Goal: Task Accomplishment & Management: Complete application form

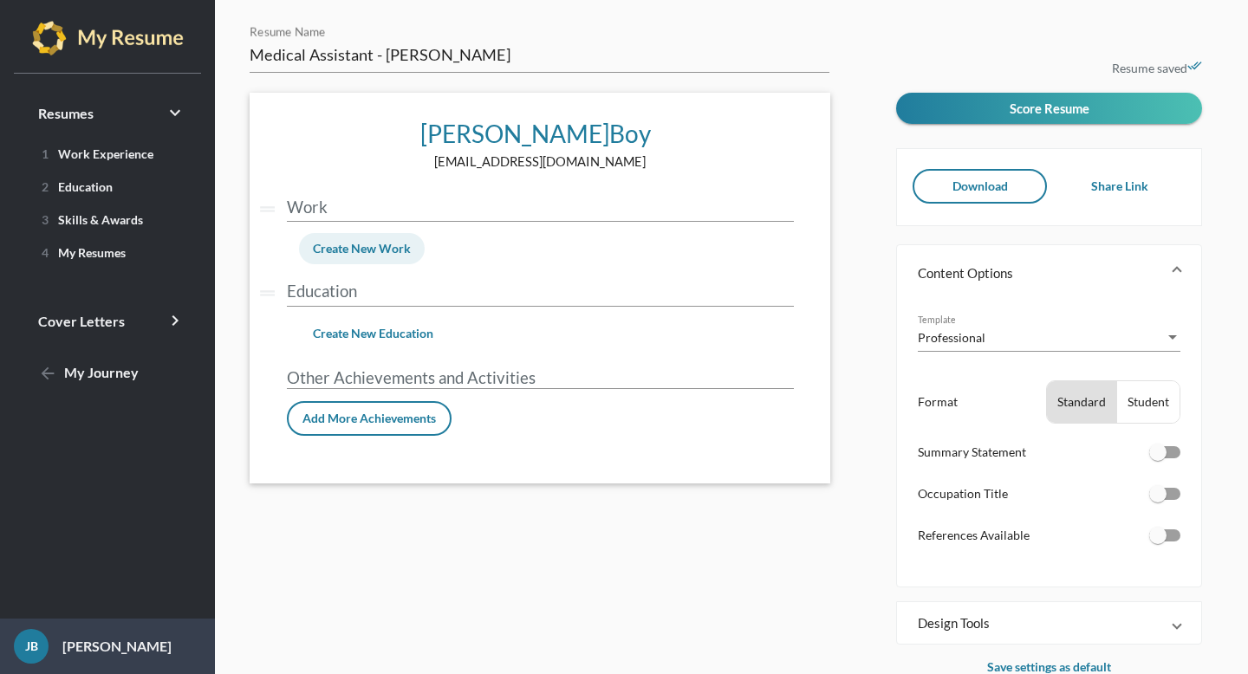
click at [340, 250] on span "Create New Work" at bounding box center [362, 248] width 98 height 15
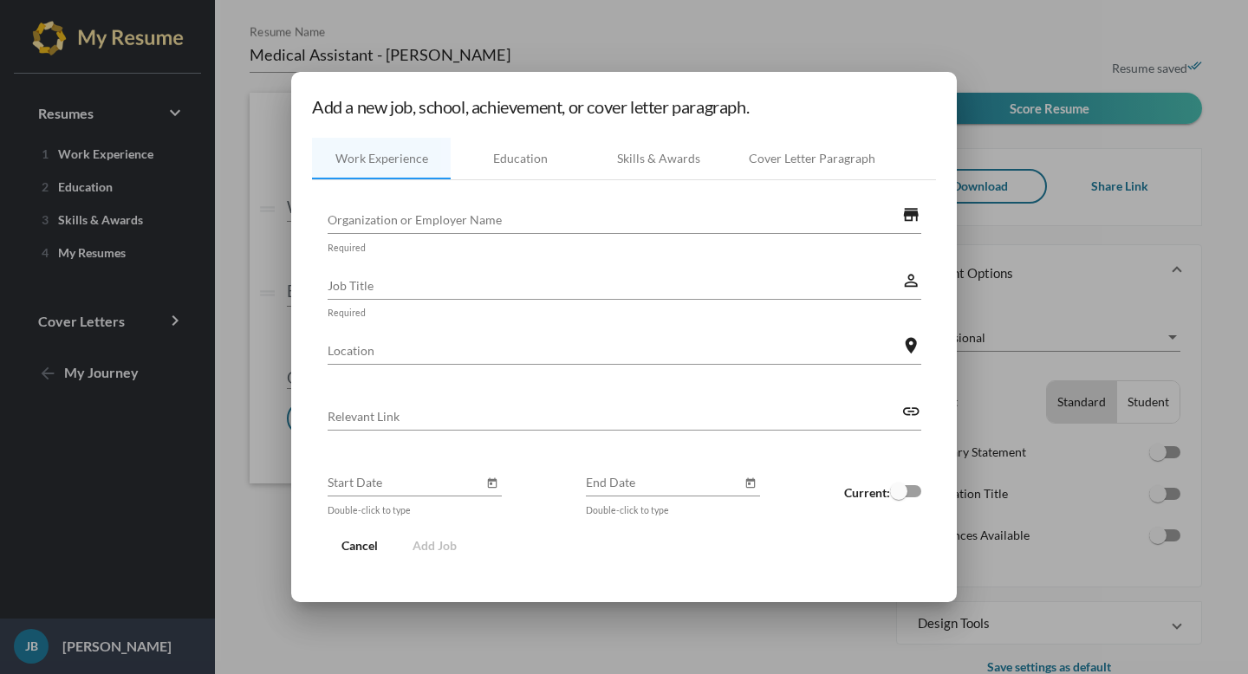
click at [385, 221] on input "Organization or Employer Name" at bounding box center [615, 220] width 575 height 18
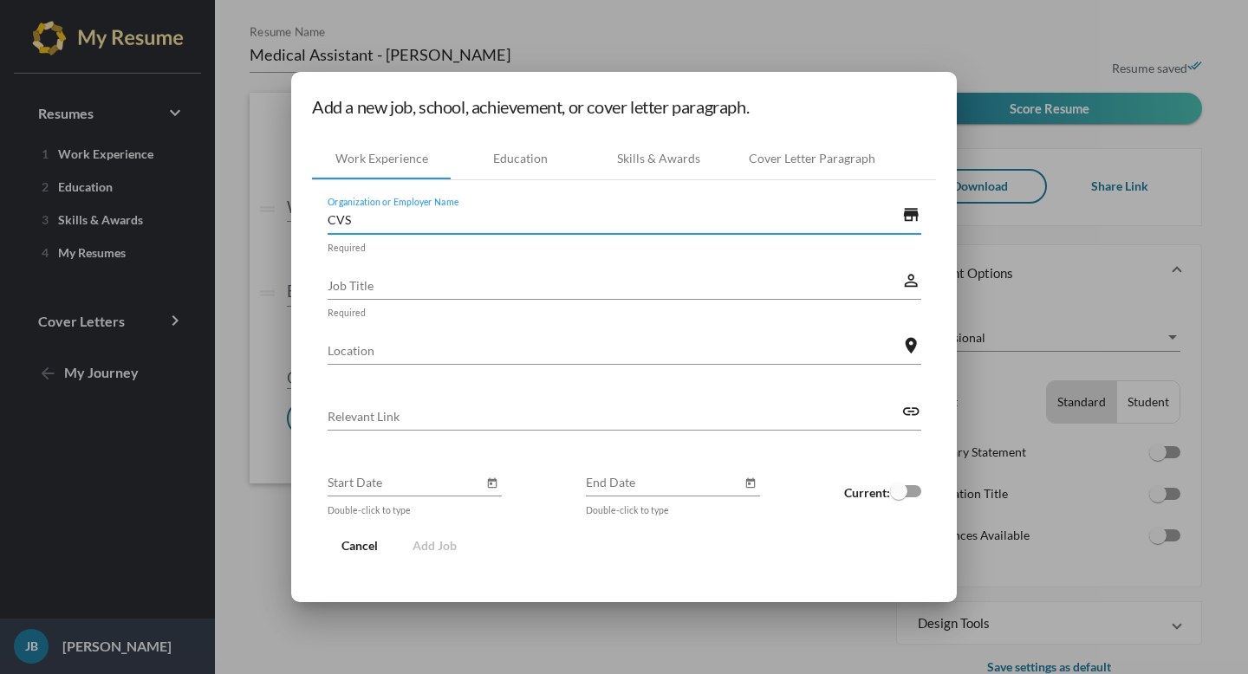
type input "CVS"
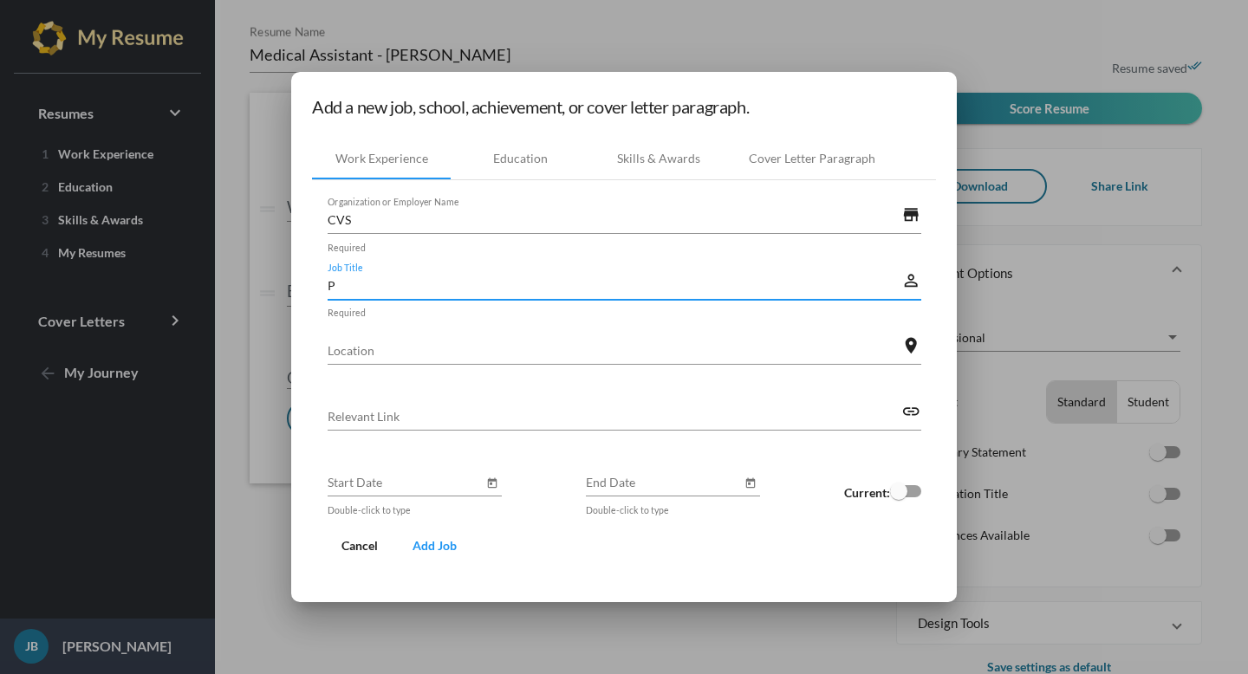
type input "P"
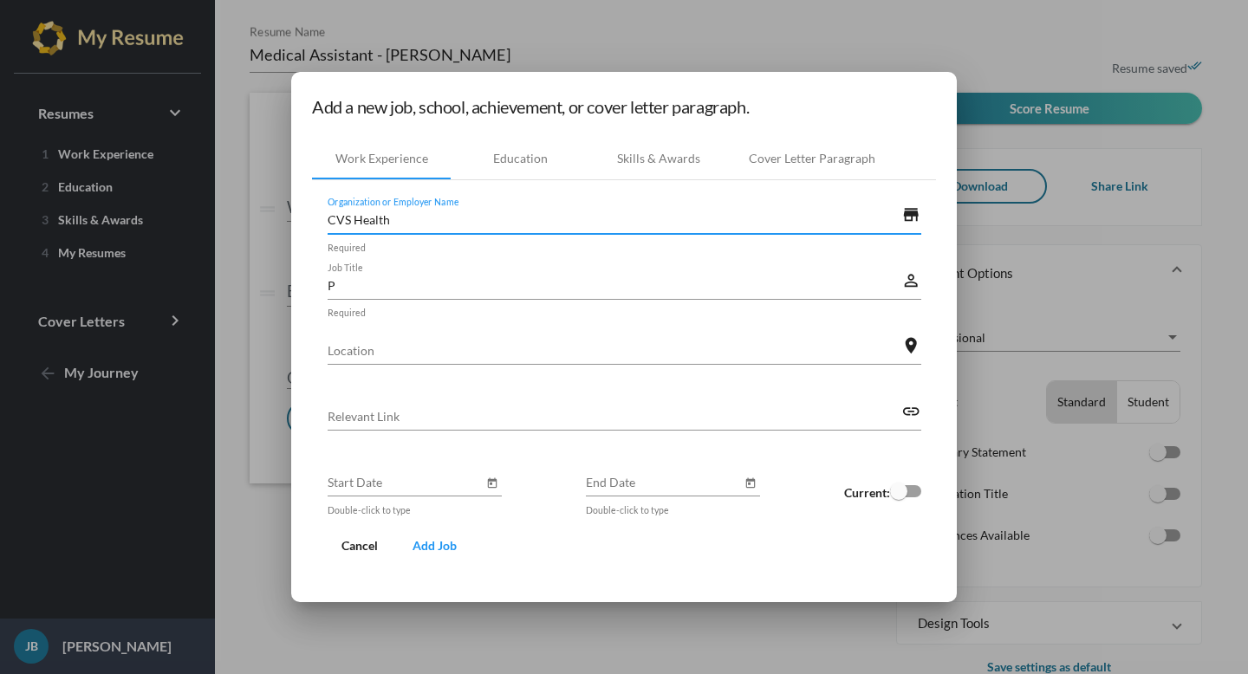
type input "CVS Health"
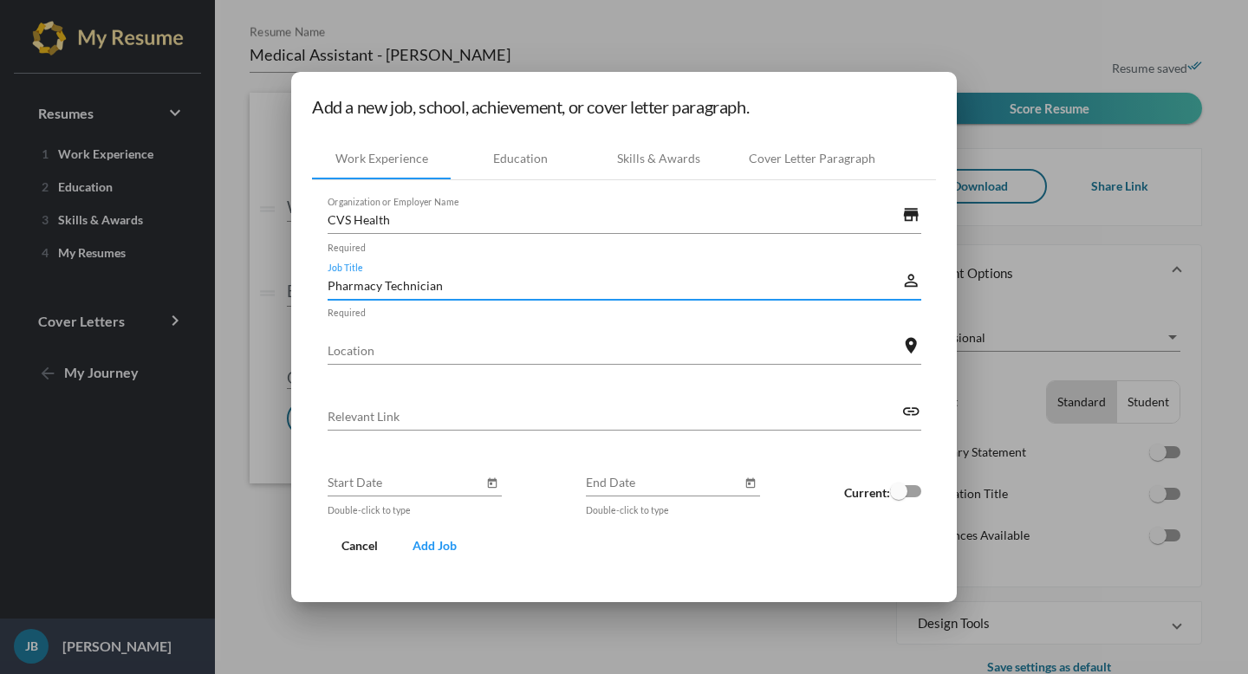
type input "Pharmacy Technician"
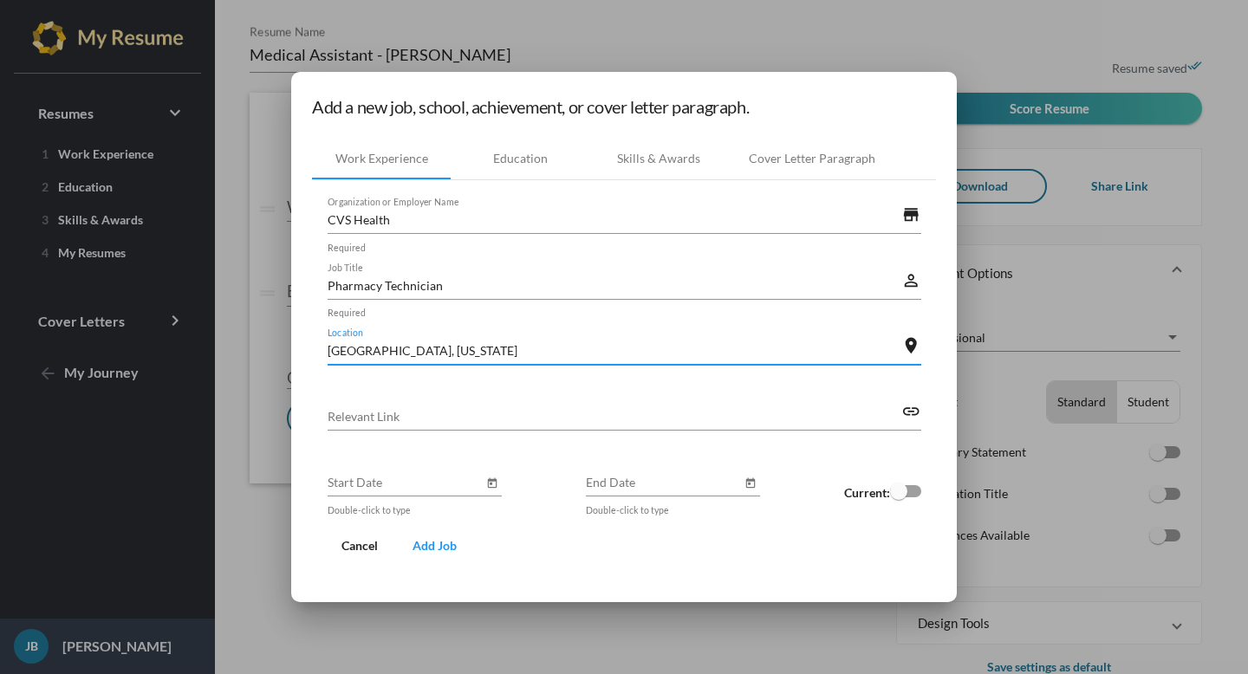
type input "[GEOGRAPHIC_DATA], [US_STATE]"
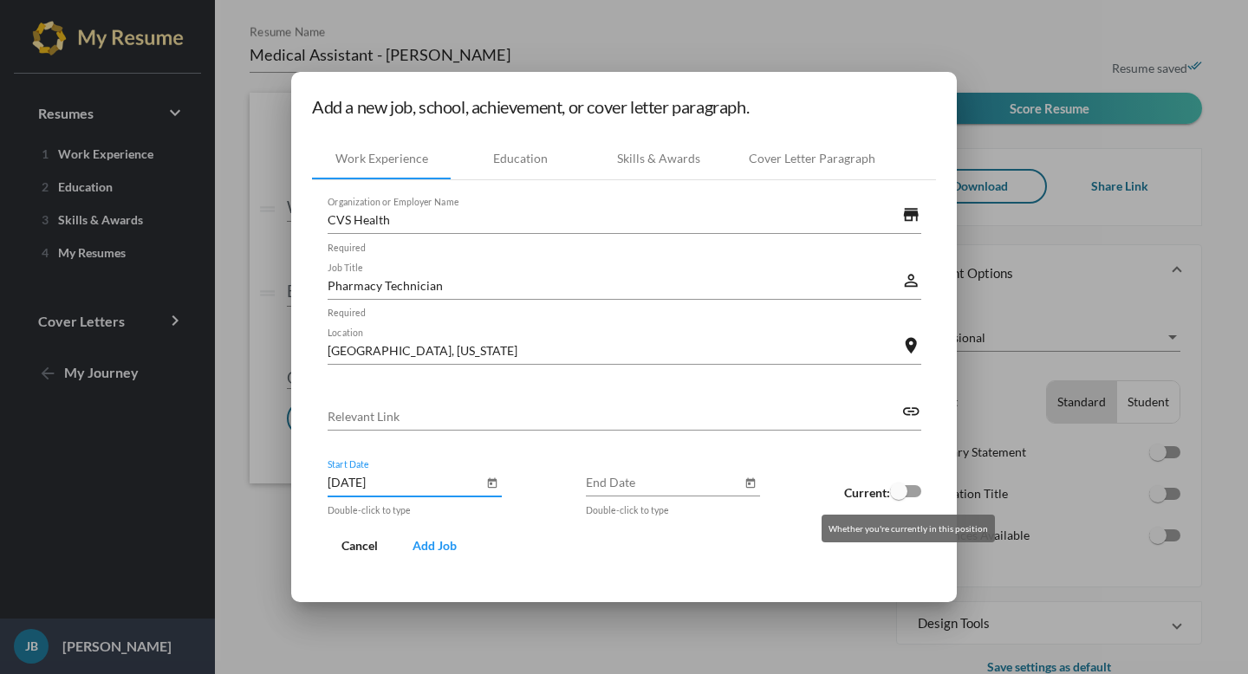
type input "[DATE]"
click at [901, 495] on div at bounding box center [898, 491] width 17 height 17
click at [899, 498] on input "checkbox" at bounding box center [898, 498] width 1 height 1
checkbox input "true"
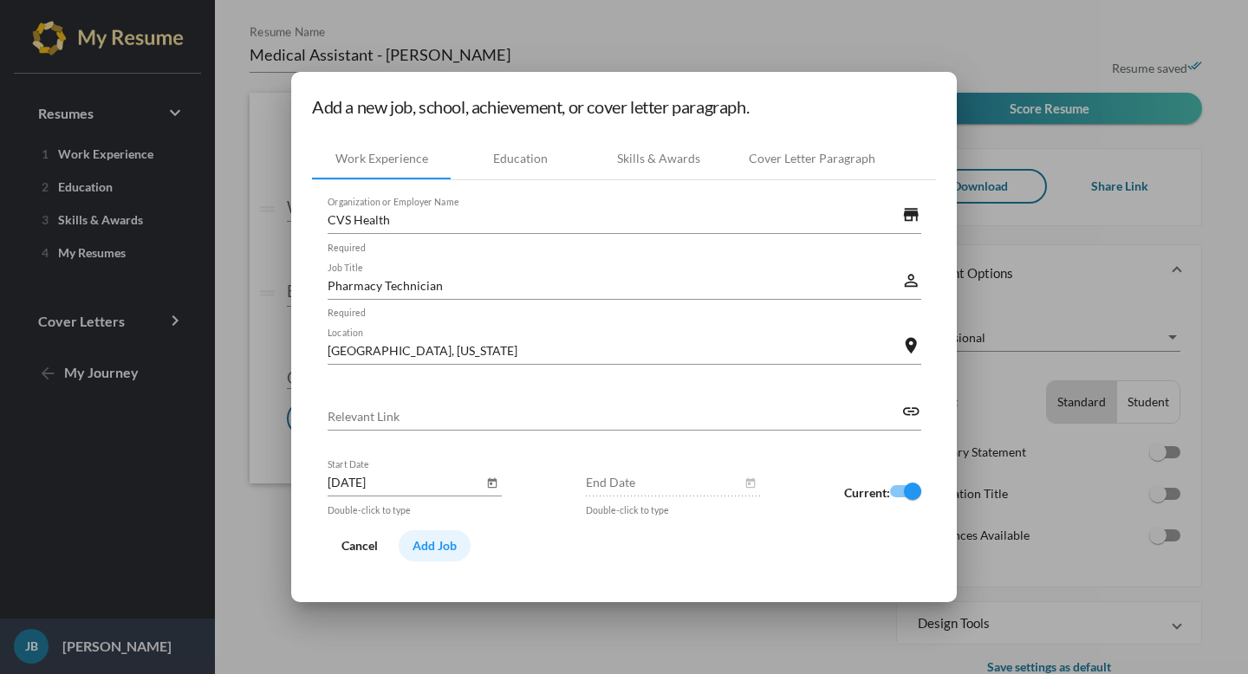
click at [431, 553] on span "Add Job" at bounding box center [435, 545] width 44 height 15
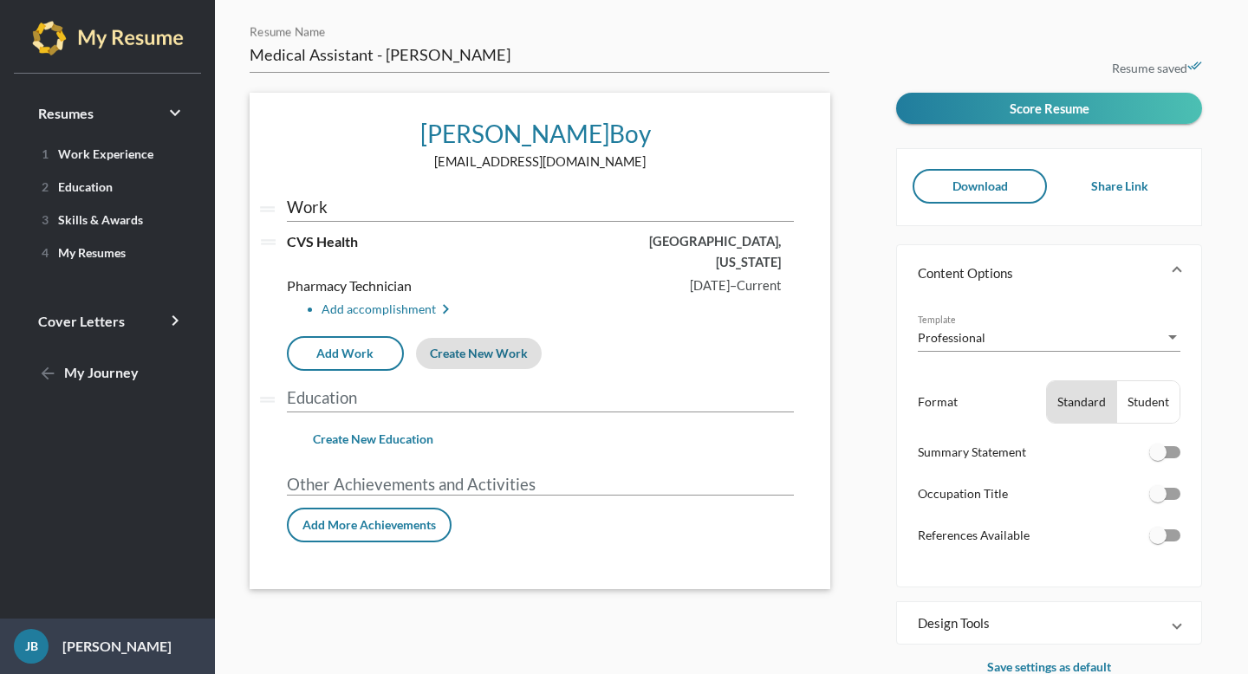
click at [690, 278] on span "[DATE]" at bounding box center [710, 285] width 40 height 15
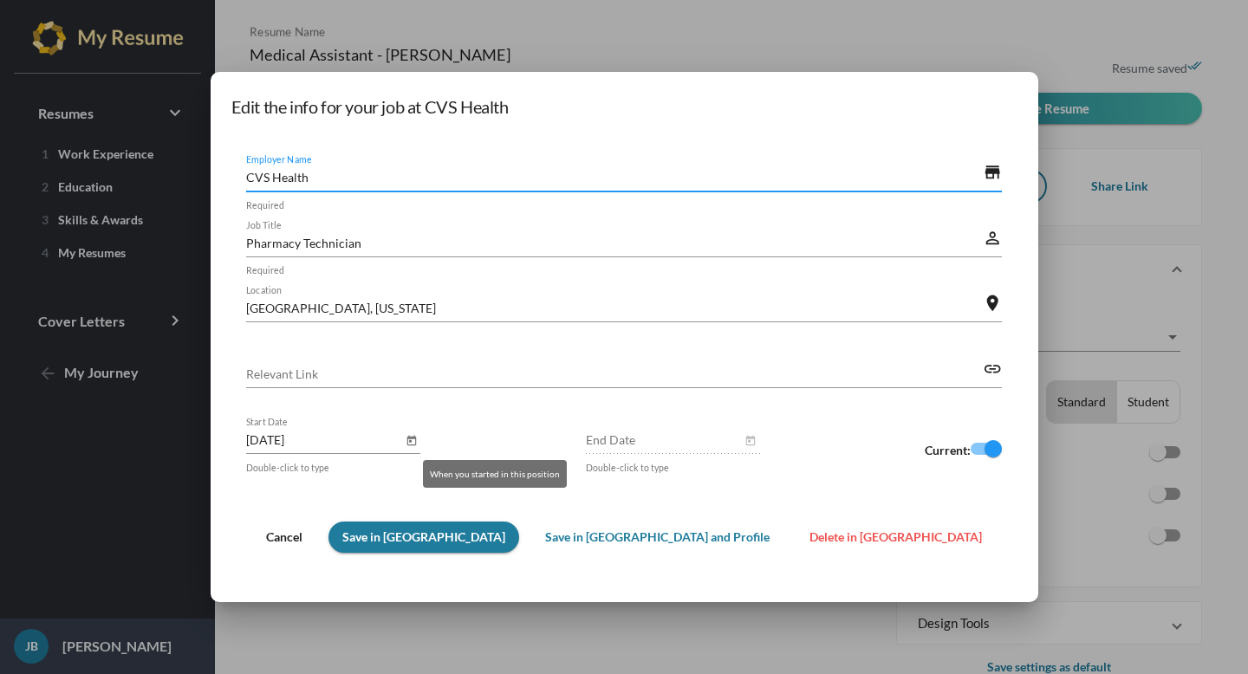
click at [416, 438] on icon "Open calendar" at bounding box center [412, 441] width 10 height 10
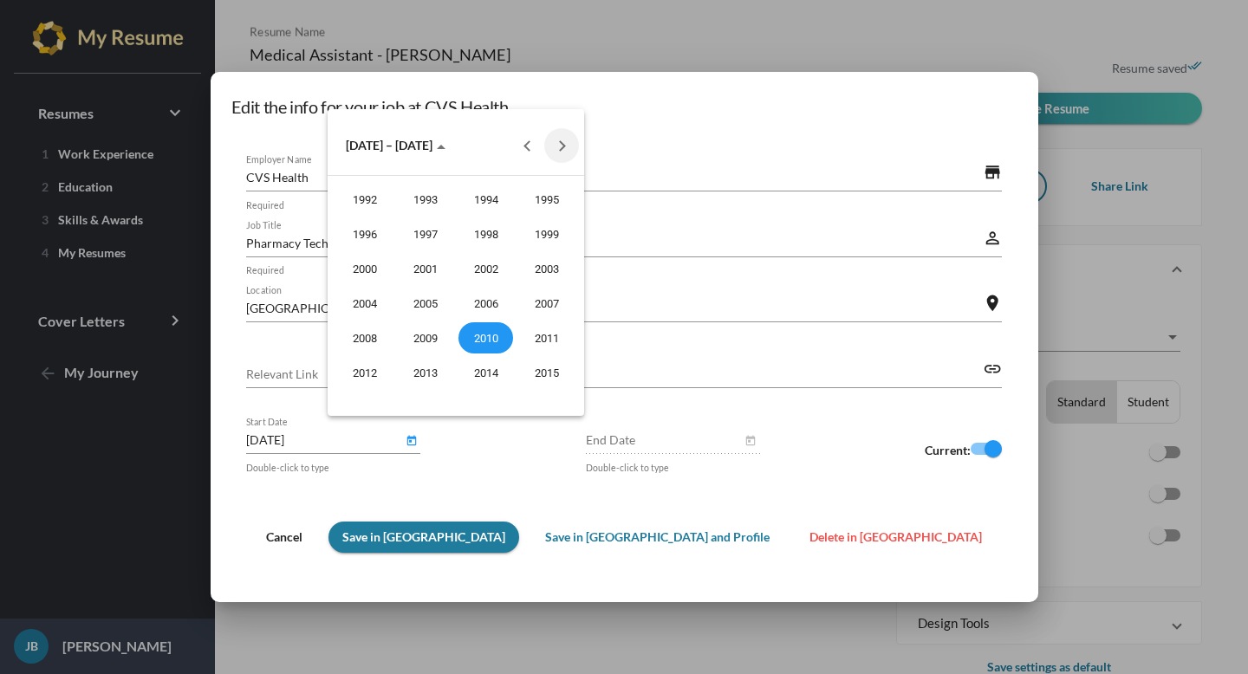
click at [563, 136] on button "Next 20 years" at bounding box center [561, 145] width 35 height 35
click at [364, 277] on div "2024" at bounding box center [364, 268] width 55 height 31
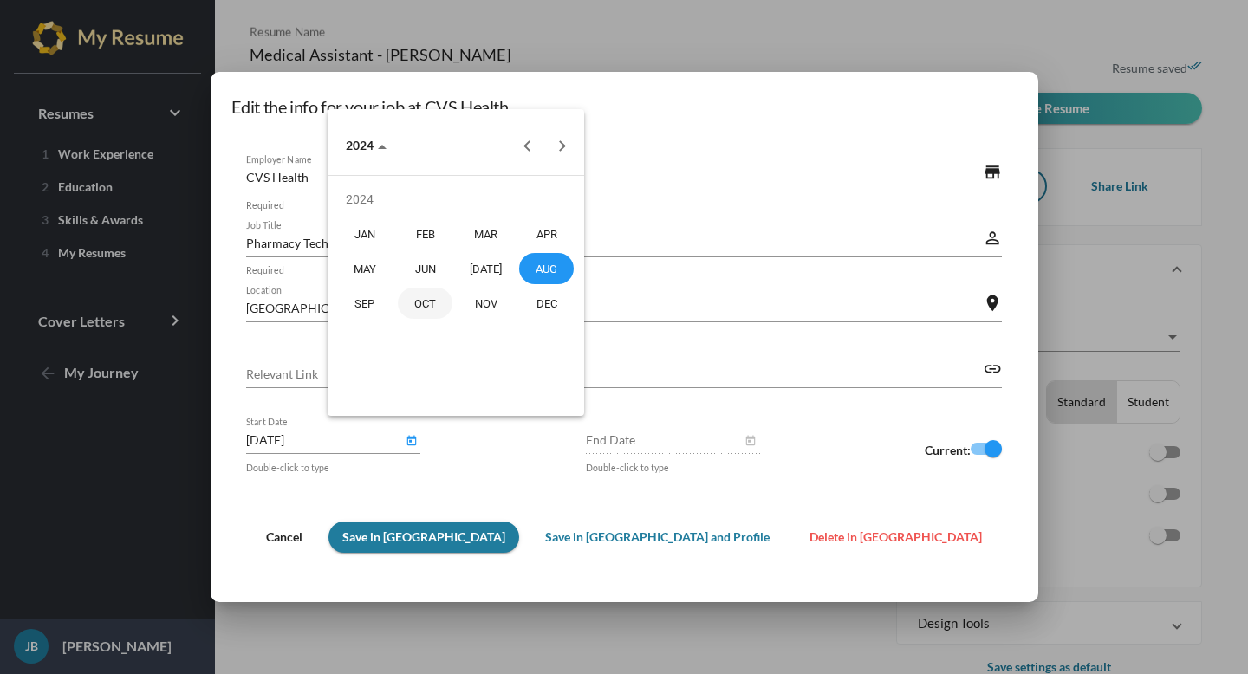
click at [420, 311] on div "OCT" at bounding box center [425, 303] width 55 height 31
type input "[DATE]"
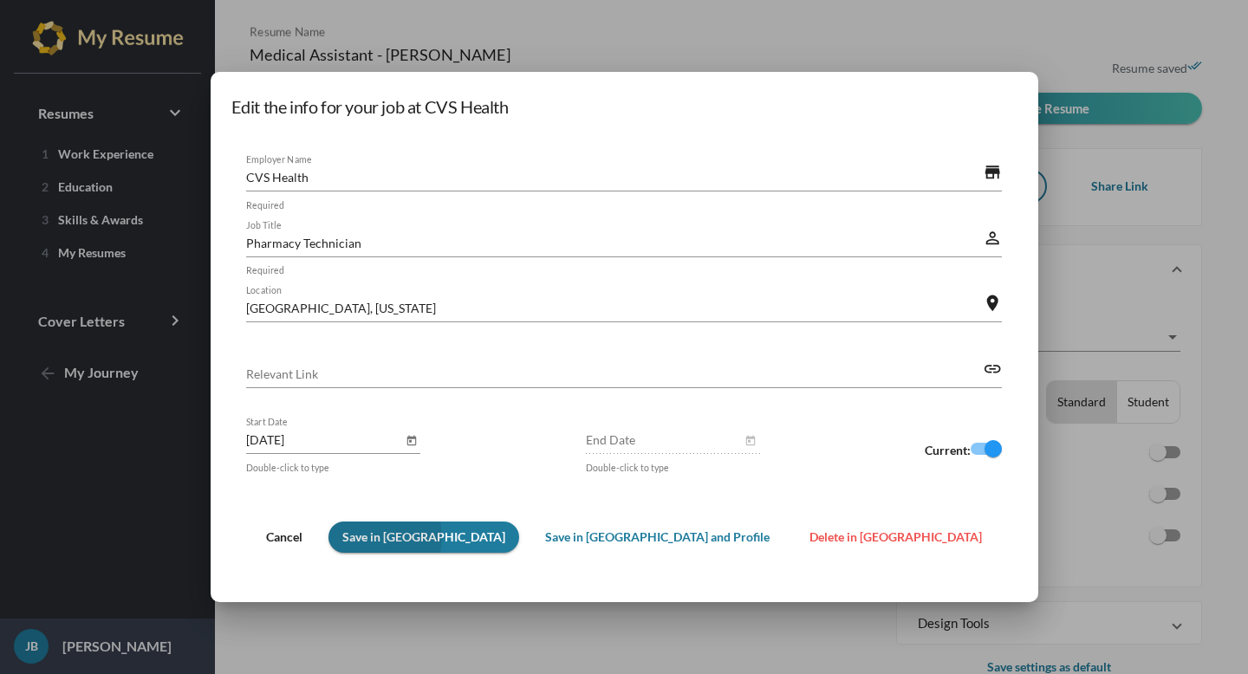
click at [448, 539] on span "Save in [GEOGRAPHIC_DATA]" at bounding box center [423, 537] width 163 height 15
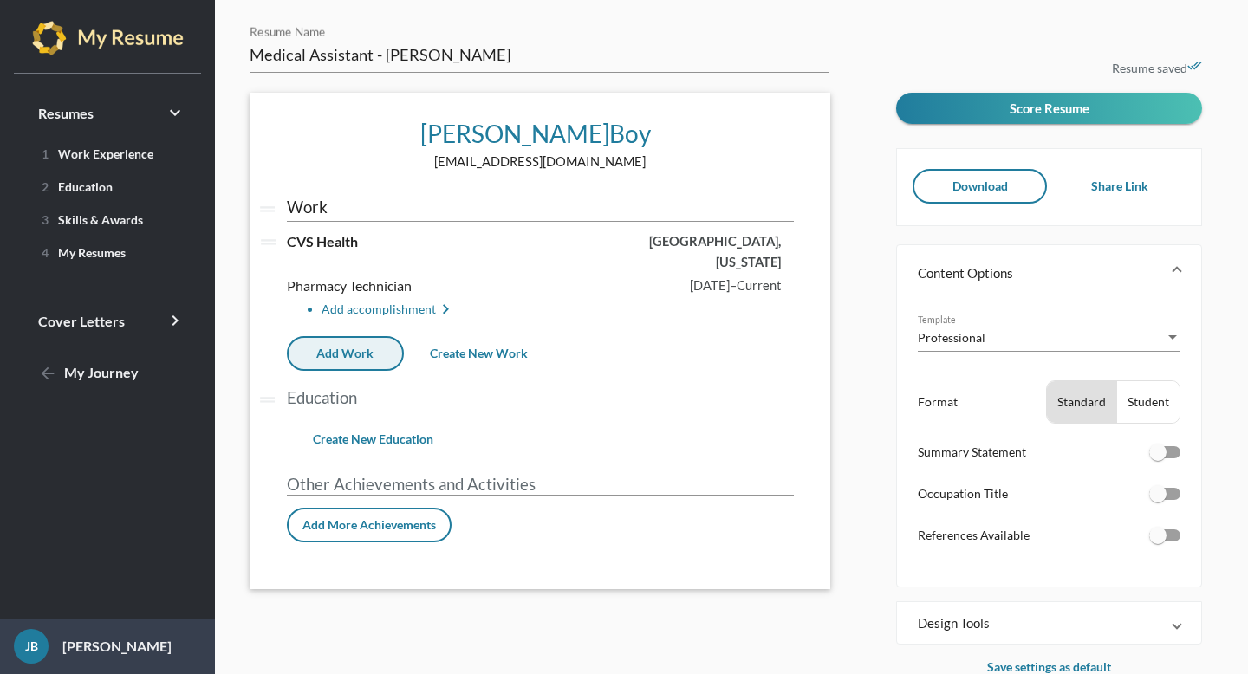
click at [368, 346] on span "Add Work" at bounding box center [344, 353] width 57 height 15
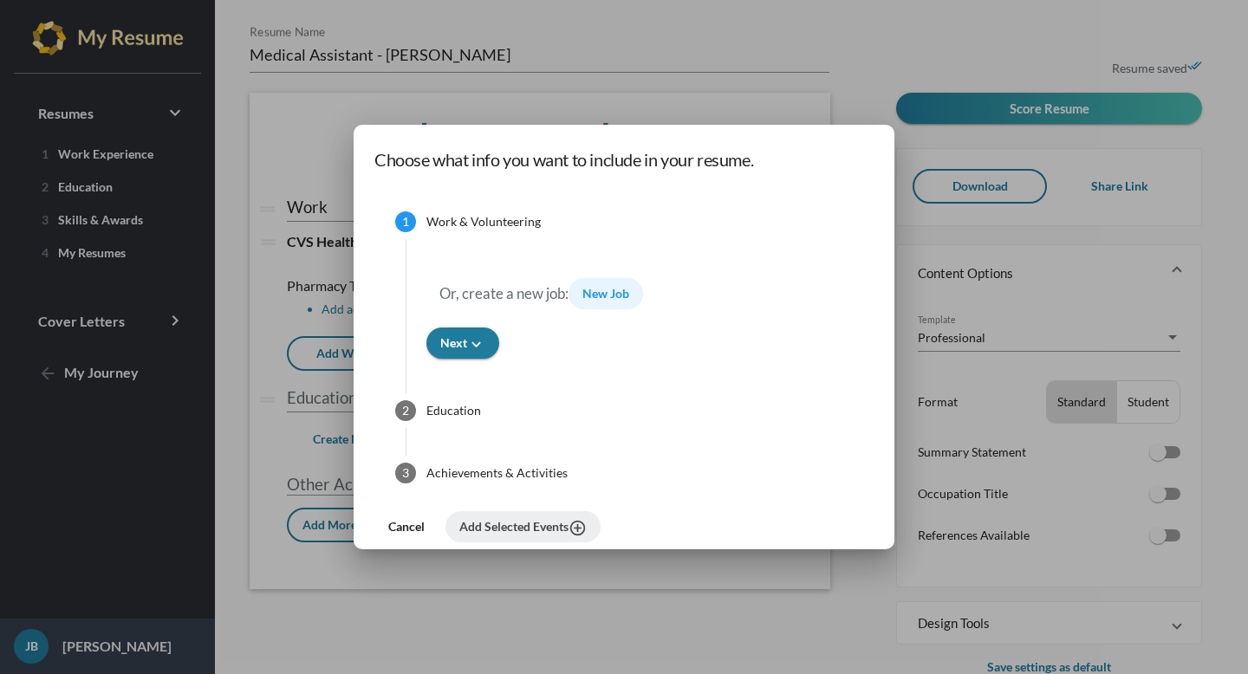
click at [597, 300] on span "New Job" at bounding box center [606, 293] width 47 height 15
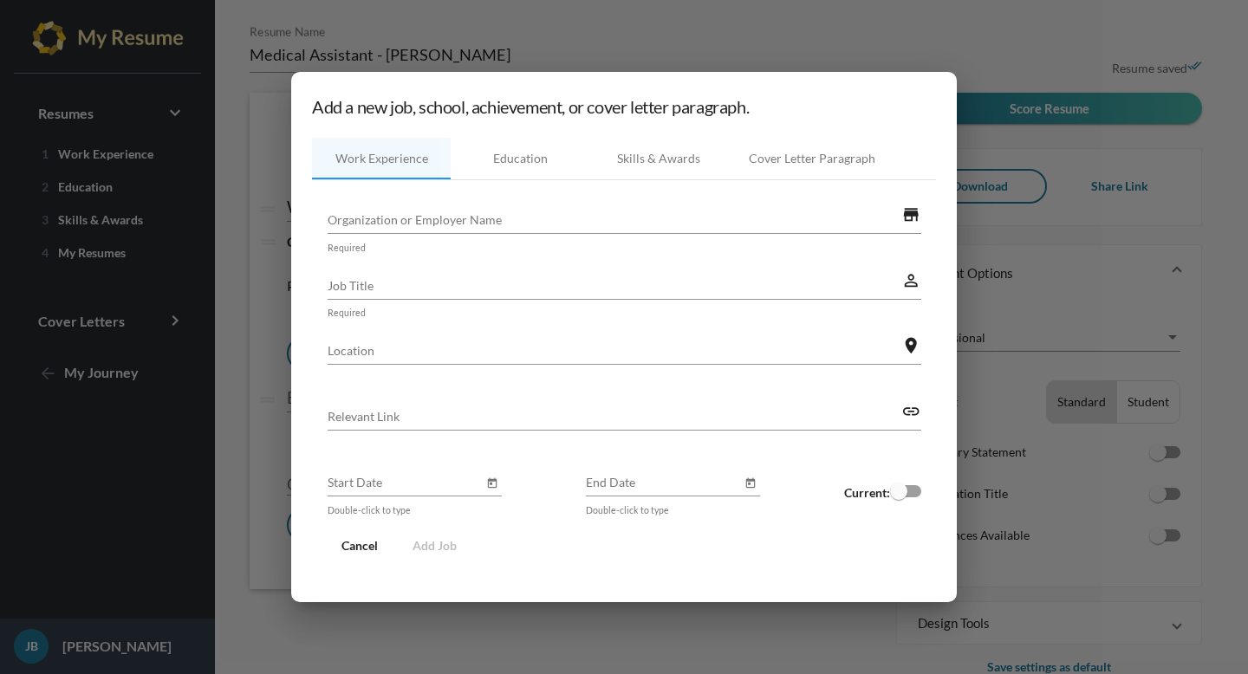
click at [508, 217] on input "Organization or Employer Name" at bounding box center [615, 220] width 575 height 18
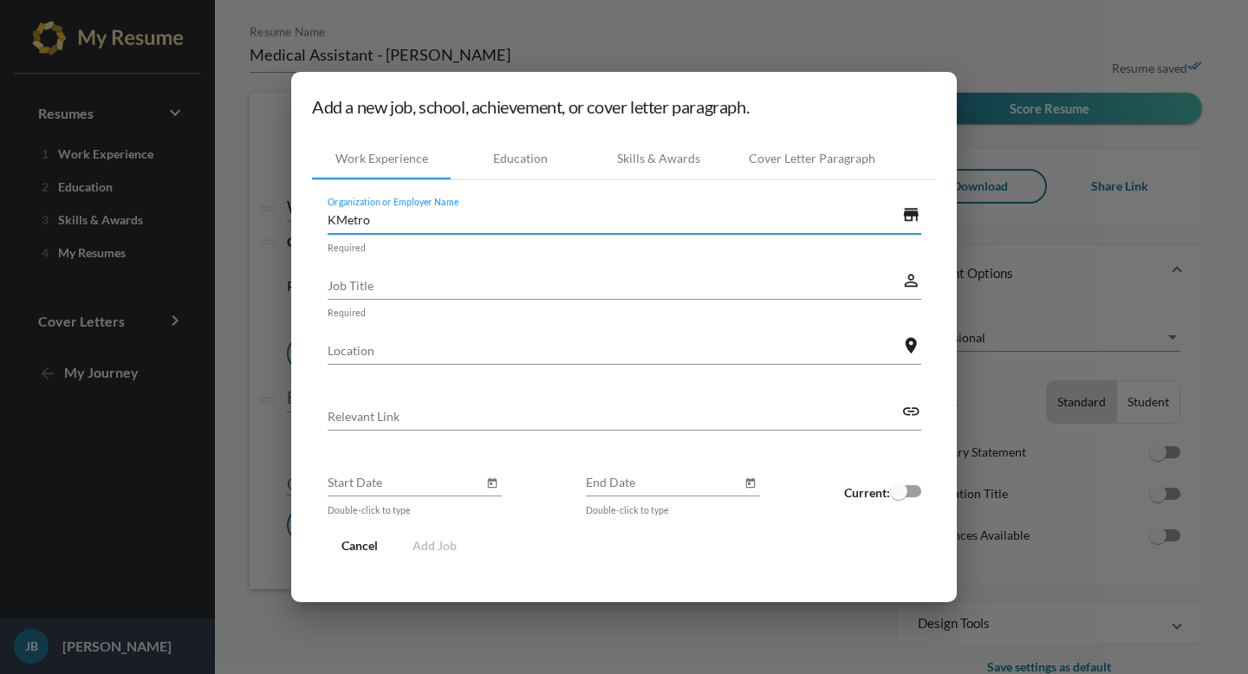
type input "KMetro"
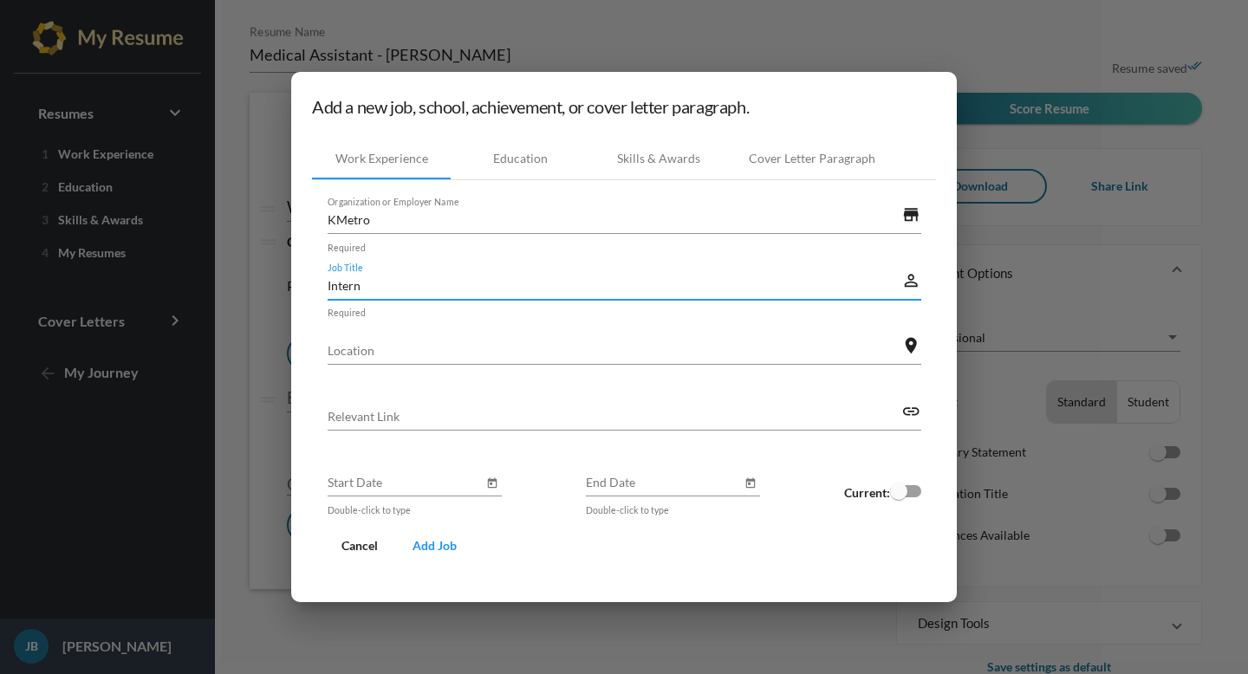
type input "Intern"
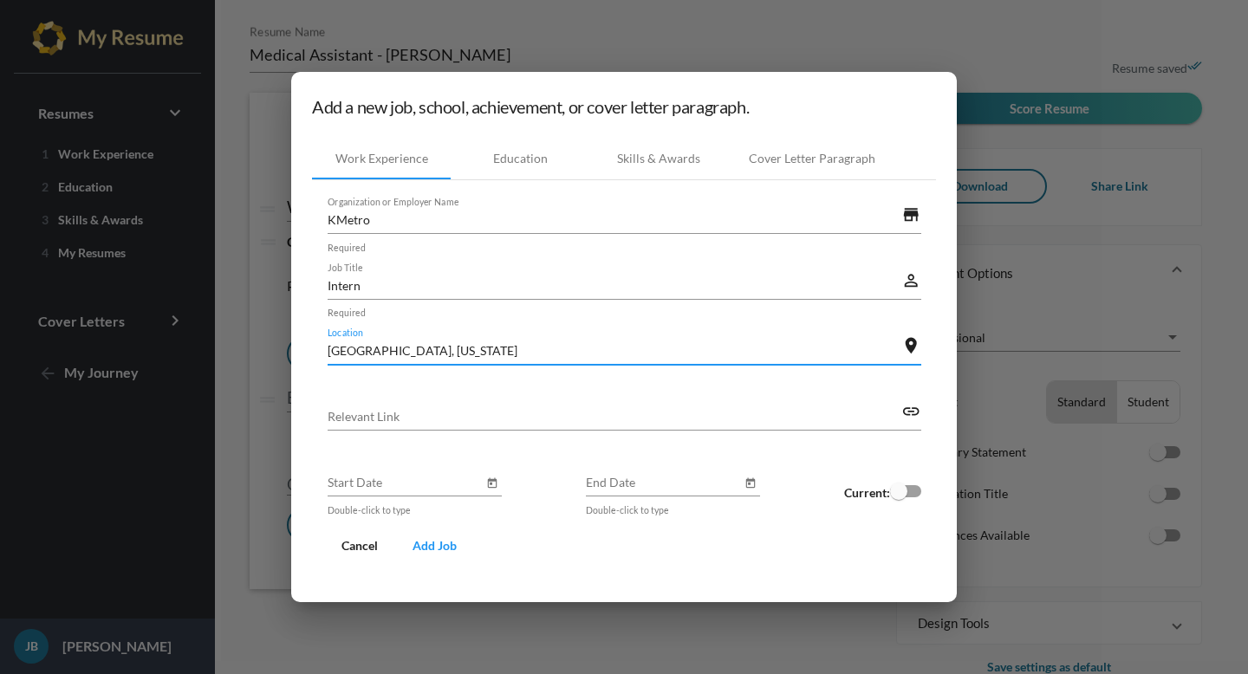
type input "[GEOGRAPHIC_DATA], [US_STATE]"
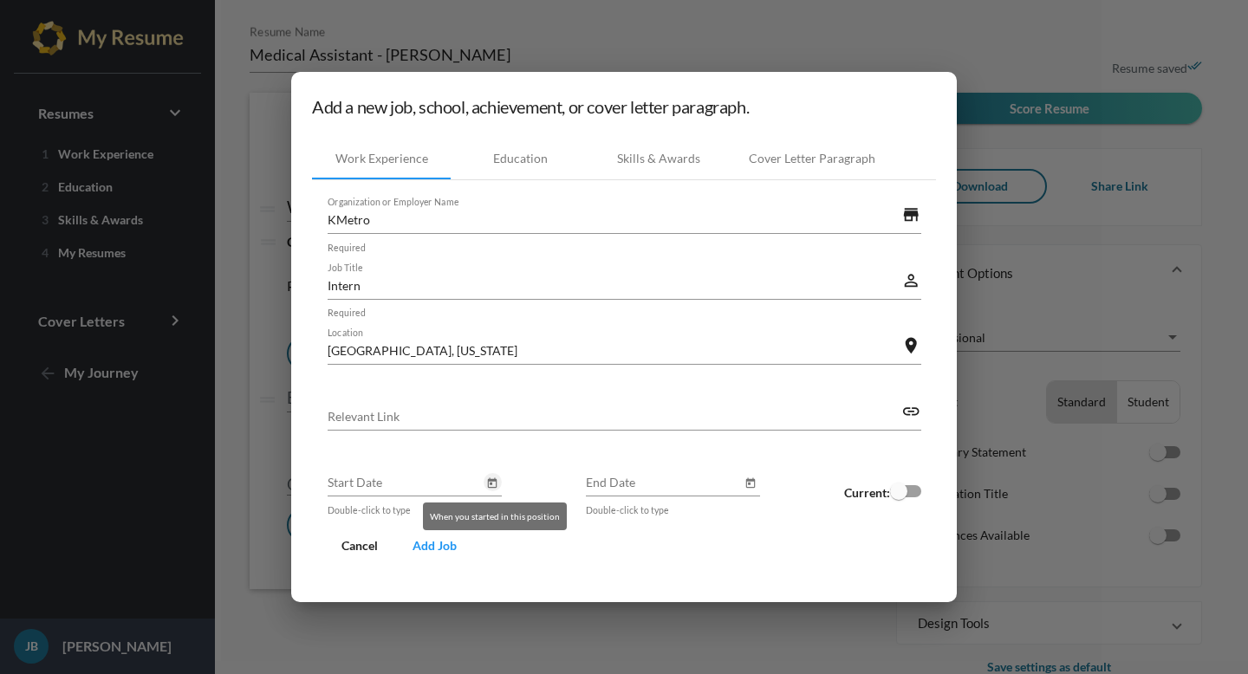
click at [491, 485] on icon "Open calendar" at bounding box center [493, 484] width 10 height 10
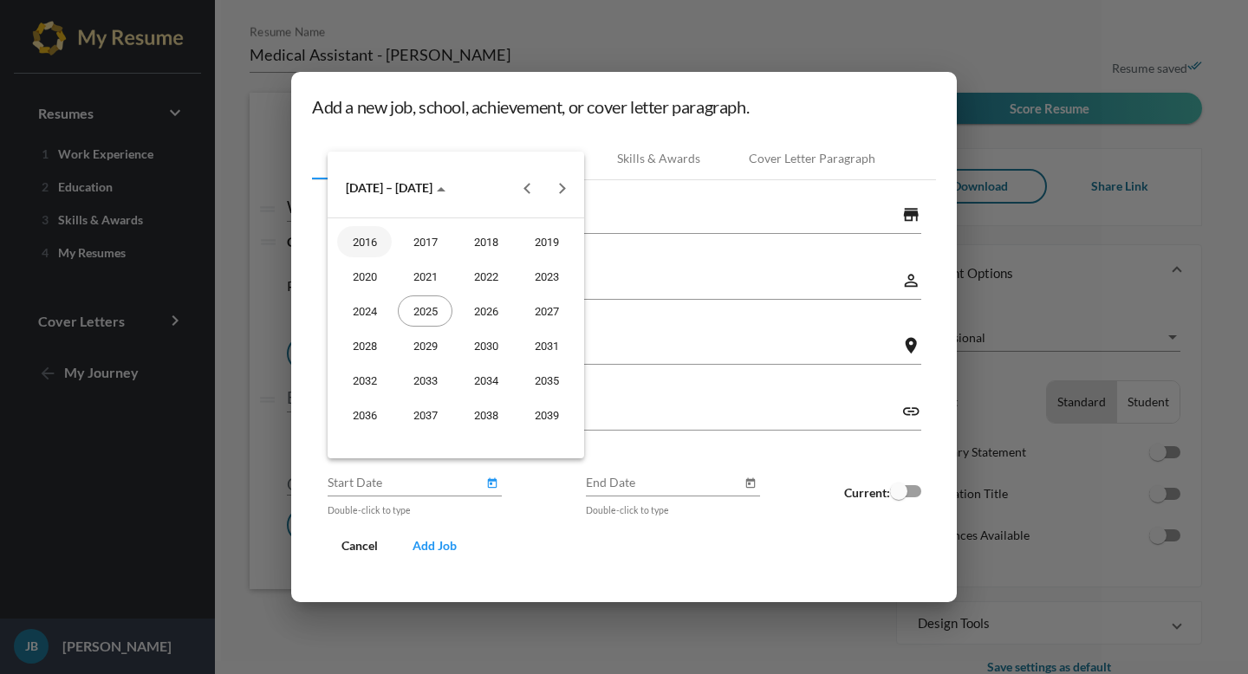
click at [556, 195] on button "Next 20 years" at bounding box center [561, 188] width 35 height 35
click at [530, 186] on button "Previous 20 years" at bounding box center [527, 188] width 35 height 35
click at [536, 282] on div "2023" at bounding box center [546, 276] width 55 height 31
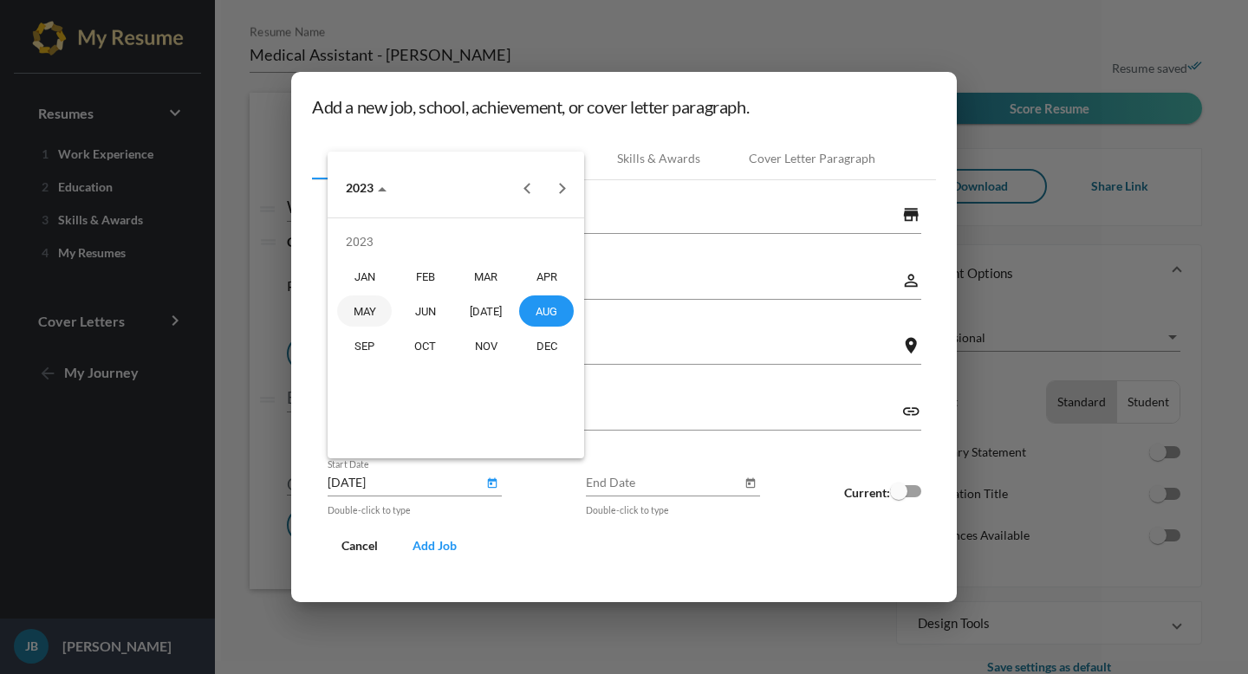
click at [373, 316] on div "MAY" at bounding box center [364, 311] width 55 height 31
type input "[DATE]"
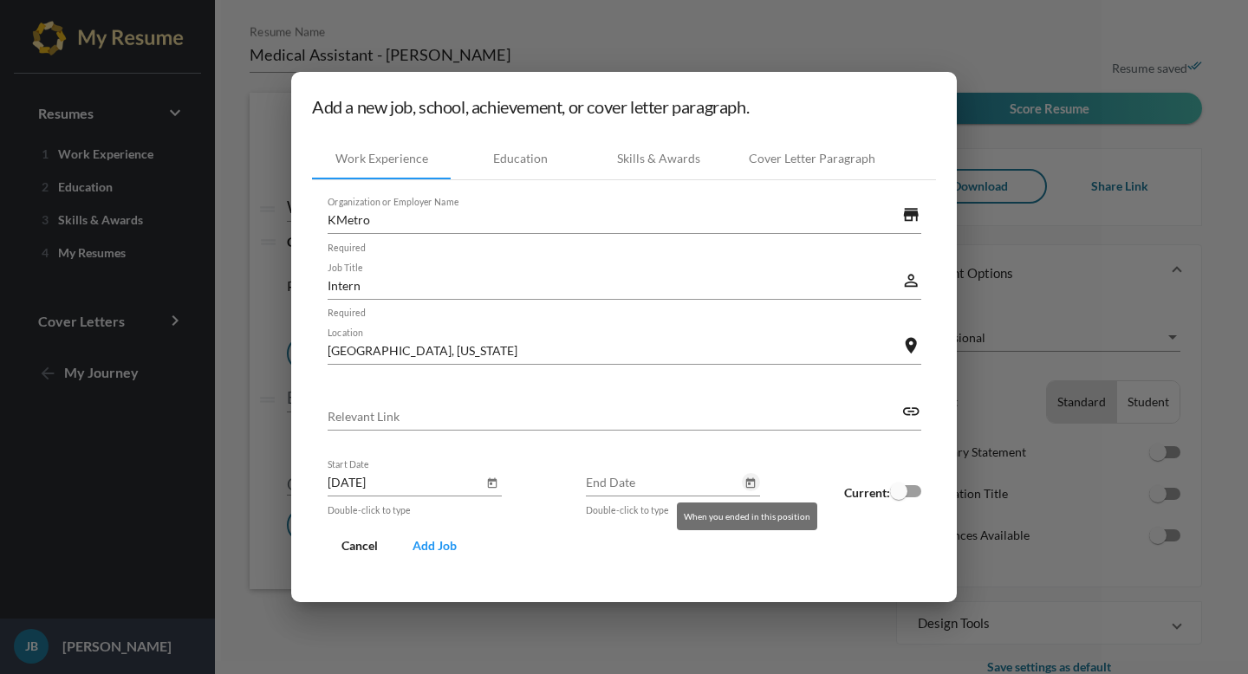
click at [745, 485] on icon "Open calendar" at bounding box center [751, 483] width 12 height 21
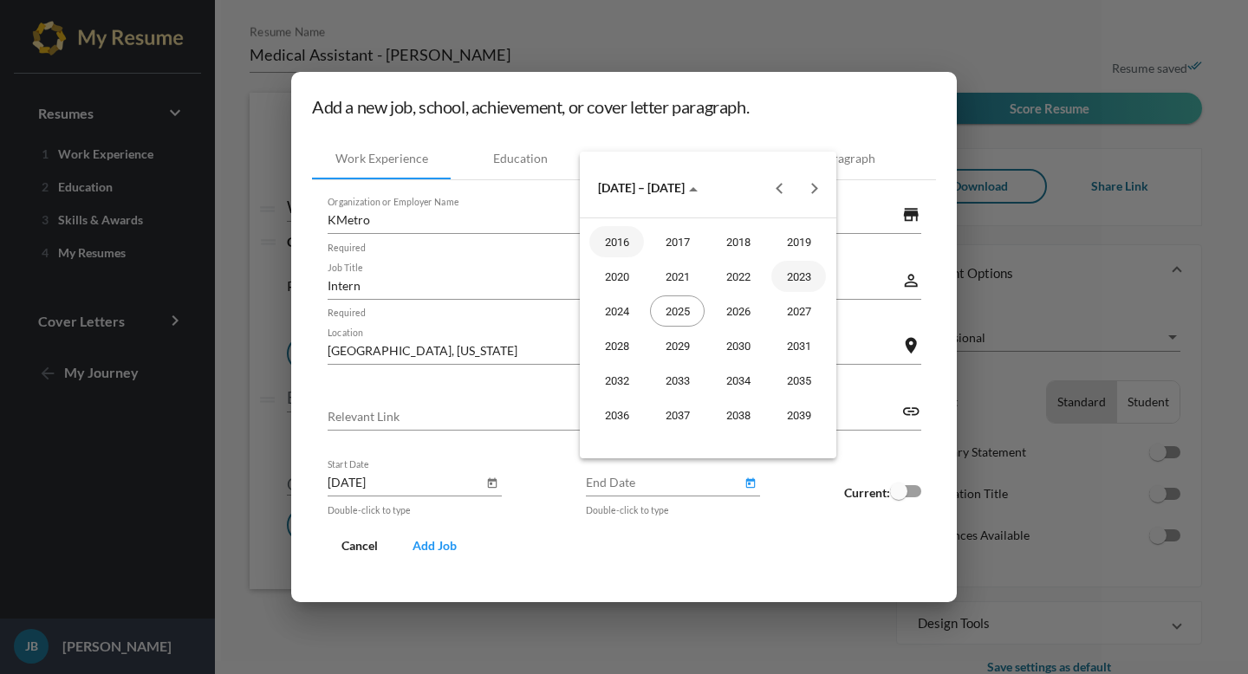
click at [787, 280] on div "2023" at bounding box center [799, 276] width 55 height 31
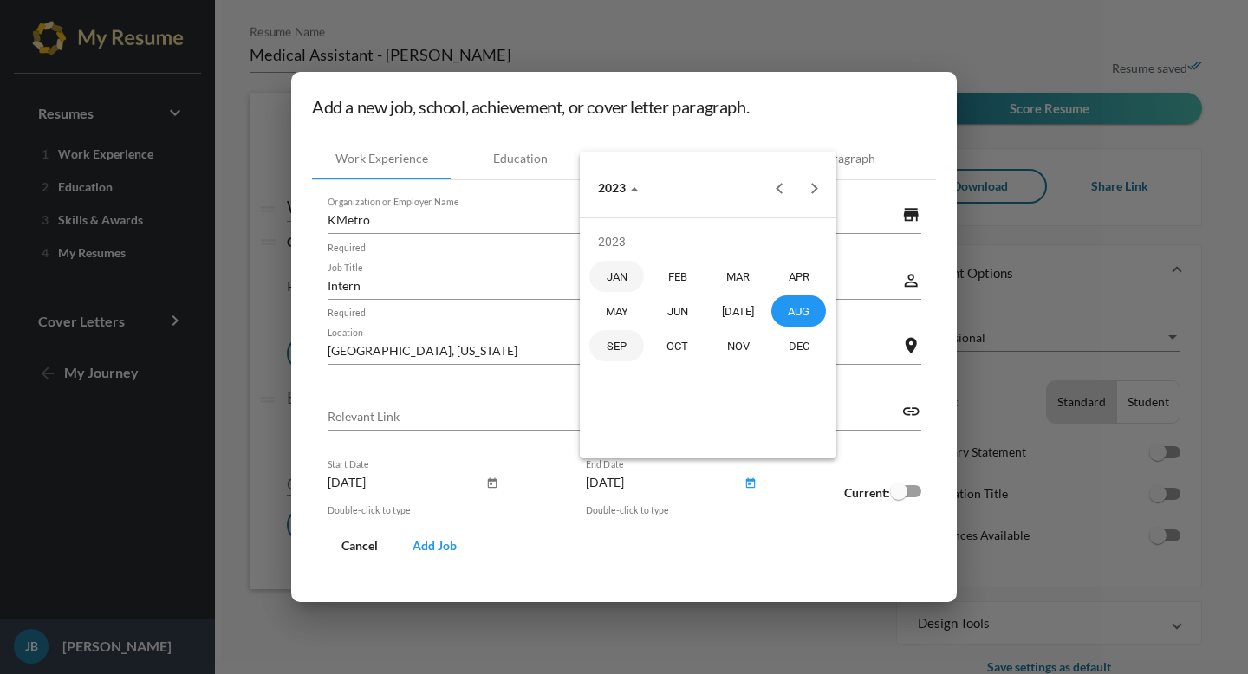
click at [616, 342] on div "SEP" at bounding box center [616, 345] width 55 height 31
type input "[DATE]"
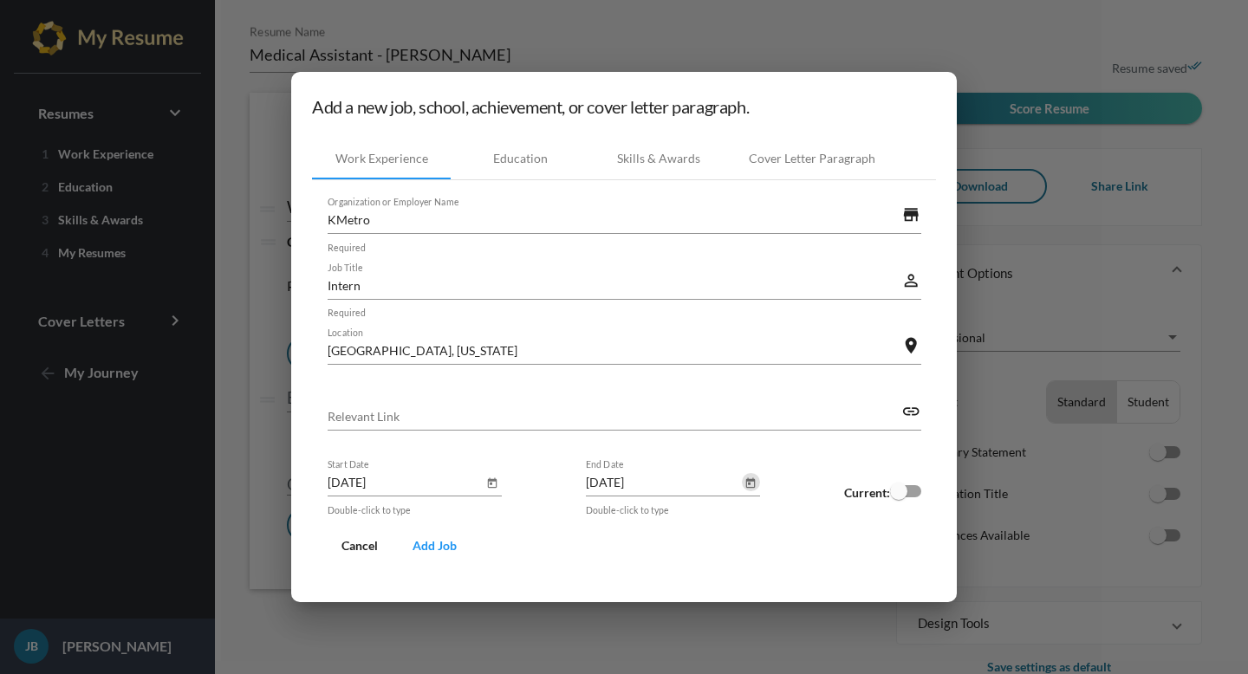
click at [435, 543] on span "Add Job" at bounding box center [435, 545] width 44 height 15
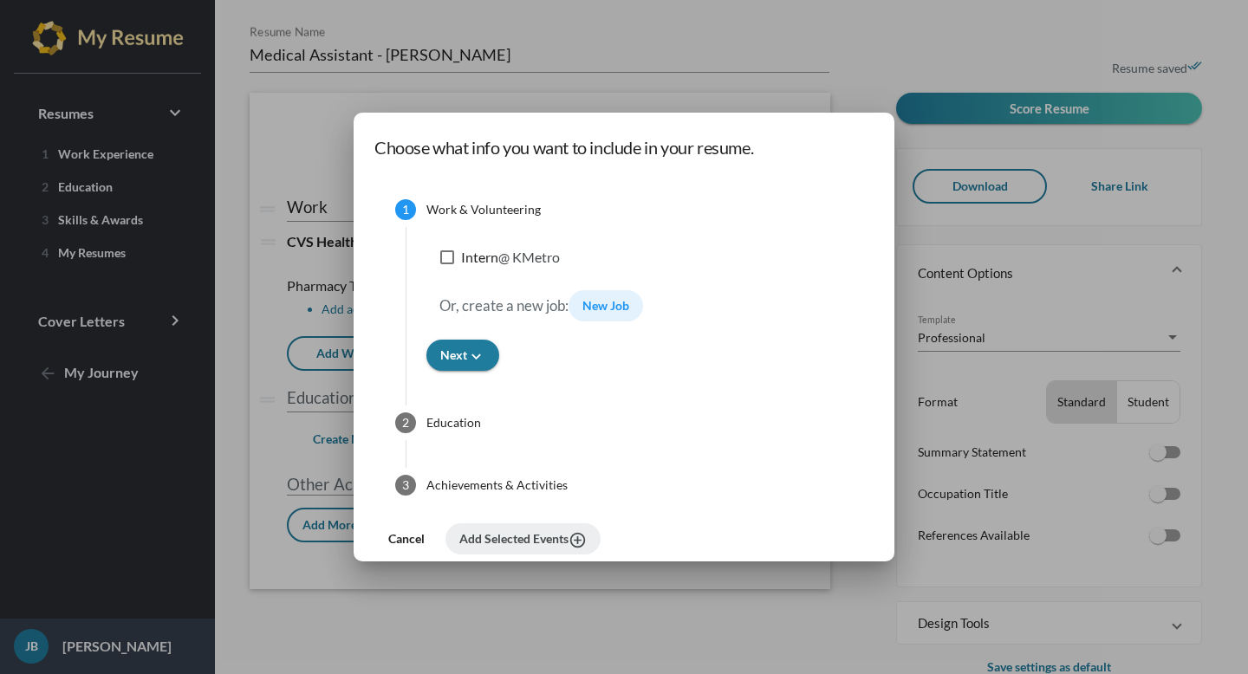
click at [602, 305] on span "New Job" at bounding box center [606, 305] width 47 height 15
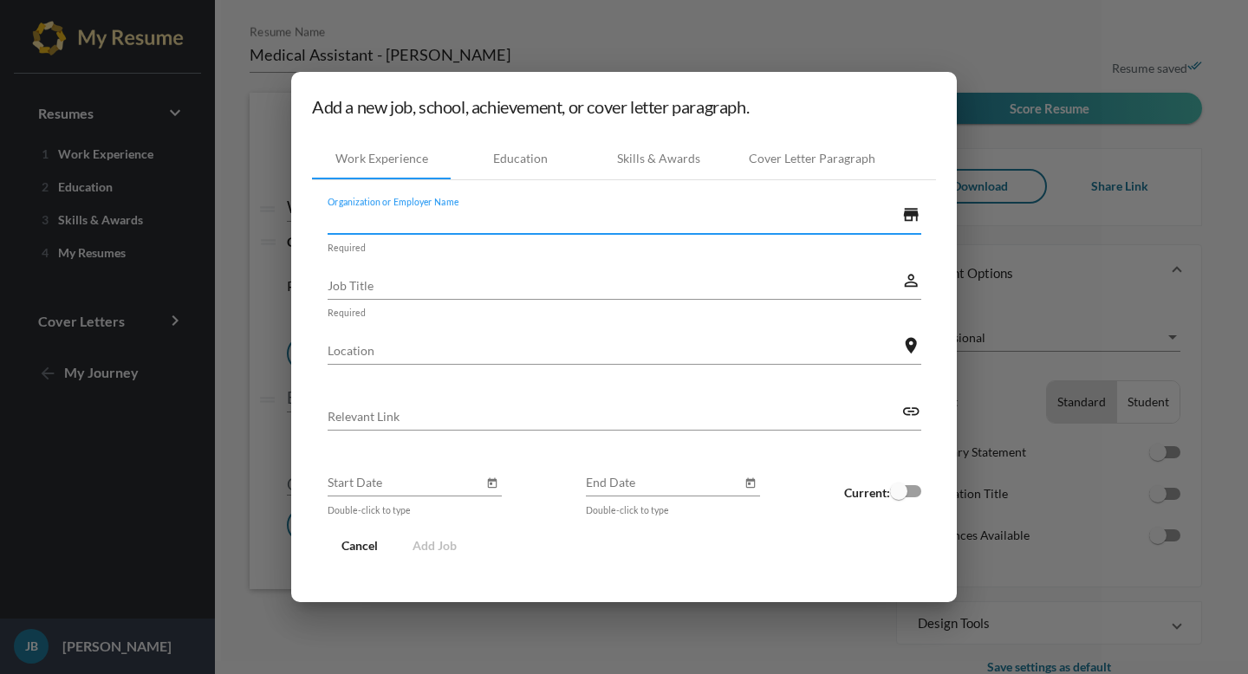
click at [506, 216] on input "Organization or Employer Name" at bounding box center [615, 220] width 575 height 18
type input "Walgreens"
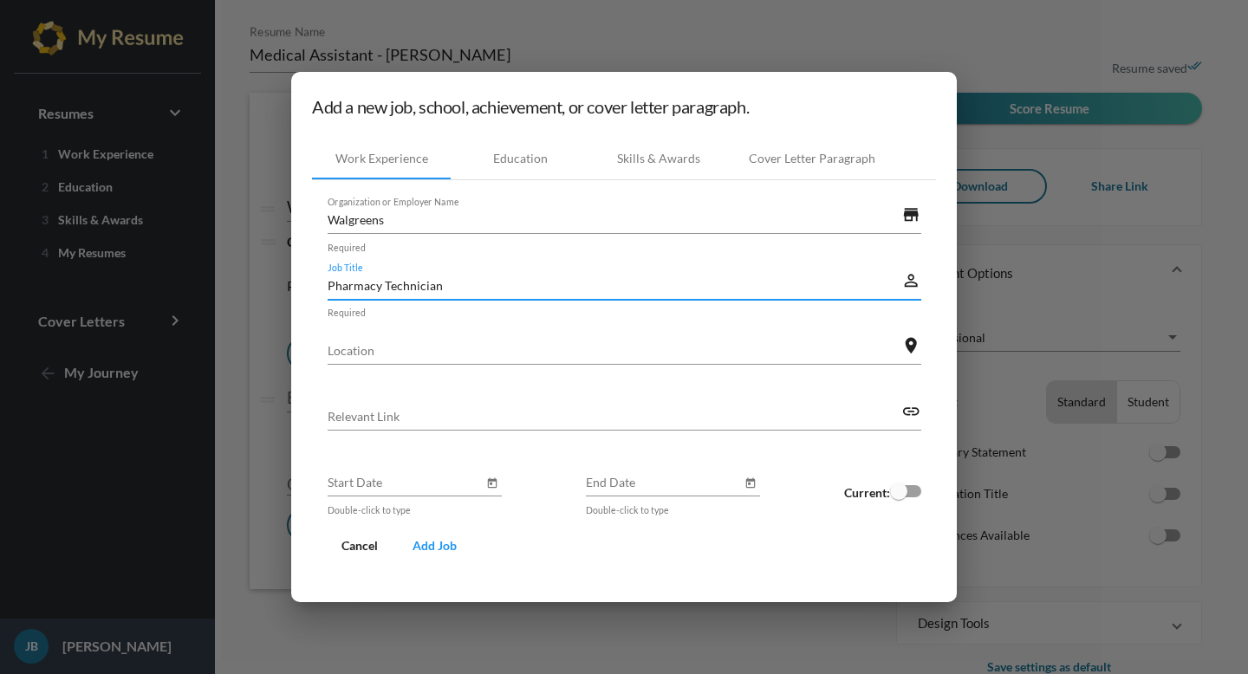
type input "Pharmacy Technician"
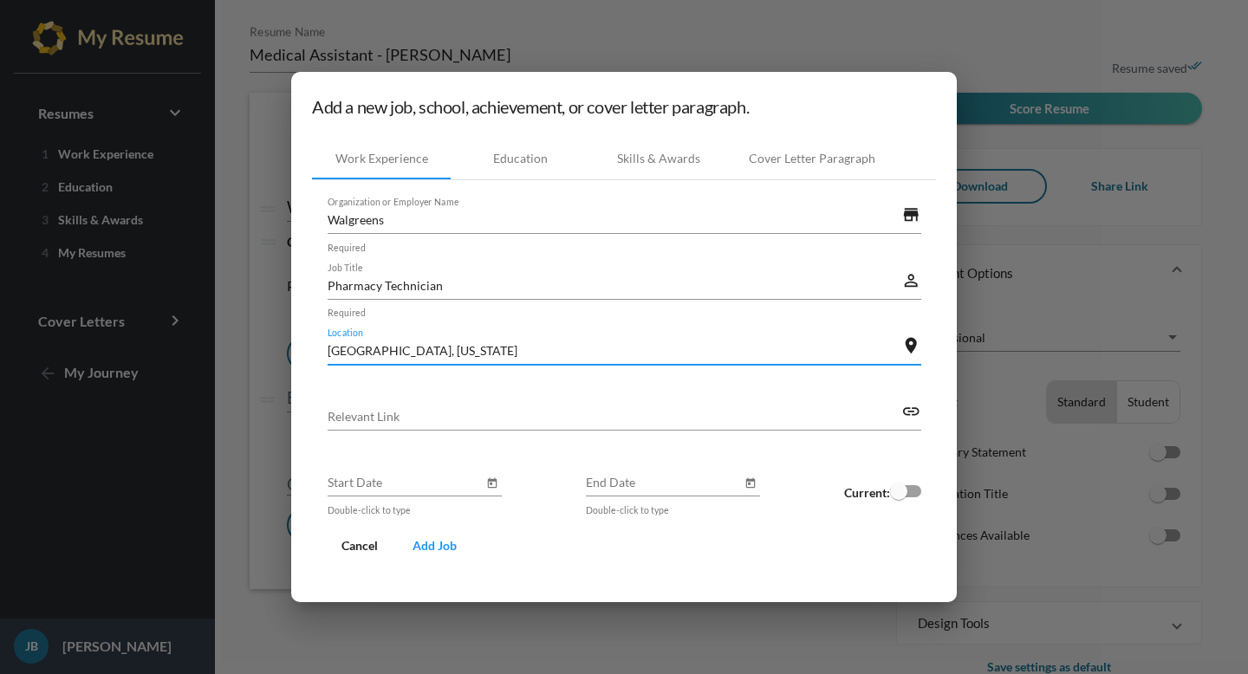
type input "[GEOGRAPHIC_DATA], [US_STATE]"
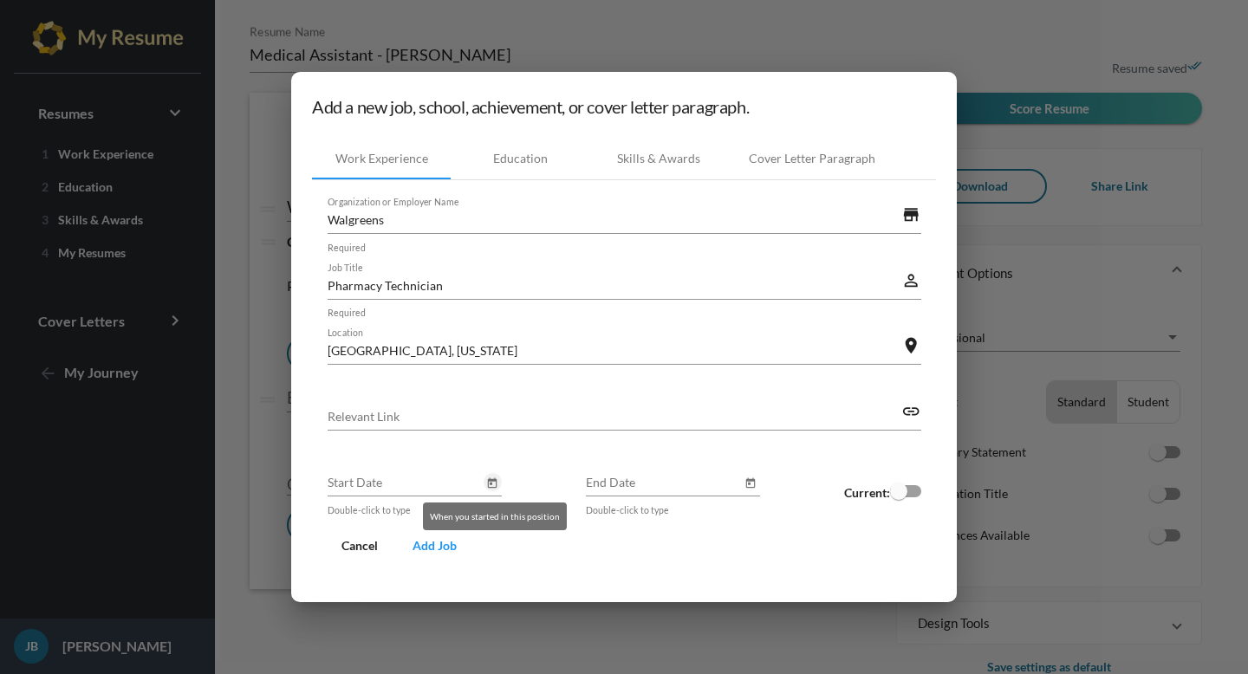
click at [492, 486] on icon "Open calendar" at bounding box center [492, 483] width 12 height 21
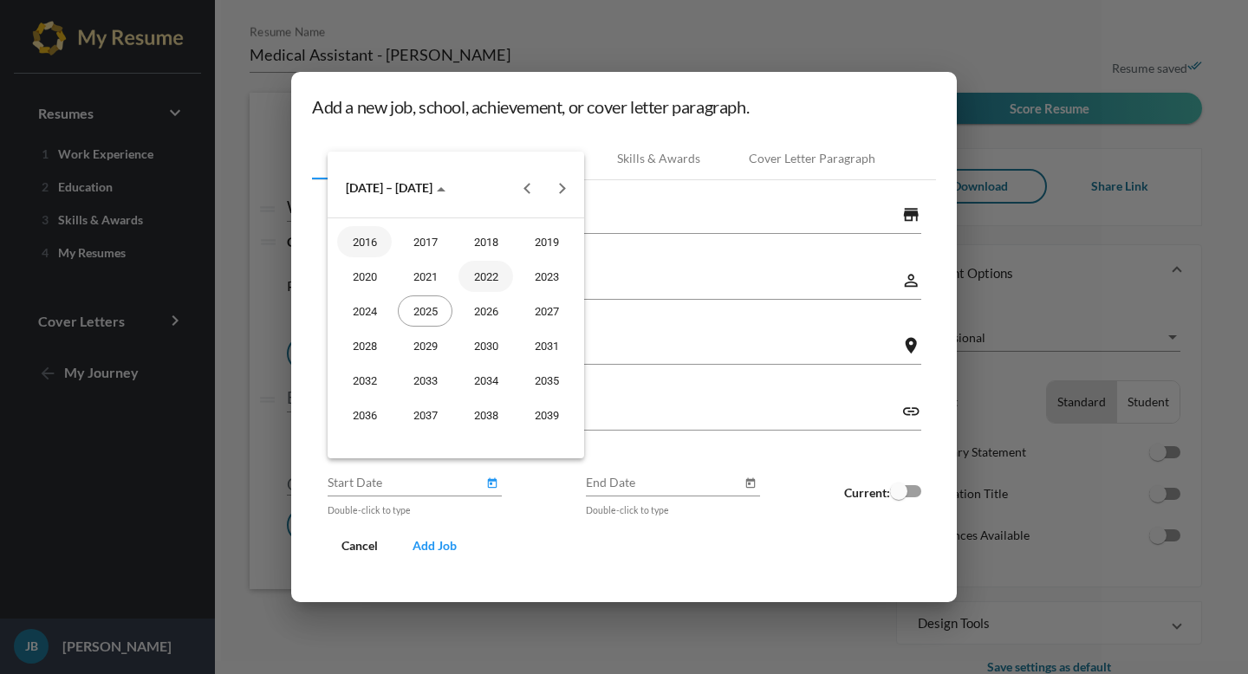
click at [503, 279] on div "2022" at bounding box center [486, 276] width 55 height 31
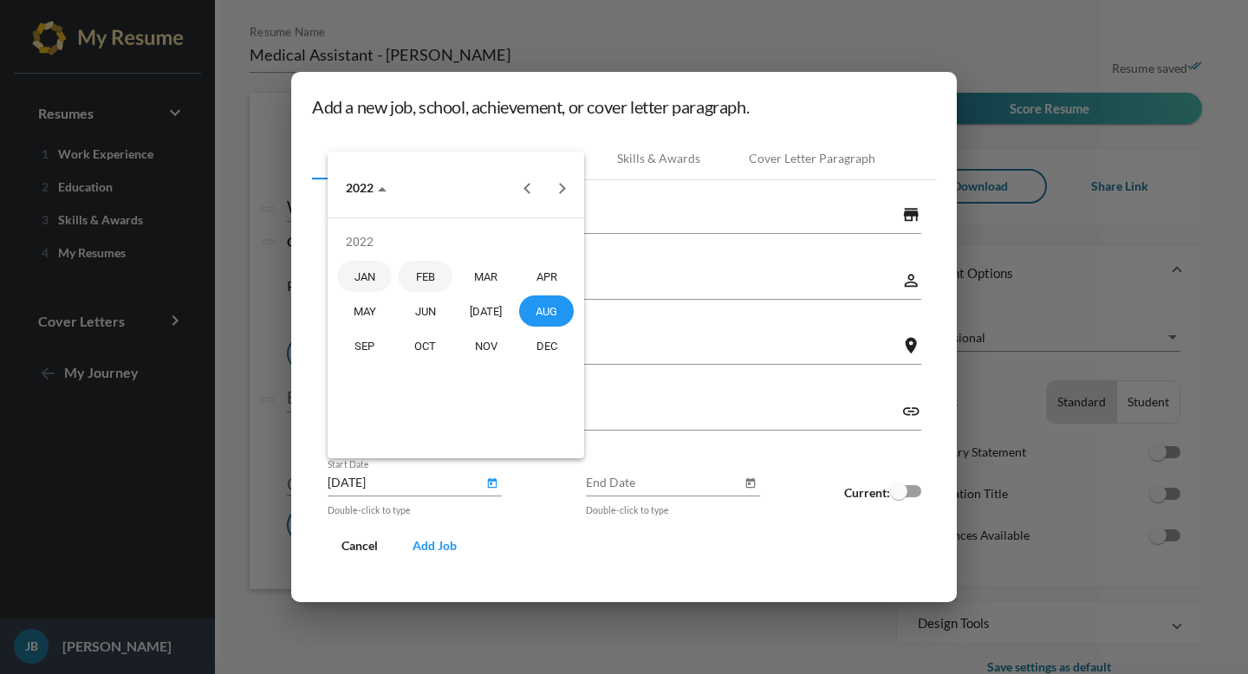
click at [433, 278] on div "FEB" at bounding box center [425, 276] width 55 height 31
type input "[DATE]"
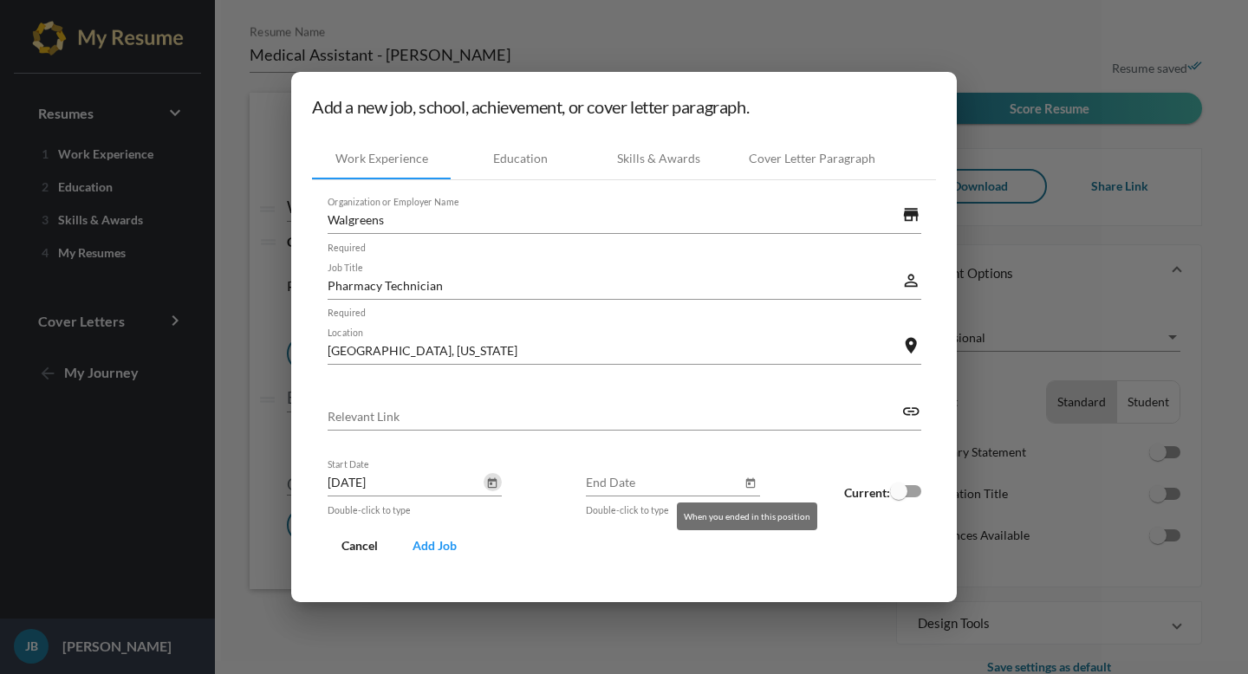
click at [746, 484] on icon "Open calendar" at bounding box center [751, 484] width 10 height 10
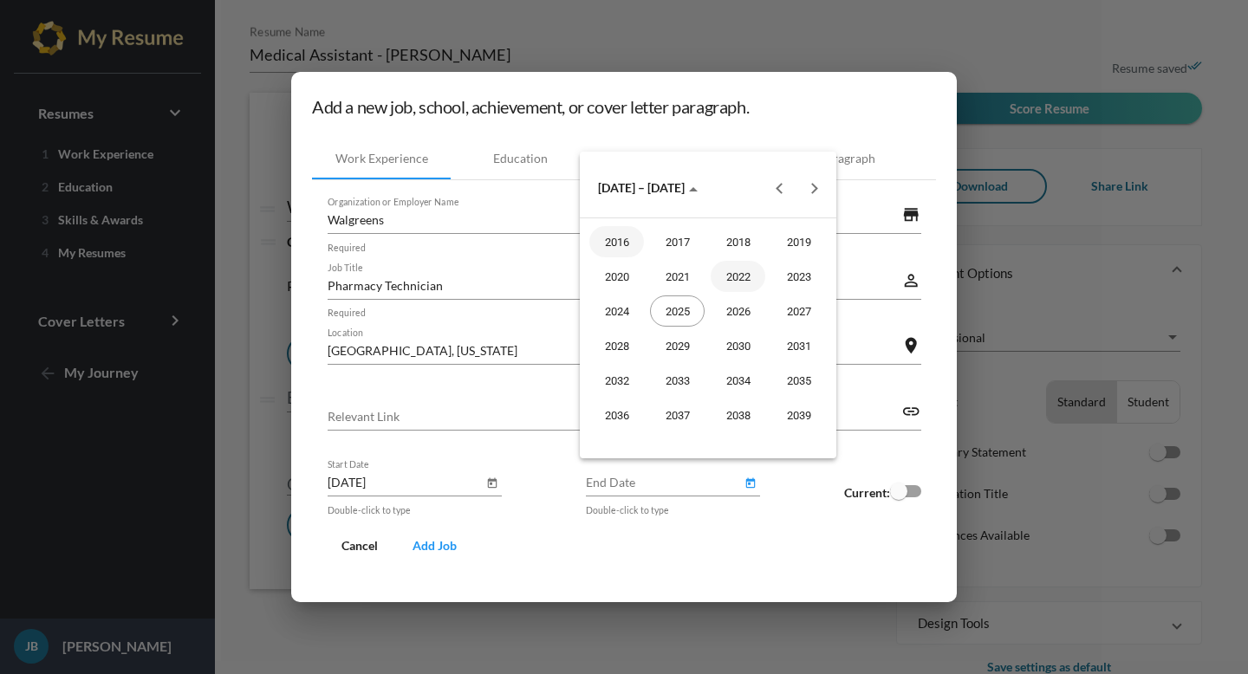
click at [726, 273] on div "2022" at bounding box center [738, 276] width 55 height 31
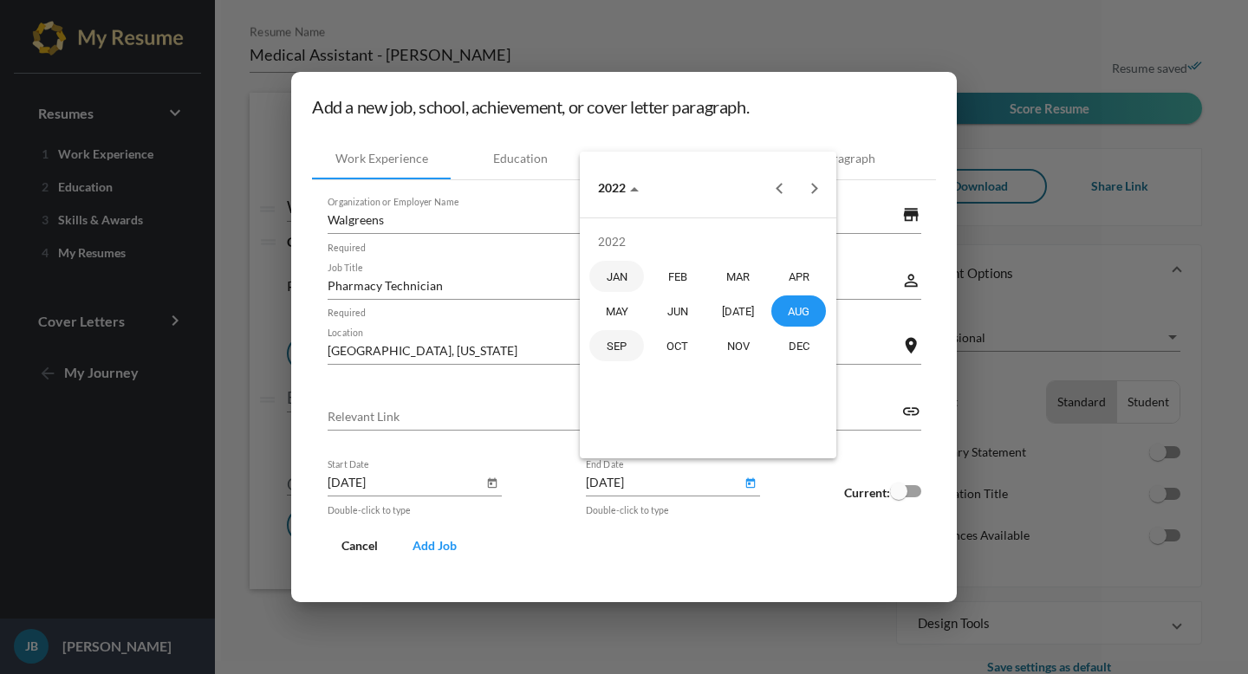
click at [620, 353] on div "SEP" at bounding box center [616, 345] width 55 height 31
type input "[DATE]"
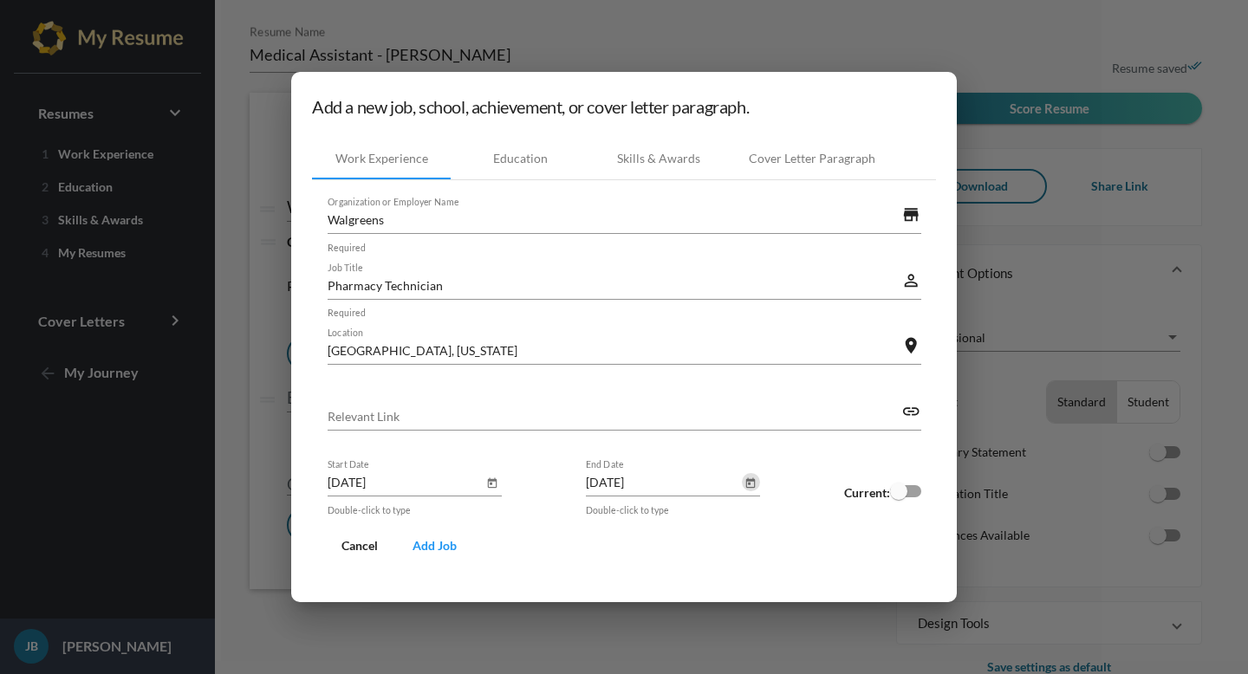
click at [439, 547] on span "Add Job" at bounding box center [435, 545] width 44 height 15
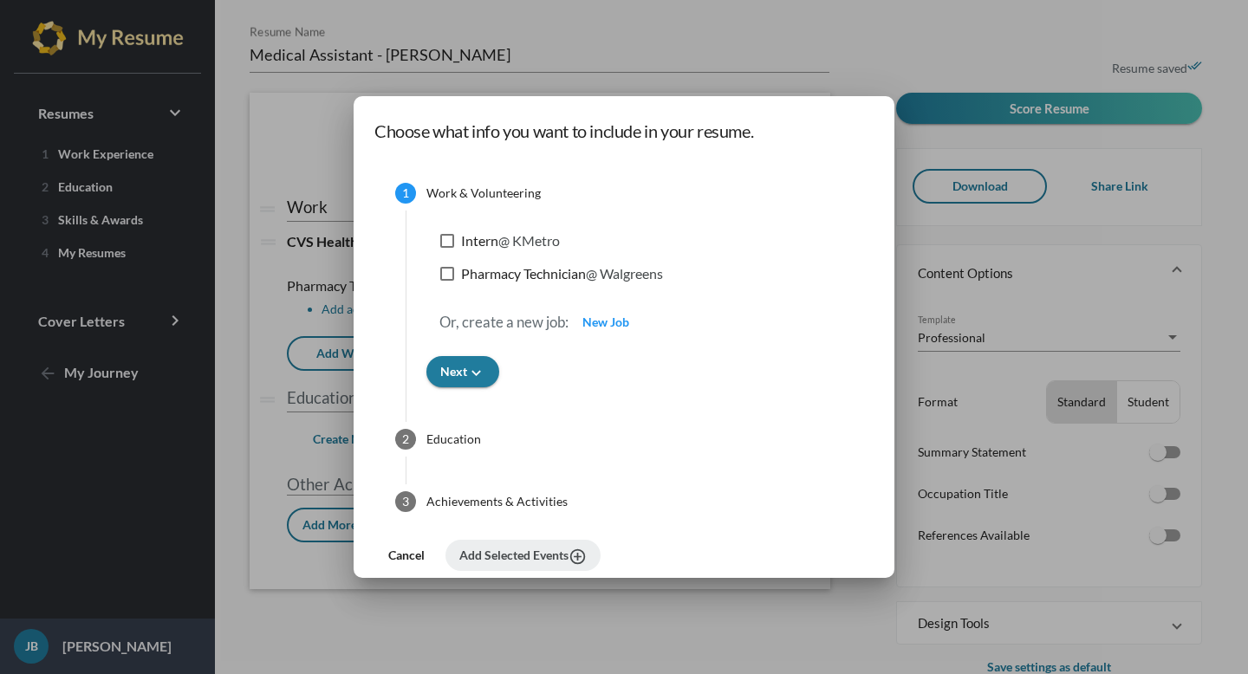
click at [398, 602] on div at bounding box center [624, 337] width 1248 height 674
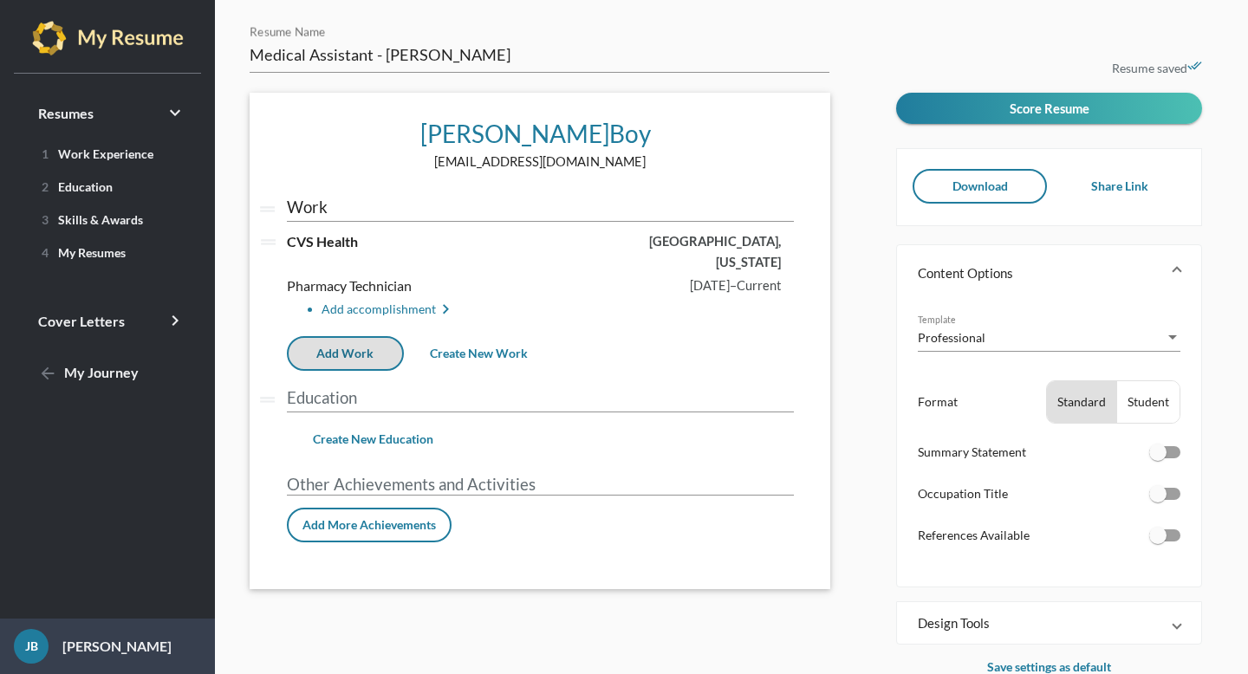
click at [377, 336] on button "Add Work" at bounding box center [345, 353] width 117 height 35
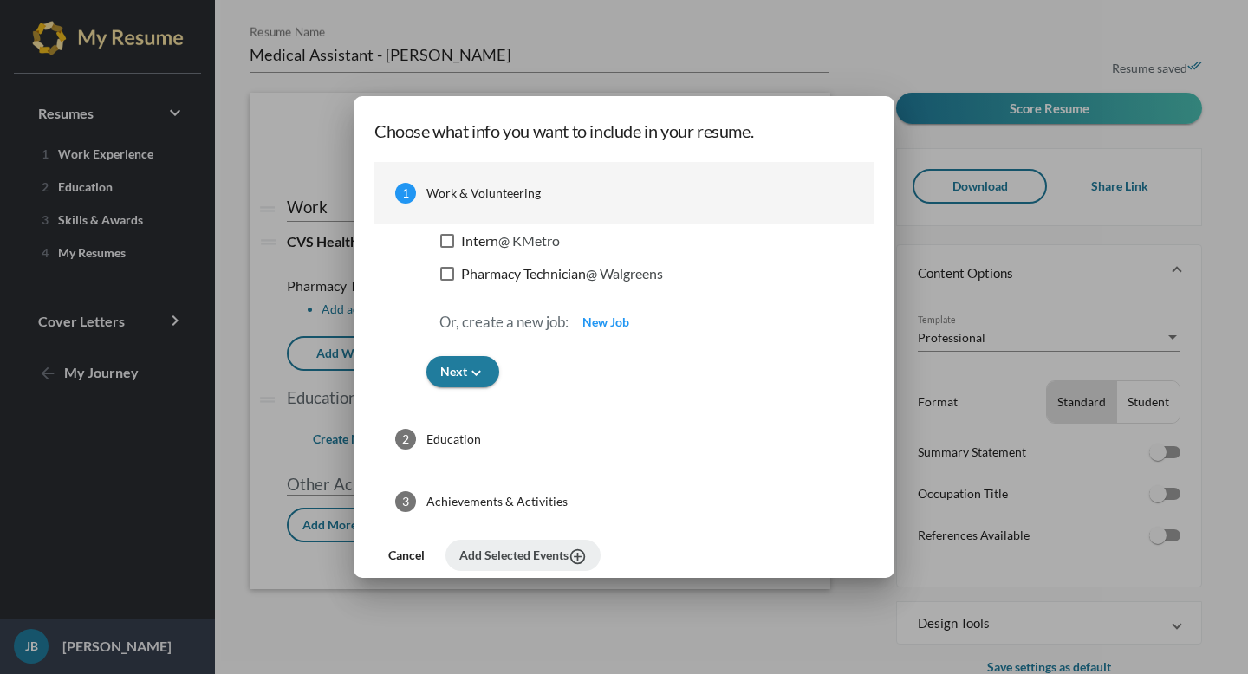
click at [446, 236] on div at bounding box center [447, 241] width 14 height 14
click at [446, 248] on input "Intern @ KMetro" at bounding box center [446, 248] width 1 height 1
checkbox input "true"
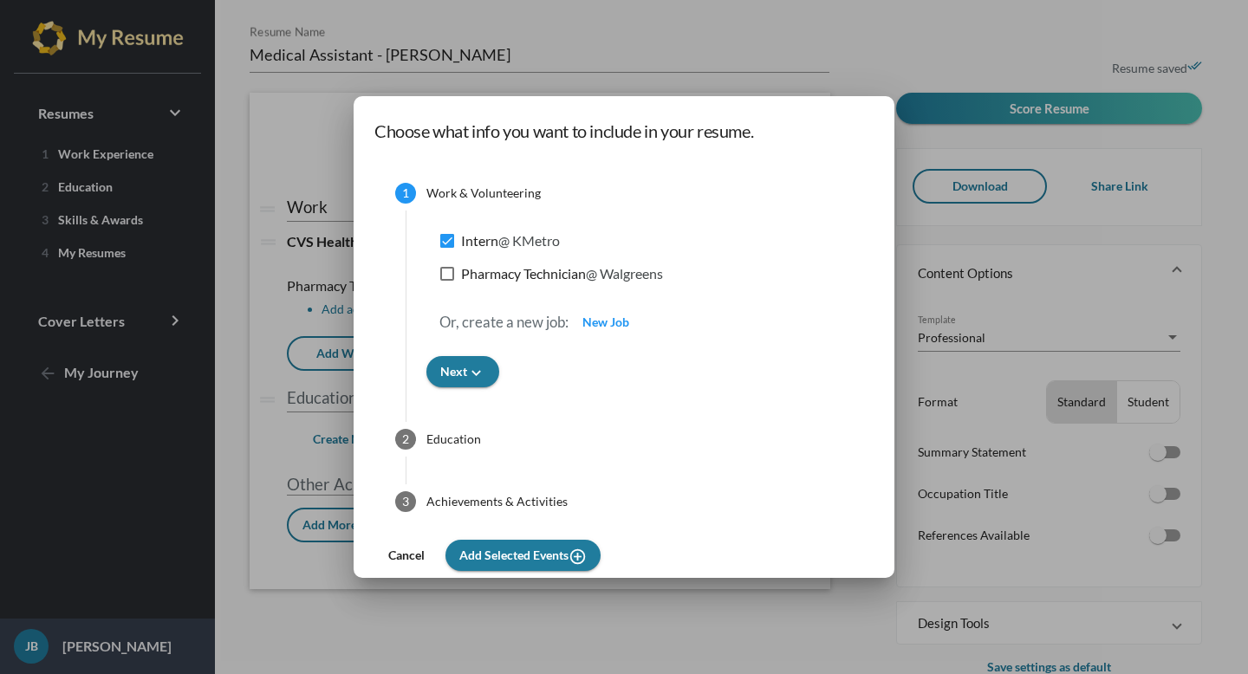
click at [448, 271] on div at bounding box center [447, 274] width 14 height 14
click at [447, 281] on input "Pharmacy Technician @ Walgreens" at bounding box center [446, 281] width 1 height 1
checkbox input "true"
click at [511, 559] on span "Add Selected Events add_circle_outline" at bounding box center [522, 555] width 127 height 15
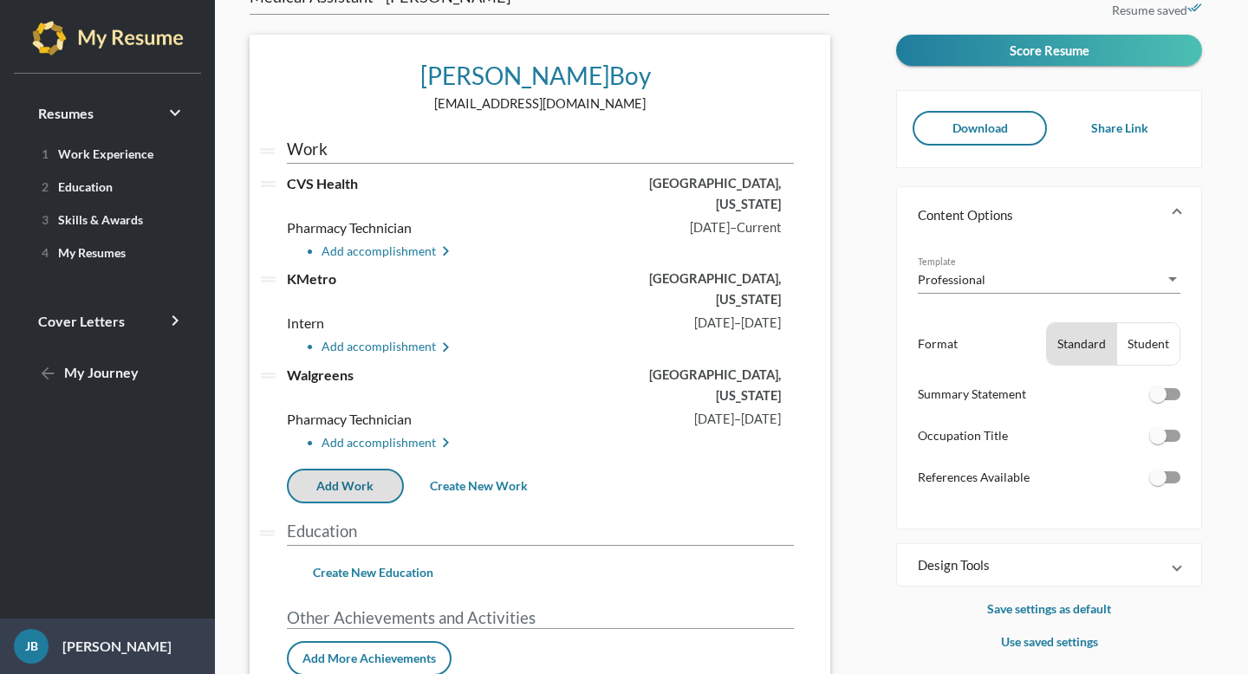
scroll to position [81, 0]
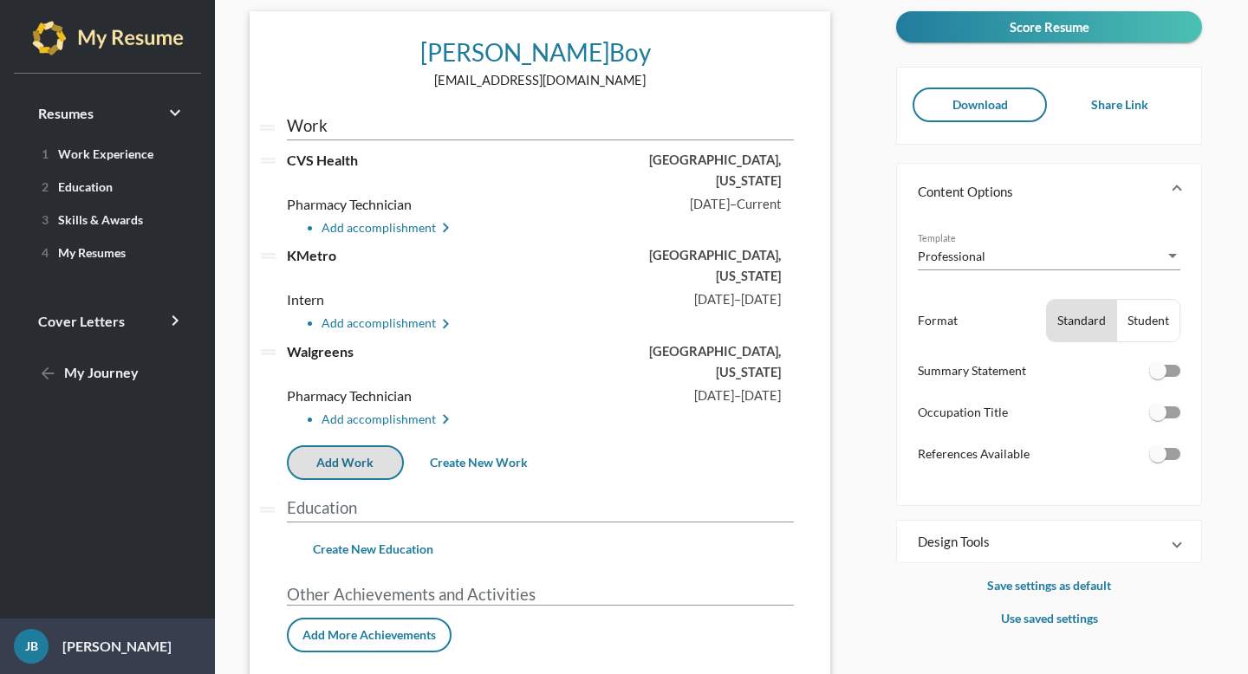
click at [376, 542] on span "Create New Education" at bounding box center [373, 549] width 120 height 15
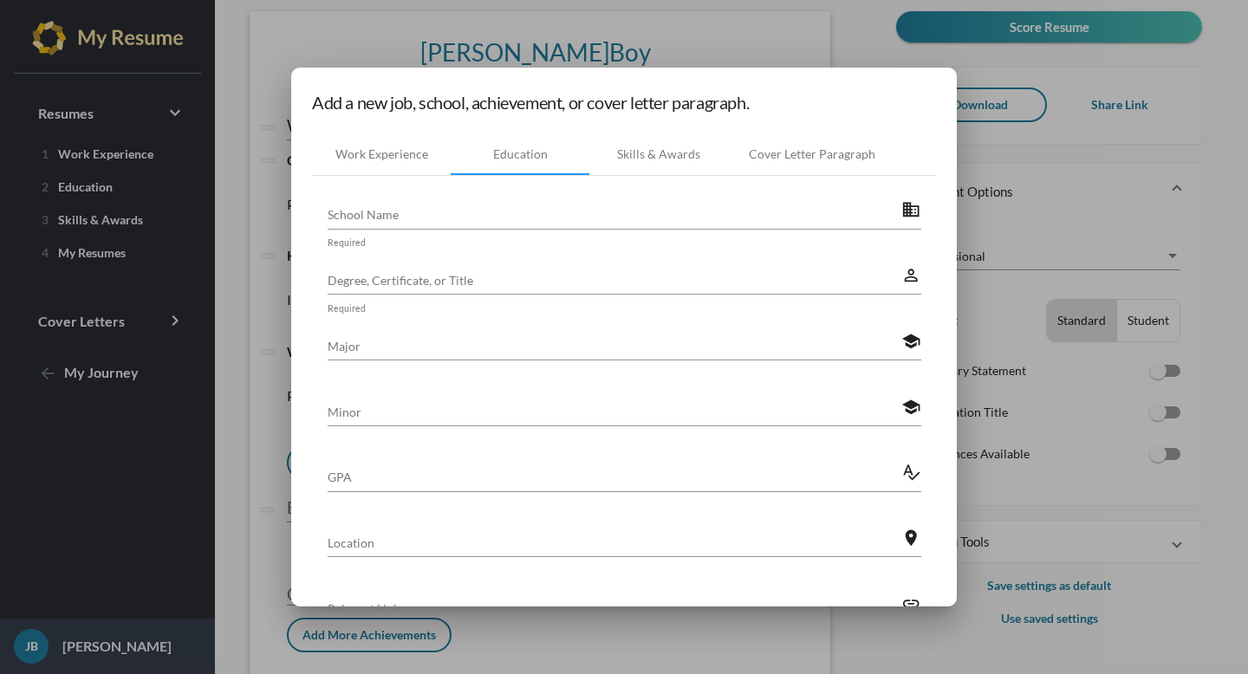
scroll to position [0, 0]
click at [479, 216] on input "School Name" at bounding box center [615, 214] width 575 height 18
type input "J"
type input "[PERSON_NAME][GEOGRAPHIC_DATA]"
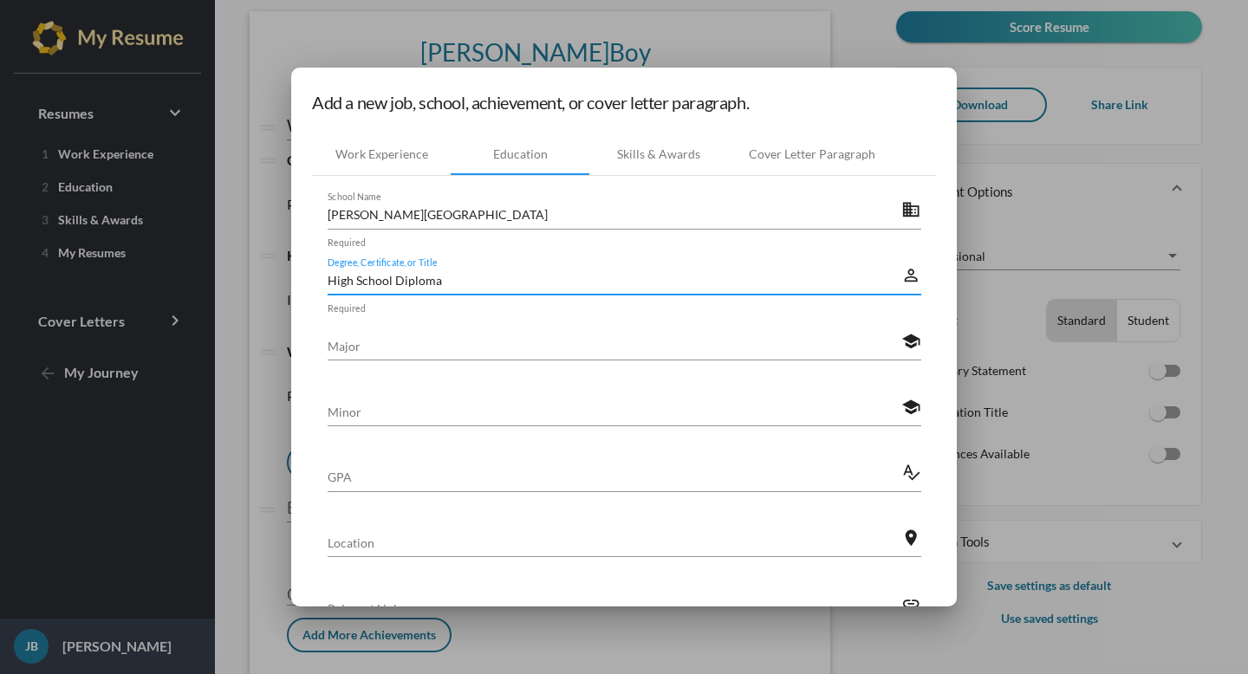
type input "High School Diploma"
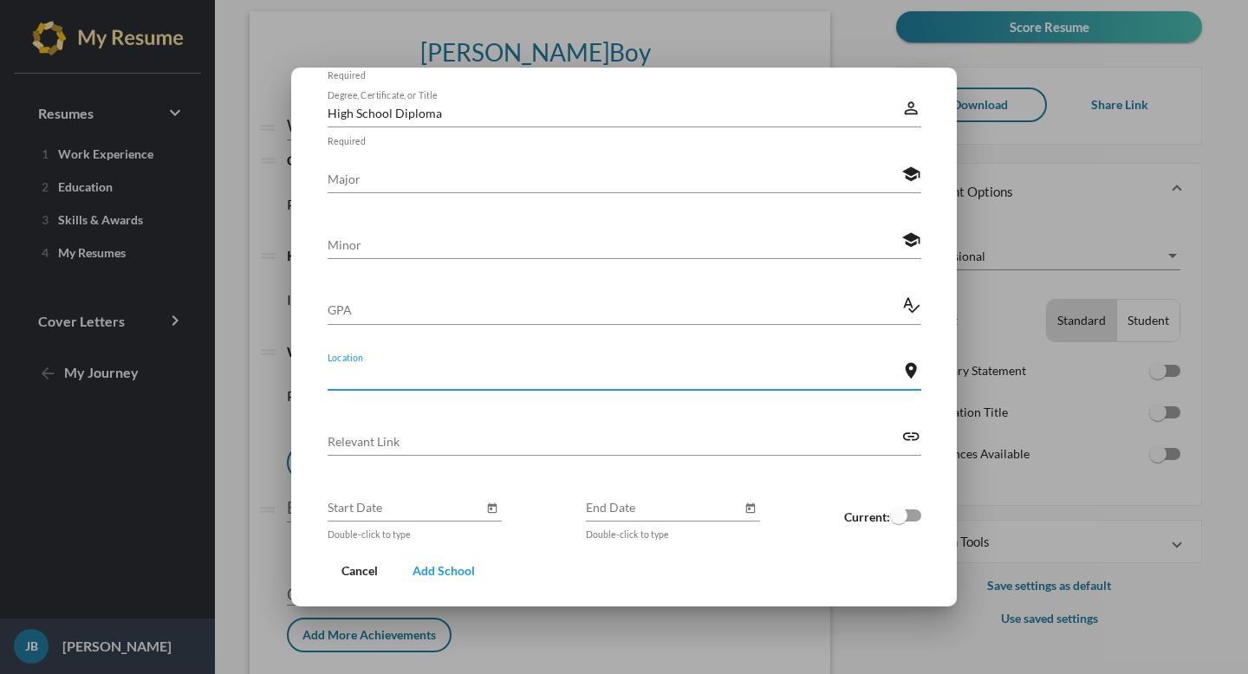
scroll to position [170, 0]
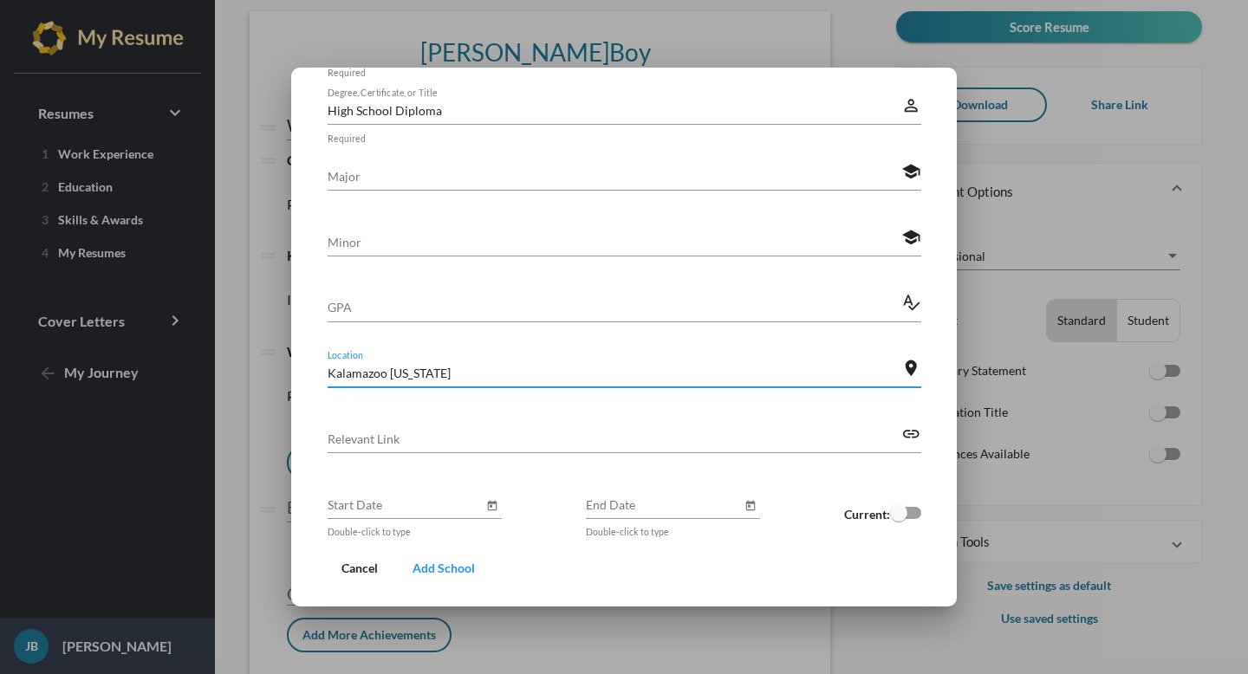
type input "Kalamazoo [US_STATE]"
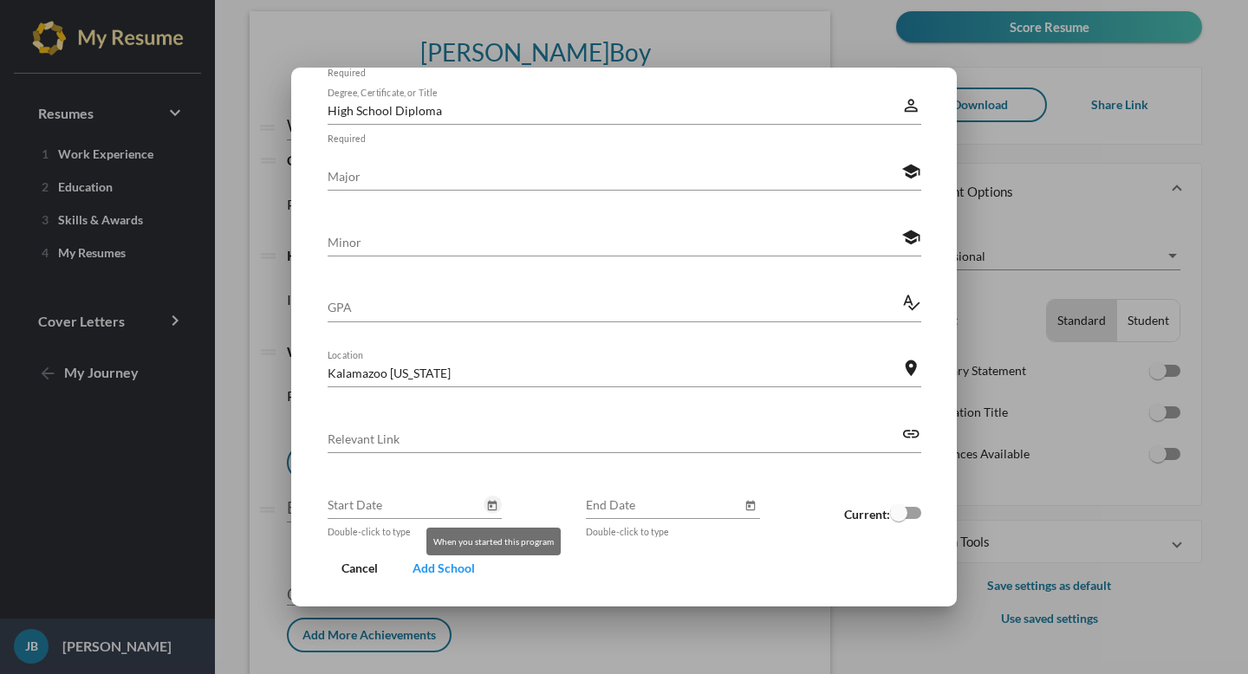
click at [486, 505] on icon "Open calendar" at bounding box center [492, 506] width 12 height 21
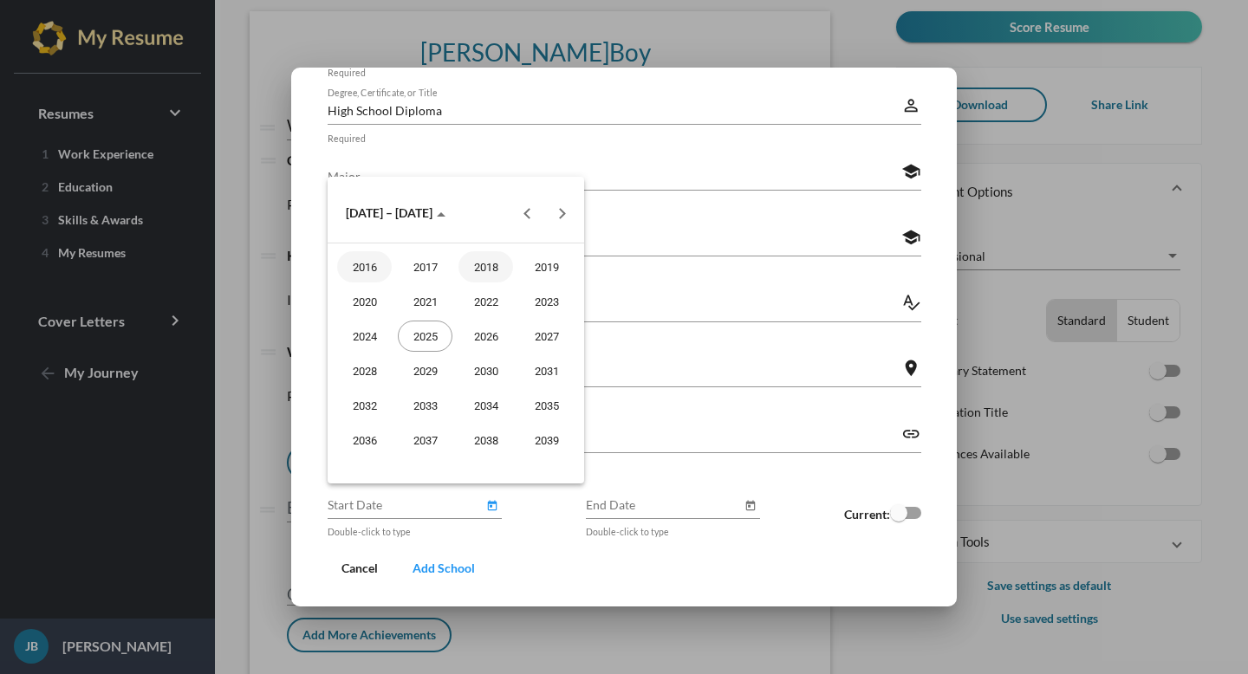
click at [492, 255] on div "2018" at bounding box center [486, 266] width 55 height 31
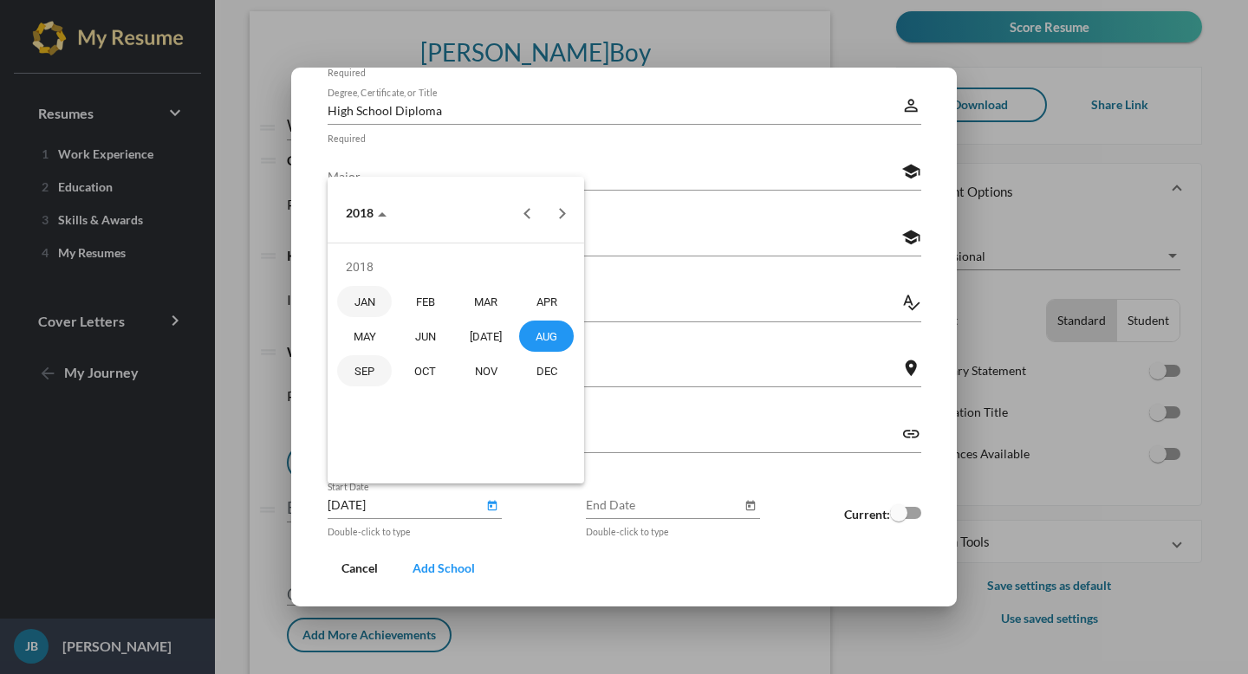
click at [369, 379] on div "SEP" at bounding box center [364, 370] width 55 height 31
type input "[DATE]"
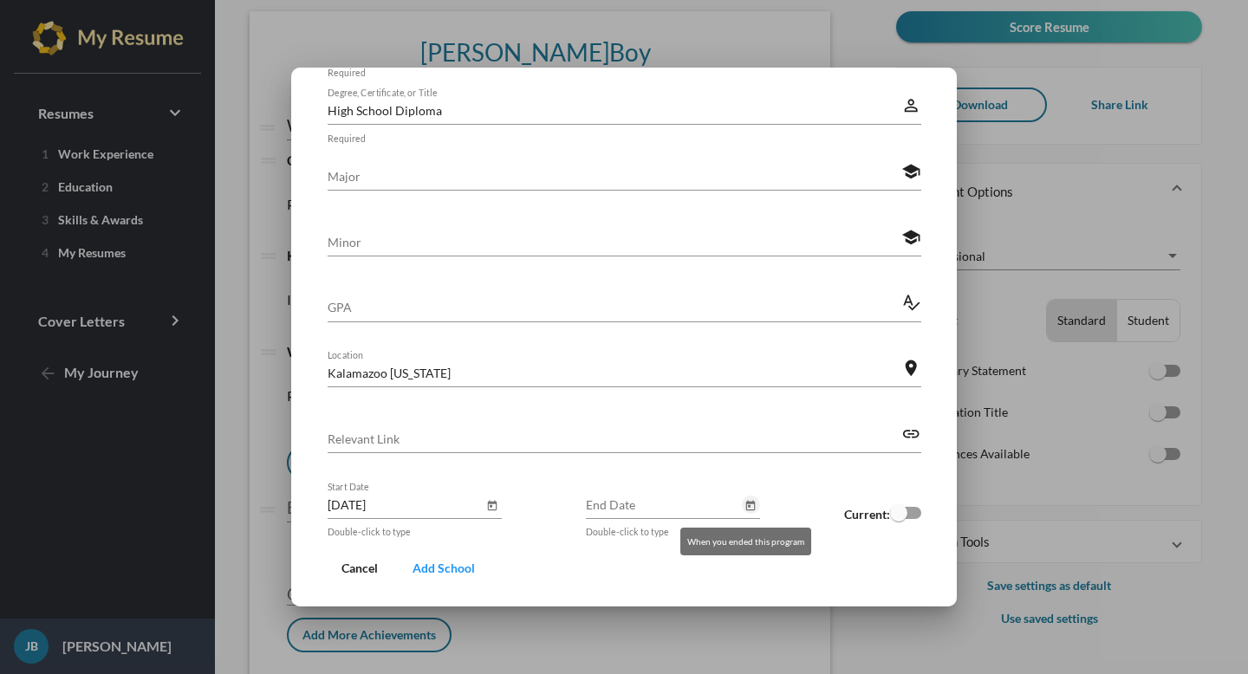
click at [746, 515] on icon "Open calendar" at bounding box center [751, 506] width 12 height 21
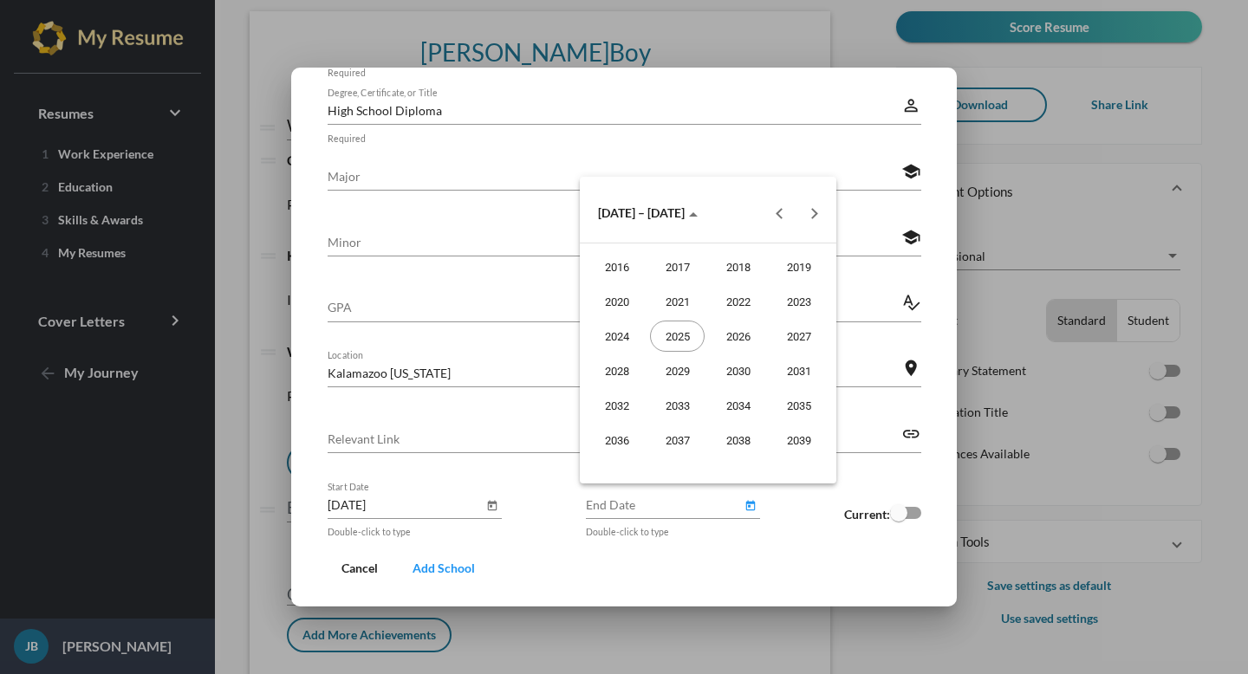
click at [490, 518] on div at bounding box center [624, 337] width 1248 height 674
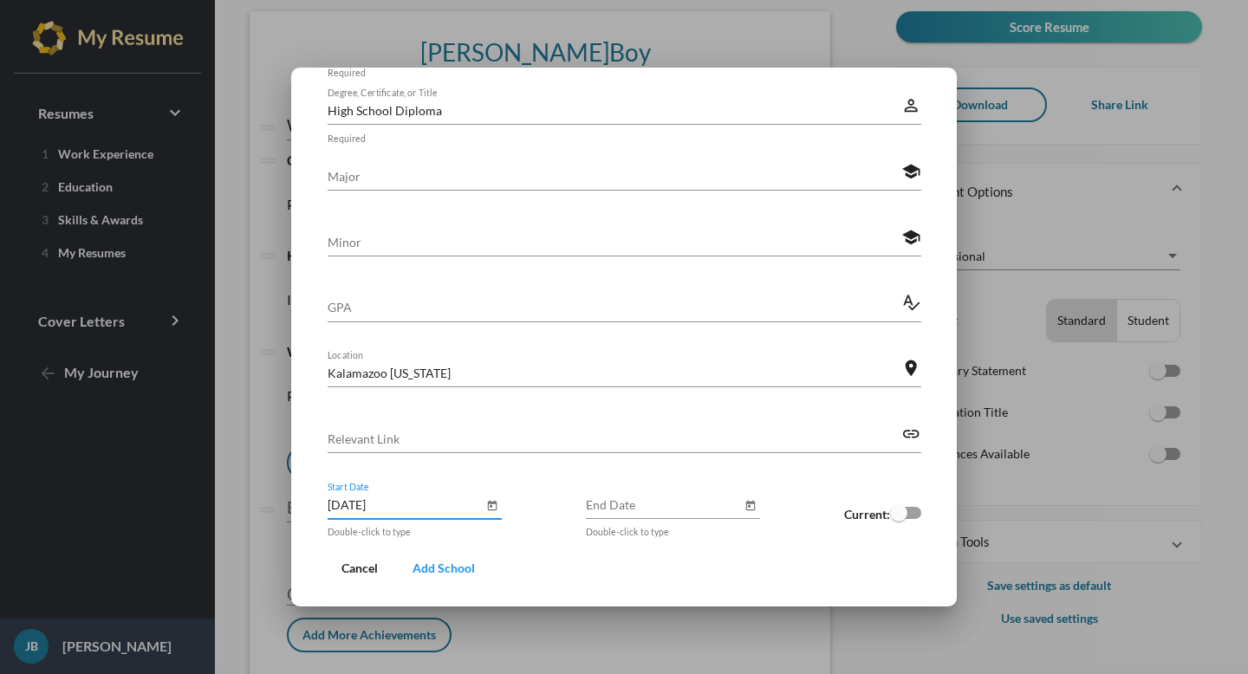
click at [452, 511] on input "[DATE]" at bounding box center [406, 505] width 156 height 18
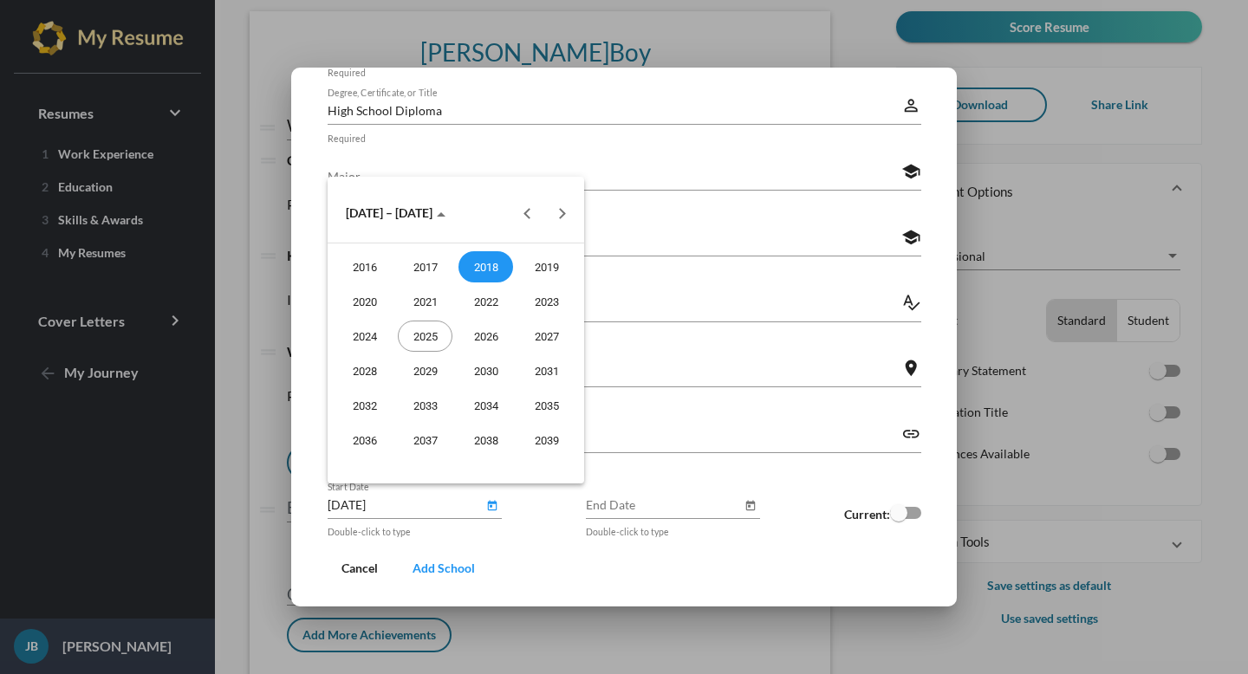
click at [569, 531] on div at bounding box center [624, 337] width 1248 height 674
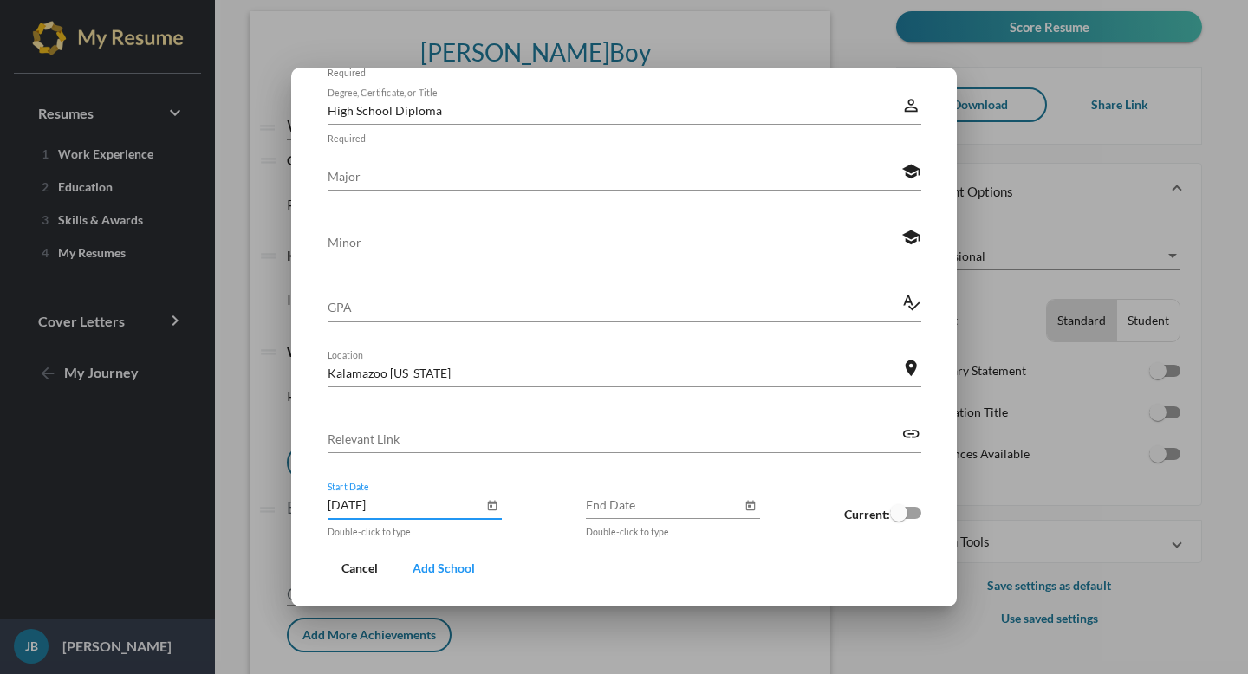
click at [426, 511] on input "[DATE]" at bounding box center [406, 505] width 156 height 18
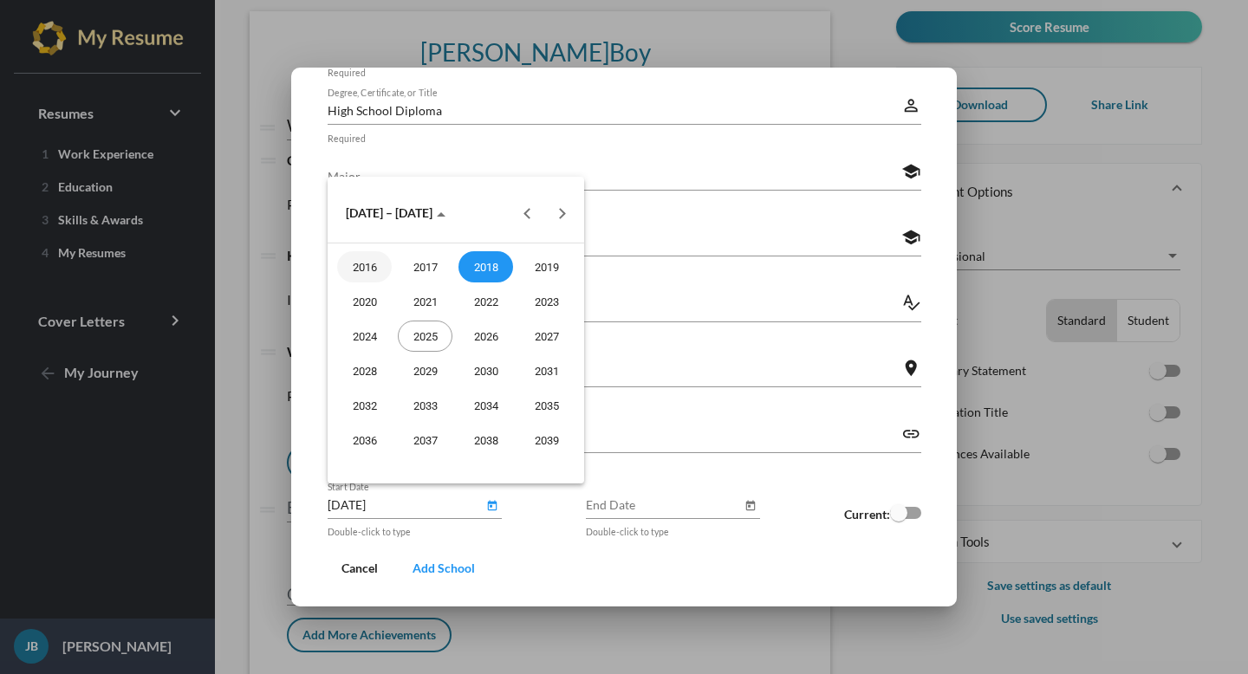
click at [426, 511] on div at bounding box center [624, 337] width 1248 height 674
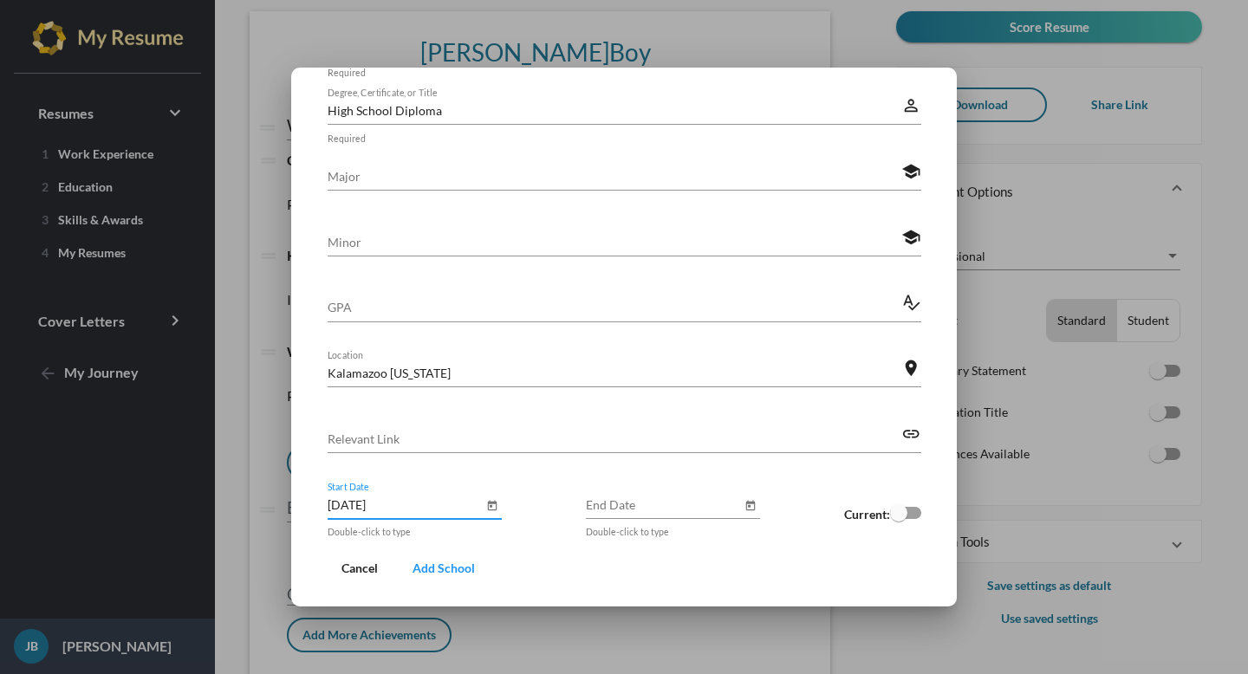
click at [426, 511] on input "[DATE]" at bounding box center [406, 505] width 156 height 18
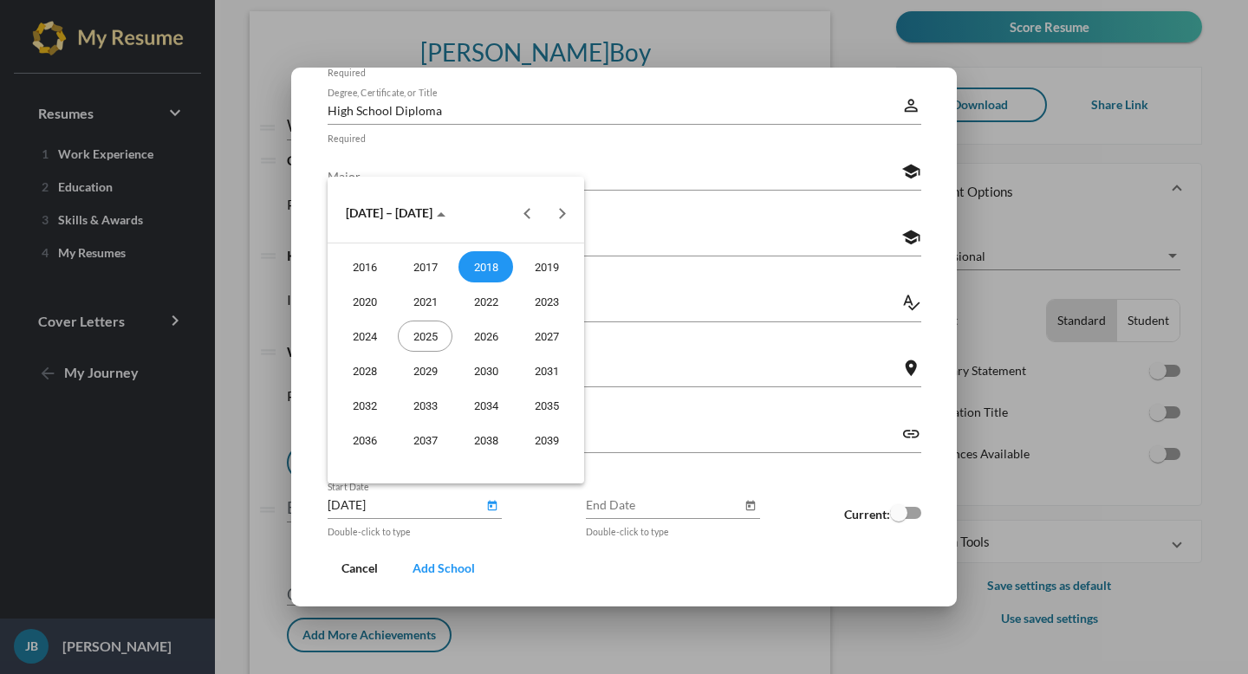
click at [426, 511] on div at bounding box center [624, 337] width 1248 height 674
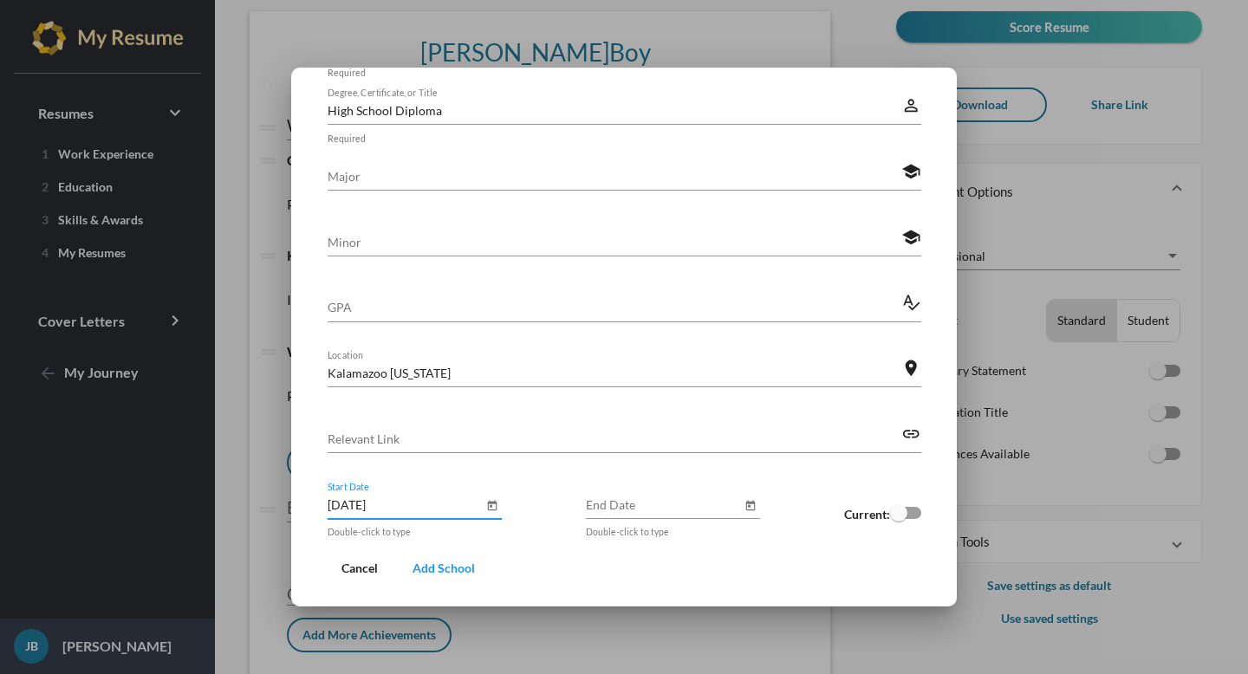
click at [426, 511] on input "[DATE]" at bounding box center [406, 505] width 156 height 18
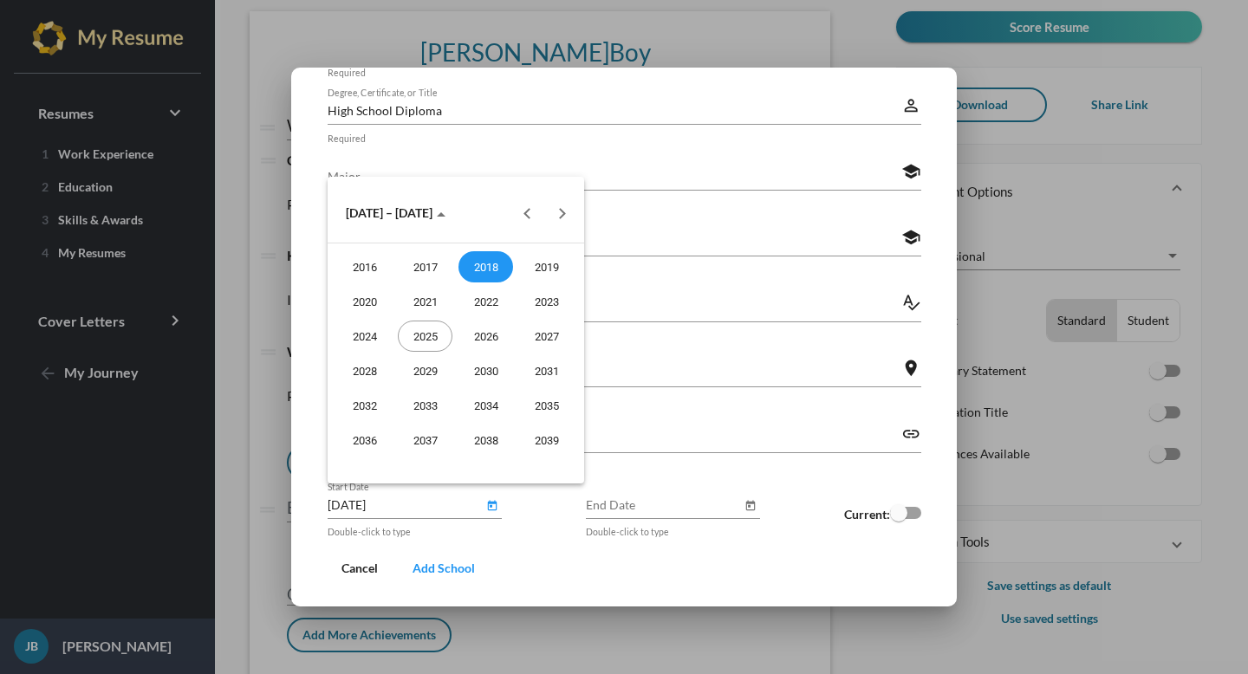
click at [426, 511] on div at bounding box center [624, 337] width 1248 height 674
click at [426, 511] on input "[DATE]" at bounding box center [406, 505] width 156 height 18
click at [426, 511] on div at bounding box center [624, 337] width 1248 height 674
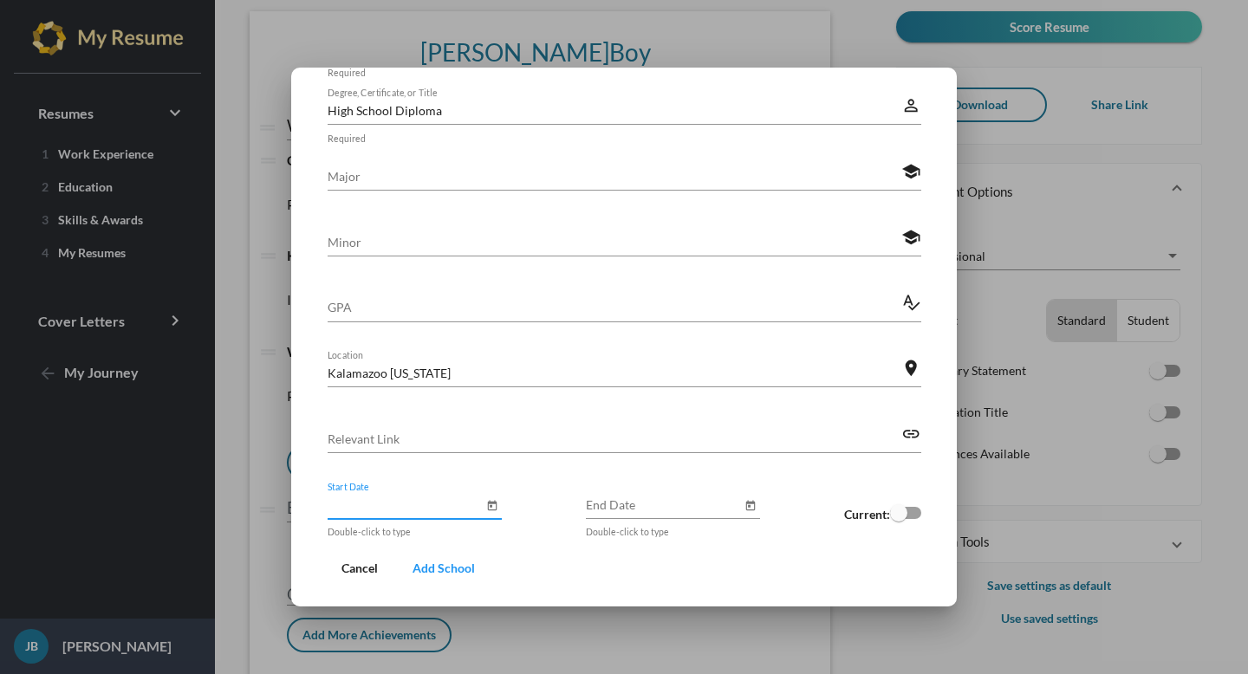
click at [553, 576] on div "Cancel Add School" at bounding box center [625, 568] width 594 height 45
click at [445, 579] on button "Add School" at bounding box center [444, 568] width 90 height 31
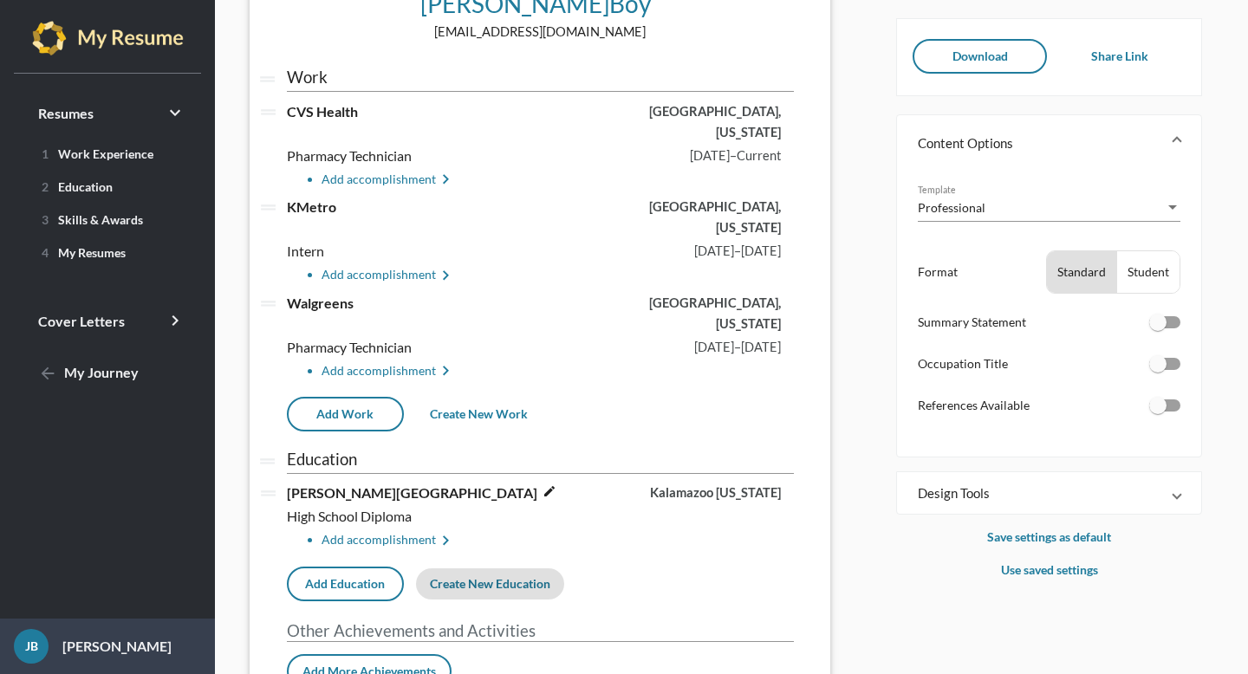
scroll to position [167, 0]
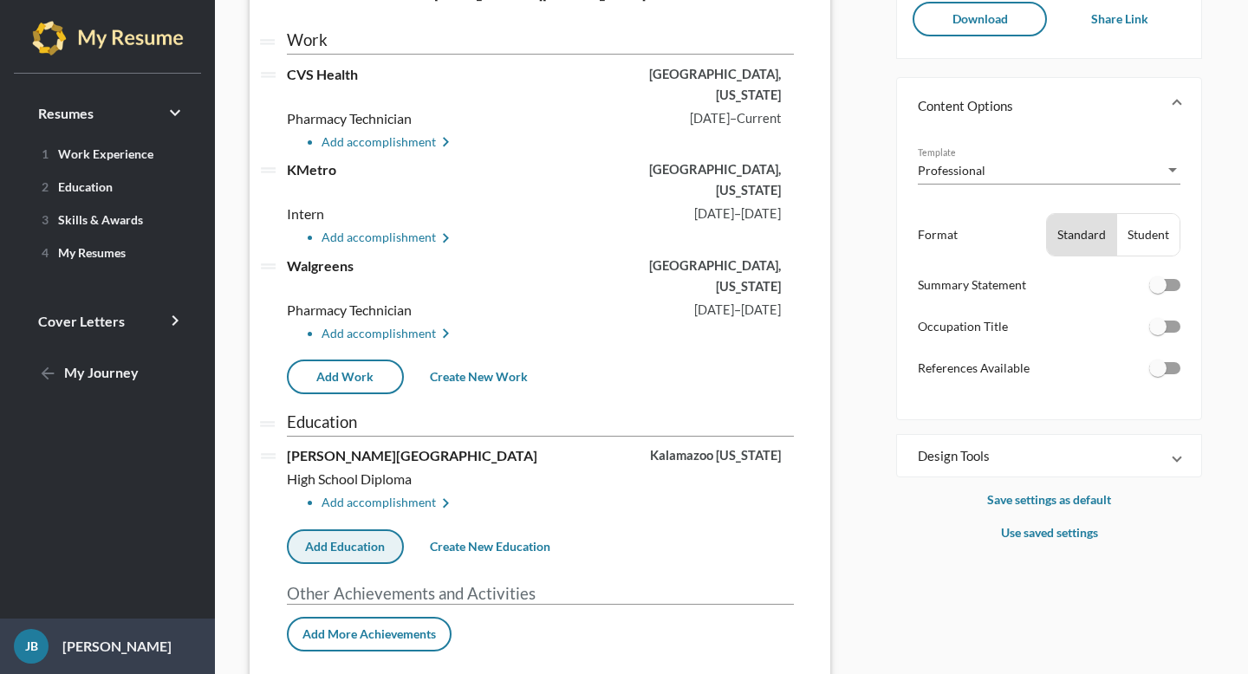
click at [381, 539] on span "Add Education" at bounding box center [345, 546] width 80 height 15
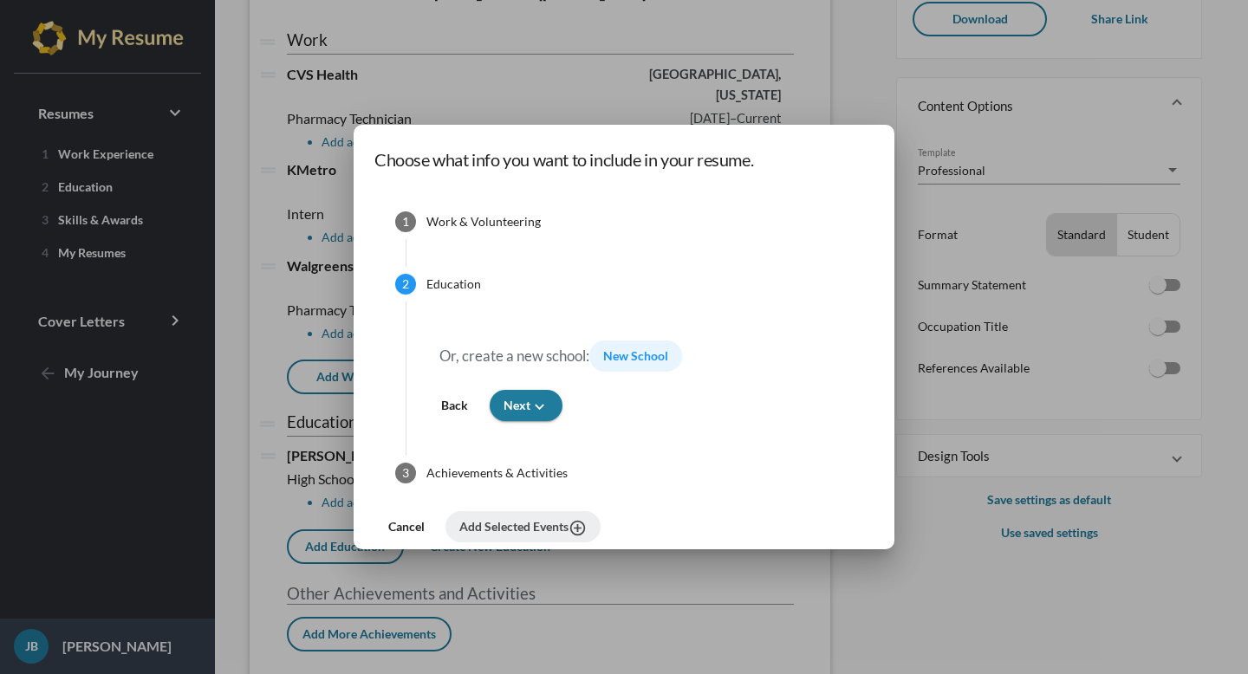
click at [622, 357] on span "New School" at bounding box center [635, 355] width 65 height 15
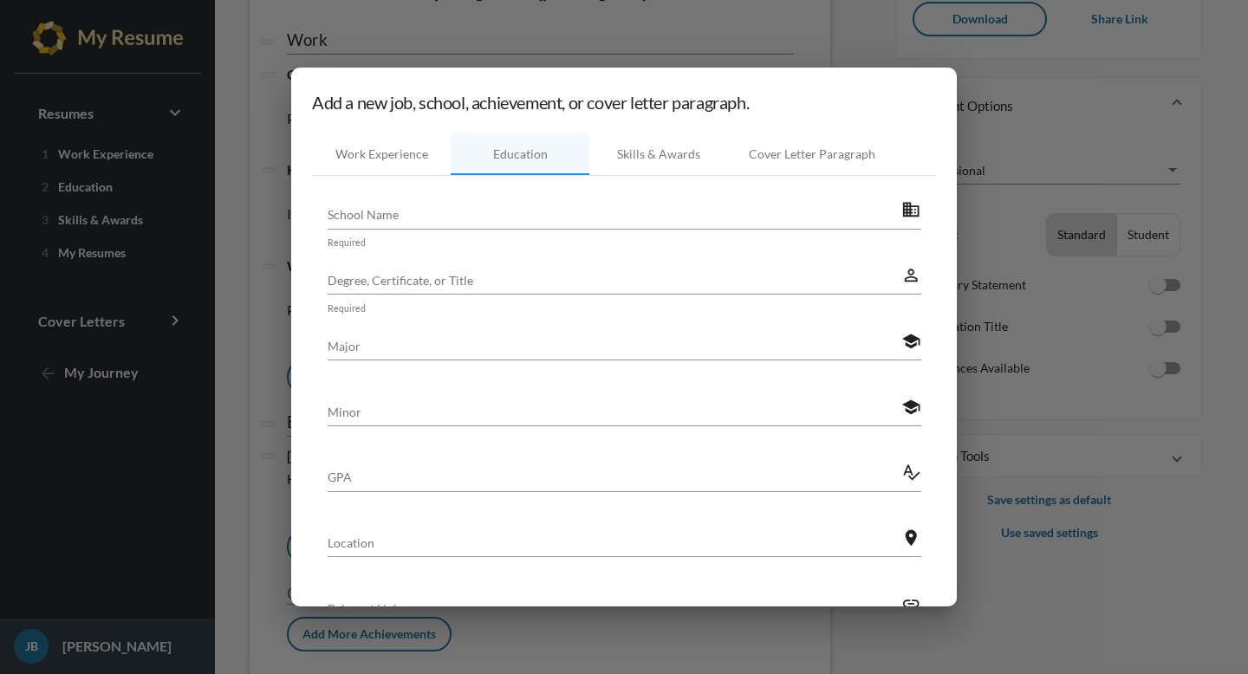
click at [486, 221] on input "School Name" at bounding box center [615, 214] width 575 height 18
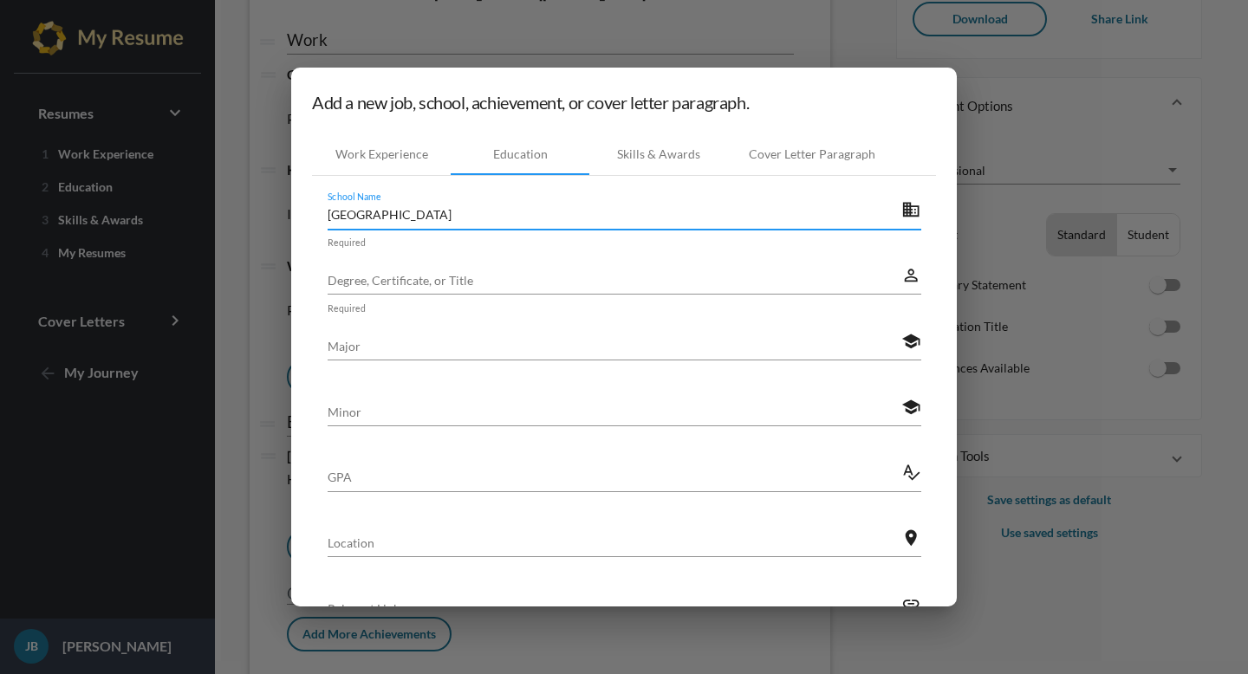
type input "[GEOGRAPHIC_DATA]"
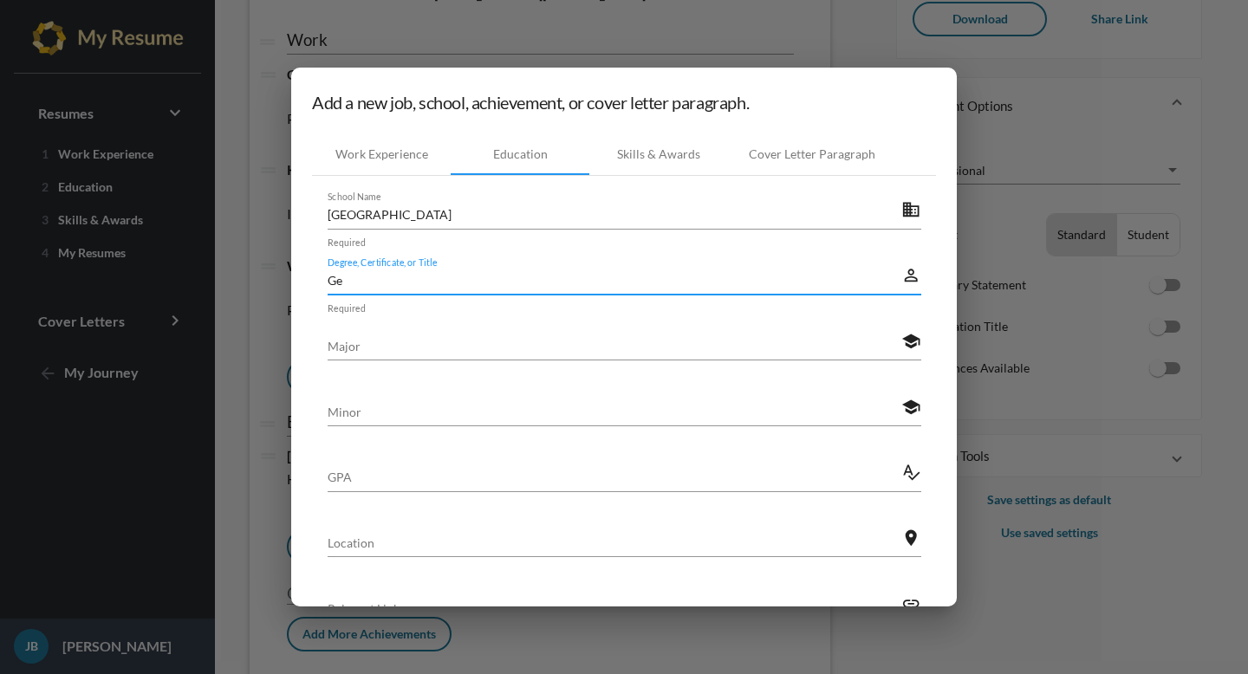
type input "G"
type input "Dual Enrollment"
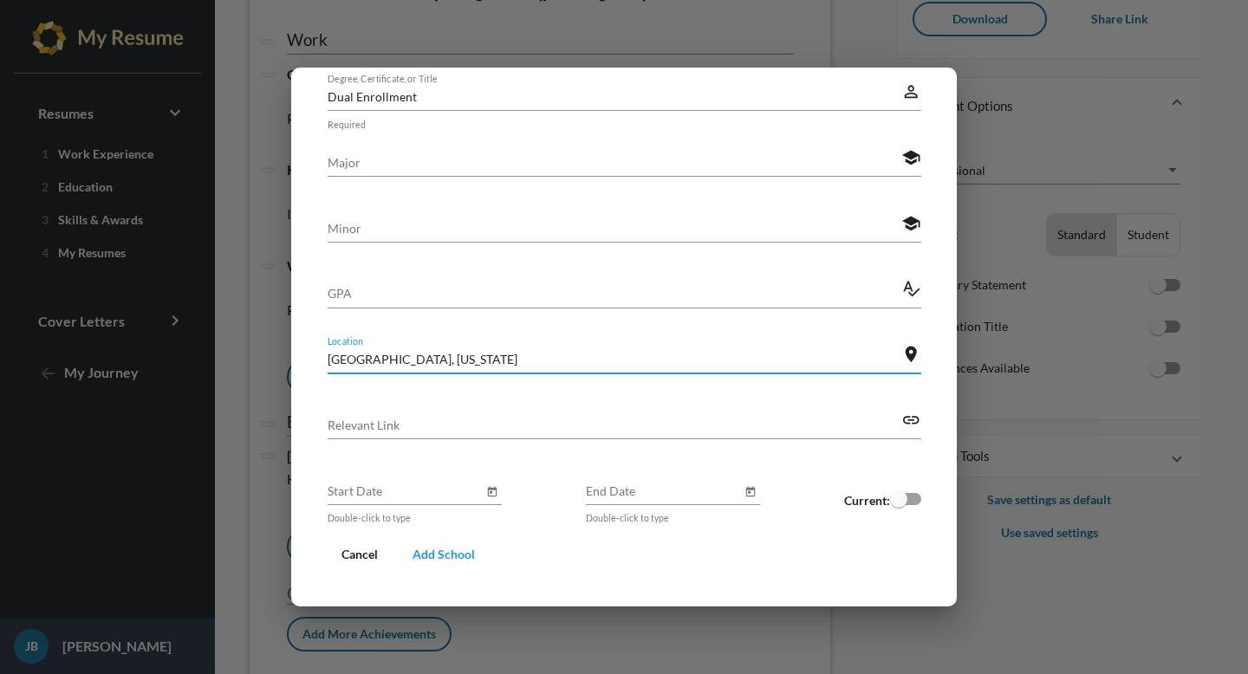
scroll to position [191, 0]
type input "[GEOGRAPHIC_DATA], [US_STATE]"
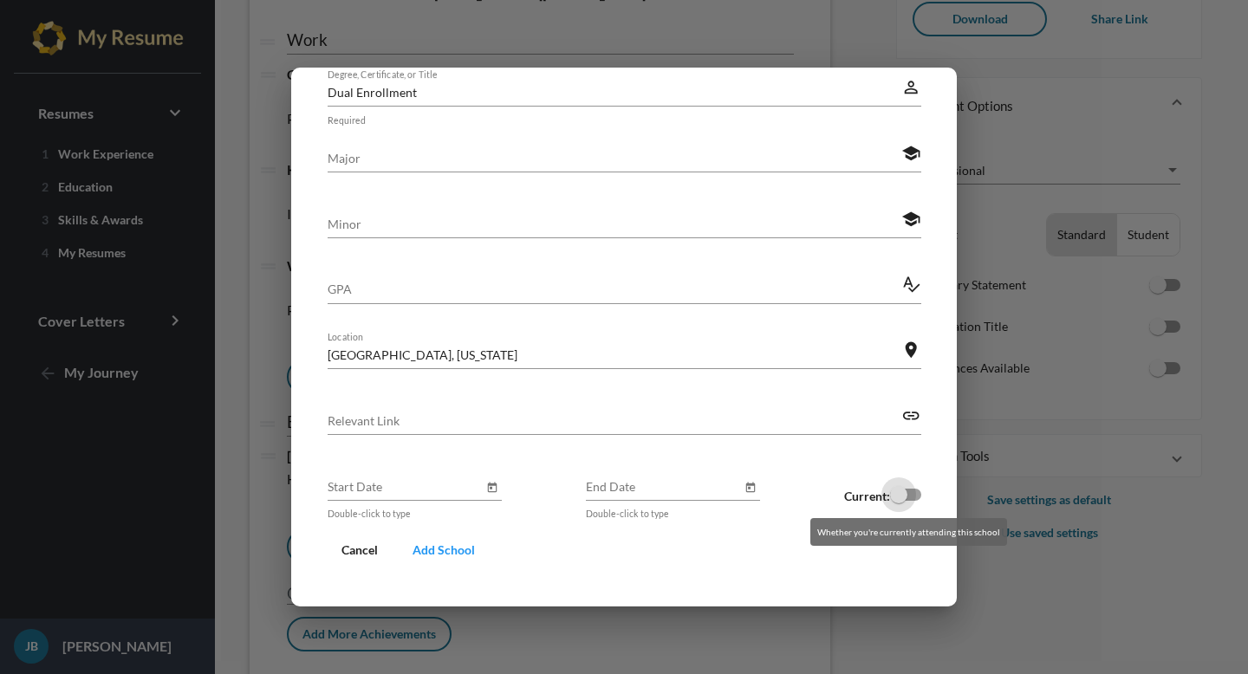
click at [895, 495] on div at bounding box center [898, 494] width 17 height 17
click at [898, 501] on input "checkbox" at bounding box center [898, 501] width 1 height 1
checkbox input "true"
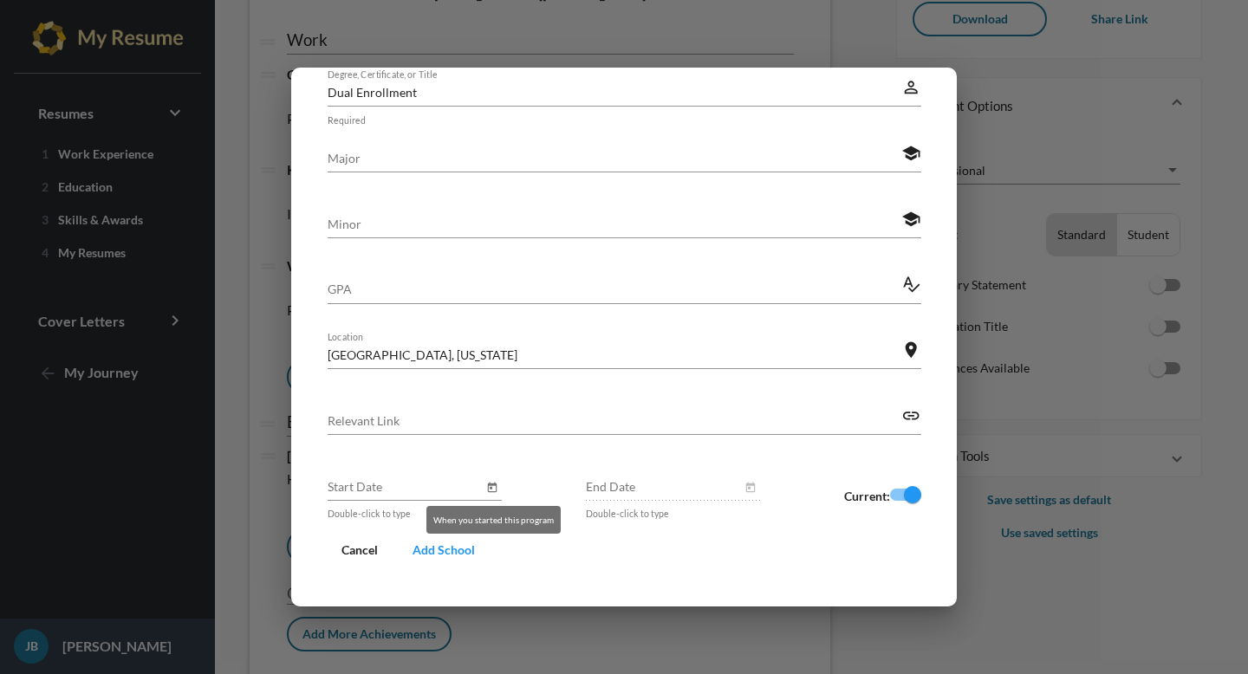
click at [494, 484] on icon "Open calendar" at bounding box center [493, 488] width 10 height 10
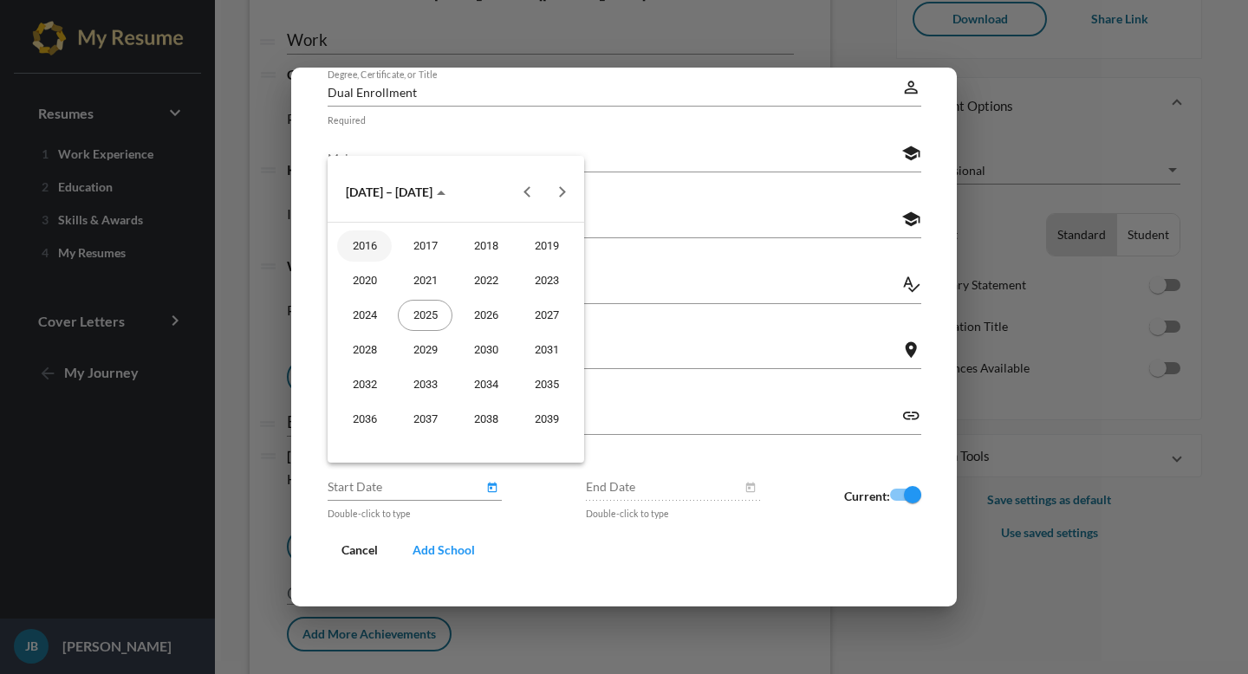
click at [570, 517] on div at bounding box center [624, 337] width 1248 height 674
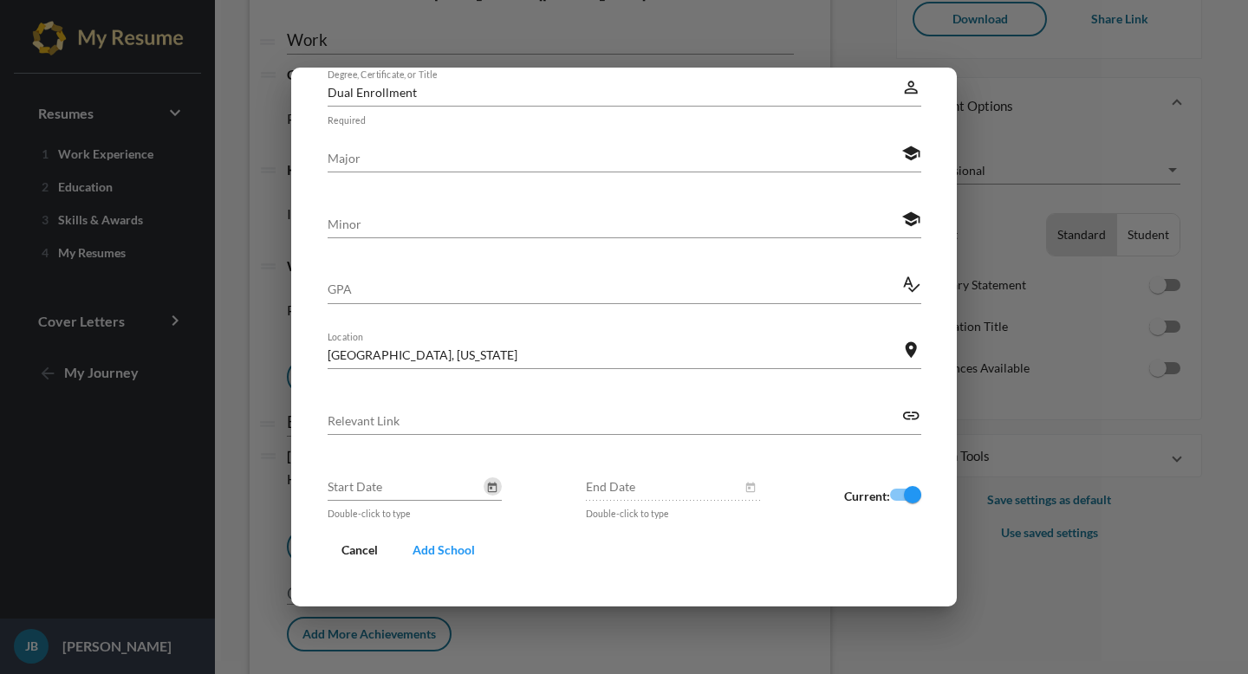
click at [498, 93] on input "Dual Enrollment" at bounding box center [615, 92] width 575 height 18
type input "Gen Ed"
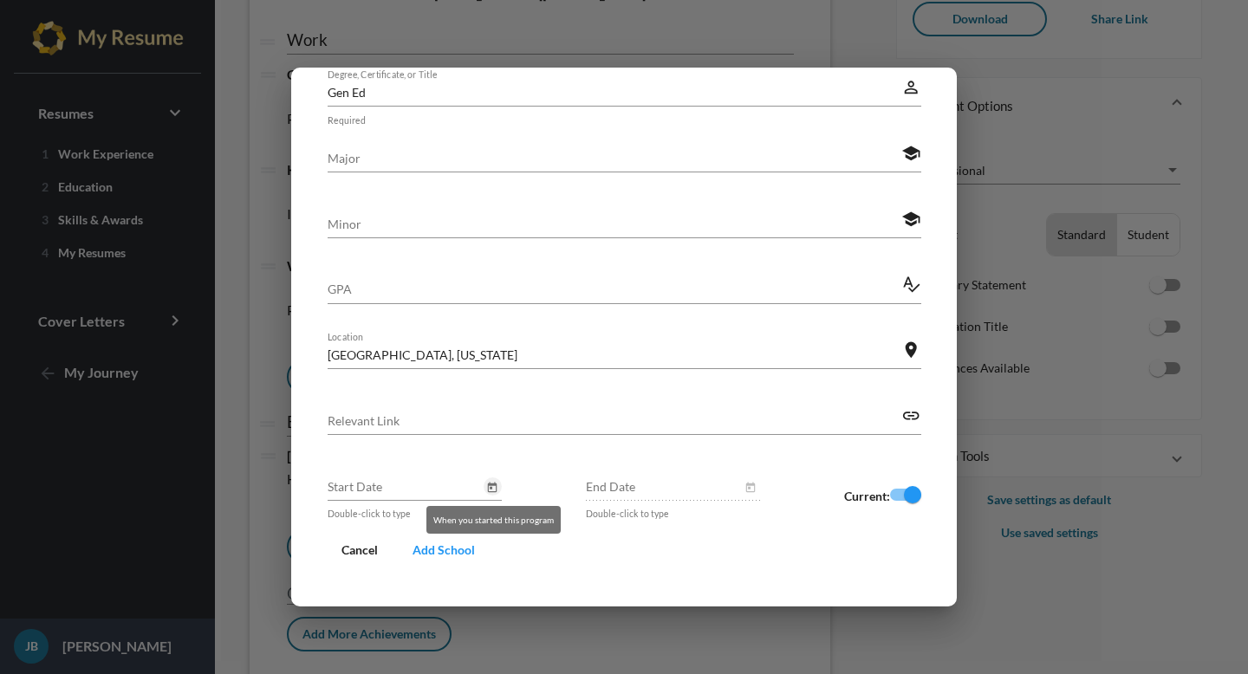
click at [497, 489] on icon "Open calendar" at bounding box center [492, 488] width 12 height 21
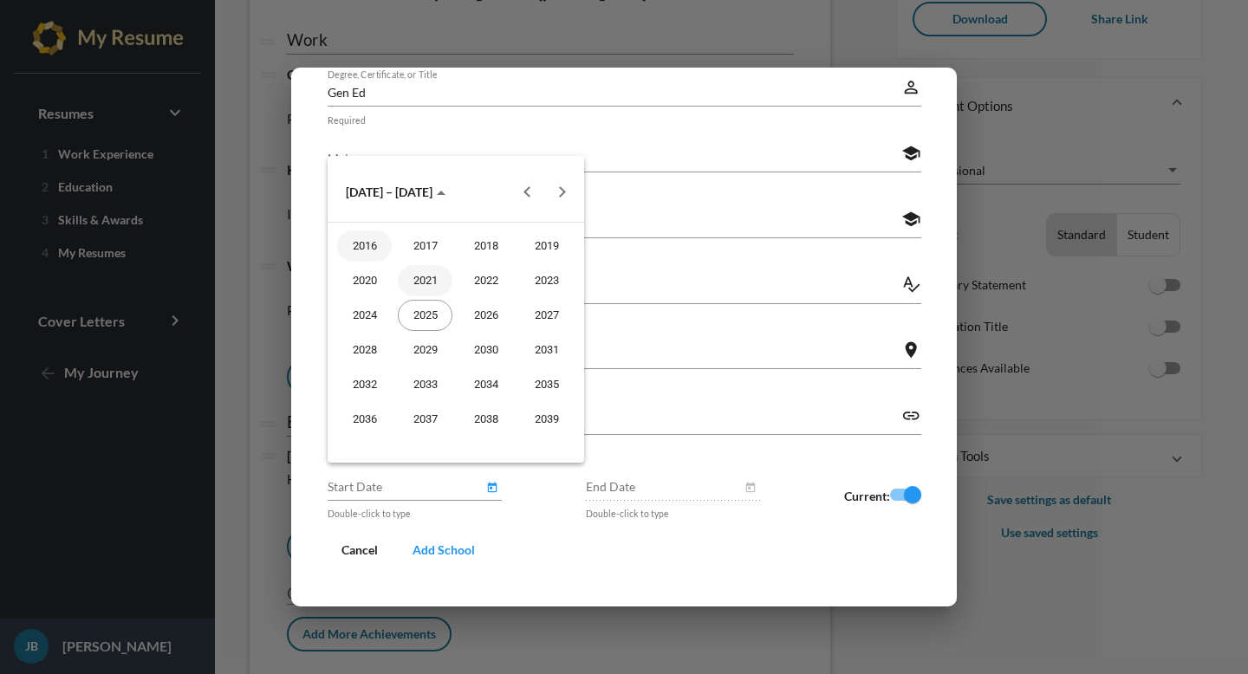
click at [446, 283] on div "2021" at bounding box center [425, 280] width 55 height 31
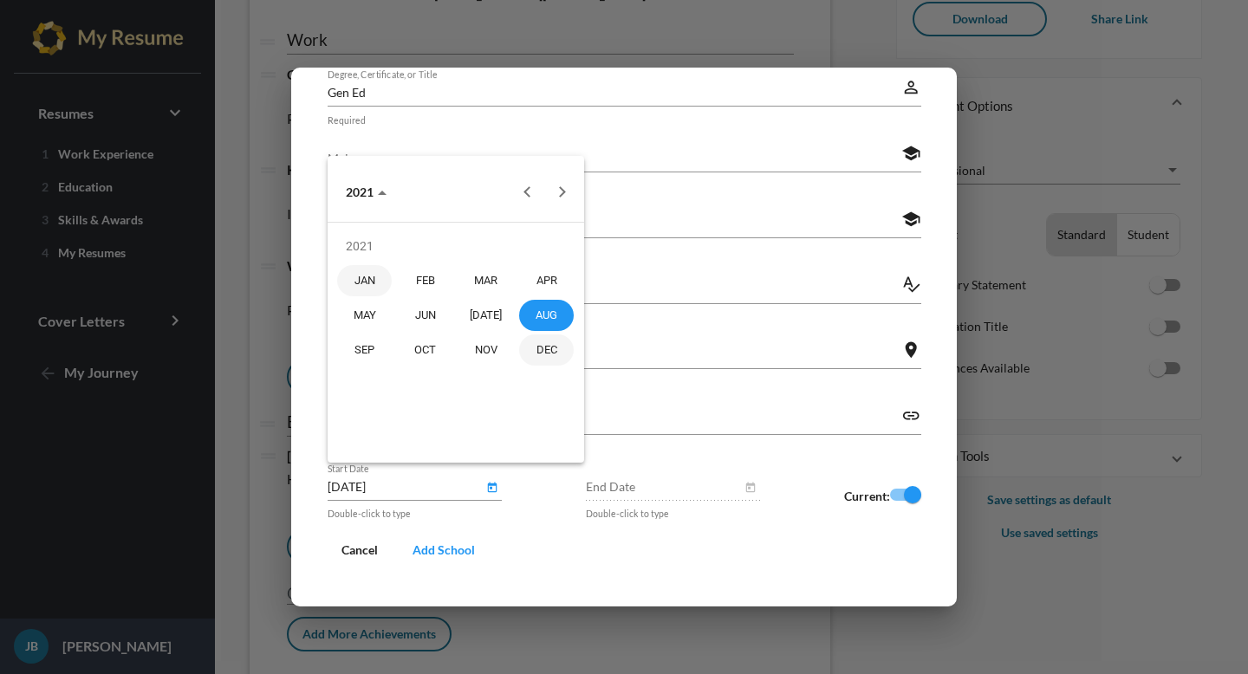
click at [535, 342] on div "DEC" at bounding box center [546, 350] width 55 height 31
type input "[DATE]"
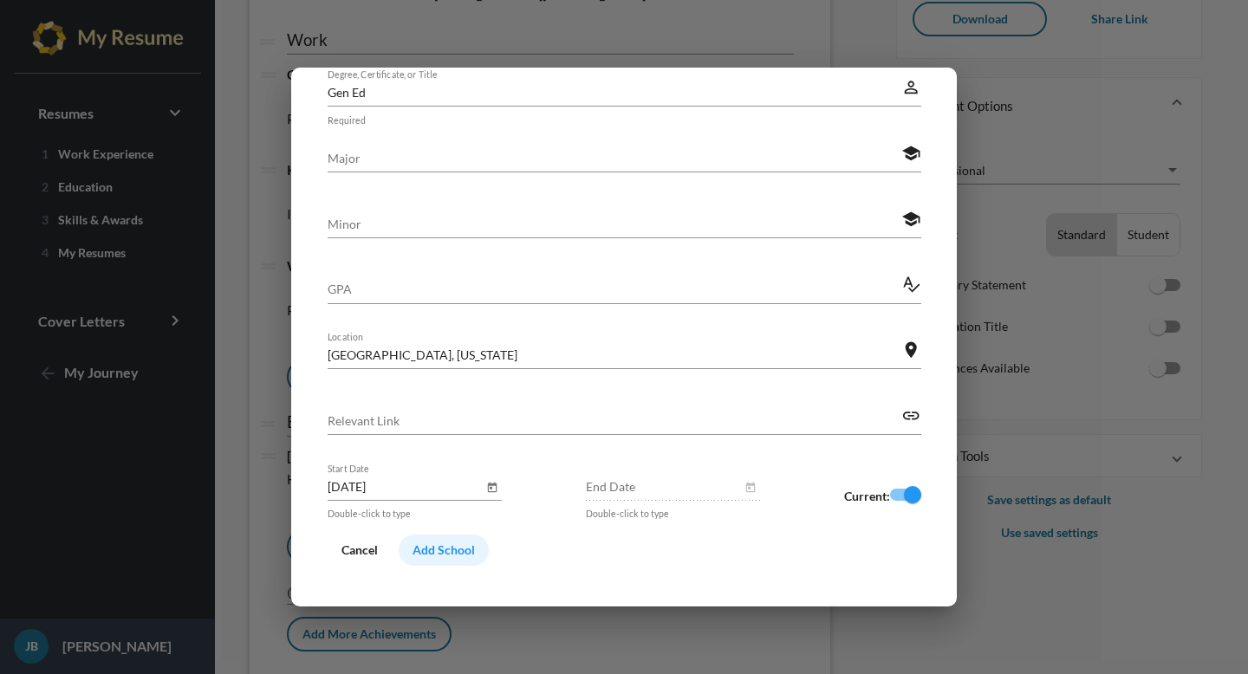
click at [430, 559] on button "Add School" at bounding box center [444, 550] width 90 height 31
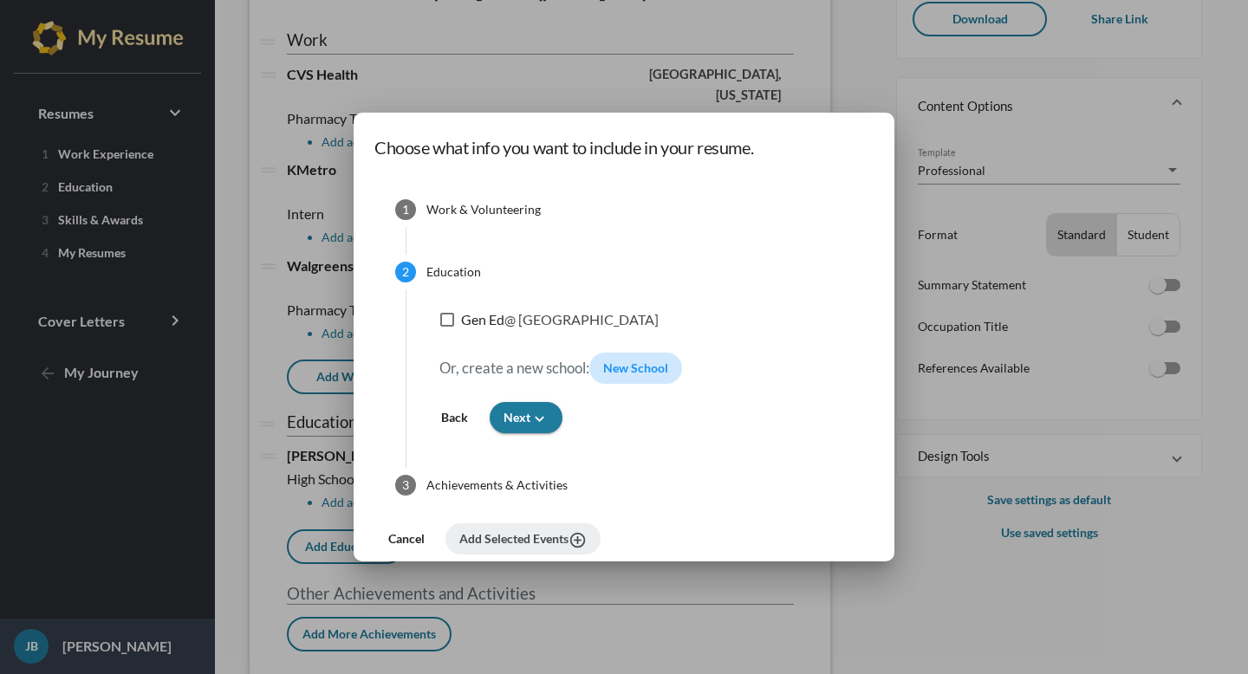
click at [609, 376] on button "New School" at bounding box center [635, 368] width 93 height 31
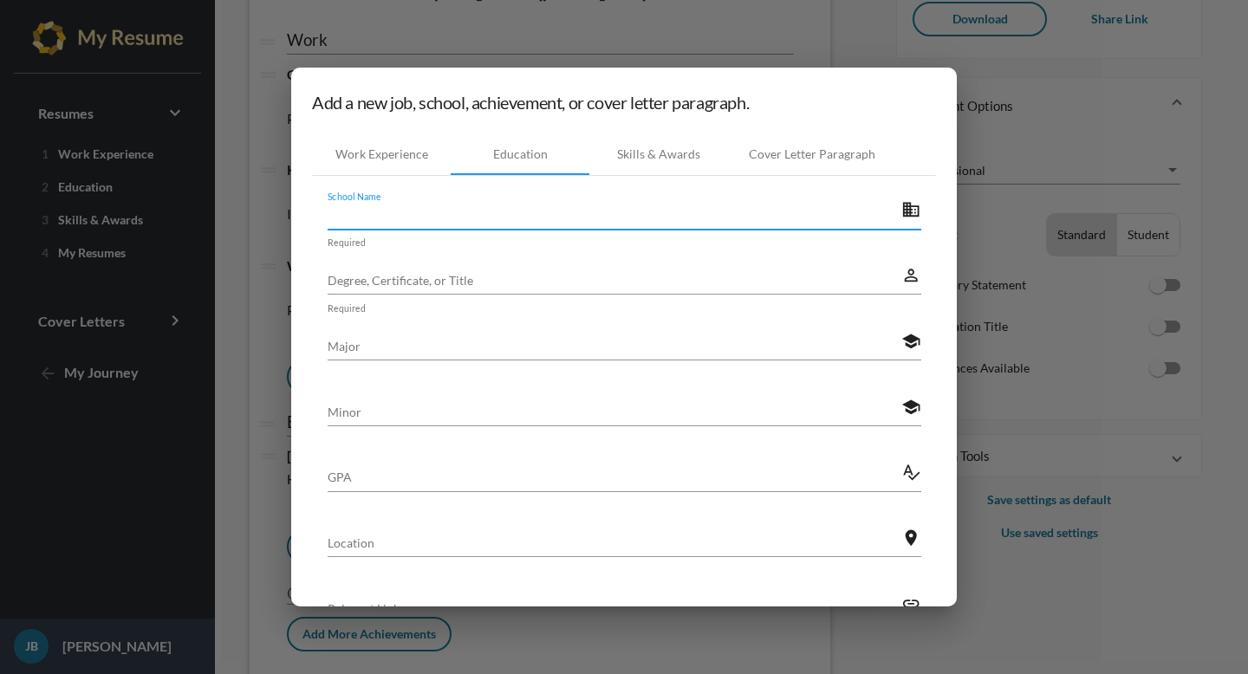
click at [400, 224] on input "School Name" at bounding box center [615, 214] width 575 height 18
type input "[PERSON_NAME][GEOGRAPHIC_DATA]"
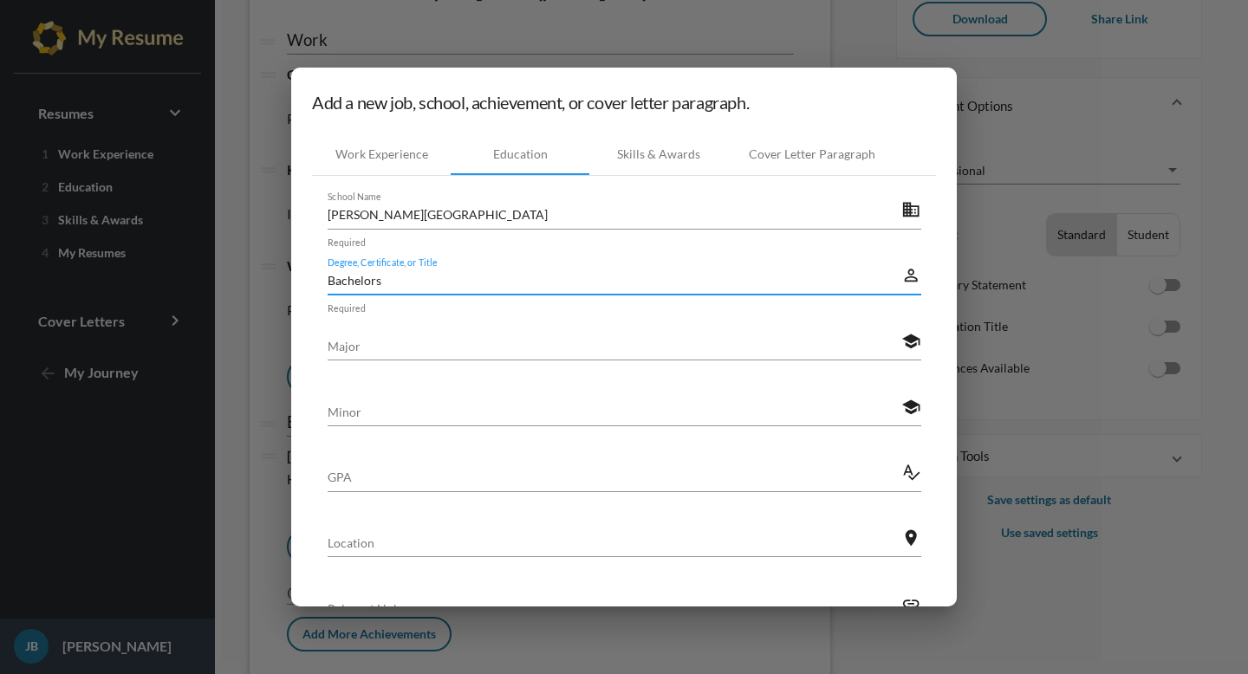
type input "Bachelors"
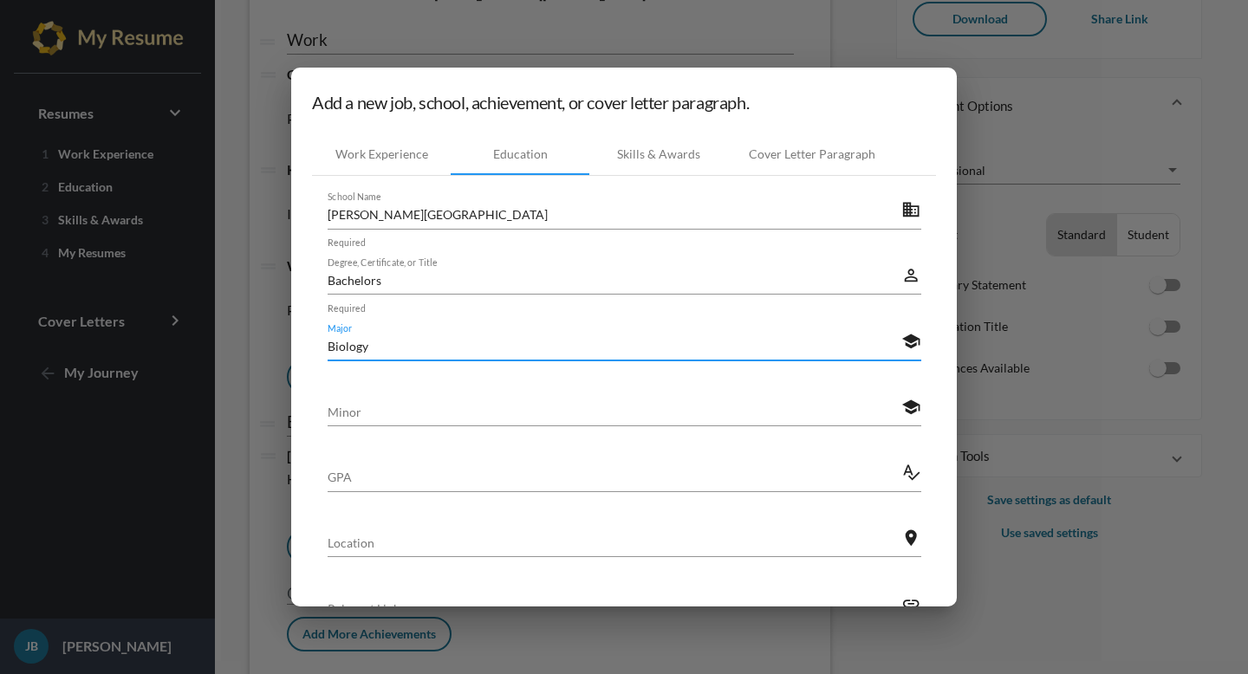
type input "Biology"
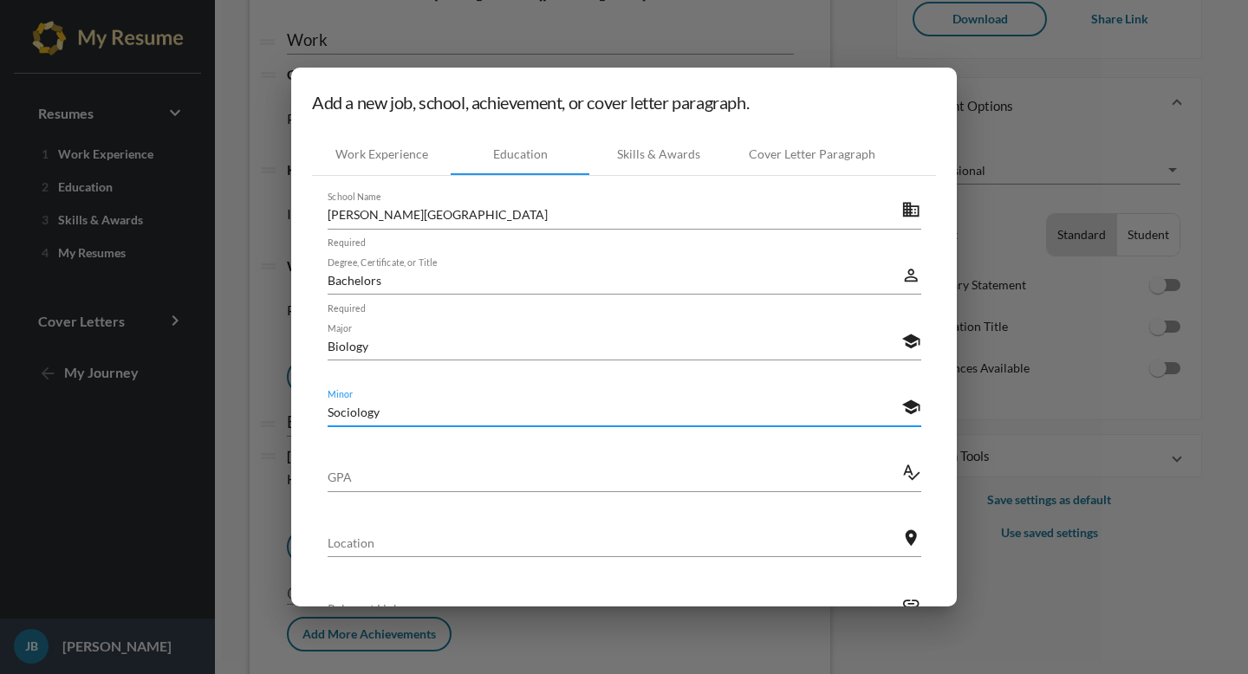
type input "Sociology"
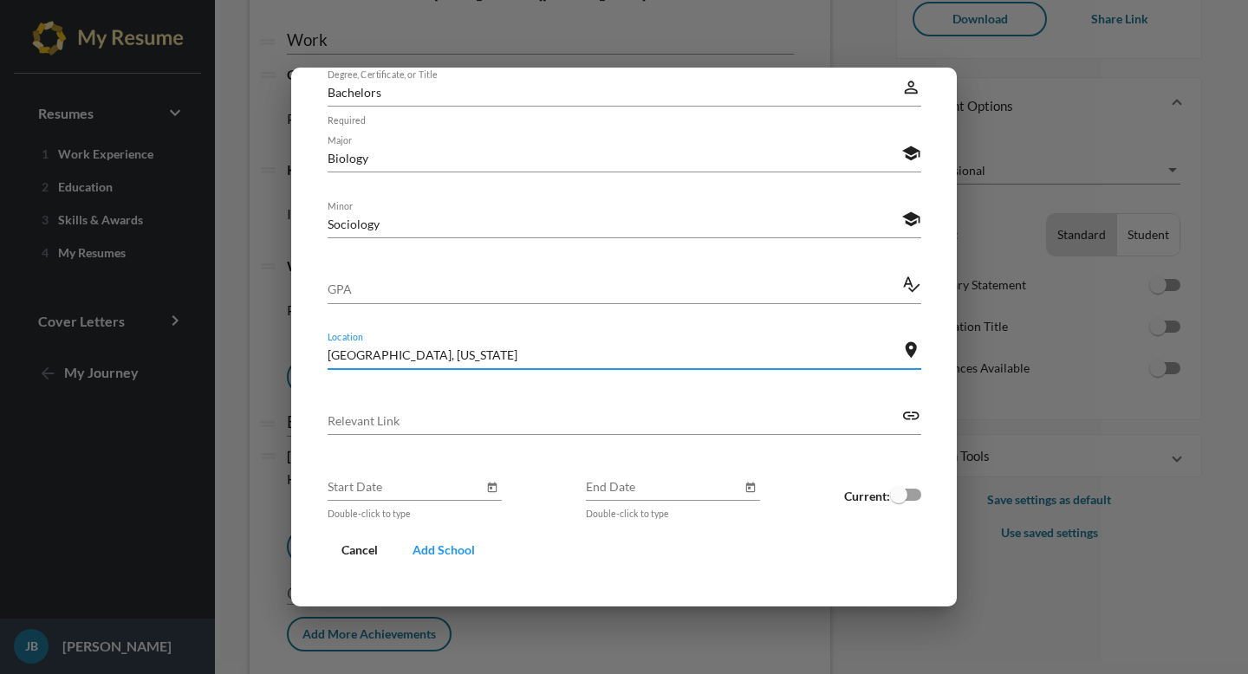
type input "[GEOGRAPHIC_DATA], [US_STATE]"
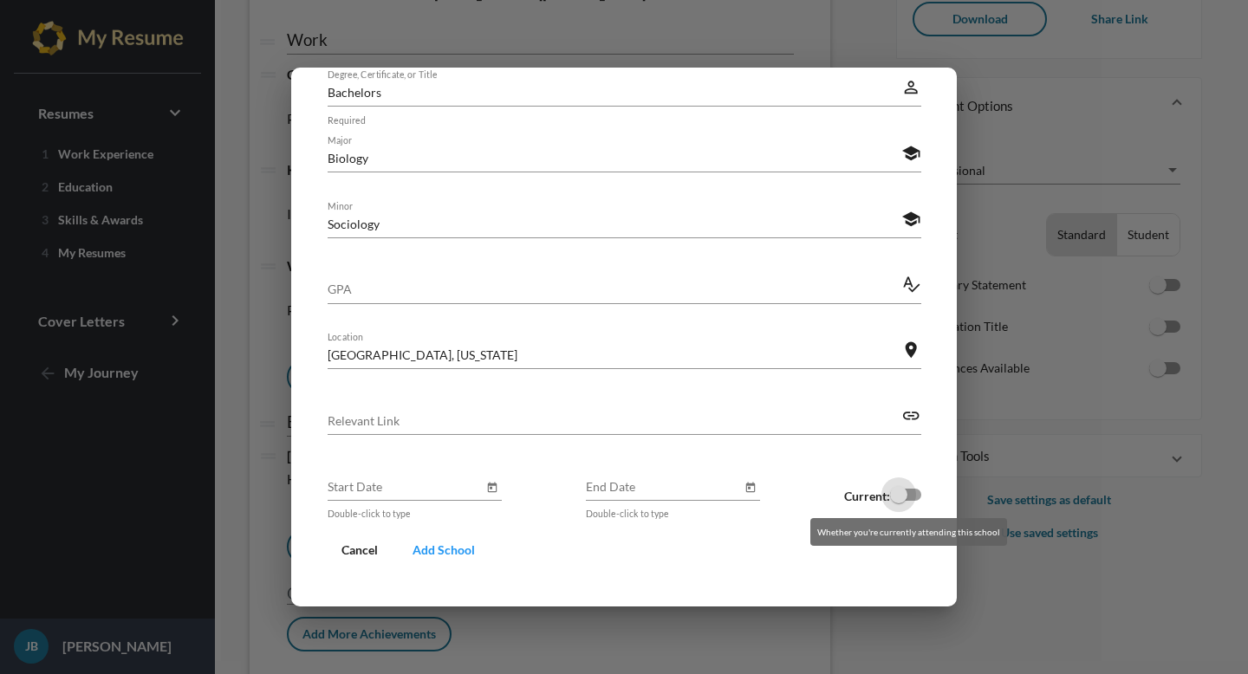
click at [904, 498] on div at bounding box center [898, 494] width 17 height 17
click at [899, 501] on input "checkbox" at bounding box center [898, 501] width 1 height 1
checkbox input "true"
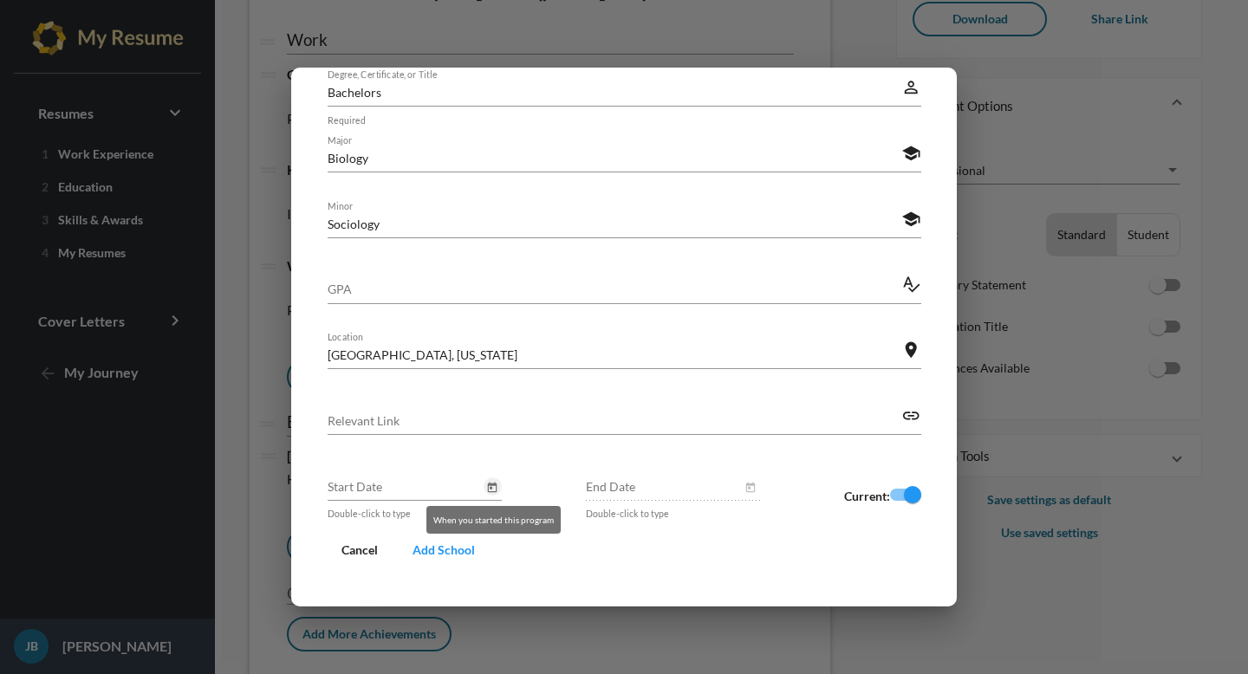
click at [493, 492] on icon "Open calendar" at bounding box center [493, 488] width 10 height 10
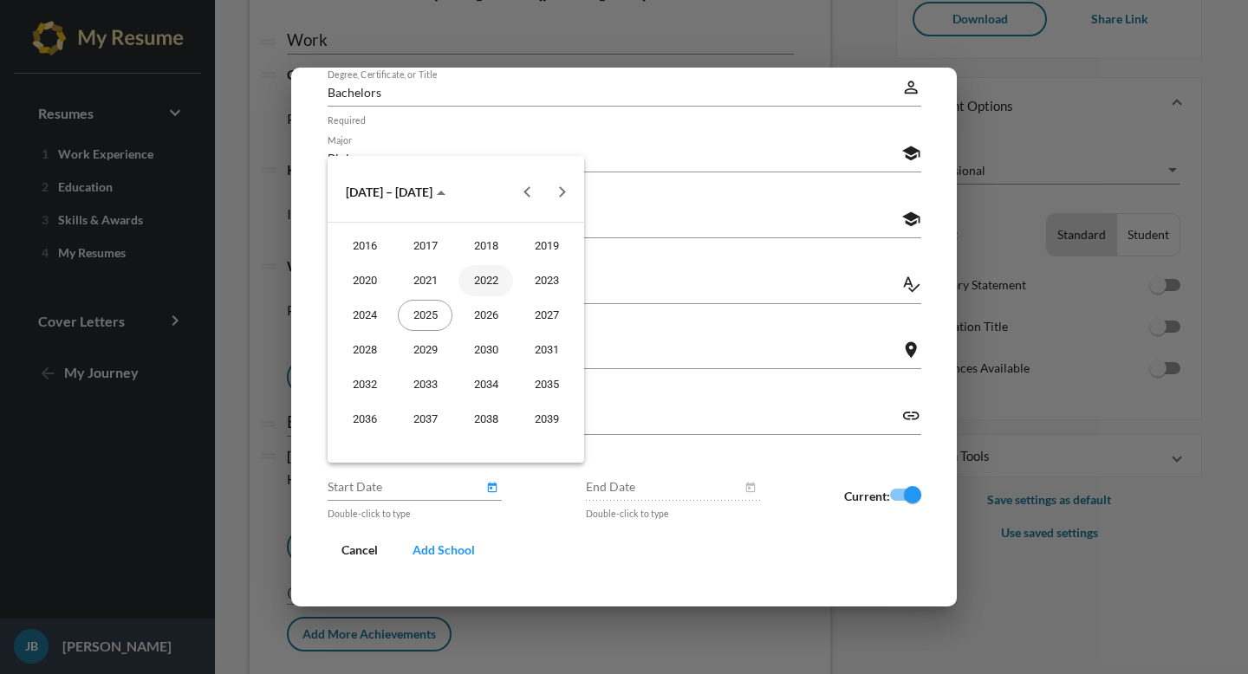
click at [477, 277] on div "2022" at bounding box center [486, 280] width 55 height 31
type input "[DATE]"
click at [562, 556] on div at bounding box center [624, 337] width 1248 height 674
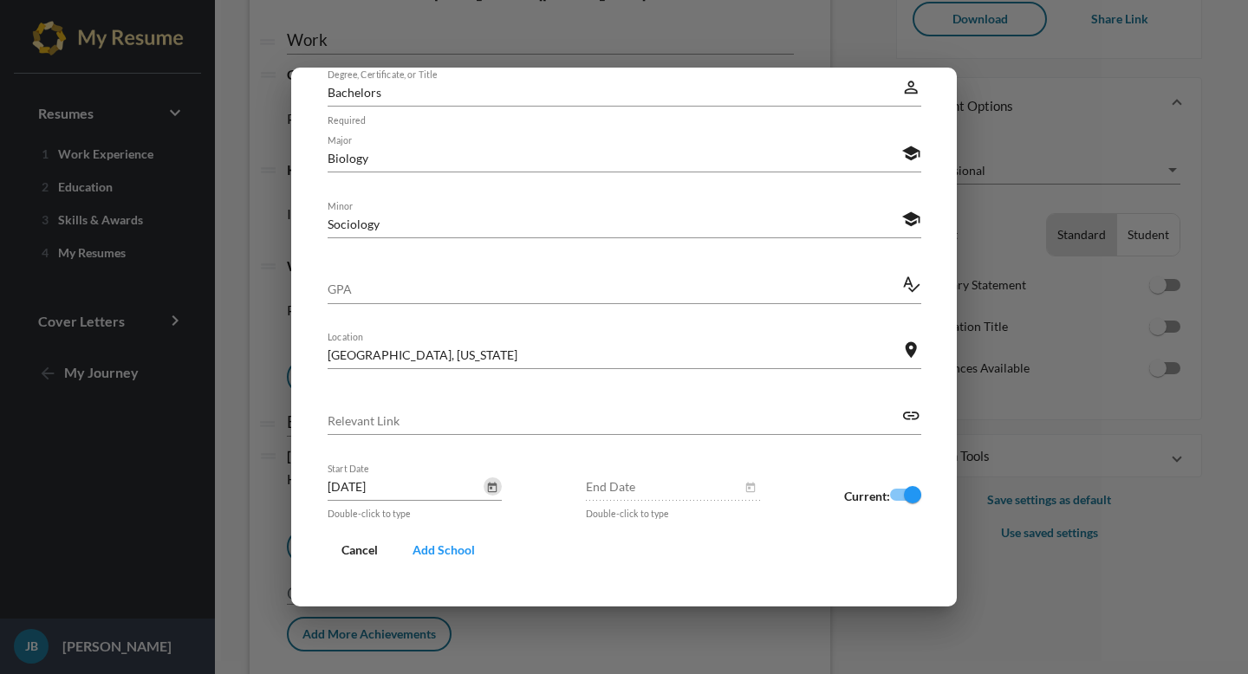
click at [444, 557] on span "Add School" at bounding box center [444, 550] width 62 height 15
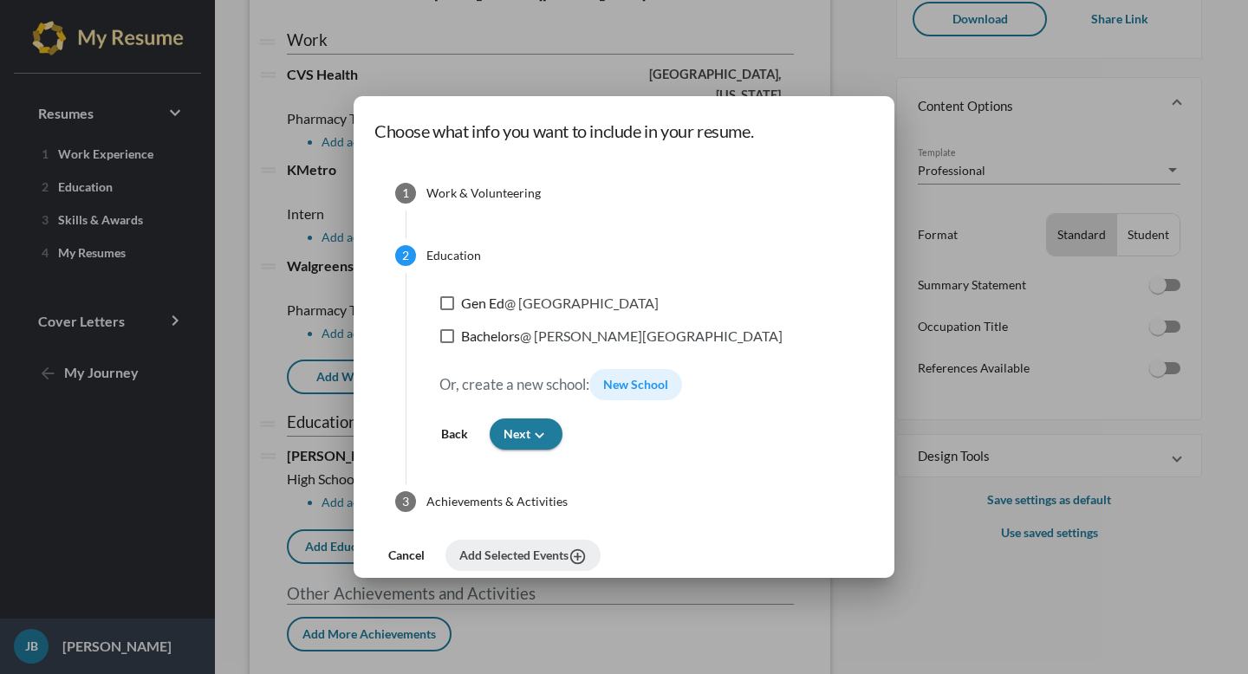
click at [641, 391] on span "New School" at bounding box center [635, 384] width 65 height 15
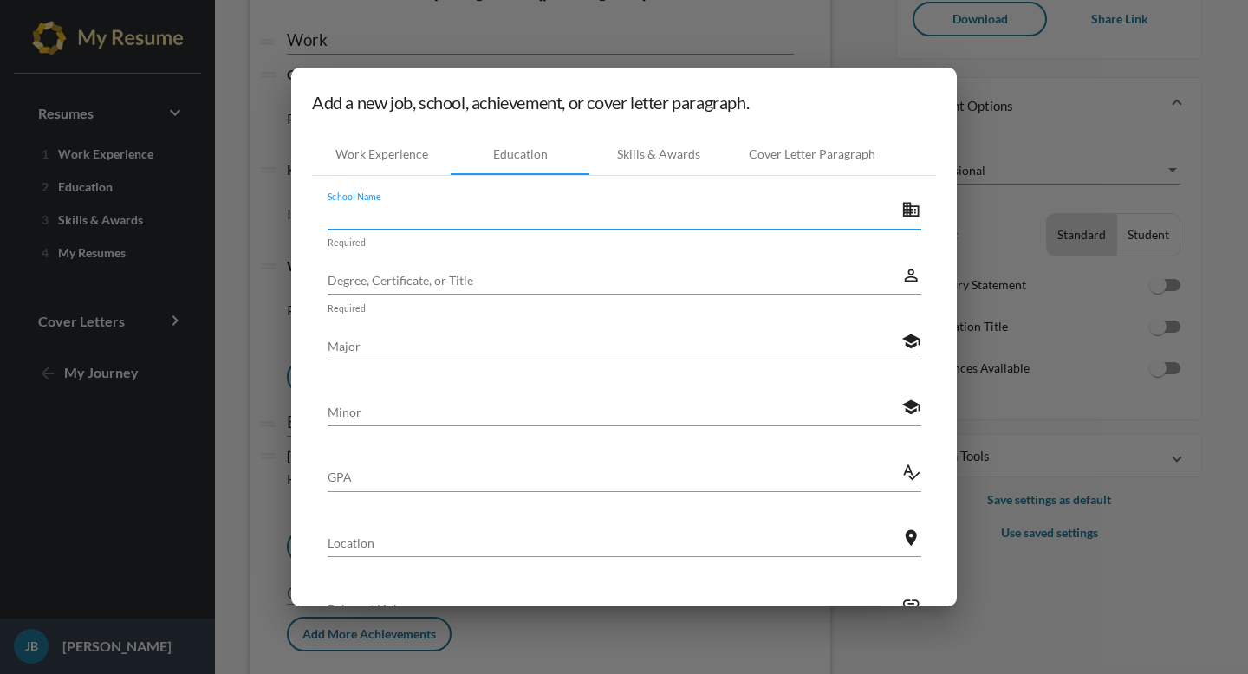
click at [473, 218] on input "School Name" at bounding box center [615, 214] width 575 height 18
type input "CVS Health"
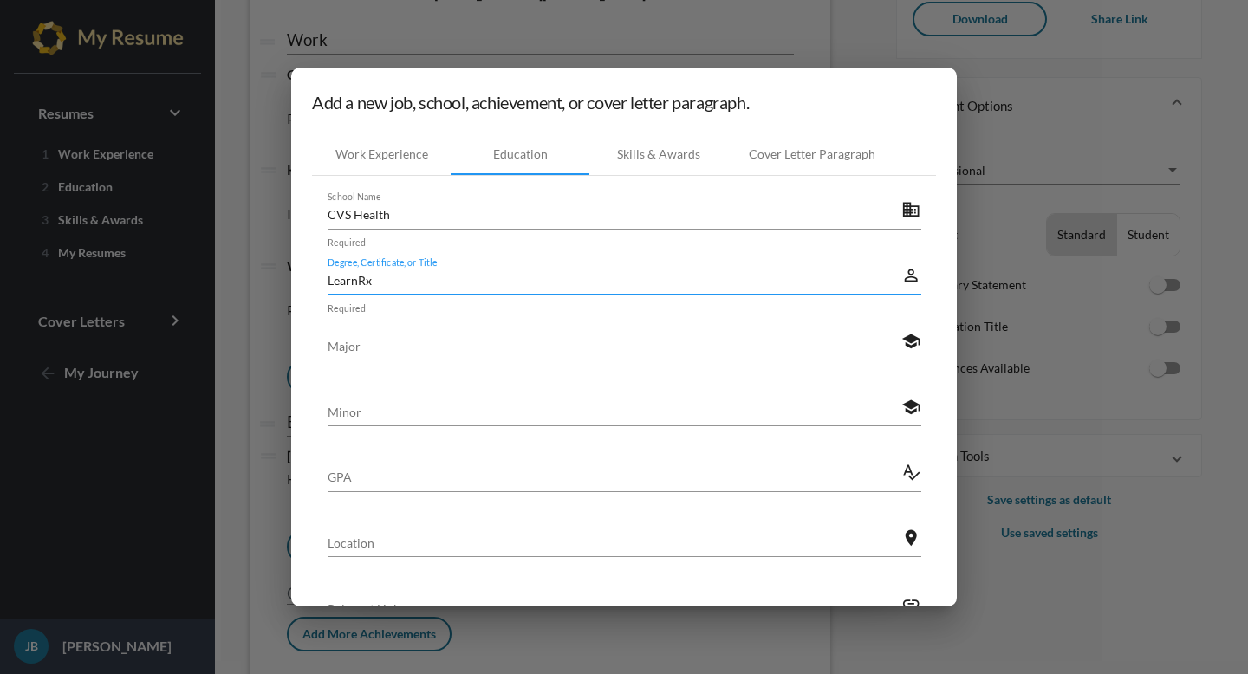
type input "LearnRx"
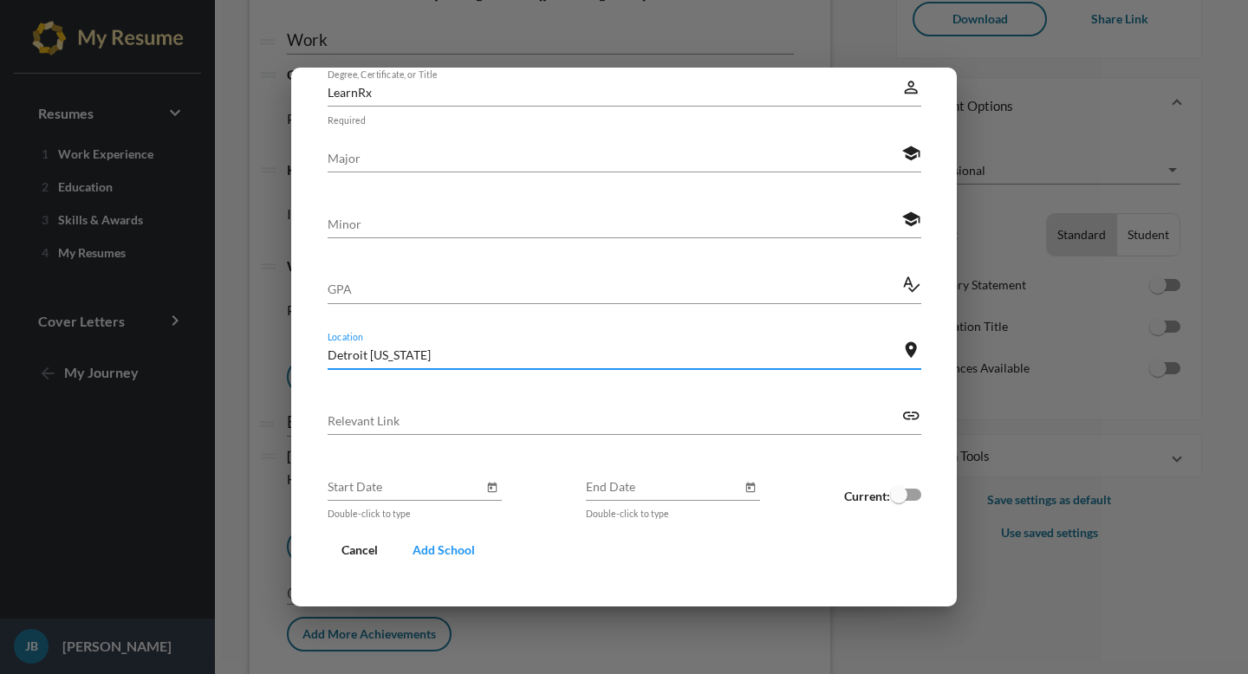
type input "Detroit [US_STATE]"
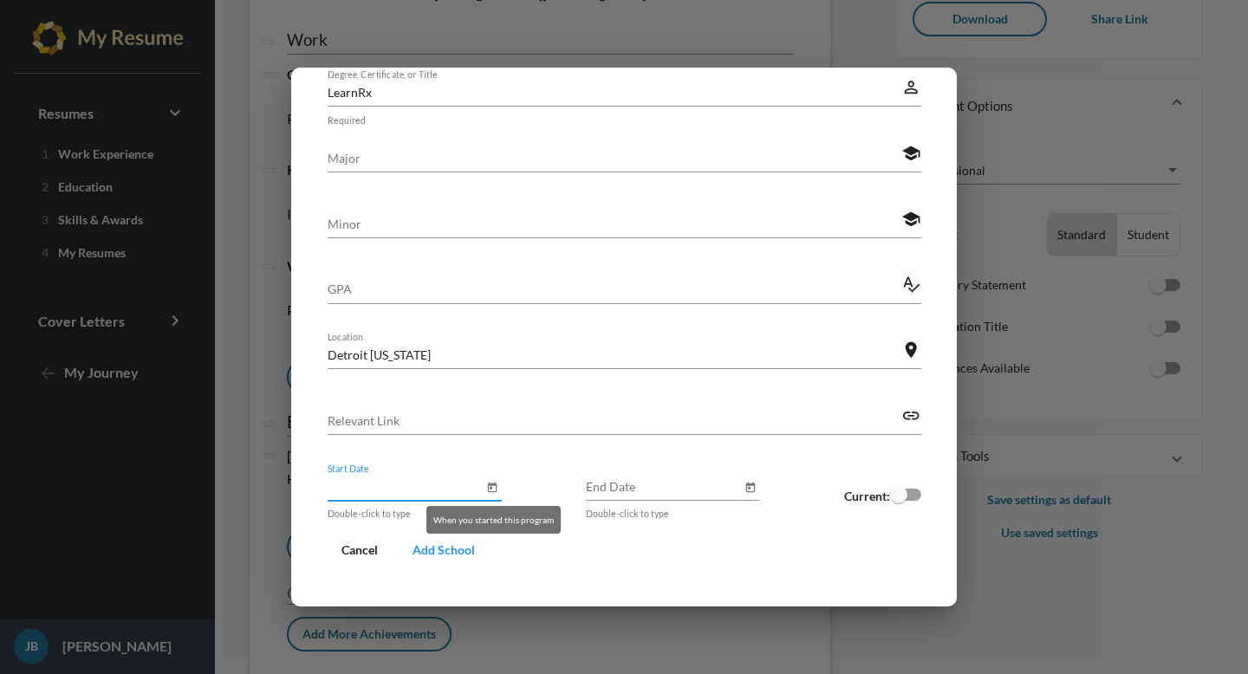
click at [489, 480] on icon "Open calendar" at bounding box center [492, 488] width 12 height 21
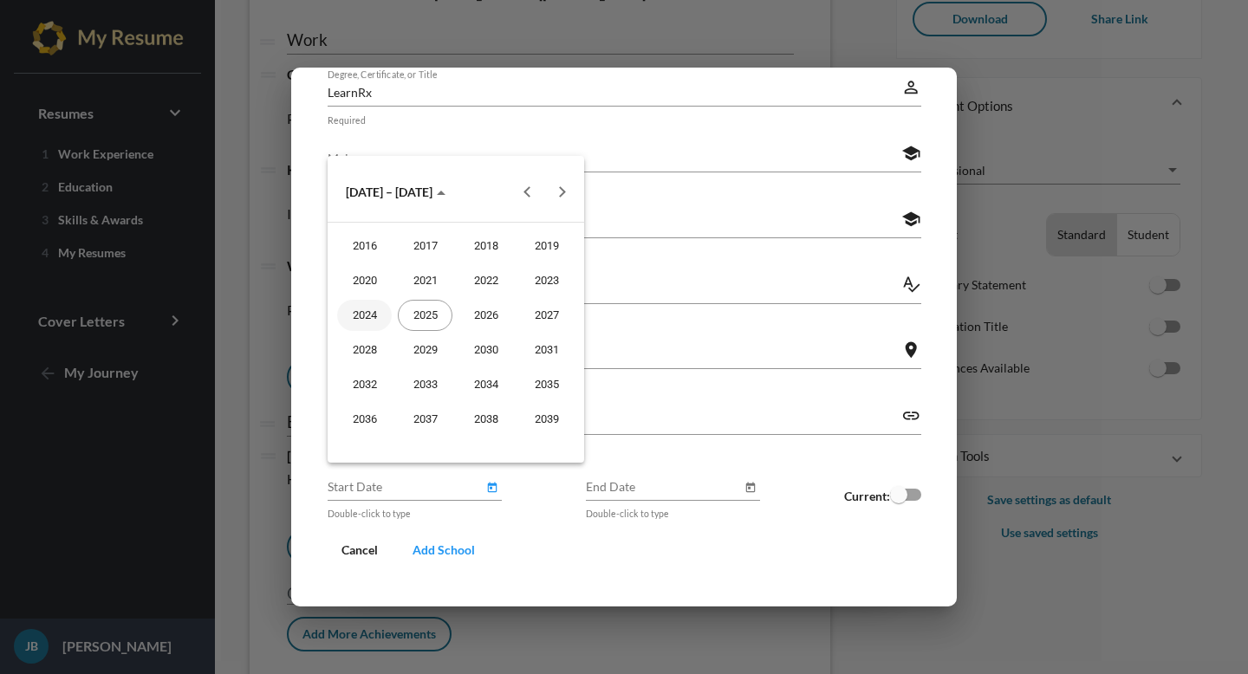
click at [364, 316] on div "2024" at bounding box center [364, 315] width 55 height 31
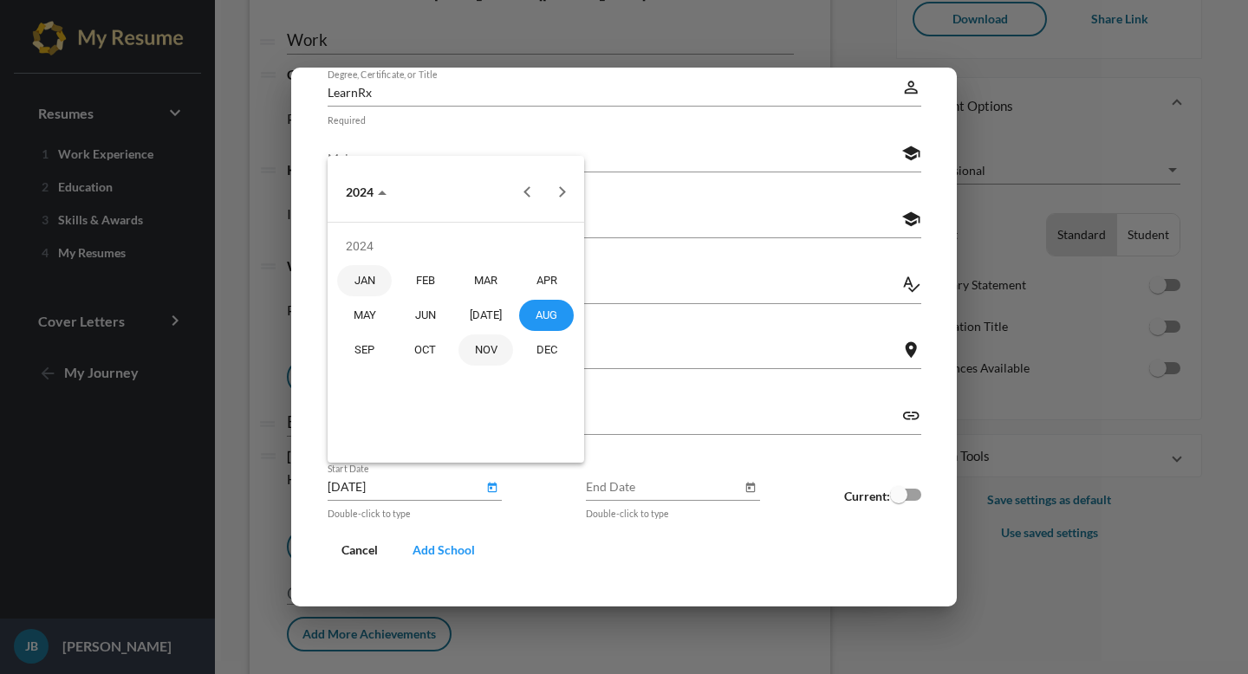
click at [478, 348] on div "NOV" at bounding box center [486, 350] width 55 height 31
type input "[DATE]"
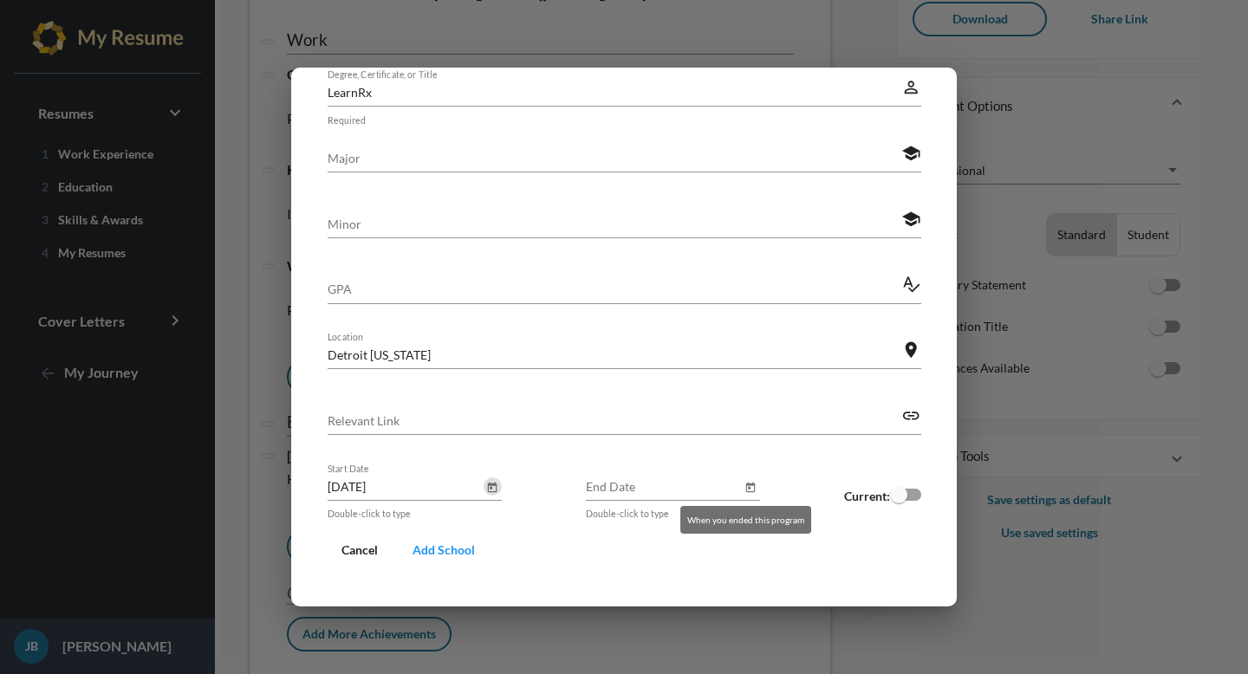
click at [751, 488] on button "Open calendar" at bounding box center [751, 487] width 18 height 18
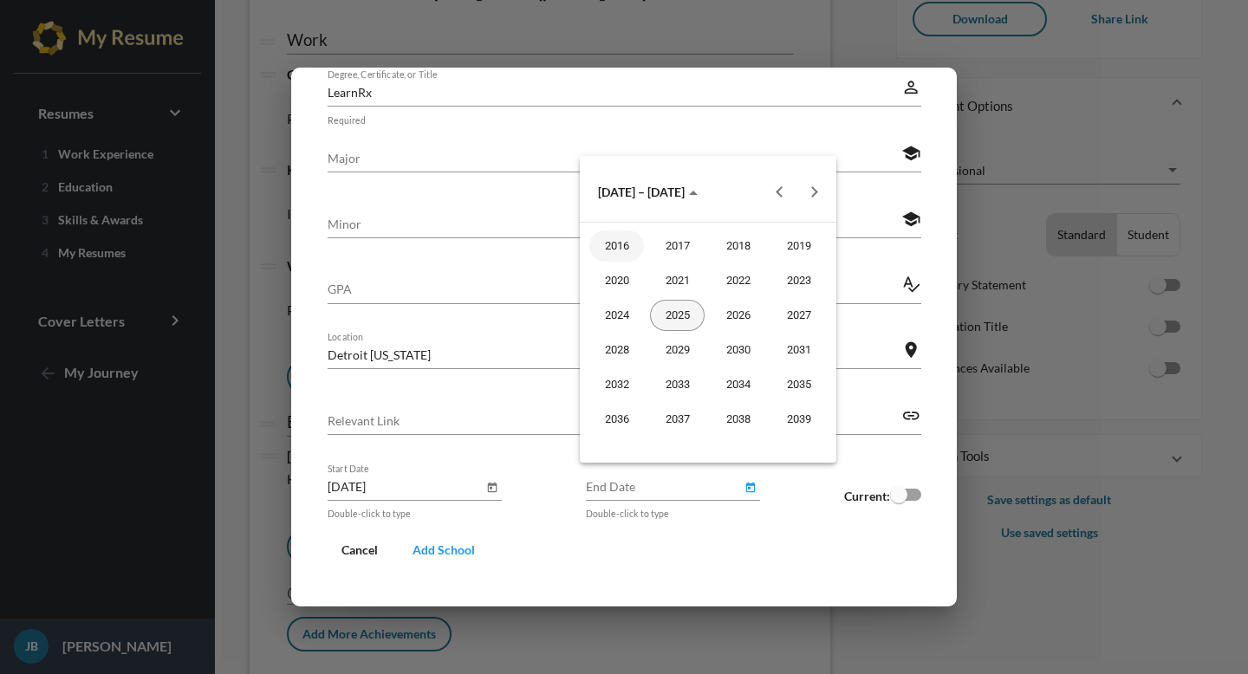
click at [683, 312] on div "2025" at bounding box center [677, 315] width 55 height 31
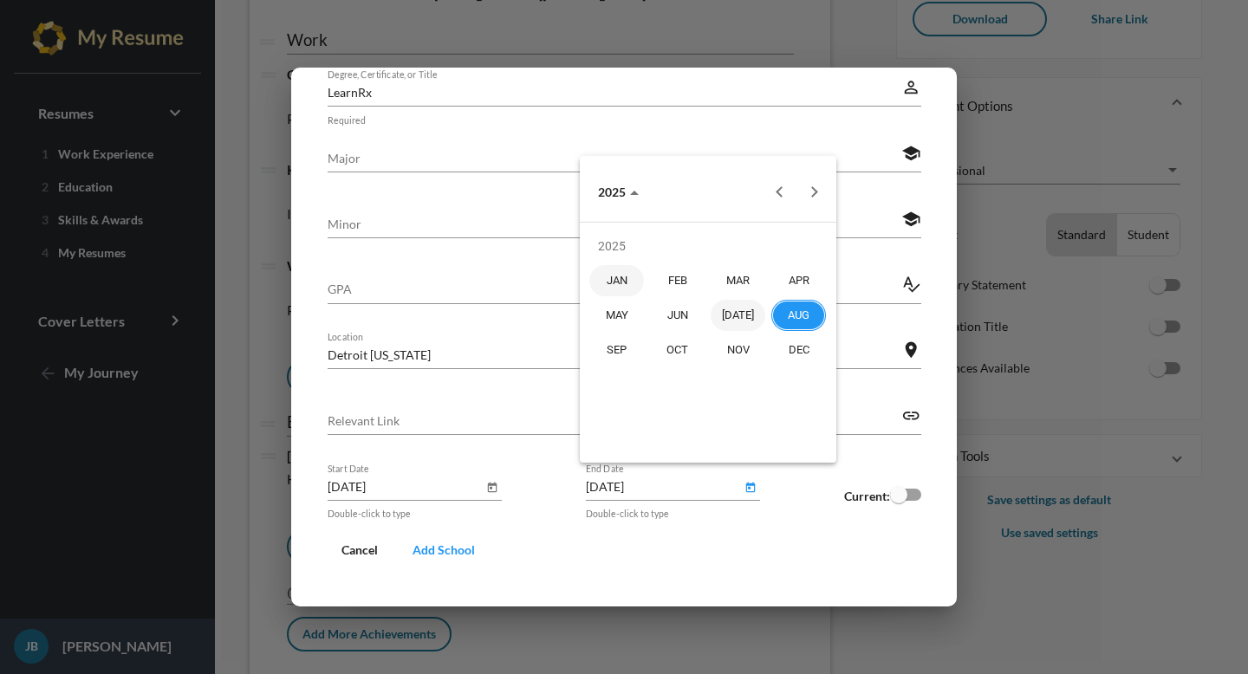
click at [754, 309] on div "[DATE]" at bounding box center [738, 315] width 55 height 31
type input "[DATE]"
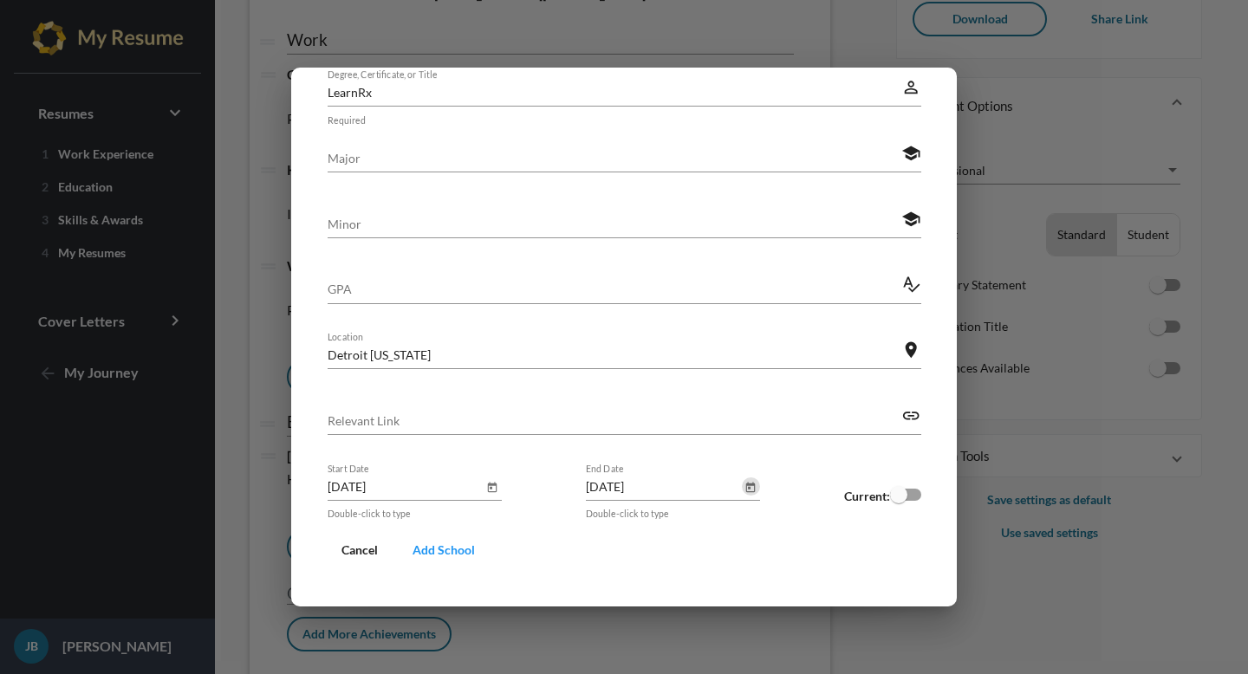
click at [655, 149] on input "Major" at bounding box center [615, 158] width 575 height 18
type input "CPhT License"
click at [422, 549] on span "Add School" at bounding box center [444, 550] width 62 height 15
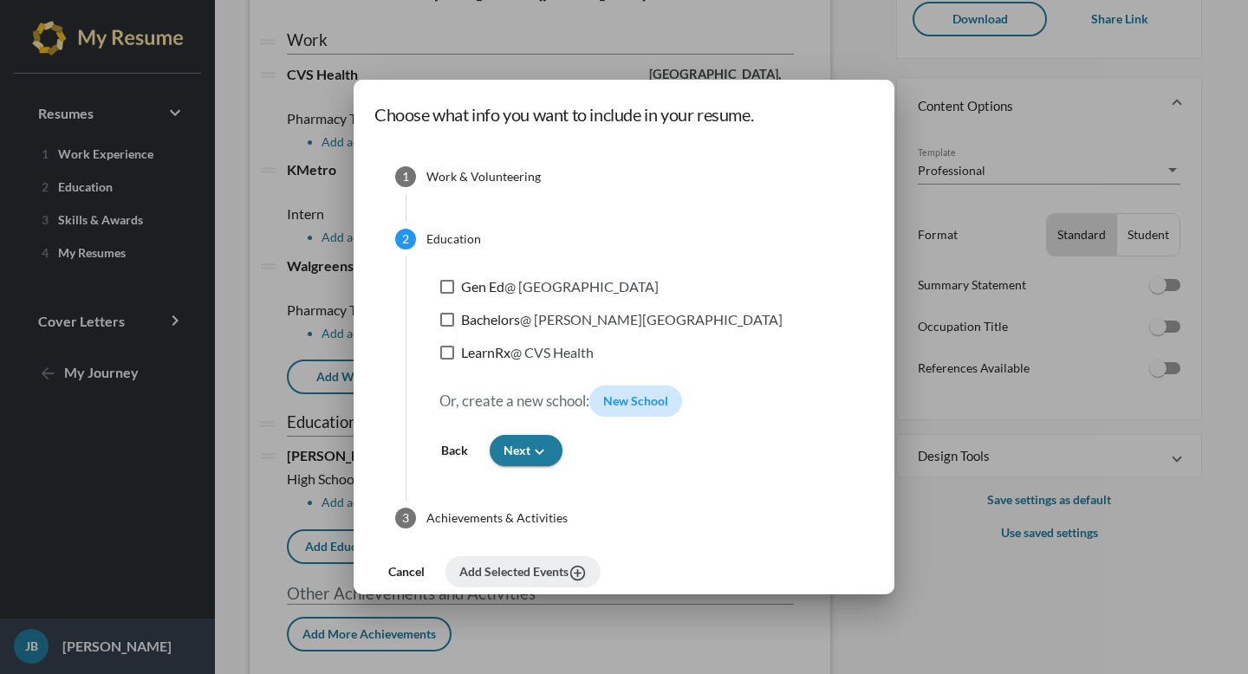
click at [634, 405] on span "New School" at bounding box center [635, 401] width 65 height 15
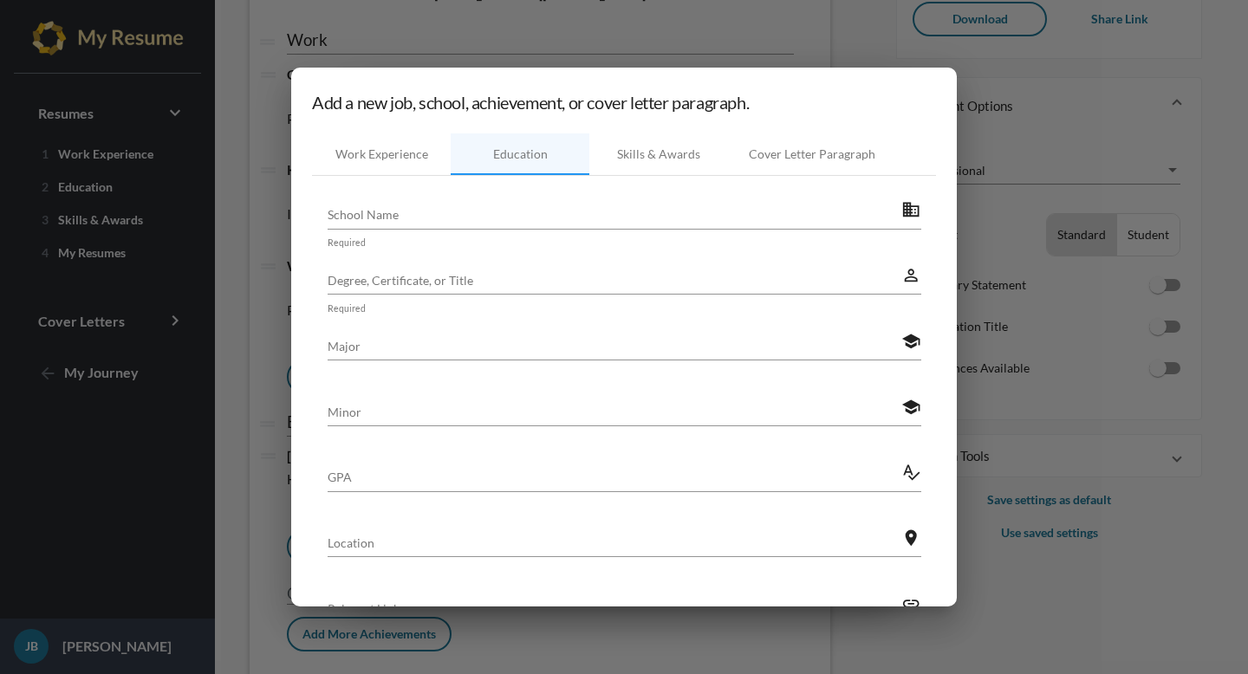
click at [555, 217] on input "School Name" at bounding box center [615, 214] width 575 height 18
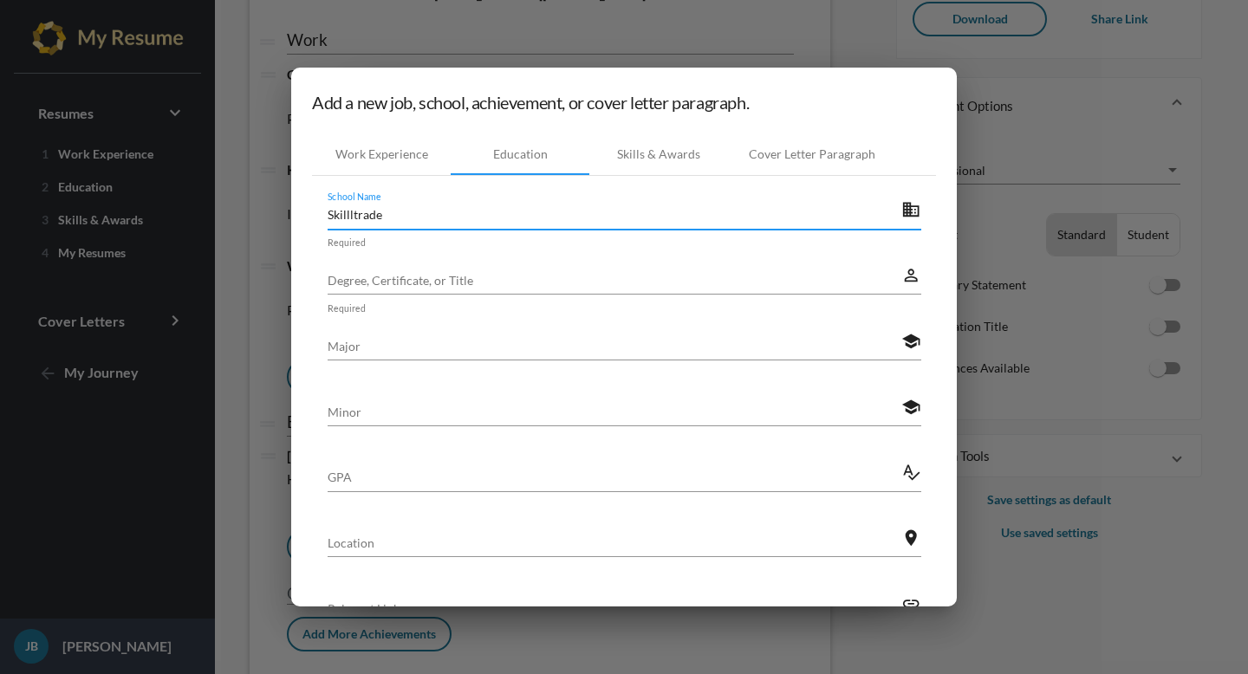
type input "Skillltrade"
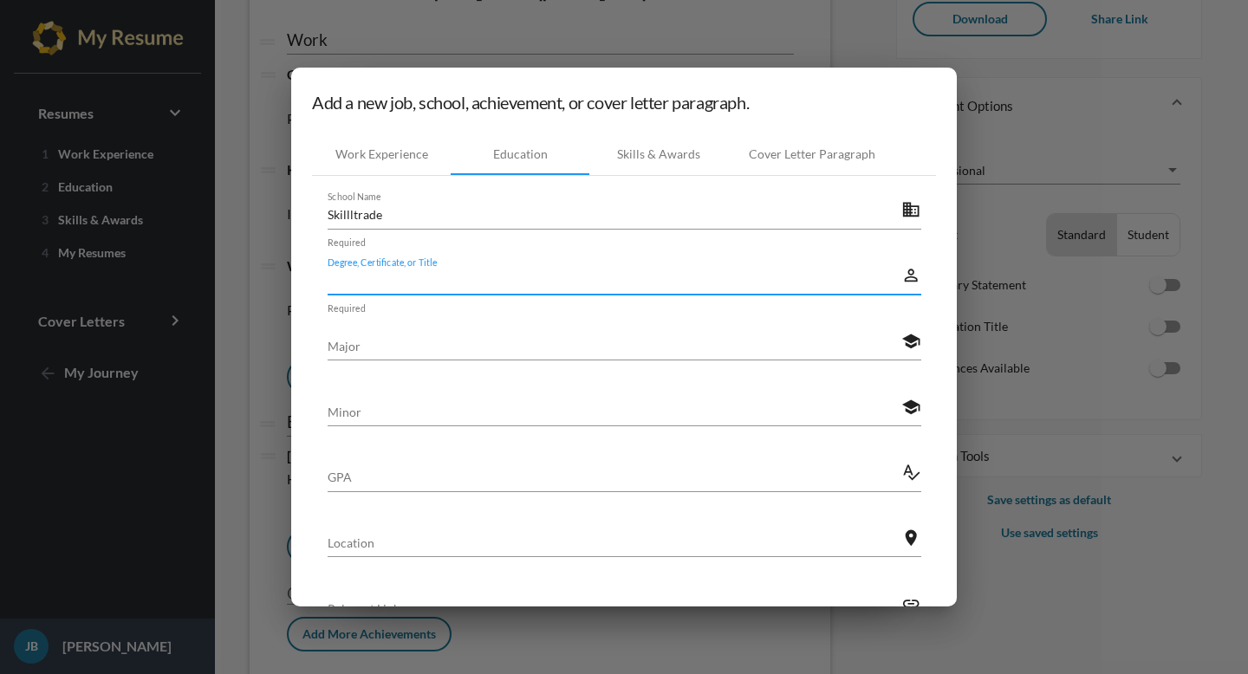
type input "f"
type input "Certificate"
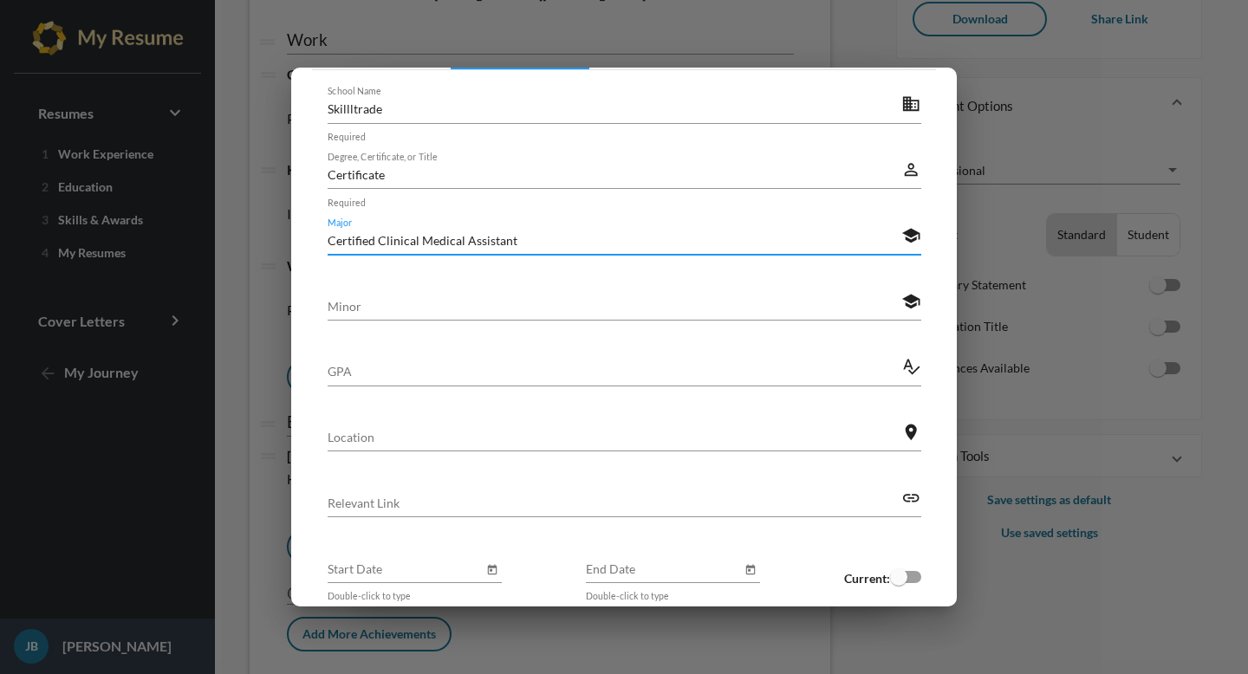
scroll to position [133, 0]
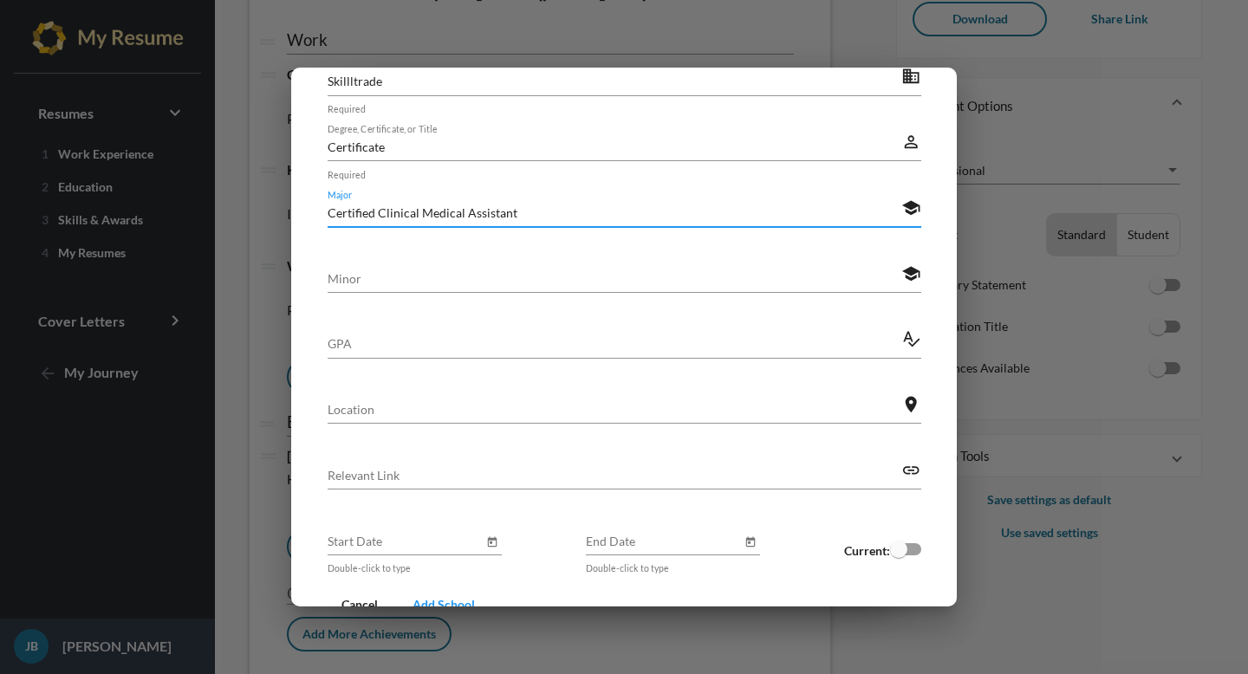
type input "Certified Clinical Medical Assistant"
click at [436, 282] on input "Minor" at bounding box center [615, 279] width 575 height 18
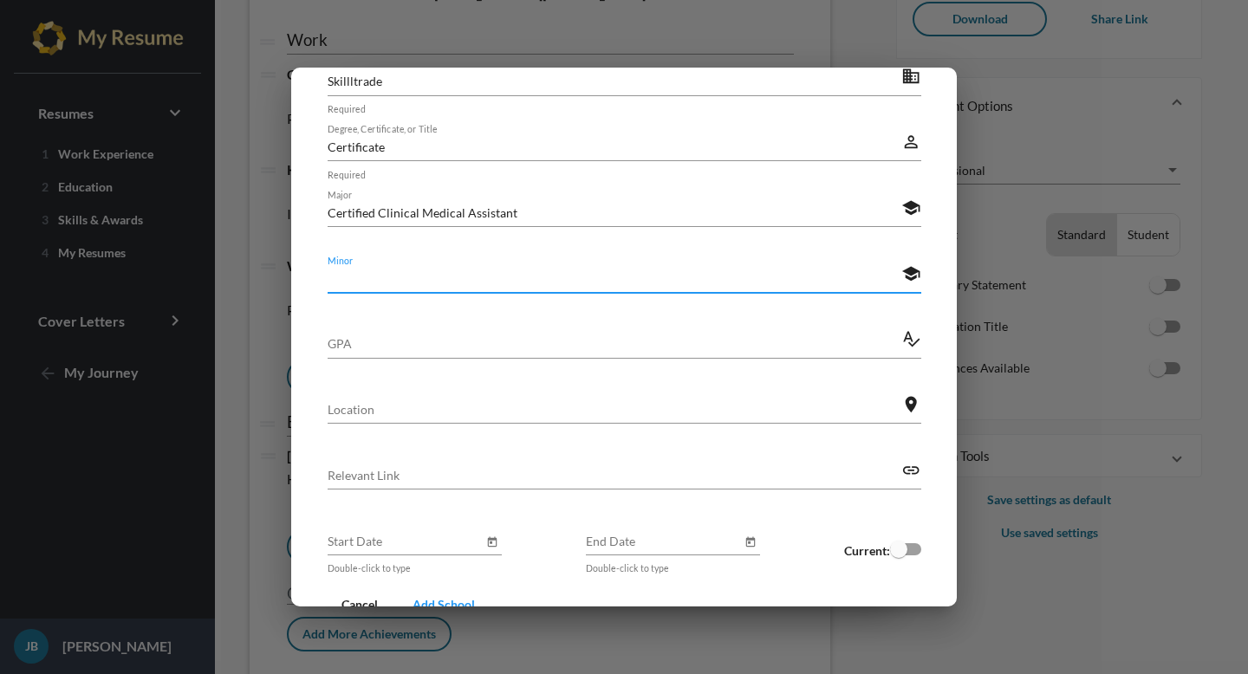
scroll to position [191, 0]
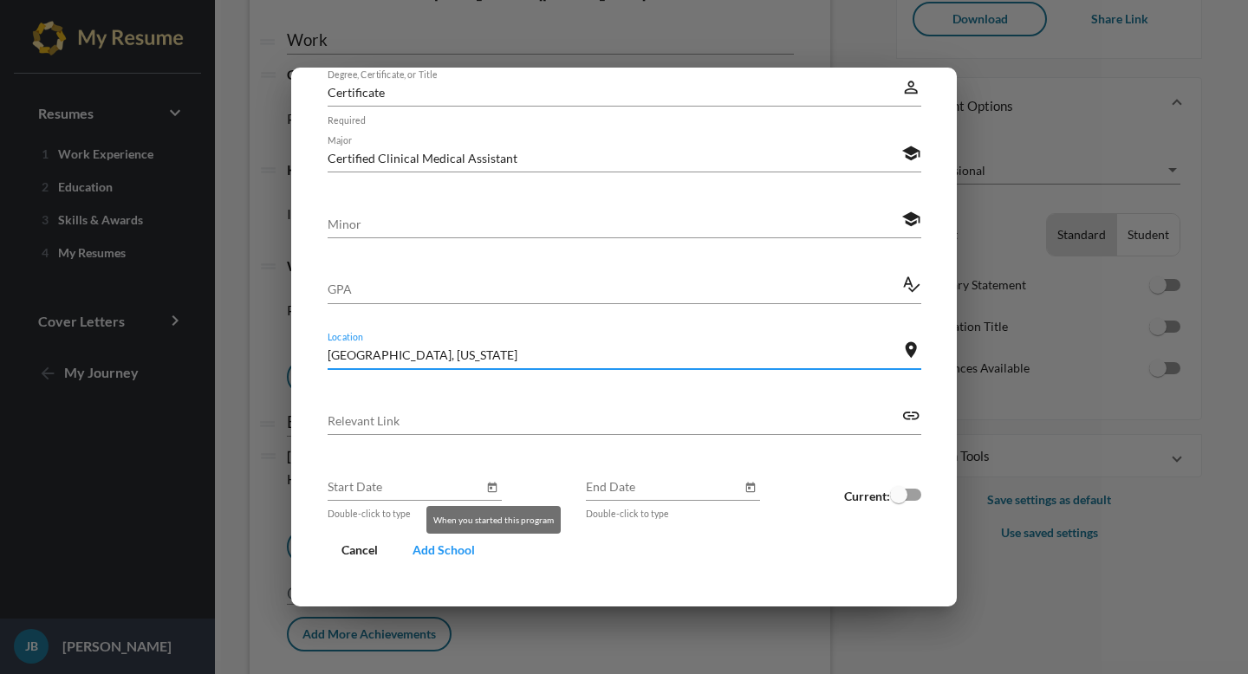
type input "[GEOGRAPHIC_DATA], [US_STATE]"
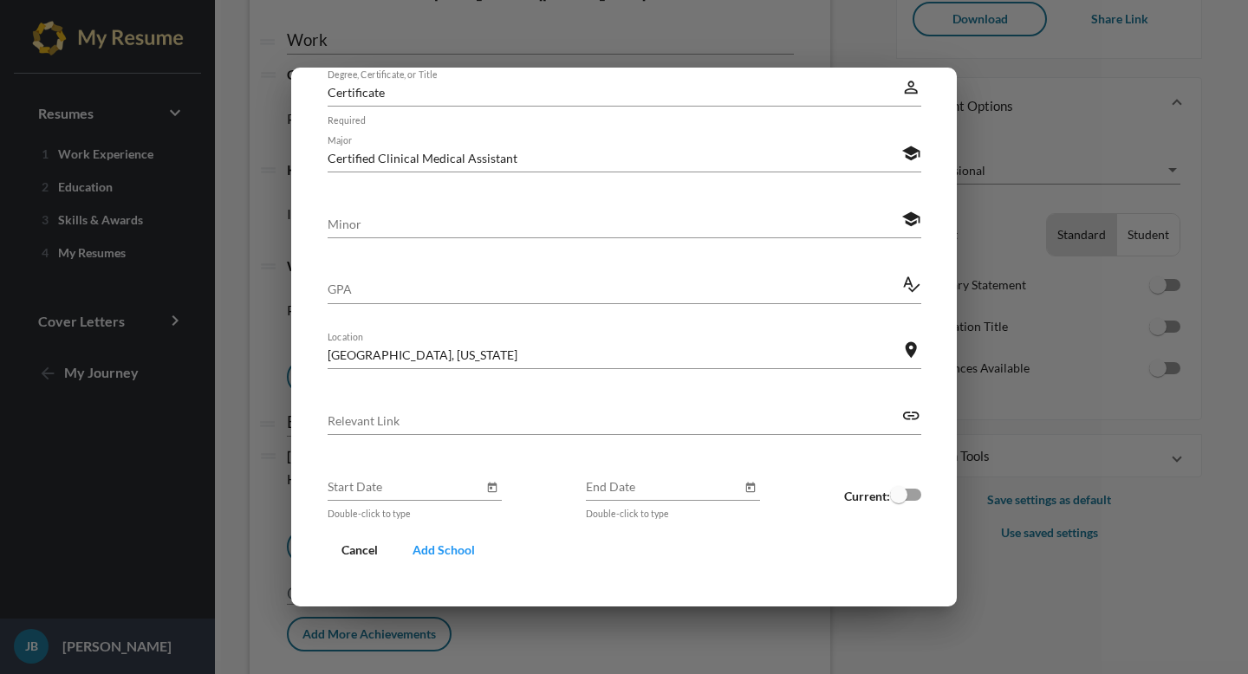
click at [503, 498] on div "Start Date Double-click to type End Date Double-click to type Current:" at bounding box center [625, 496] width 594 height 66
click at [489, 489] on icon "Open calendar" at bounding box center [492, 488] width 12 height 21
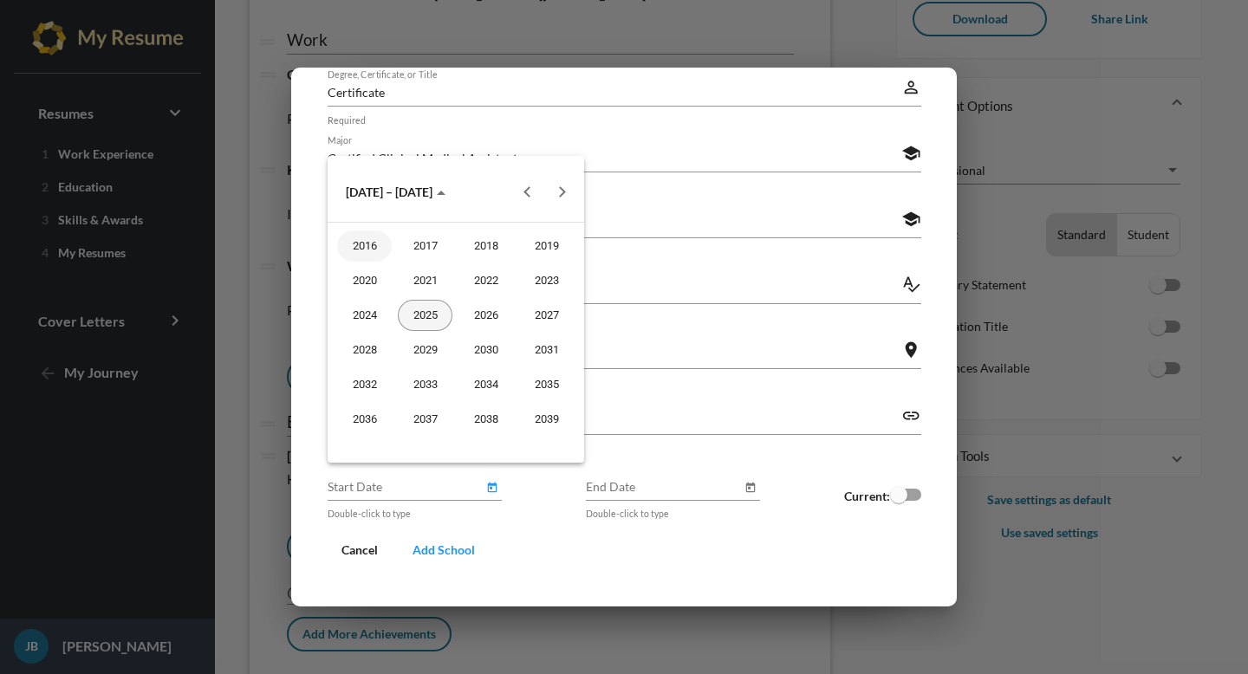
click at [433, 322] on div "2025" at bounding box center [425, 315] width 55 height 31
type input "[DATE]"
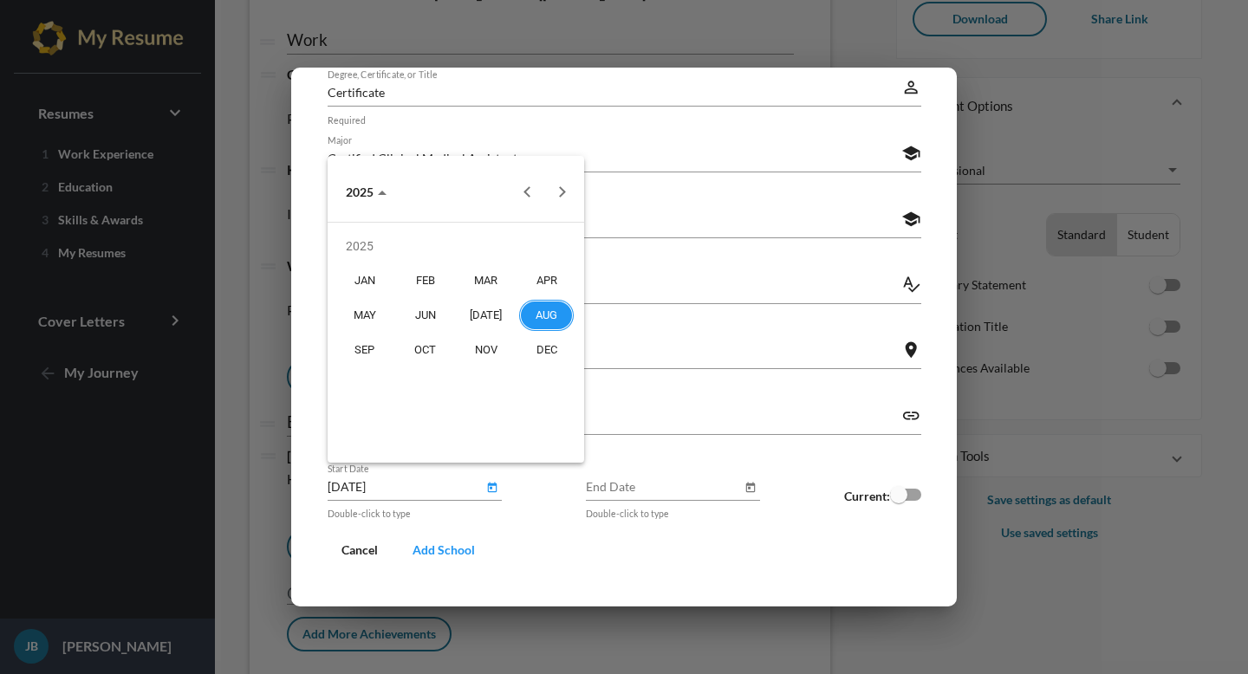
click at [713, 486] on div at bounding box center [624, 337] width 1248 height 674
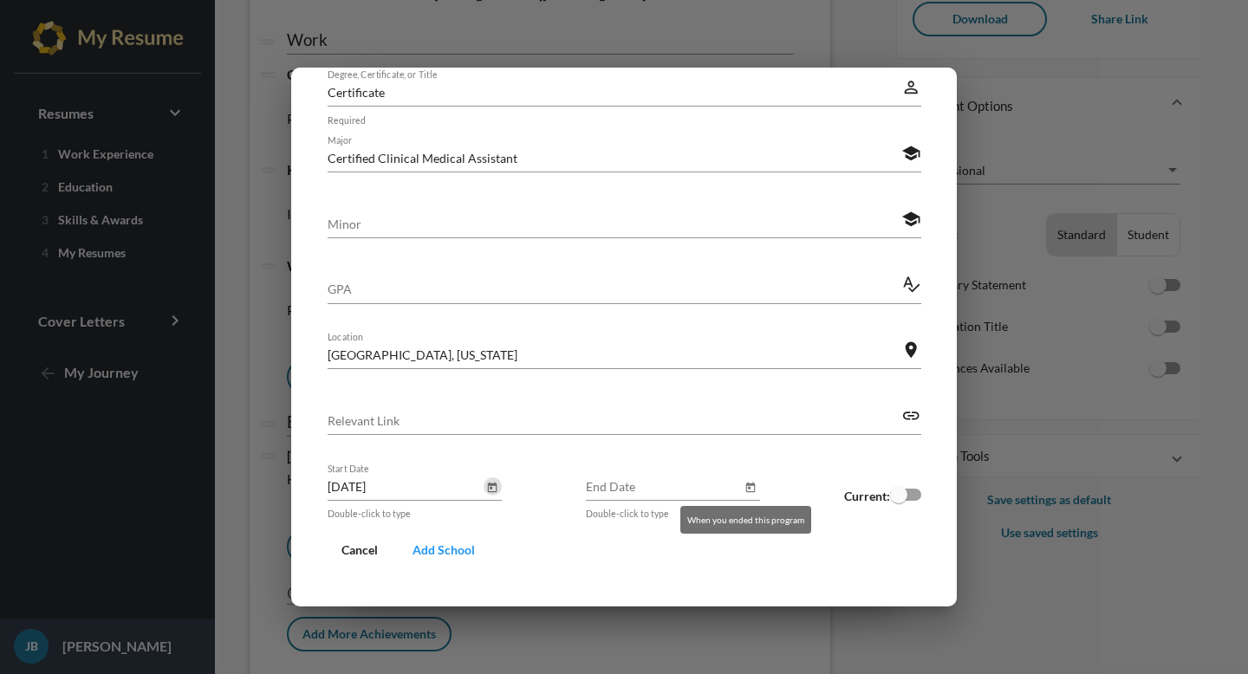
click at [745, 488] on icon "Open calendar" at bounding box center [751, 488] width 12 height 21
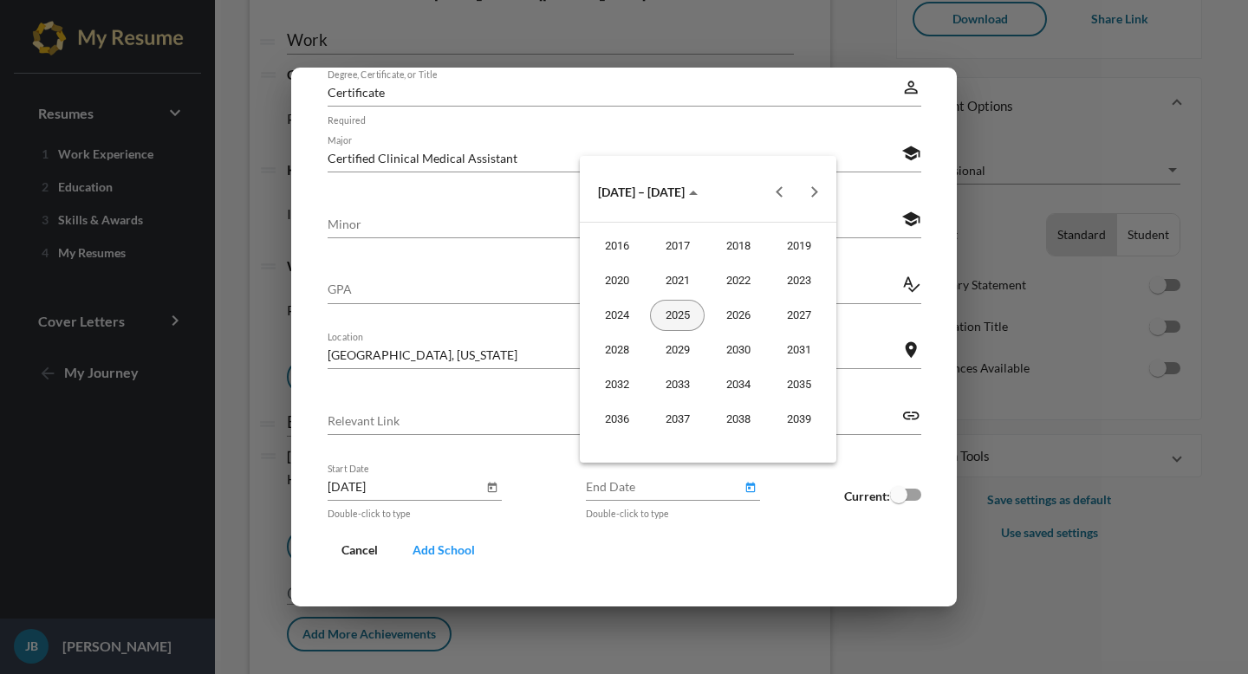
click at [675, 307] on div "2025" at bounding box center [677, 315] width 55 height 31
type input "[DATE]"
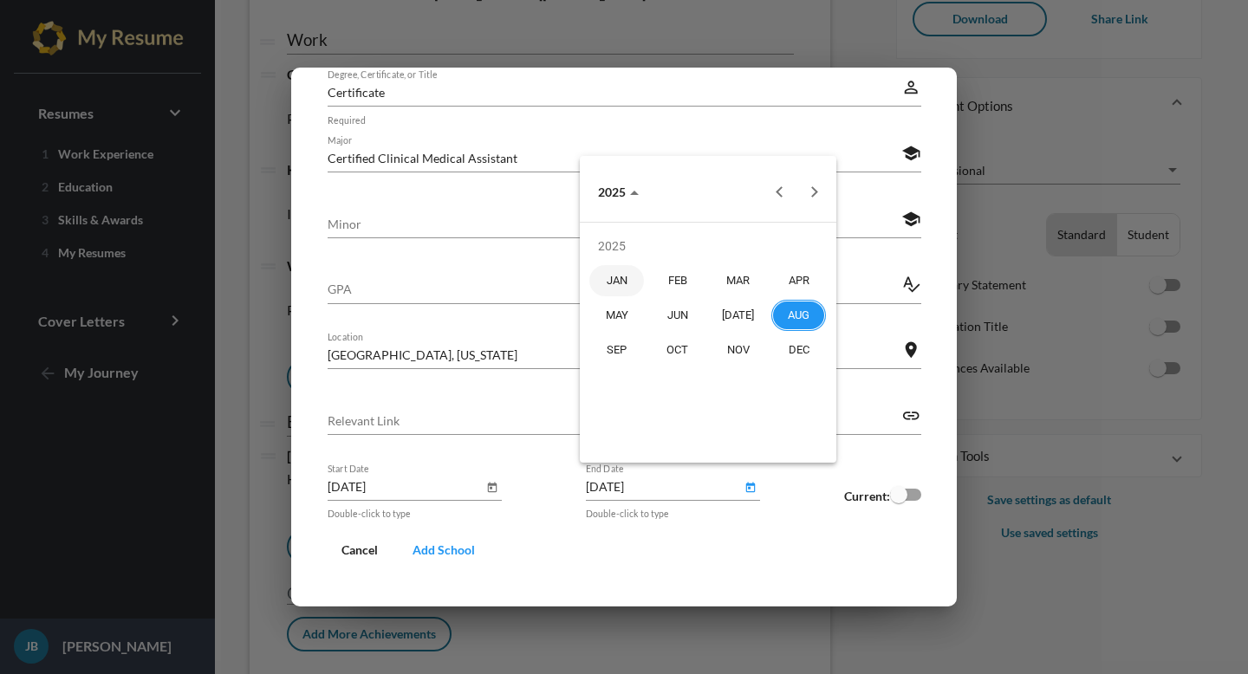
click at [893, 486] on div at bounding box center [624, 337] width 1248 height 674
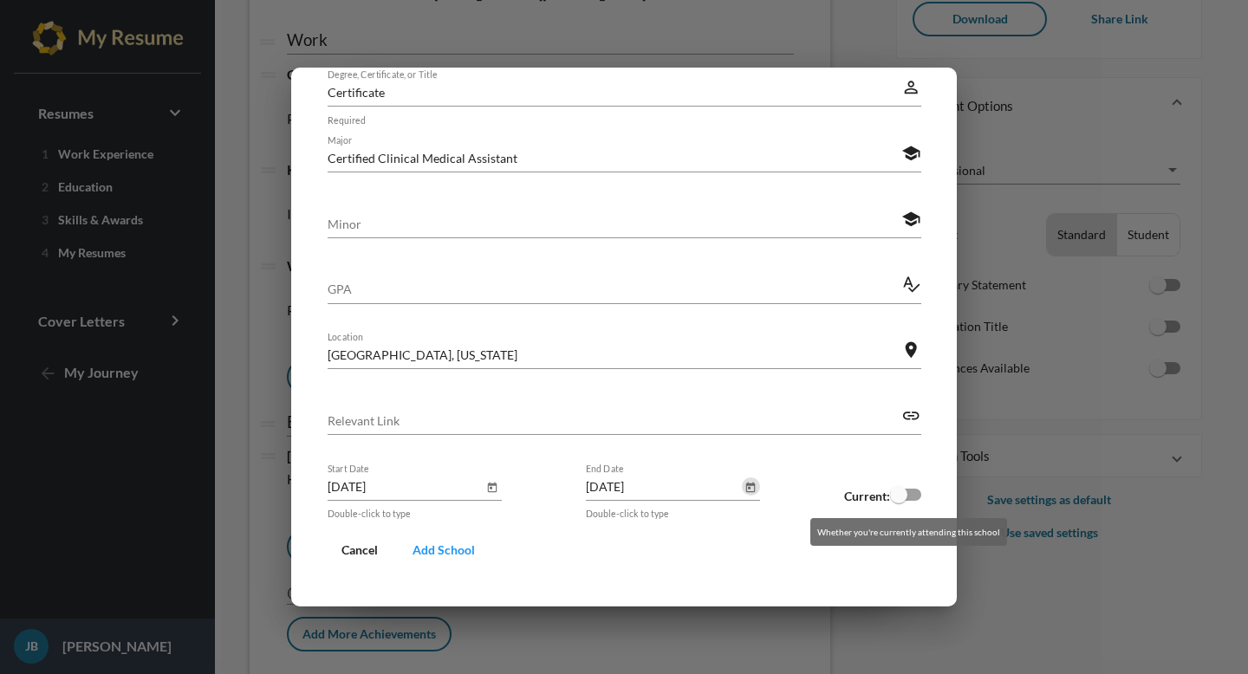
click at [900, 495] on div at bounding box center [898, 494] width 17 height 17
click at [899, 501] on input "checkbox" at bounding box center [898, 501] width 1 height 1
checkbox input "true"
click at [470, 548] on span "Add School" at bounding box center [444, 550] width 62 height 15
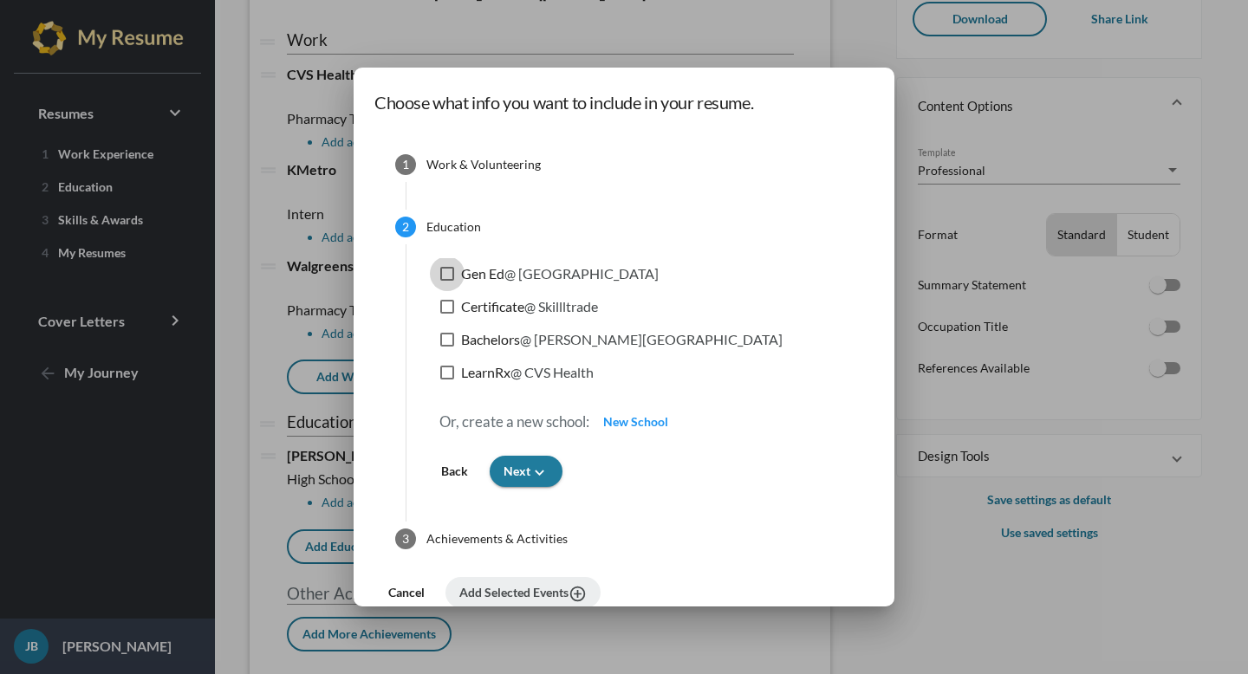
click at [443, 272] on div at bounding box center [447, 274] width 14 height 14
click at [446, 281] on input "Gen Ed @ [GEOGRAPHIC_DATA]" at bounding box center [446, 281] width 1 height 1
checkbox input "true"
click at [445, 296] on label "Certificate @ Skillltrade" at bounding box center [519, 306] width 158 height 21
click at [446, 314] on input "Certificate @ Skillltrade" at bounding box center [446, 314] width 1 height 1
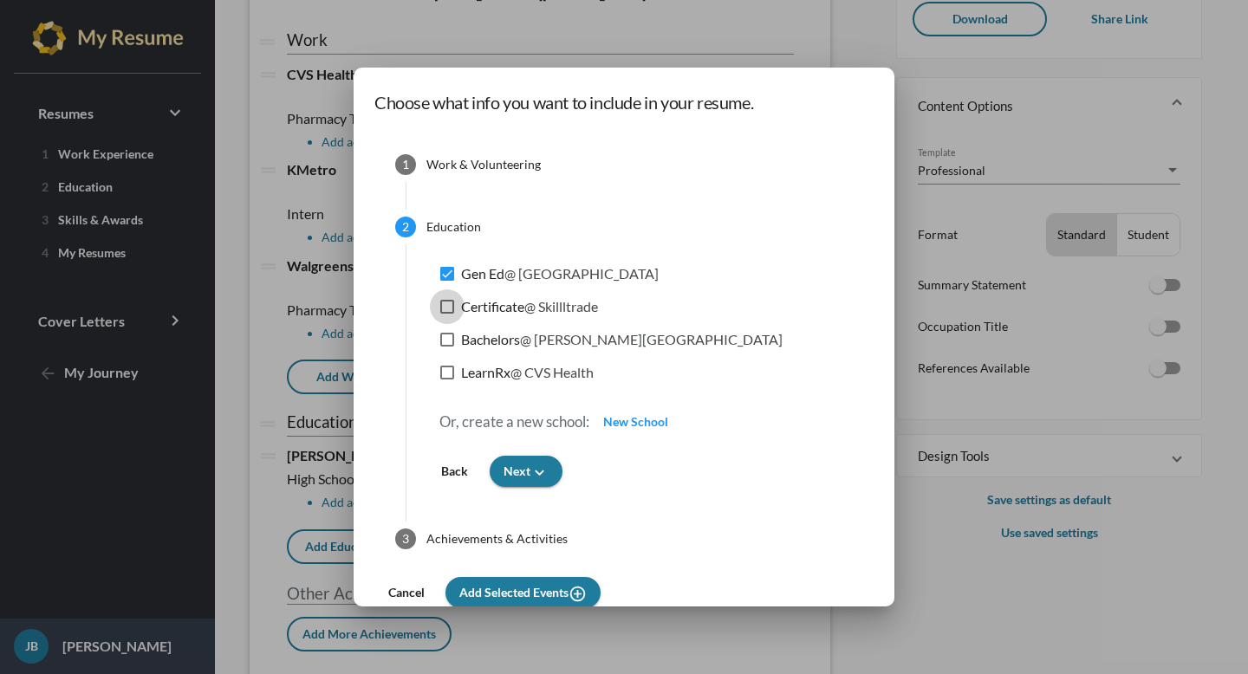
checkbox input "true"
click at [445, 346] on div at bounding box center [447, 340] width 14 height 14
click at [446, 347] on input "Bachelors @ [PERSON_NAME][GEOGRAPHIC_DATA]" at bounding box center [446, 347] width 1 height 1
checkbox input "true"
click at [446, 381] on label "LearnRx @ CVS Health" at bounding box center [516, 372] width 153 height 21
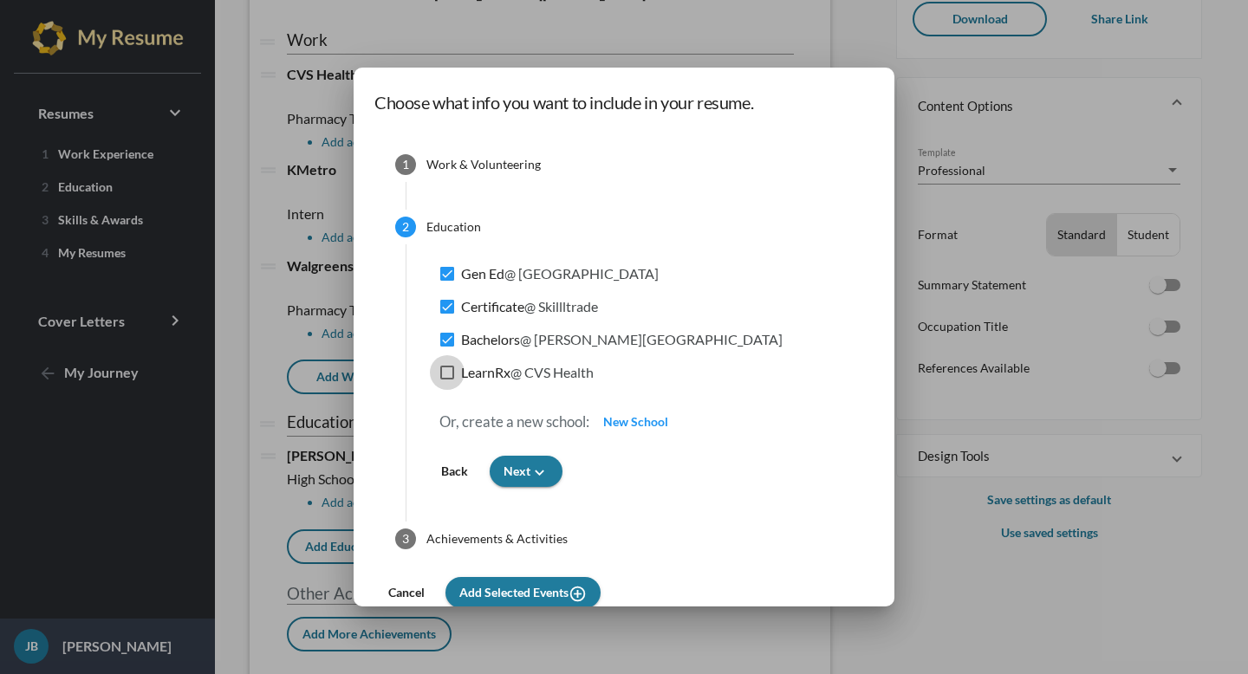
click at [446, 381] on input "LearnRx @ CVS Health" at bounding box center [446, 380] width 1 height 1
checkbox input "true"
click at [511, 589] on span "Add Selected Events add_circle_outline" at bounding box center [522, 592] width 127 height 15
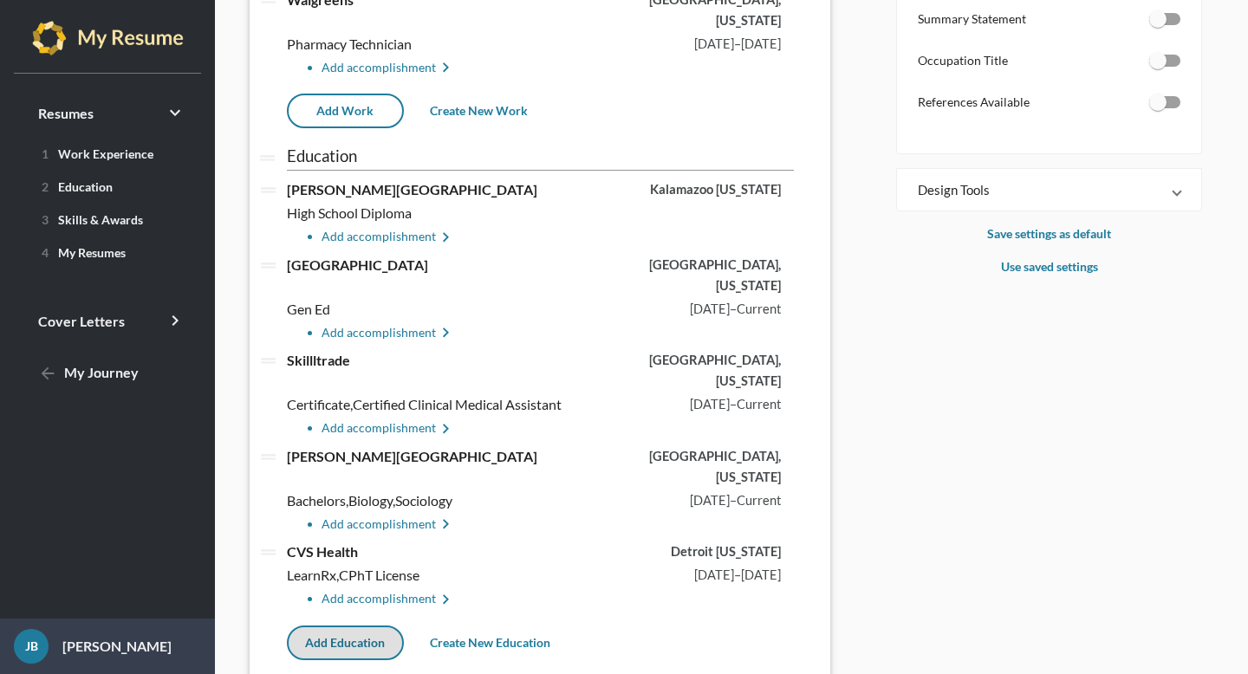
scroll to position [468, 0]
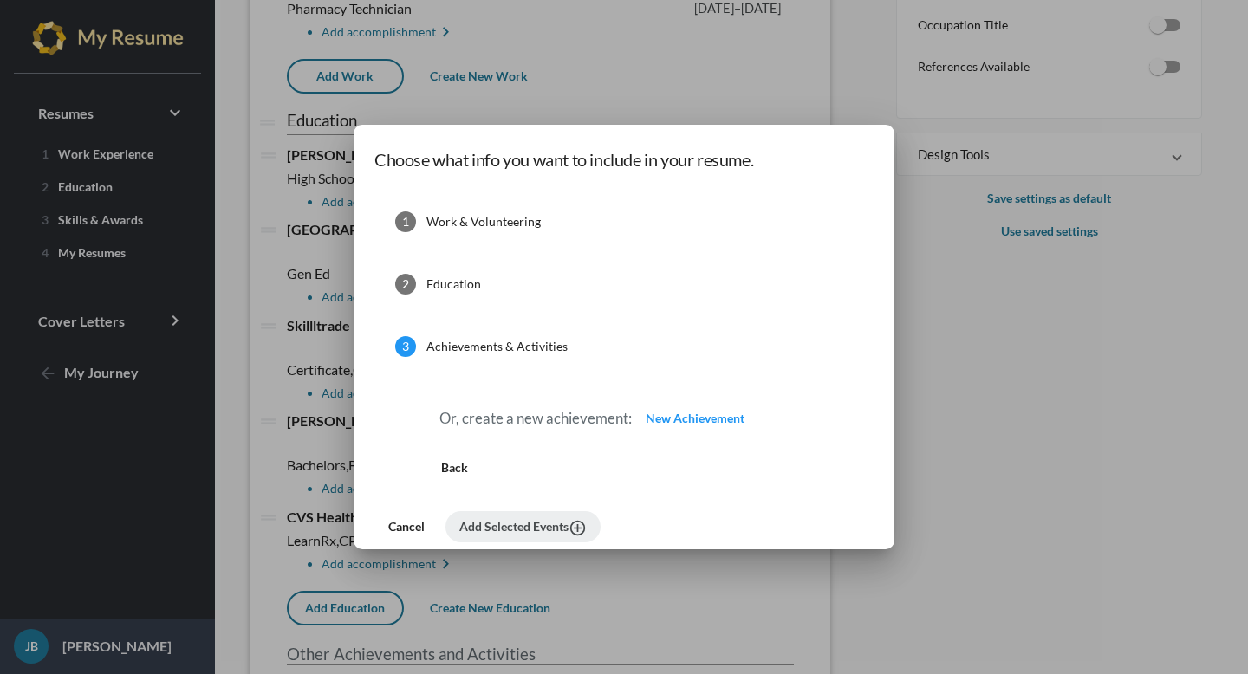
scroll to position [0, 0]
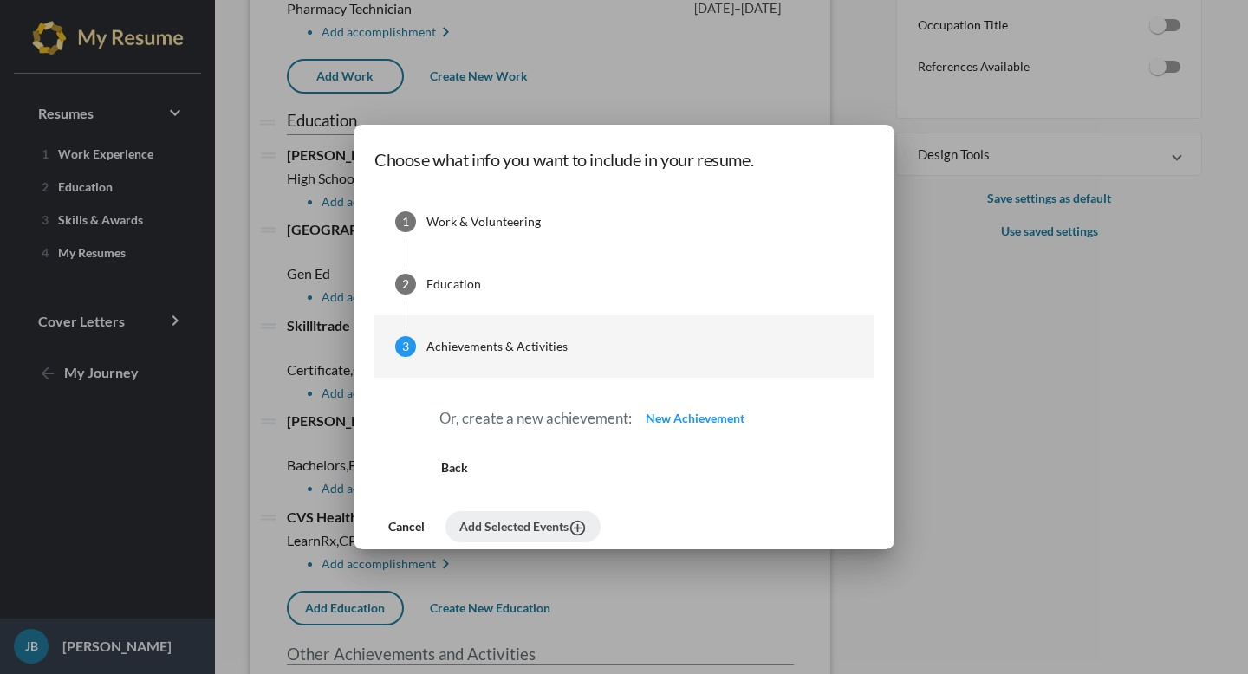
click at [683, 426] on button "New Achievement" at bounding box center [695, 418] width 127 height 31
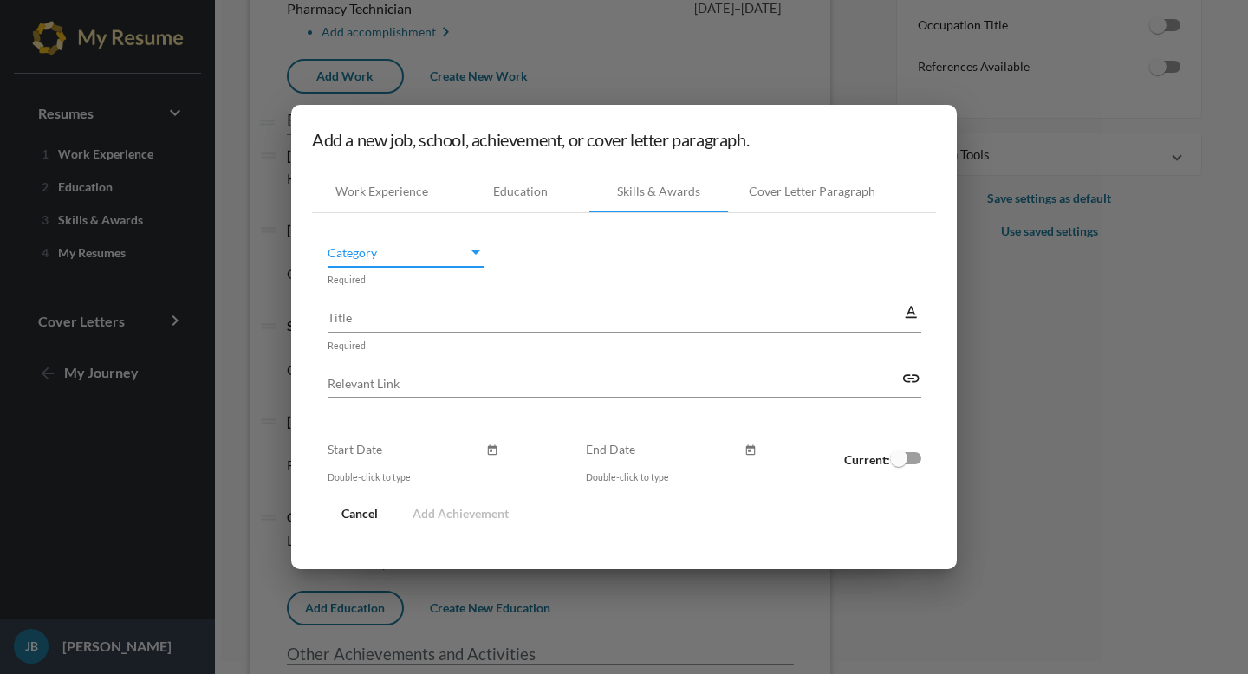
click at [439, 257] on span "Category" at bounding box center [398, 253] width 140 height 18
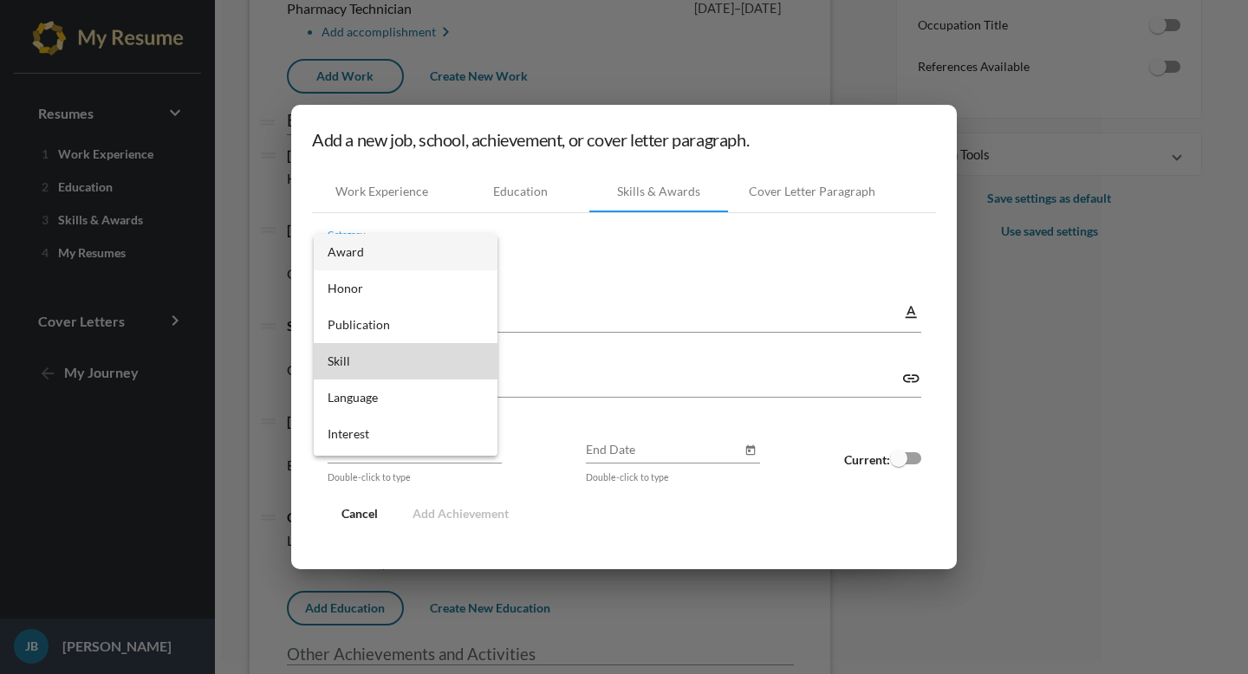
click at [459, 352] on span "Skill" at bounding box center [406, 361] width 156 height 36
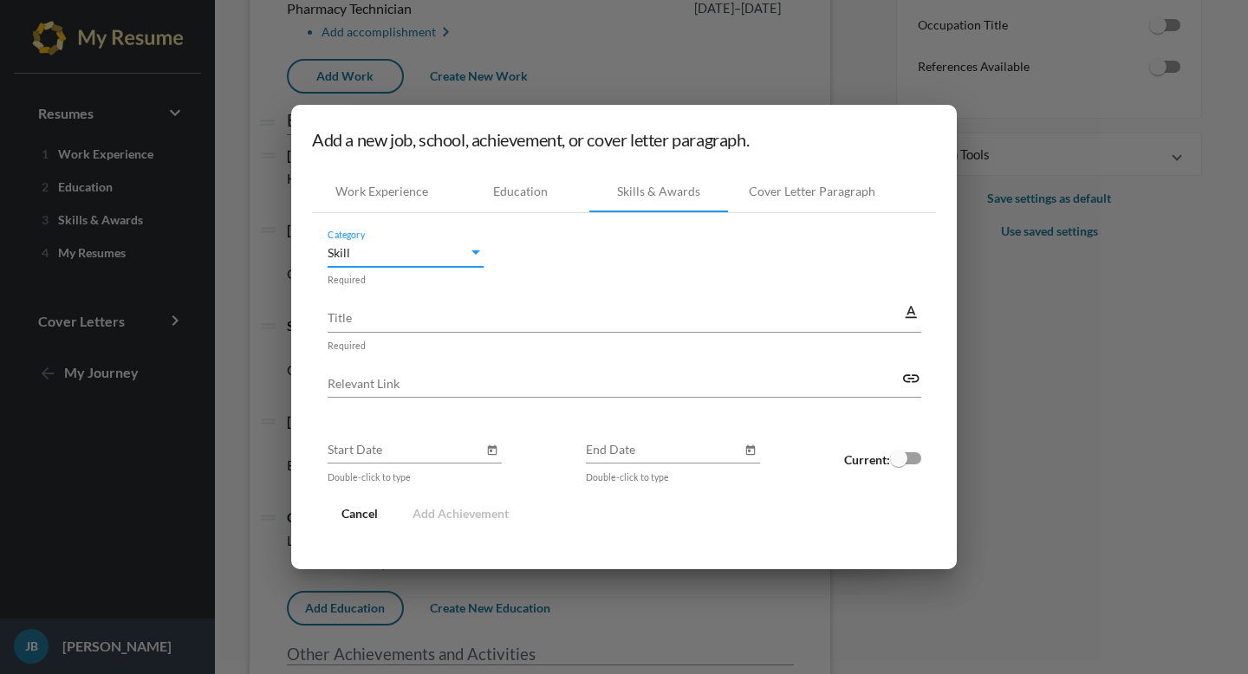
click at [479, 309] on input "Title" at bounding box center [615, 318] width 575 height 18
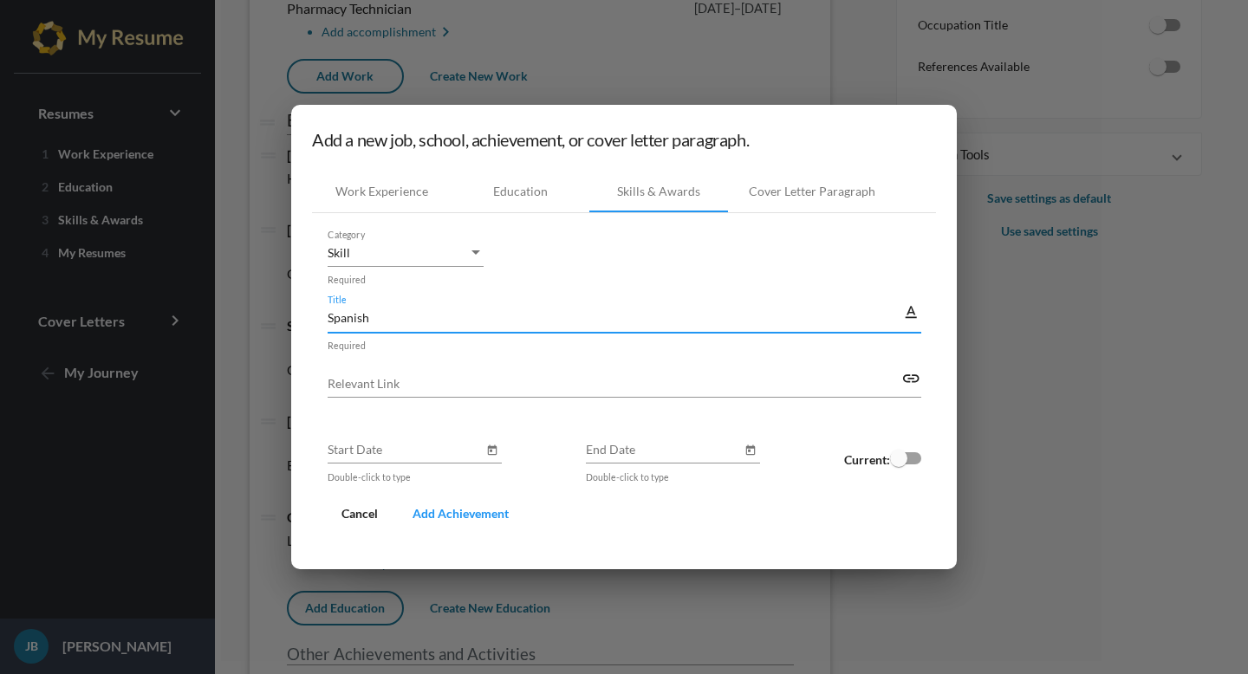
type input "Spanish"
click at [447, 387] on input "Relevant Link" at bounding box center [615, 383] width 575 height 18
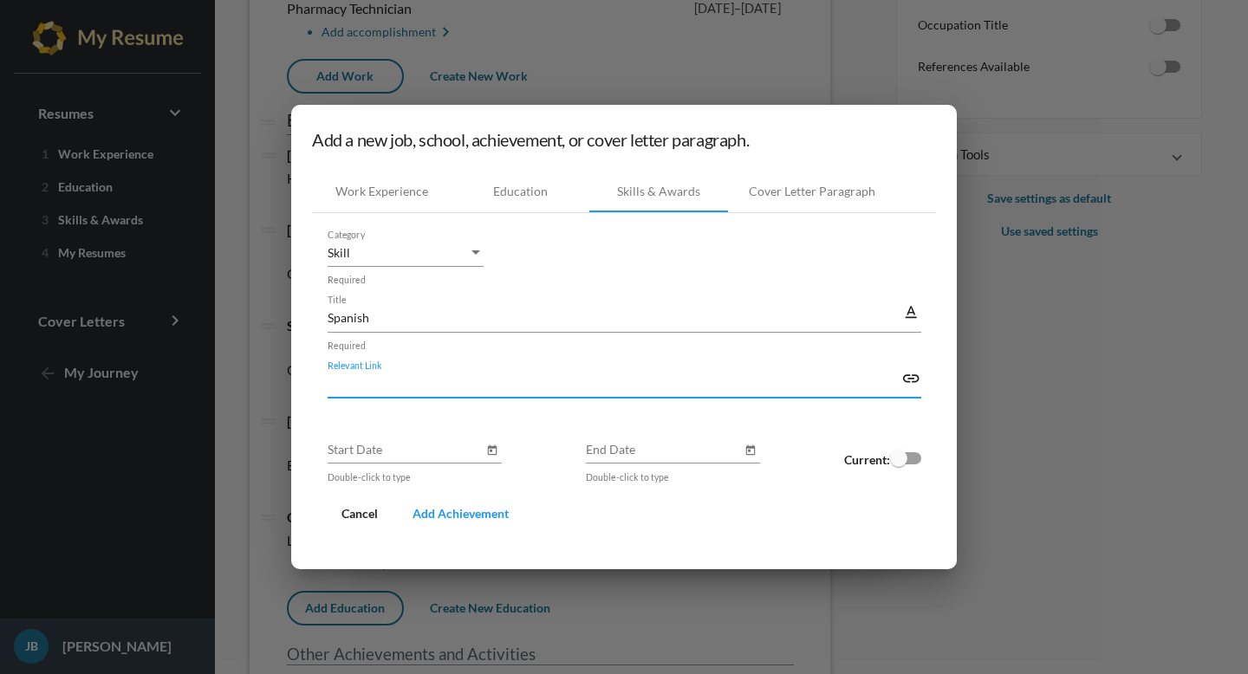
click at [468, 515] on span "Add Achievement" at bounding box center [461, 513] width 96 height 15
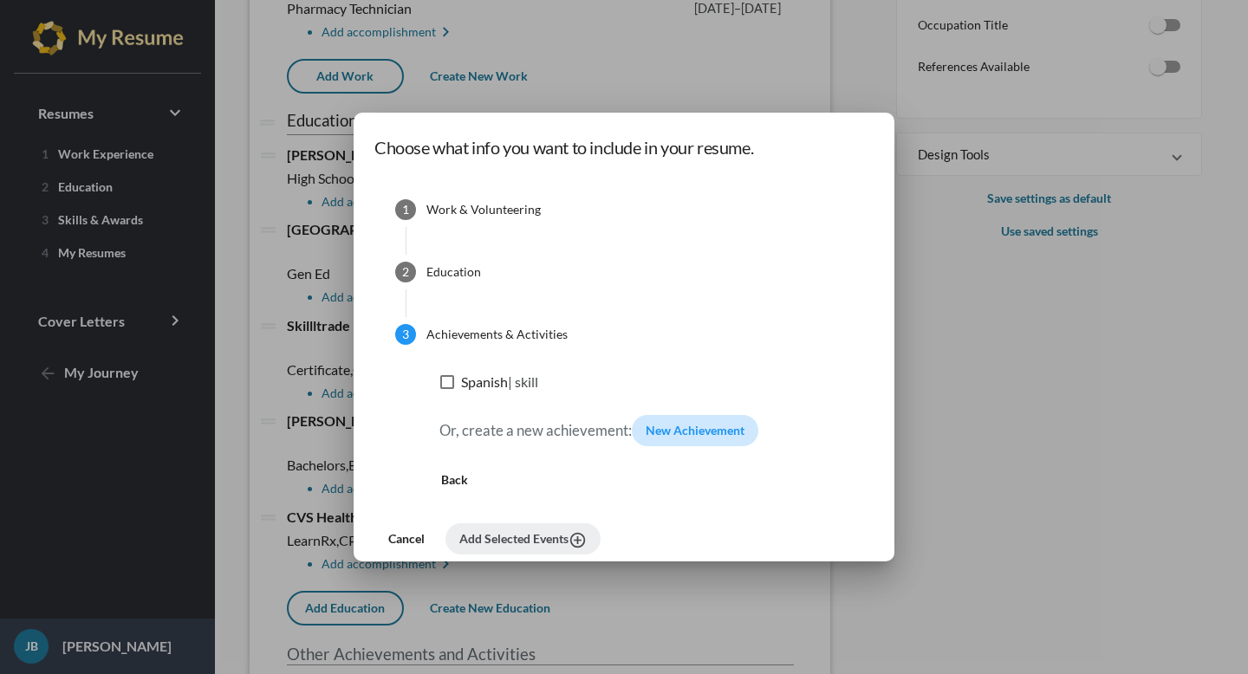
click at [673, 437] on span "New Achievement" at bounding box center [695, 430] width 99 height 15
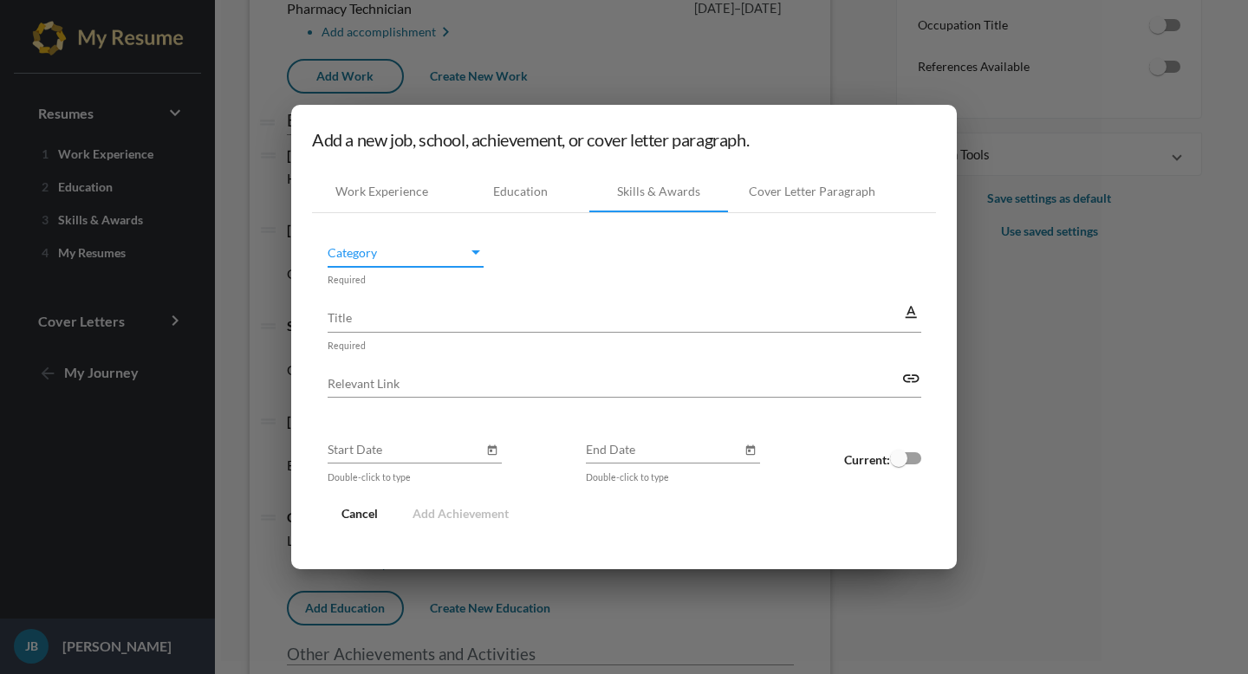
click at [429, 259] on span "Category" at bounding box center [398, 253] width 140 height 18
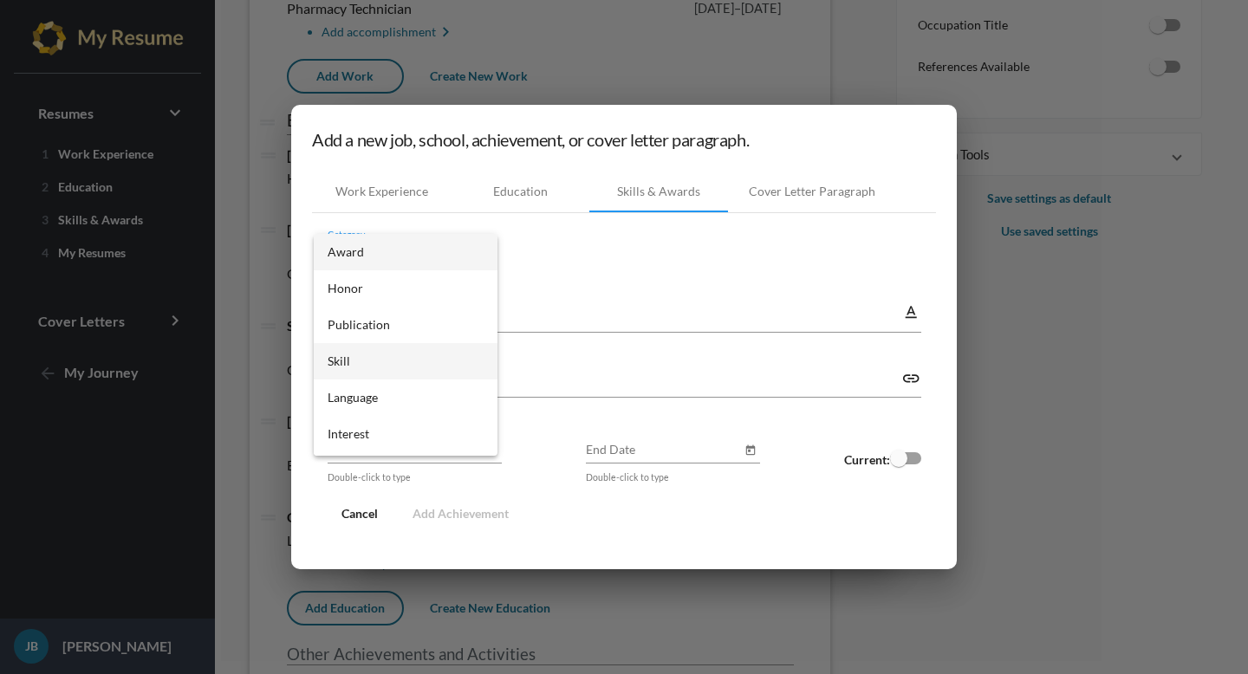
click at [437, 361] on span "Skill" at bounding box center [406, 361] width 156 height 36
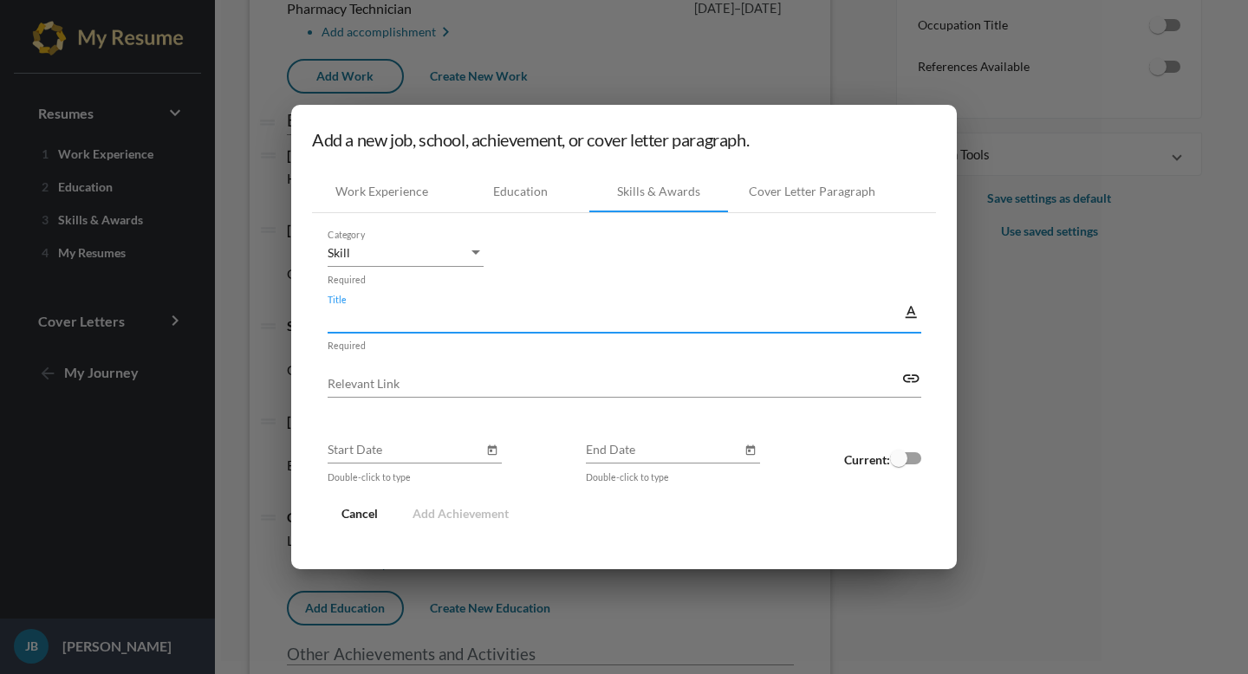
click at [435, 323] on input "Title" at bounding box center [615, 318] width 575 height 18
click at [456, 253] on div "Skill" at bounding box center [398, 253] width 140 height 18
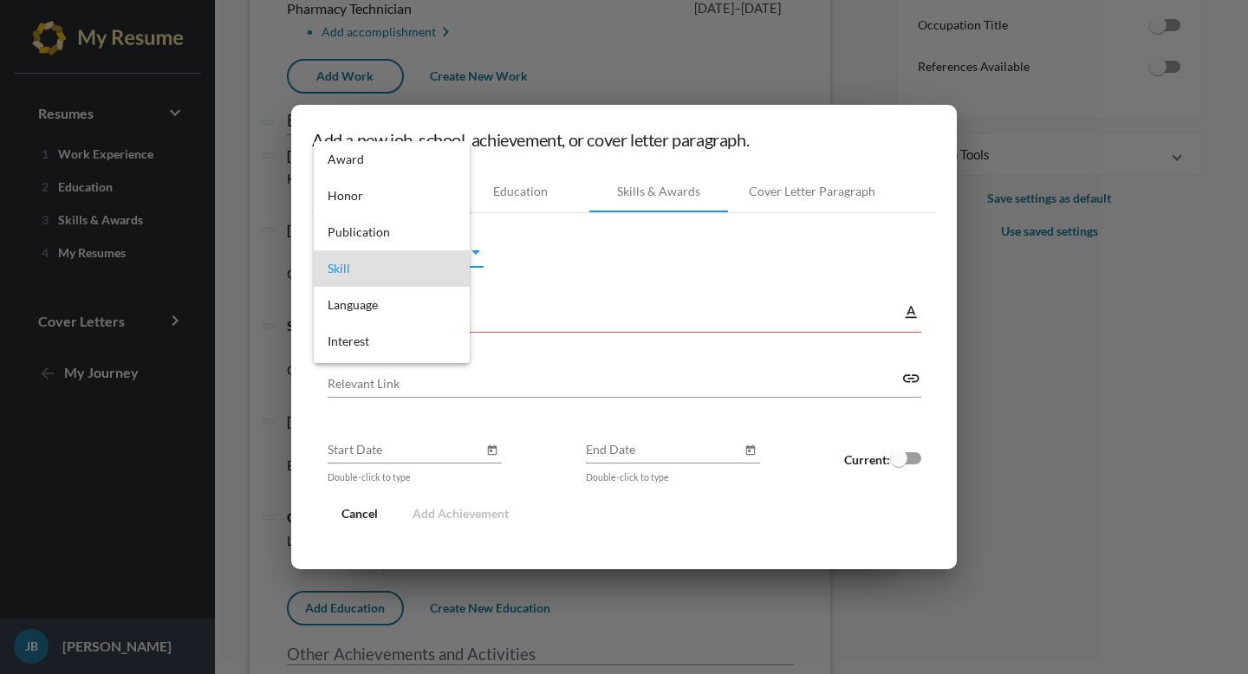
scroll to position [16, 0]
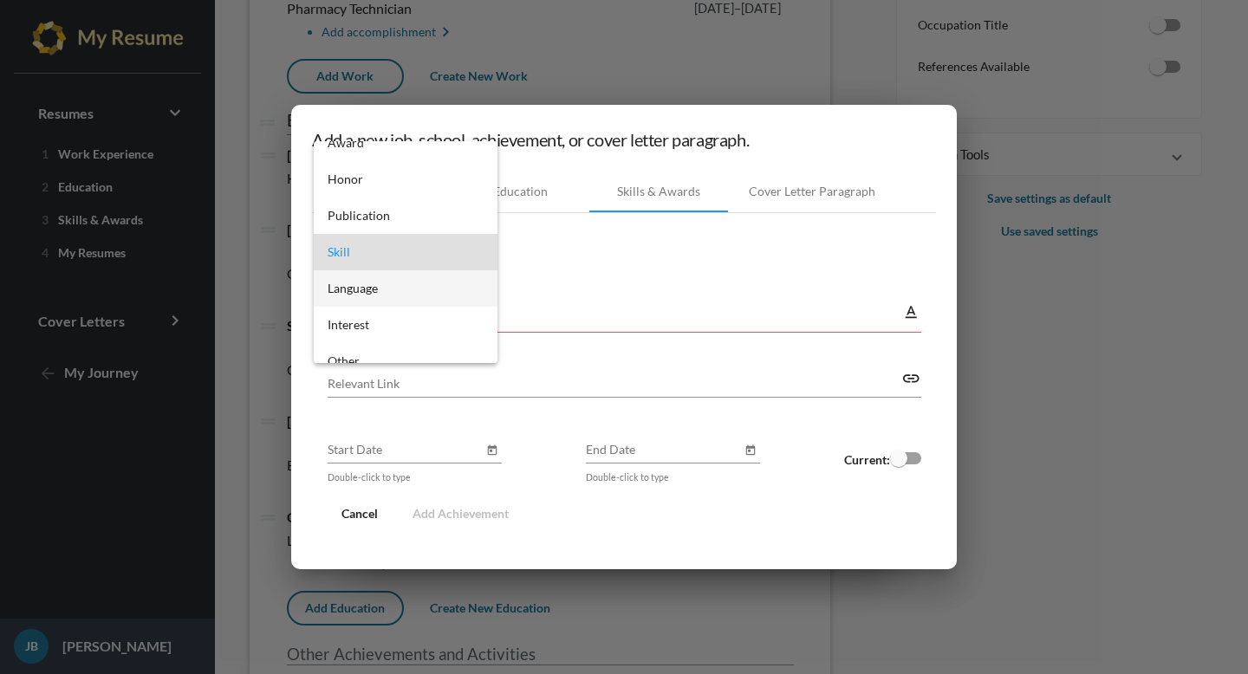
click at [446, 298] on span "Language" at bounding box center [406, 288] width 156 height 36
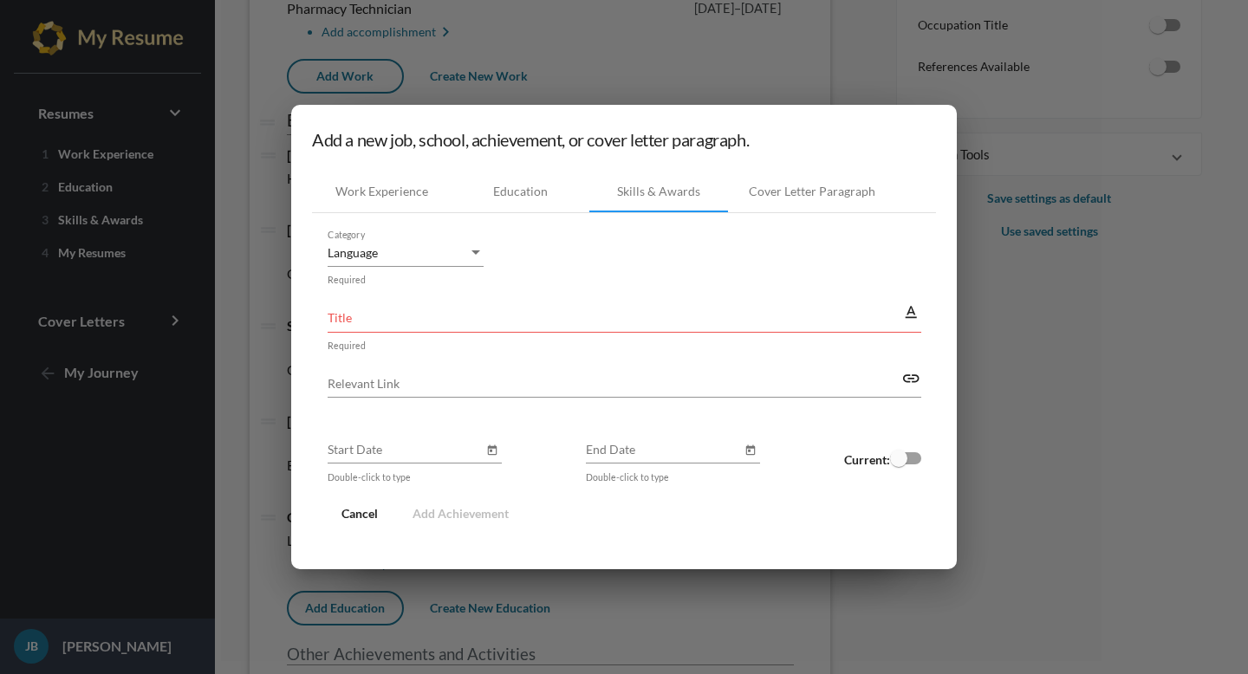
click at [433, 305] on div "Title" at bounding box center [615, 313] width 575 height 38
type input "French"
click at [464, 524] on button "Add Achievement" at bounding box center [461, 513] width 124 height 31
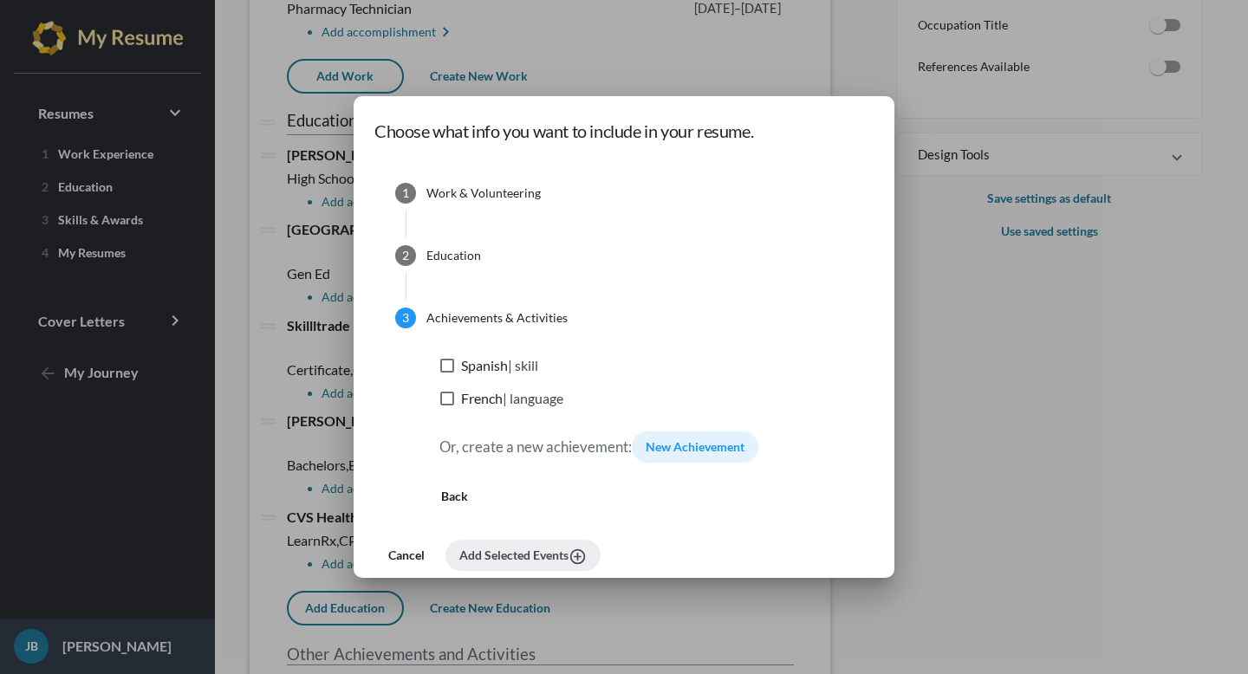
click at [483, 358] on span "Spanish | skill" at bounding box center [499, 365] width 77 height 21
click at [447, 373] on input "Spanish | skill" at bounding box center [446, 373] width 1 height 1
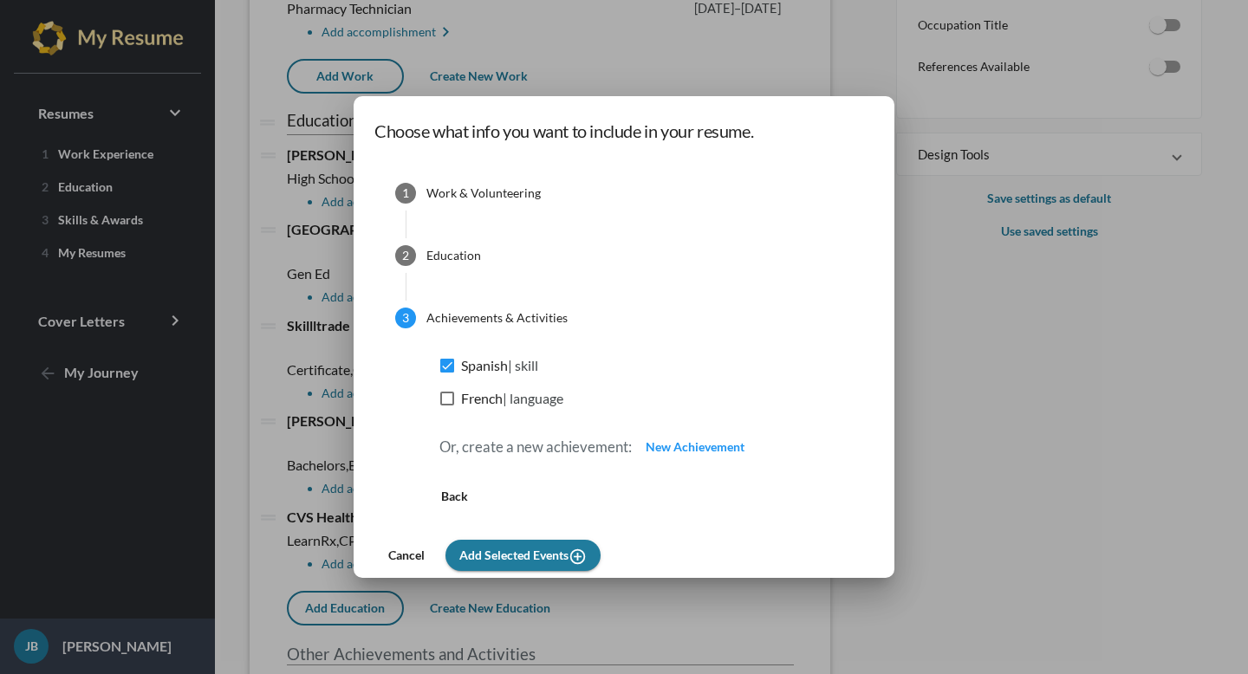
click at [466, 368] on span "Spanish | skill" at bounding box center [499, 365] width 77 height 21
click at [447, 373] on input "Spanish | skill" at bounding box center [446, 373] width 1 height 1
click at [448, 374] on label "Spanish | skill" at bounding box center [489, 365] width 98 height 21
click at [447, 374] on input "Spanish | skill" at bounding box center [446, 373] width 1 height 1
checkbox input "true"
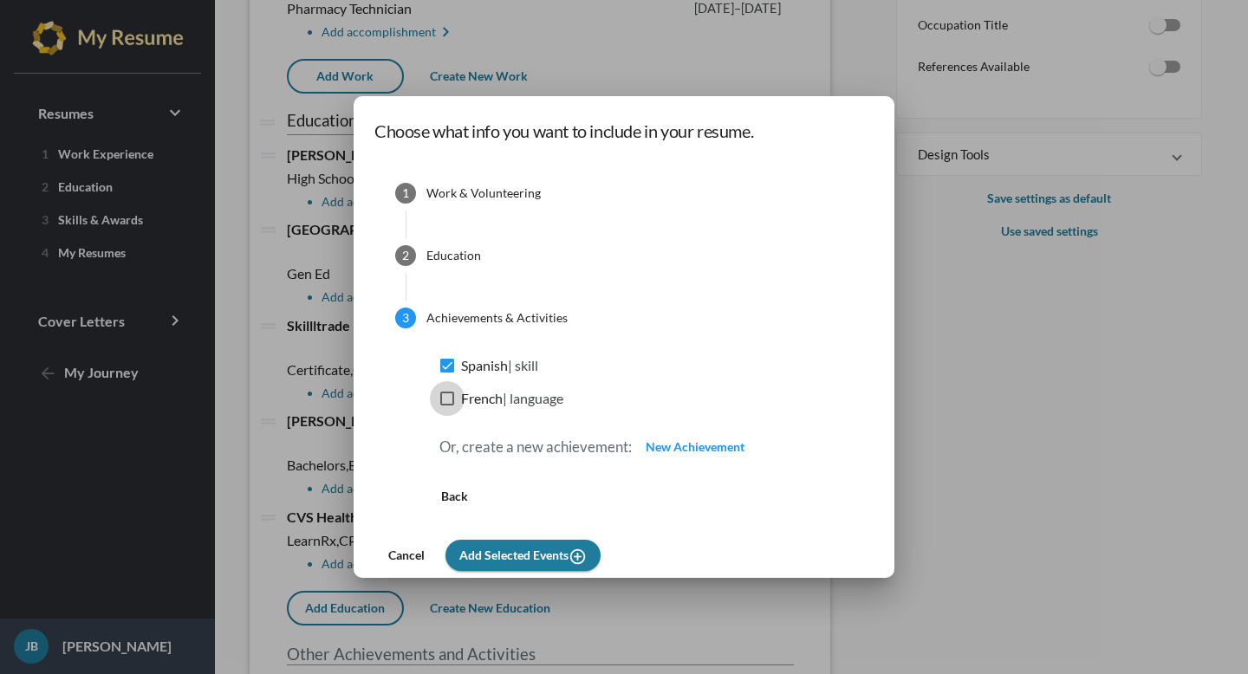
click at [447, 400] on div at bounding box center [447, 399] width 14 height 14
click at [447, 406] on input "French | language" at bounding box center [446, 406] width 1 height 1
checkbox input "true"
click at [669, 451] on span "New Achievement" at bounding box center [695, 447] width 99 height 15
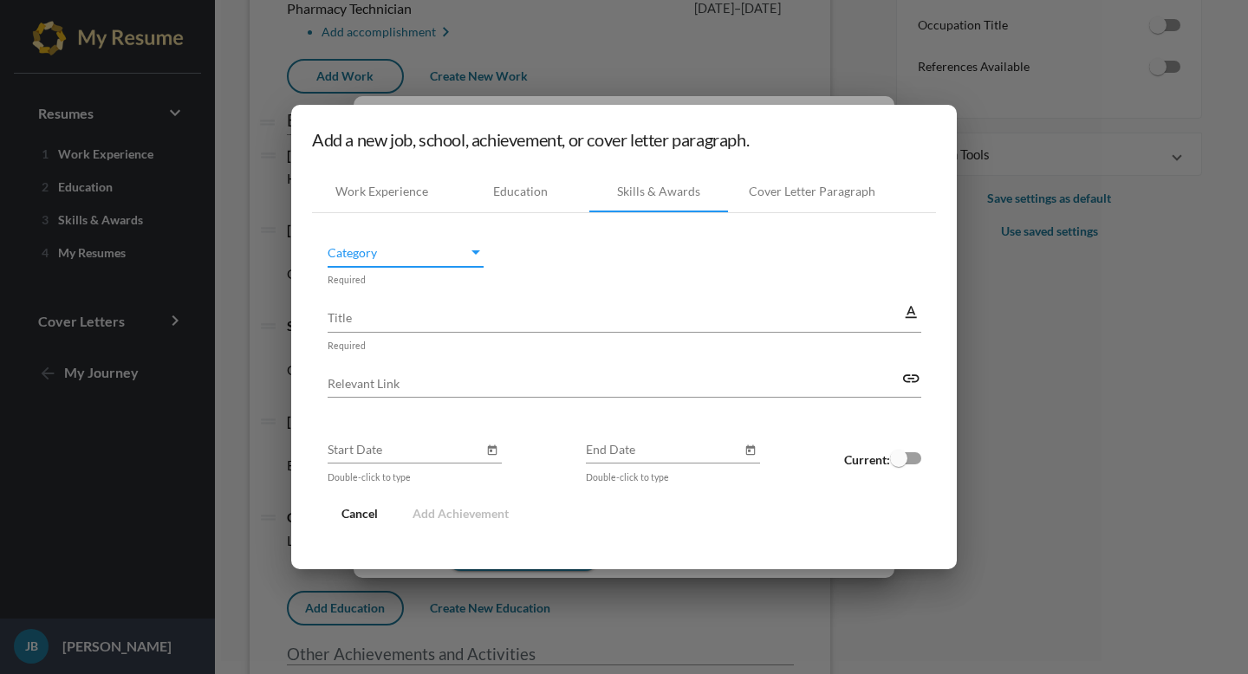
click at [405, 250] on span "Category" at bounding box center [398, 253] width 140 height 18
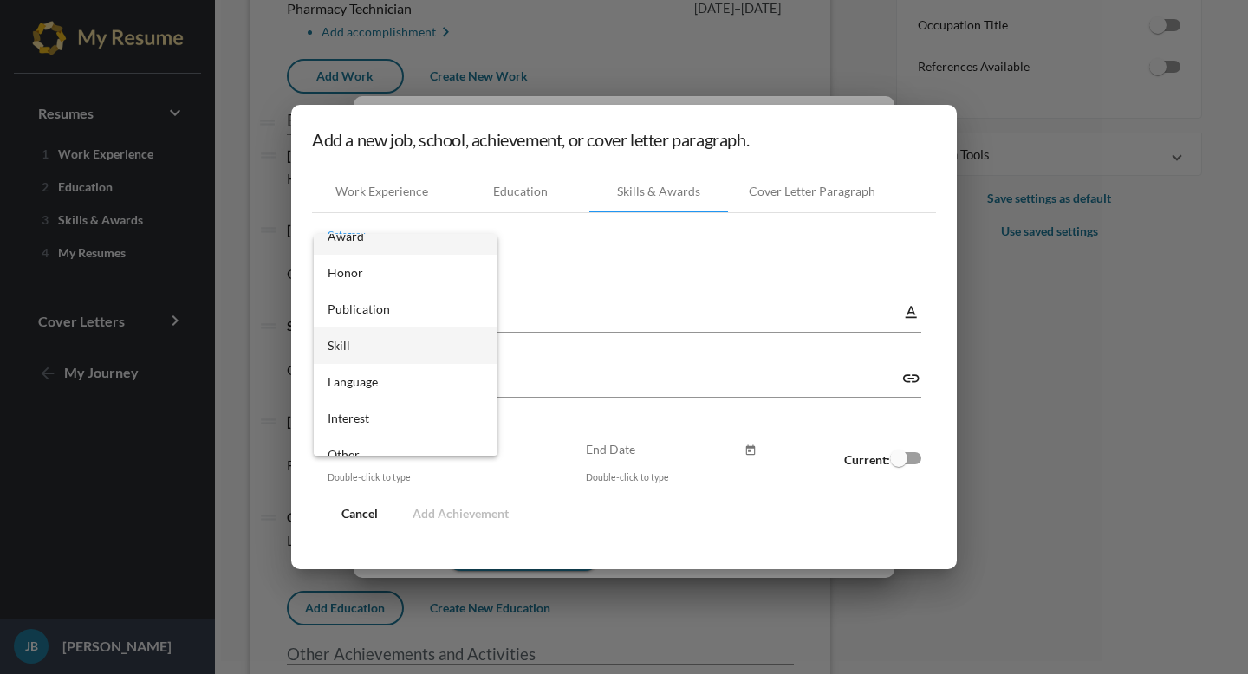
scroll to position [0, 0]
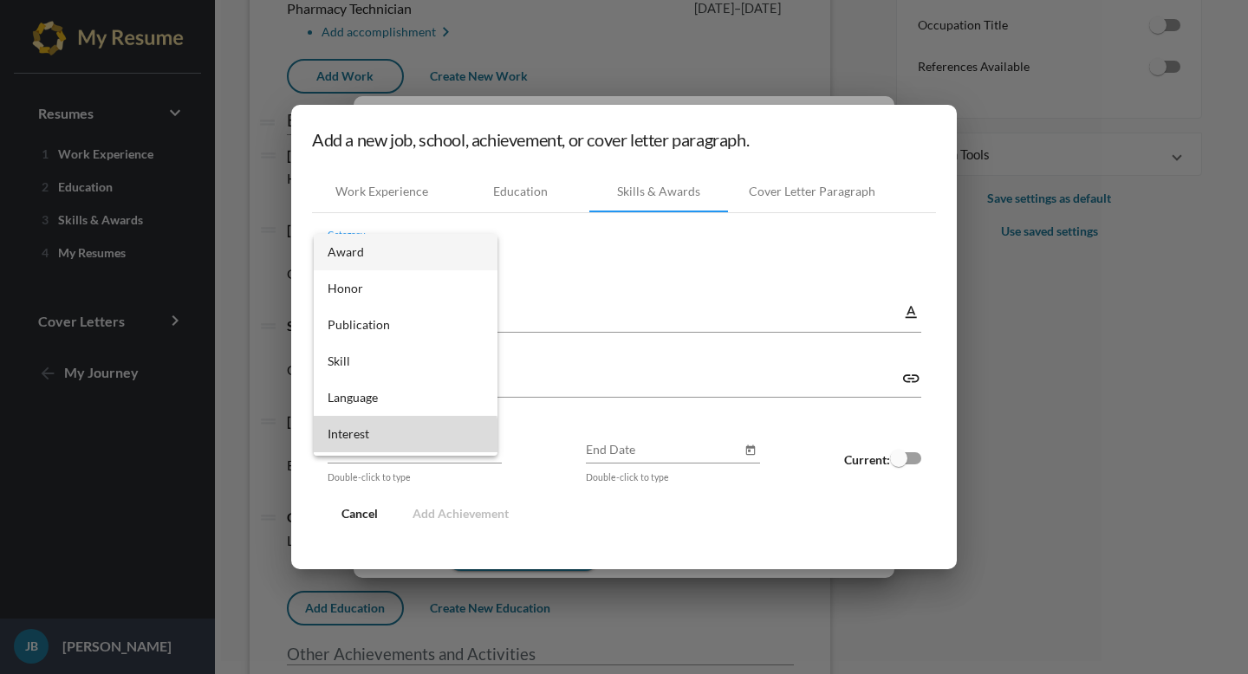
click at [368, 446] on span "Interest" at bounding box center [406, 434] width 156 height 36
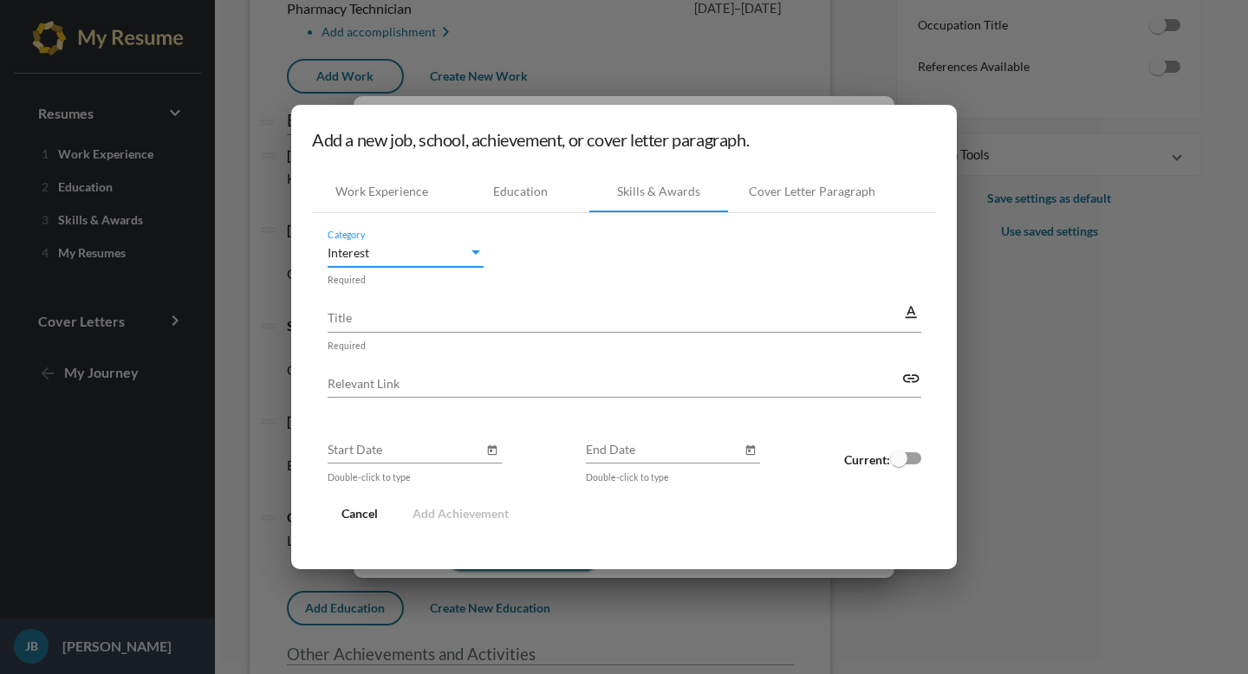
click at [429, 326] on input "Title" at bounding box center [615, 318] width 575 height 18
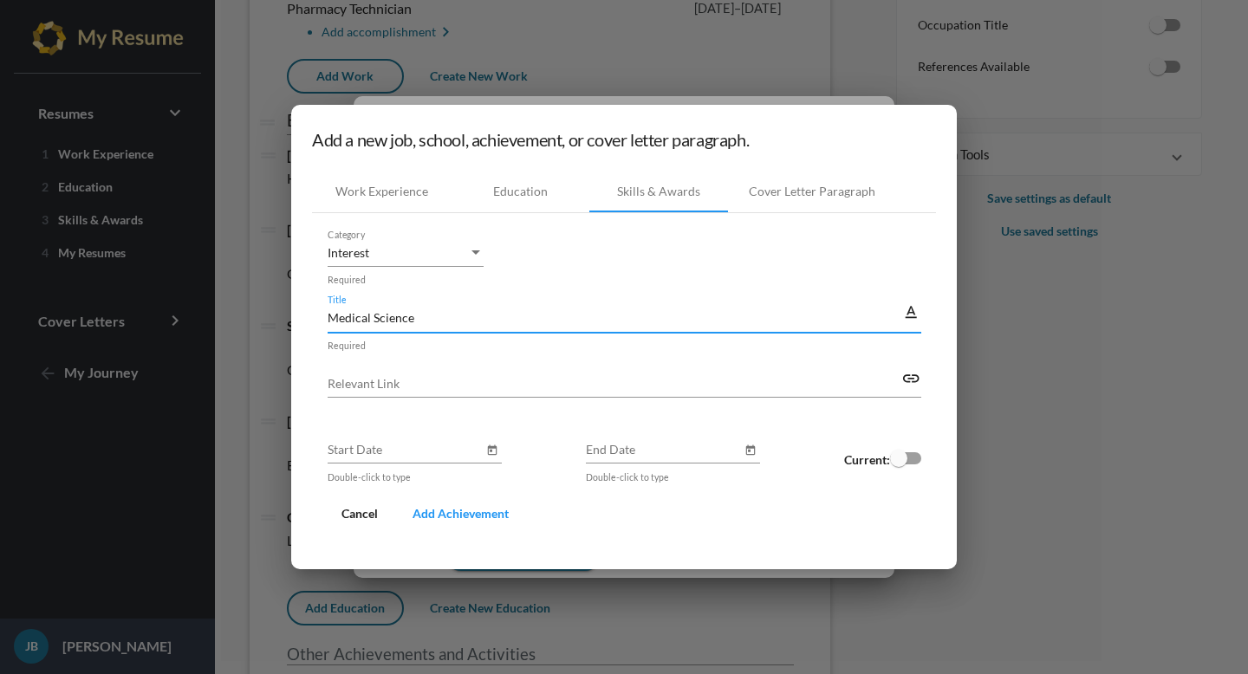
type input "Medical Science"
click at [474, 512] on span "Add Achievement" at bounding box center [461, 513] width 96 height 15
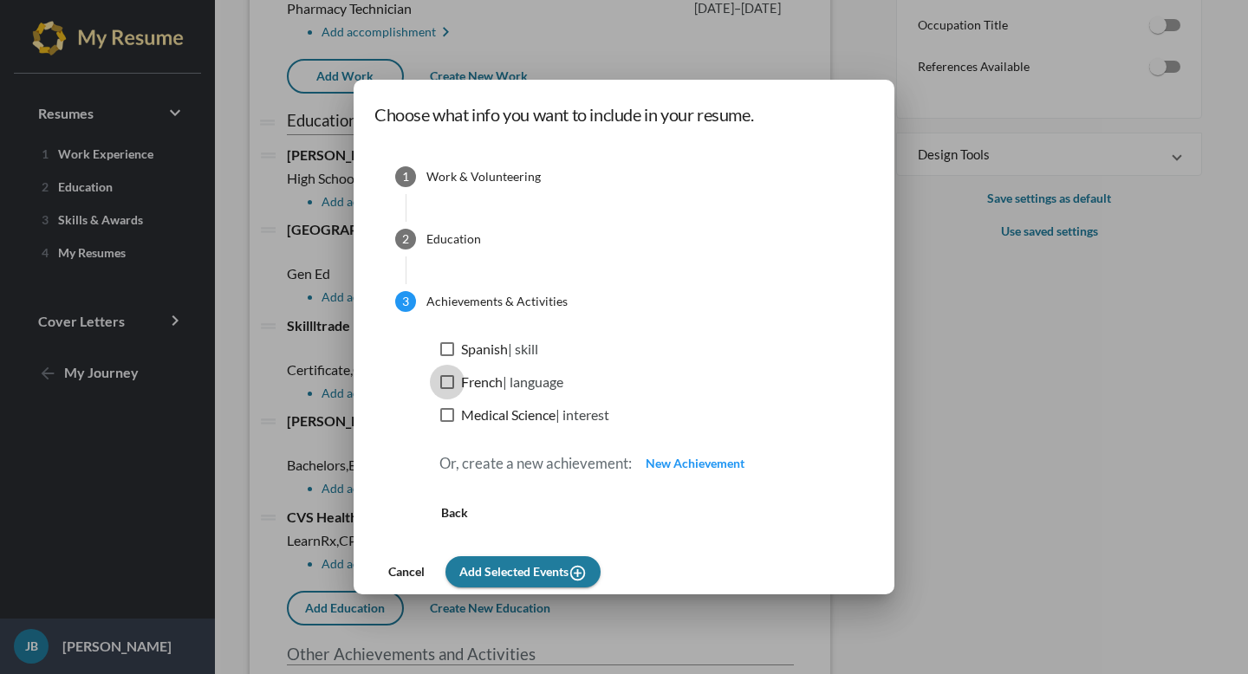
click at [554, 385] on span "| language" at bounding box center [533, 382] width 61 height 16
click at [447, 389] on input "French | language" at bounding box center [446, 389] width 1 height 1
checkbox input "true"
click at [555, 419] on span "Medical Science | interest" at bounding box center [535, 415] width 148 height 21
click at [447, 422] on input "Medical Science | interest" at bounding box center [446, 422] width 1 height 1
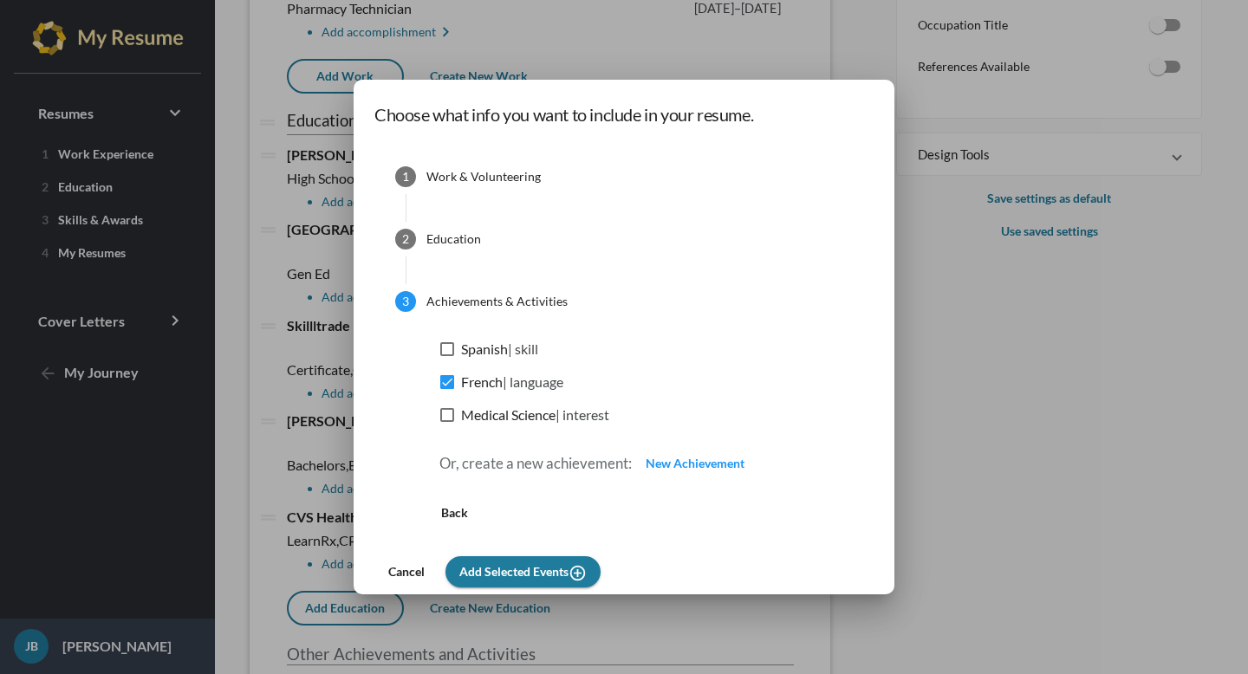
checkbox input "true"
click at [516, 346] on span "| skill" at bounding box center [523, 349] width 30 height 16
click at [447, 356] on input "Spanish | skill" at bounding box center [446, 356] width 1 height 1
checkbox input "true"
click at [713, 466] on span "New Achievement" at bounding box center [695, 463] width 99 height 15
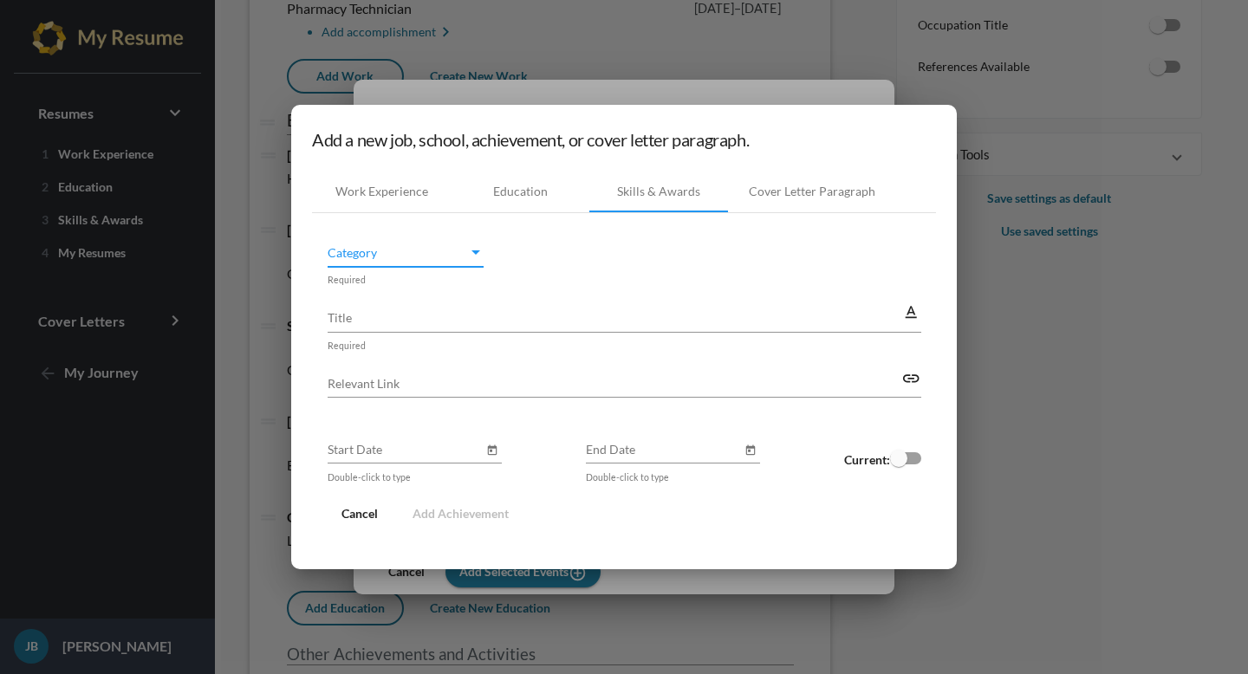
click at [461, 252] on span "Category" at bounding box center [398, 253] width 140 height 18
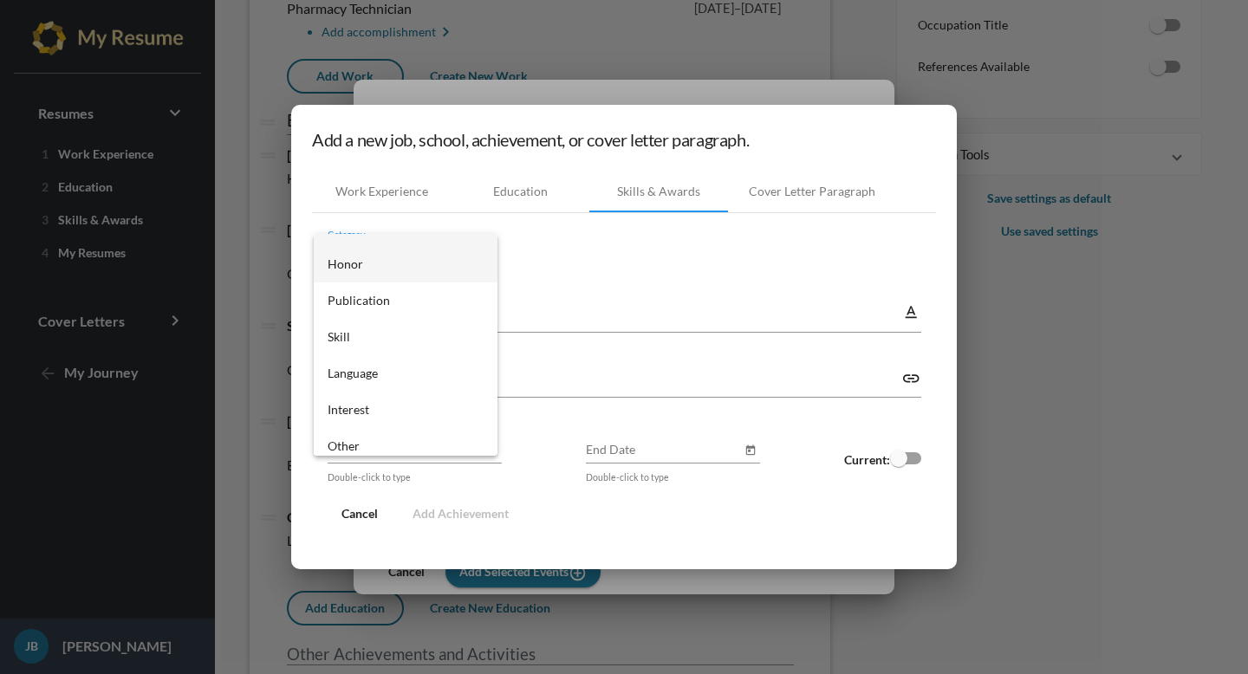
scroll to position [33, 0]
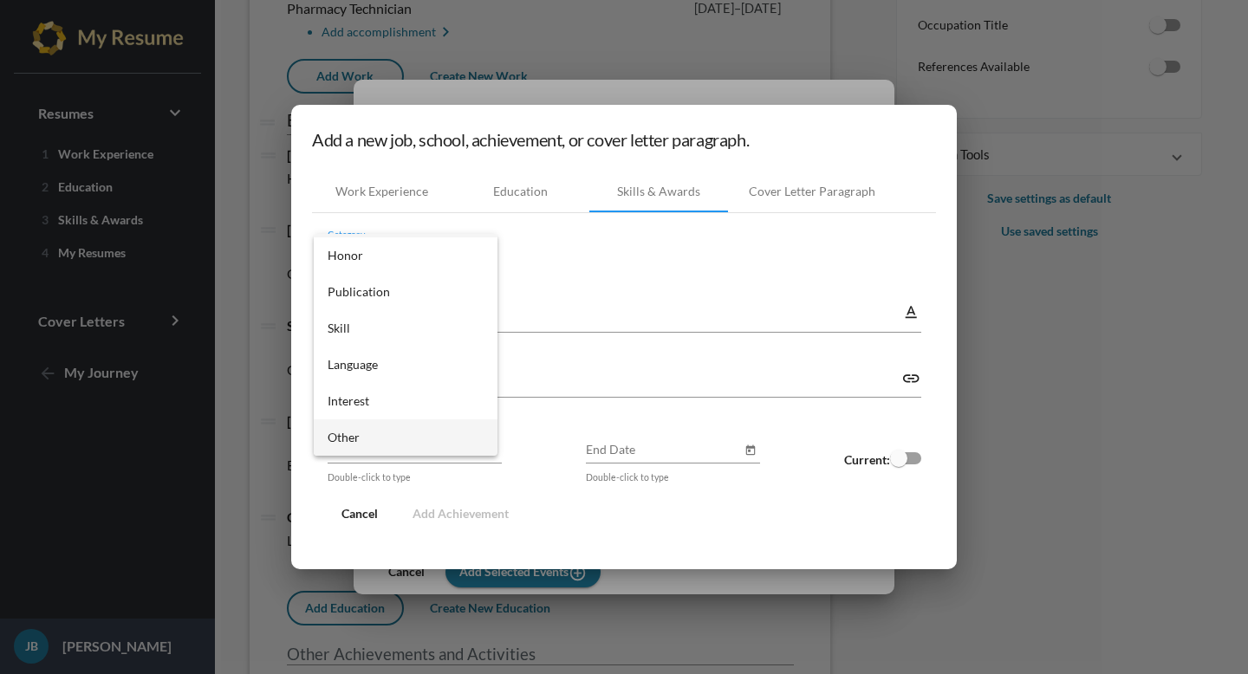
click at [413, 430] on span "Other" at bounding box center [406, 438] width 156 height 36
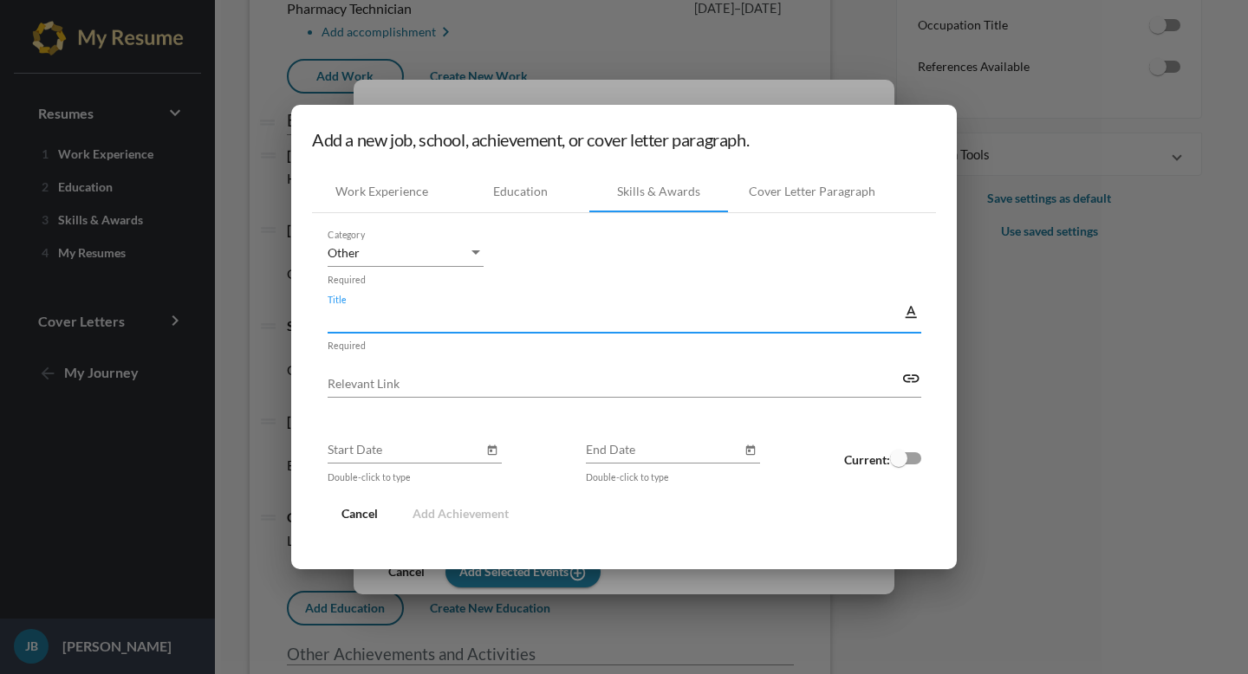
click at [473, 309] on input "Title" at bounding box center [615, 318] width 575 height 18
type input "Driver's License"
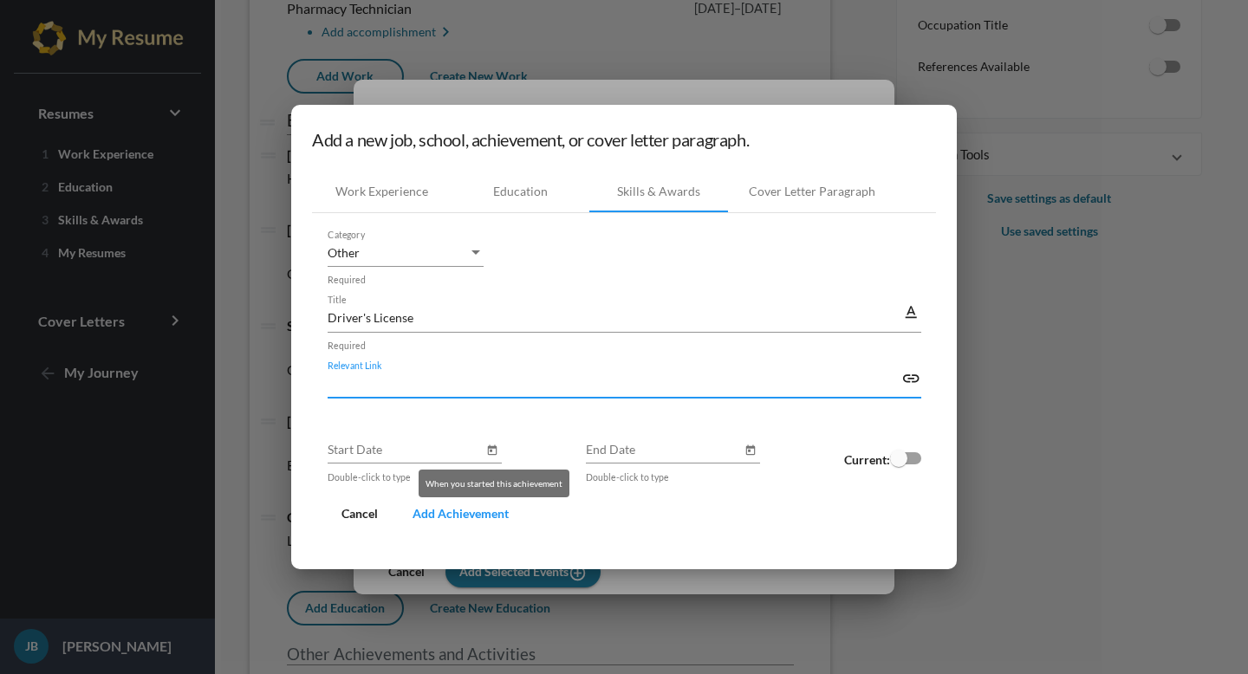
click at [486, 448] on icon "Open calendar" at bounding box center [492, 450] width 12 height 21
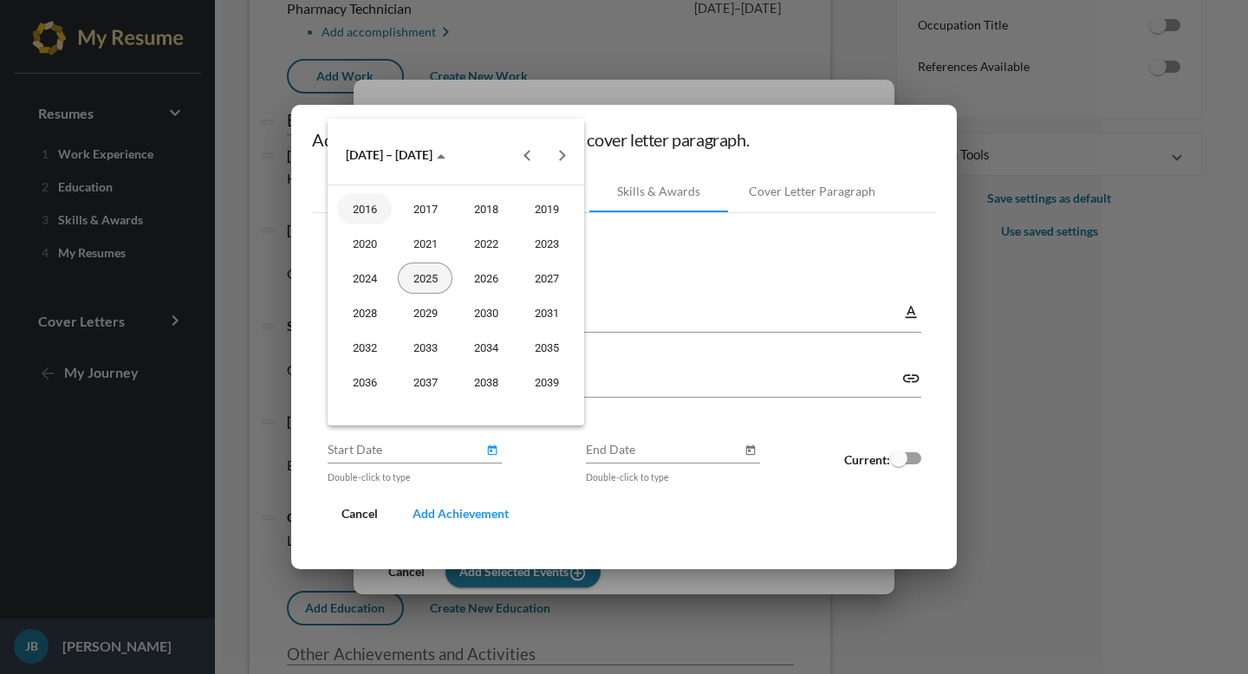
click at [433, 276] on div "2025" at bounding box center [425, 278] width 55 height 31
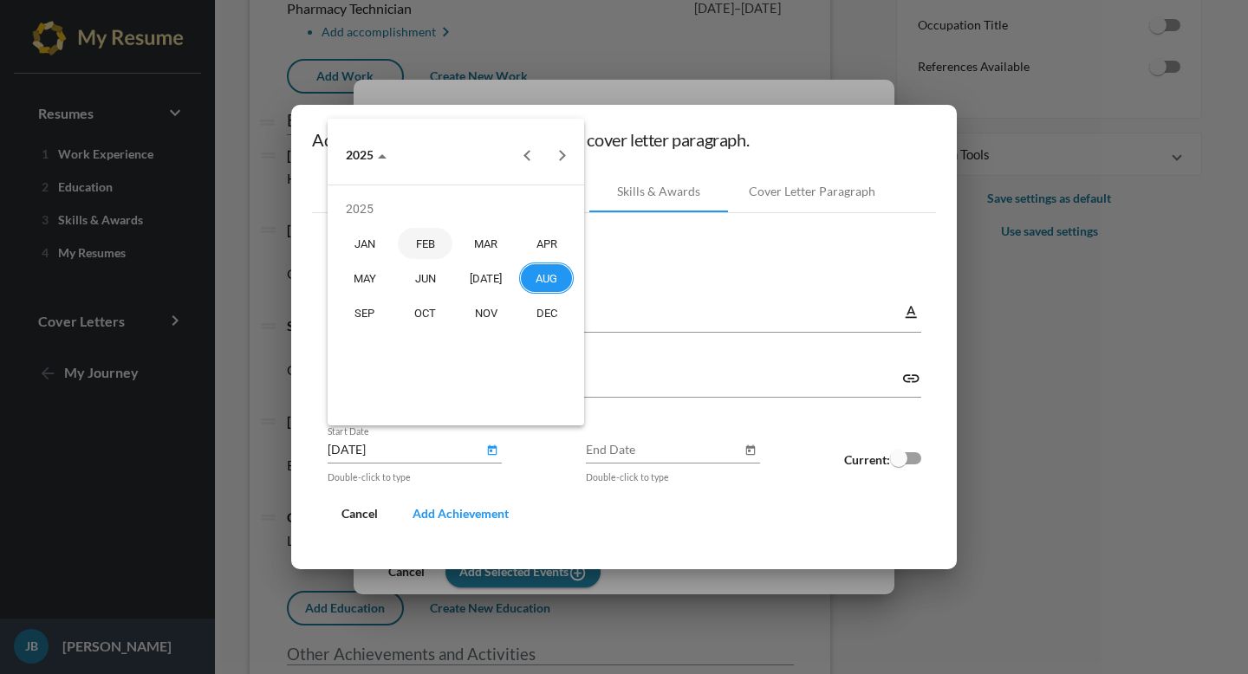
click at [426, 249] on div "FEB" at bounding box center [425, 243] width 55 height 31
type input "[DATE]"
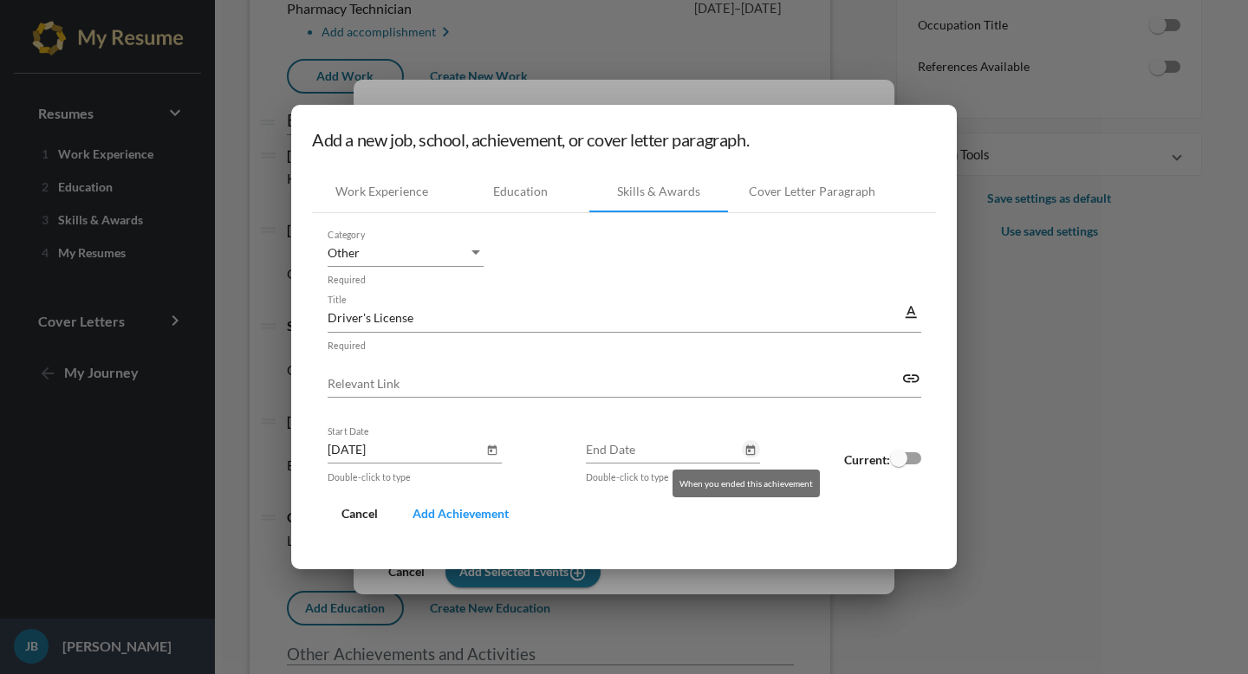
click at [742, 452] on button "Open calendar" at bounding box center [751, 449] width 18 height 18
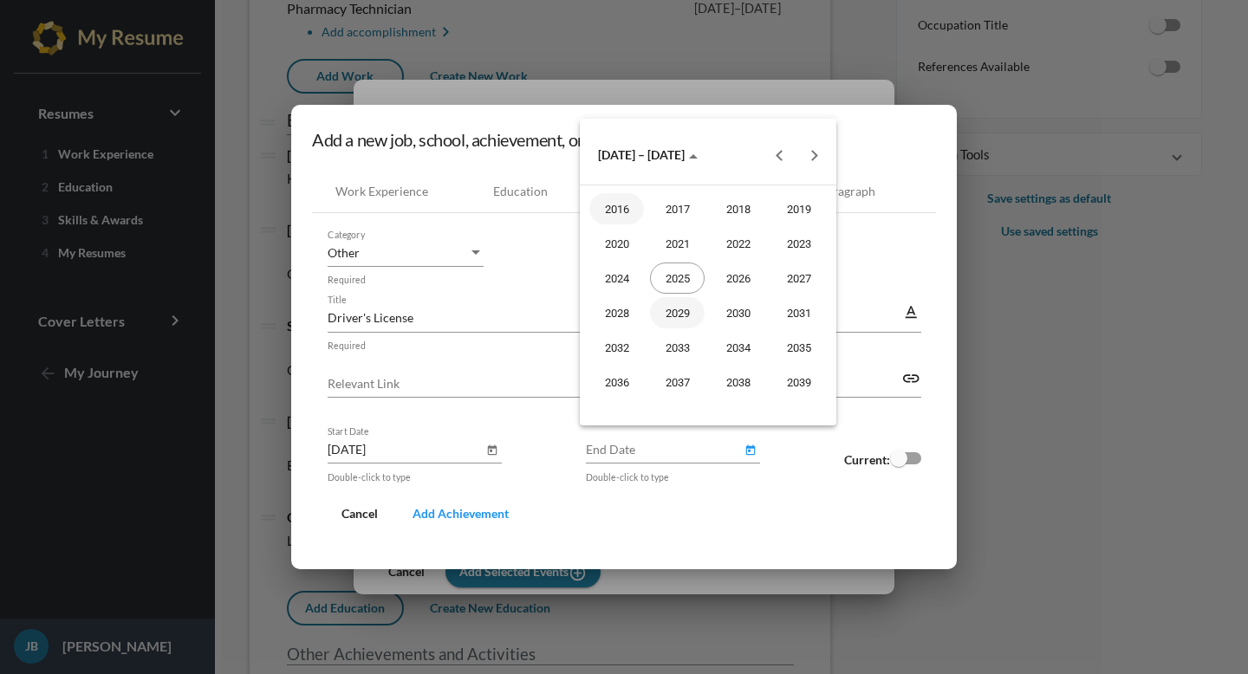
click at [687, 317] on div "2029" at bounding box center [677, 312] width 55 height 31
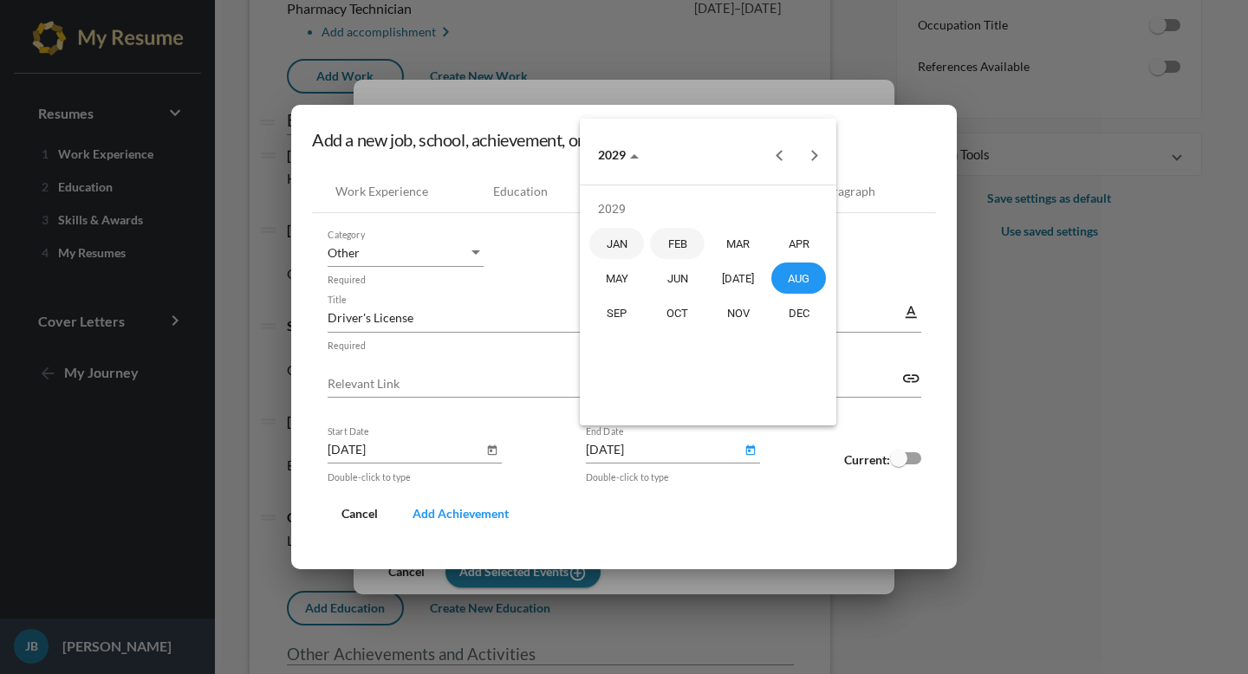
click at [680, 244] on div "FEB" at bounding box center [677, 243] width 55 height 31
type input "[DATE]"
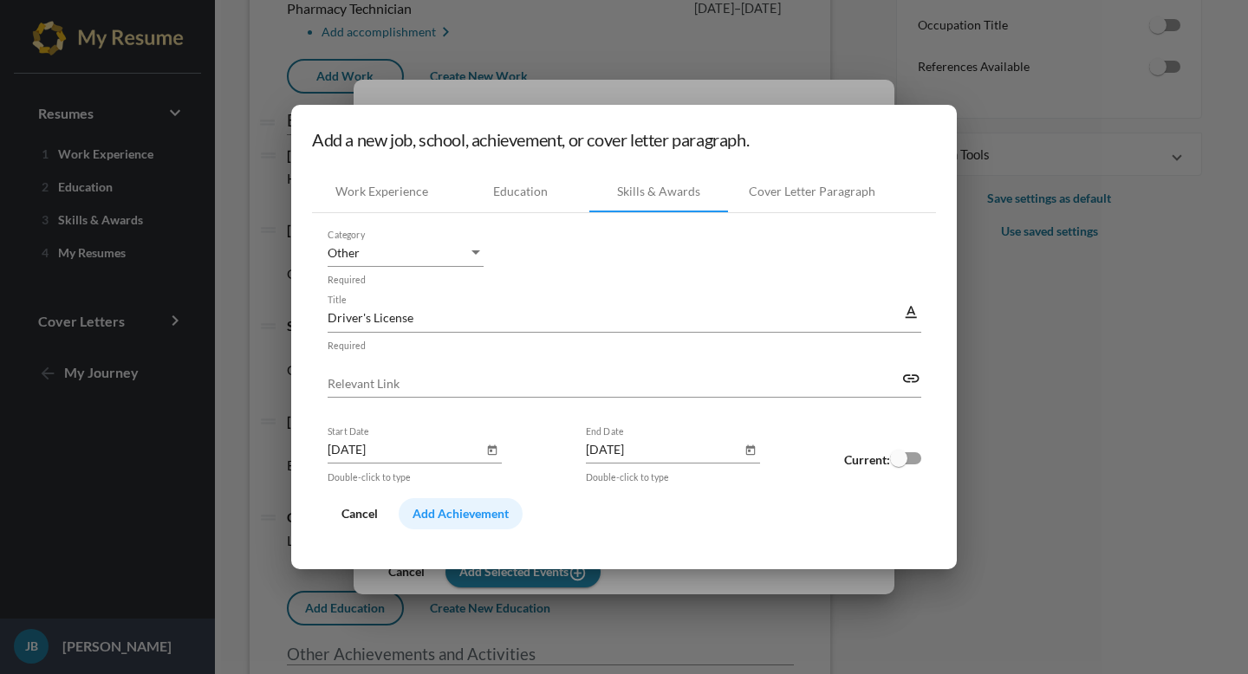
click at [478, 518] on span "Add Achievement" at bounding box center [461, 513] width 96 height 15
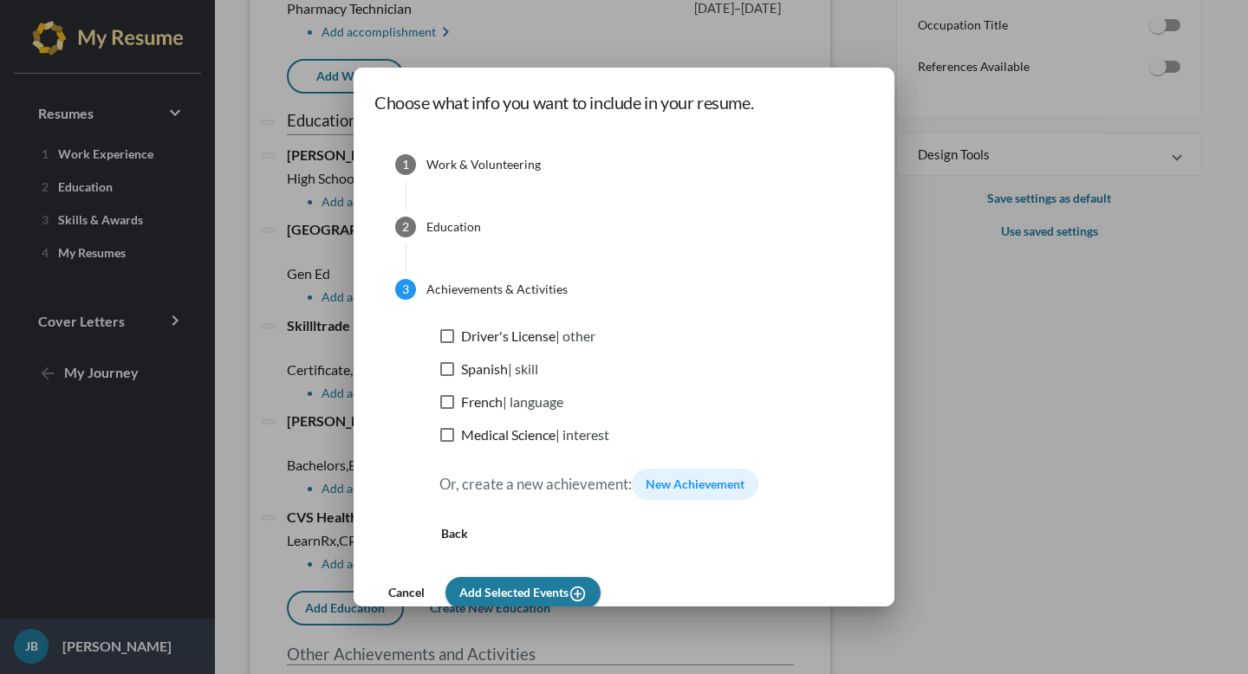
click at [466, 360] on span "Spanish | skill" at bounding box center [499, 369] width 77 height 21
click at [447, 376] on input "Spanish | skill" at bounding box center [446, 376] width 1 height 1
checkbox input "true"
click at [469, 338] on span "Driver's License | other" at bounding box center [528, 336] width 134 height 21
click at [447, 343] on input "Driver's License | other" at bounding box center [446, 343] width 1 height 1
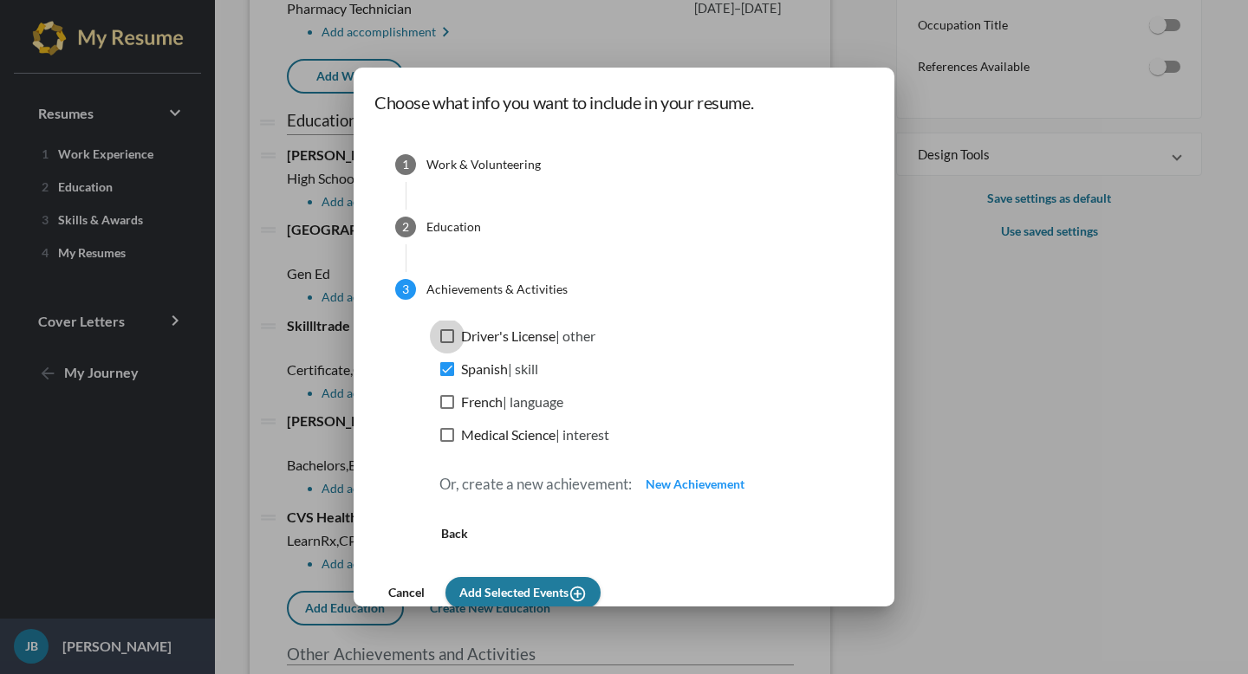
checkbox input "true"
click at [473, 410] on span "French | language" at bounding box center [512, 402] width 102 height 21
click at [447, 410] on input "French | language" at bounding box center [446, 409] width 1 height 1
checkbox input "true"
click at [459, 436] on label "Medical Science | interest" at bounding box center [524, 435] width 169 height 21
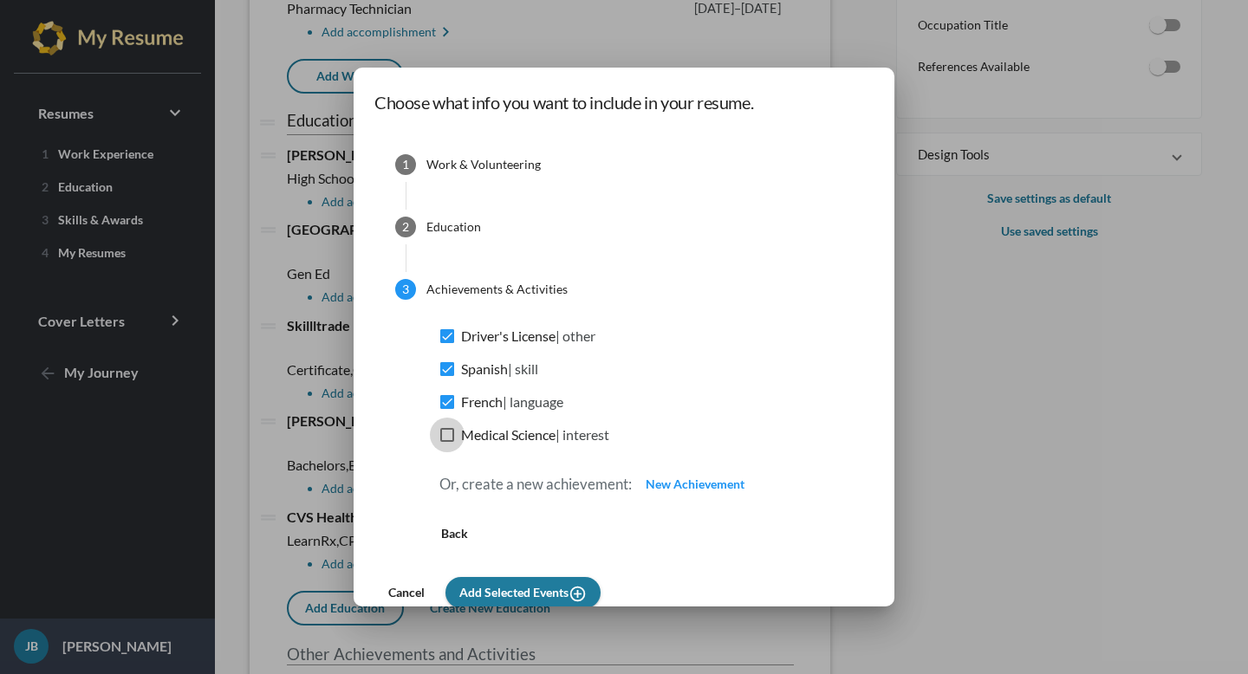
click at [447, 442] on input "Medical Science | interest" at bounding box center [446, 442] width 1 height 1
checkbox input "true"
click at [530, 588] on span "Add Selected Events add_circle_outline" at bounding box center [522, 592] width 127 height 15
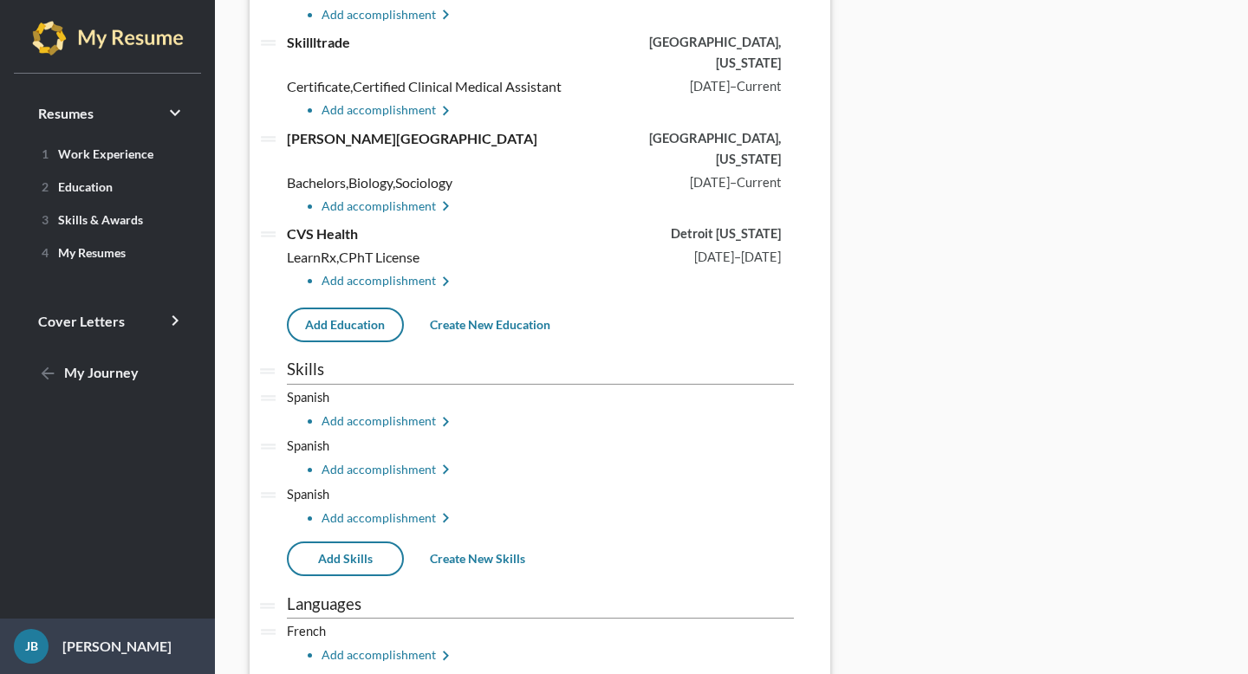
scroll to position [758, 0]
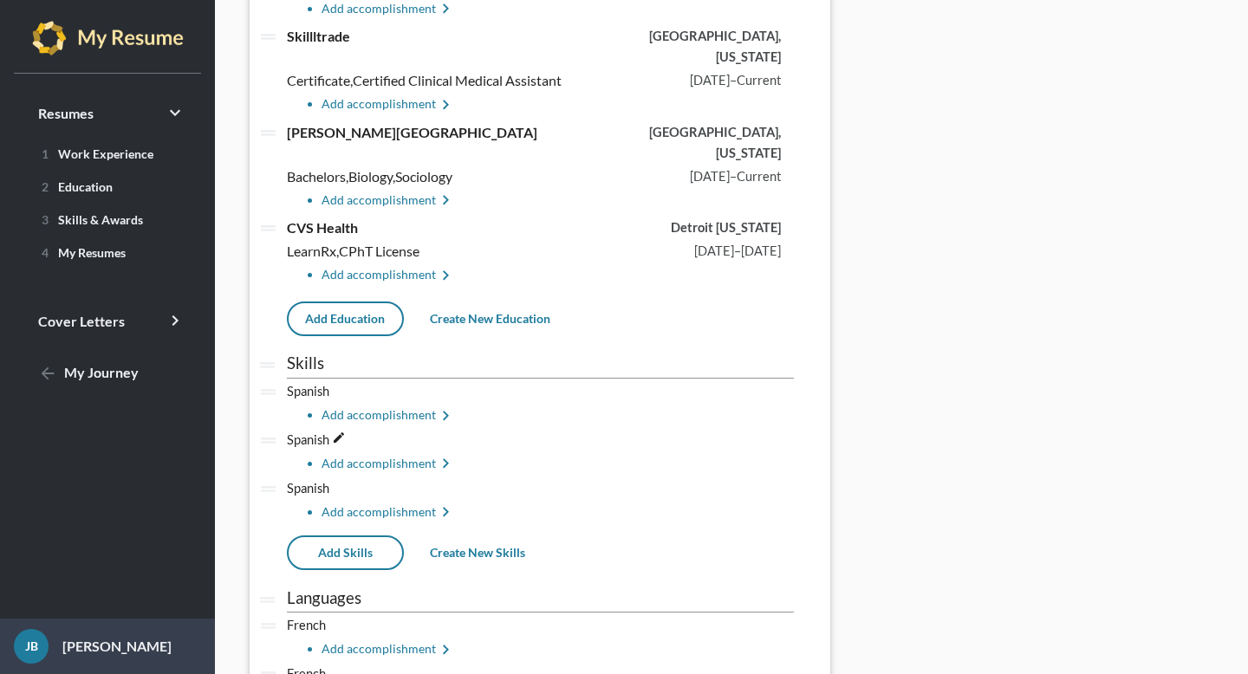
click at [0, 0] on icon "edit" at bounding box center [0, 0] width 0 height 0
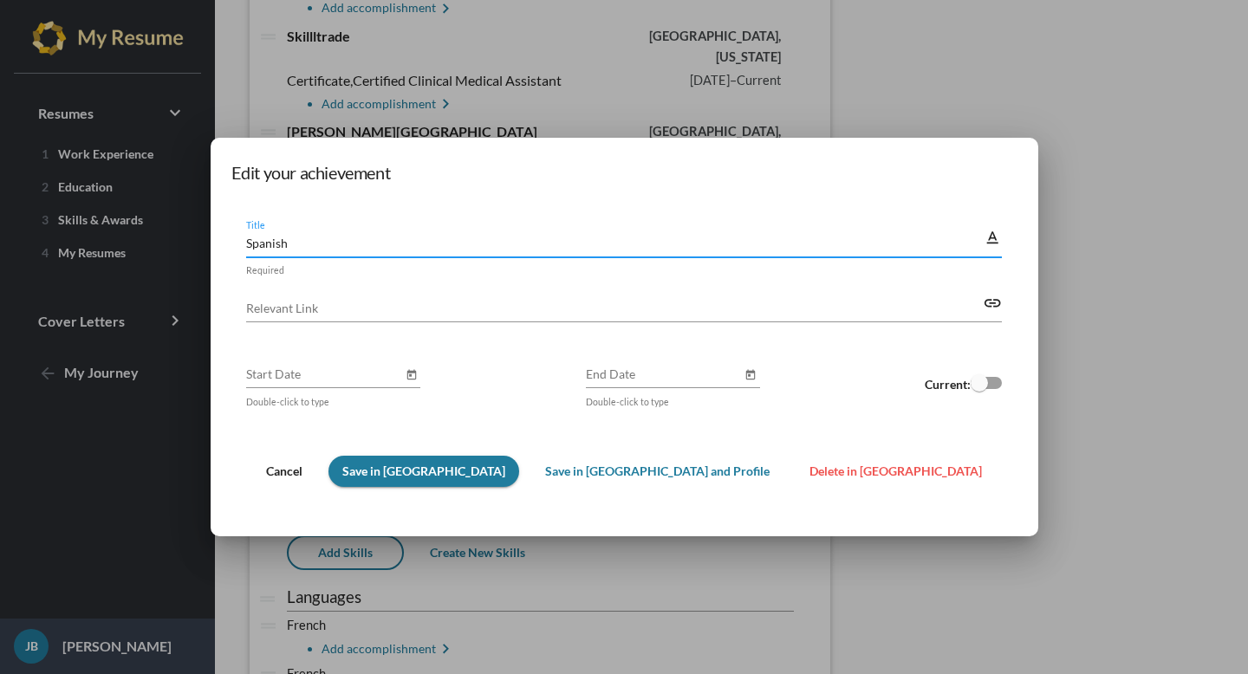
click at [810, 476] on span "Delete in [GEOGRAPHIC_DATA]" at bounding box center [896, 471] width 173 height 15
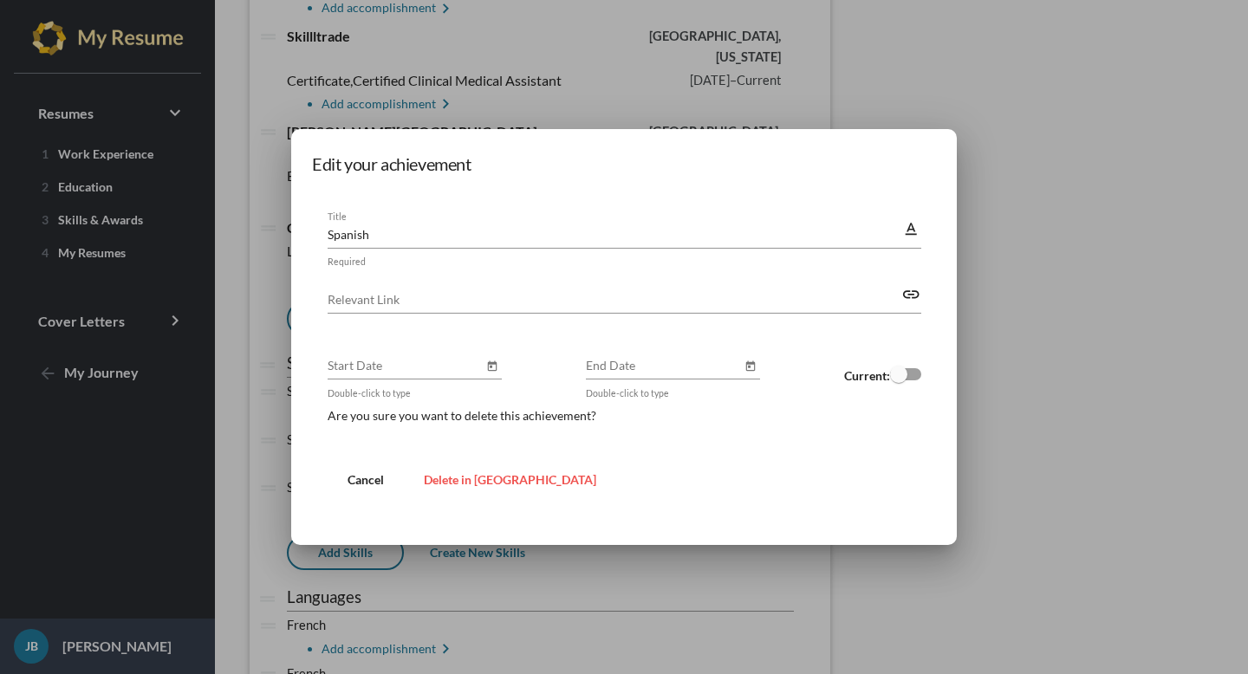
click at [477, 481] on span "Delete in [GEOGRAPHIC_DATA]" at bounding box center [510, 479] width 173 height 15
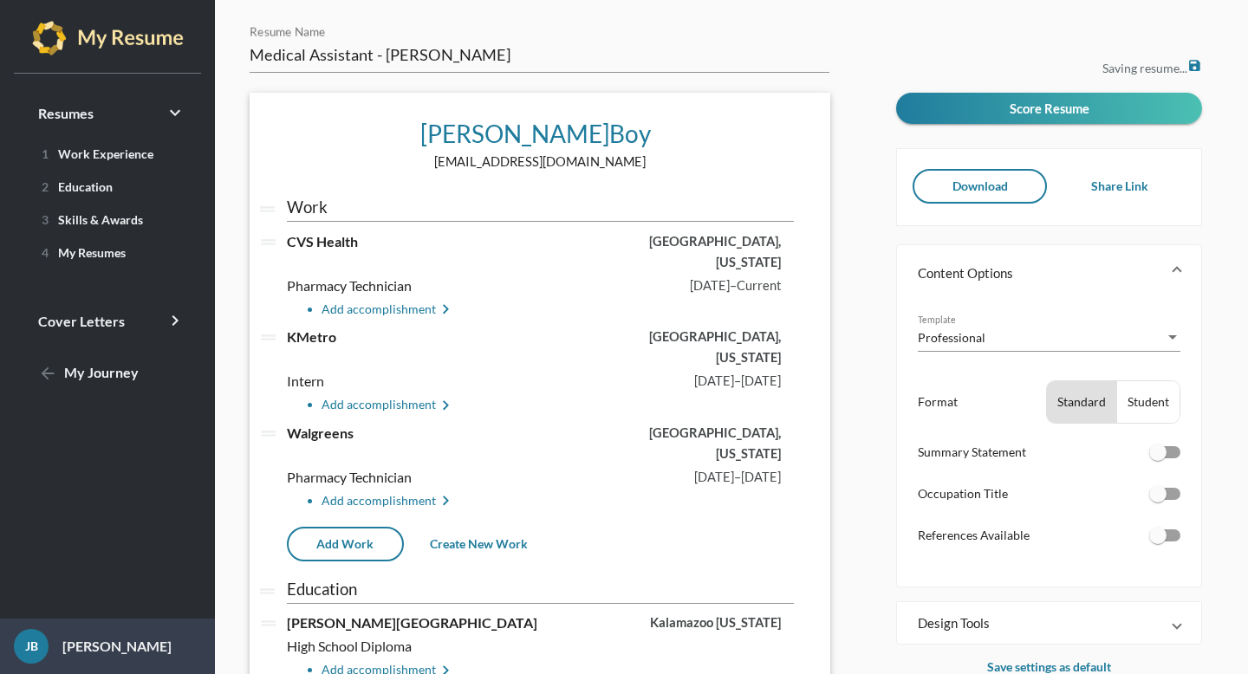
scroll to position [758, 0]
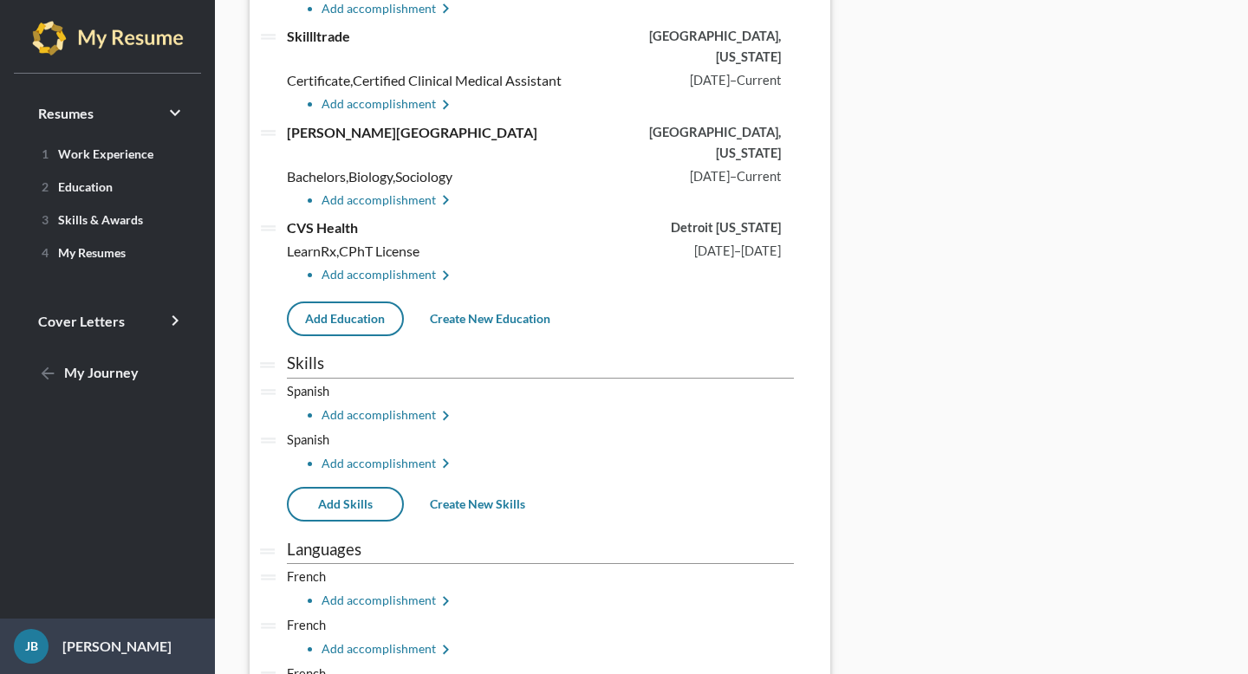
click at [417, 406] on li "Add accomplishment keyboard_arrow_right" at bounding box center [558, 416] width 472 height 21
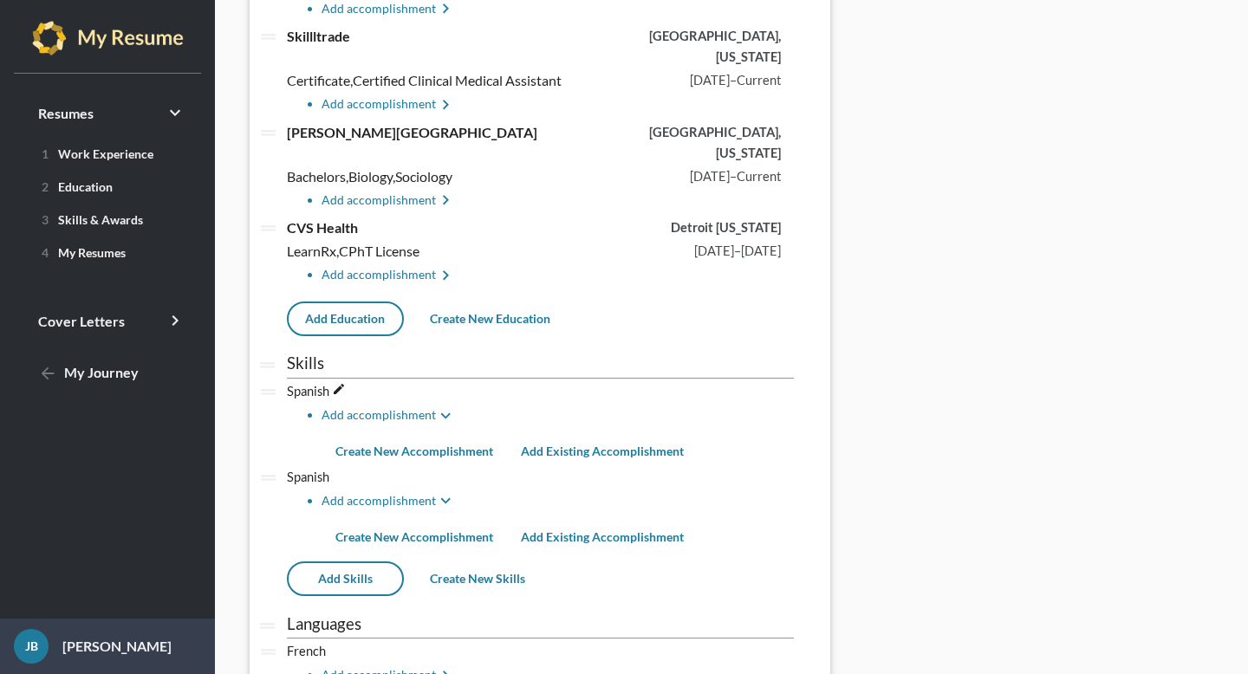
click at [340, 382] on icon "edit" at bounding box center [339, 389] width 14 height 14
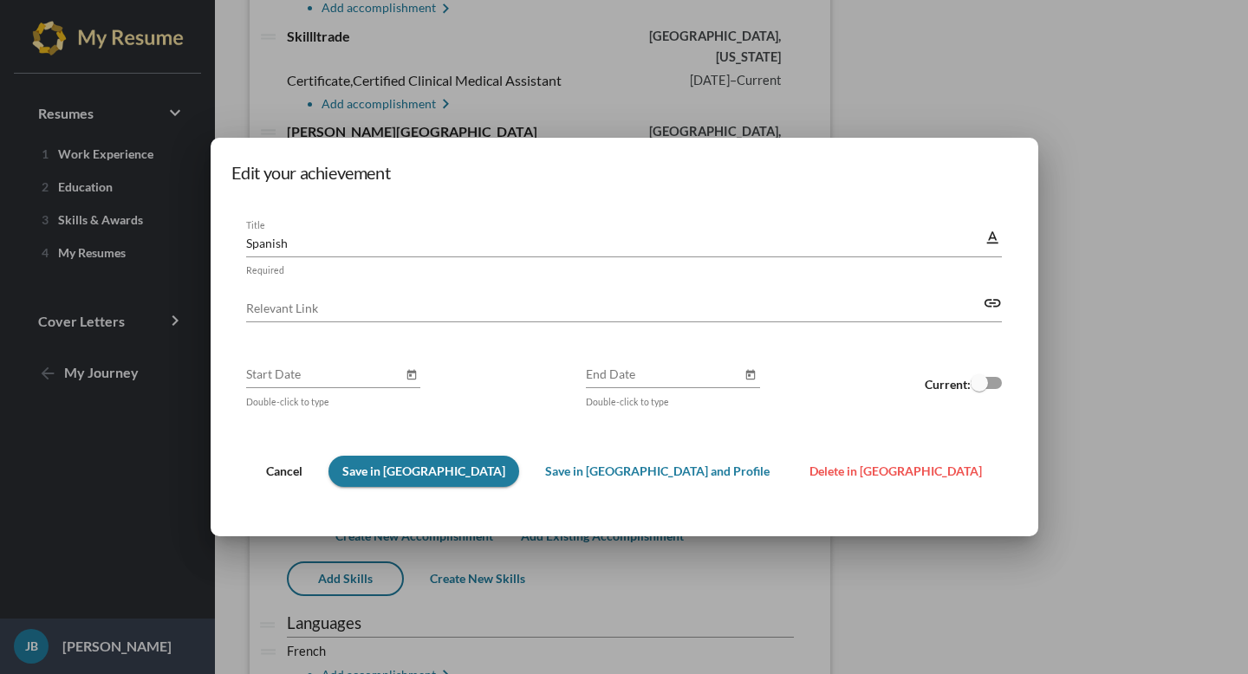
scroll to position [0, 0]
click at [810, 466] on span "Delete in [GEOGRAPHIC_DATA]" at bounding box center [896, 471] width 173 height 15
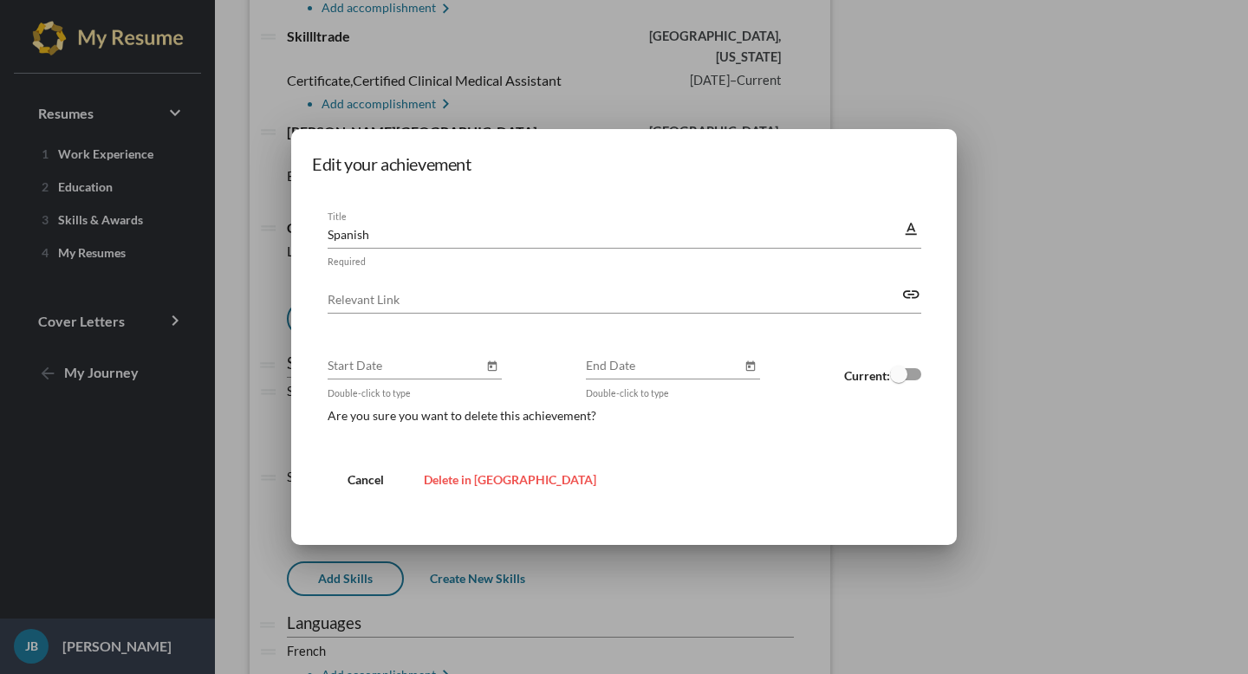
click at [516, 474] on span "Delete in [GEOGRAPHIC_DATA]" at bounding box center [510, 479] width 173 height 15
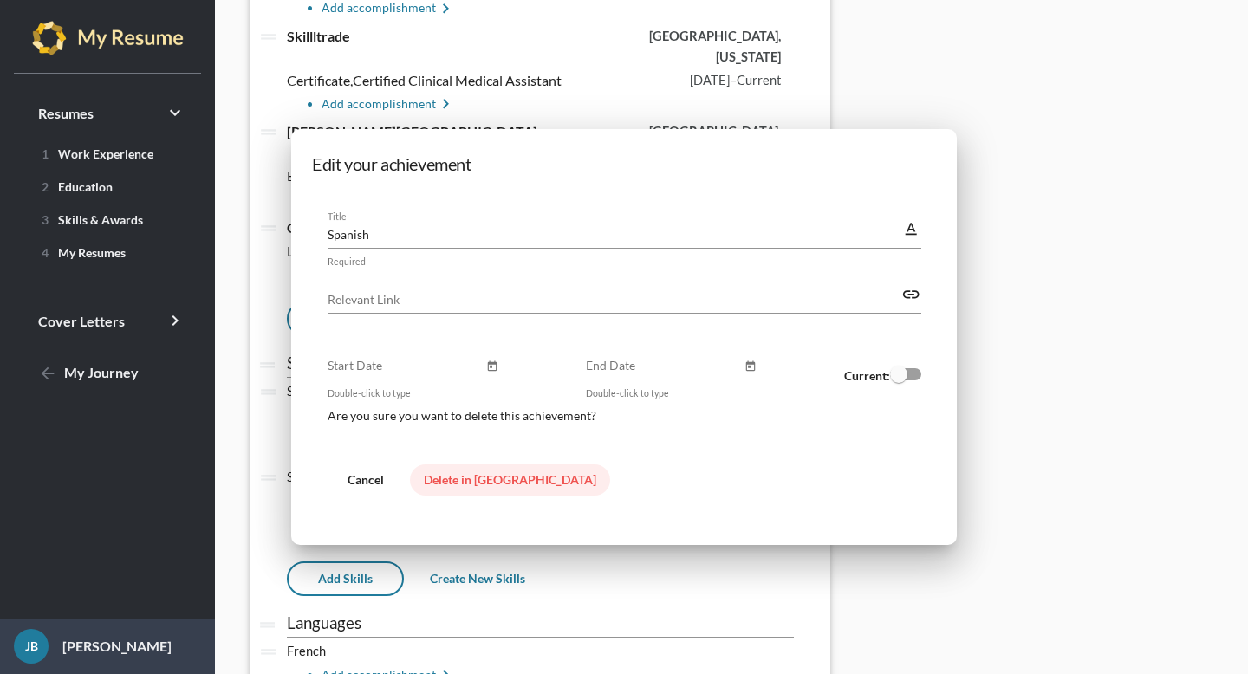
scroll to position [758, 0]
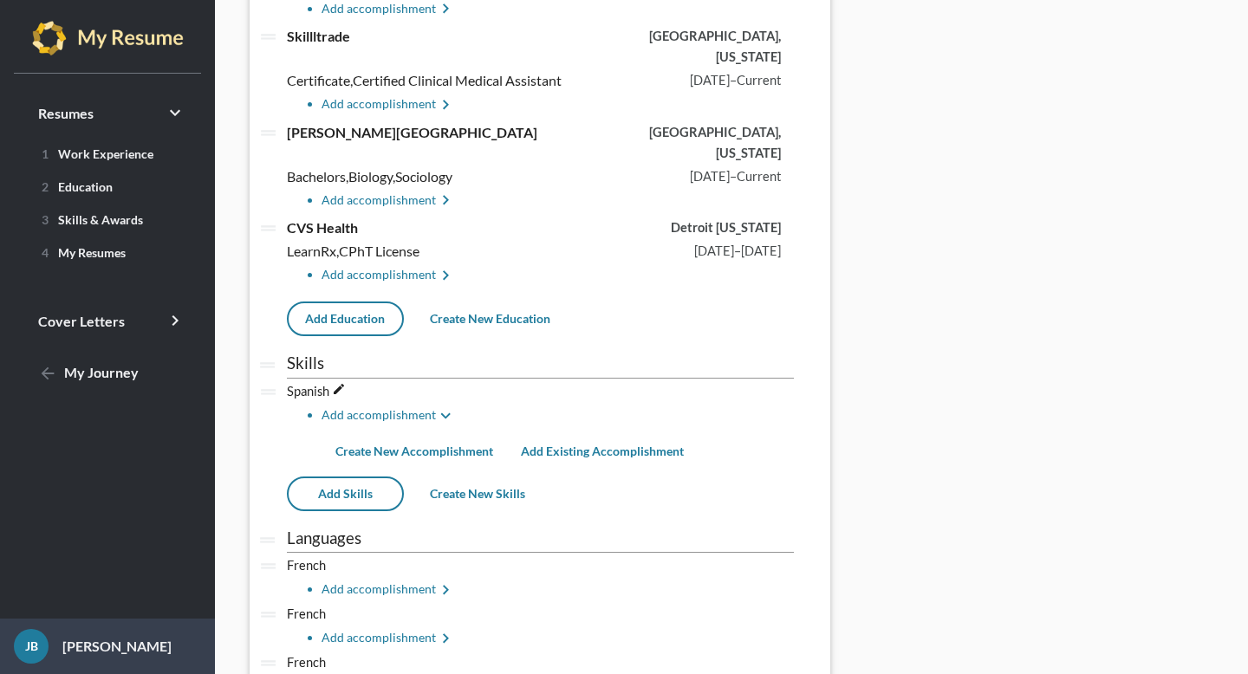
click at [338, 382] on icon "edit" at bounding box center [339, 389] width 14 height 14
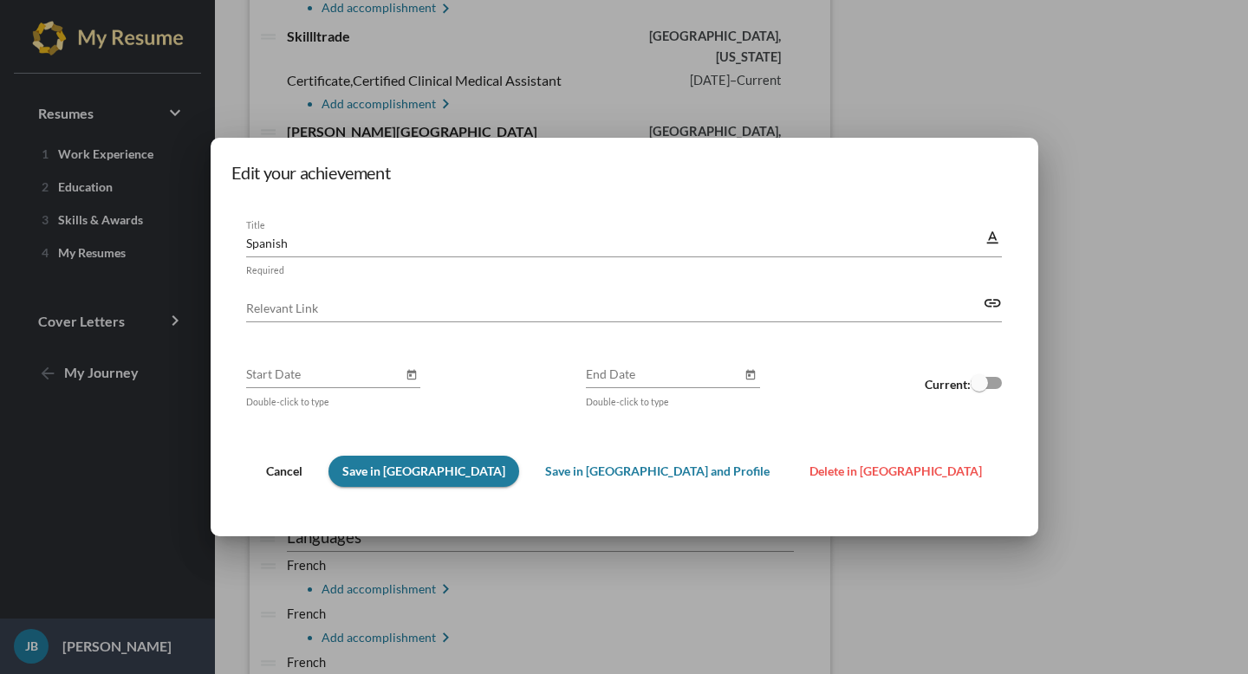
scroll to position [0, 0]
click at [810, 466] on span "Delete in [GEOGRAPHIC_DATA]" at bounding box center [896, 471] width 173 height 15
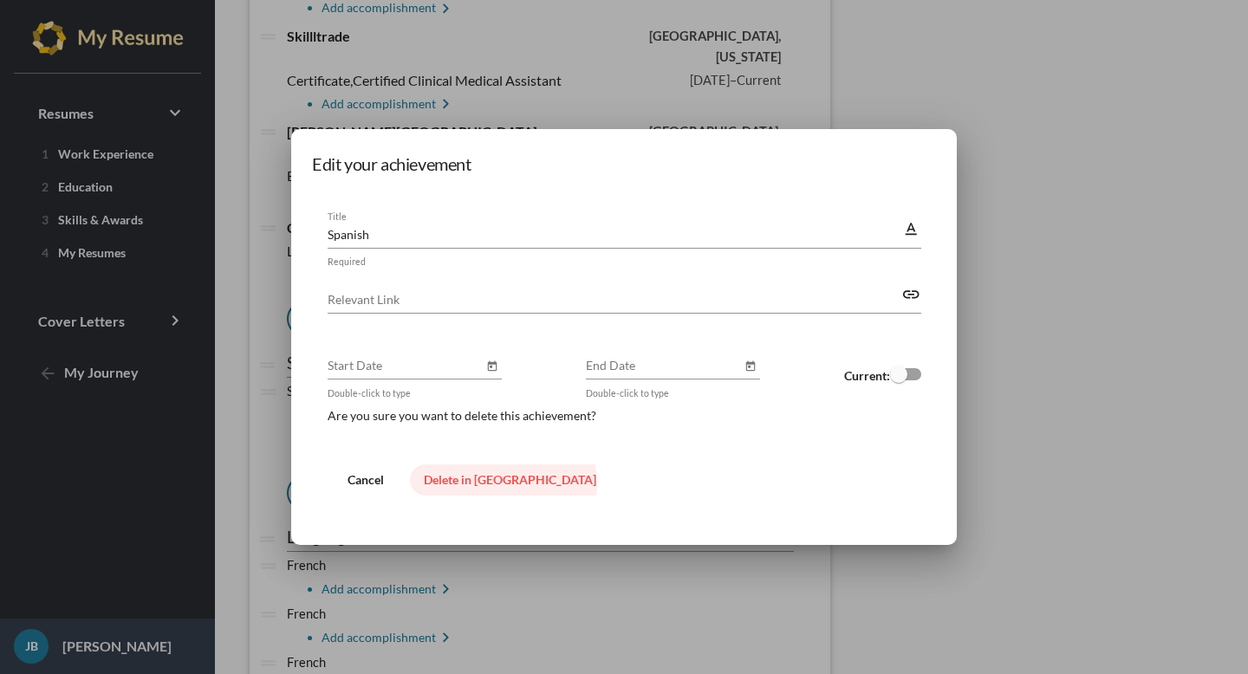
click at [503, 485] on span "Delete in [GEOGRAPHIC_DATA]" at bounding box center [510, 479] width 173 height 15
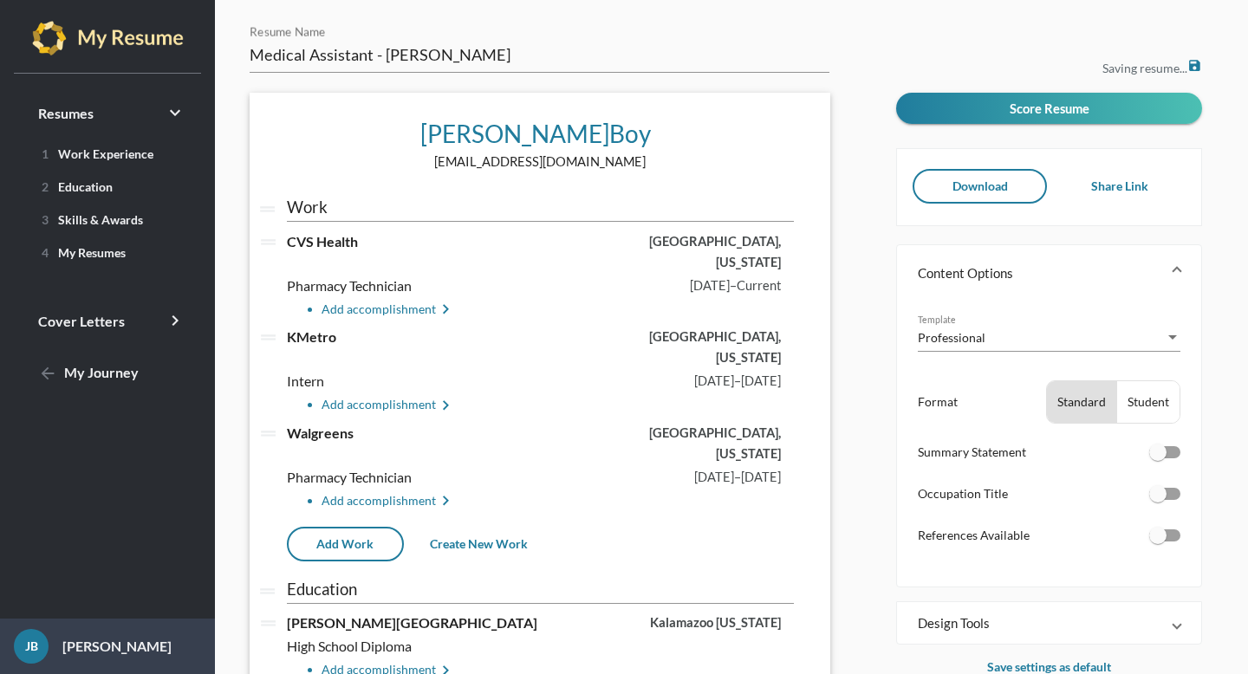
scroll to position [758, 0]
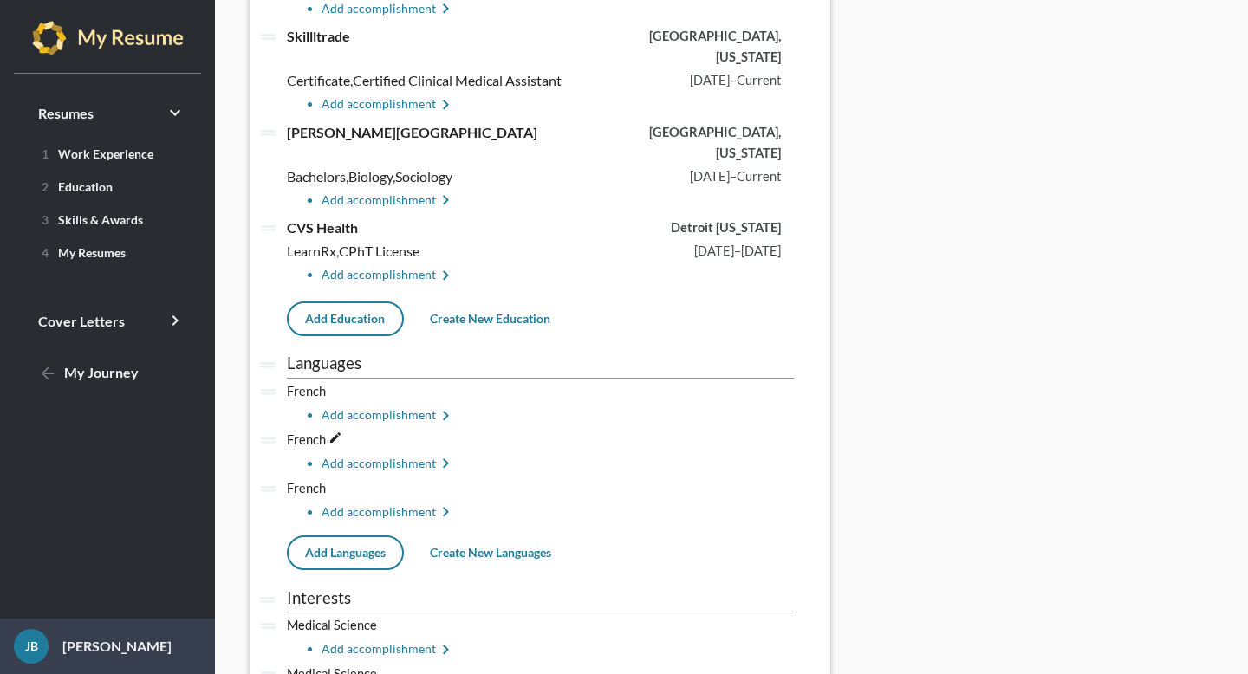
click at [0, 0] on icon "edit" at bounding box center [0, 0] width 0 height 0
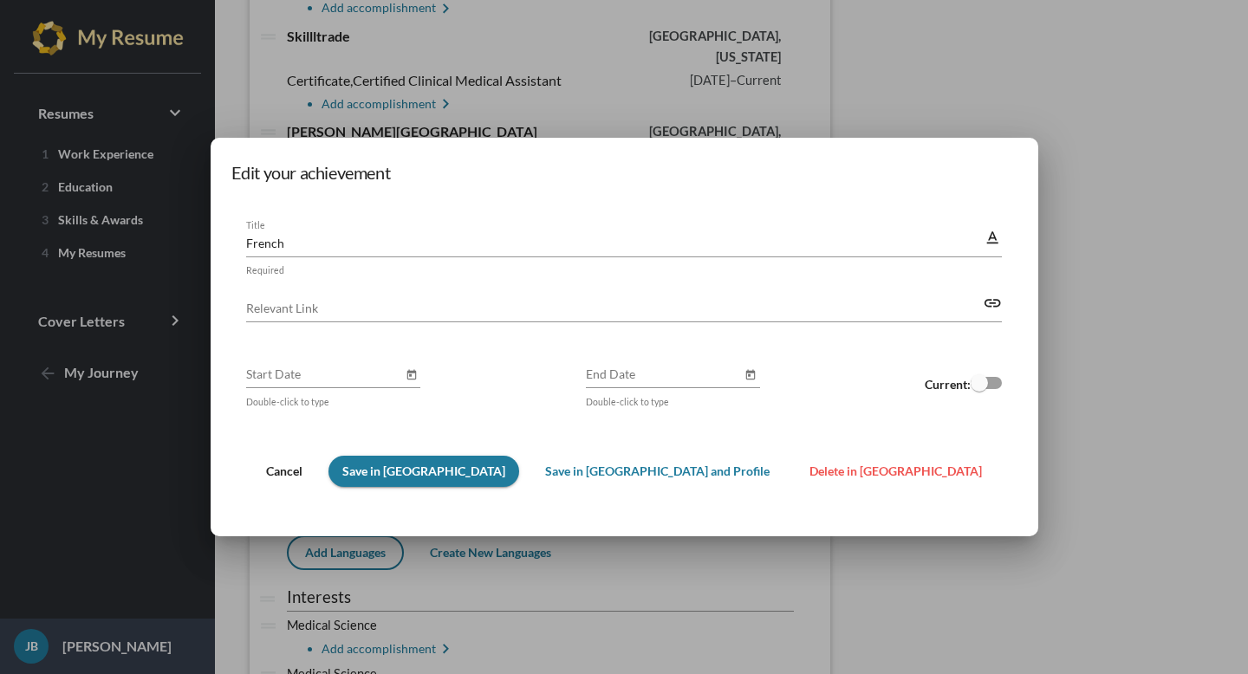
scroll to position [0, 0]
click at [421, 240] on input "French" at bounding box center [614, 243] width 737 height 18
type input "Spanish"
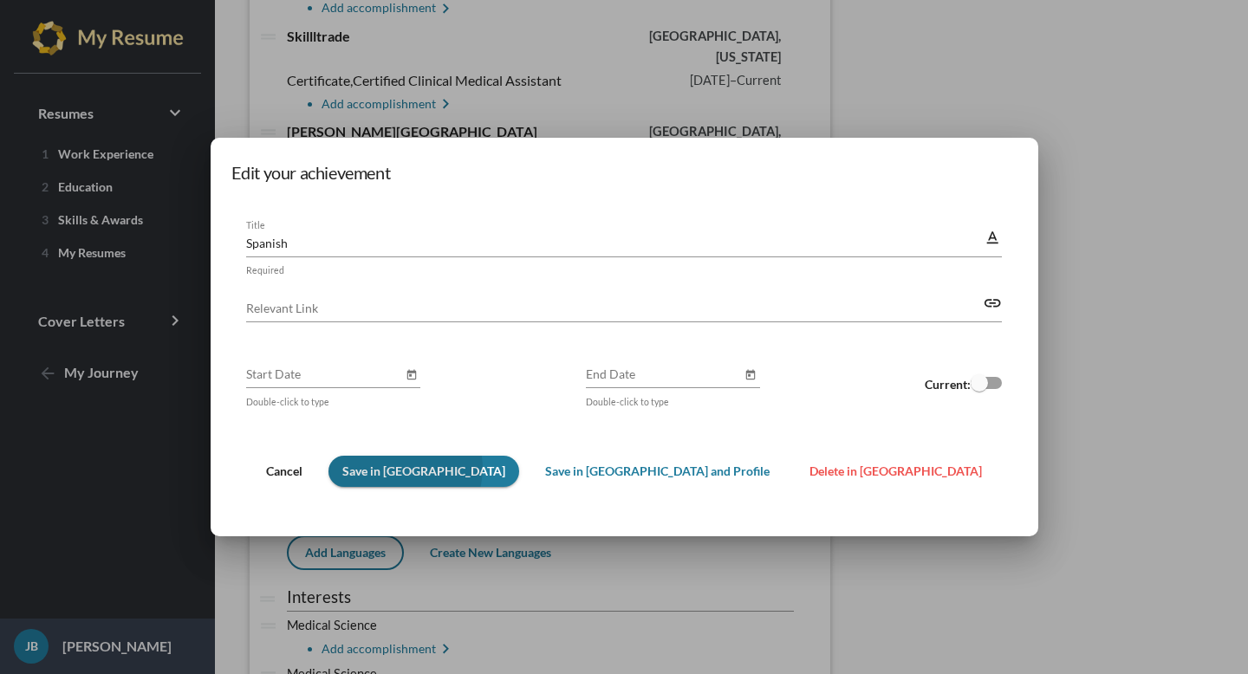
click at [486, 469] on span "Save in [GEOGRAPHIC_DATA]" at bounding box center [423, 471] width 163 height 15
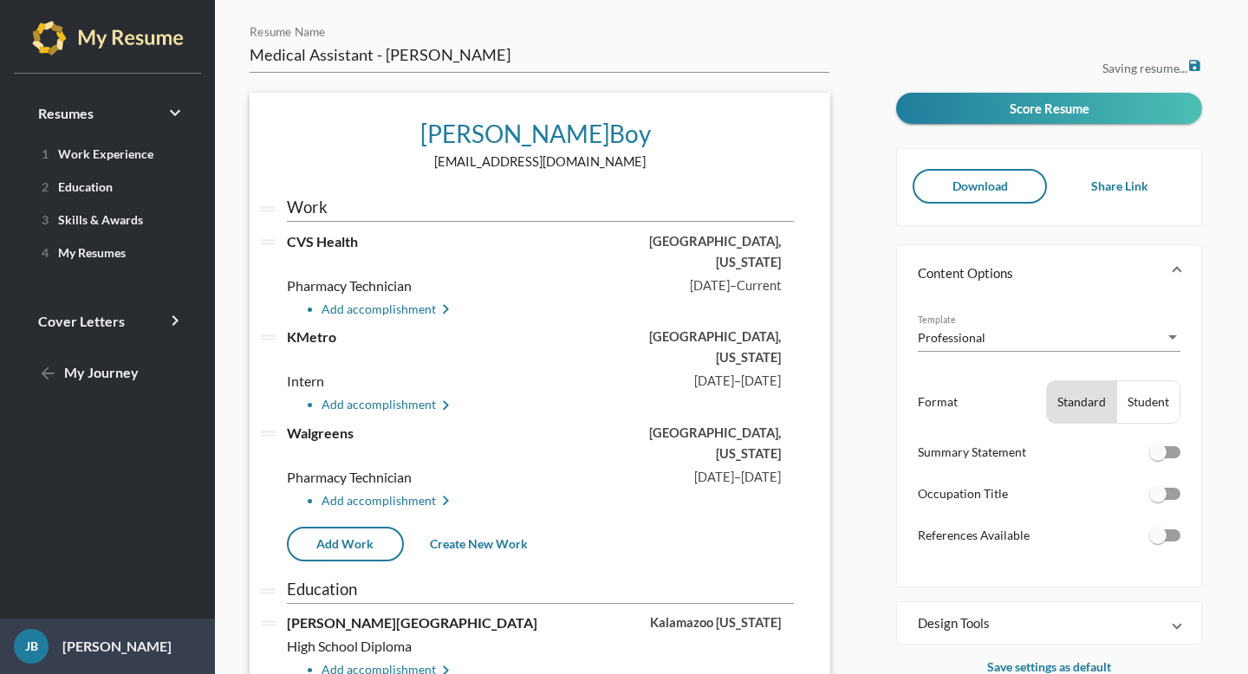
scroll to position [758, 0]
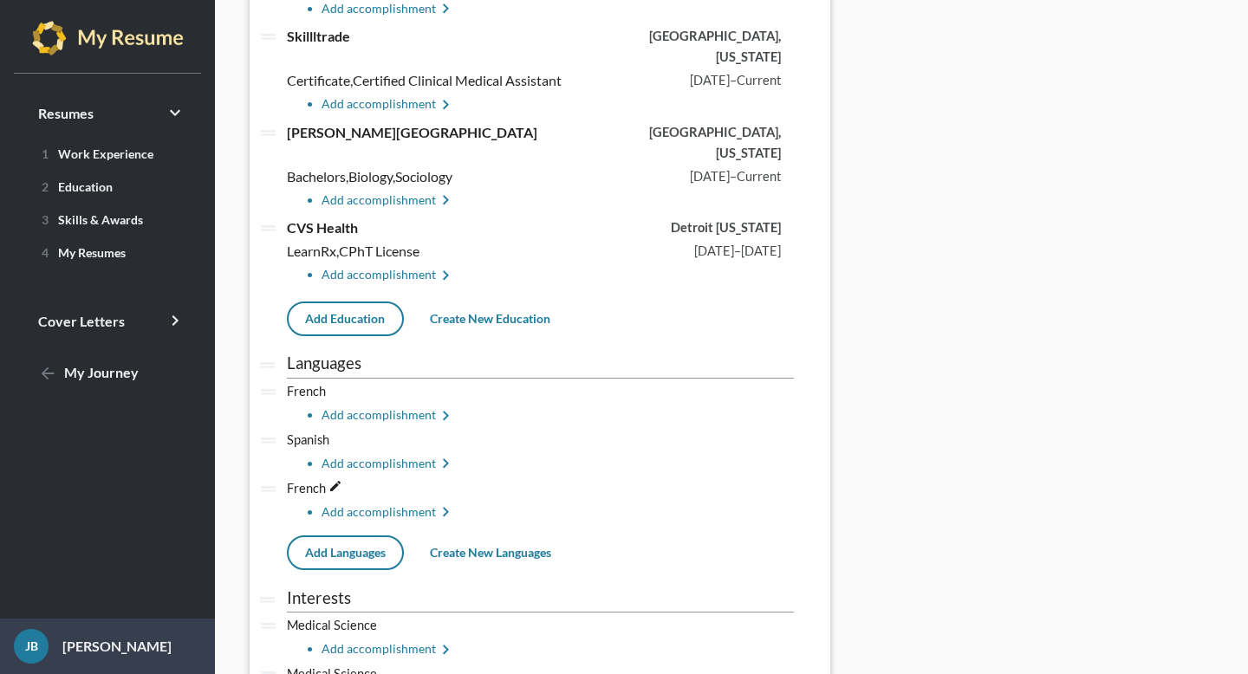
click at [329, 384] on span "edit" at bounding box center [327, 391] width 3 height 15
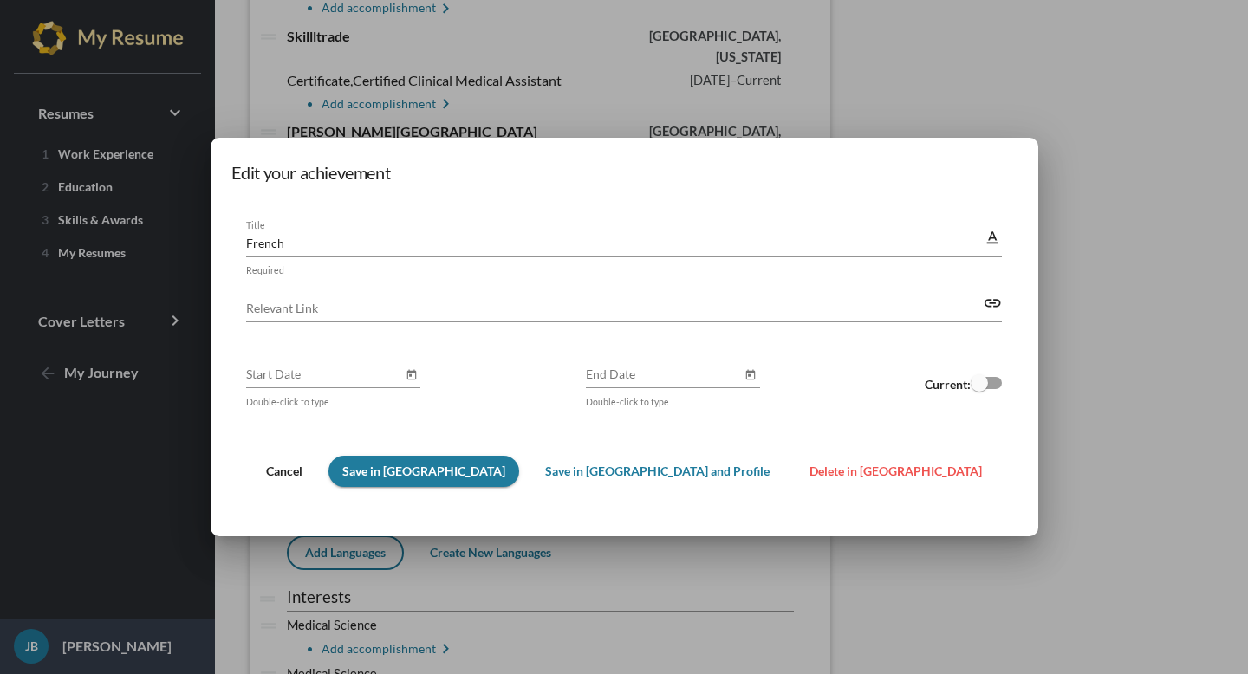
scroll to position [0, 0]
click at [436, 241] on input "French" at bounding box center [614, 243] width 737 height 18
type input "English"
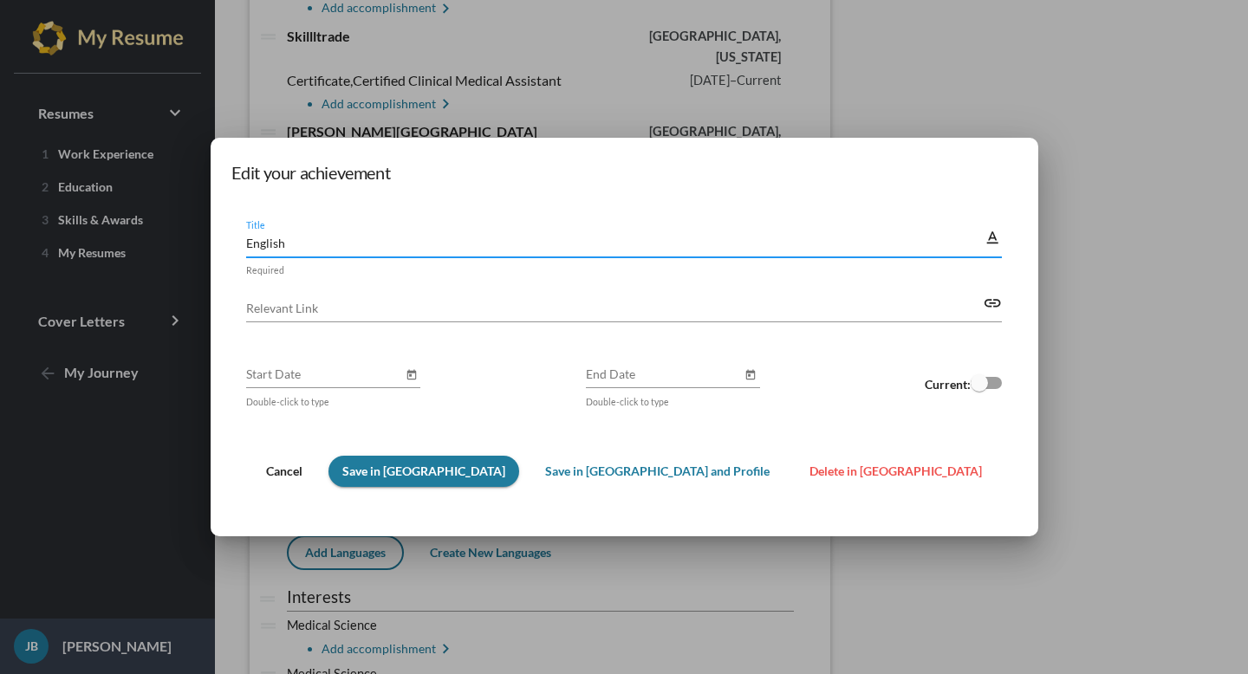
click at [475, 479] on button "Save in [GEOGRAPHIC_DATA]" at bounding box center [424, 471] width 191 height 31
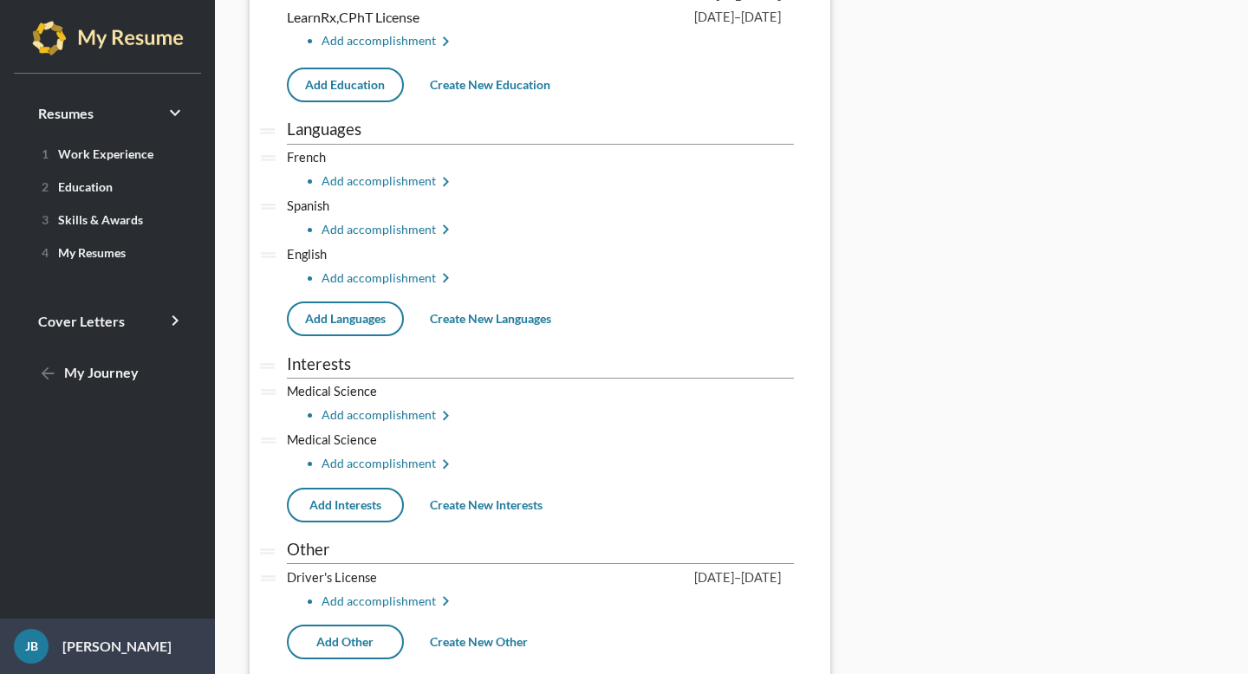
scroll to position [993, 0]
click at [0, 0] on icon "edit" at bounding box center [0, 0] width 0 height 0
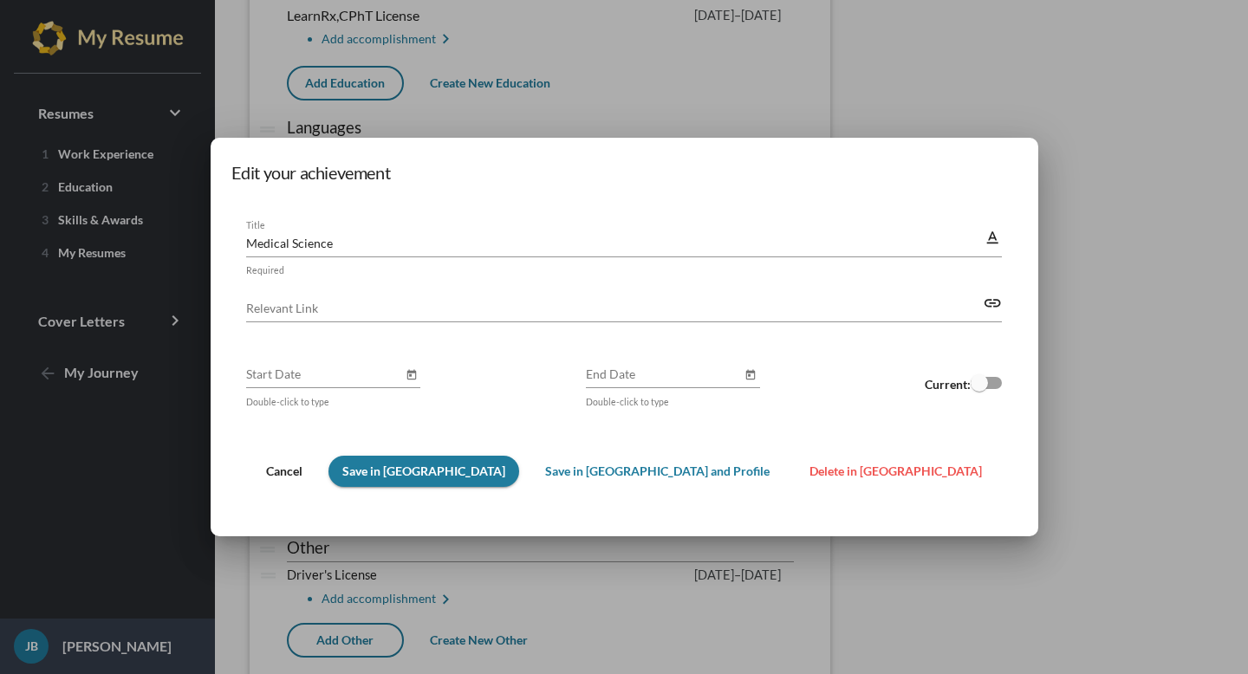
scroll to position [0, 0]
click at [810, 470] on span "Delete in [GEOGRAPHIC_DATA]" at bounding box center [896, 471] width 173 height 15
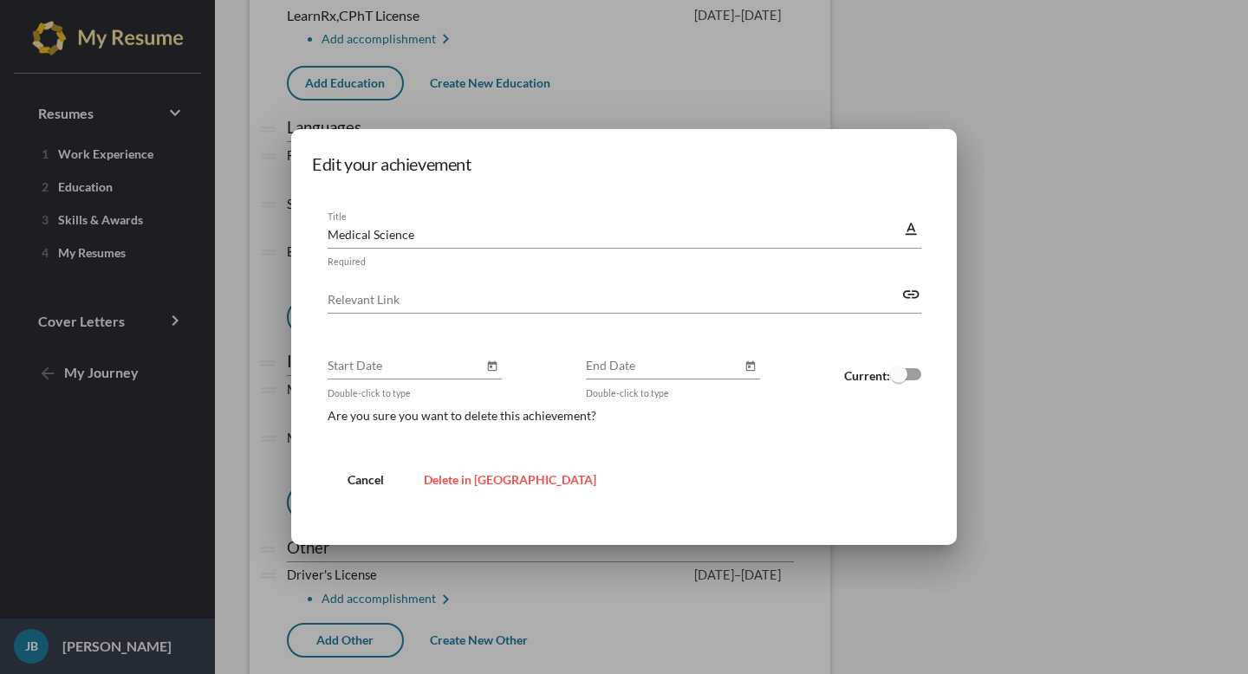
click at [467, 477] on span "Delete in [GEOGRAPHIC_DATA]" at bounding box center [510, 479] width 173 height 15
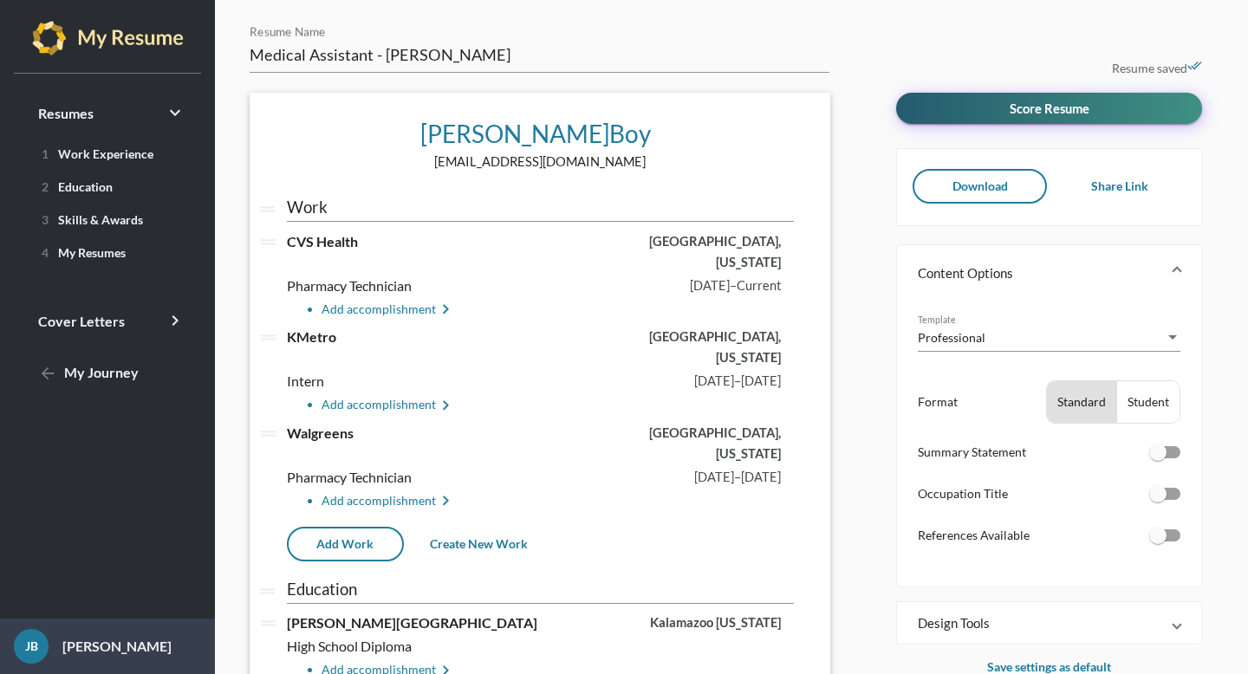
click at [977, 111] on button "Score Resume" at bounding box center [1049, 108] width 306 height 31
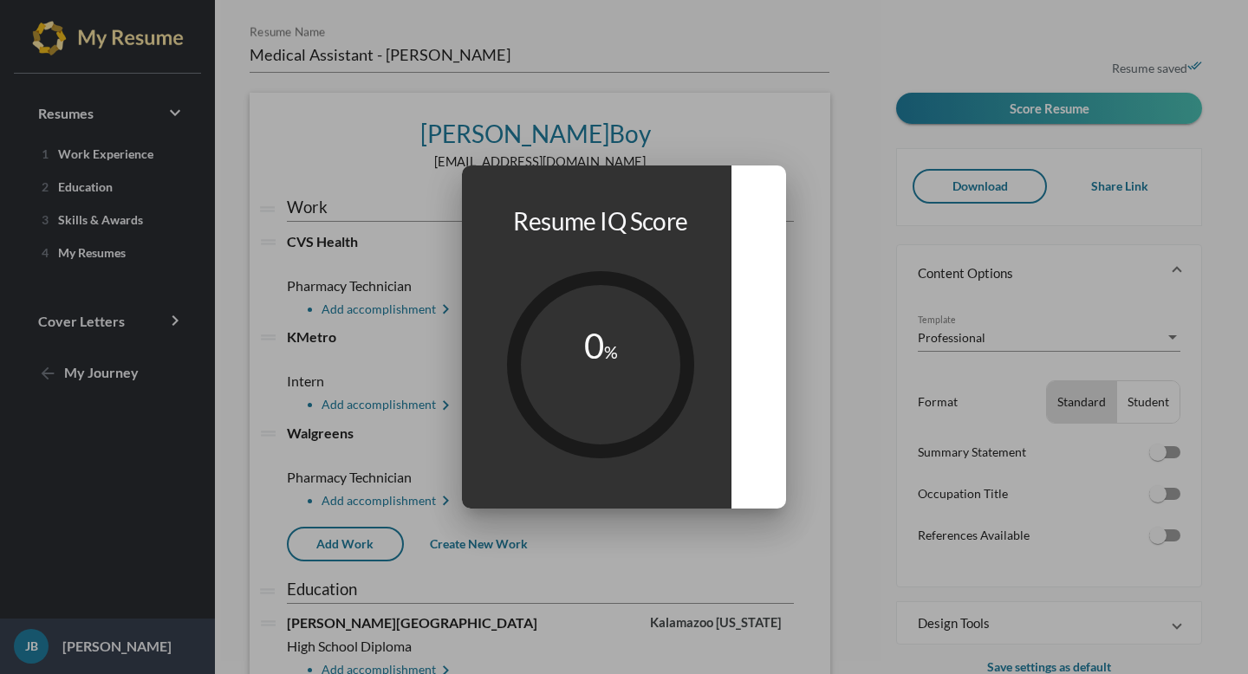
click at [594, 252] on div "Resume IQ Score 0 %" at bounding box center [596, 337] width 270 height 344
click at [630, 291] on circle at bounding box center [601, 365] width 196 height 196
click at [576, 105] on div at bounding box center [624, 337] width 1248 height 674
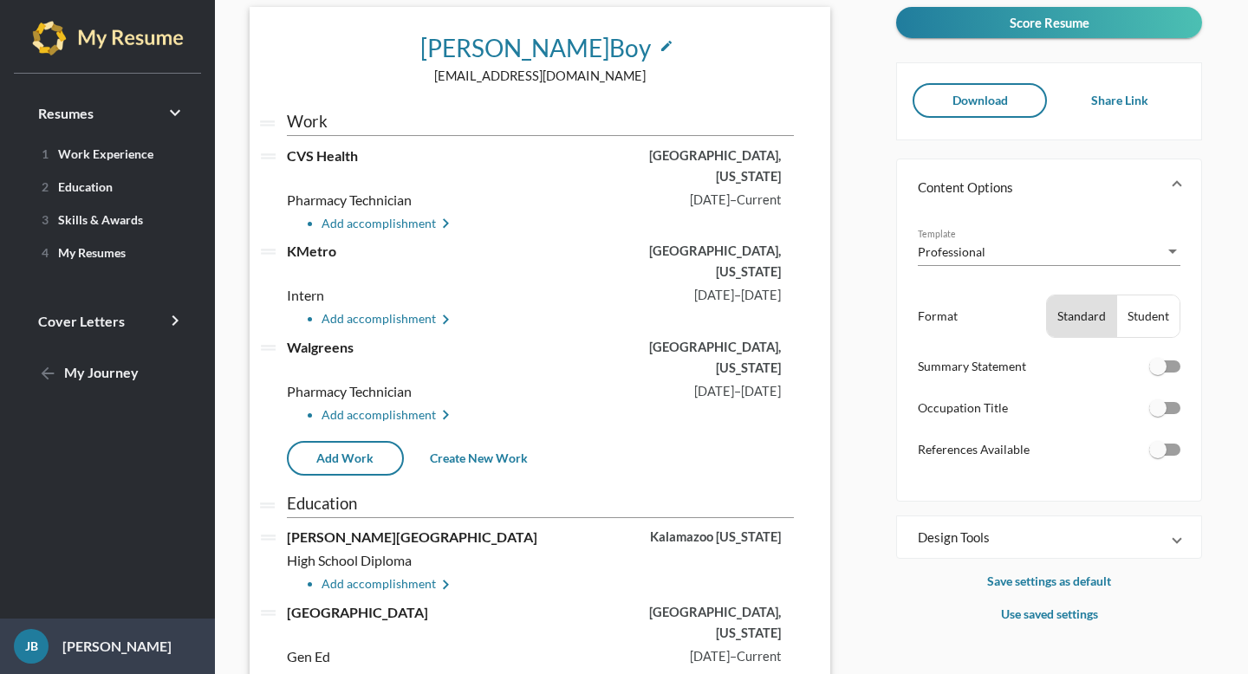
scroll to position [88, 0]
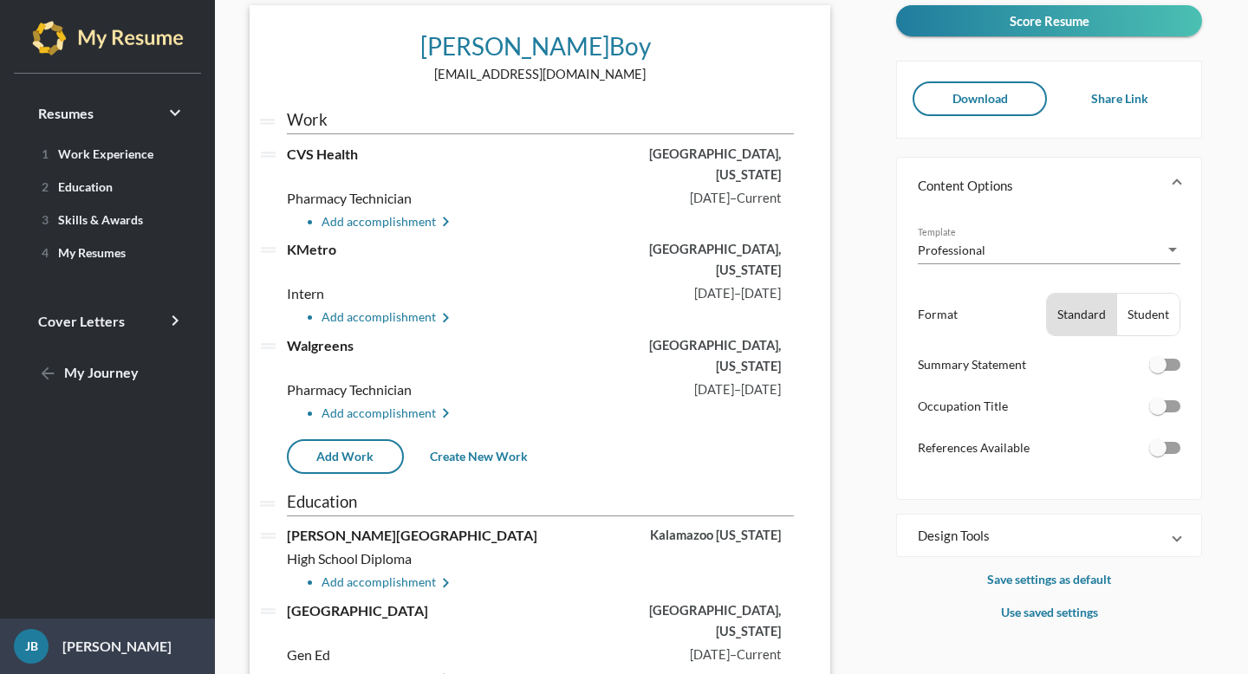
click at [1003, 250] on div "Professional" at bounding box center [1041, 250] width 247 height 18
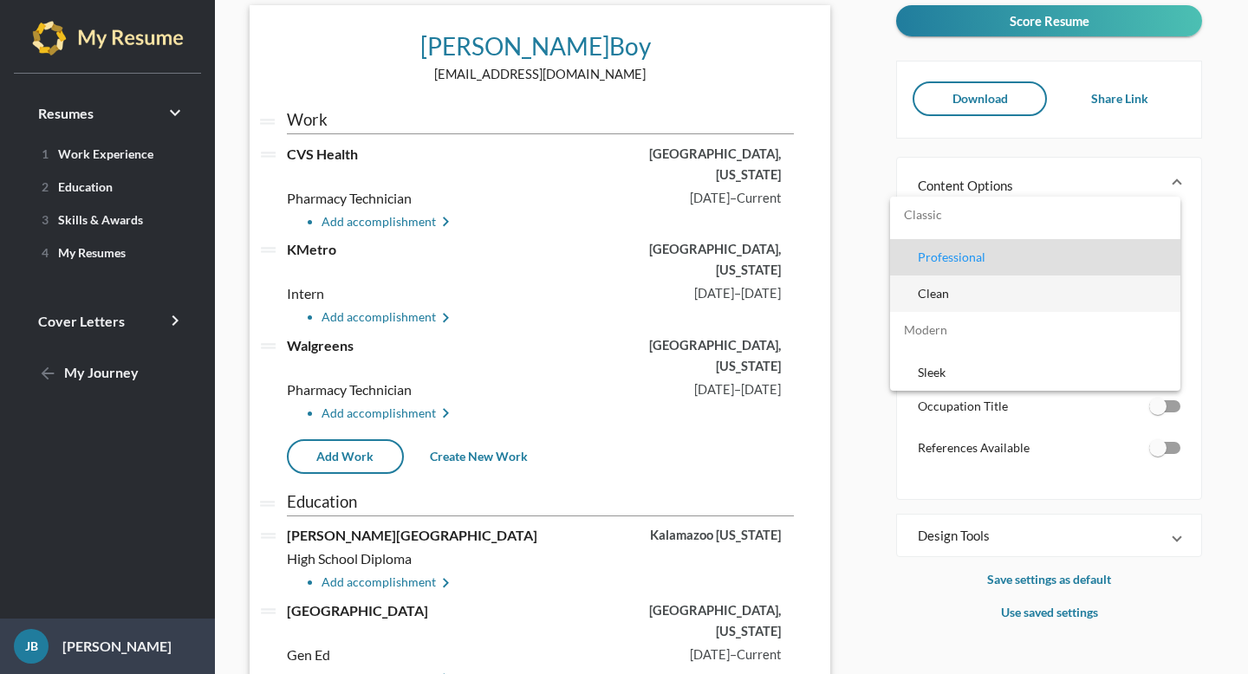
click at [919, 289] on span "Clean" at bounding box center [1042, 294] width 249 height 36
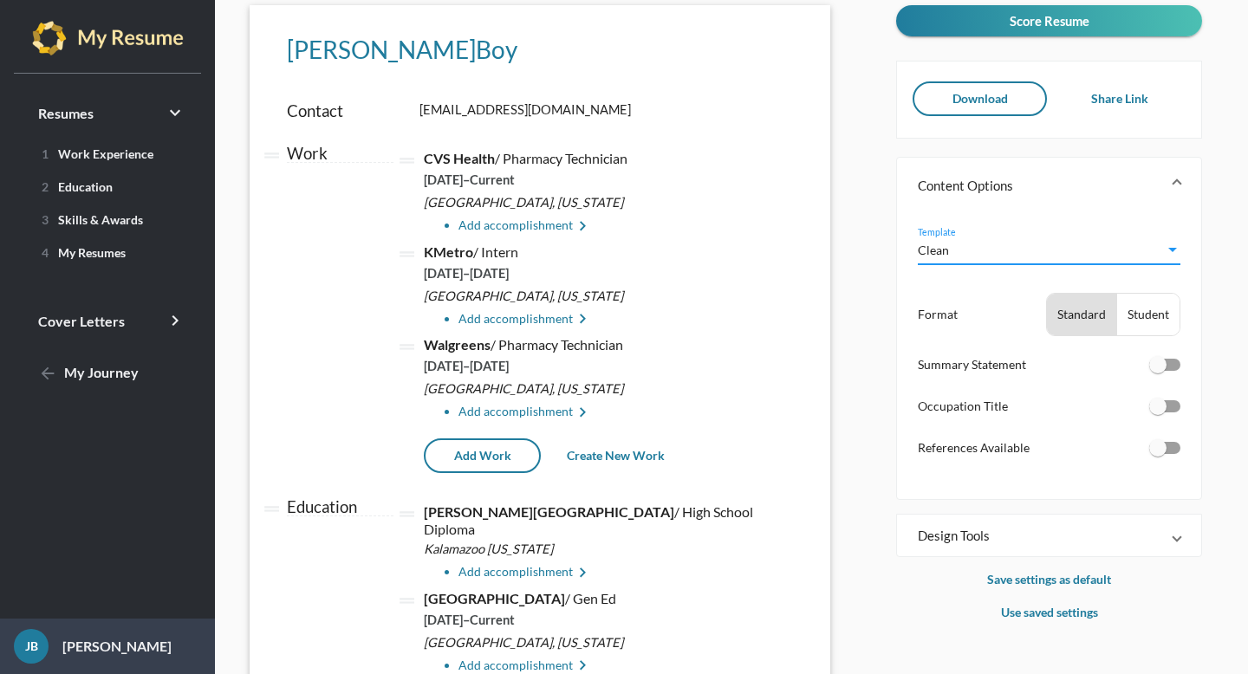
click at [965, 249] on div "Clean" at bounding box center [1041, 250] width 247 height 18
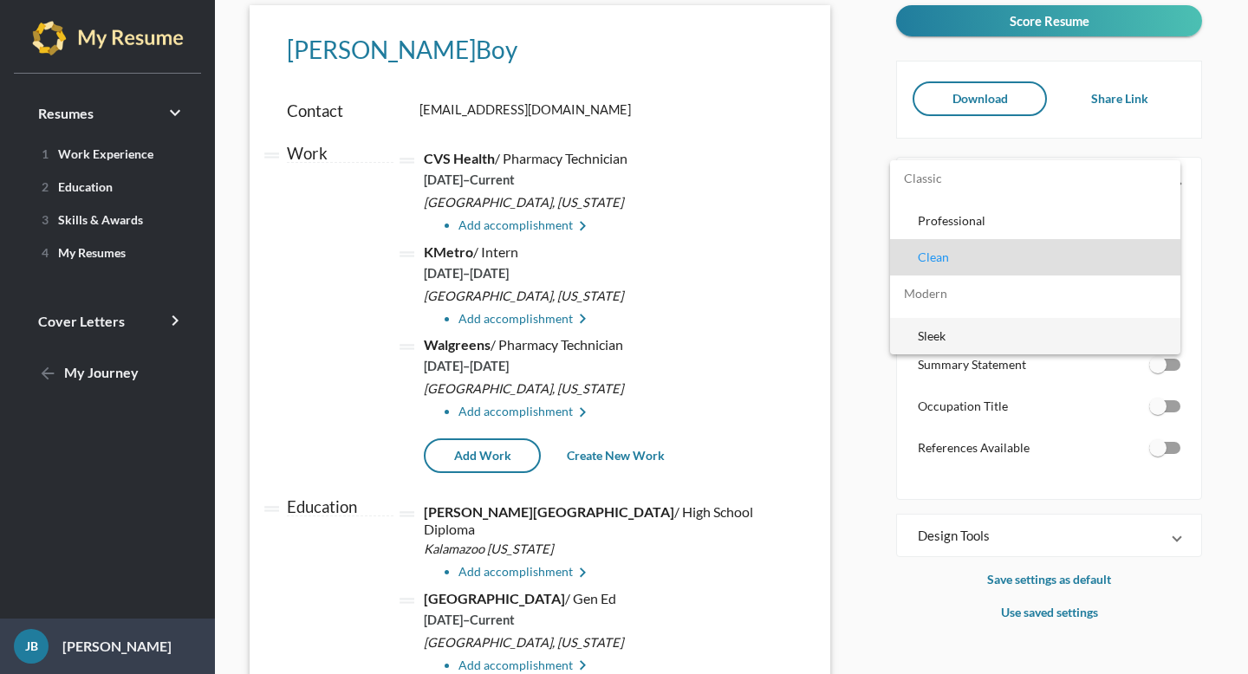
click at [980, 345] on span "Sleek" at bounding box center [1042, 336] width 249 height 36
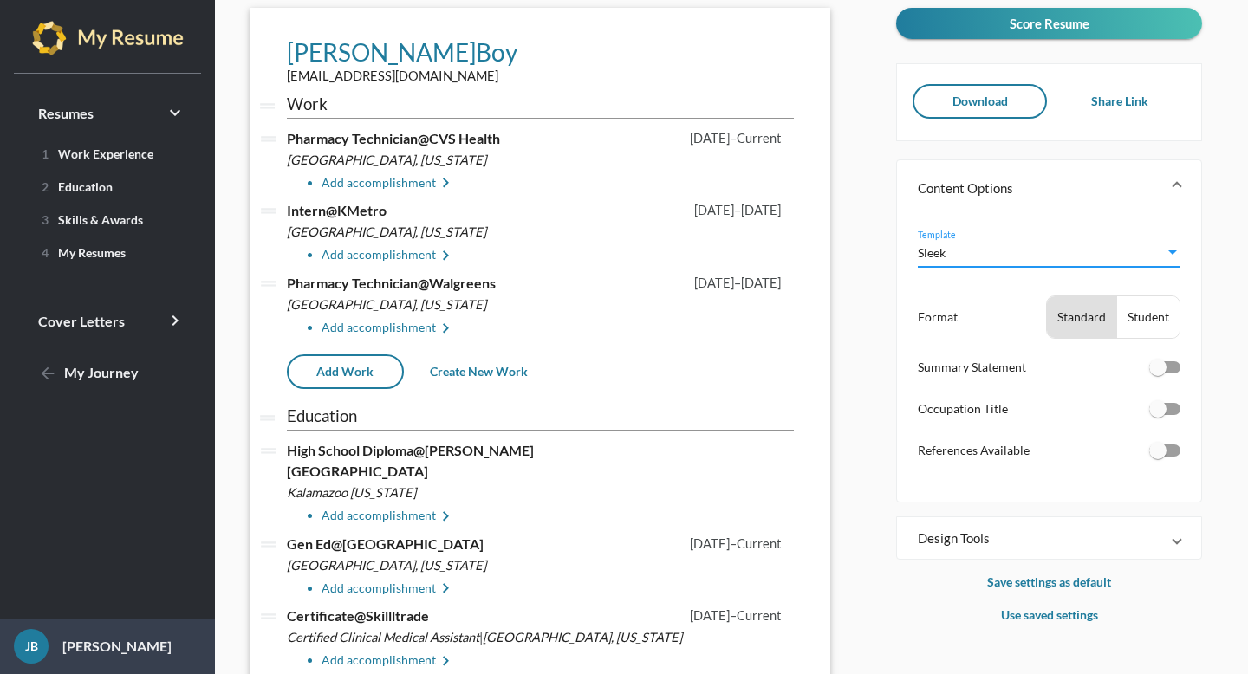
scroll to position [86, 0]
click at [1134, 322] on div "Student" at bounding box center [1148, 317] width 62 height 42
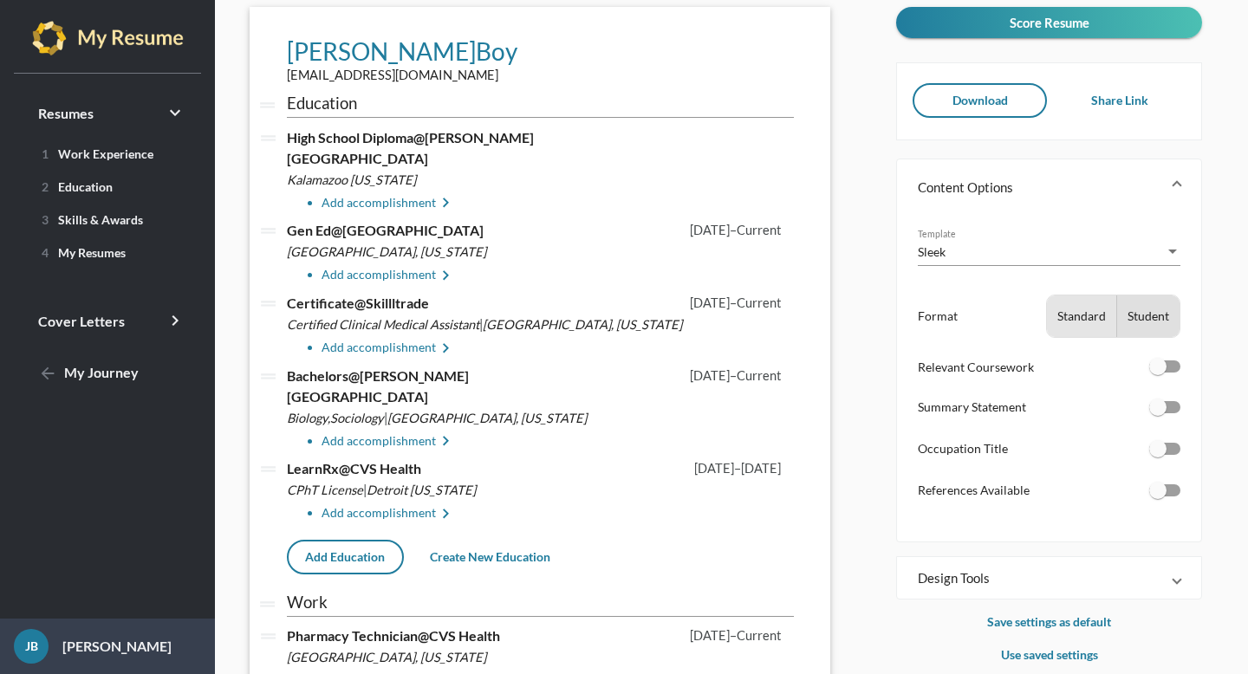
click at [1087, 325] on div "Standard" at bounding box center [1081, 317] width 69 height 42
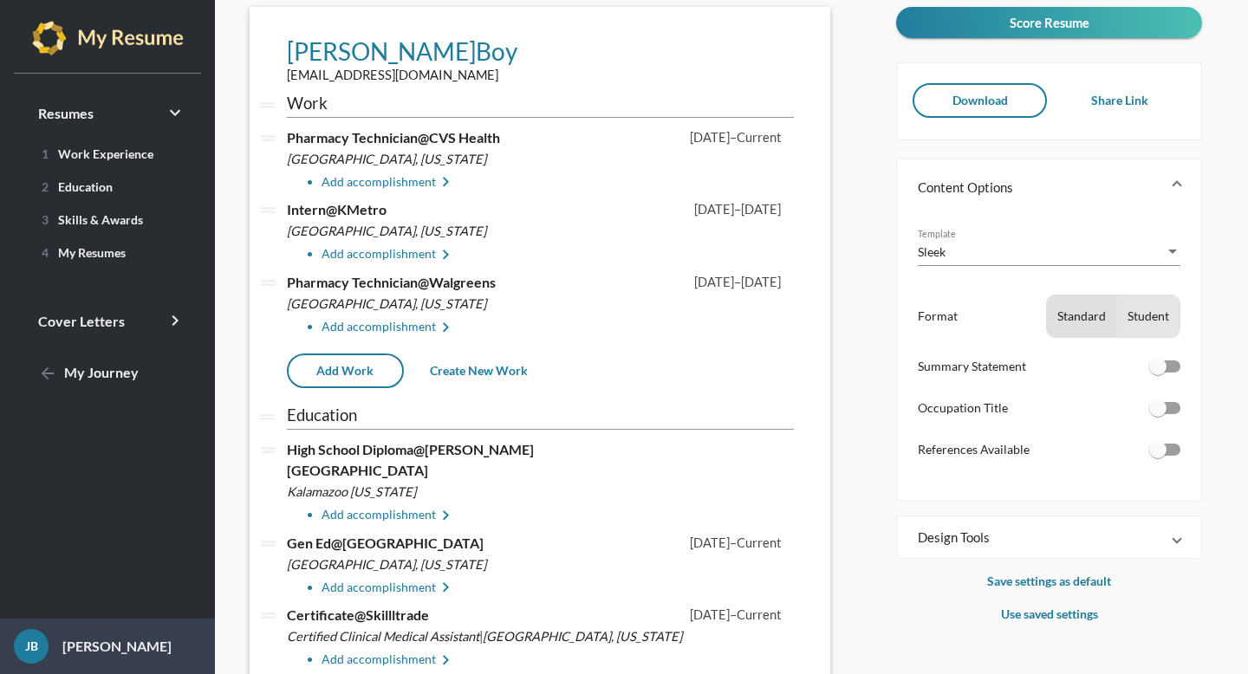
click at [1134, 317] on div "Student" at bounding box center [1148, 317] width 62 height 42
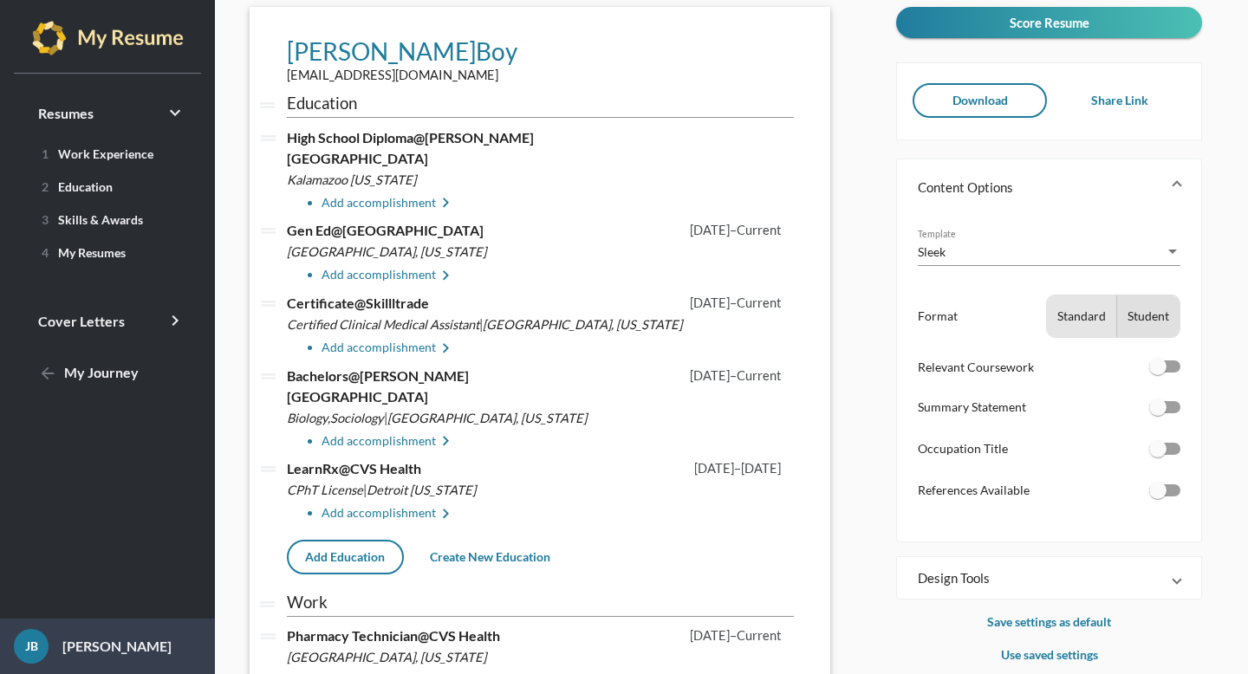
click at [1089, 323] on div "Standard" at bounding box center [1081, 317] width 69 height 42
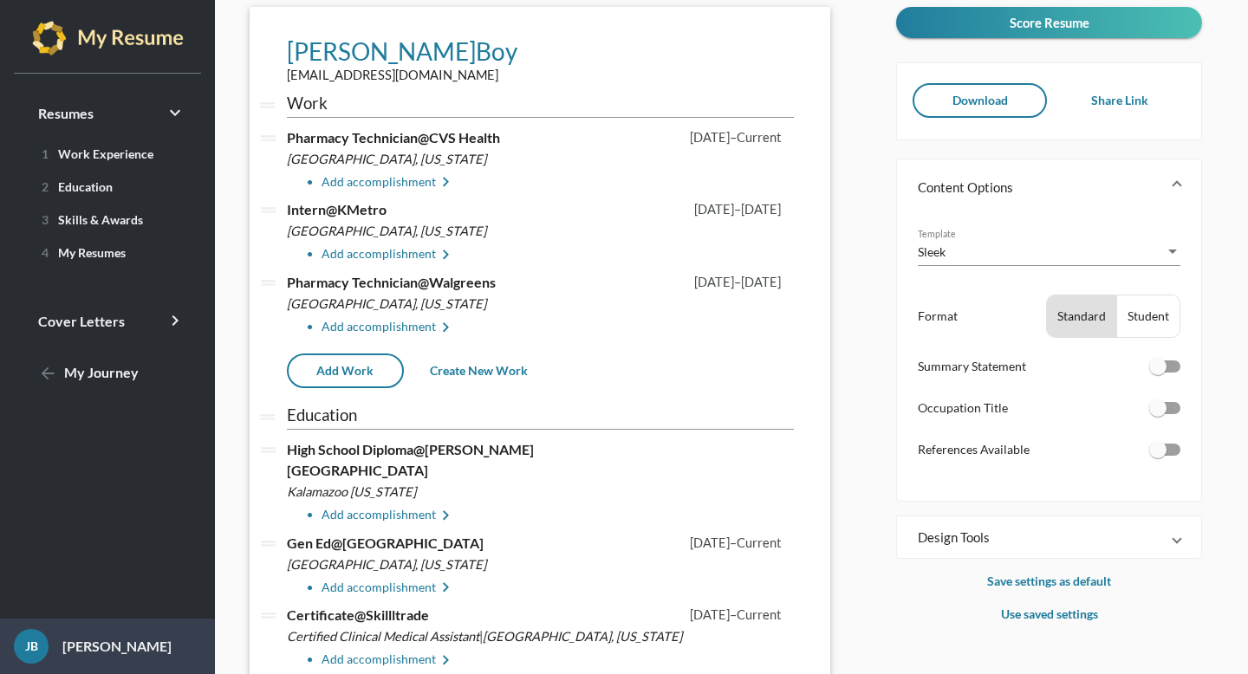
scroll to position [0, 0]
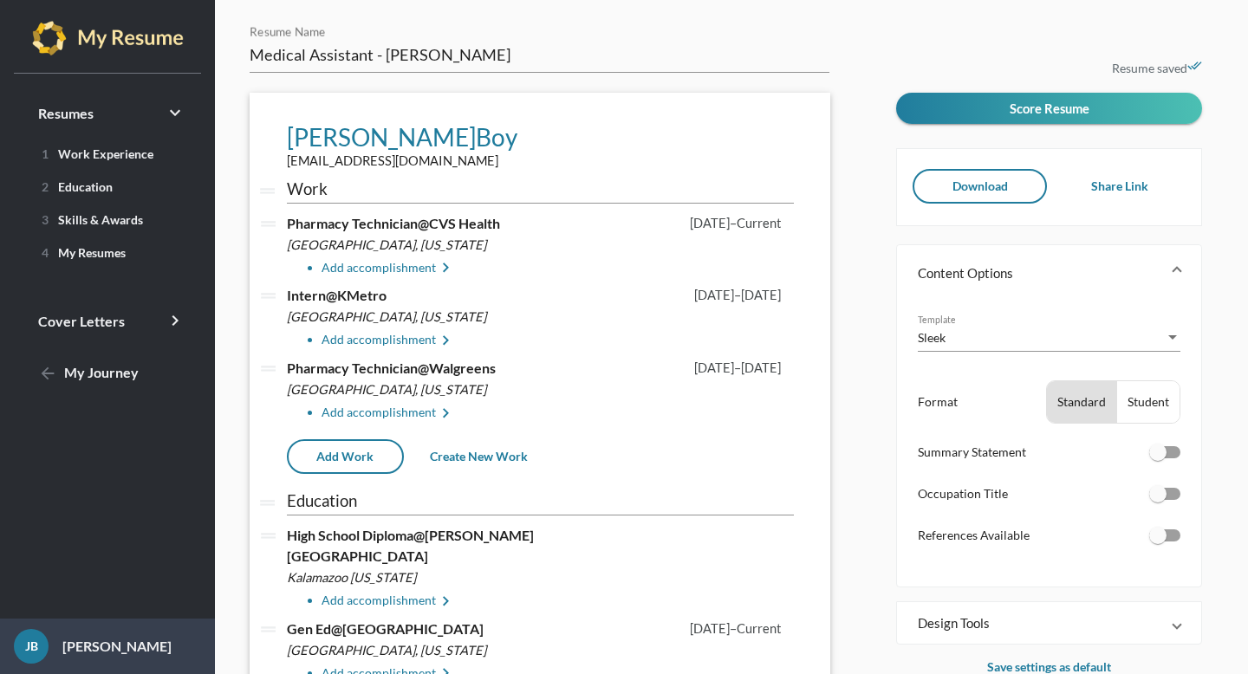
click at [1177, 265] on span at bounding box center [1177, 272] width 7 height 17
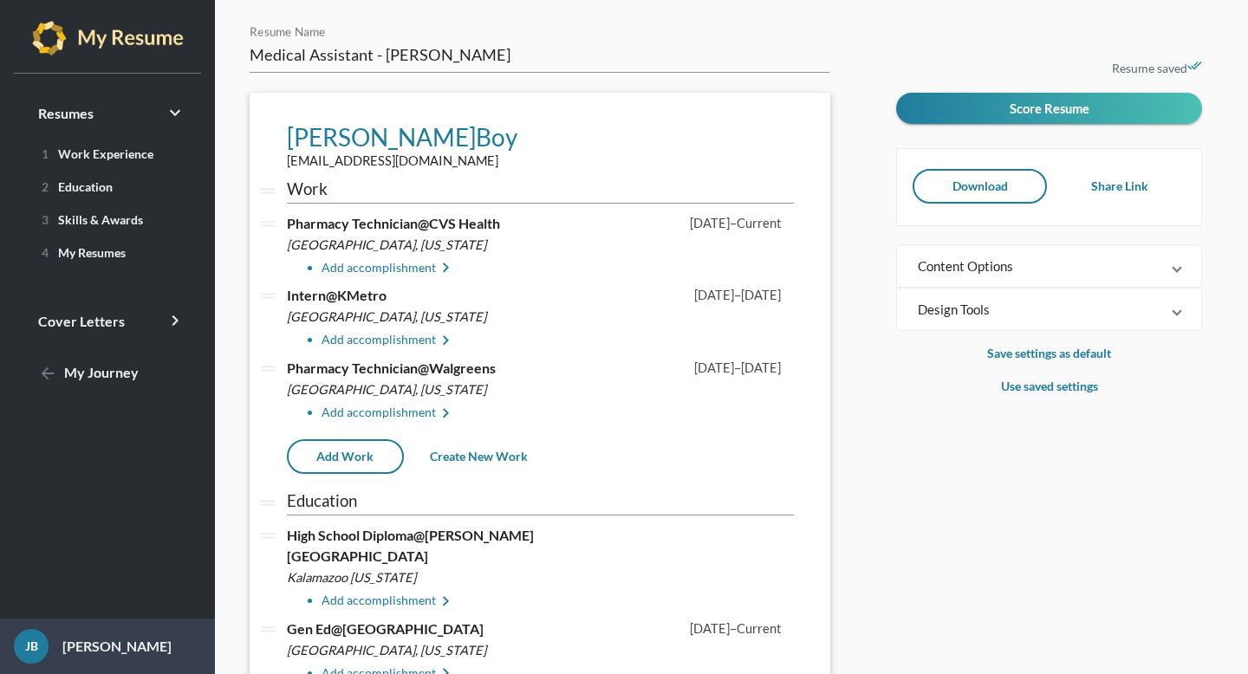
click at [1175, 265] on span at bounding box center [1177, 265] width 7 height 17
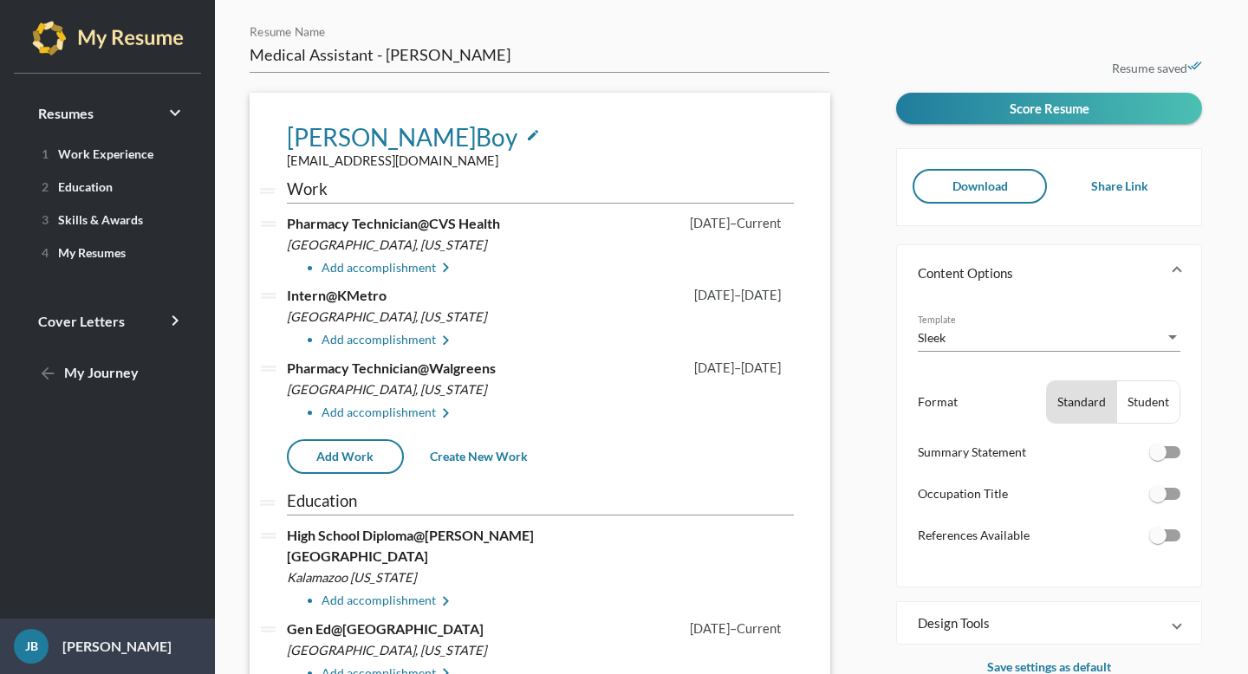
click at [526, 132] on icon "edit" at bounding box center [533, 135] width 14 height 14
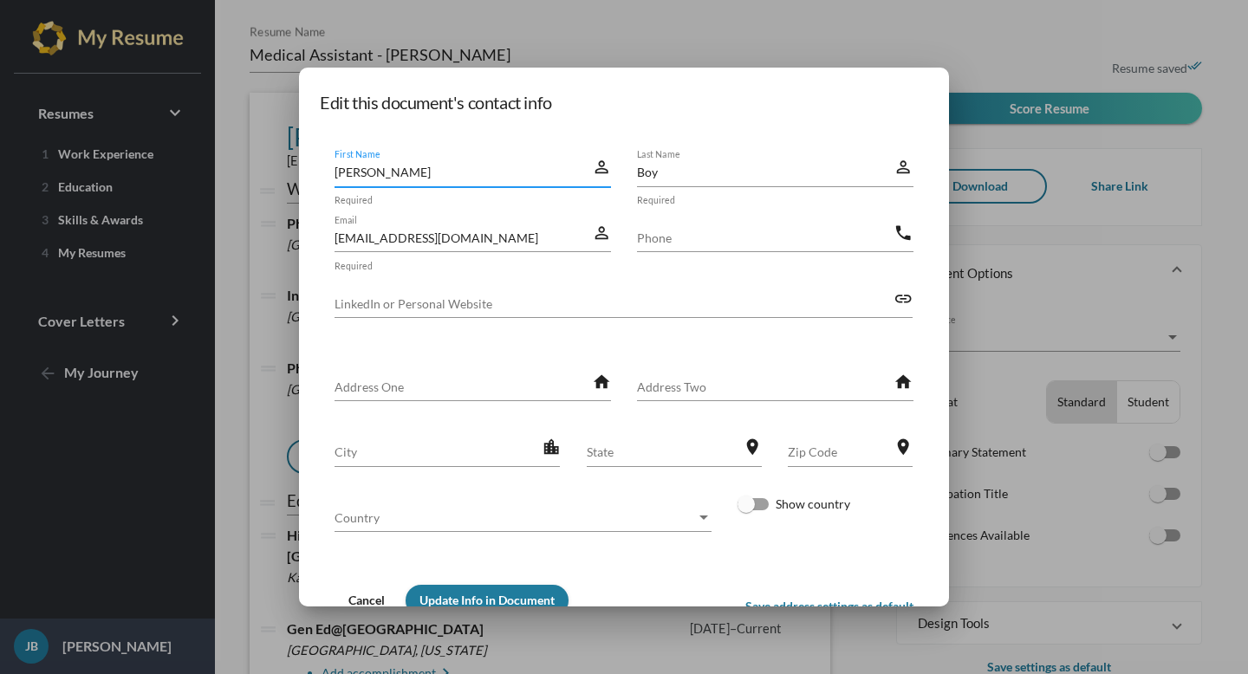
click at [481, 244] on input "[EMAIL_ADDRESS][DOMAIN_NAME]" at bounding box center [463, 238] width 257 height 18
type input "[EMAIL_ADDRESS][DOMAIN_NAME]"
click at [695, 235] on input "Phone" at bounding box center [765, 238] width 257 height 18
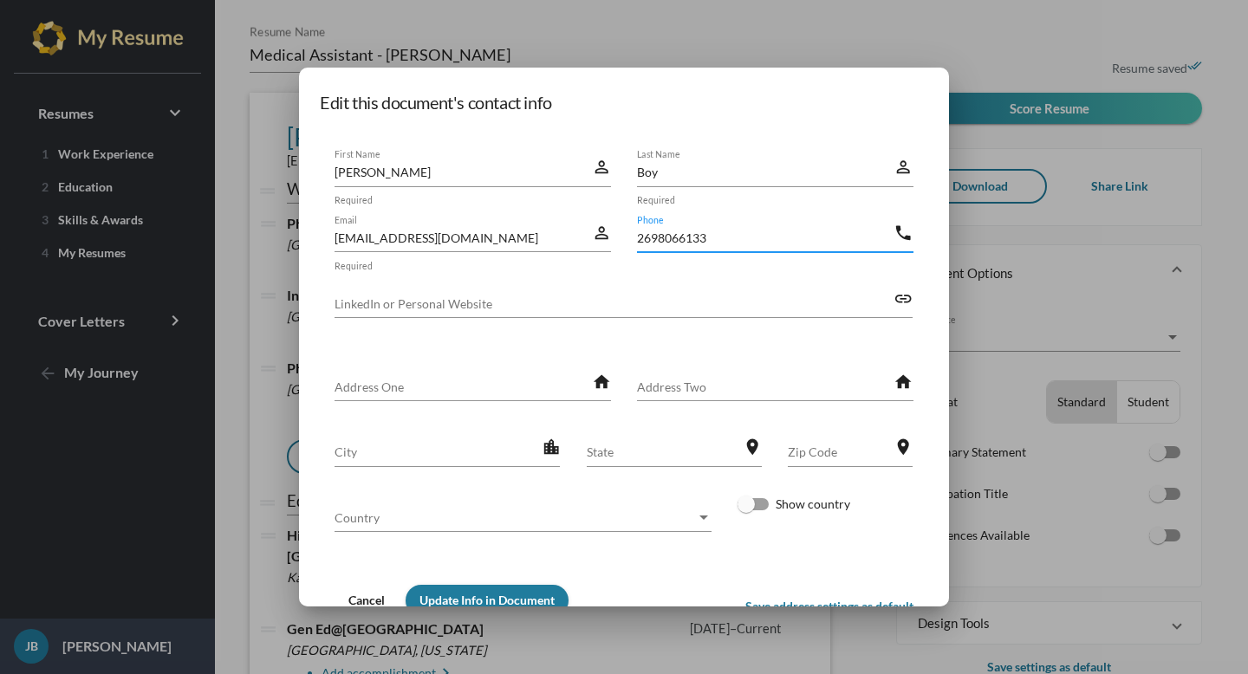
type input "2698066133"
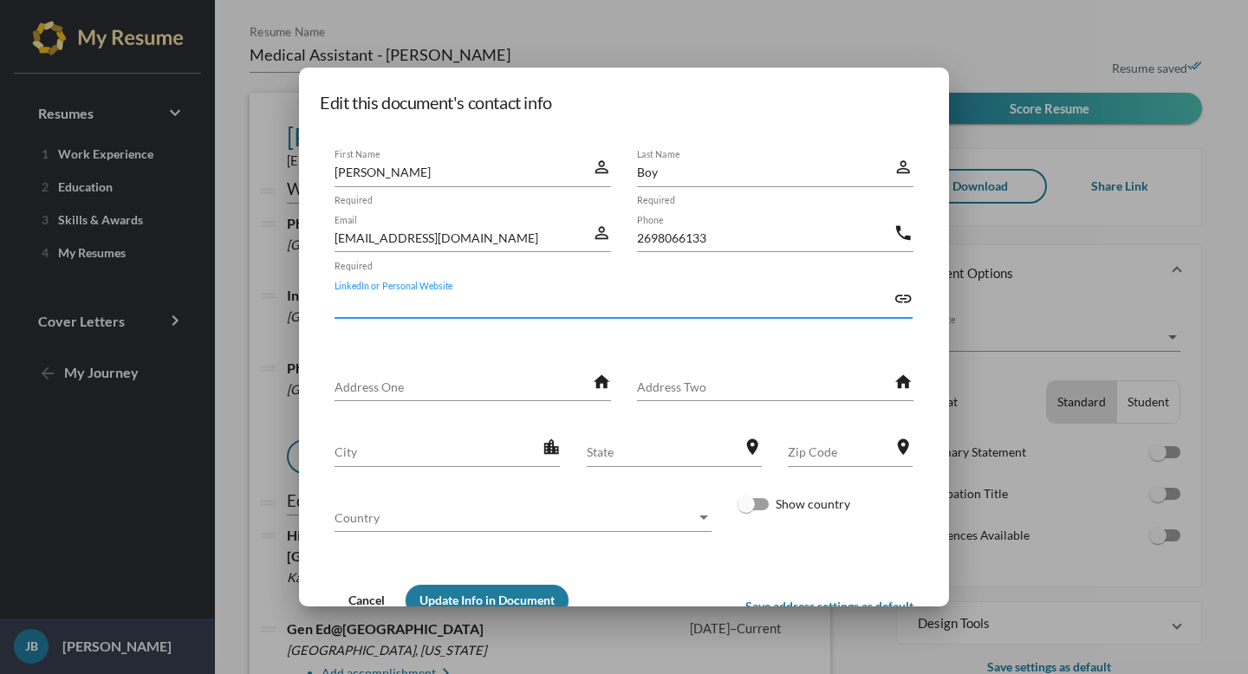
click at [646, 304] on input "LinkedIn or Personal Website" at bounding box center [614, 304] width 559 height 18
paste input "[DOMAIN_NAME][URL][PERSON_NAME]"
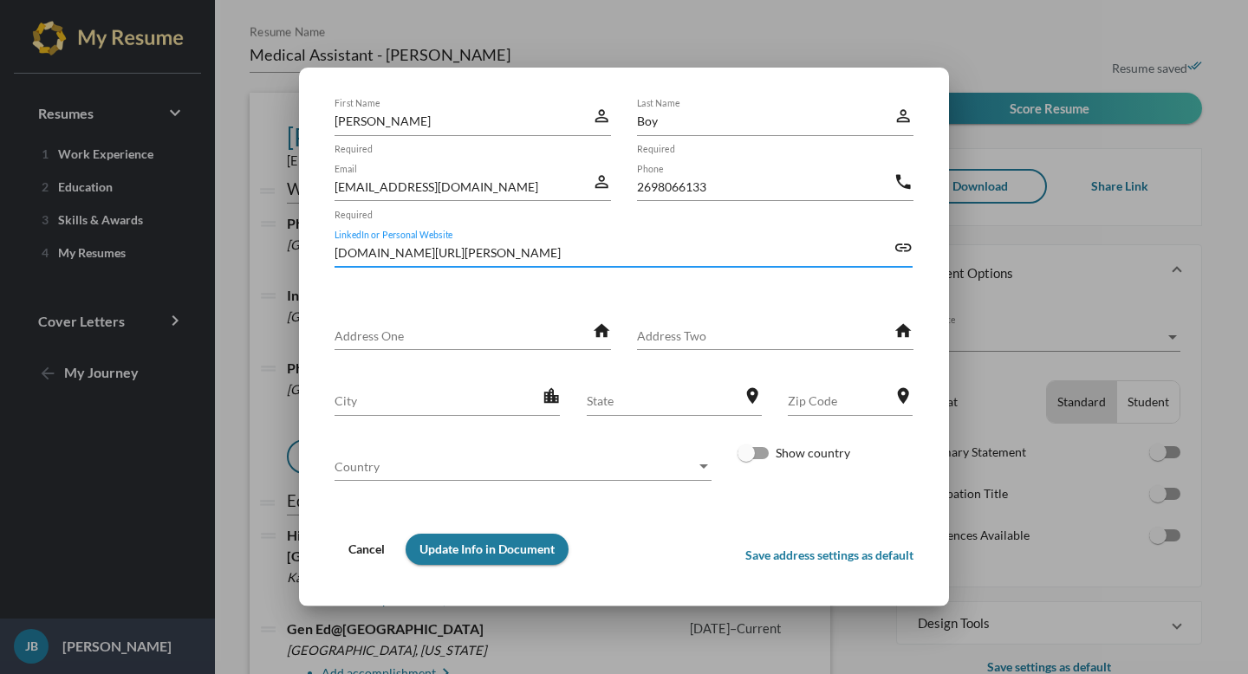
scroll to position [53, 0]
type input "[DOMAIN_NAME][URL][PERSON_NAME]"
click at [531, 457] on div "Country Country" at bounding box center [523, 462] width 377 height 38
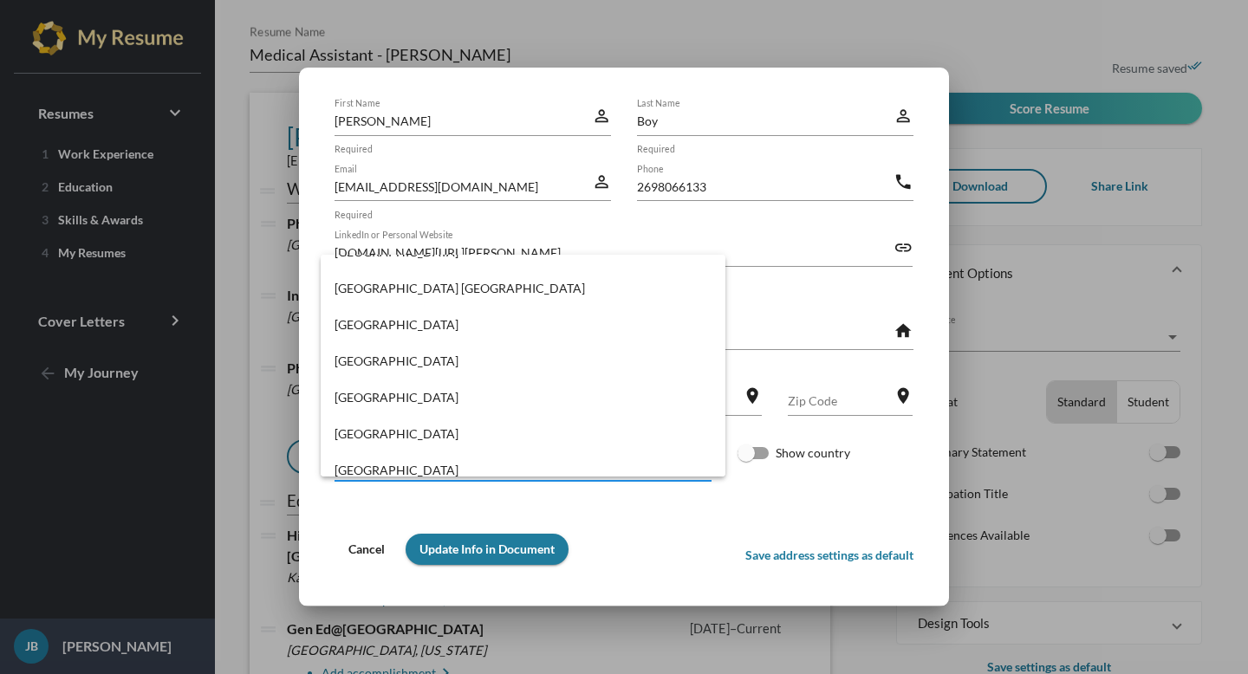
scroll to position [8538, 0]
click at [485, 320] on span "[GEOGRAPHIC_DATA]" at bounding box center [523, 327] width 377 height 36
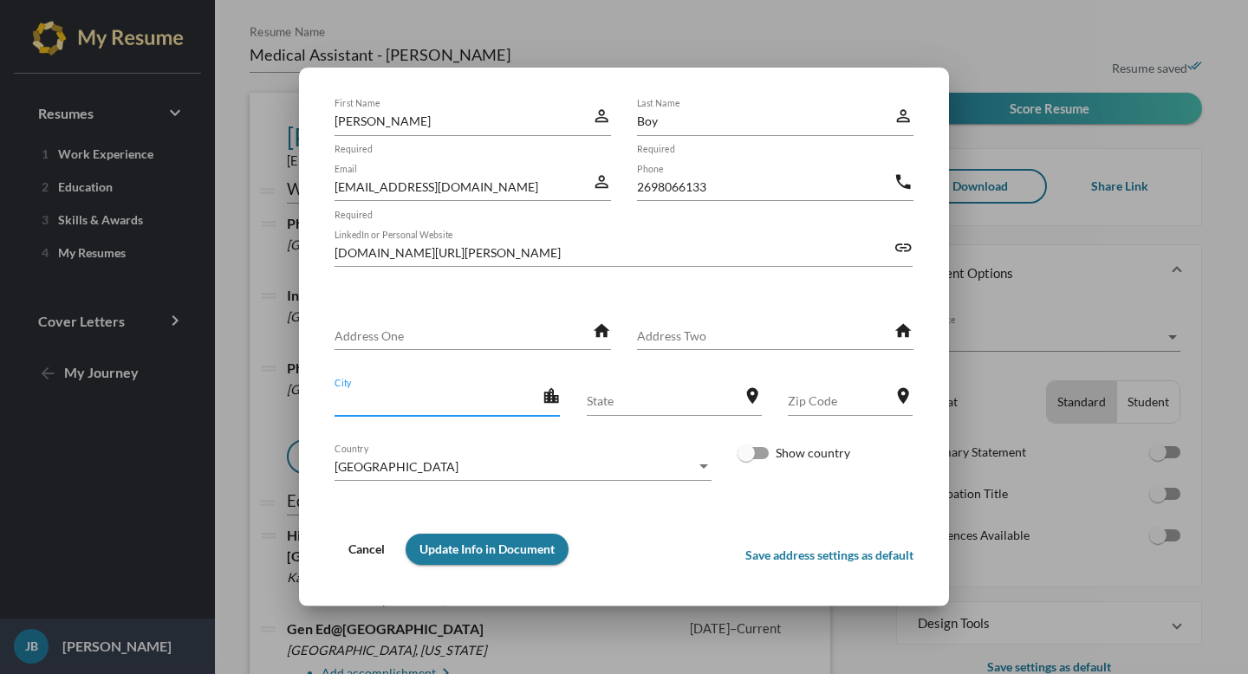
click at [508, 407] on input "City" at bounding box center [438, 401] width 206 height 18
type input "D"
click at [626, 403] on input "State" at bounding box center [665, 401] width 156 height 18
click at [501, 402] on input "City" at bounding box center [438, 401] width 206 height 18
click at [642, 410] on input "State" at bounding box center [665, 401] width 156 height 18
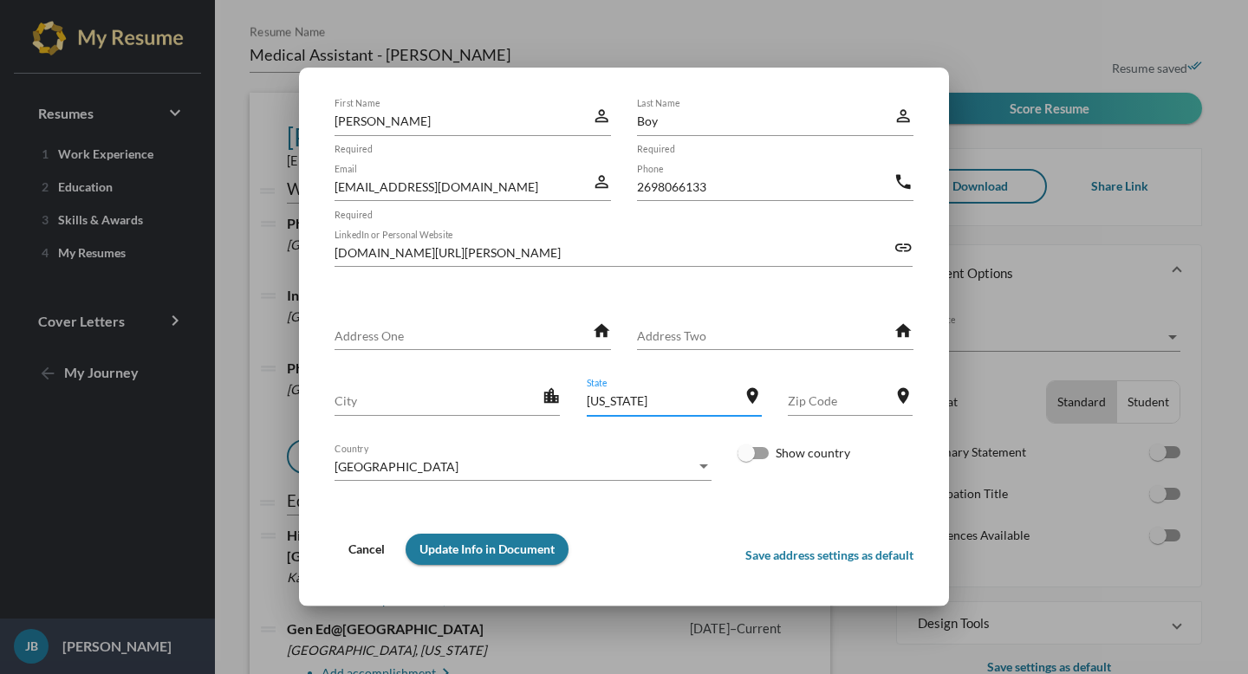
type input "[US_STATE]"
click at [519, 550] on span "Update Info in Document" at bounding box center [487, 549] width 135 height 15
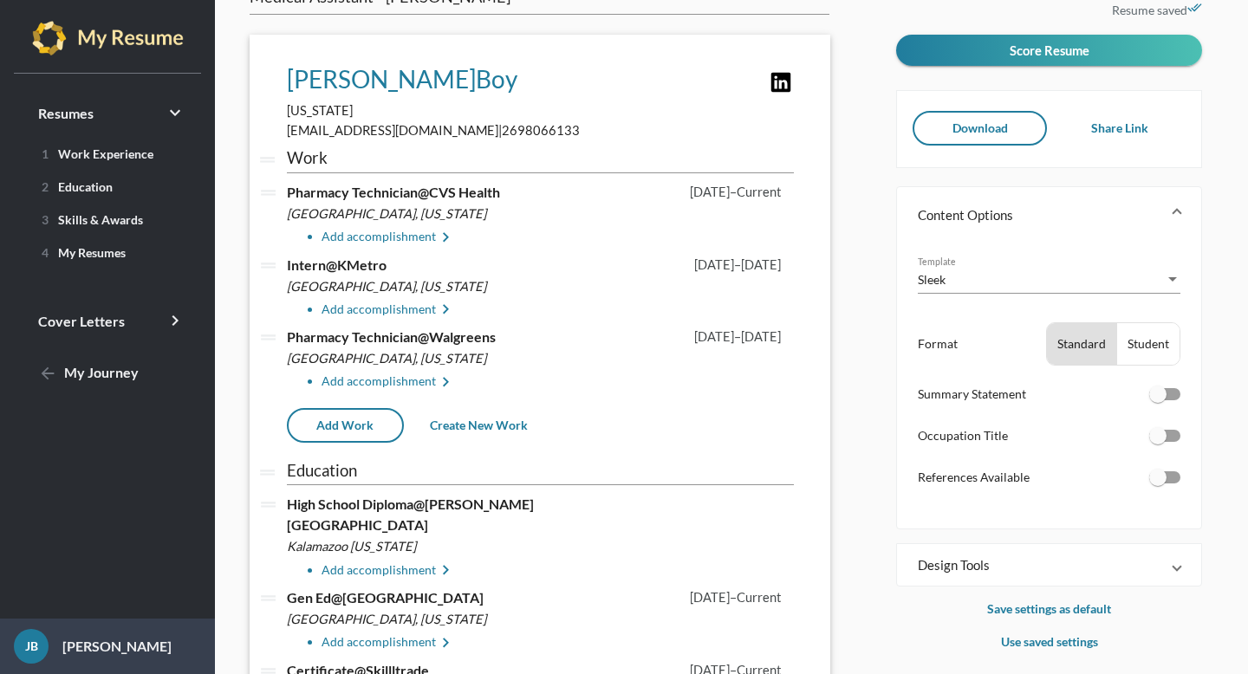
scroll to position [0, 0]
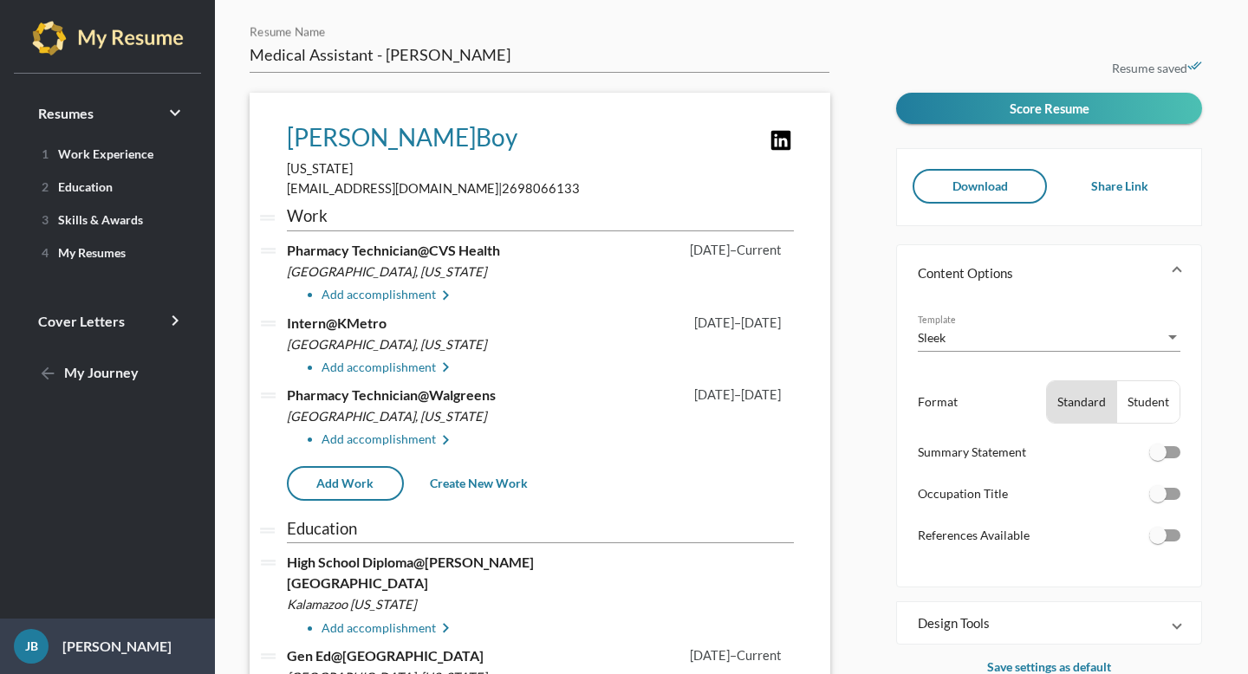
click at [993, 178] on button "Download" at bounding box center [980, 186] width 135 height 35
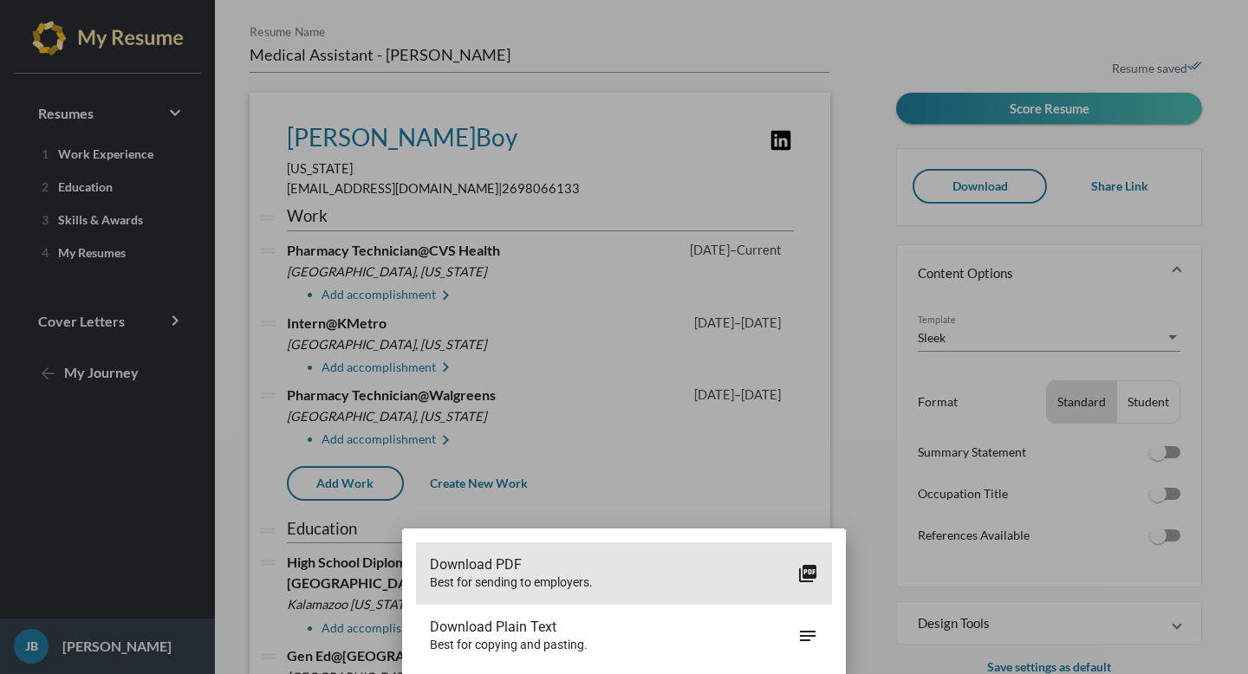
click at [799, 576] on icon "picture_as_pdf" at bounding box center [808, 573] width 21 height 21
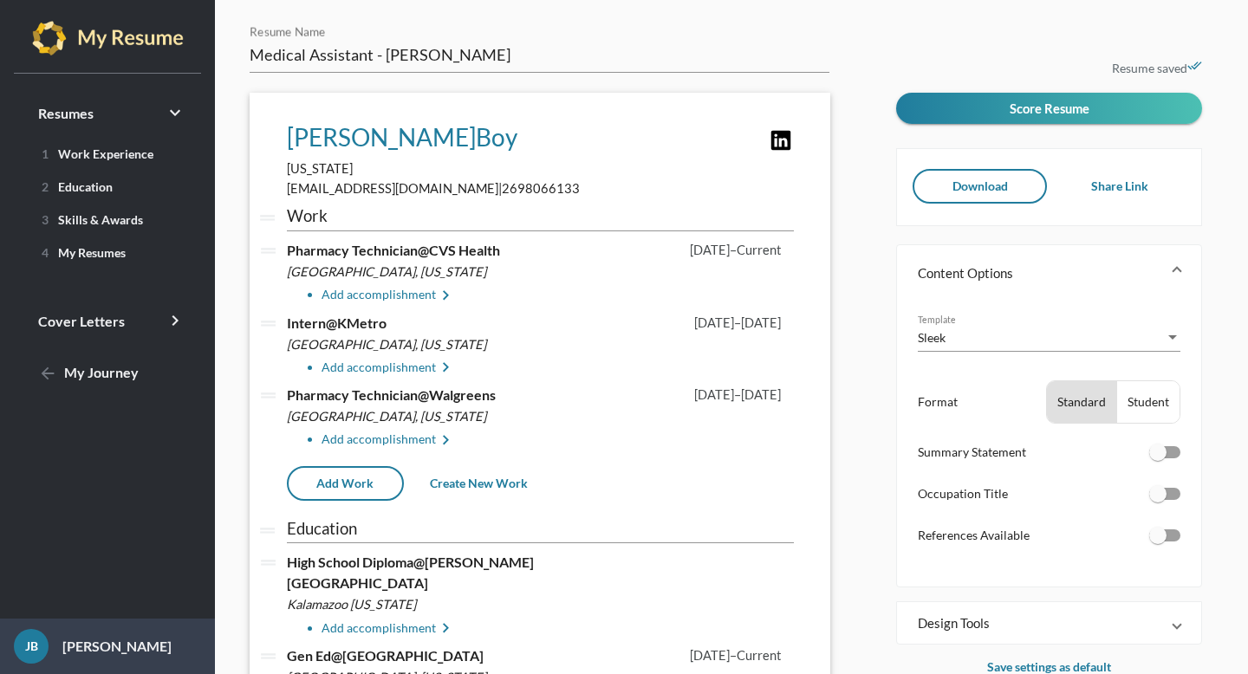
click at [427, 296] on li "Add accomplishment keyboard_arrow_right" at bounding box center [558, 295] width 472 height 21
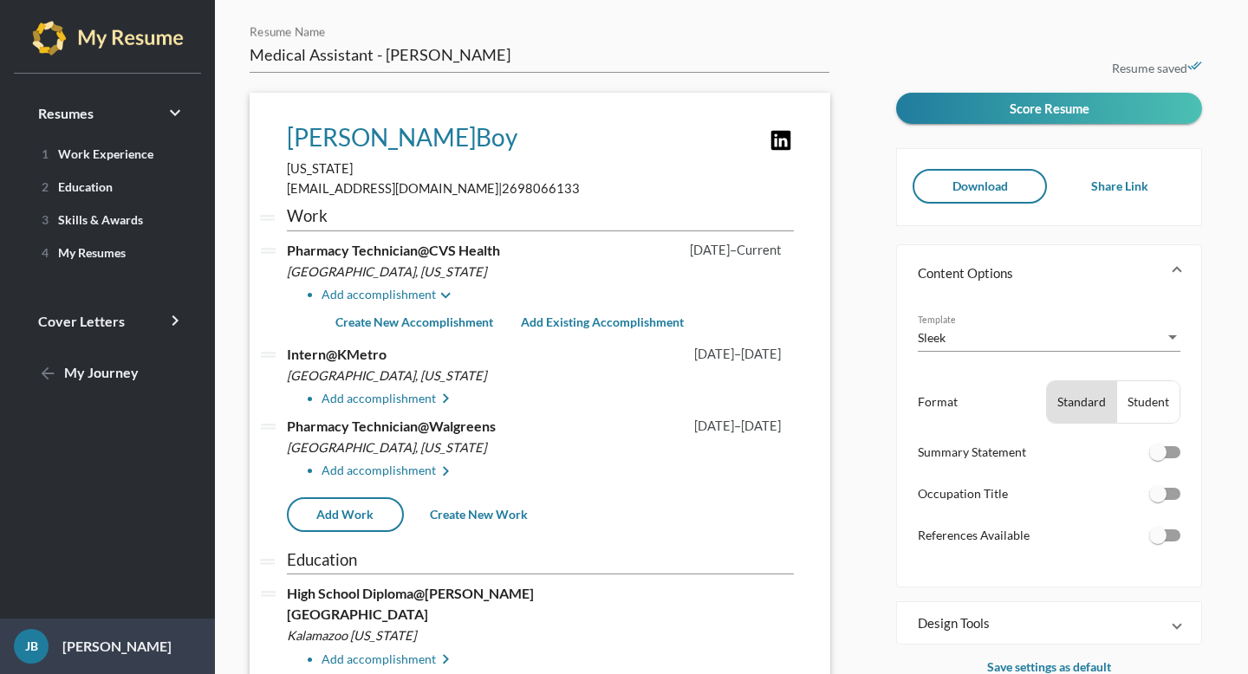
click at [427, 296] on li "Add accomplishment keyboard_arrow_down" at bounding box center [558, 295] width 472 height 21
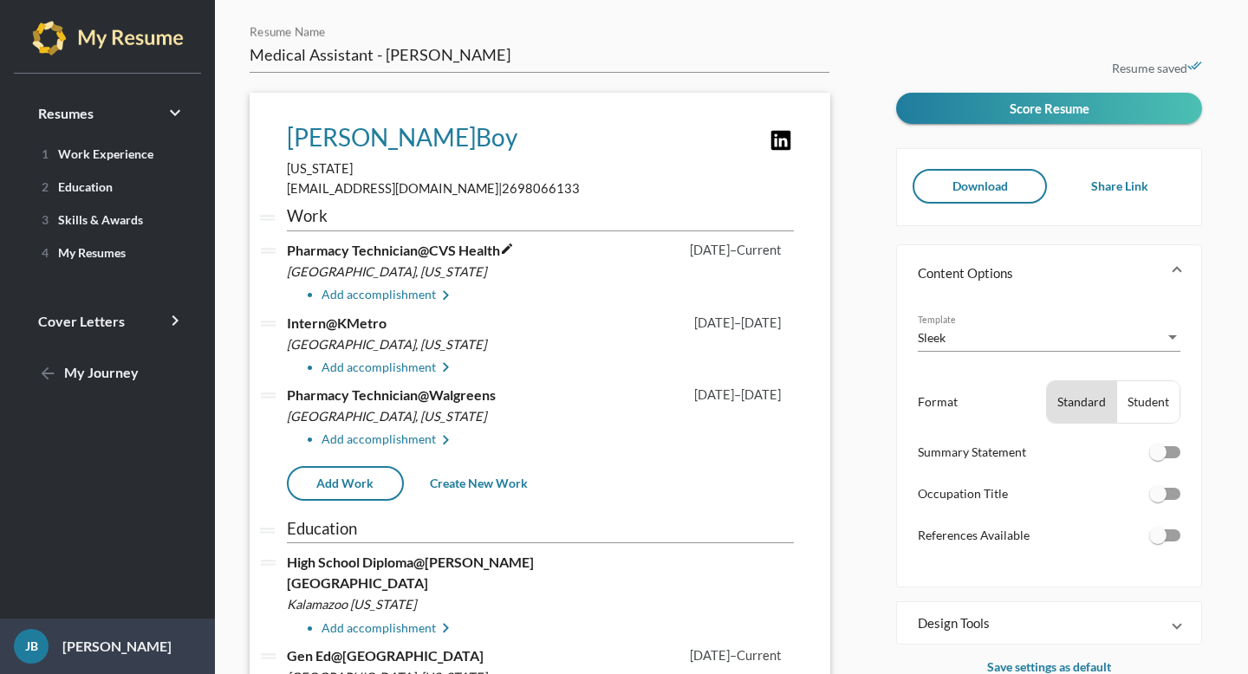
click at [514, 245] on icon "edit" at bounding box center [507, 249] width 14 height 14
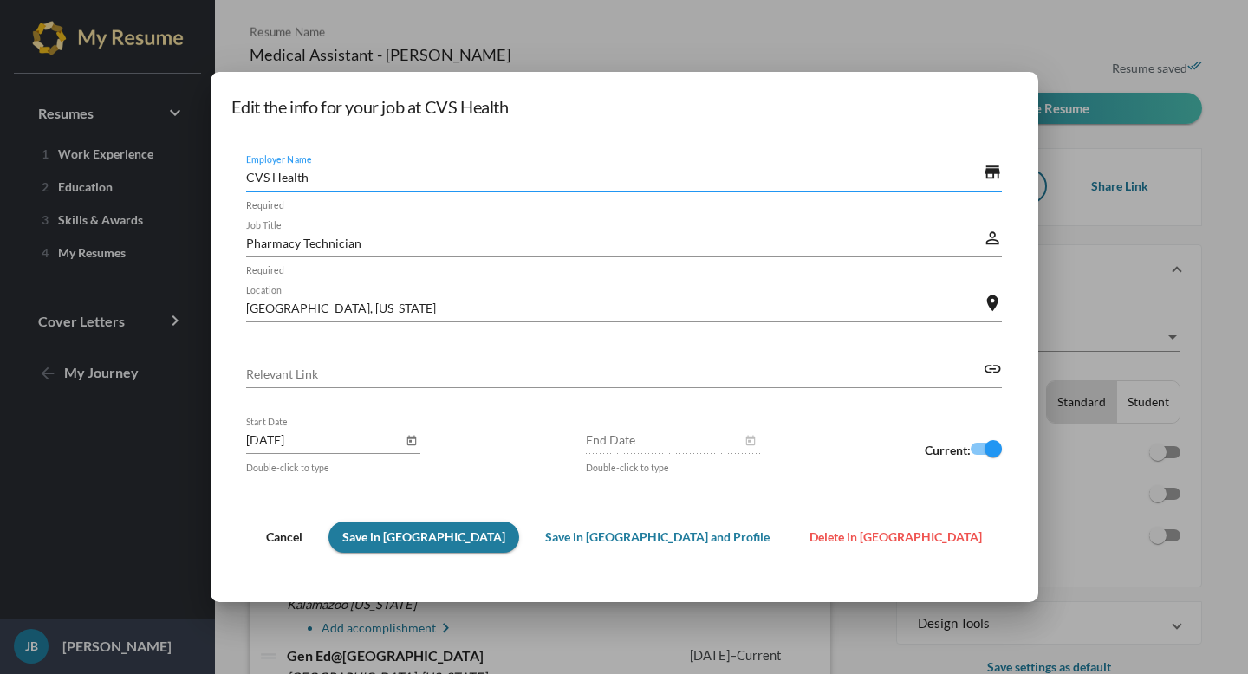
click at [303, 538] on span "Cancel" at bounding box center [284, 537] width 36 height 15
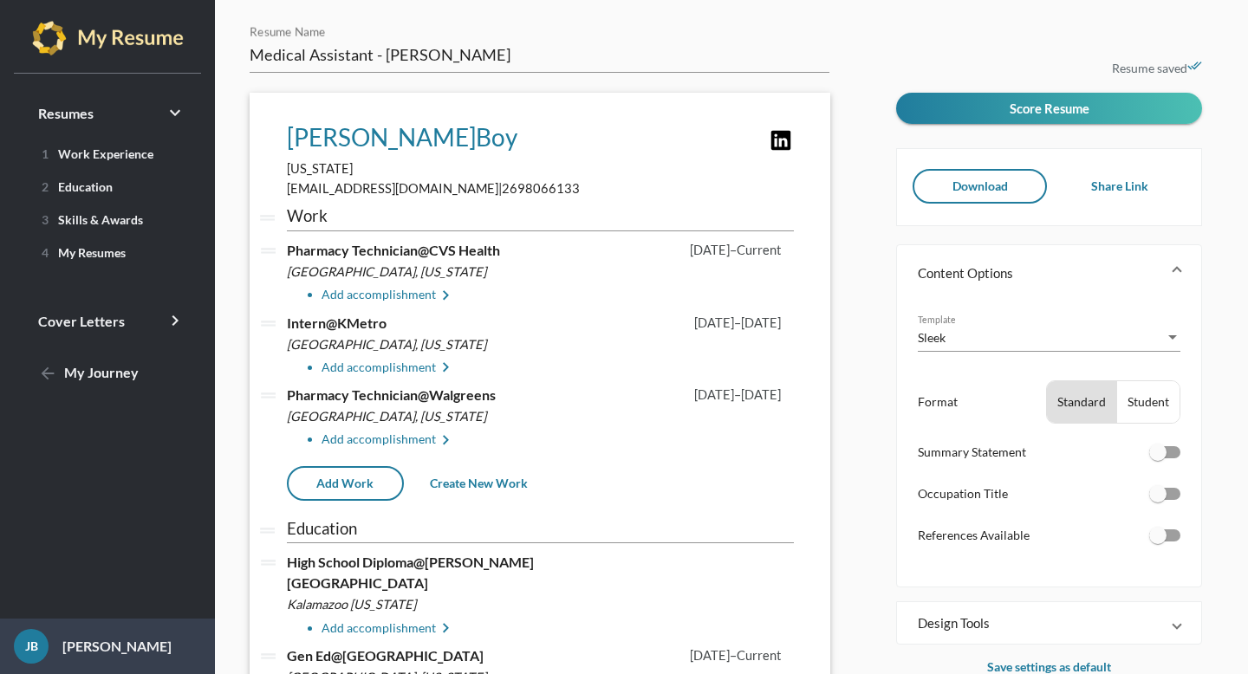
click at [412, 291] on li "Add accomplishment keyboard_arrow_right" at bounding box center [558, 295] width 472 height 21
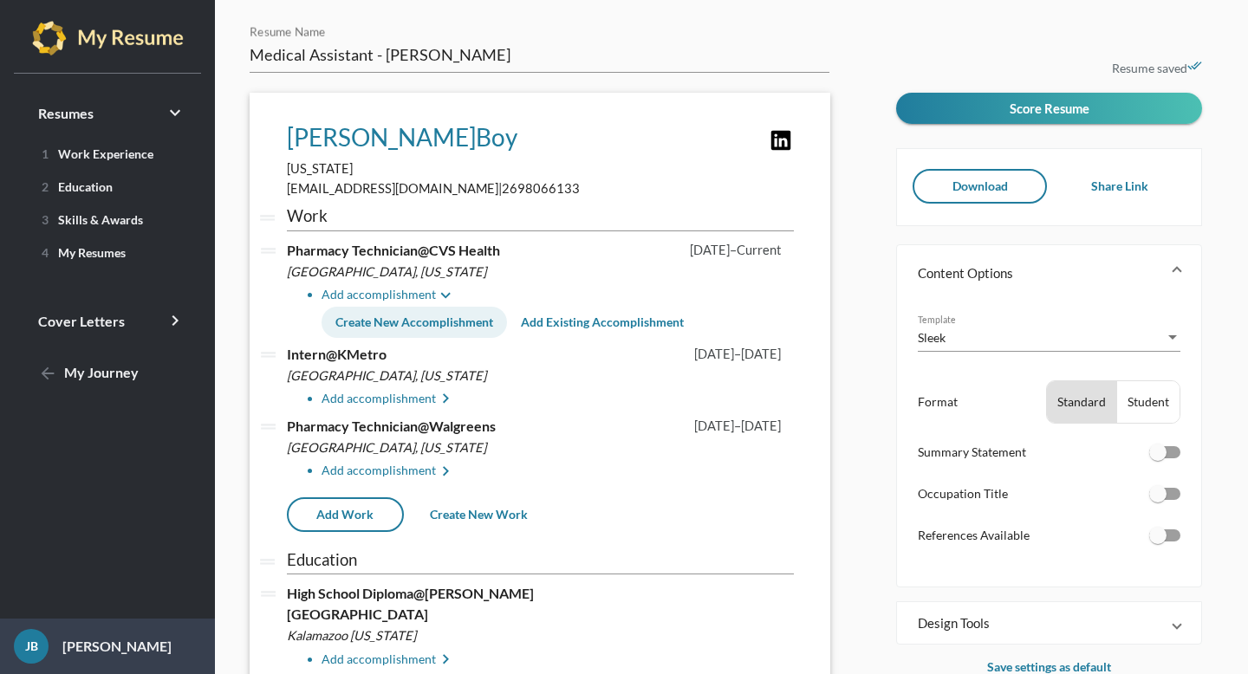
click at [420, 315] on button "Create New Accomplishment" at bounding box center [415, 322] width 186 height 31
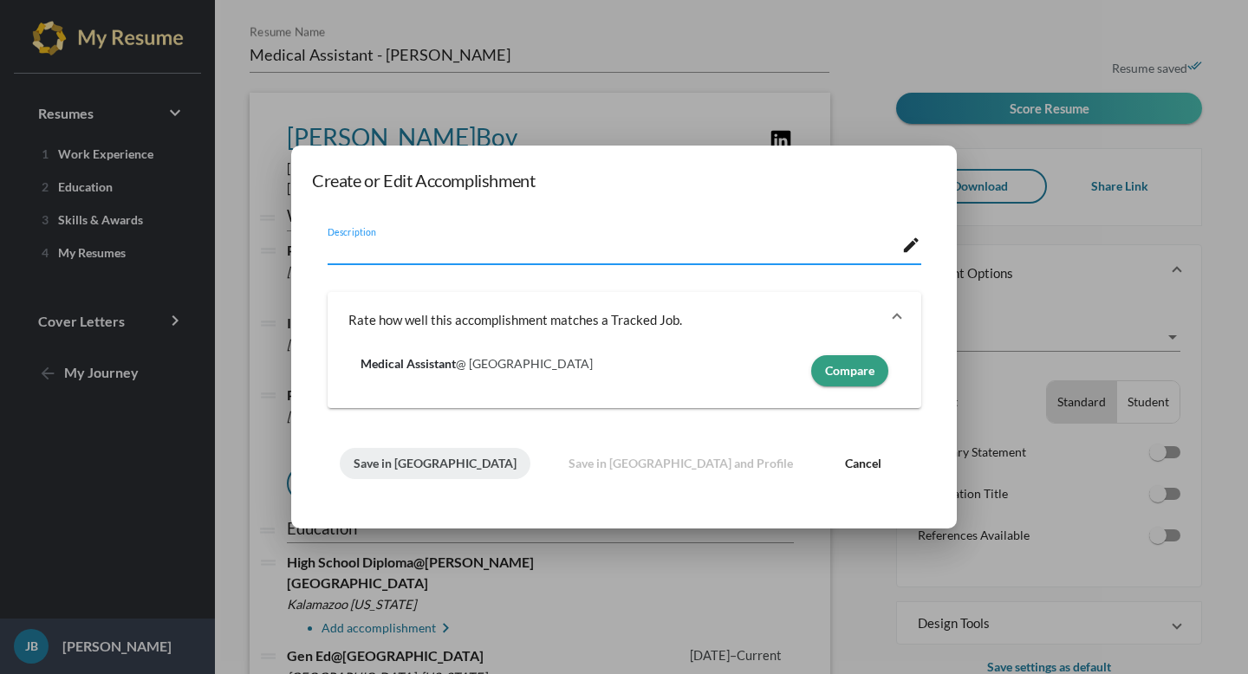
click at [908, 244] on mat-icon "edit" at bounding box center [911, 245] width 19 height 21
click at [727, 238] on div "Description" at bounding box center [615, 245] width 575 height 38
paste textarea "Managing and organizing drug inventory"
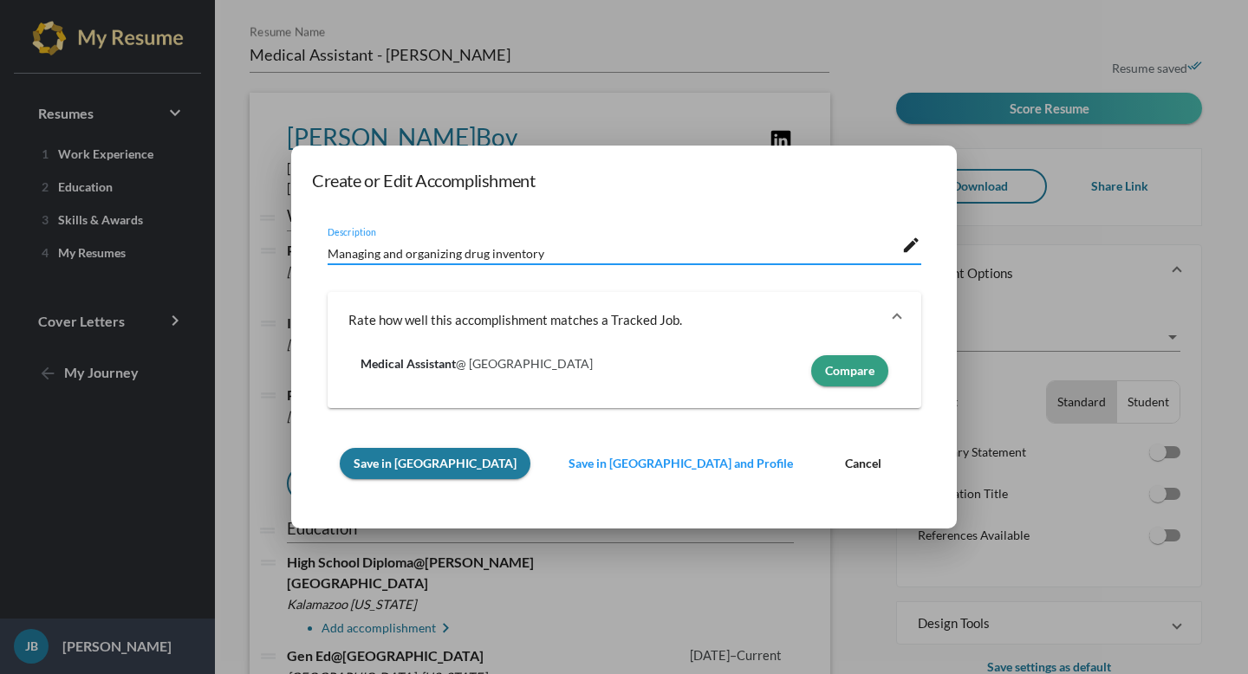
type textarea "Managing and organizing drug inventory"
click at [420, 468] on span "Save in [GEOGRAPHIC_DATA]" at bounding box center [435, 463] width 163 height 15
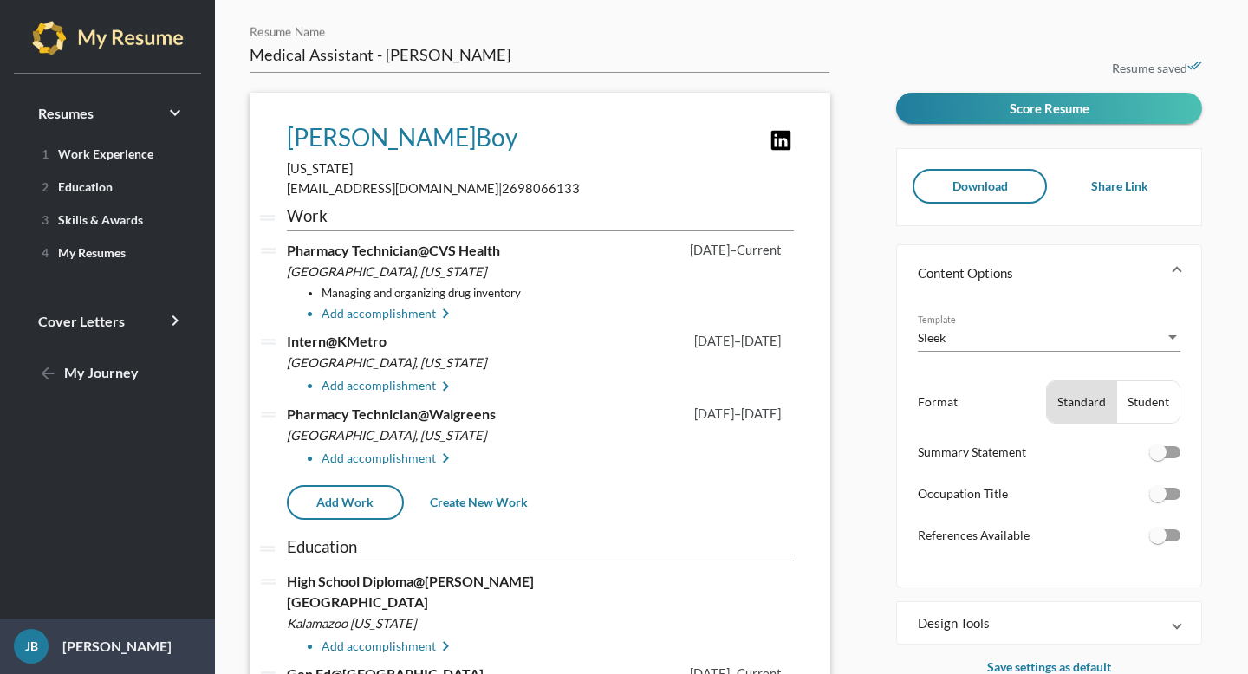
click at [400, 316] on li "Add accomplishment keyboard_arrow_right" at bounding box center [558, 314] width 472 height 21
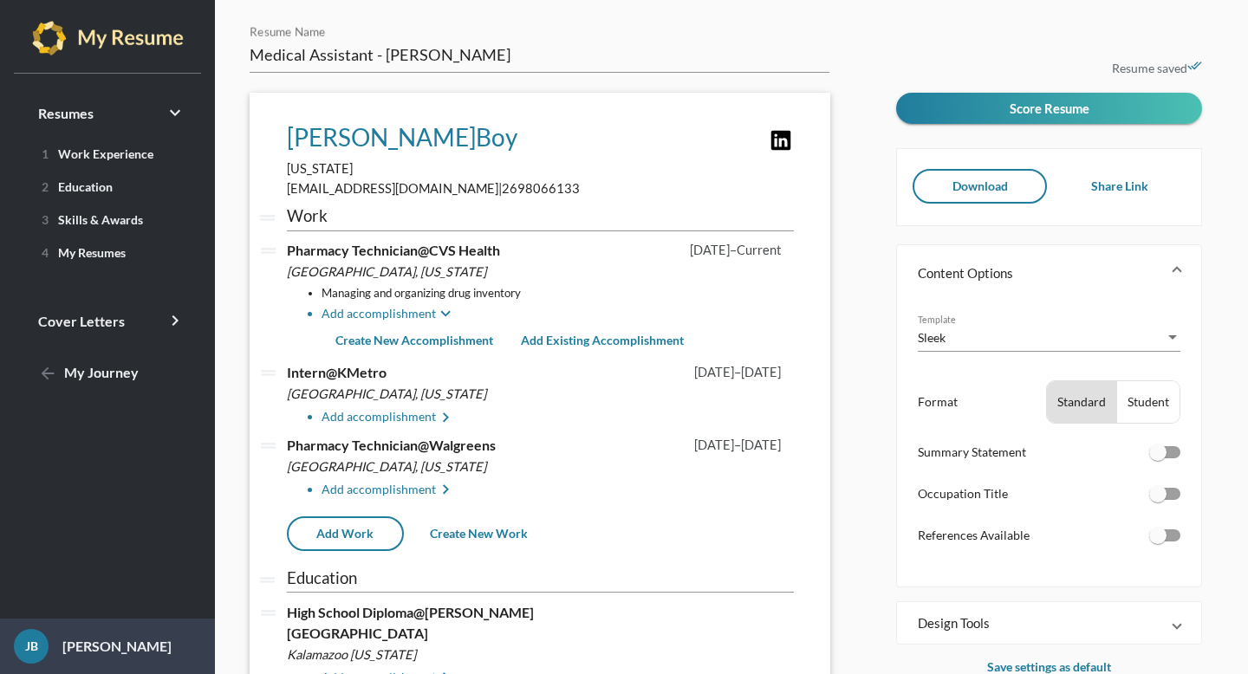
click at [408, 335] on span "Create New Accomplishment" at bounding box center [414, 340] width 158 height 15
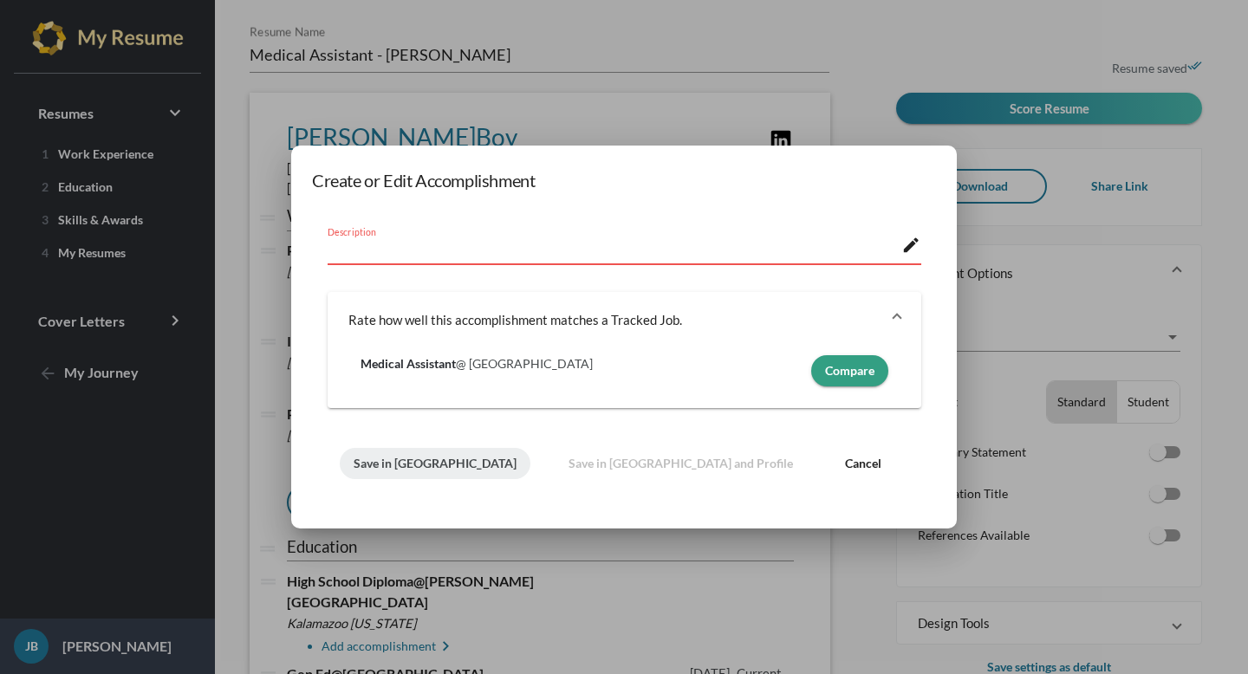
paste textarea "Production of prescription orders"
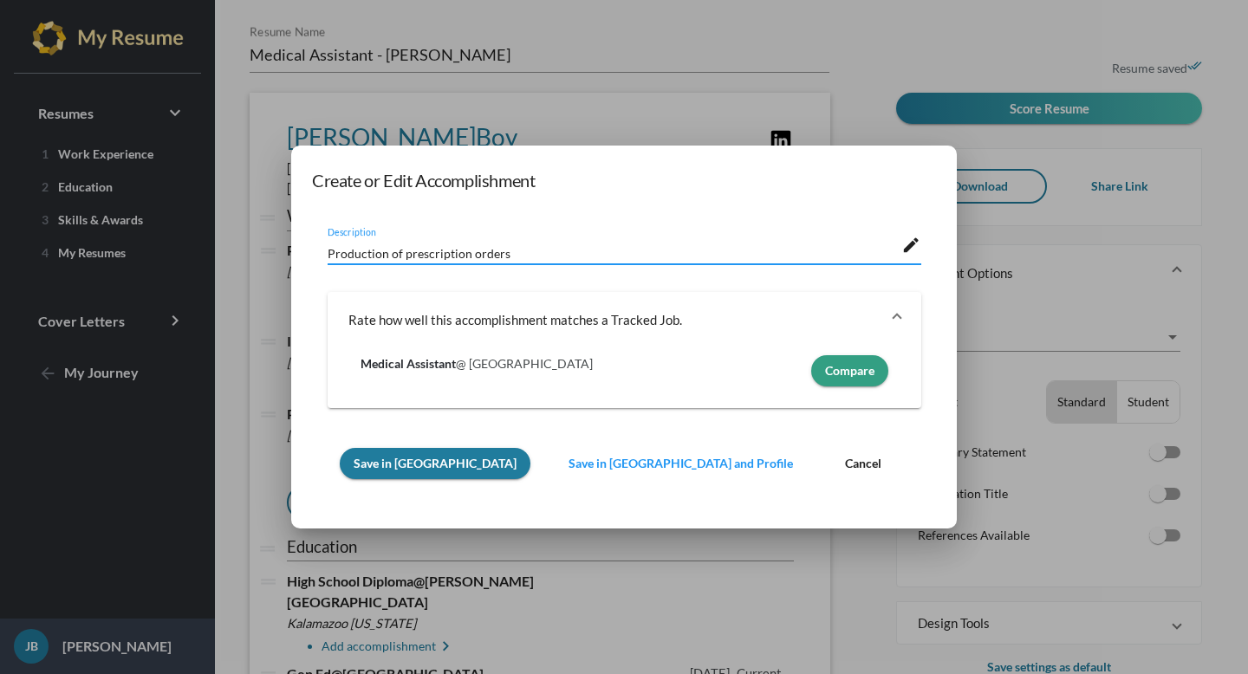
type textarea "Production of prescription orders"
click at [394, 465] on span "Save in [GEOGRAPHIC_DATA]" at bounding box center [435, 463] width 163 height 15
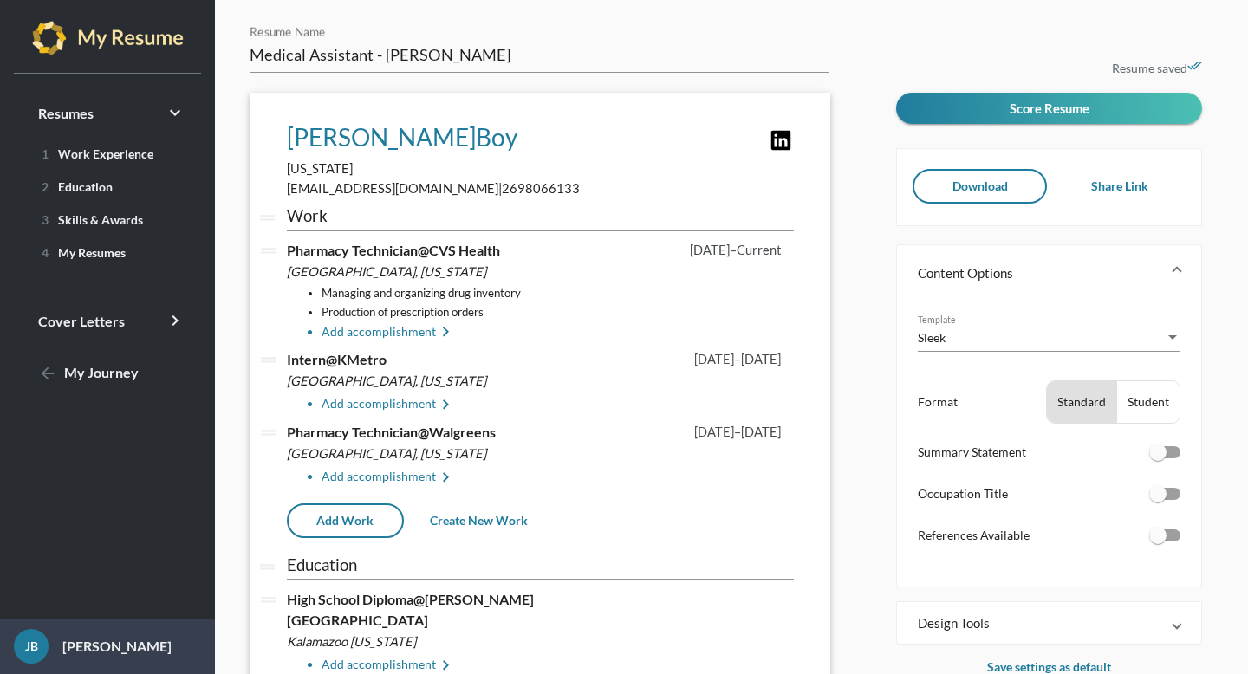
click at [394, 338] on li "Add accomplishment keyboard_arrow_right" at bounding box center [558, 332] width 472 height 21
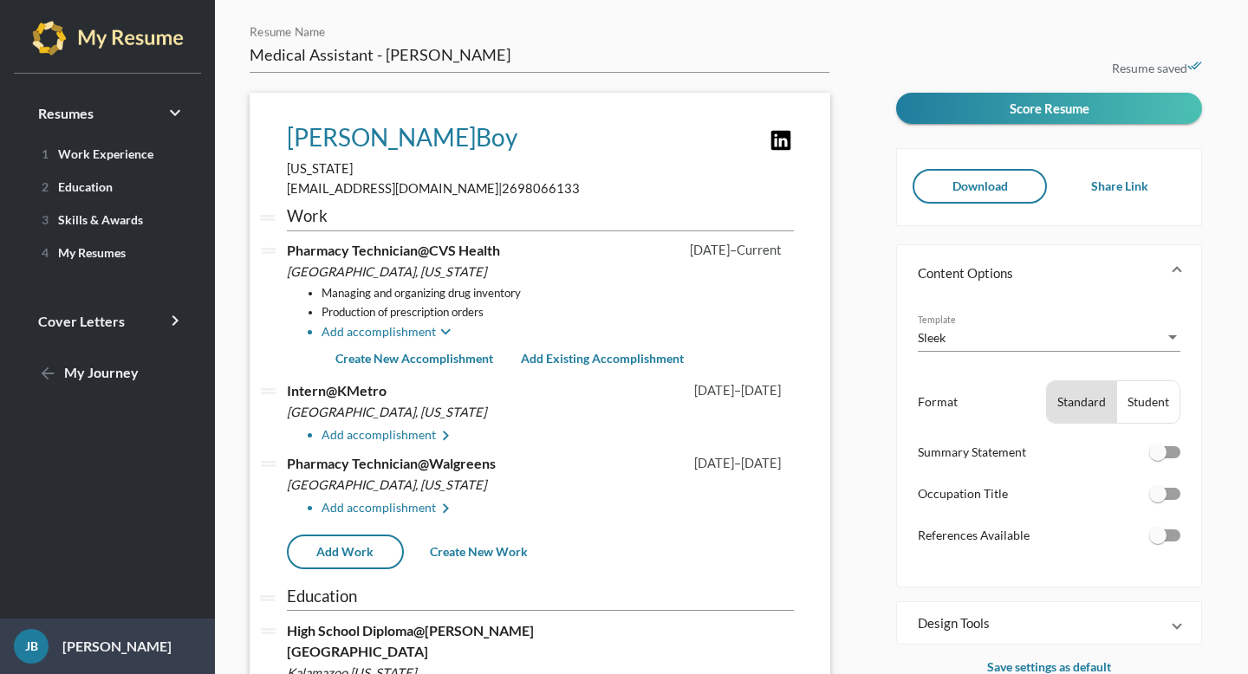
click at [376, 358] on span "Create New Accomplishment" at bounding box center [414, 358] width 158 height 15
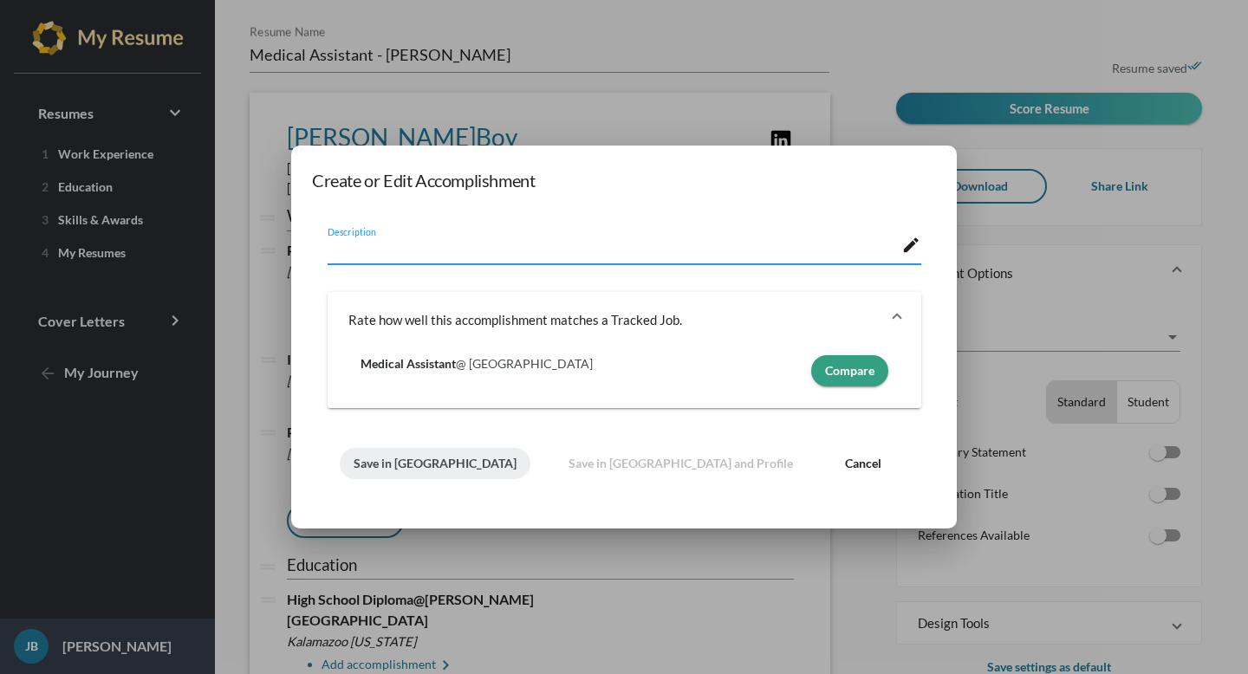
type textarea "v"
paste textarea "Processing medical billing information (i.e, health insurance, prior authorizat…"
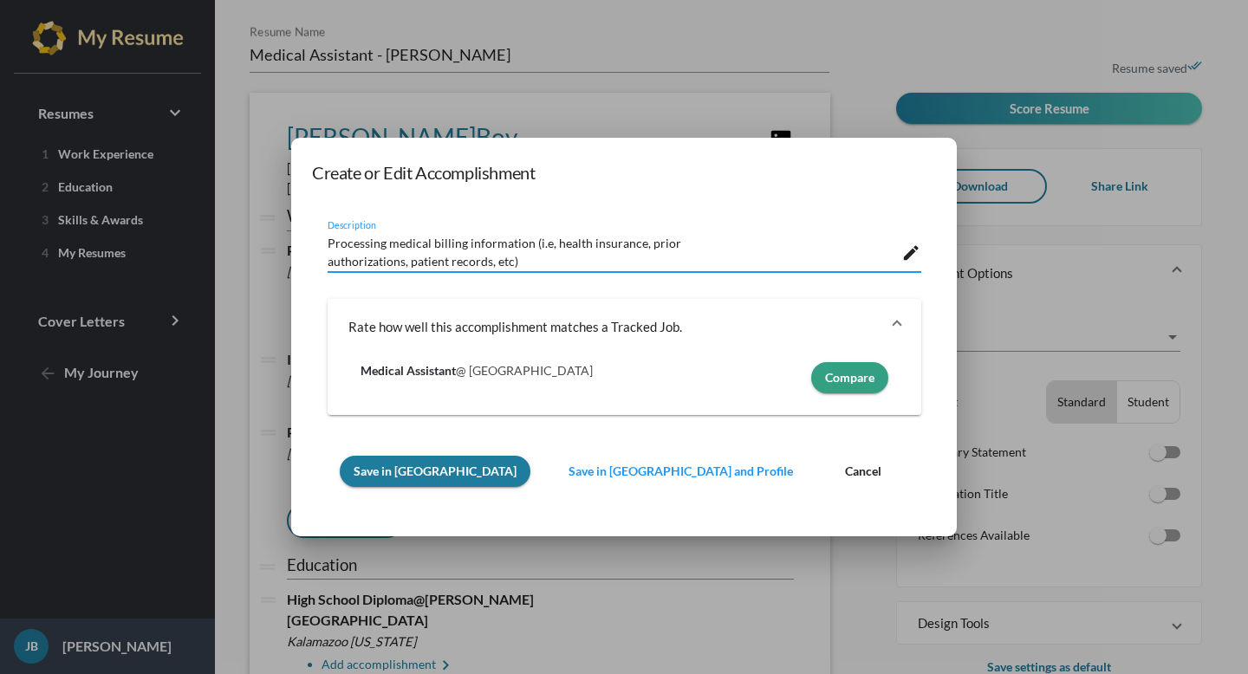
click at [700, 251] on textarea "Processing medical billing information (i.e, health insurance, prior authorizat…" at bounding box center [615, 250] width 575 height 36
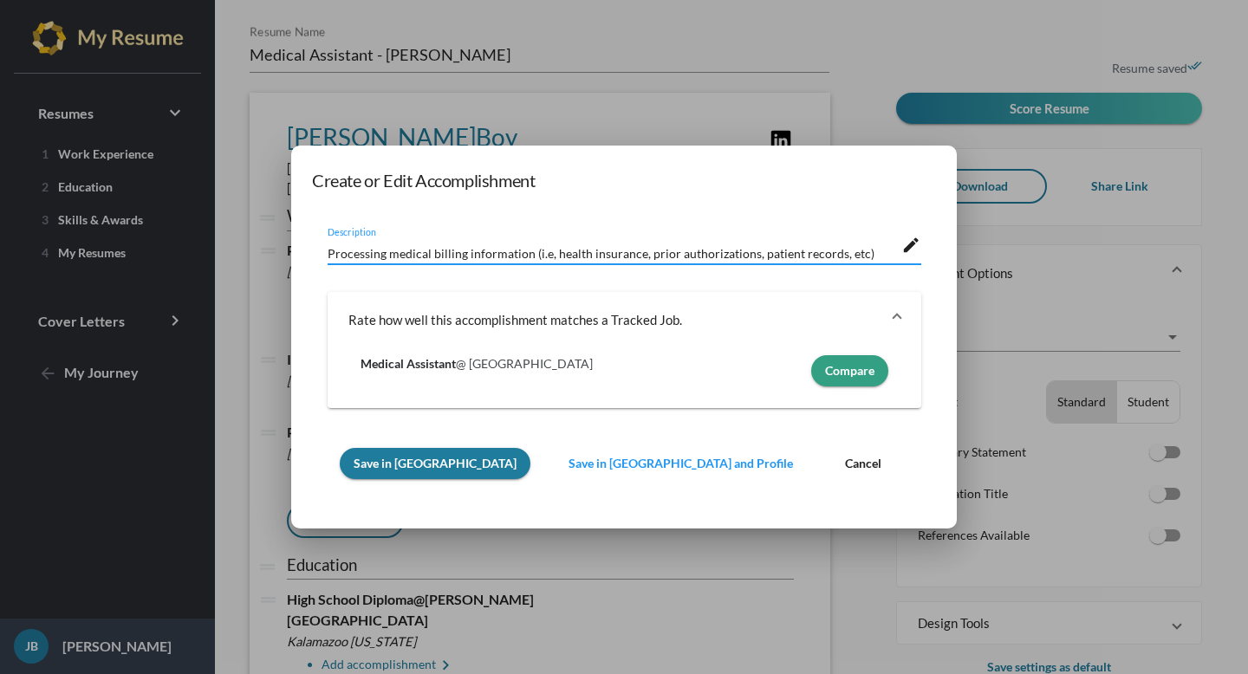
type textarea "Processing medical billing information (i.e, health insurance, prior authorizat…"
click at [407, 475] on button "Save in [GEOGRAPHIC_DATA]" at bounding box center [435, 463] width 191 height 31
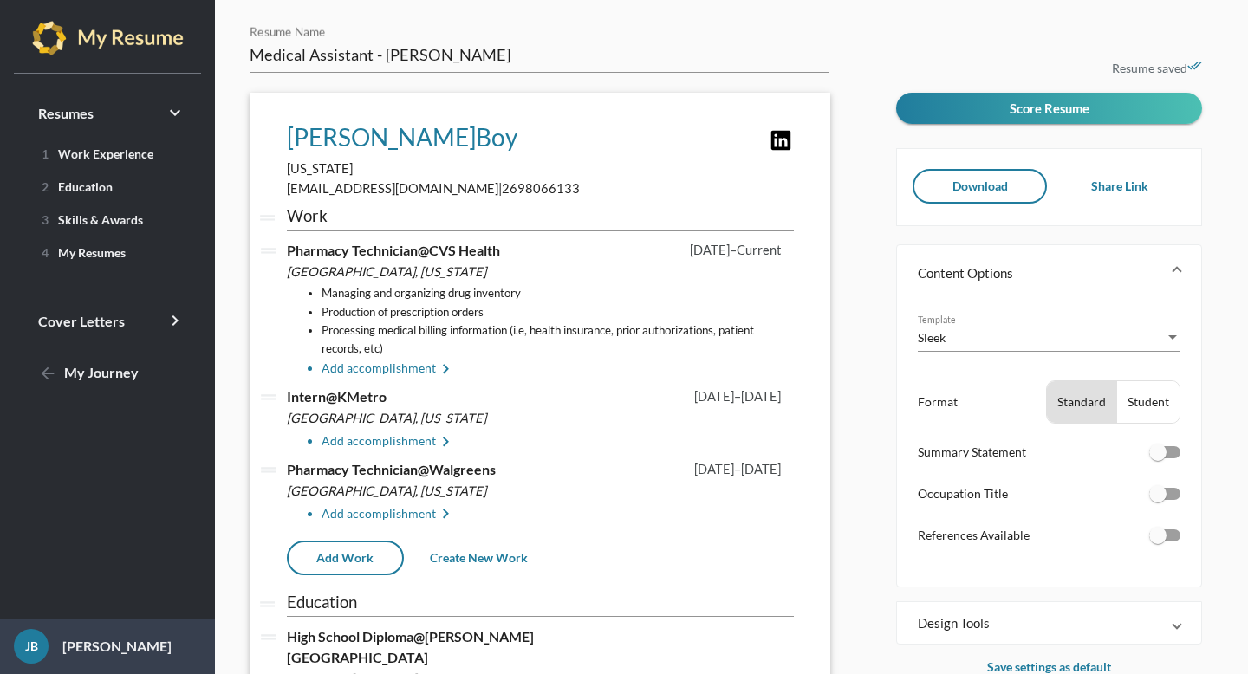
click at [404, 371] on li "Add accomplishment keyboard_arrow_right" at bounding box center [558, 369] width 472 height 21
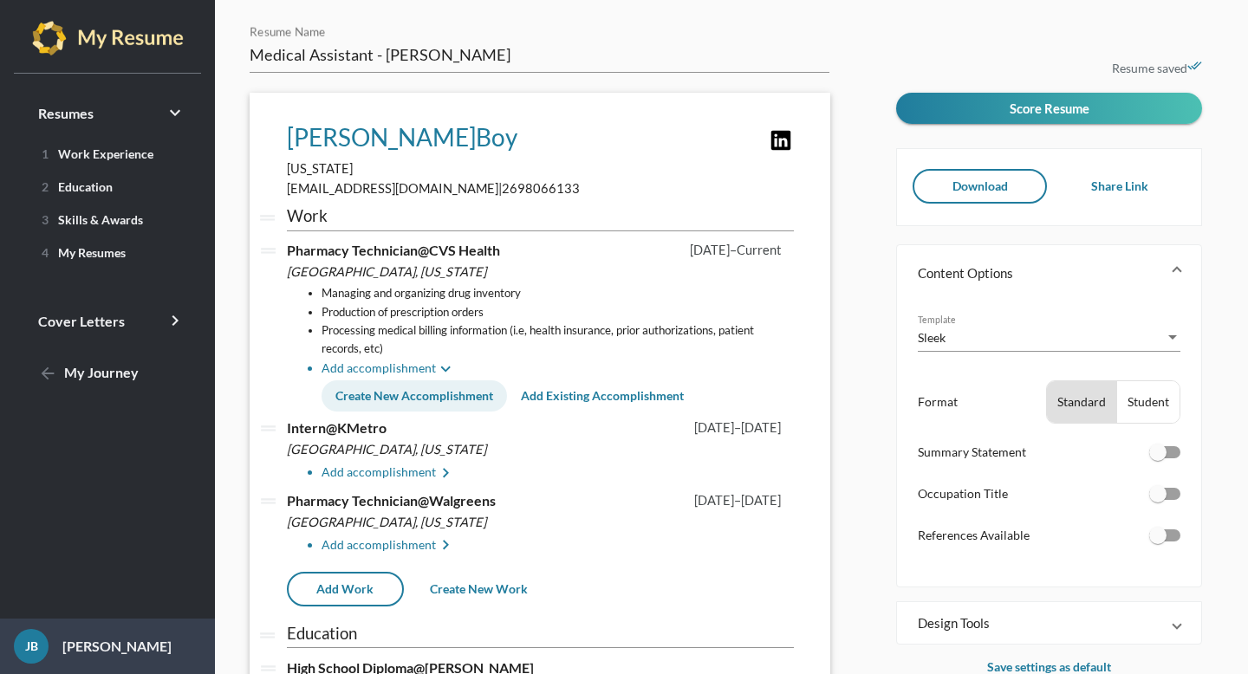
click at [412, 400] on span "Create New Accomplishment" at bounding box center [414, 395] width 158 height 15
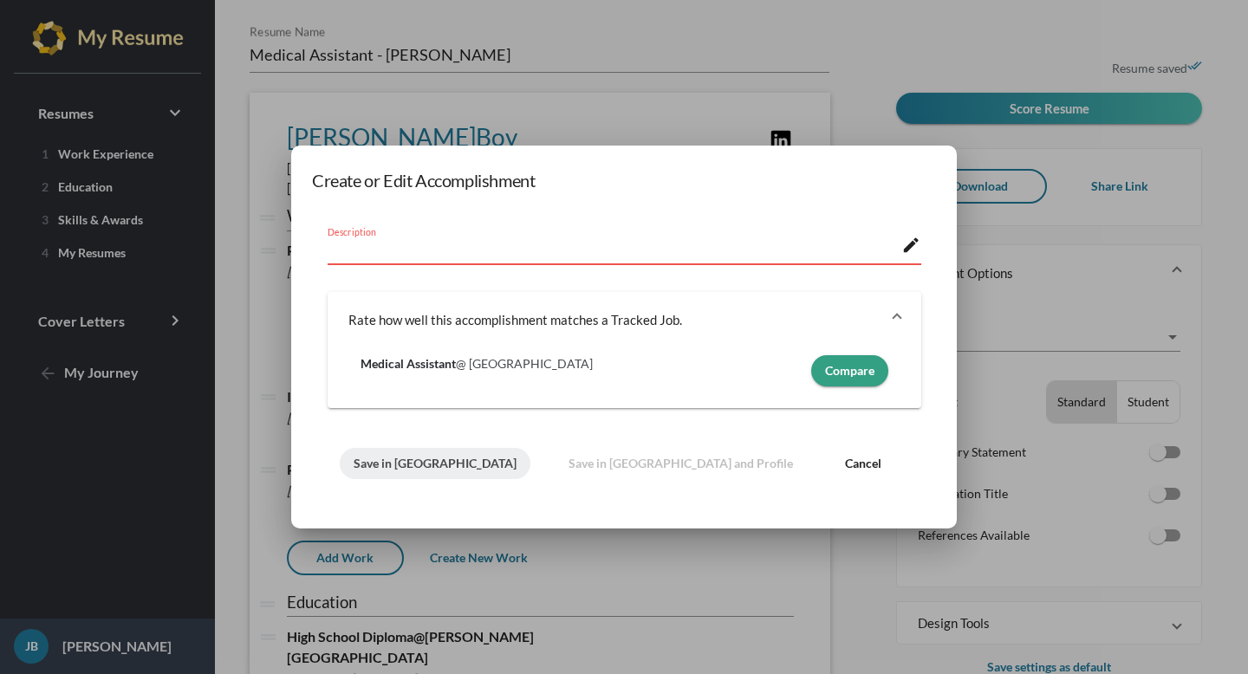
click at [511, 251] on textarea "Description" at bounding box center [615, 252] width 575 height 18
paste textarea "Operating retail and drive-thru cash register"
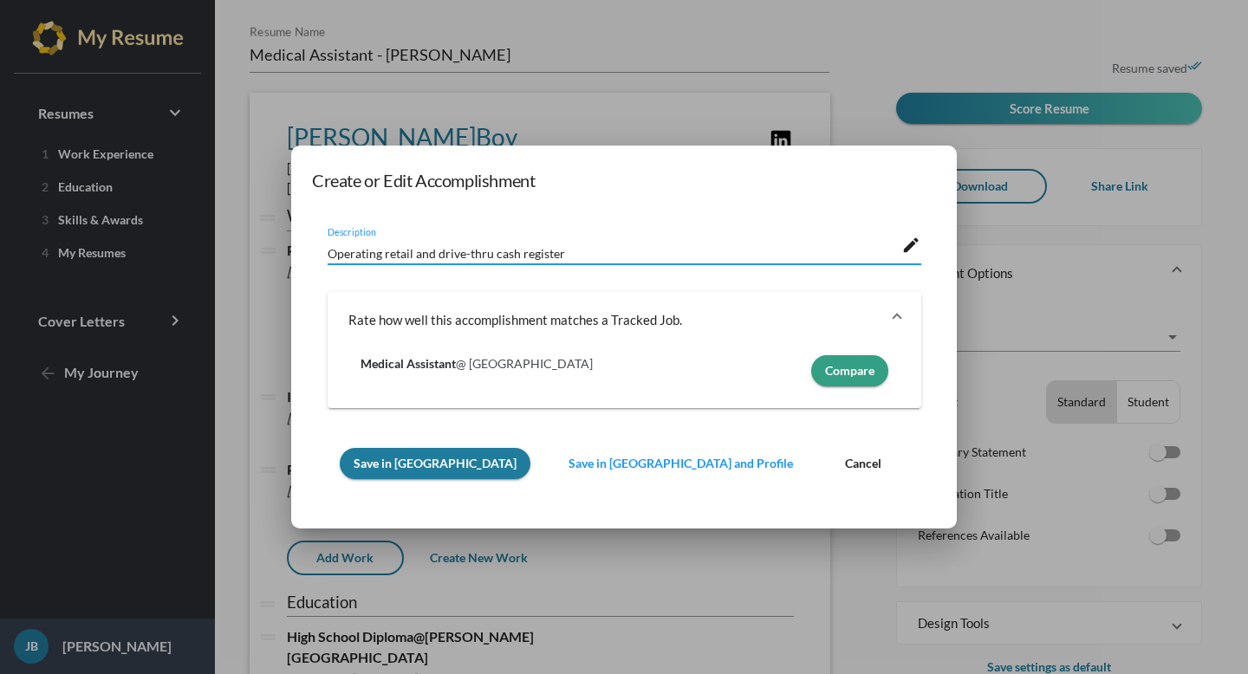
type textarea "Operating retail and drive-thru cash register"
click at [425, 475] on button "Save in [GEOGRAPHIC_DATA]" at bounding box center [435, 463] width 191 height 31
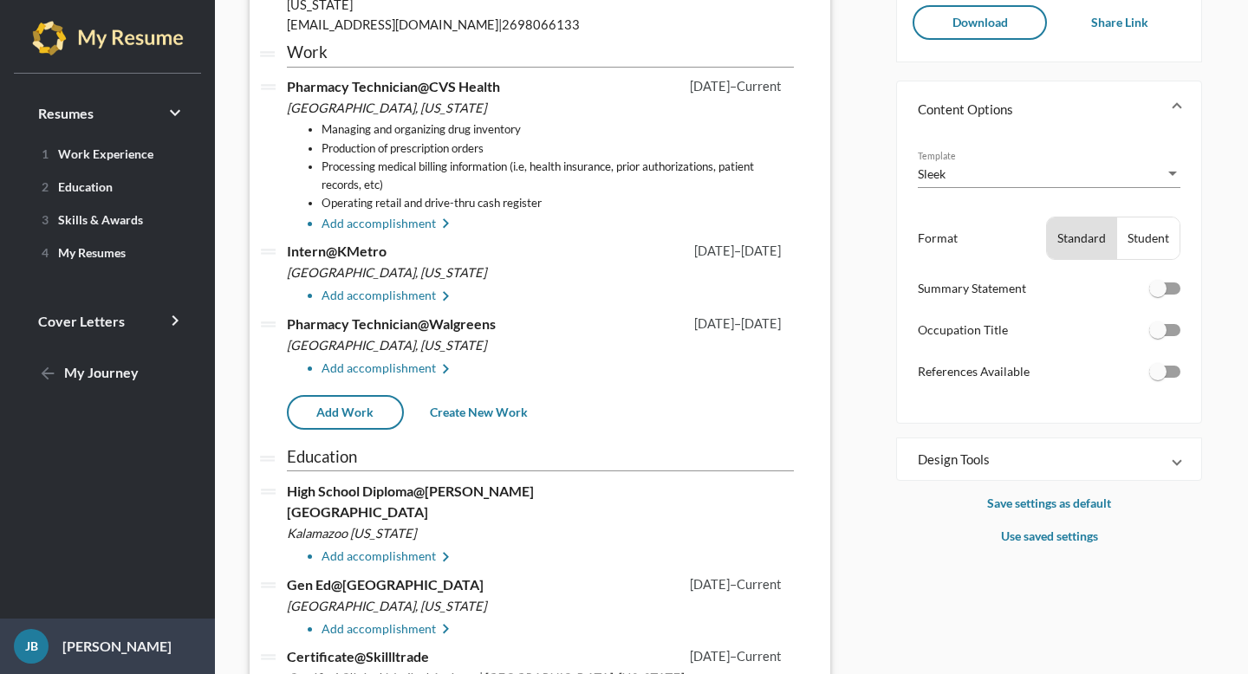
scroll to position [176, 0]
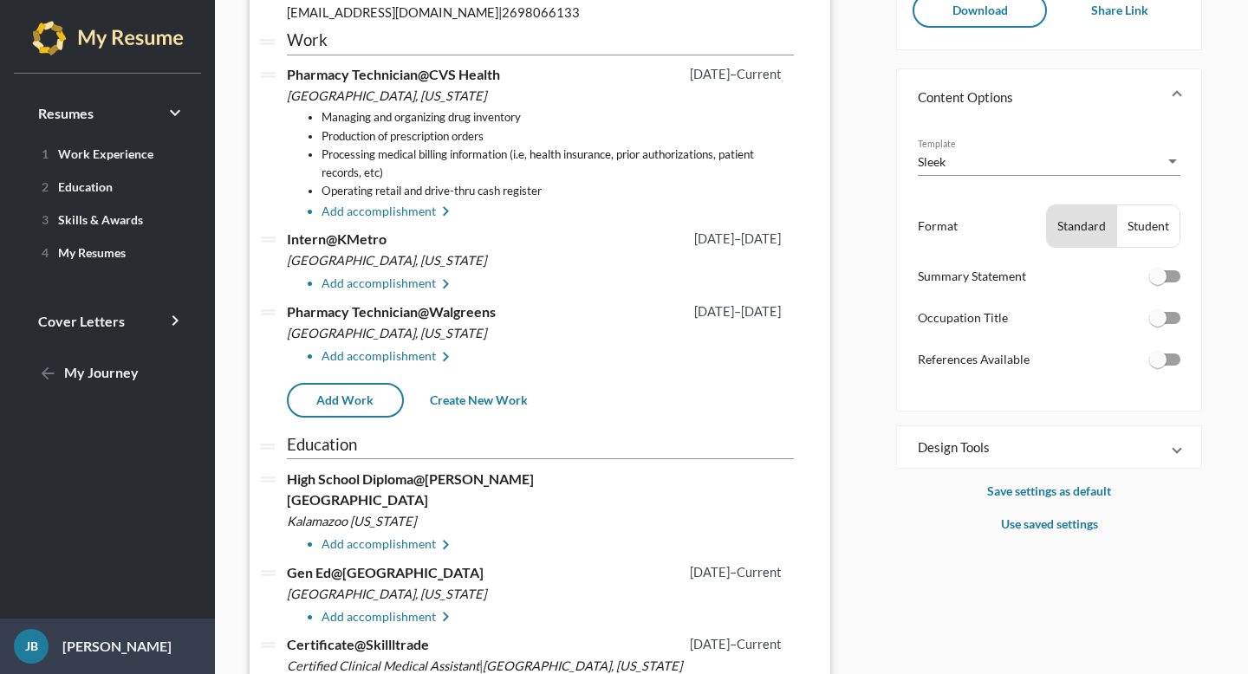
click at [406, 290] on li "Add accomplishment keyboard_arrow_right" at bounding box center [558, 284] width 472 height 21
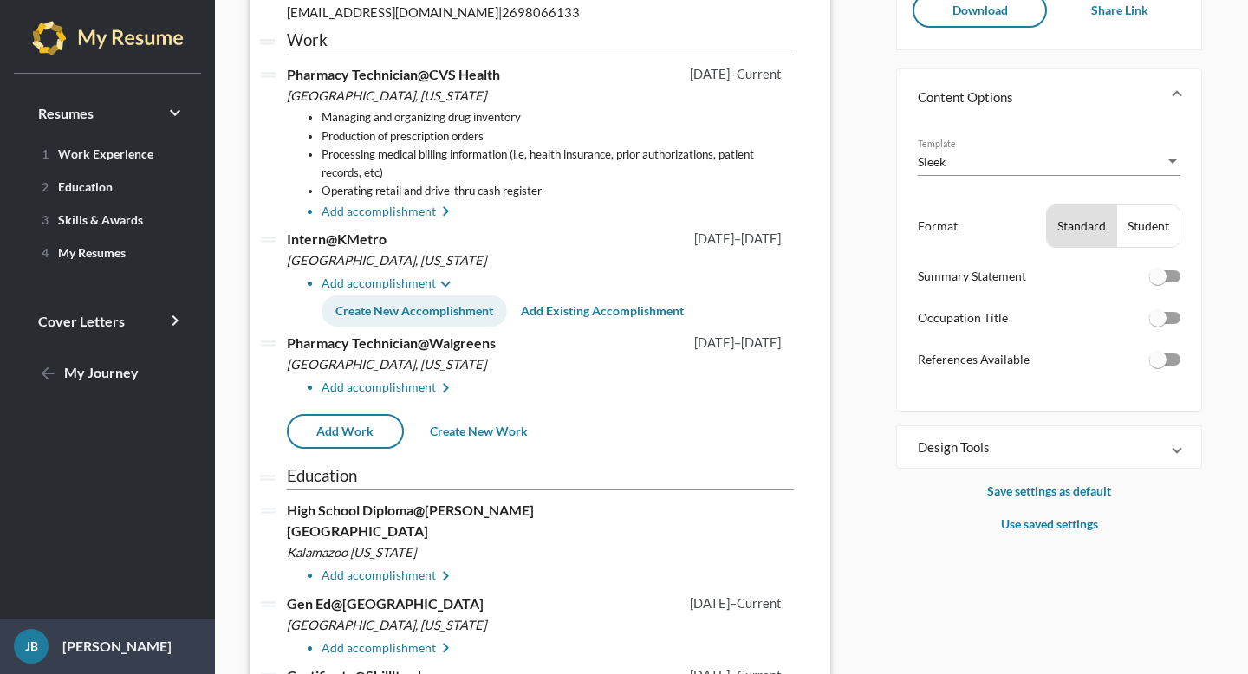
click at [376, 309] on span "Create New Accomplishment" at bounding box center [414, 310] width 158 height 15
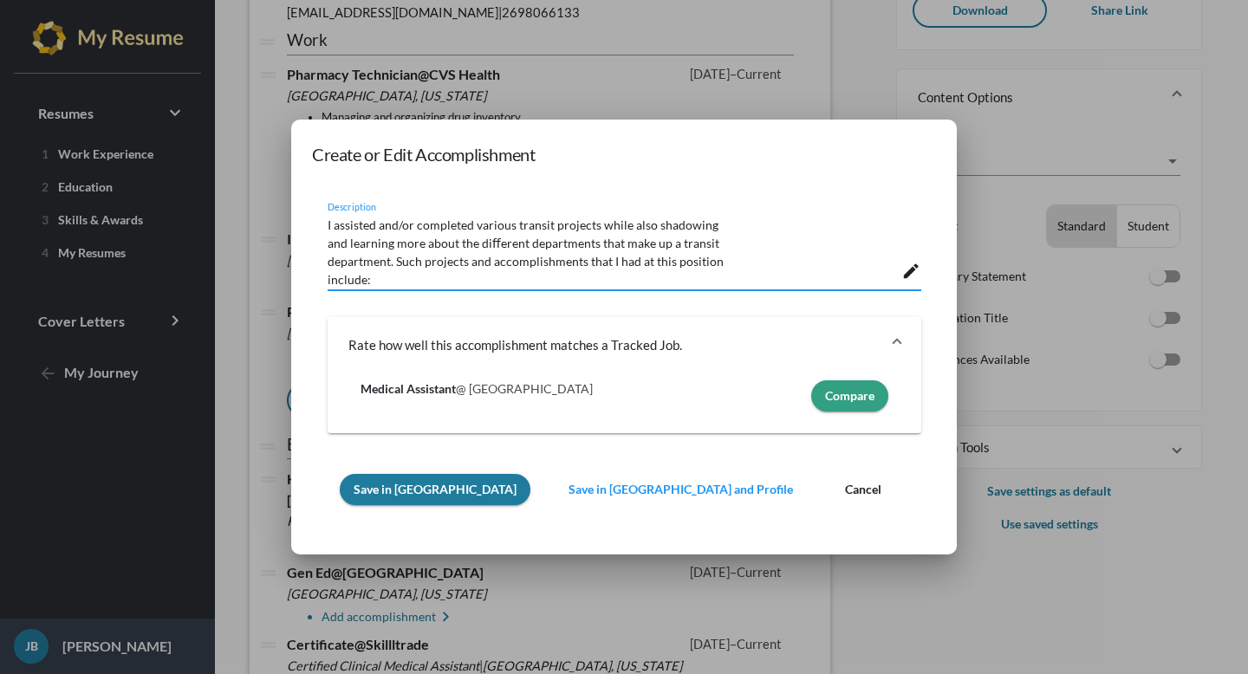
type textarea "I assisted and/or completed various transit projects while also shadowing and l…"
click at [424, 492] on span "Save in [GEOGRAPHIC_DATA]" at bounding box center [435, 489] width 163 height 15
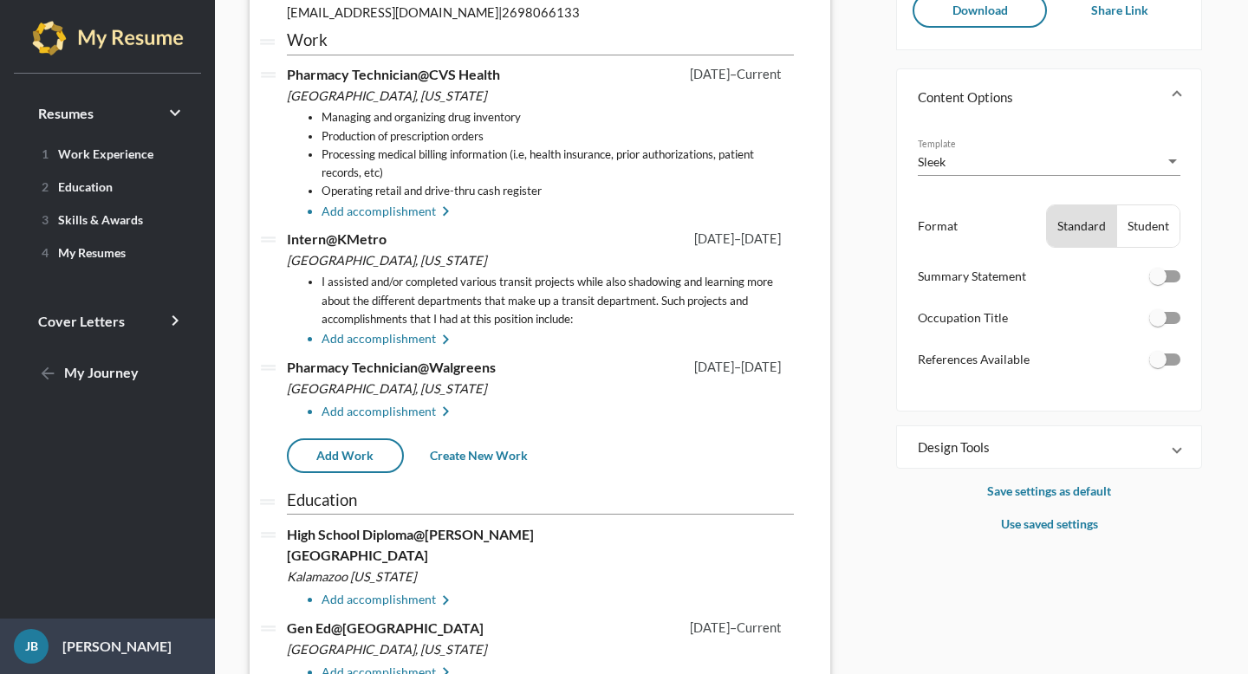
click at [398, 347] on li "Add accomplishment keyboard_arrow_right" at bounding box center [558, 339] width 472 height 21
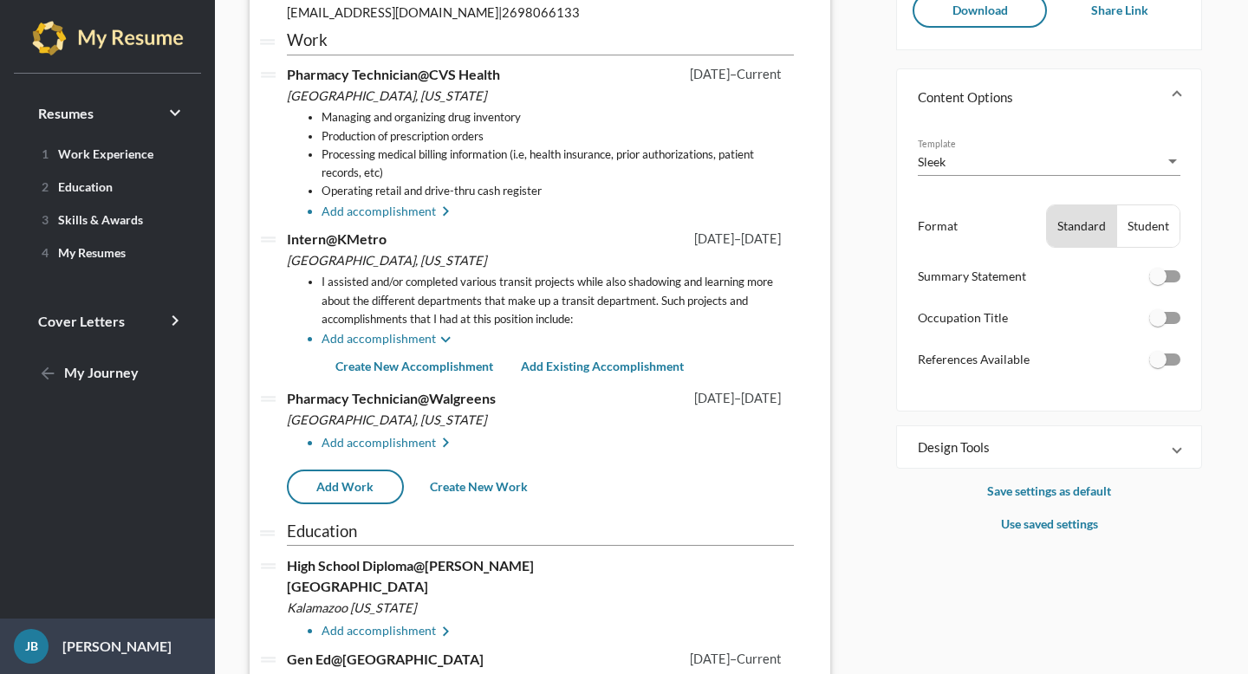
click at [386, 368] on span "Create New Accomplishment" at bounding box center [414, 366] width 158 height 15
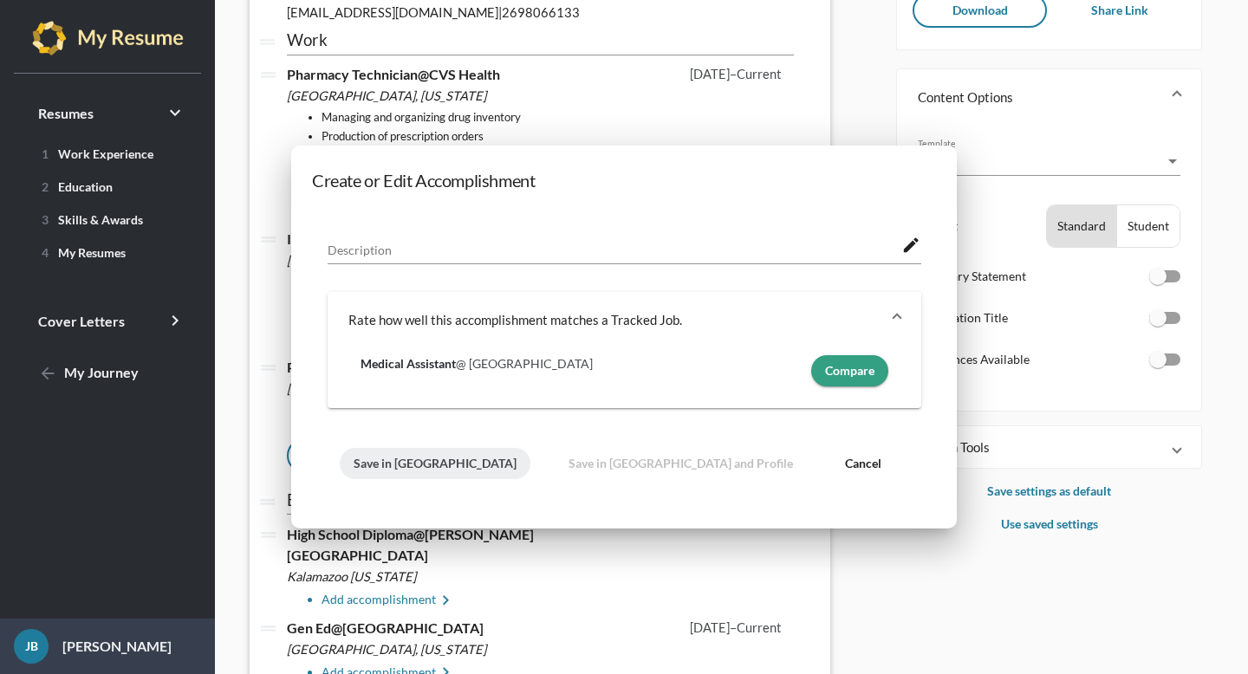
scroll to position [0, 0]
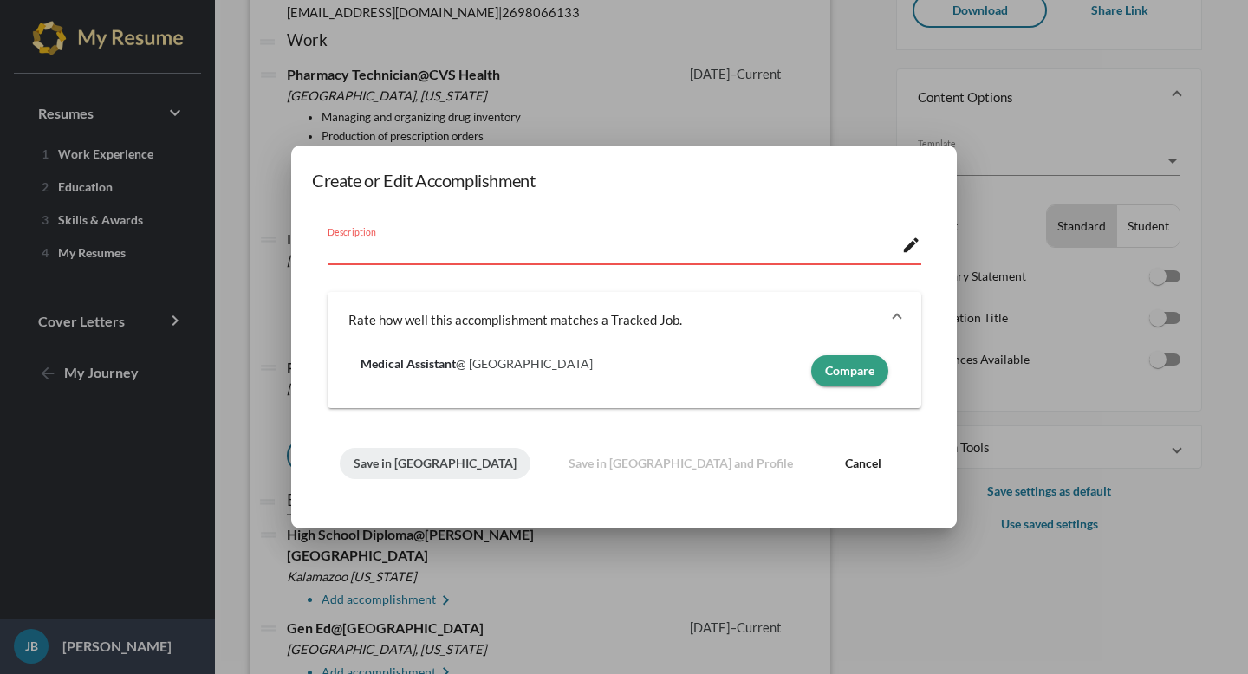
paste textarea "Collecting data and creating a quinquennial Socio-Economic Report of users of M…"
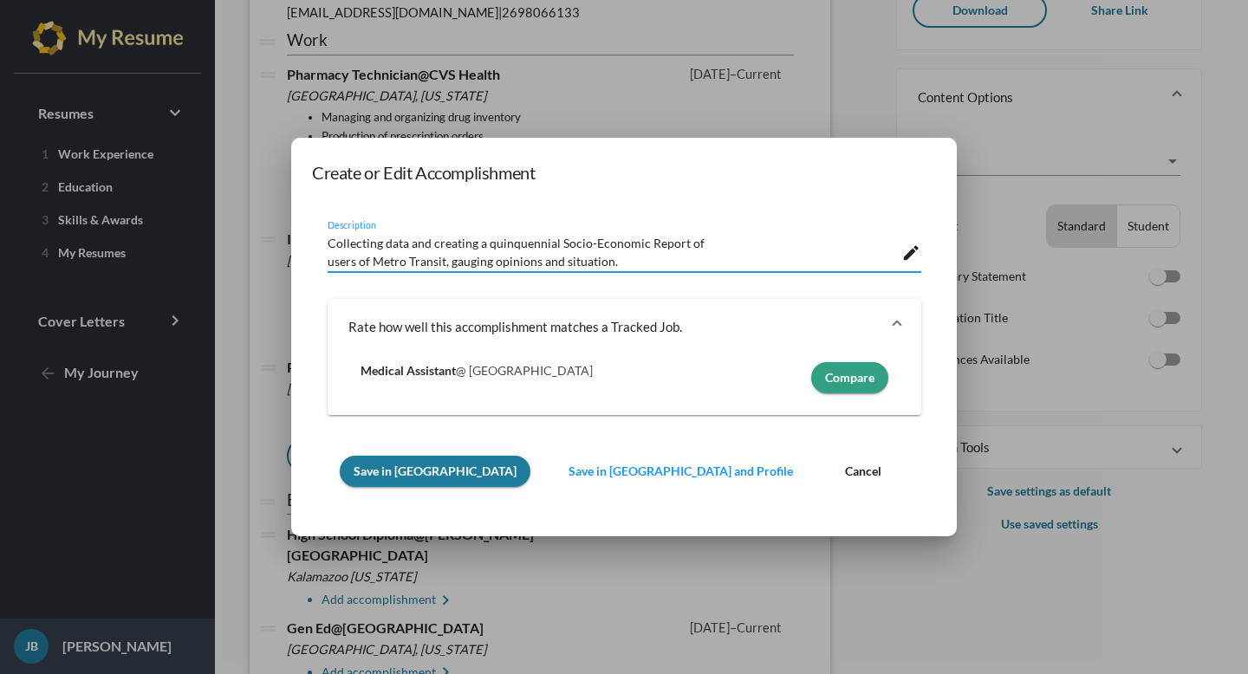
click at [729, 249] on textarea "Collecting data and creating a quinquennial Socio-Economic Report of users of M…" at bounding box center [615, 250] width 575 height 36
type textarea "Collecting data and creating a quinquennial Socio-Economic Report of users of M…"
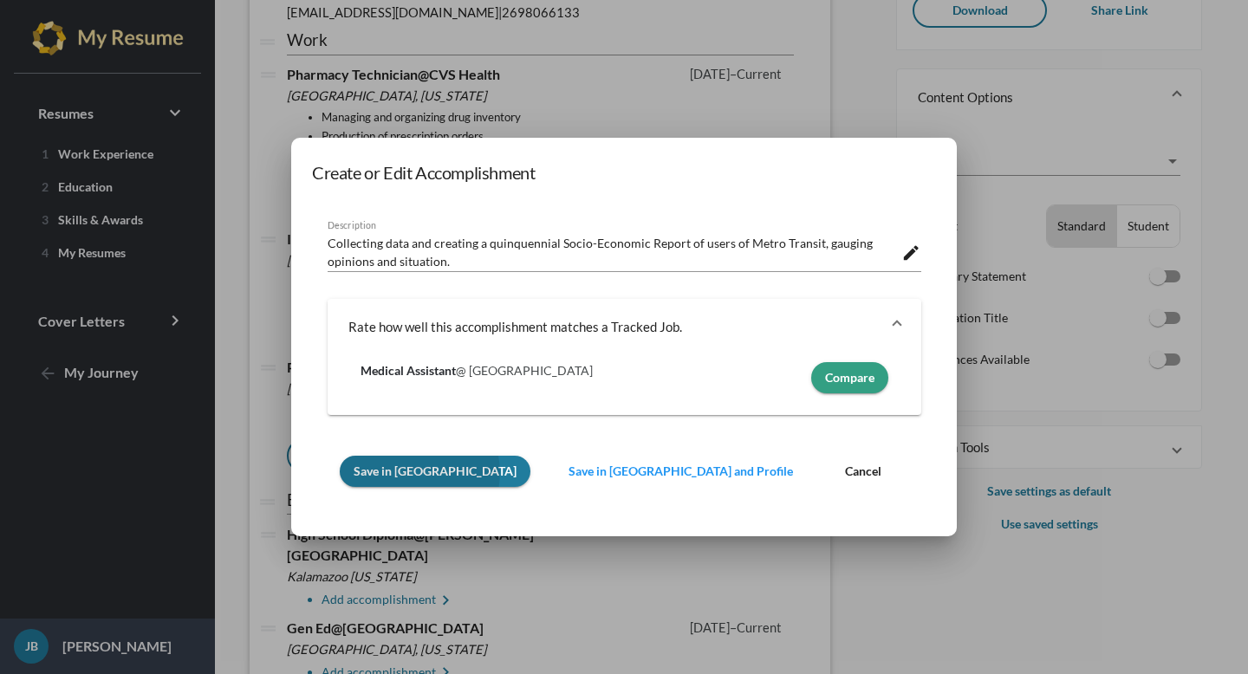
click at [419, 473] on span "Save in [GEOGRAPHIC_DATA]" at bounding box center [435, 471] width 163 height 15
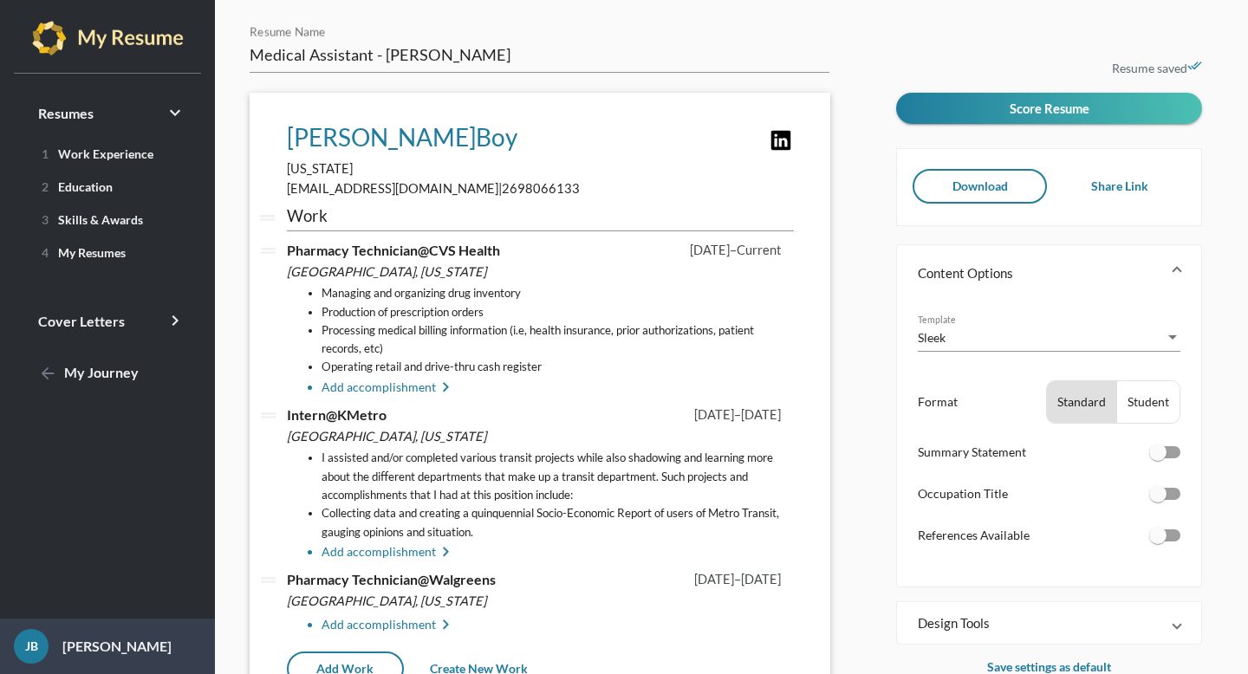
scroll to position [176, 0]
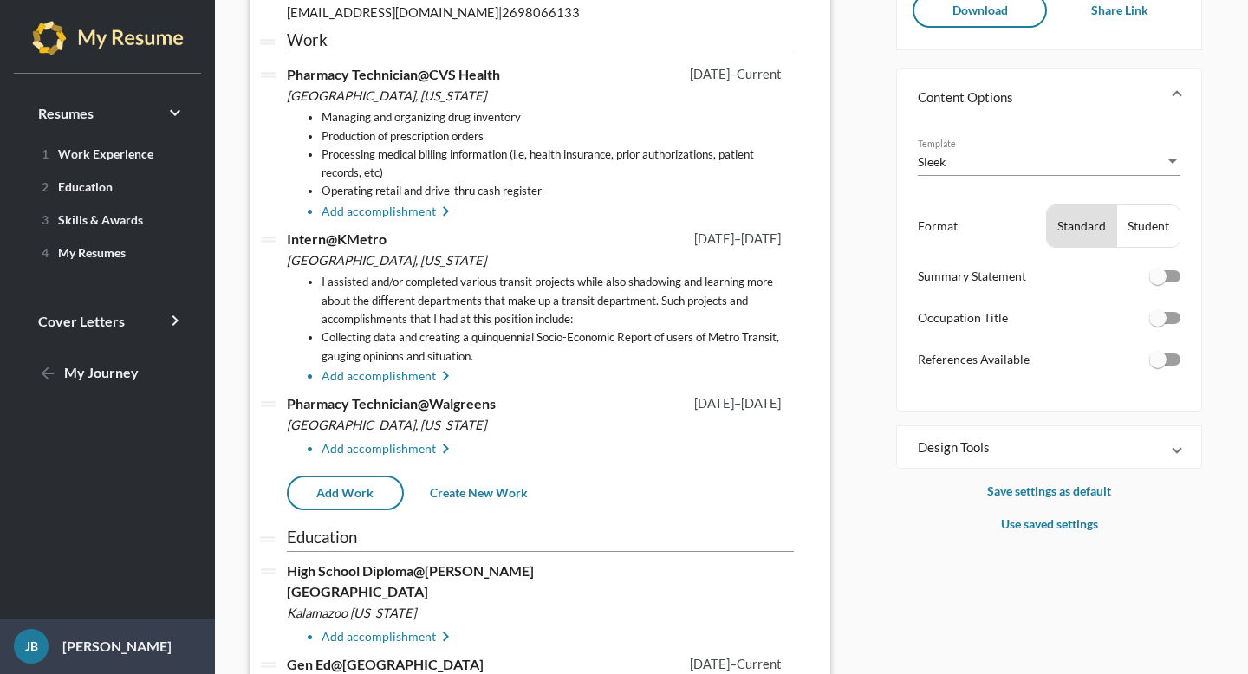
click at [407, 375] on li "Add accomplishment keyboard_arrow_right" at bounding box center [558, 377] width 472 height 21
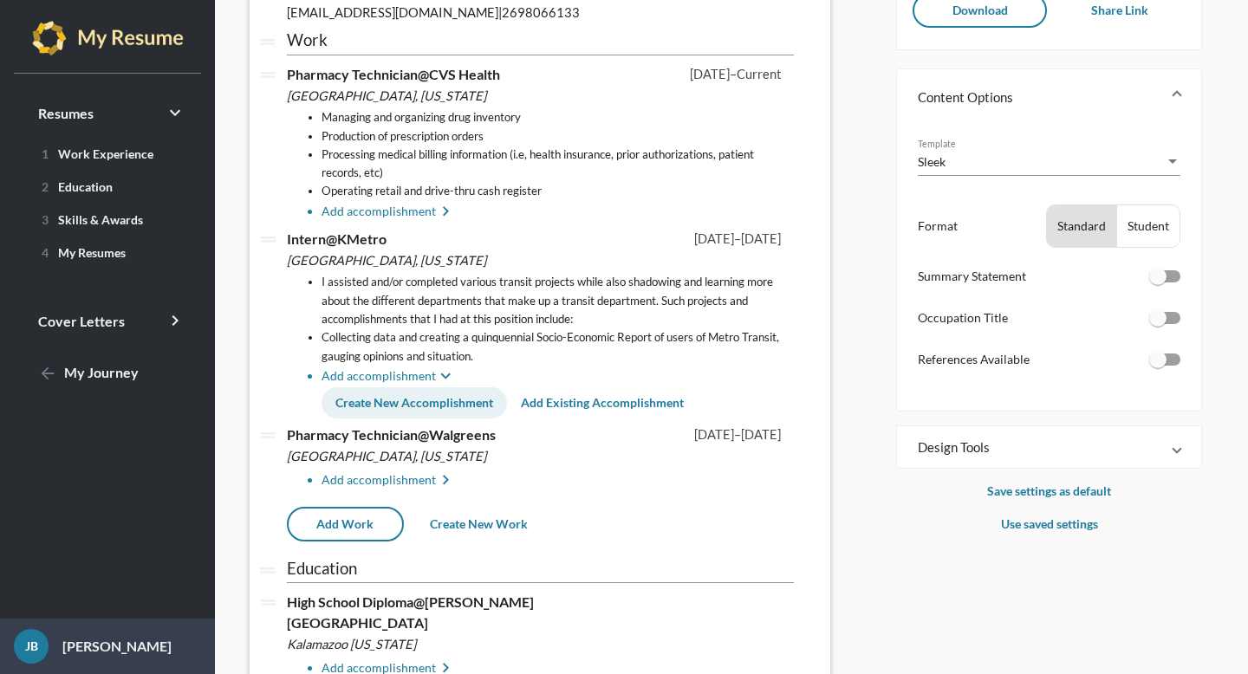
click at [388, 396] on button "Create New Accomplishment" at bounding box center [415, 402] width 186 height 31
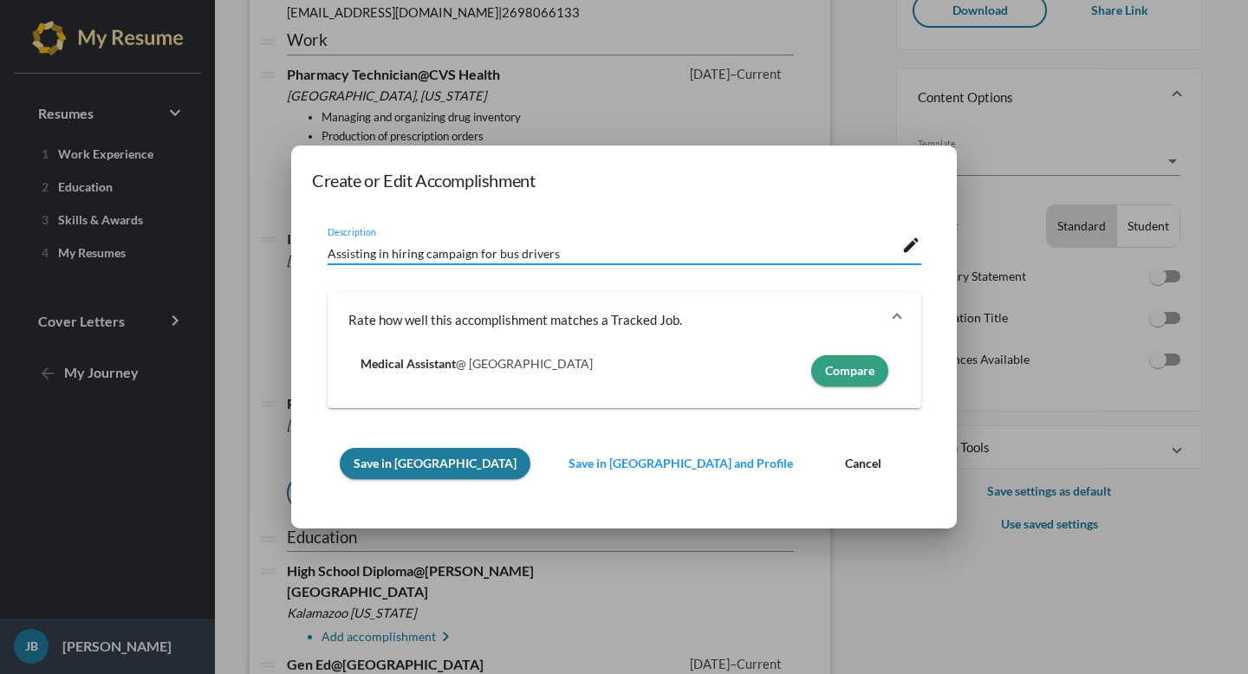
type textarea "Assisting in hiring campaign for bus drivers"
click at [405, 464] on span "Save in [GEOGRAPHIC_DATA]" at bounding box center [435, 463] width 163 height 15
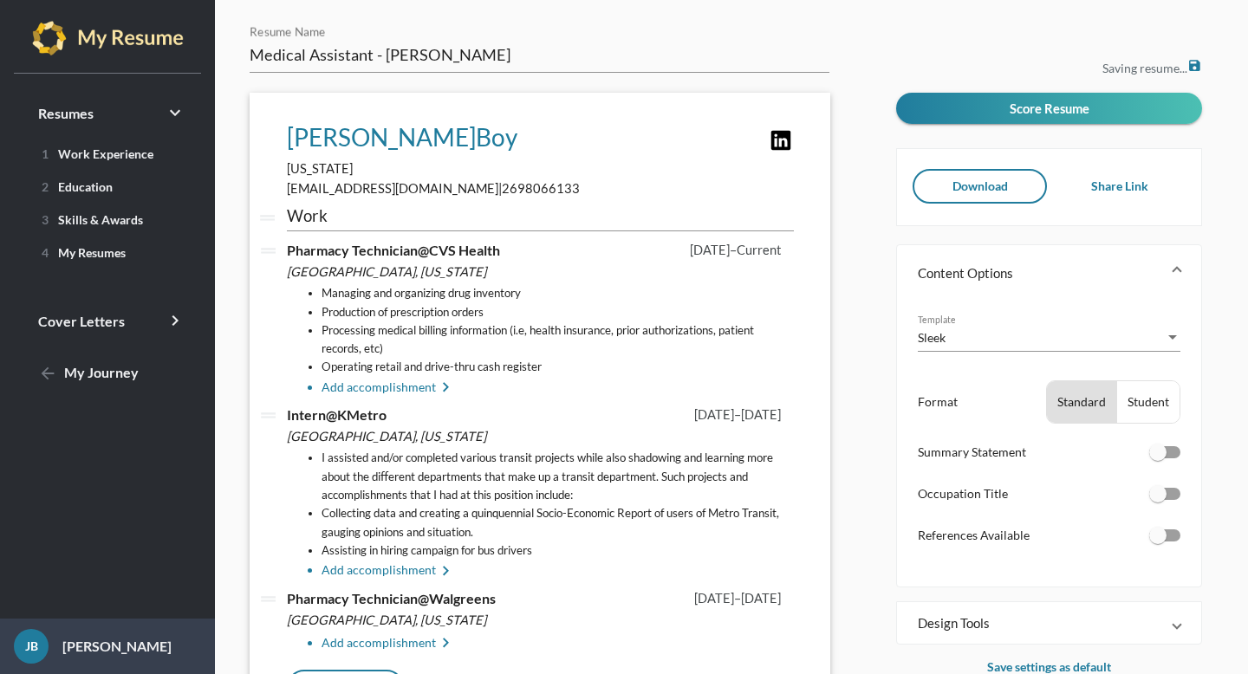
scroll to position [176, 0]
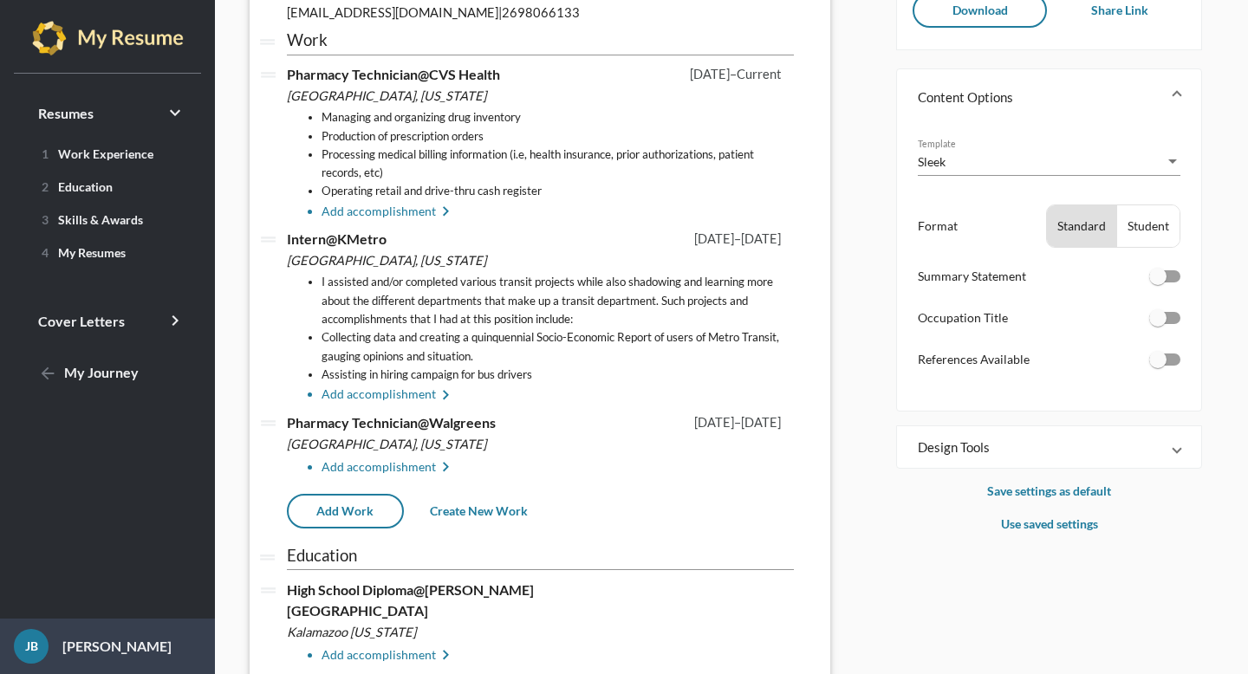
click at [408, 394] on li "Add accomplishment keyboard_arrow_right" at bounding box center [558, 395] width 472 height 21
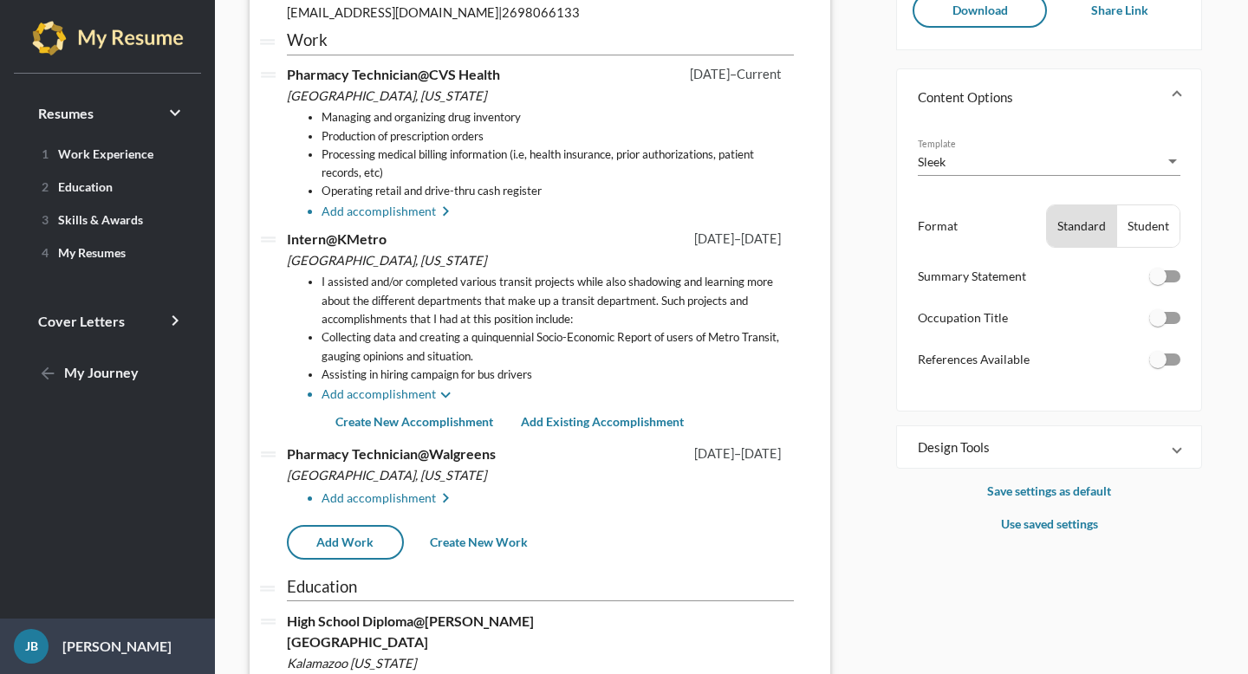
click at [420, 416] on span "Create New Accomplishment" at bounding box center [414, 421] width 158 height 15
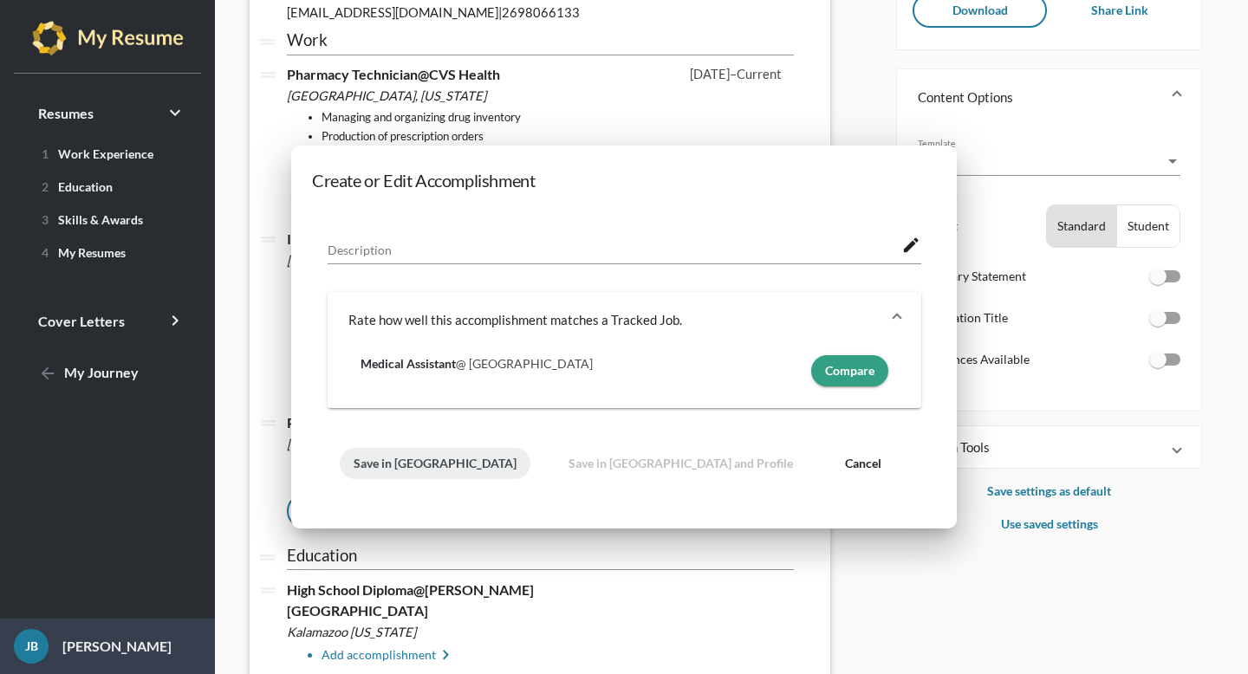
scroll to position [0, 0]
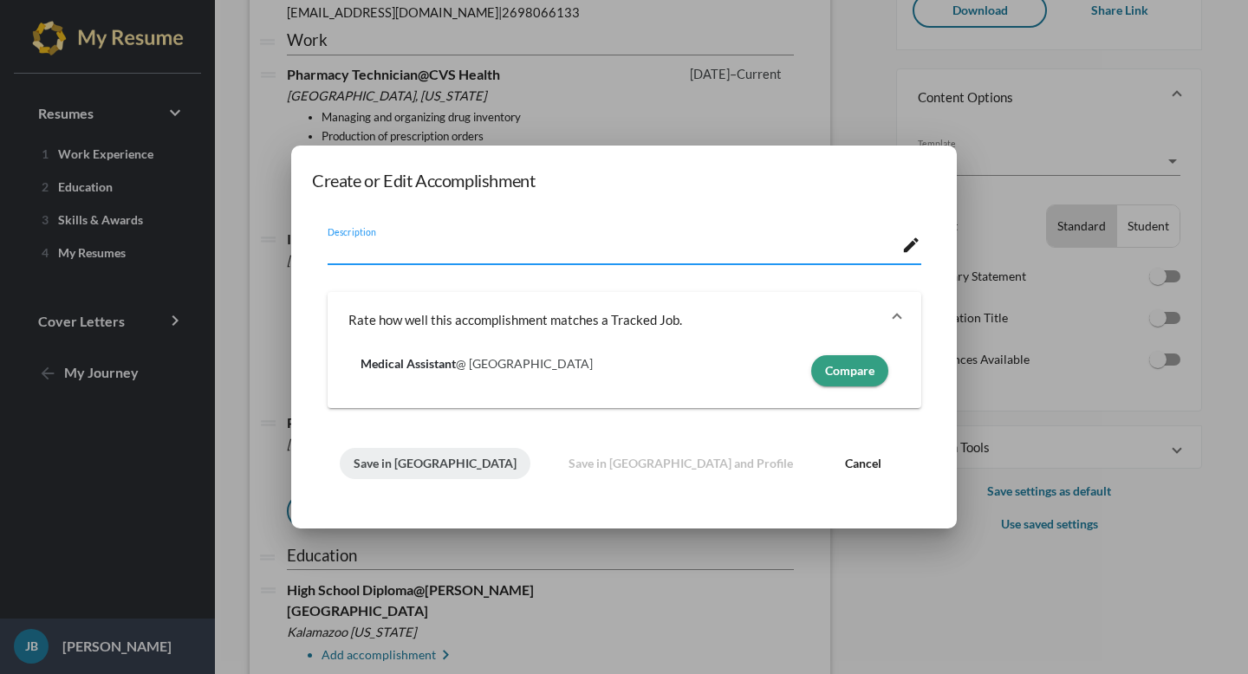
paste textarea "Recommending methods to increase ridership amongst Western [US_STATE] Universit…"
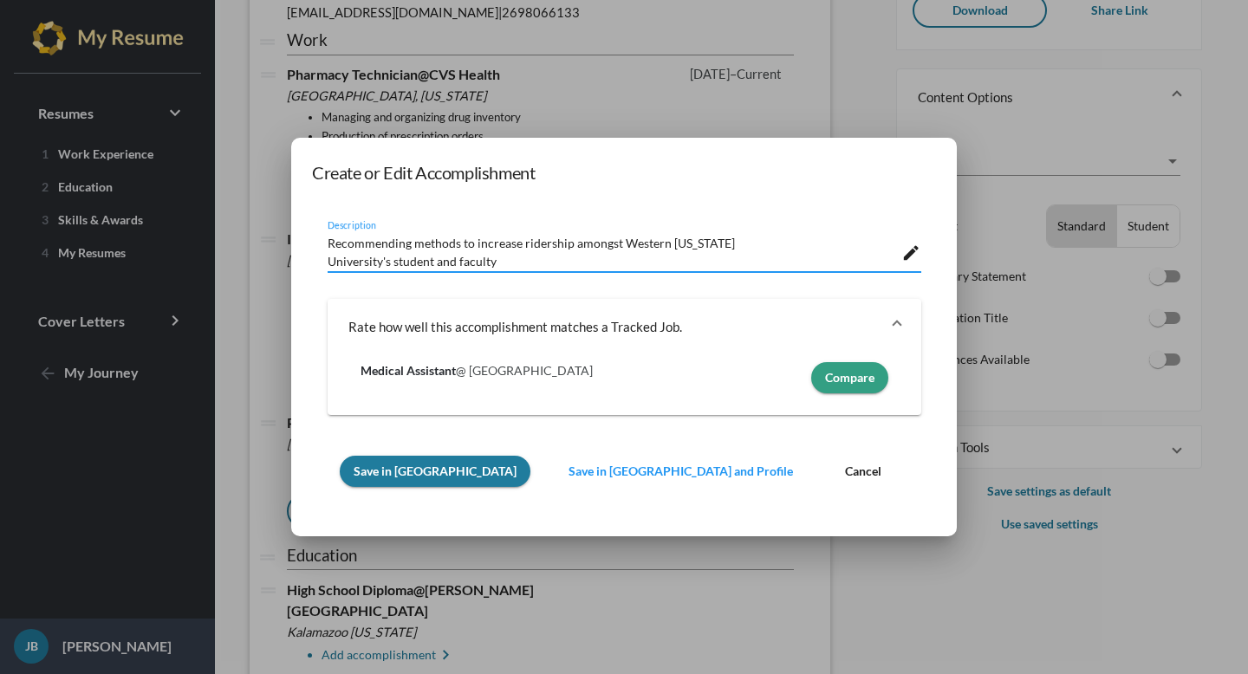
click at [744, 235] on textarea "Recommending methods to increase ridership amongst Western [US_STATE] Universit…" at bounding box center [615, 250] width 575 height 36
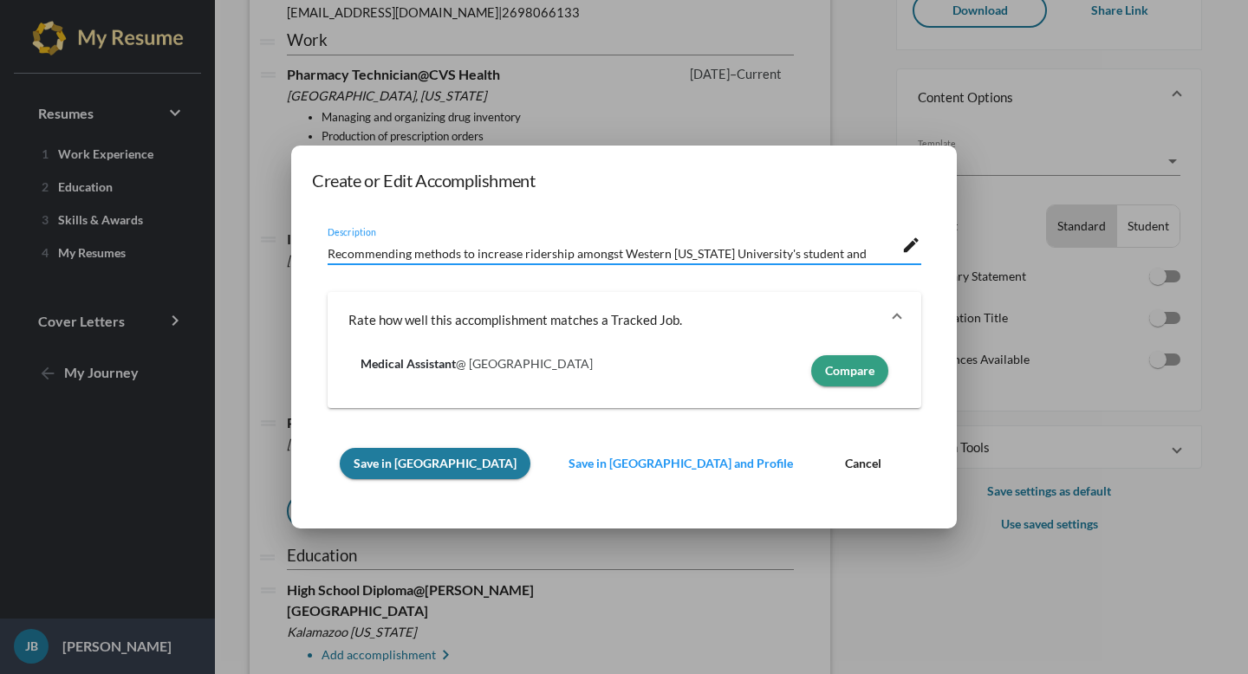
type textarea "Recommending methods to increase ridership amongst Western [US_STATE] Universit…"
click at [380, 462] on span "Save in [GEOGRAPHIC_DATA]" at bounding box center [435, 463] width 163 height 15
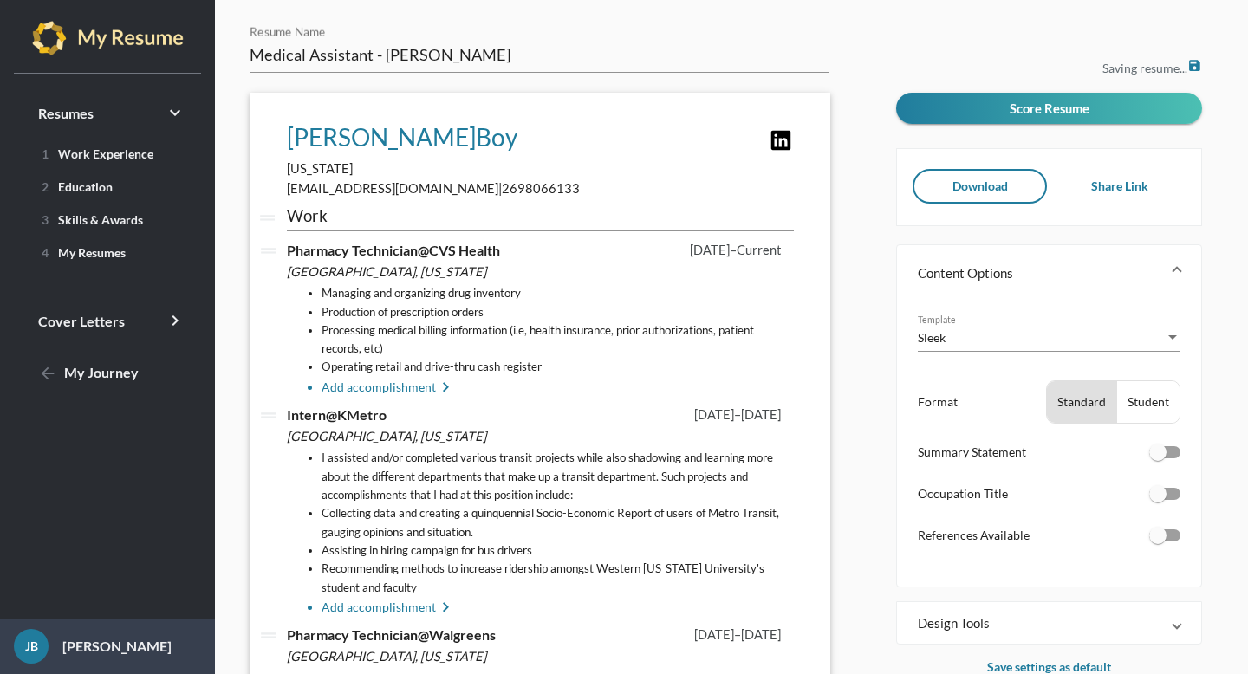
scroll to position [176, 0]
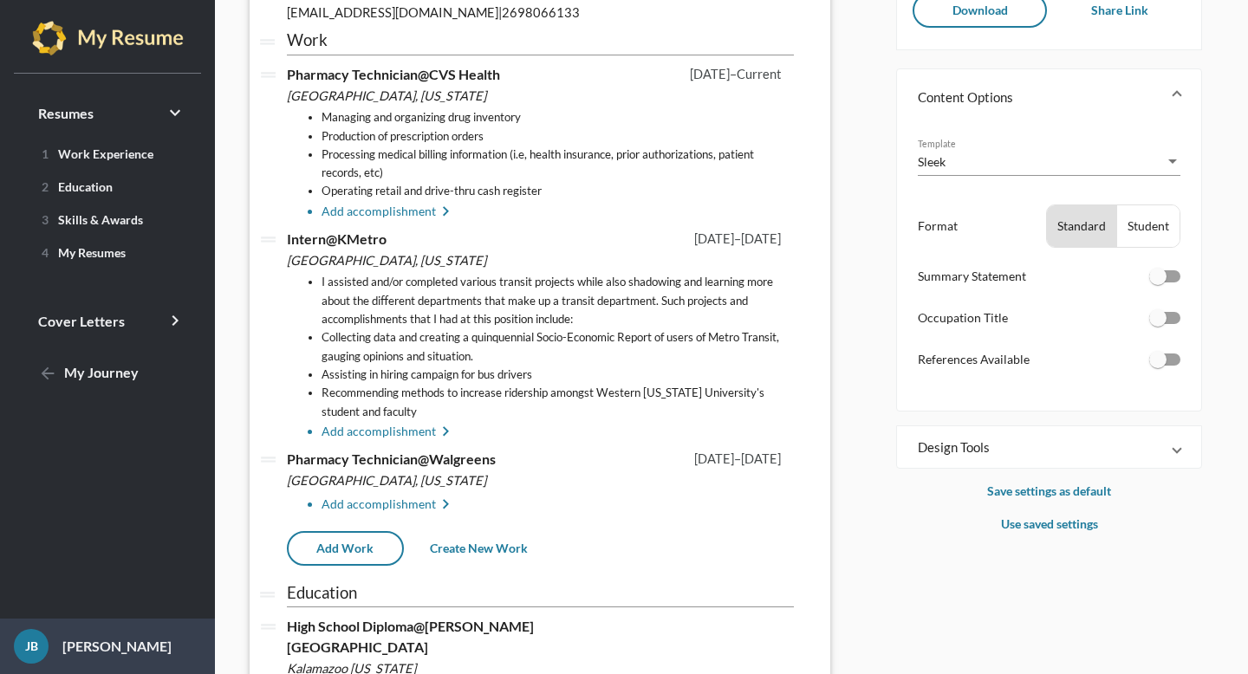
click at [361, 436] on li "Add accomplishment keyboard_arrow_right" at bounding box center [558, 432] width 472 height 21
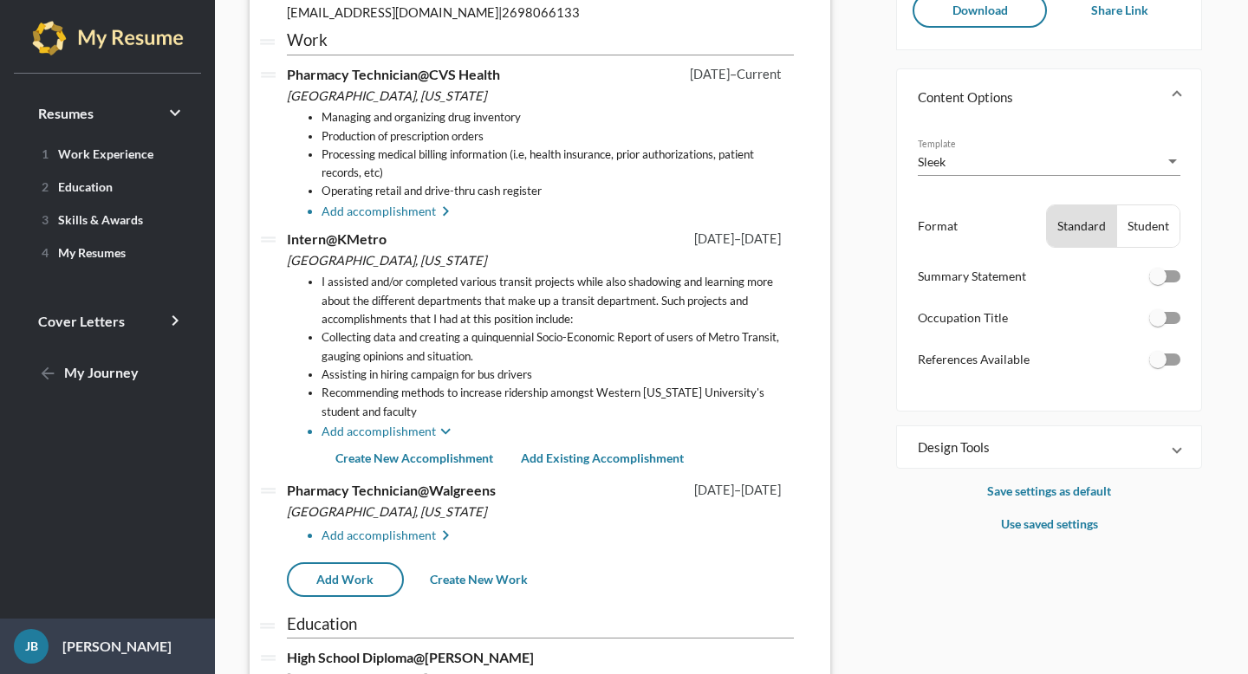
click at [387, 453] on span "Create New Accomplishment" at bounding box center [414, 458] width 158 height 15
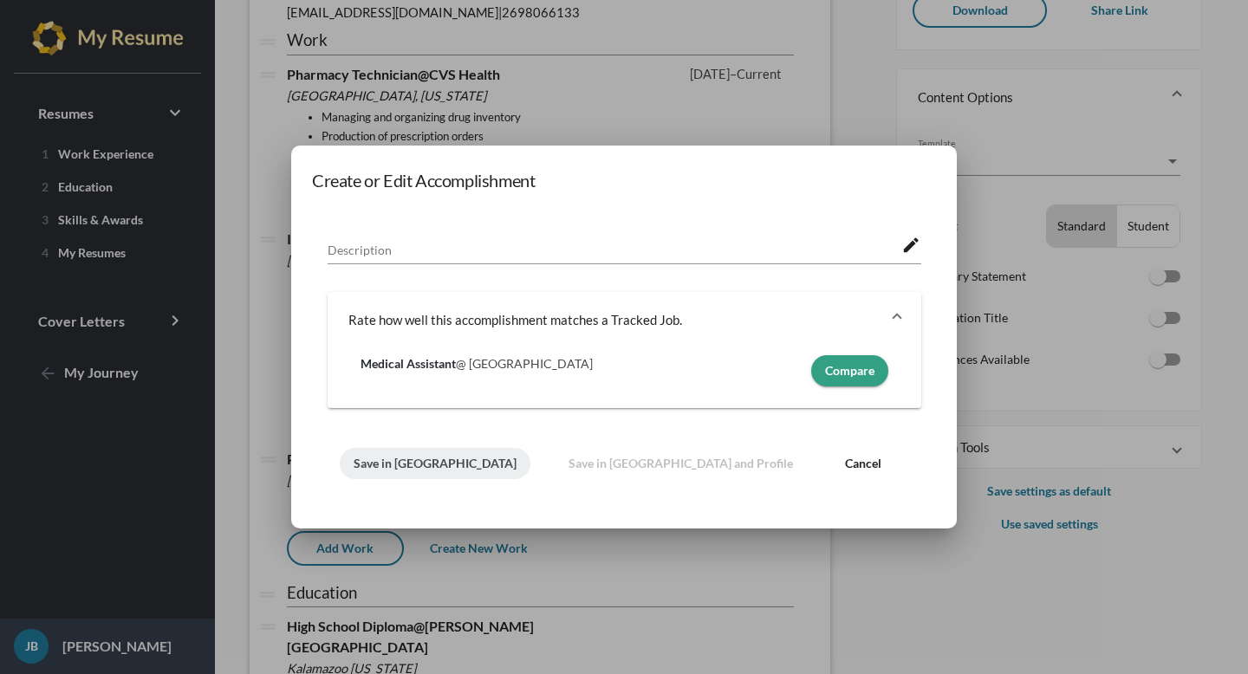
scroll to position [0, 0]
paste textarea "Making inquisitive and prospective analysis and examination in the current leve…"
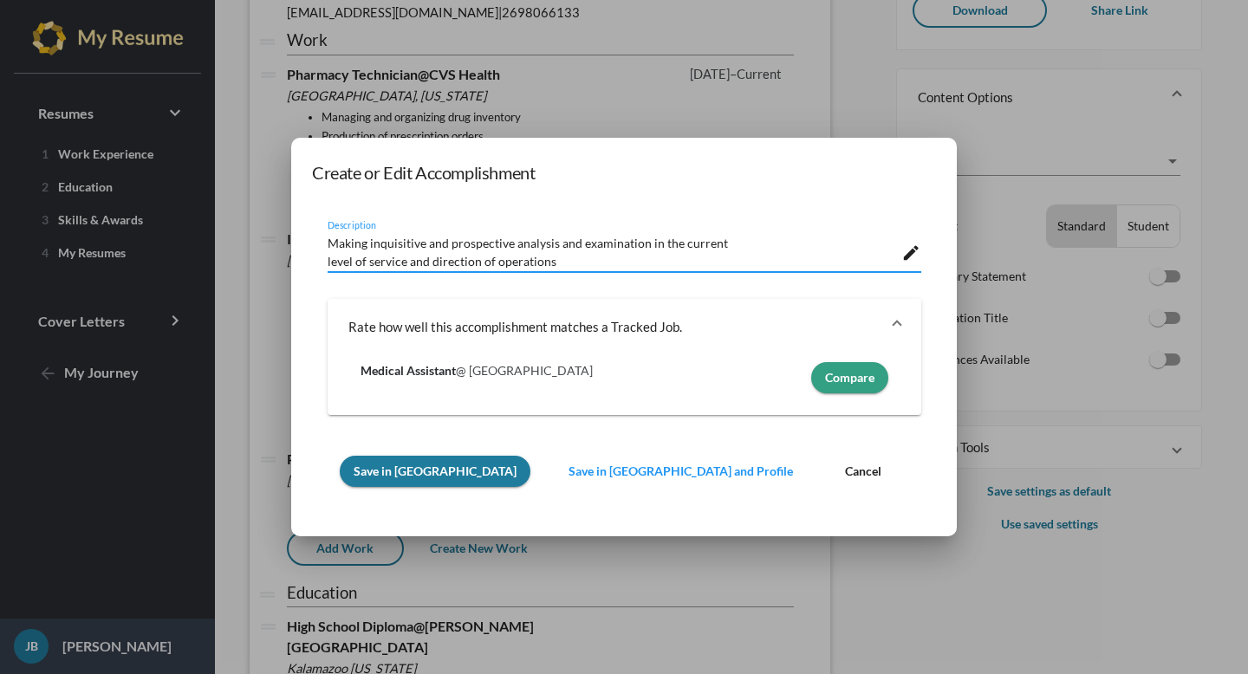
click at [733, 238] on textarea "Making inquisitive and prospective analysis and examination in the current leve…" at bounding box center [615, 250] width 575 height 36
type textarea "Making inquisitive and prospective analysis and examination in the current leve…"
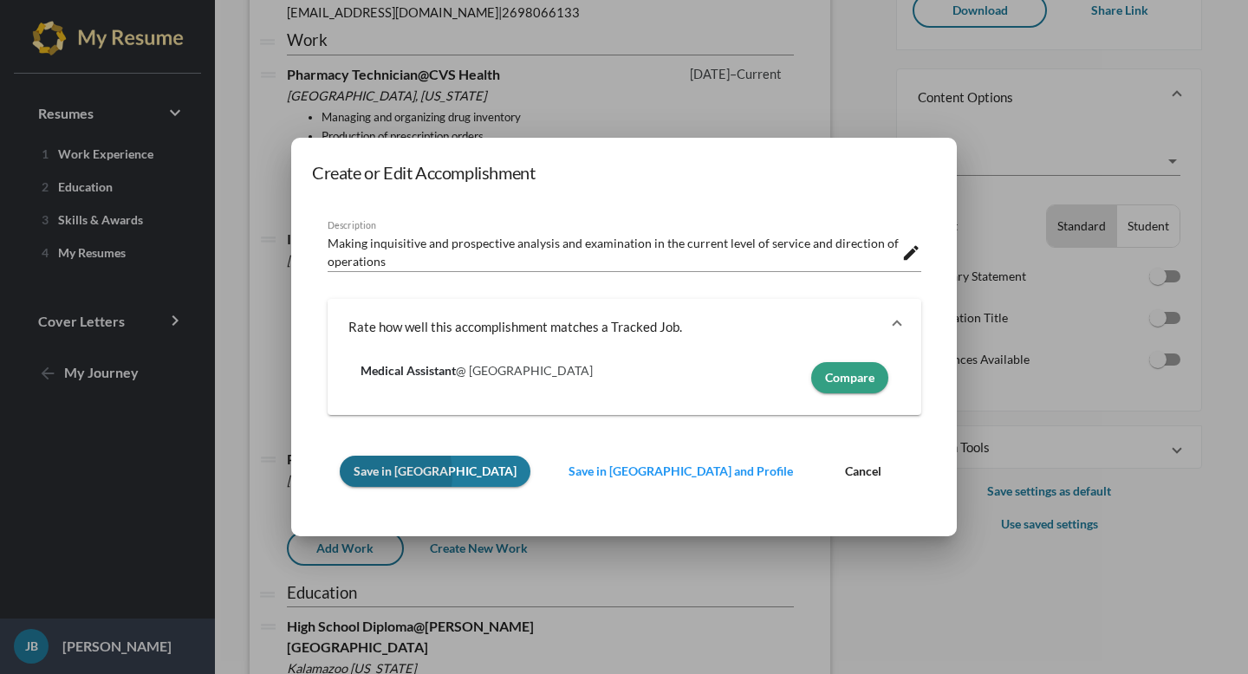
click at [362, 475] on span "Save in [GEOGRAPHIC_DATA]" at bounding box center [435, 471] width 163 height 15
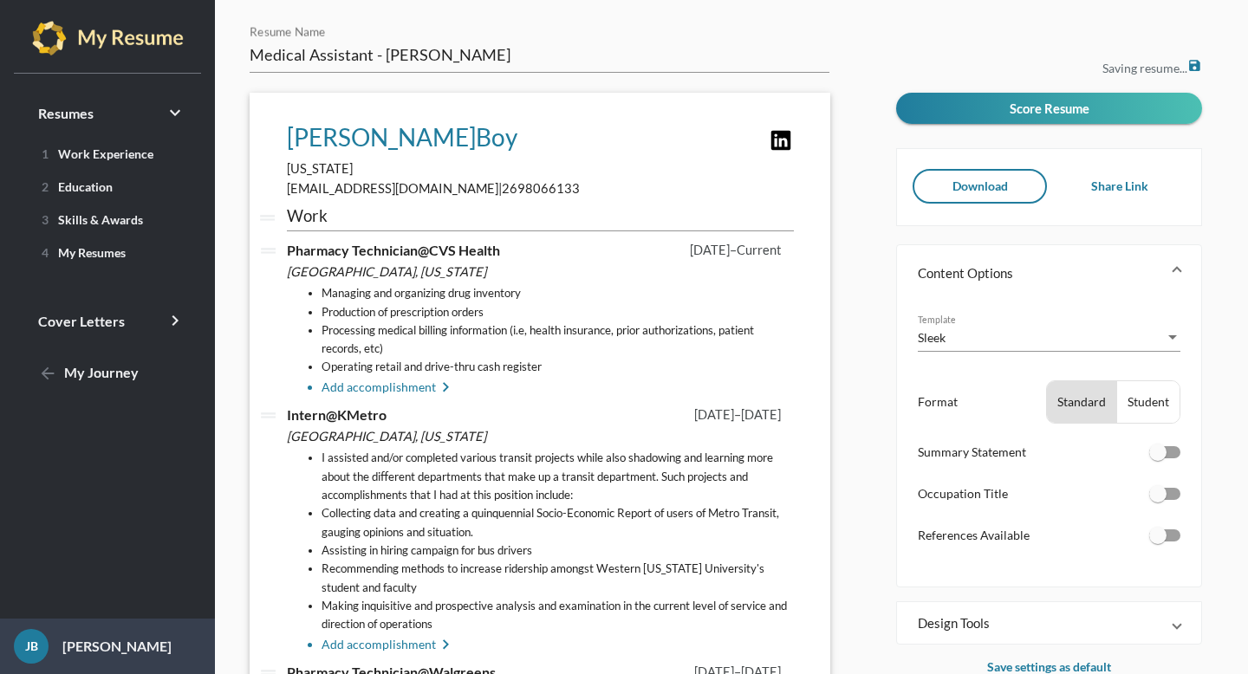
scroll to position [176, 0]
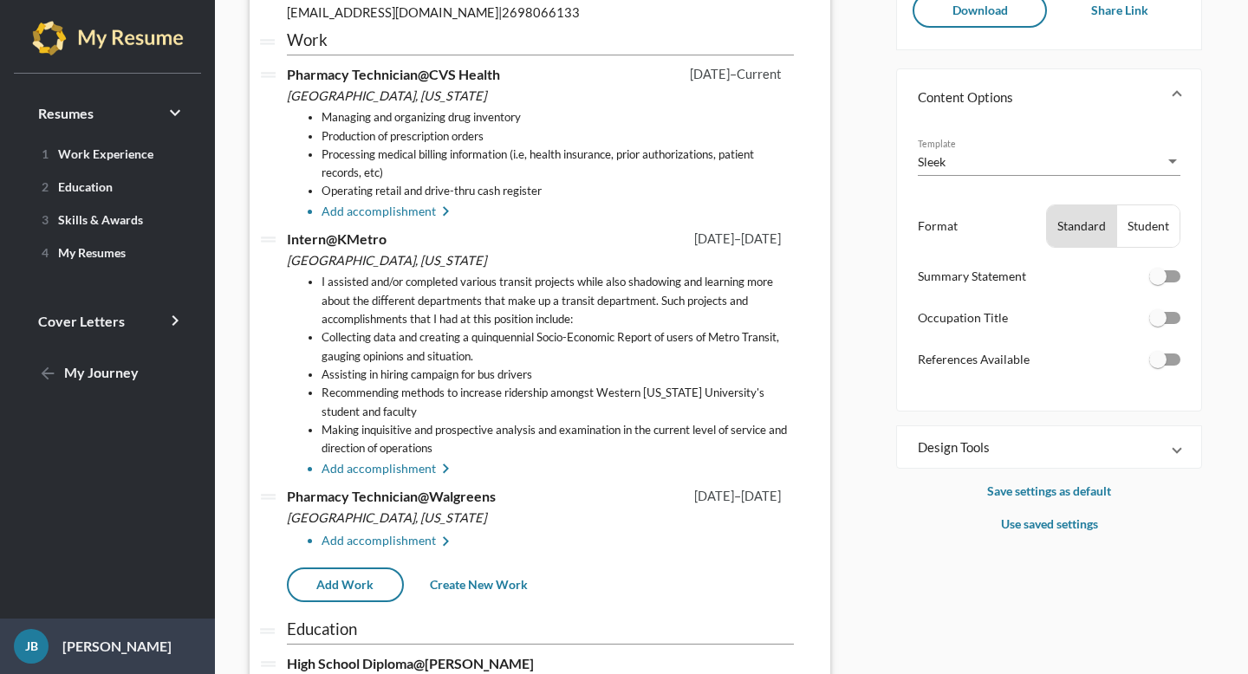
click at [362, 466] on li "Add accomplishment keyboard_arrow_right" at bounding box center [558, 469] width 472 height 21
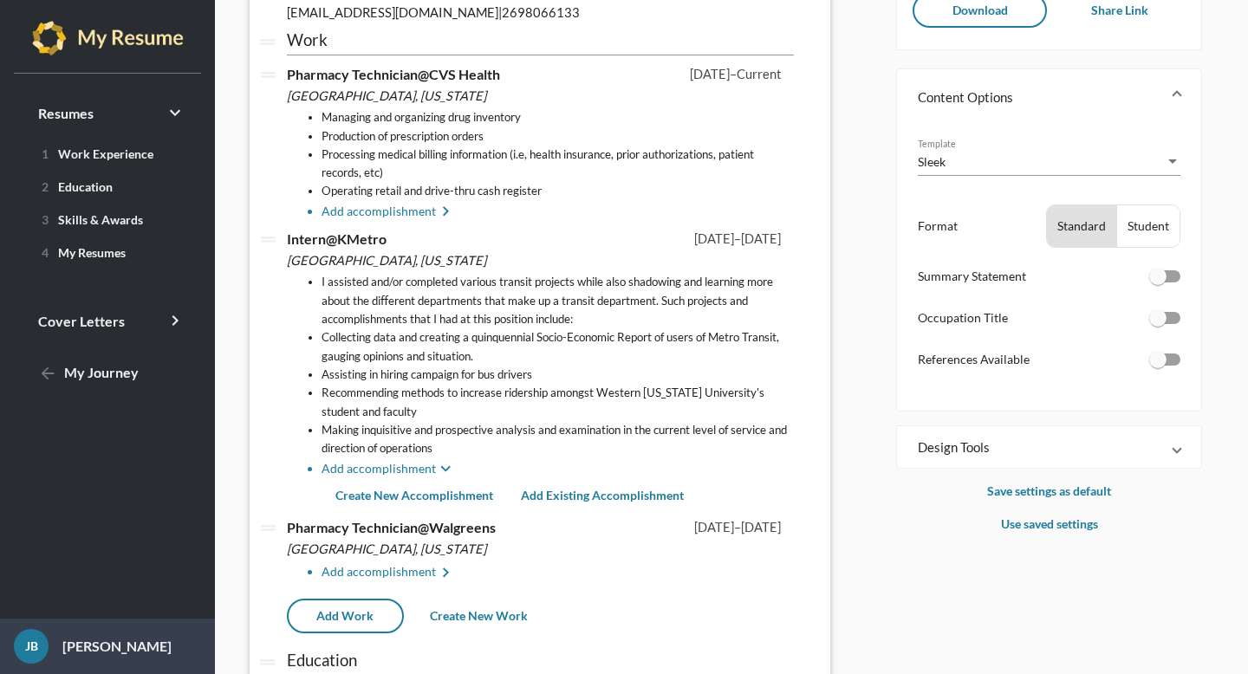
click at [409, 499] on span "Create New Accomplishment" at bounding box center [414, 495] width 158 height 15
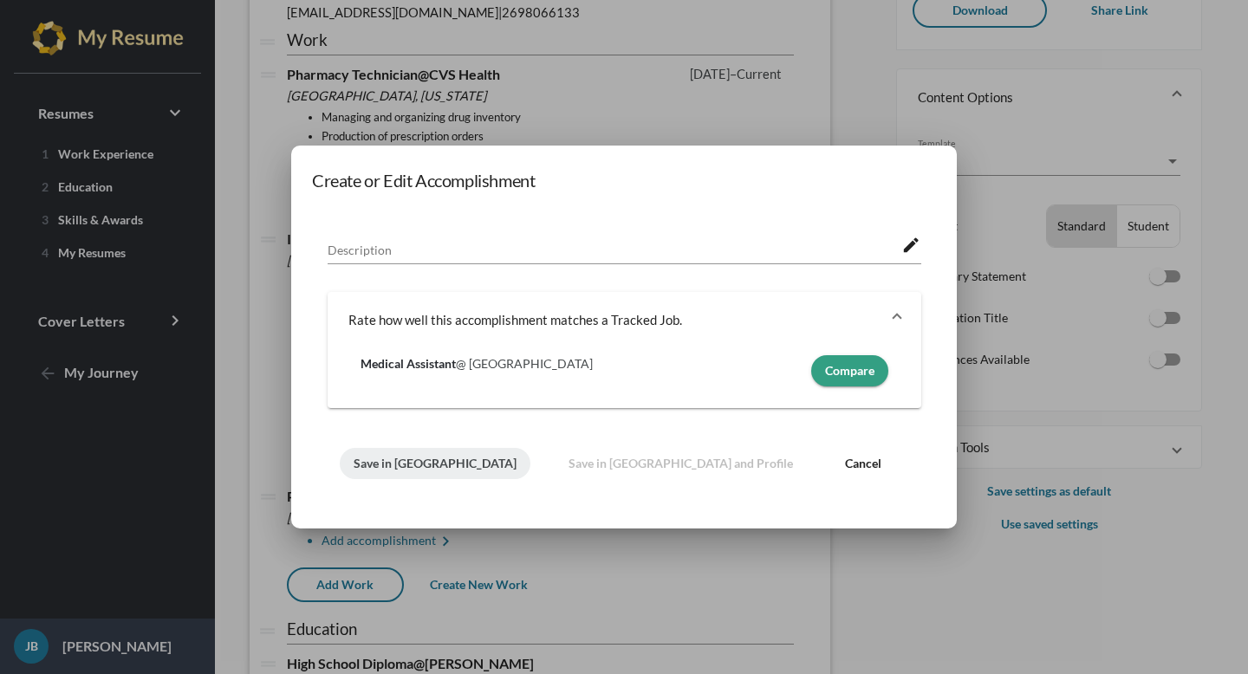
scroll to position [0, 0]
paste textarea "Improving trip planning and mobile fares for the fixed route system and Metro C…"
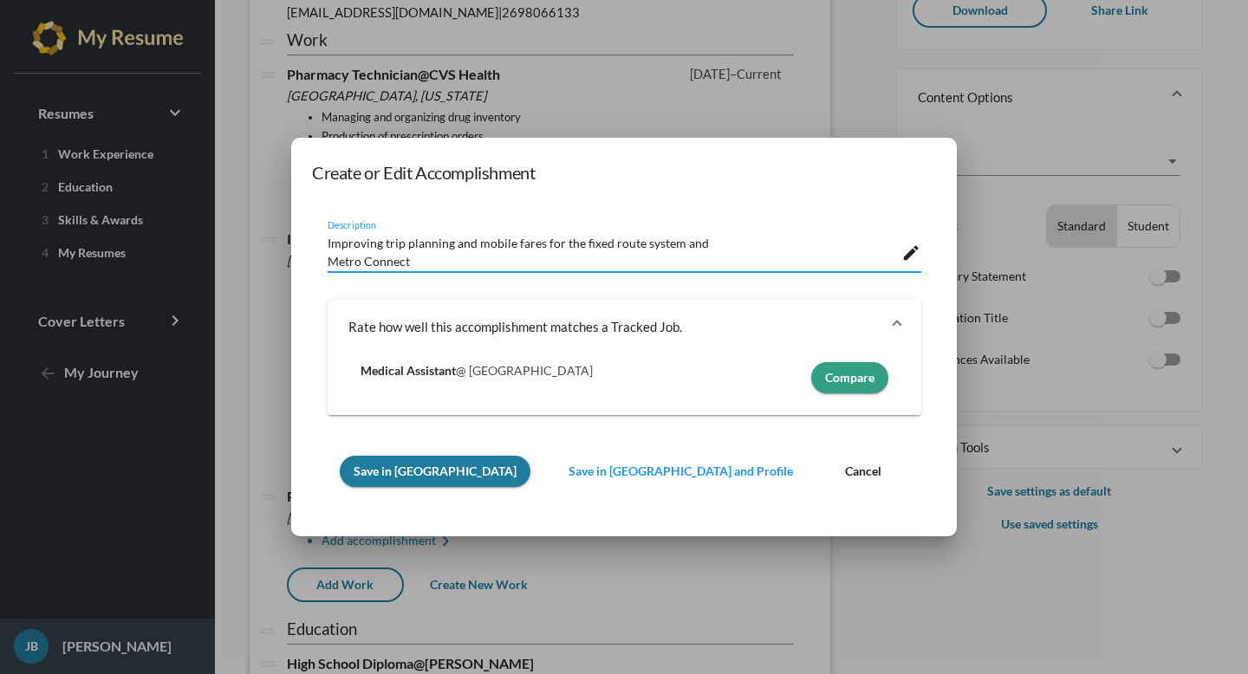
click at [728, 242] on textarea "Improving trip planning and mobile fares for the fixed route system and Metro C…" at bounding box center [615, 250] width 575 height 36
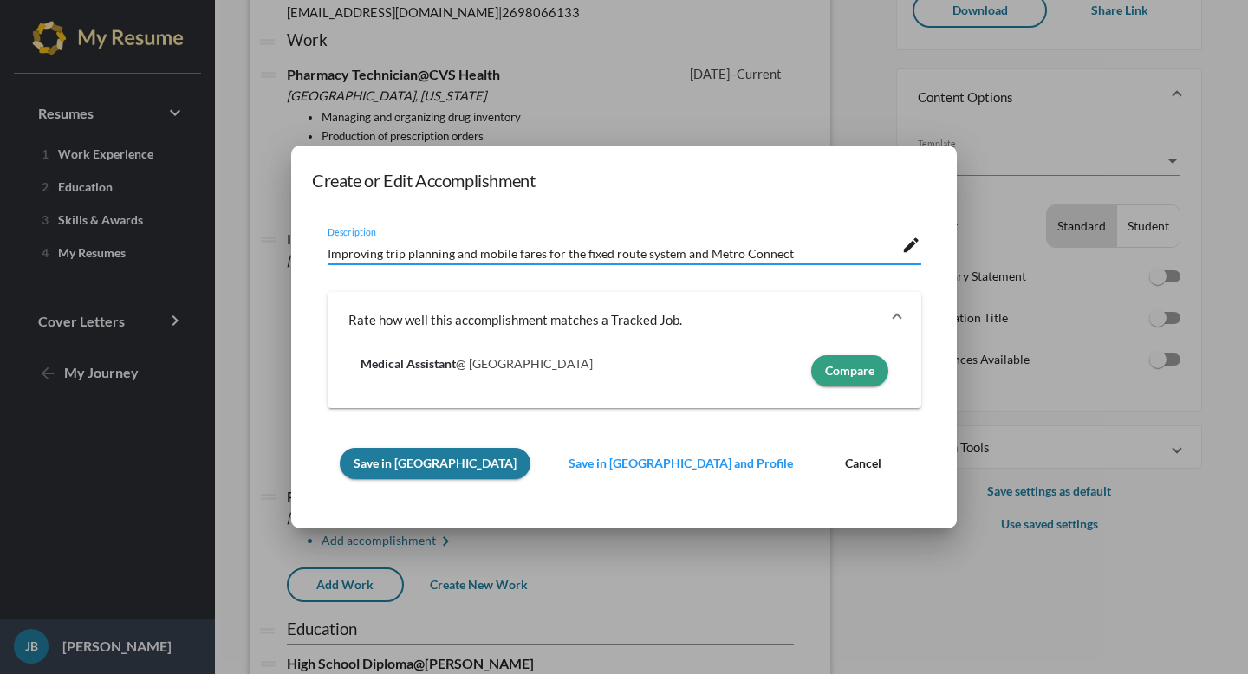
type textarea "Improving trip planning and mobile fares for the fixed route system and Metro C…"
click at [423, 467] on span "Save in [GEOGRAPHIC_DATA]" at bounding box center [435, 463] width 163 height 15
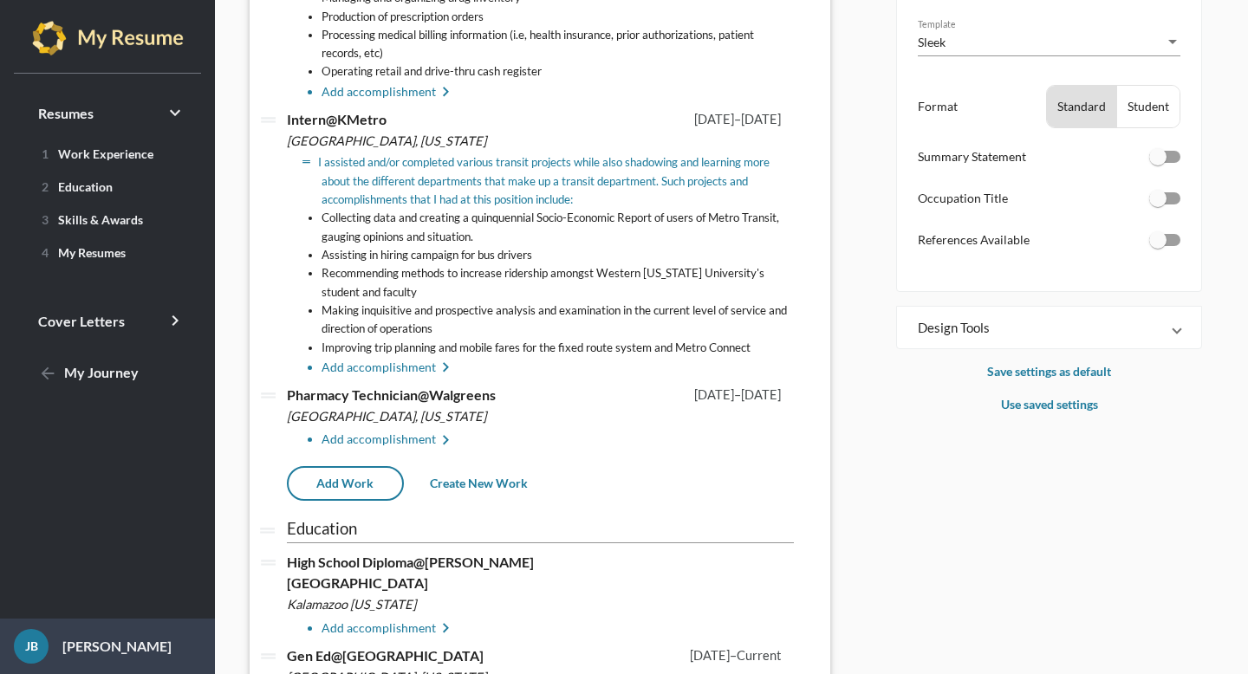
scroll to position [340, 0]
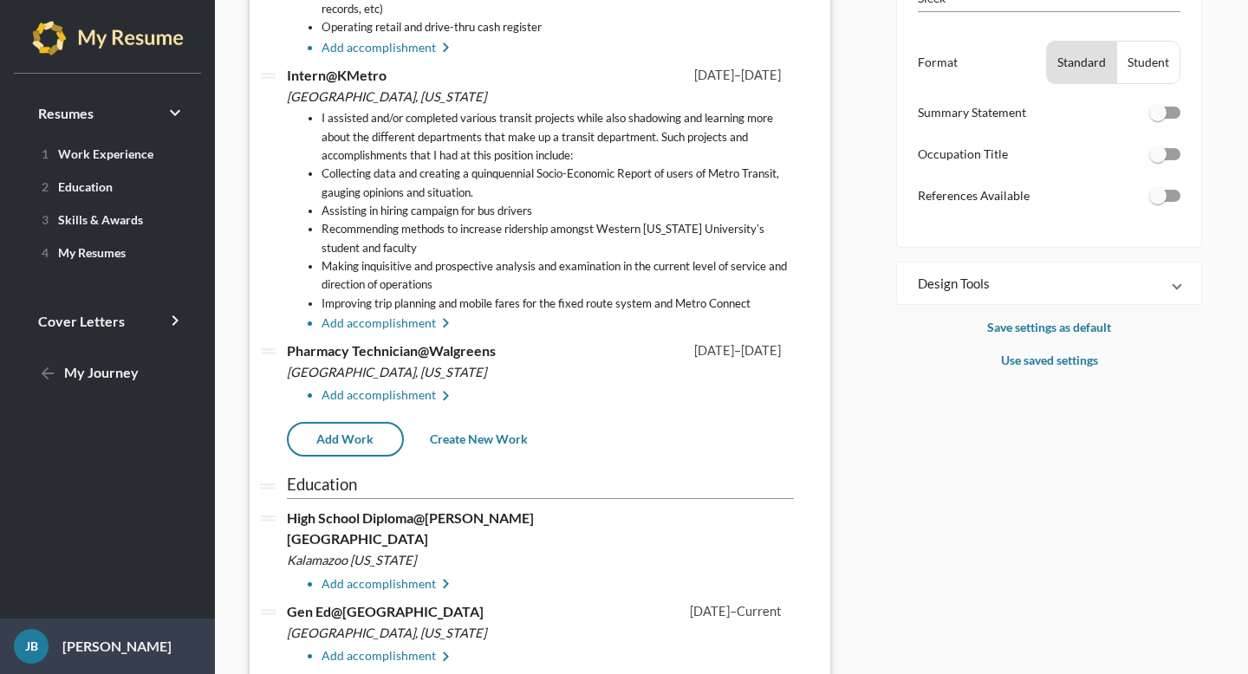
click at [433, 407] on li "Add accomplishment keyboard_arrow_right" at bounding box center [558, 396] width 472 height 21
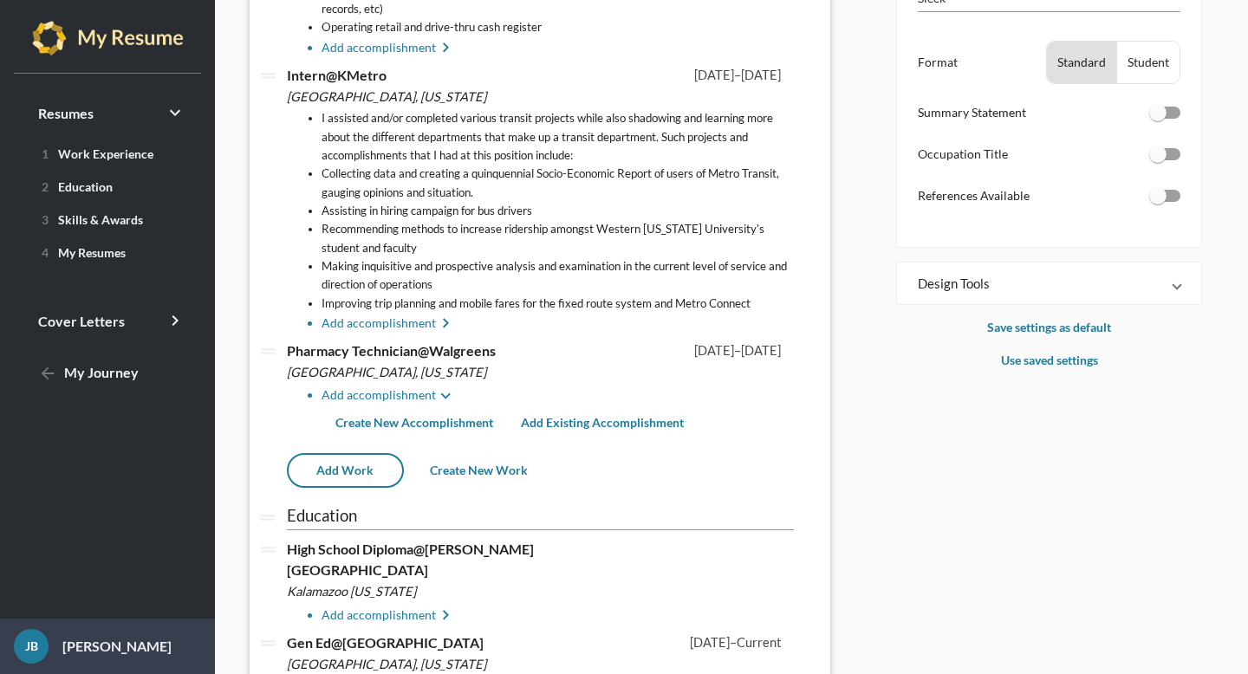
click at [387, 419] on span "Create New Accomplishment" at bounding box center [414, 422] width 158 height 15
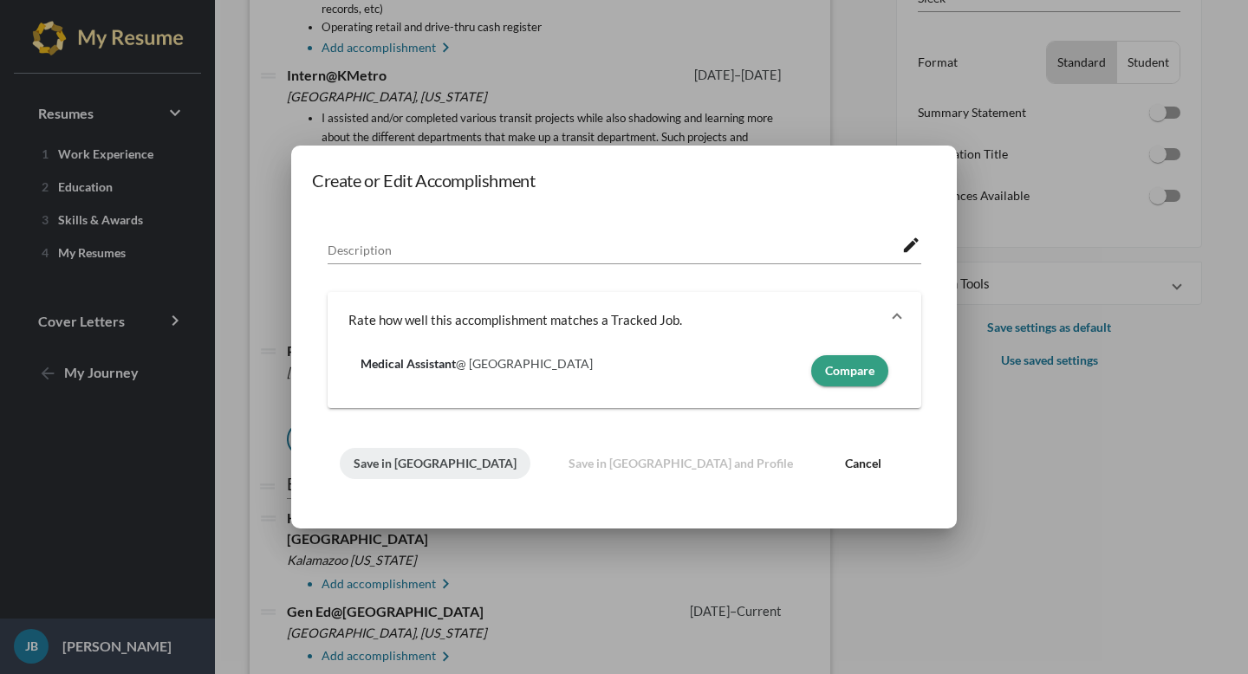
scroll to position [0, 0]
click at [845, 465] on span "Cancel" at bounding box center [863, 463] width 36 height 15
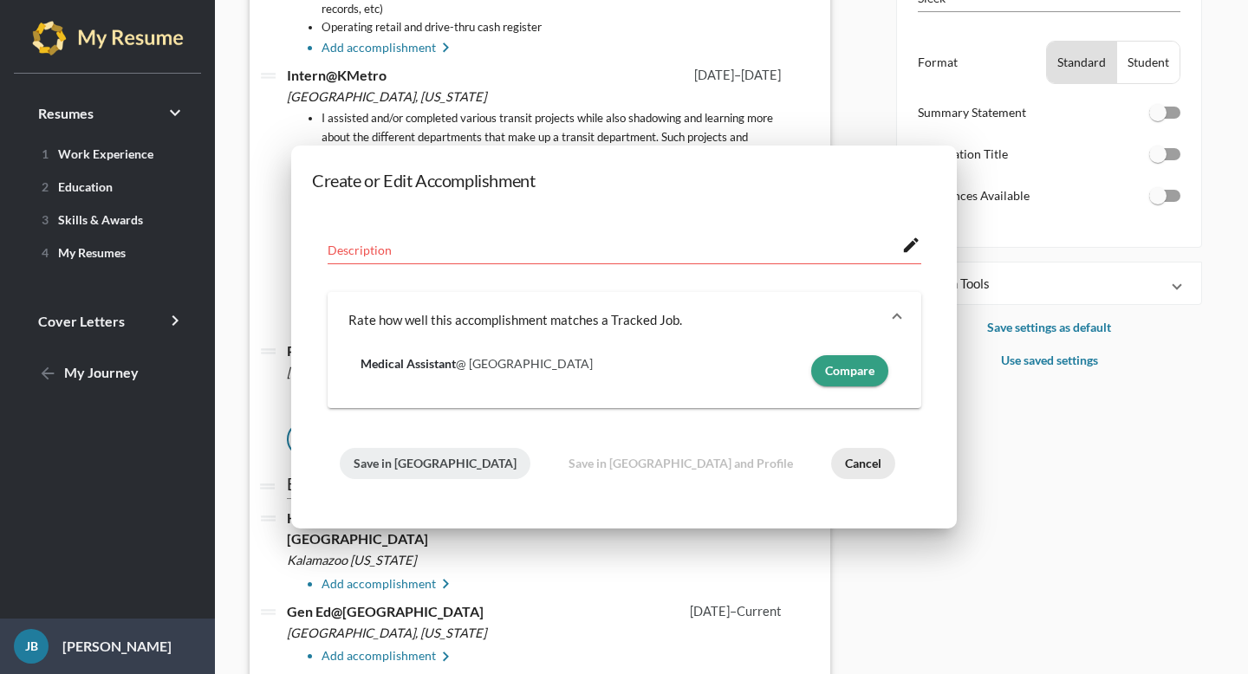
scroll to position [340, 0]
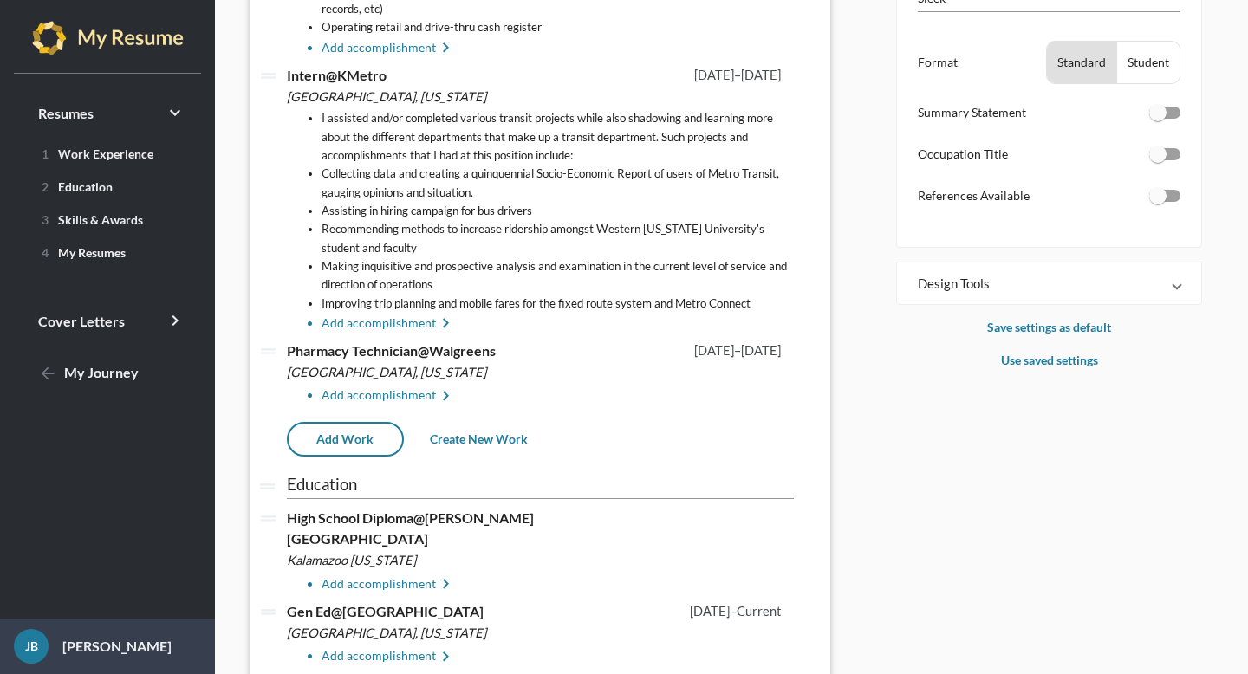
click at [419, 400] on li "Add accomplishment keyboard_arrow_right" at bounding box center [558, 396] width 472 height 21
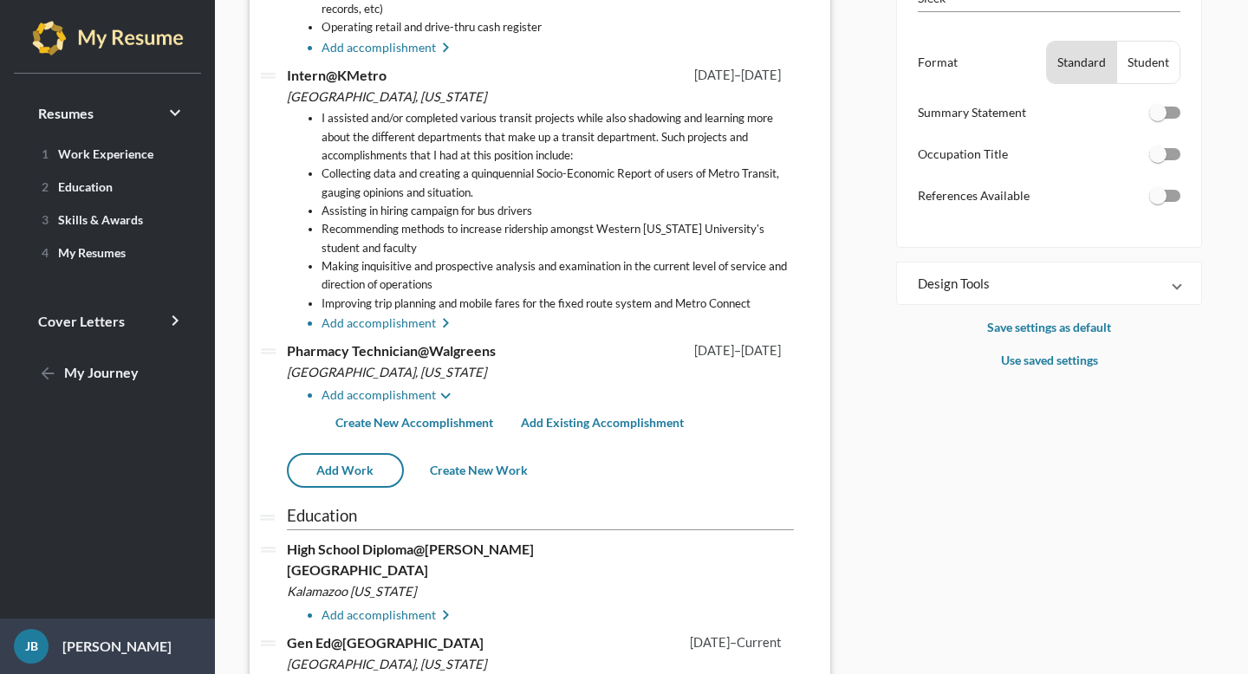
click at [533, 426] on span "Add Existing Accomplishment" at bounding box center [602, 422] width 163 height 15
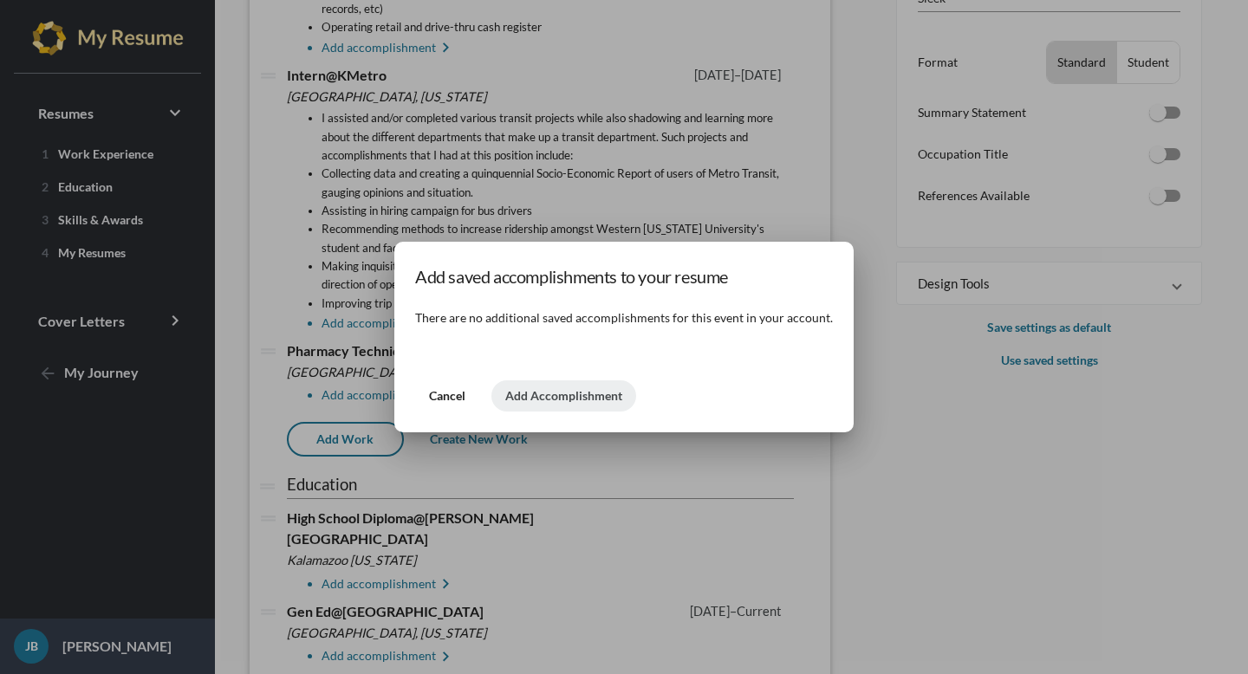
scroll to position [0, 0]
click at [457, 392] on span "Cancel" at bounding box center [447, 395] width 36 height 15
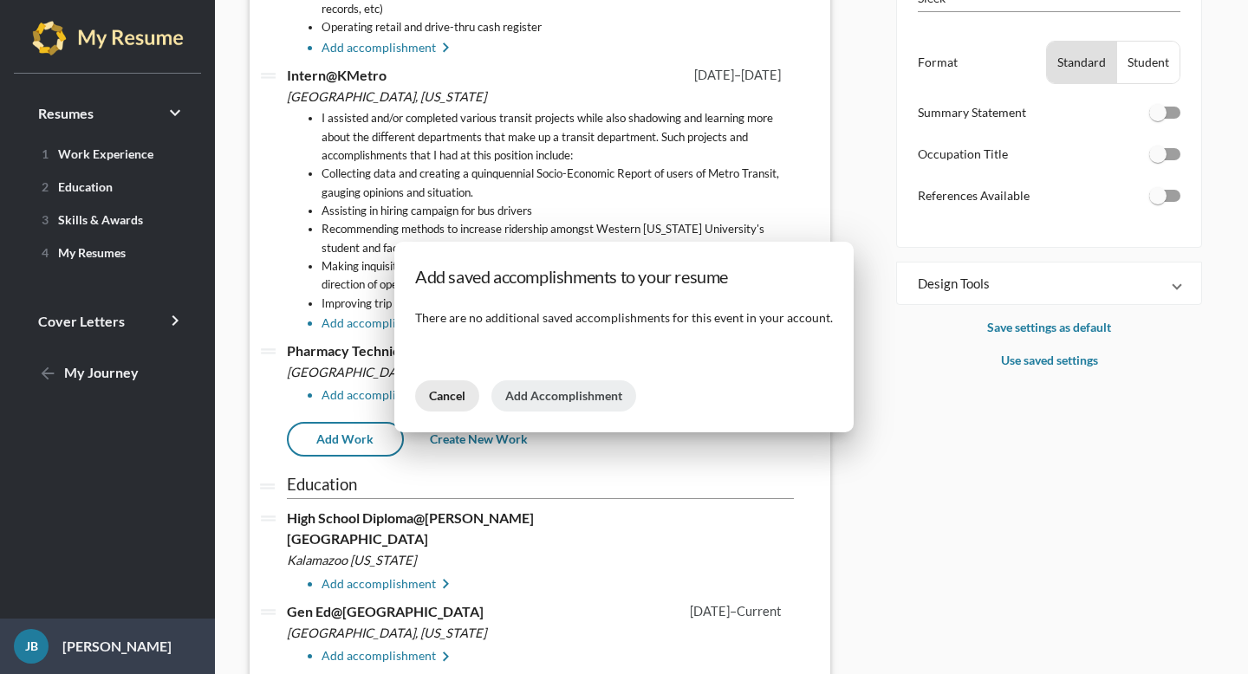
scroll to position [340, 0]
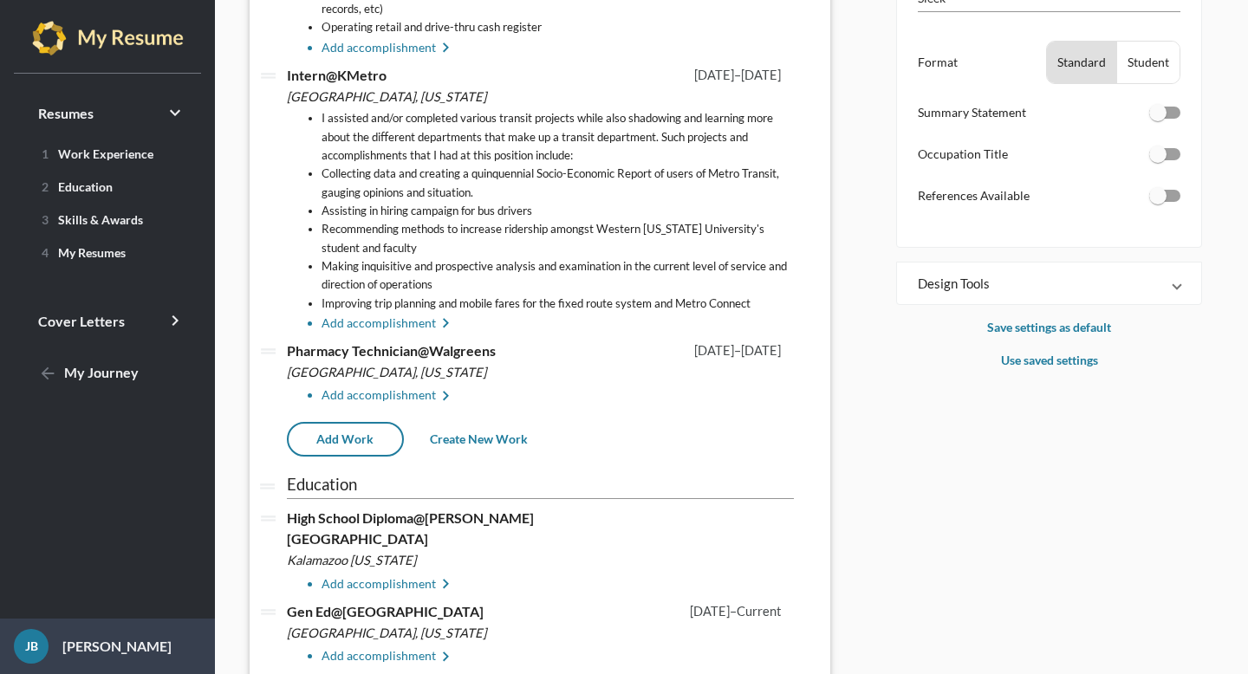
click at [380, 399] on li "Add accomplishment keyboard_arrow_right" at bounding box center [558, 396] width 472 height 21
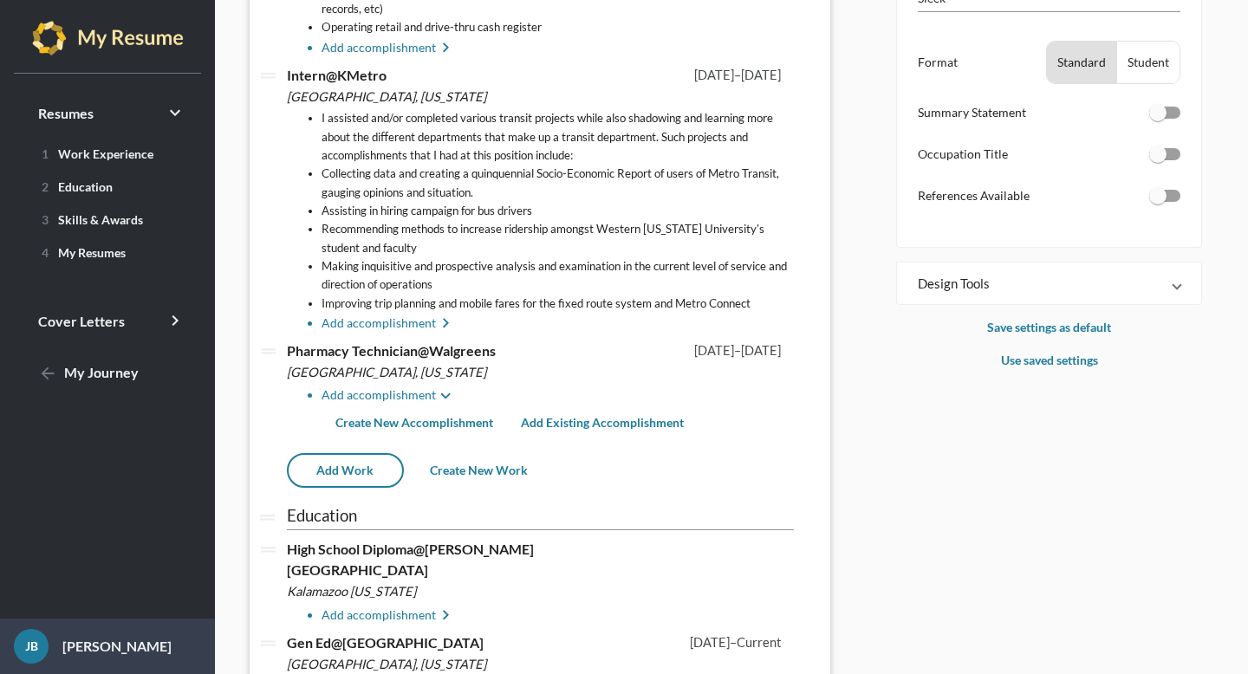
click at [407, 413] on button "Create New Accomplishment" at bounding box center [415, 422] width 186 height 31
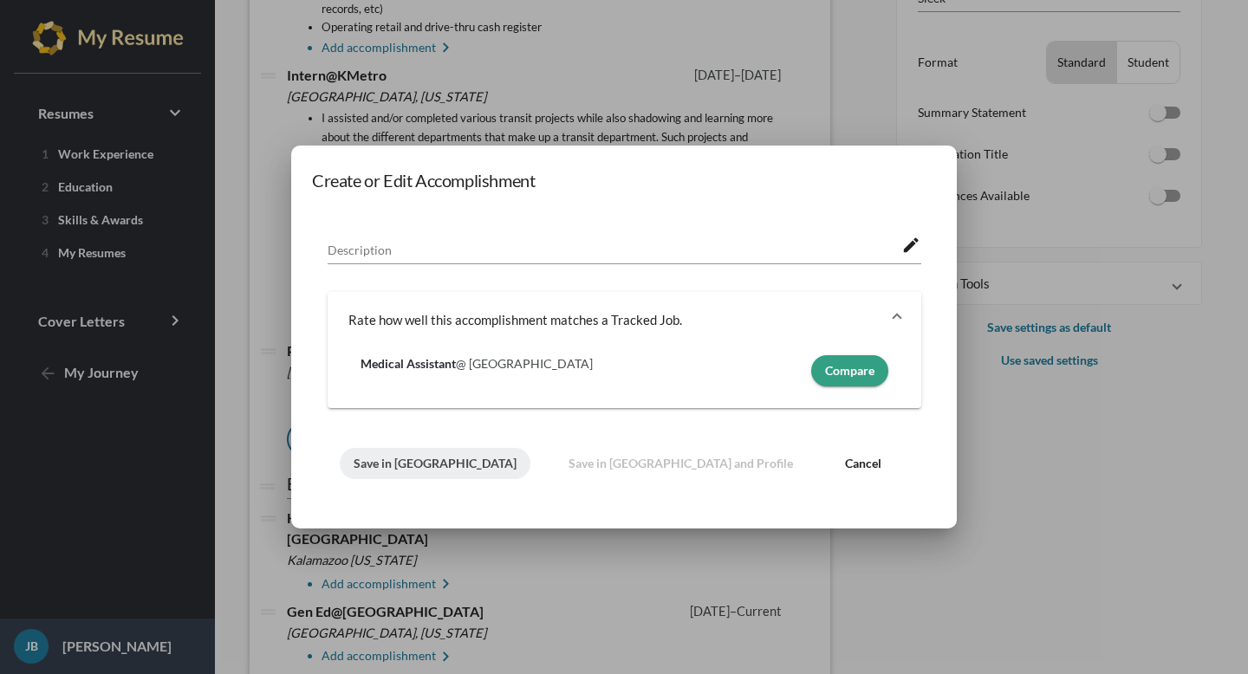
scroll to position [0, 0]
paste textarea "Managing and organizing drug inventory"
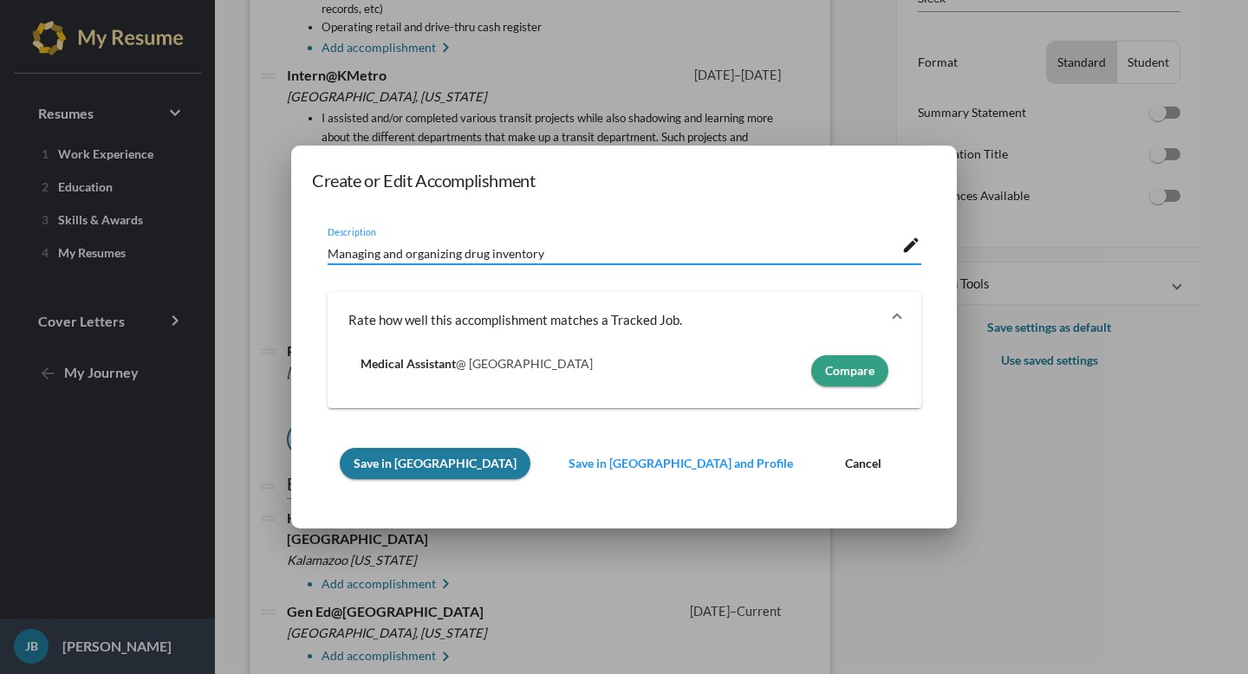
type textarea "Managing and organizing drug inventory"
click at [380, 365] on strong "Medical Assistant" at bounding box center [408, 363] width 95 height 15
click at [396, 476] on button "Save in [GEOGRAPHIC_DATA]" at bounding box center [435, 463] width 191 height 31
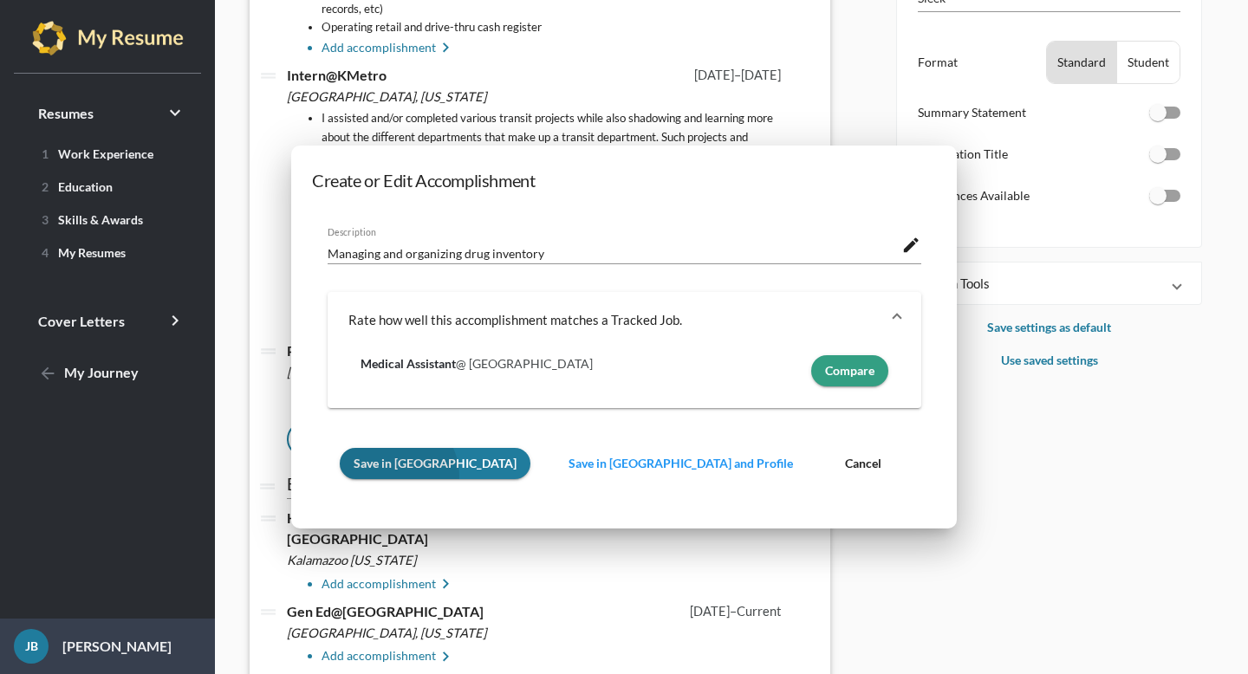
scroll to position [340, 0]
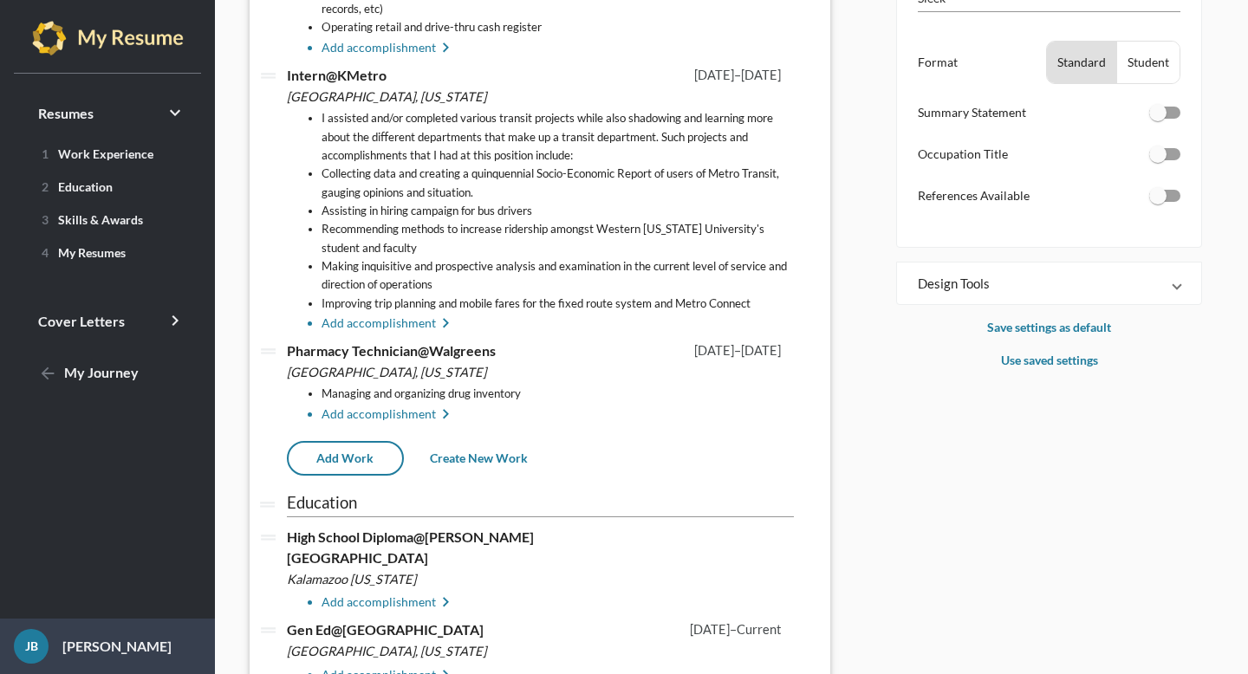
click at [396, 415] on li "Add accomplishment keyboard_arrow_right" at bounding box center [558, 415] width 472 height 21
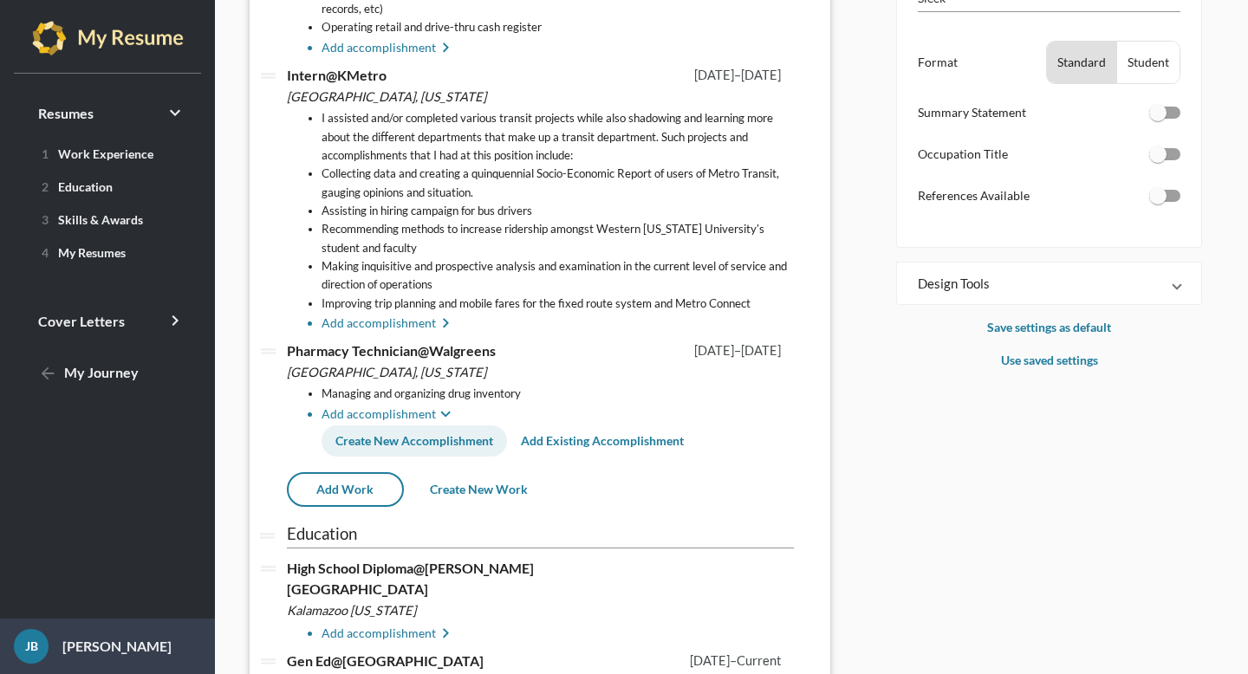
click at [382, 448] on span "Create New Accomplishment" at bounding box center [414, 440] width 158 height 15
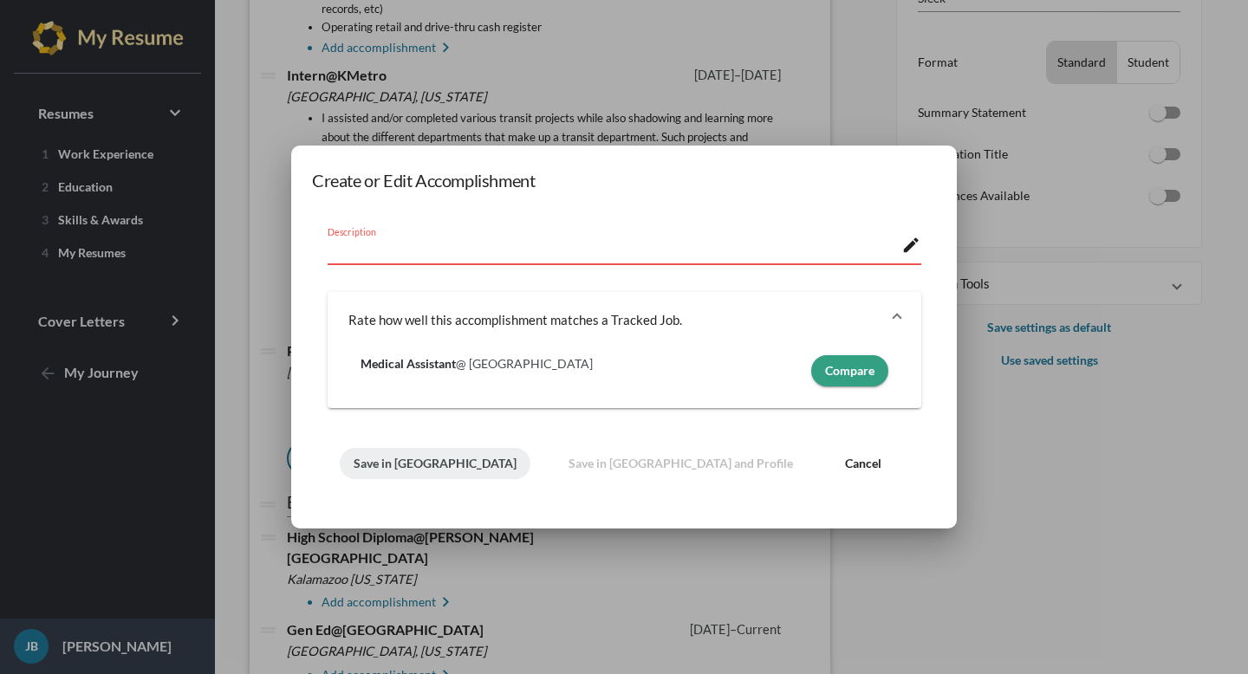
paste textarea "Production of prescription orders"
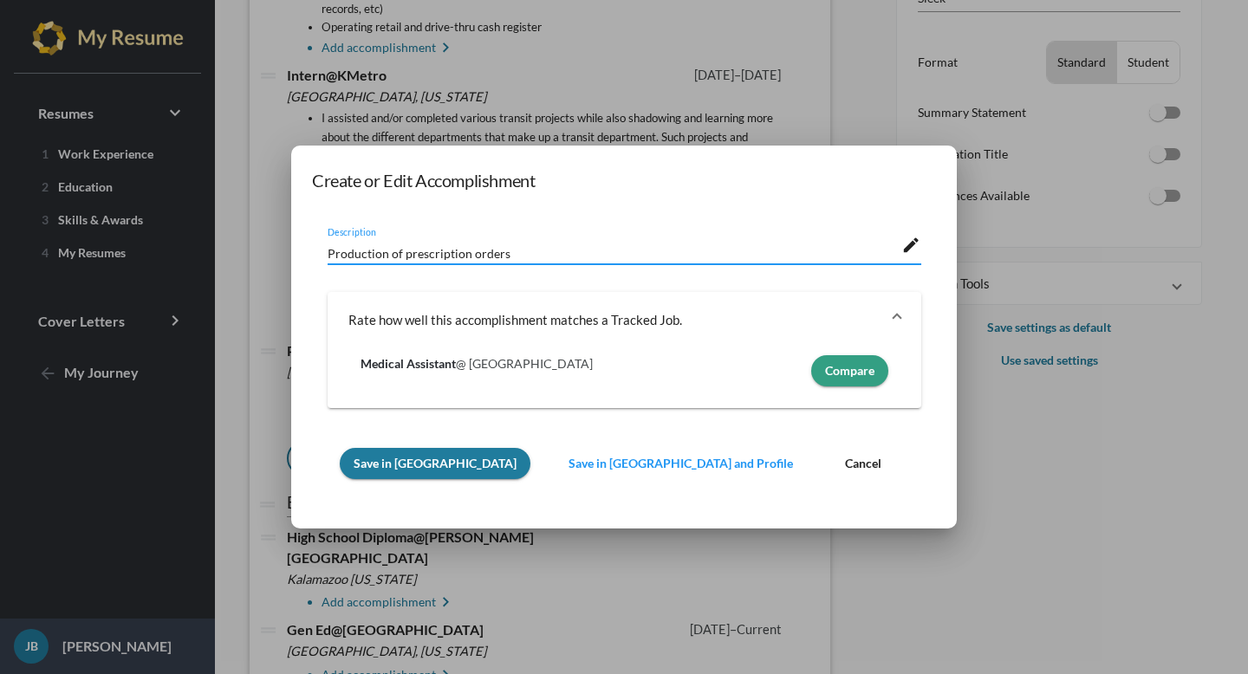
type textarea "Production of prescription orders"
click at [387, 463] on span "Save in [GEOGRAPHIC_DATA]" at bounding box center [435, 463] width 163 height 15
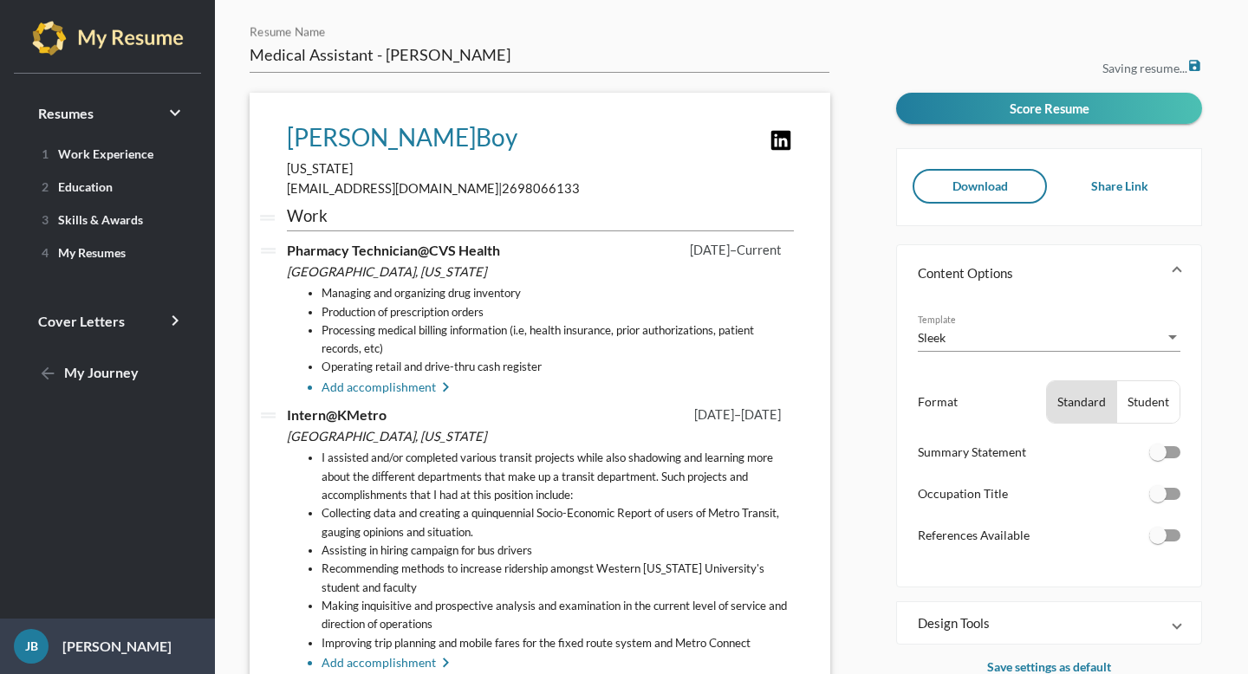
scroll to position [340, 0]
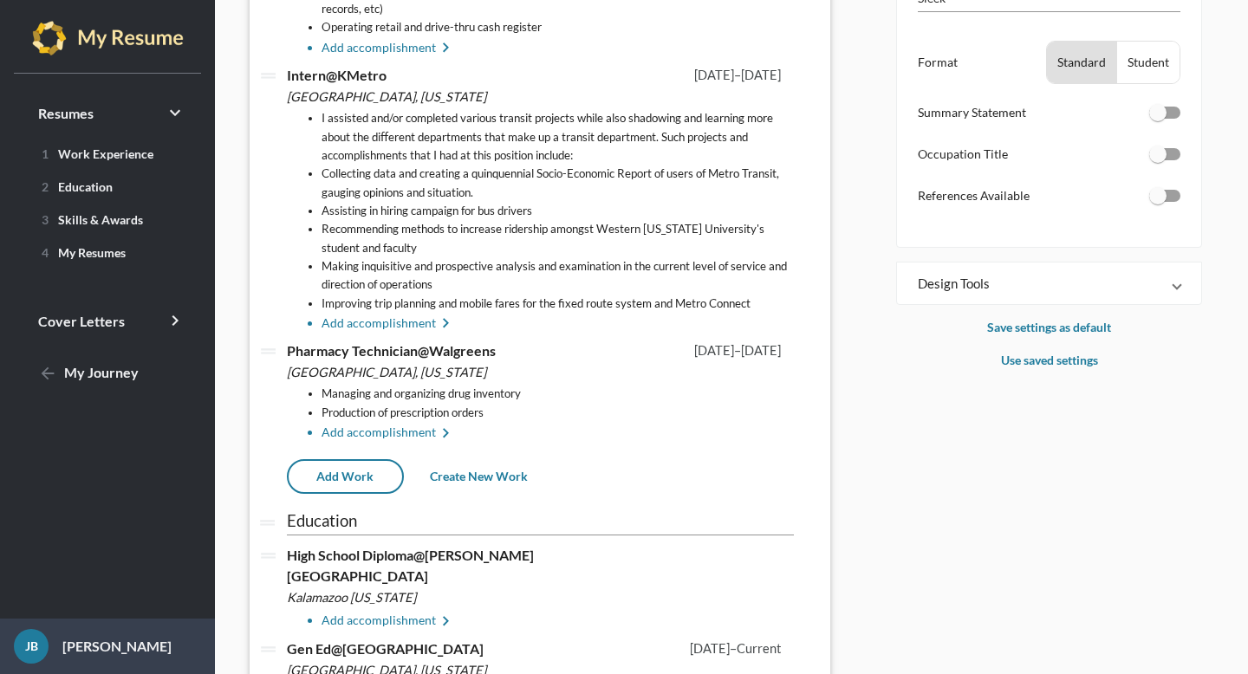
click at [361, 439] on li "Add accomplishment keyboard_arrow_right" at bounding box center [558, 433] width 472 height 21
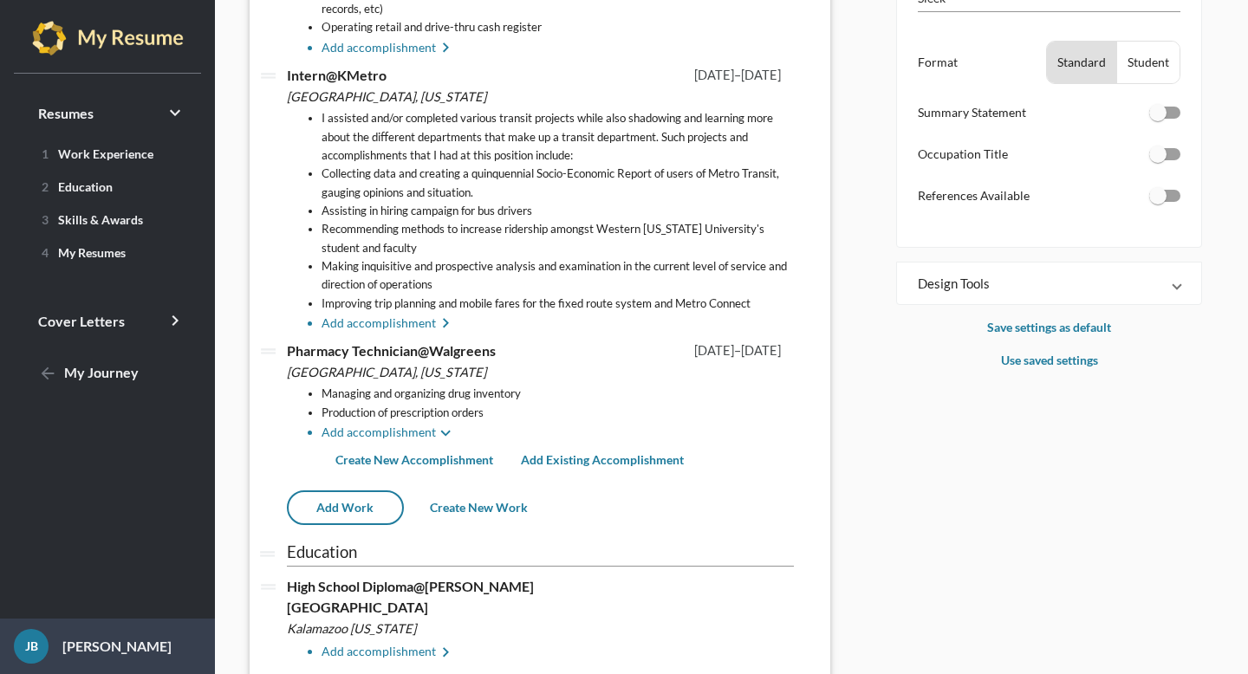
click at [393, 462] on span "Create New Accomplishment" at bounding box center [414, 460] width 158 height 15
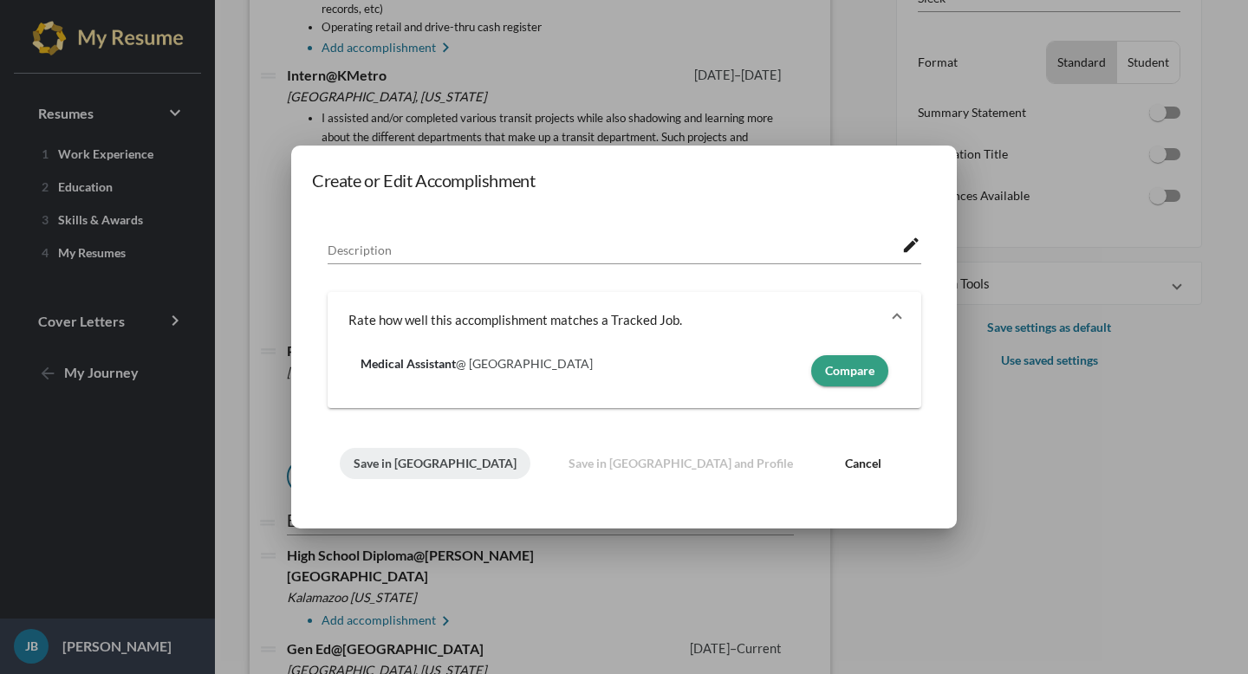
scroll to position [0, 0]
paste textarea "Conducting [MEDICAL_DATA] PCR tests"
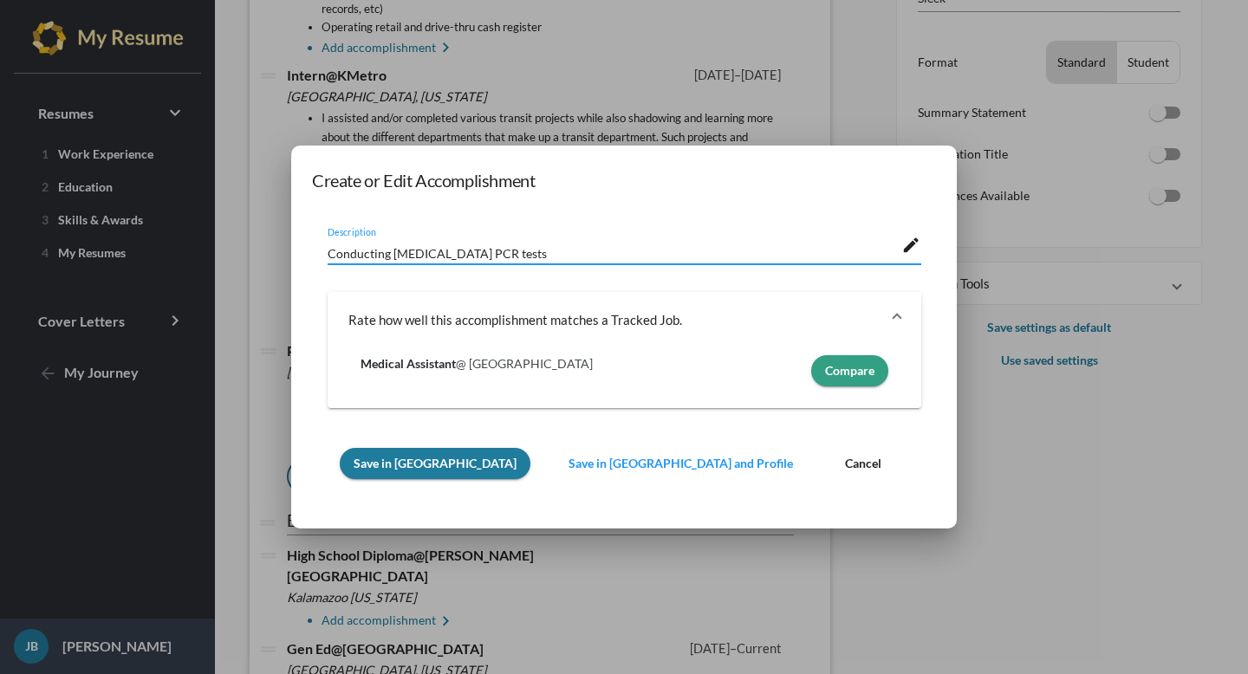
type textarea "Conducting [MEDICAL_DATA] PCR tests"
click at [393, 455] on button "Save in [GEOGRAPHIC_DATA]" at bounding box center [435, 463] width 191 height 31
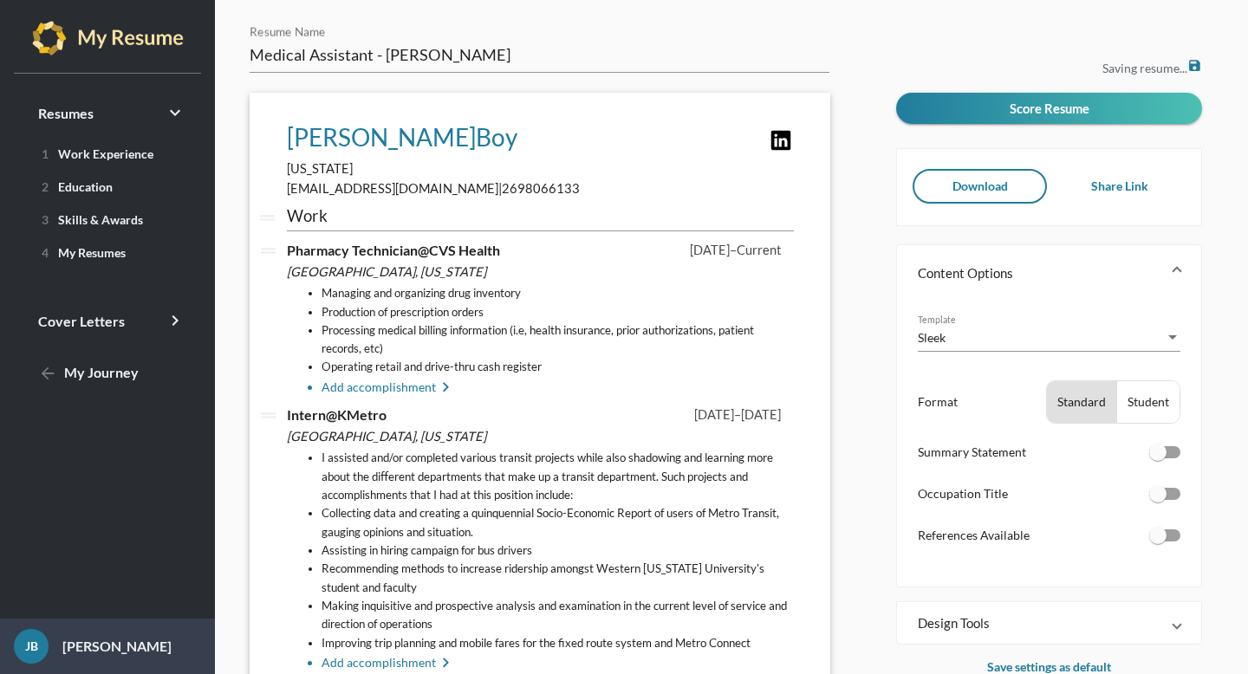
scroll to position [340, 0]
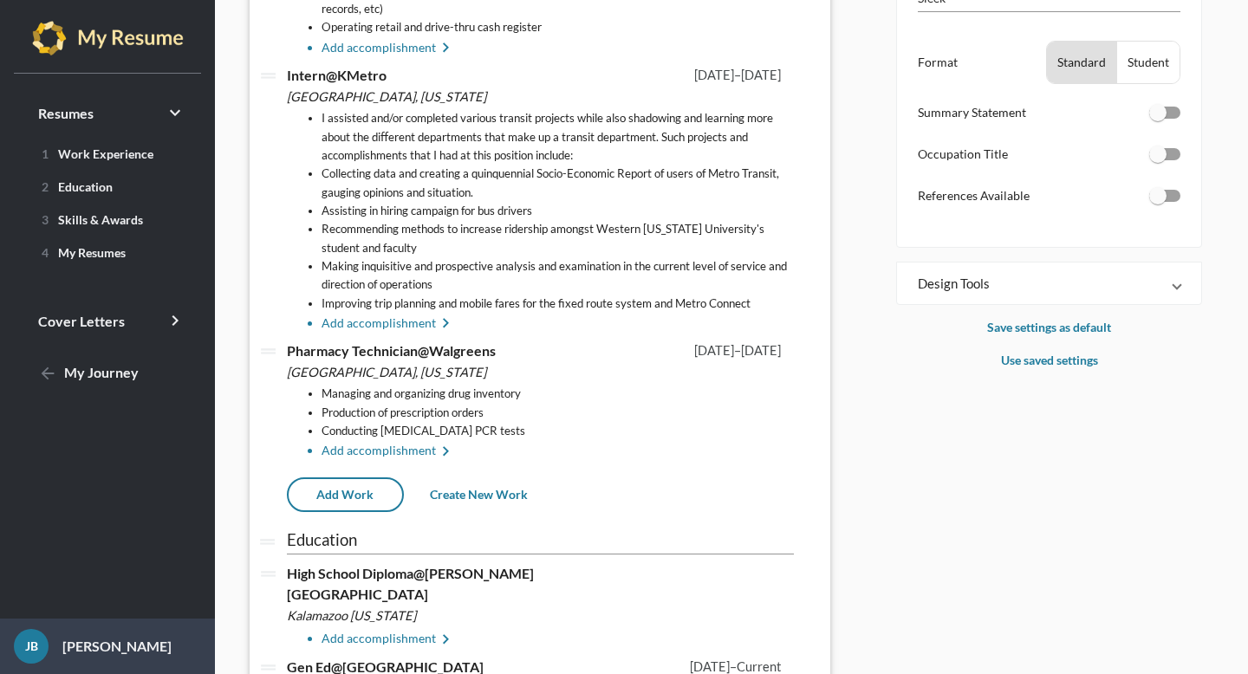
click at [381, 457] on li "Add accomplishment keyboard_arrow_right" at bounding box center [558, 451] width 472 height 21
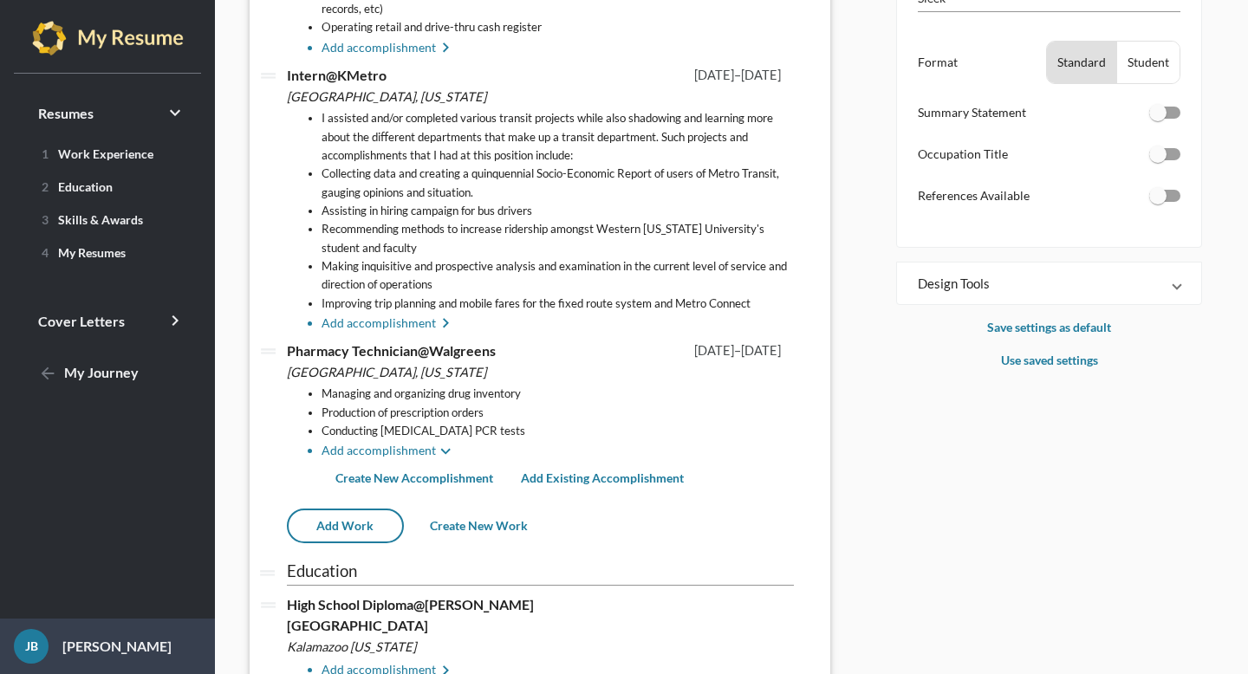
click at [385, 476] on span "Create New Accomplishment" at bounding box center [414, 478] width 158 height 15
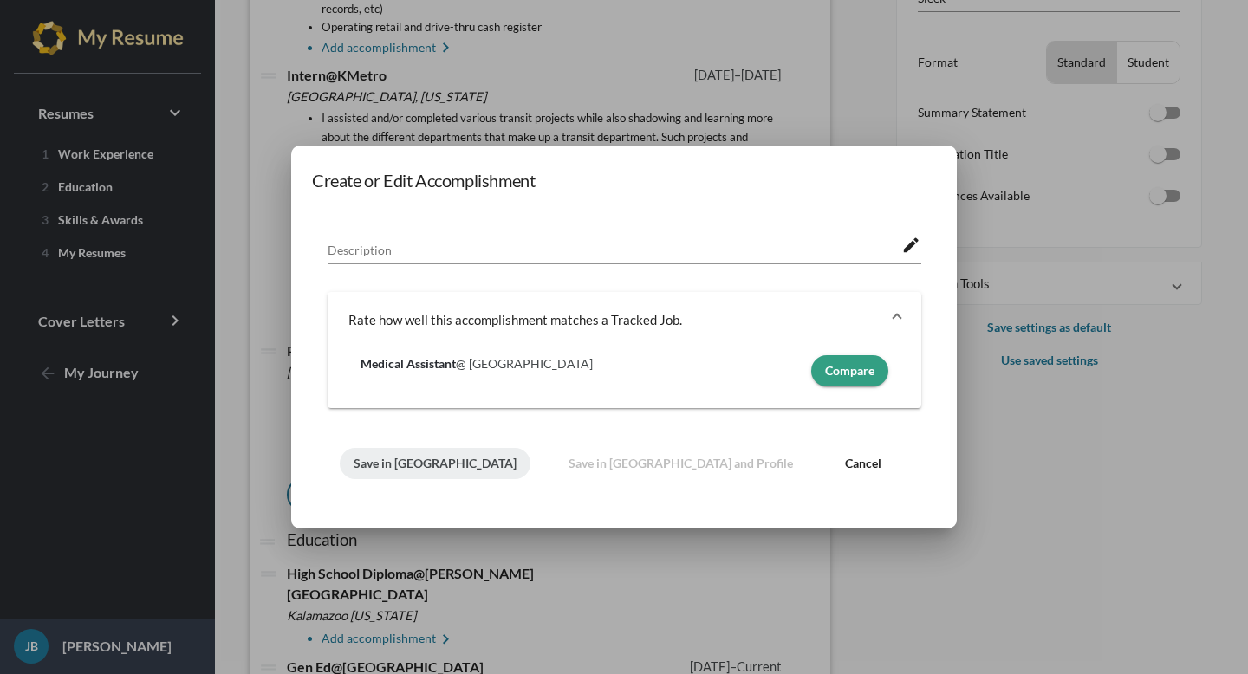
scroll to position [0, 0]
paste textarea "Processing medical billing information (i.e, health insurance, prior authorizat…"
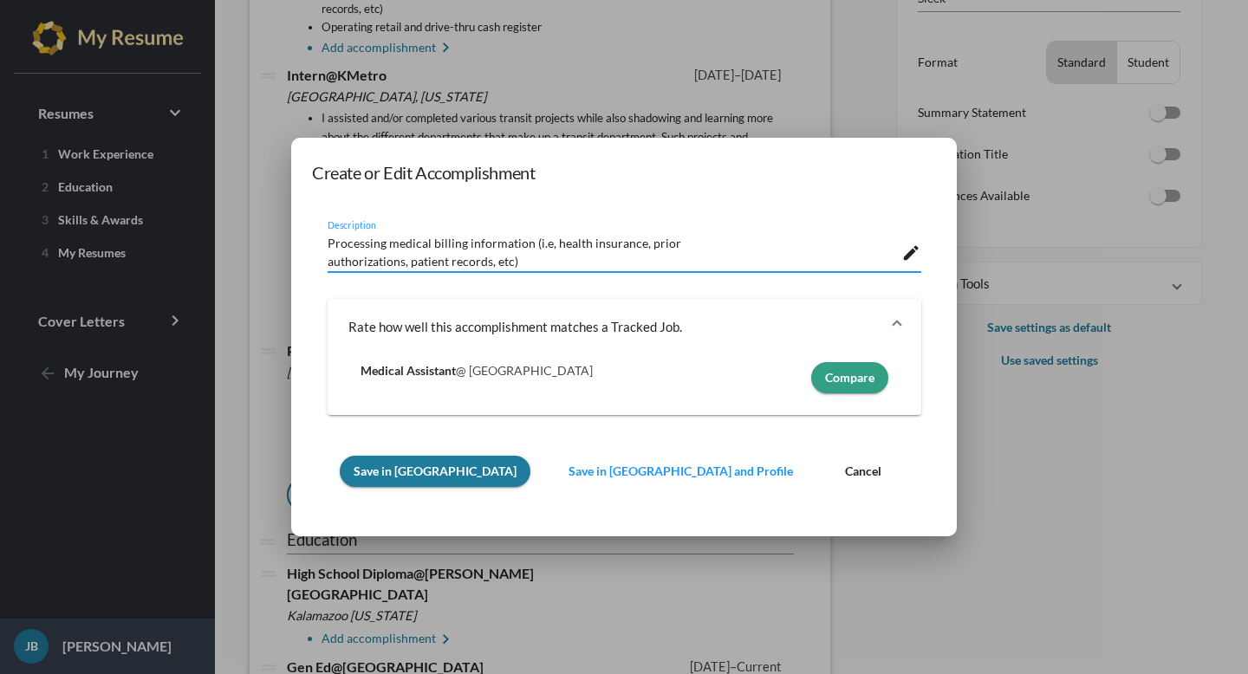
click at [681, 243] on textarea "Processing medical billing information (i.e, health insurance, prior authorizat…" at bounding box center [615, 250] width 575 height 36
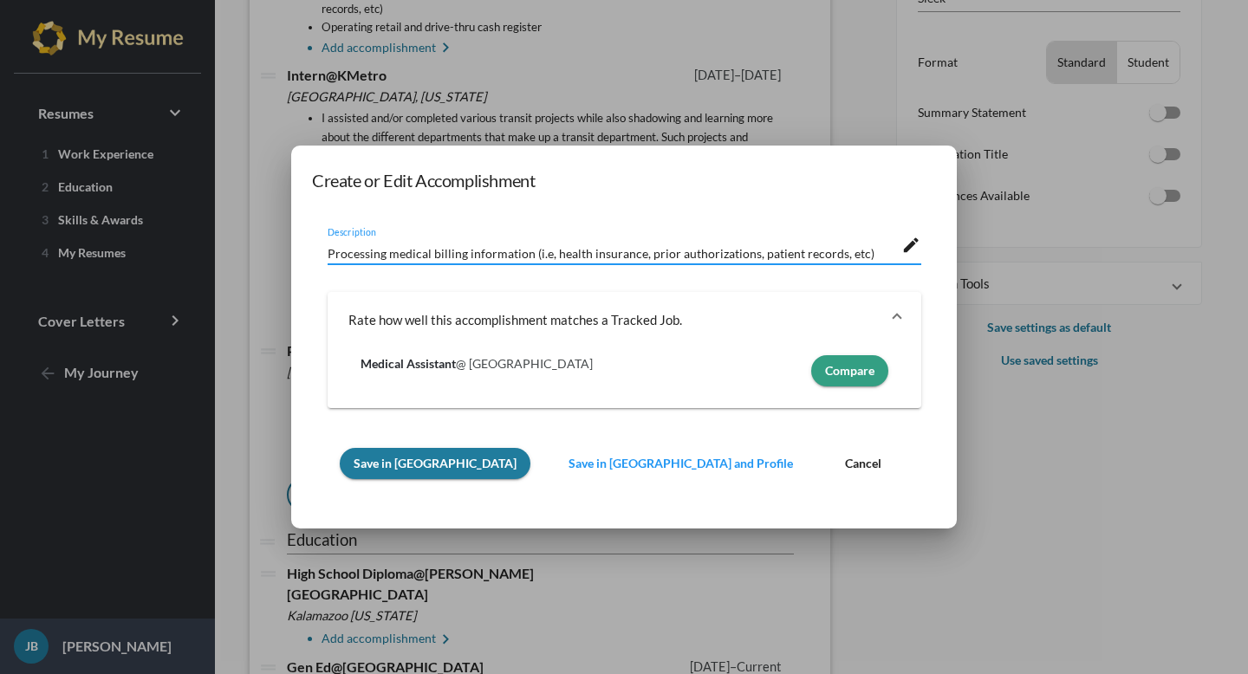
type textarea "Processing medical billing information (i.e, health insurance, prior authorizat…"
click at [392, 460] on span "Save in [GEOGRAPHIC_DATA]" at bounding box center [435, 463] width 163 height 15
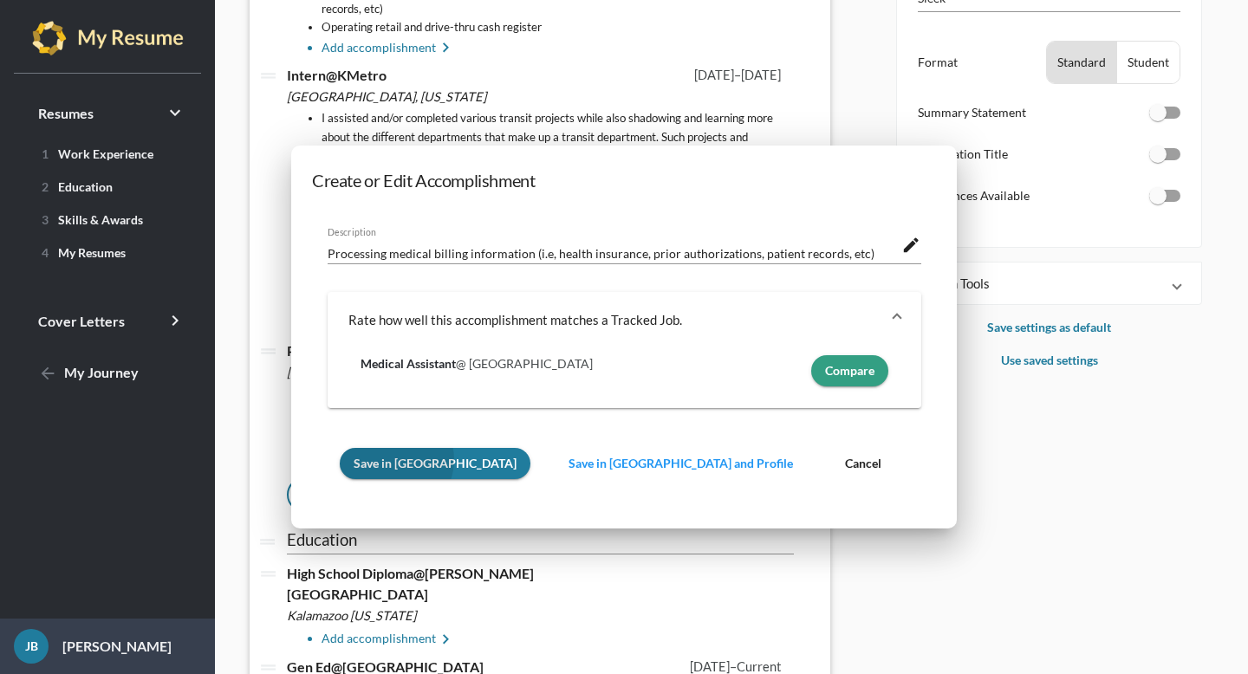
scroll to position [340, 0]
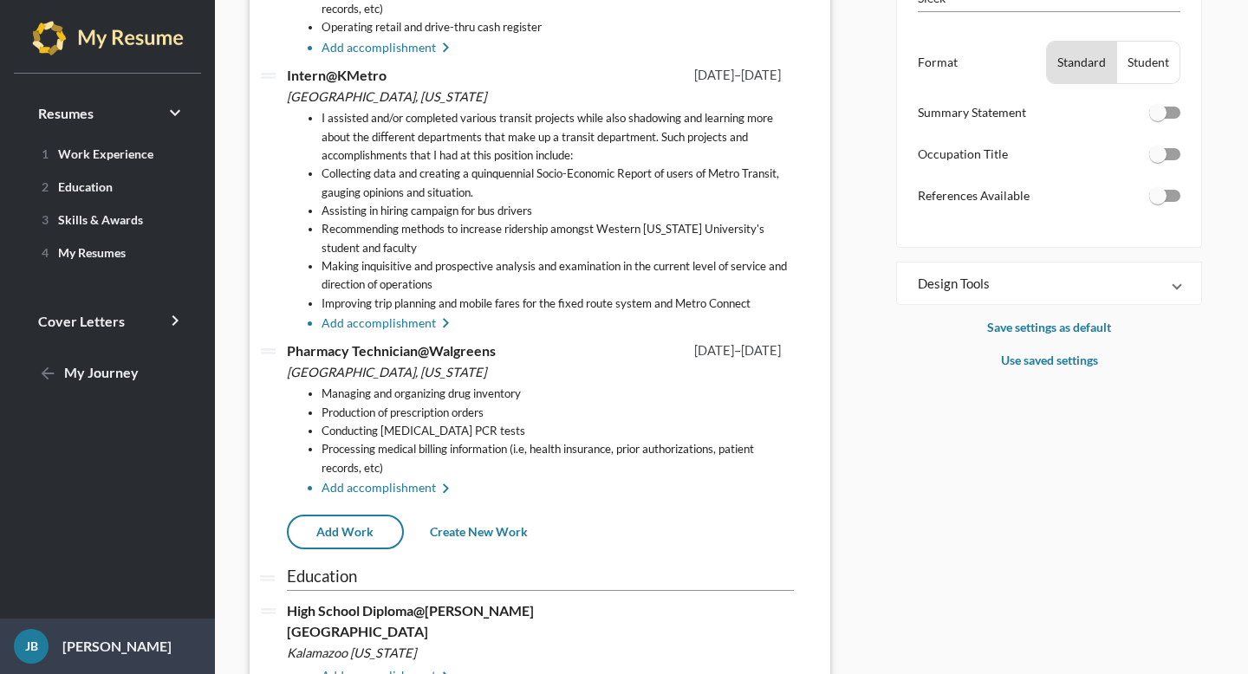
click at [352, 496] on li "Add accomplishment keyboard_arrow_right" at bounding box center [558, 489] width 472 height 21
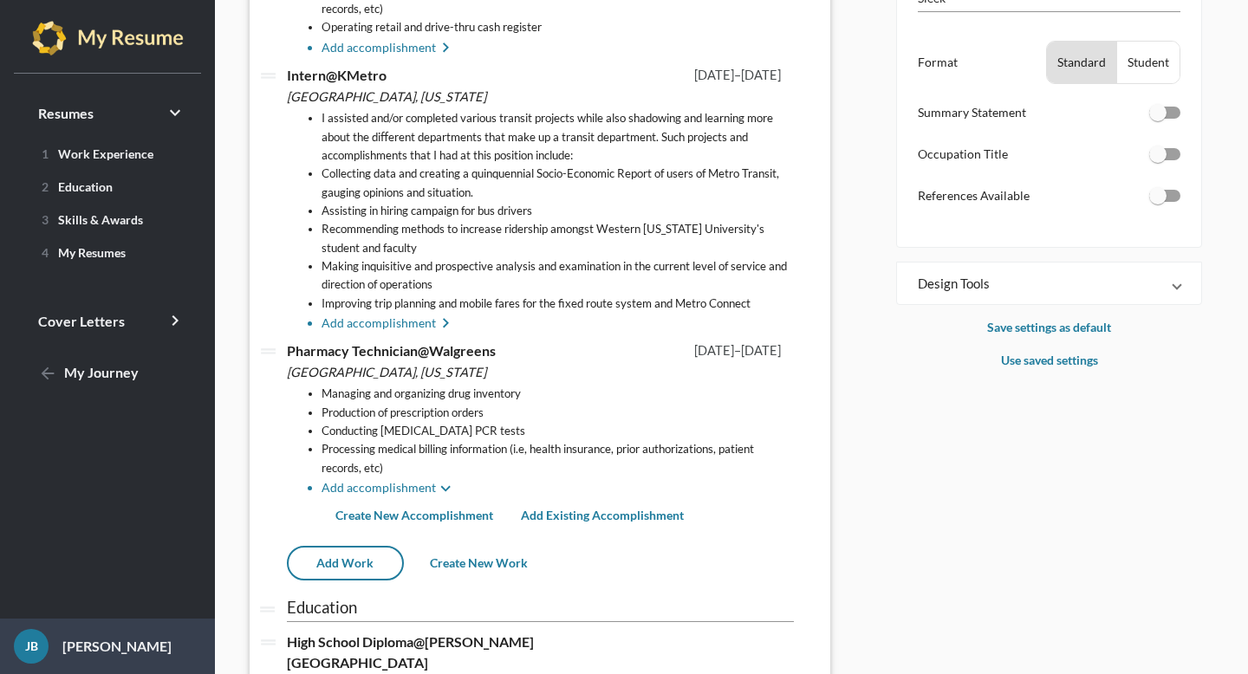
click at [367, 512] on span "Create New Accomplishment" at bounding box center [414, 515] width 158 height 15
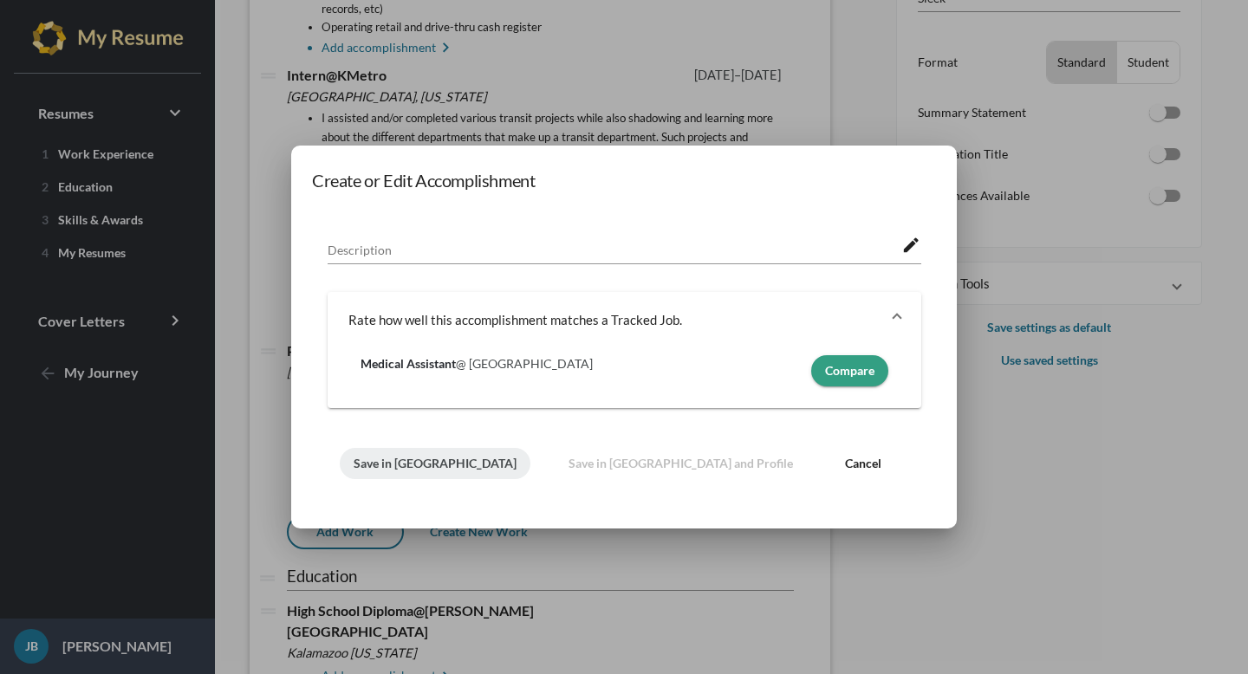
scroll to position [0, 0]
paste textarea "Operating retail and drive-thru cash register"
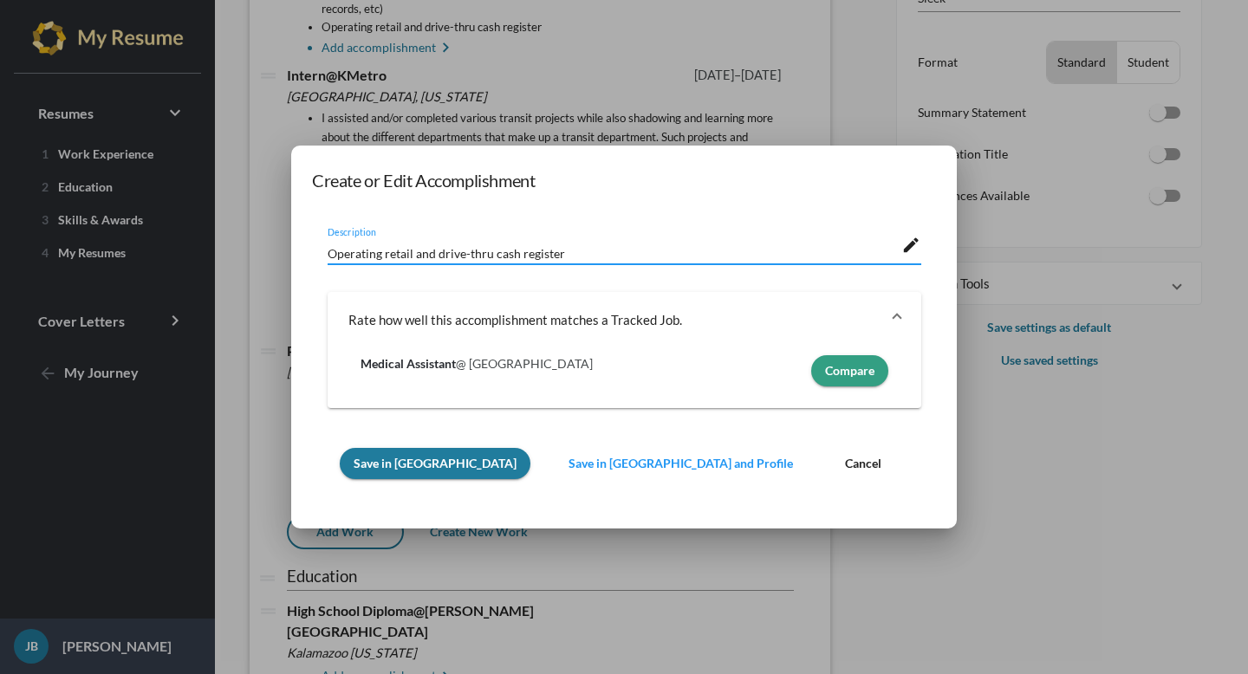
type textarea "Operating retail and drive-thru cash register"
click at [407, 461] on span "Save in [GEOGRAPHIC_DATA]" at bounding box center [435, 463] width 163 height 15
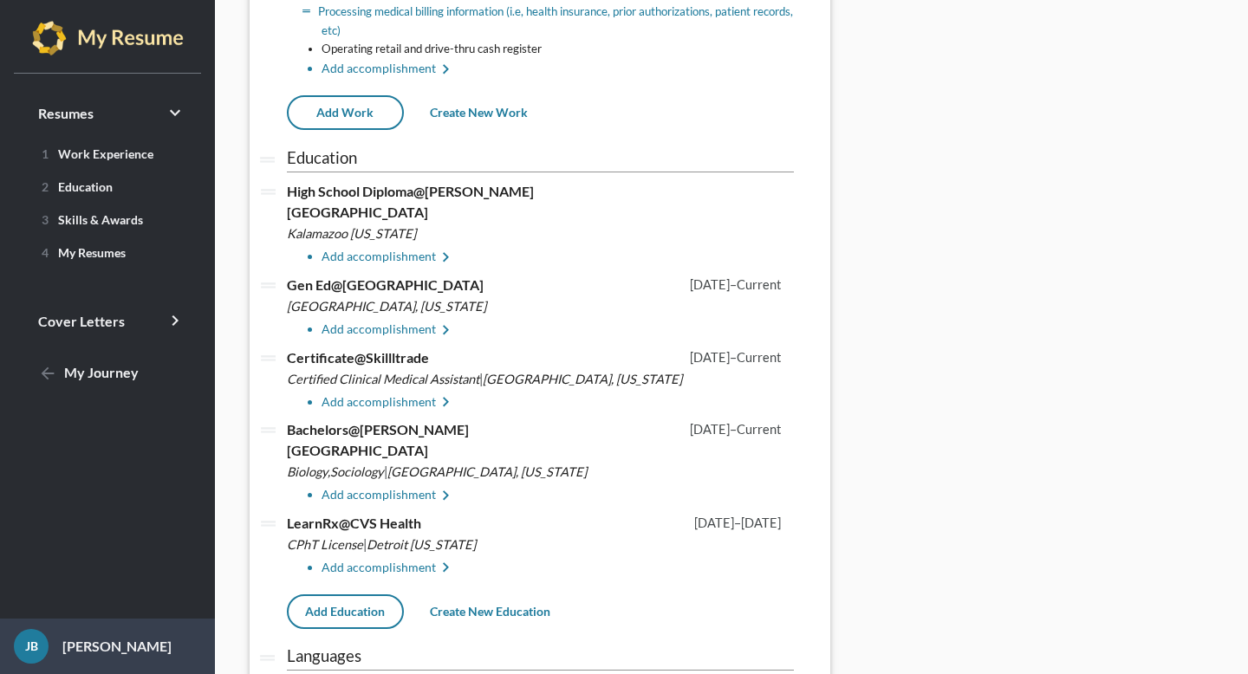
scroll to position [776, 0]
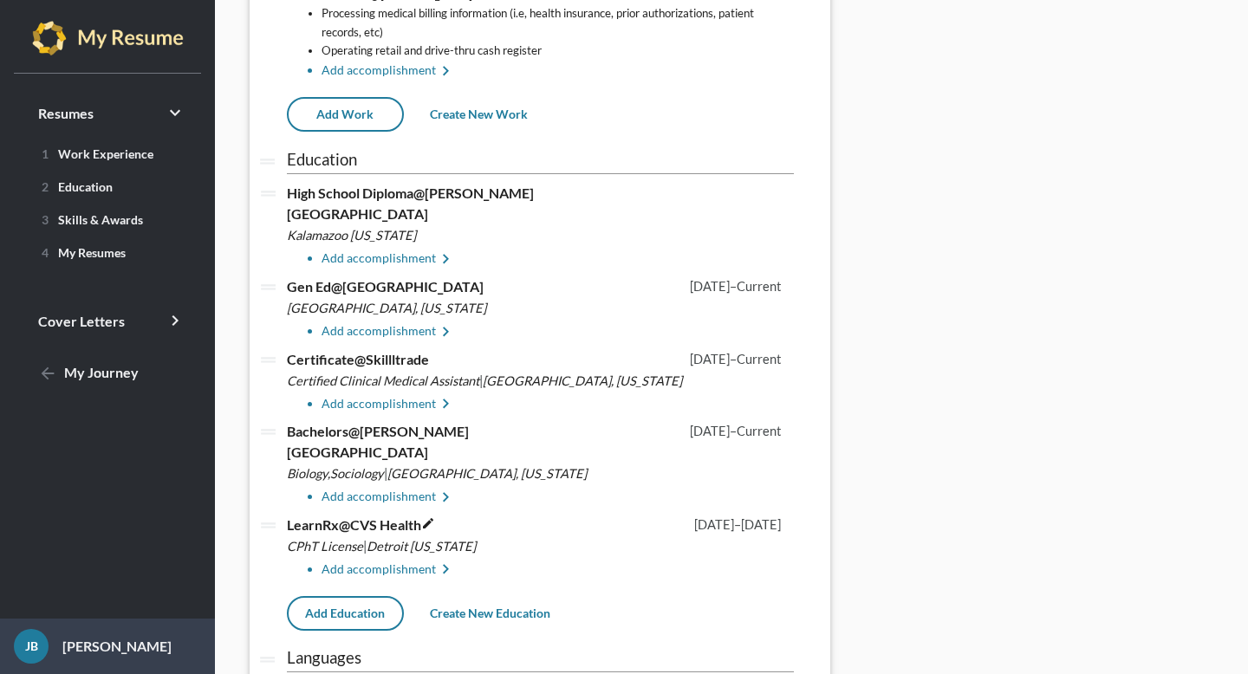
click at [433, 517] on icon "edit" at bounding box center [428, 524] width 14 height 14
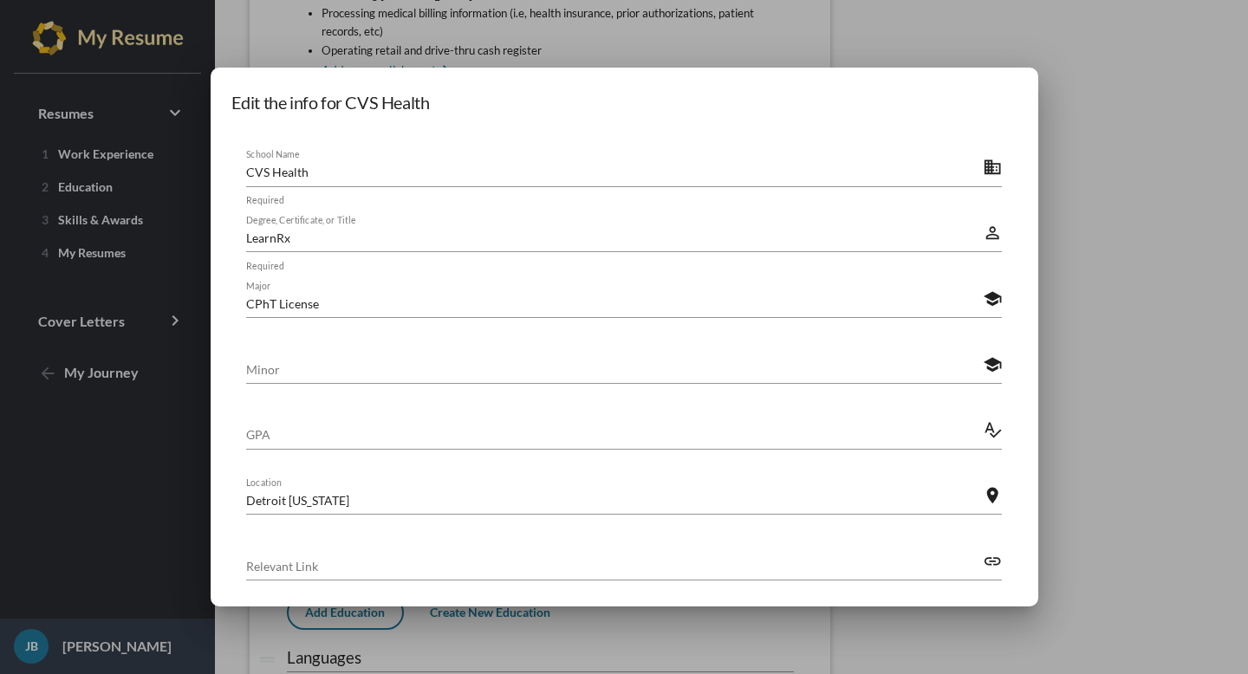
scroll to position [0, 0]
click at [386, 244] on input "LearnRx" at bounding box center [614, 238] width 737 height 18
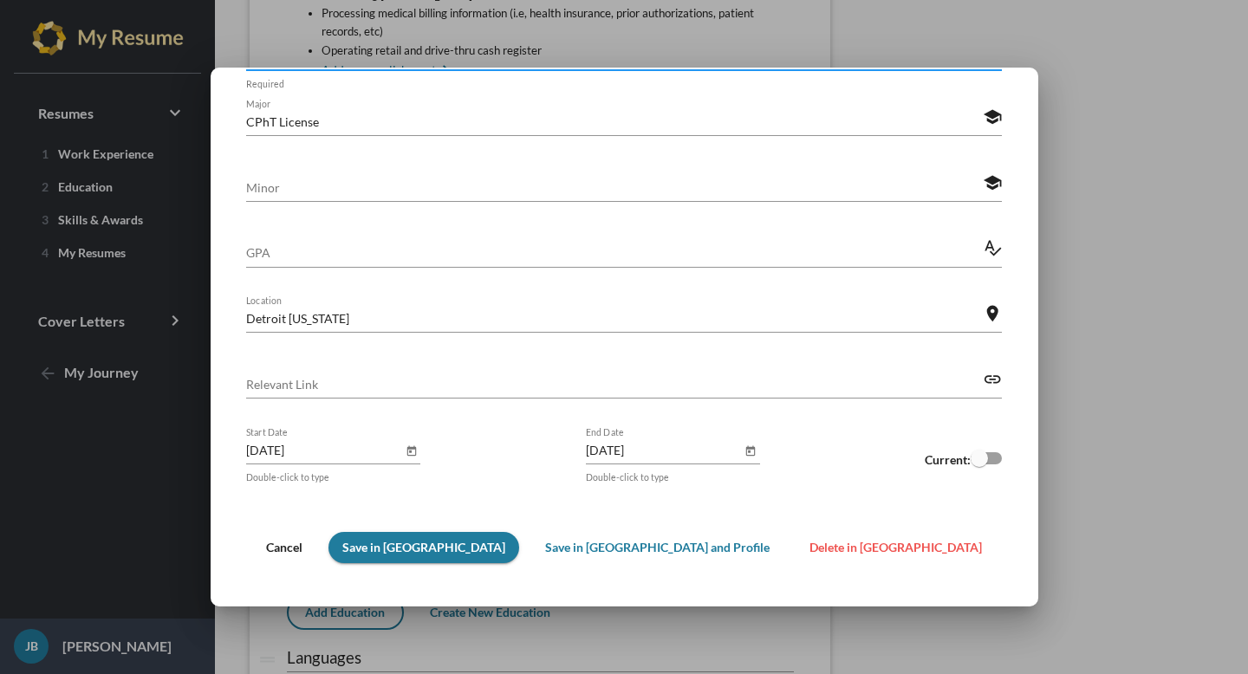
scroll to position [191, 0]
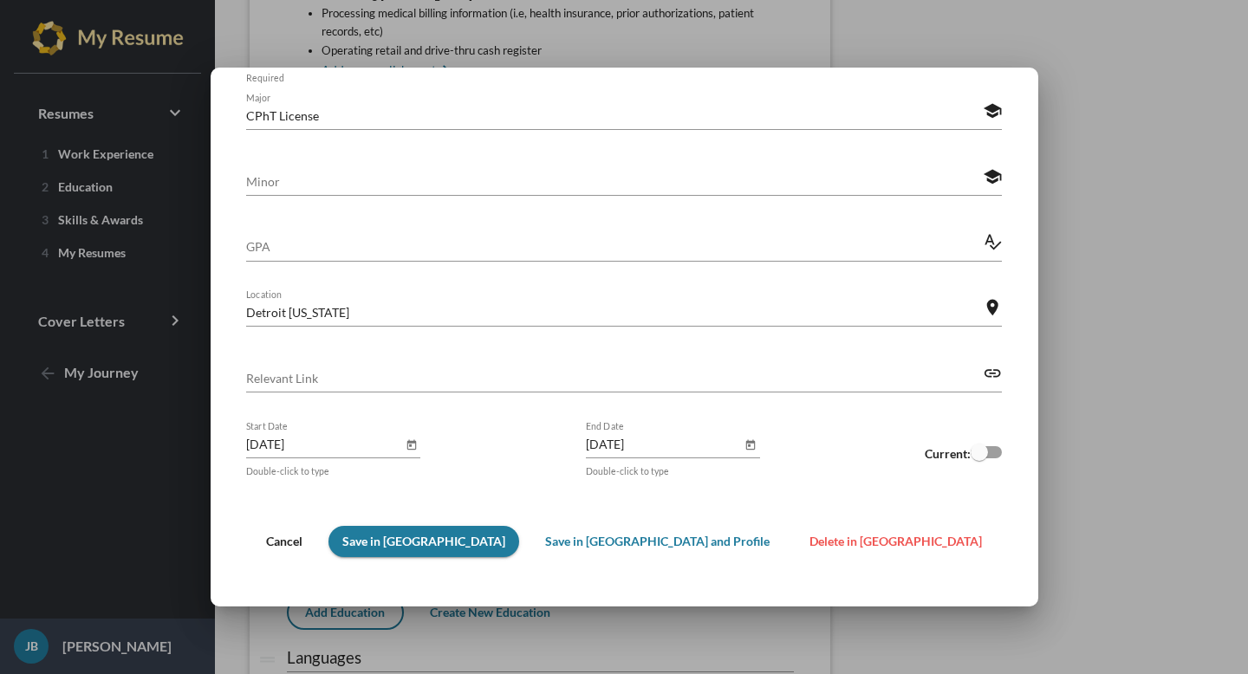
type input "Pharmacy Technician License Training"
click at [481, 551] on button "Save in [GEOGRAPHIC_DATA]" at bounding box center [424, 541] width 191 height 31
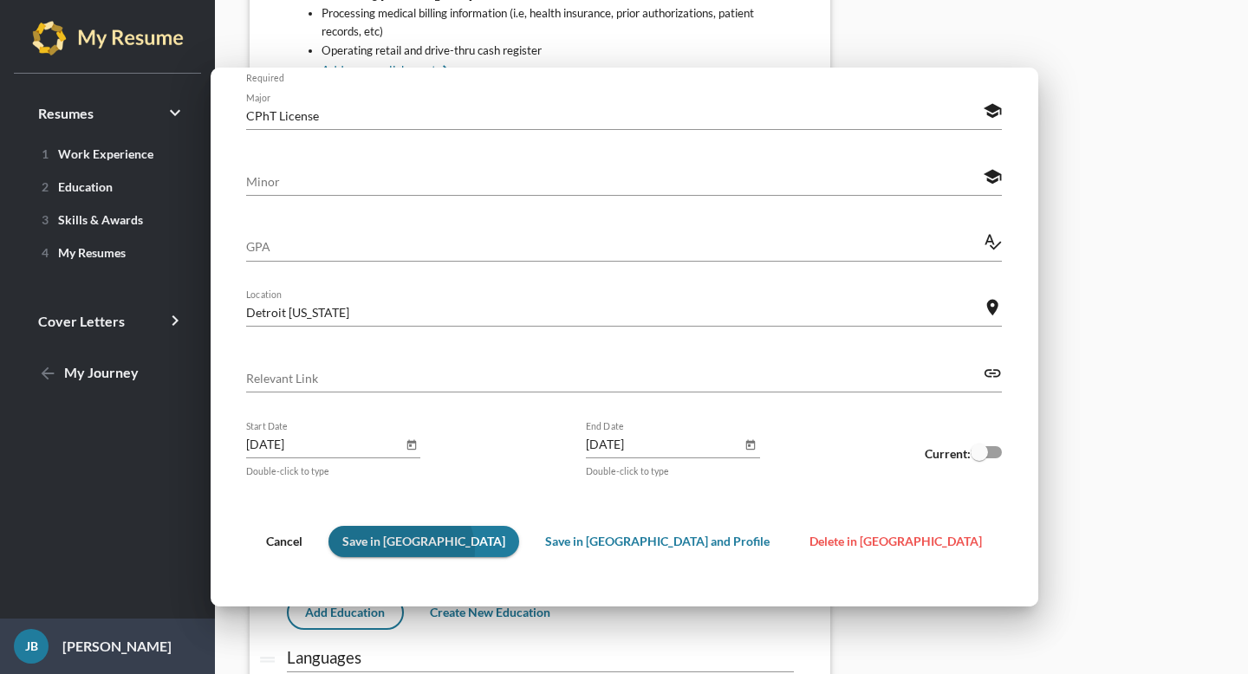
scroll to position [776, 0]
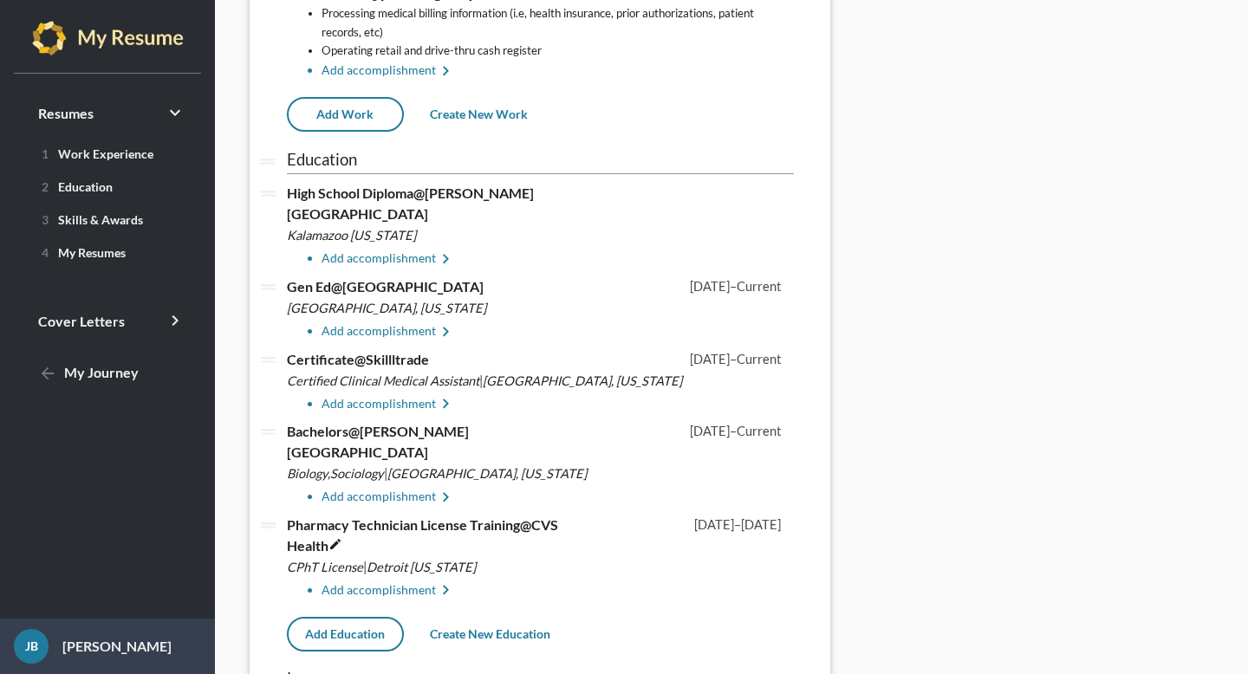
click at [337, 537] on icon "edit" at bounding box center [336, 544] width 14 height 14
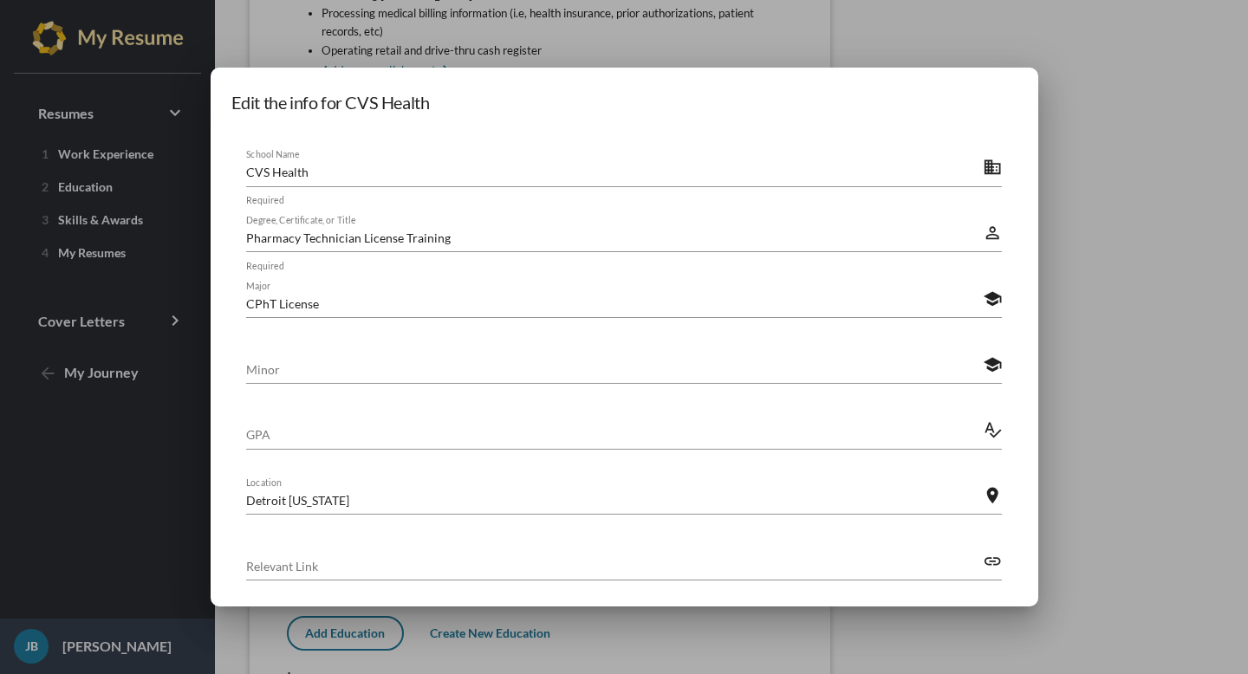
scroll to position [0, 0]
click at [455, 238] on input "Pharmacy Technician License Training" at bounding box center [614, 238] width 737 height 18
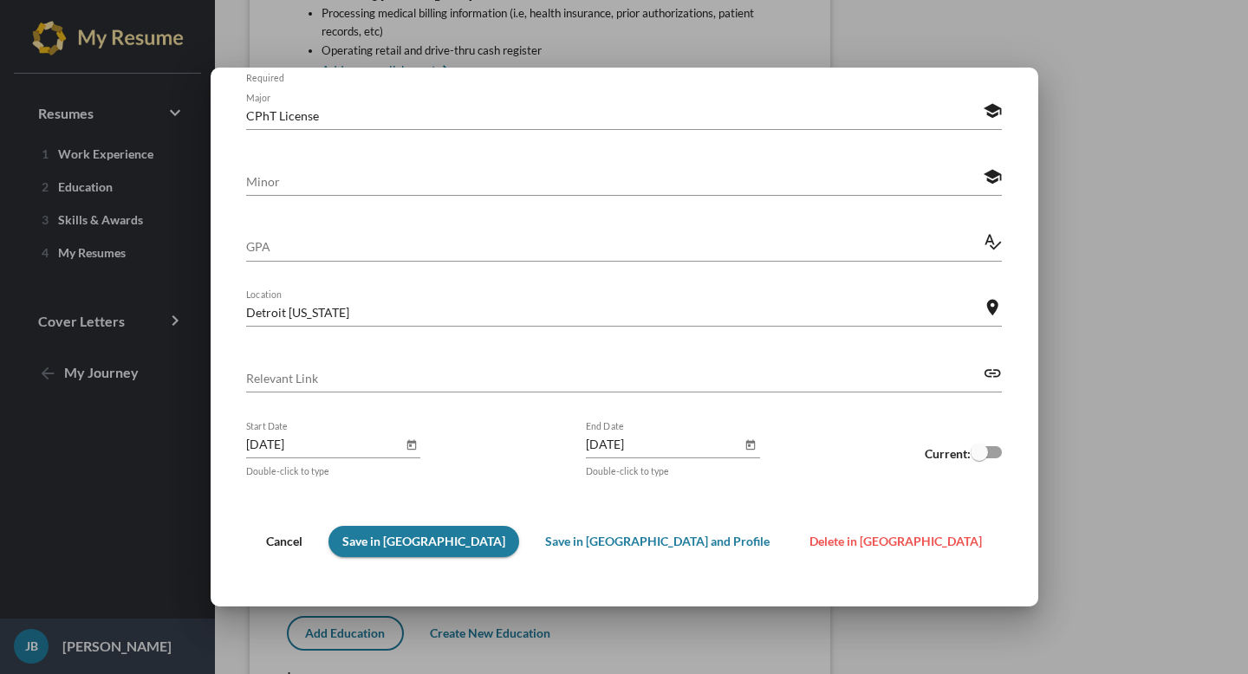
type input "Pharmacy Technician Training"
click at [467, 547] on span "Save in [GEOGRAPHIC_DATA]" at bounding box center [423, 541] width 163 height 15
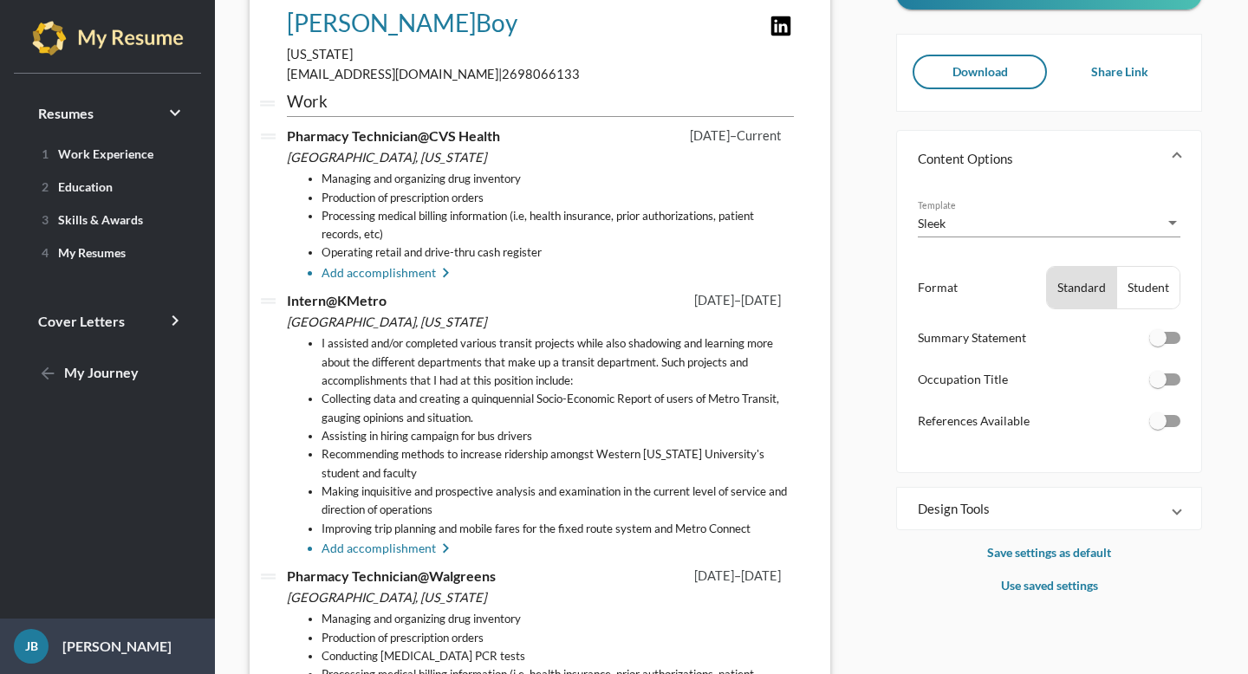
scroll to position [0, 0]
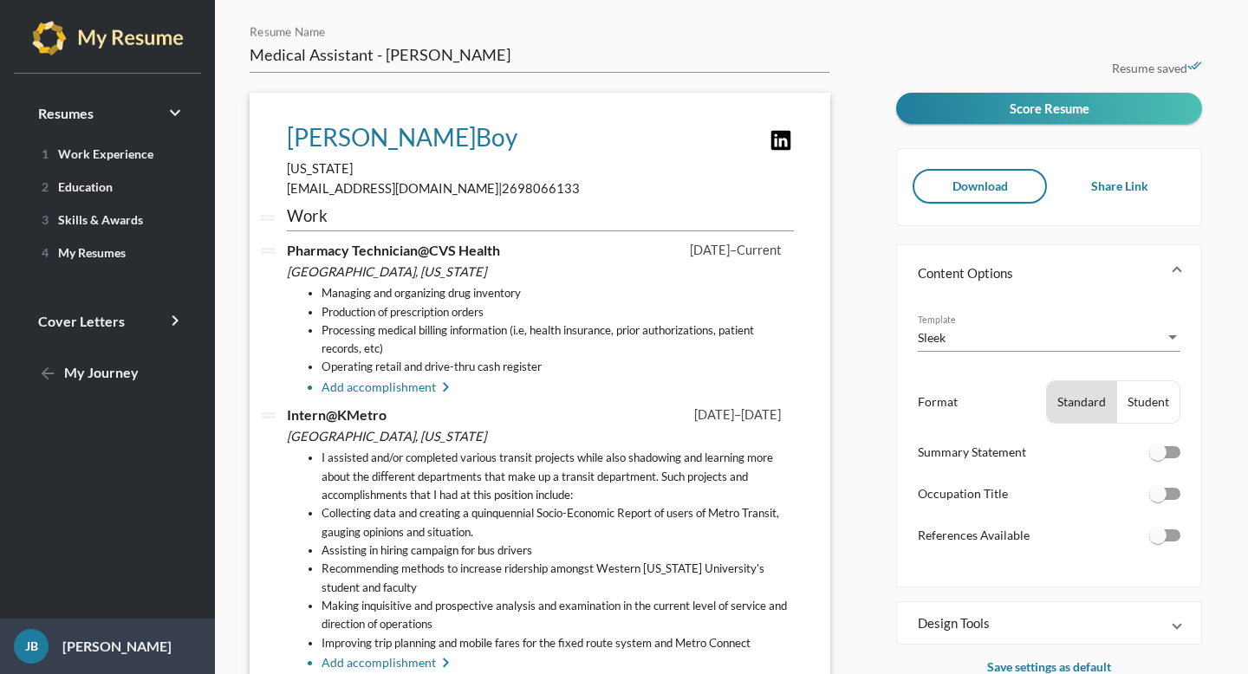
click at [995, 190] on span "Download" at bounding box center [980, 186] width 55 height 15
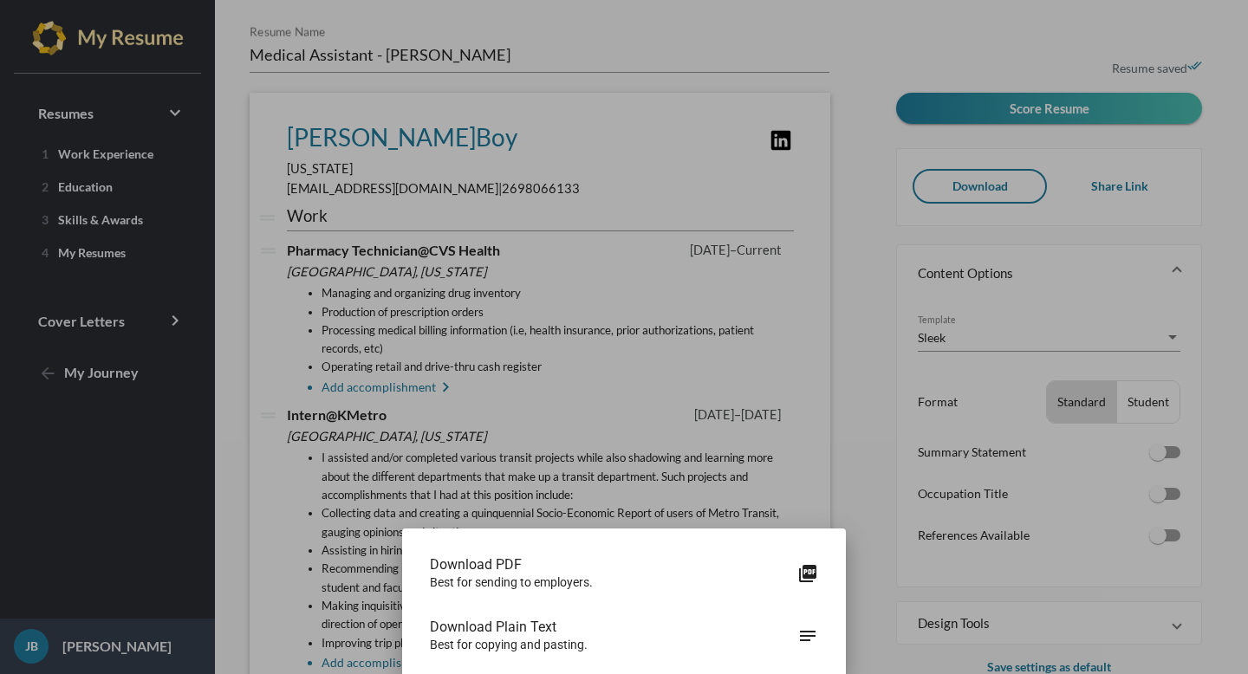
click at [783, 572] on span "Download PDF" at bounding box center [614, 565] width 368 height 17
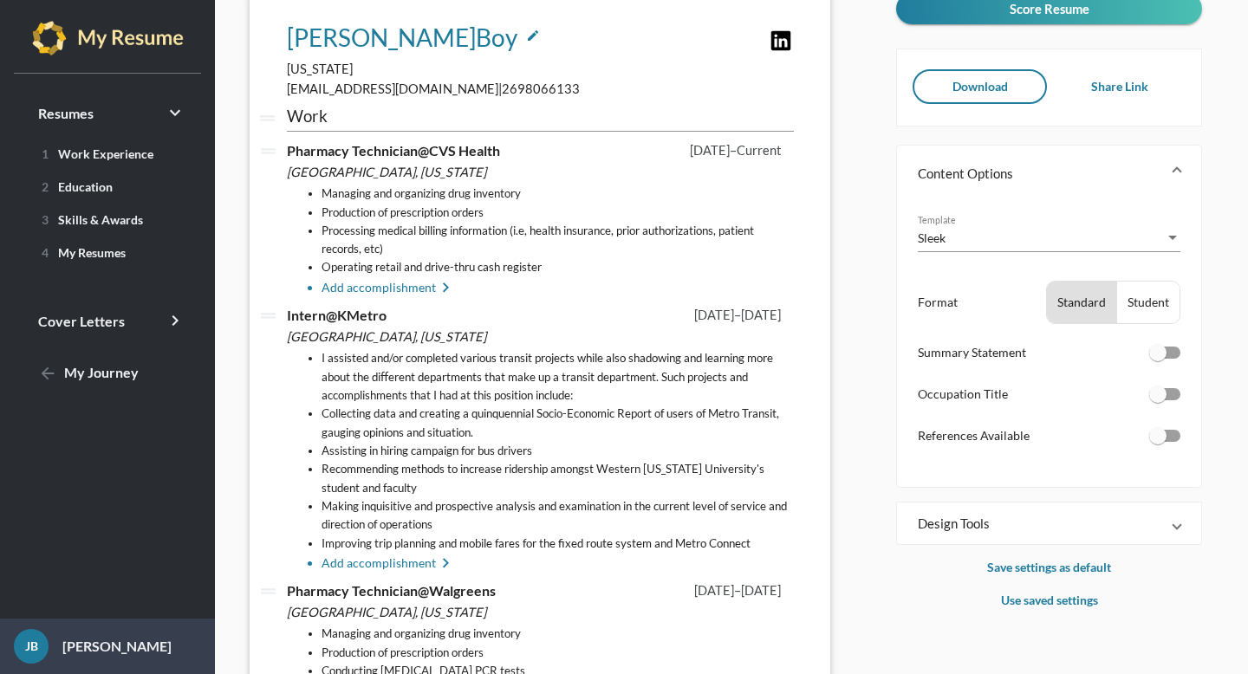
scroll to position [110, 0]
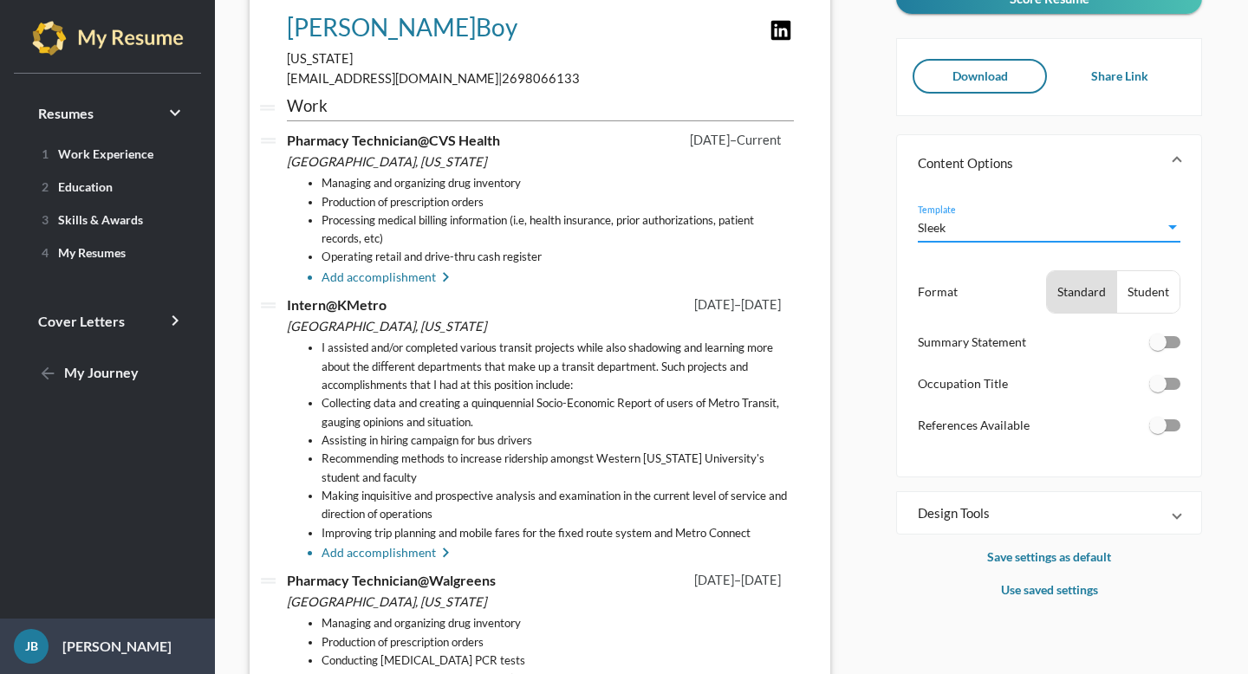
click at [948, 218] on div "Sleek" at bounding box center [1041, 227] width 247 height 18
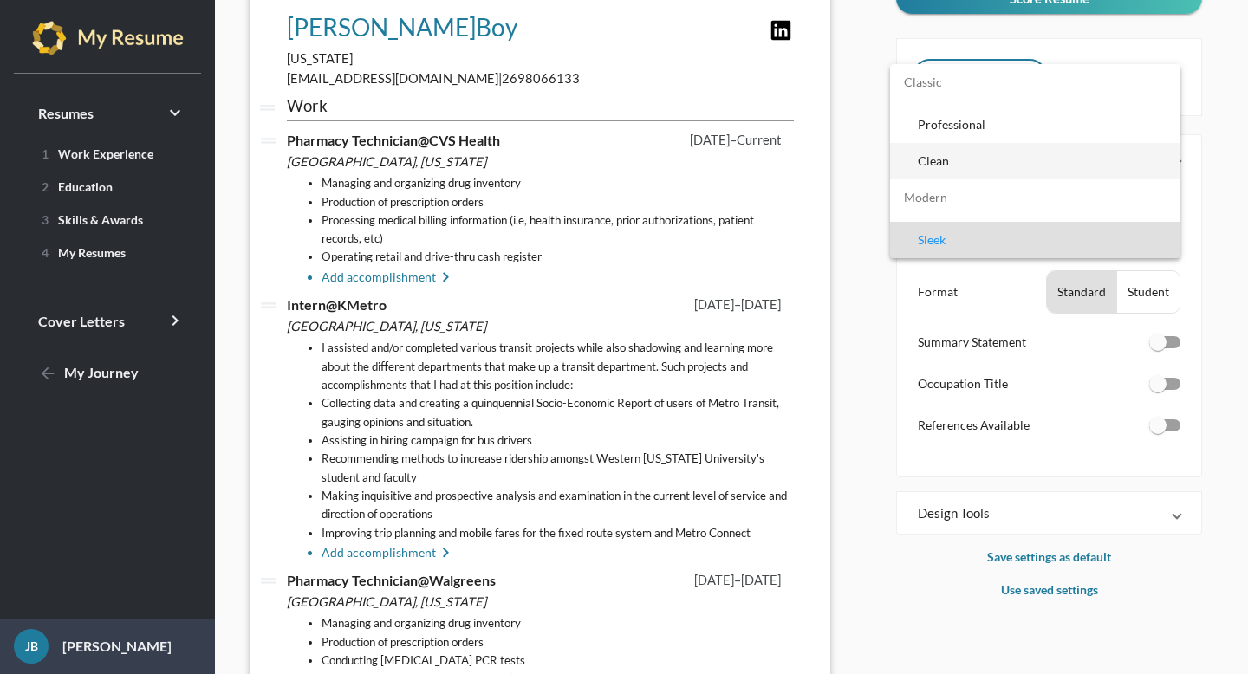
click at [943, 160] on span "Clean" at bounding box center [1042, 161] width 249 height 36
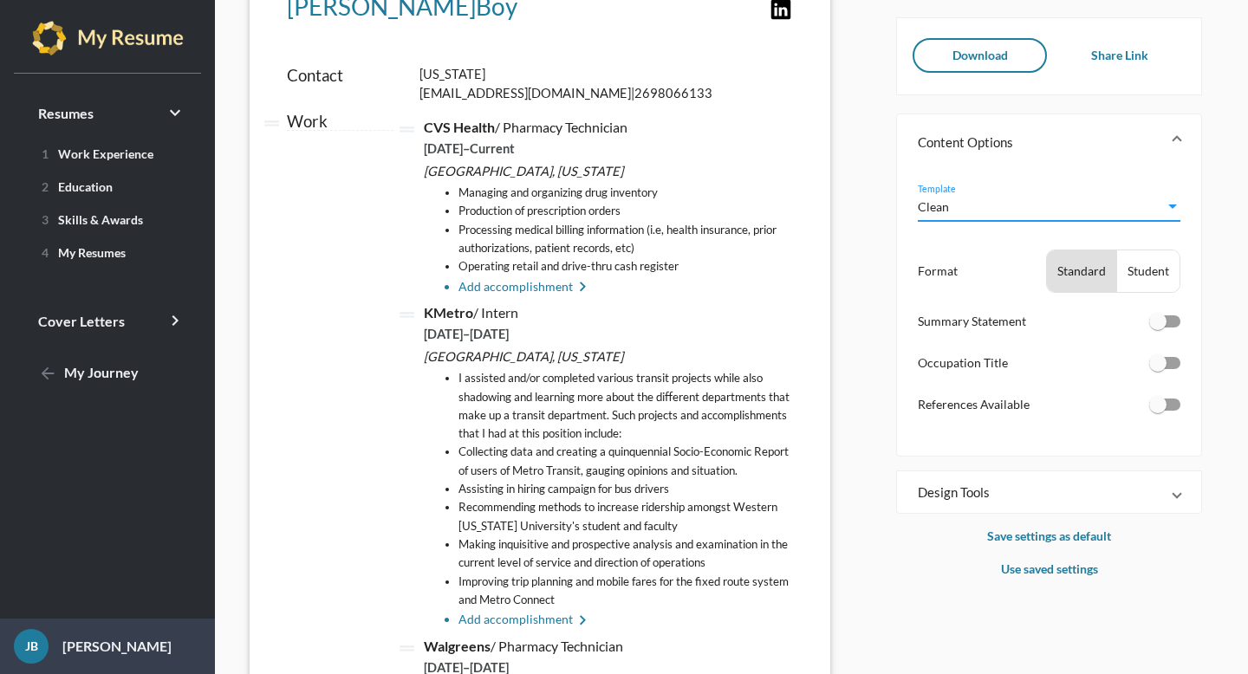
scroll to position [0, 0]
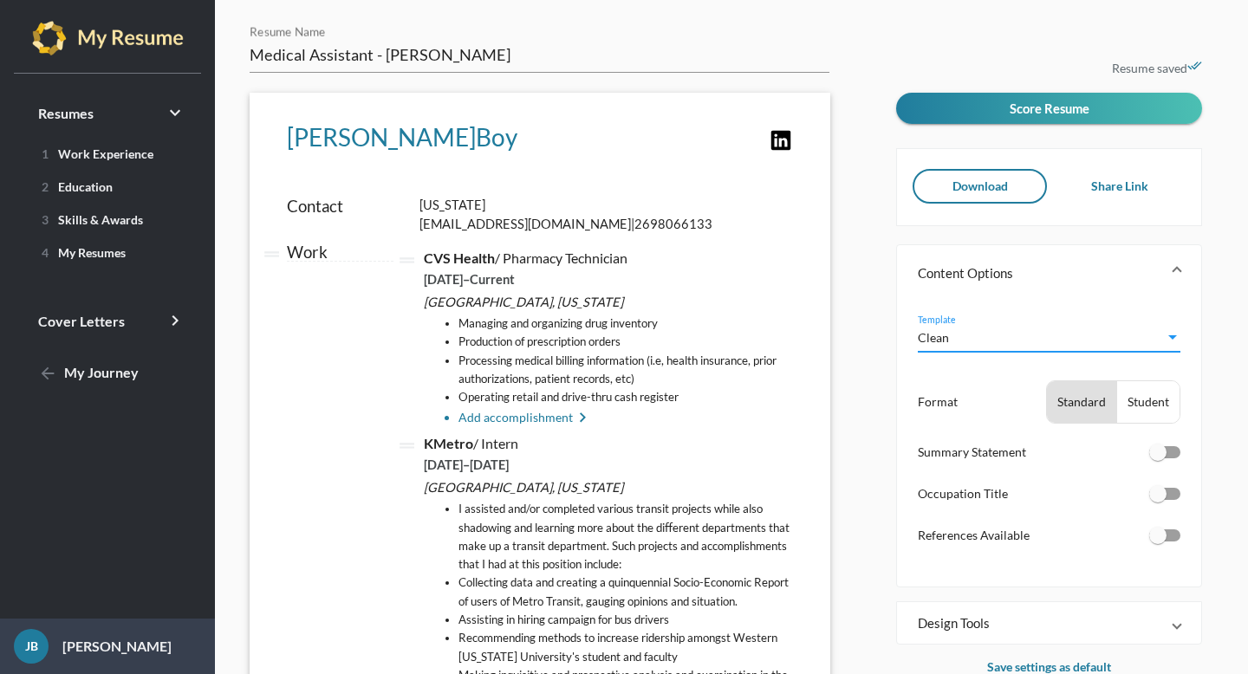
click at [954, 334] on div "Clean" at bounding box center [1041, 338] width 247 height 18
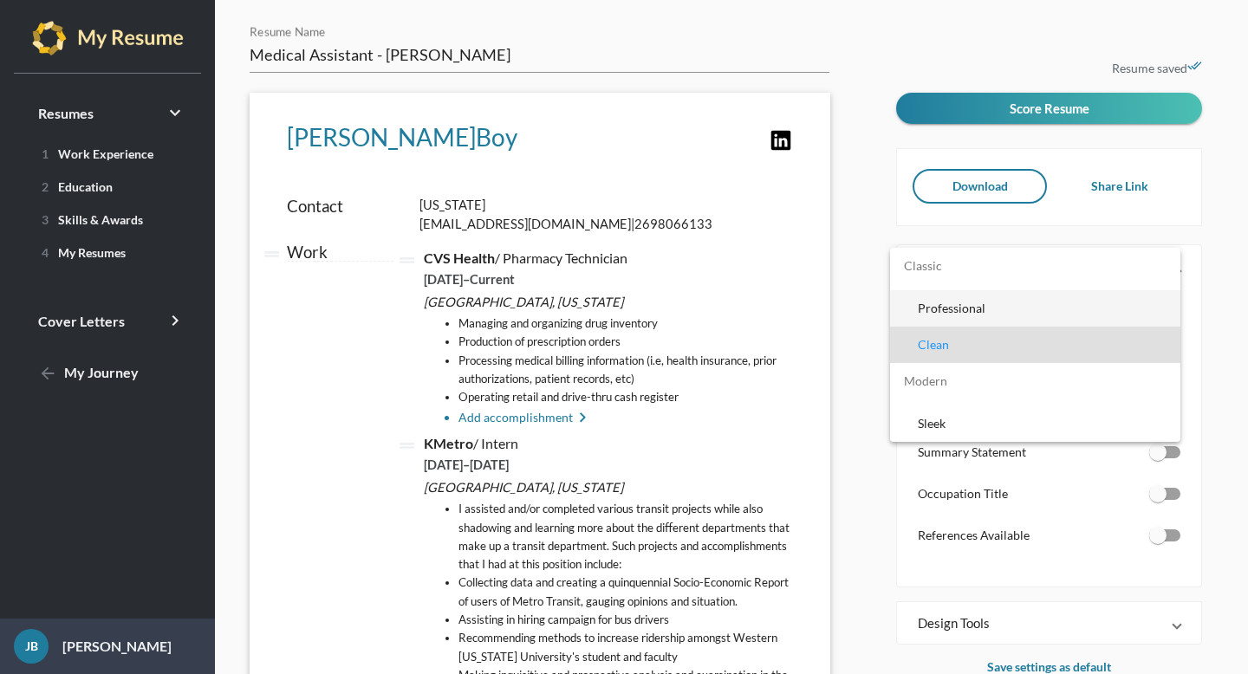
click at [972, 302] on span "Professional" at bounding box center [1042, 308] width 249 height 36
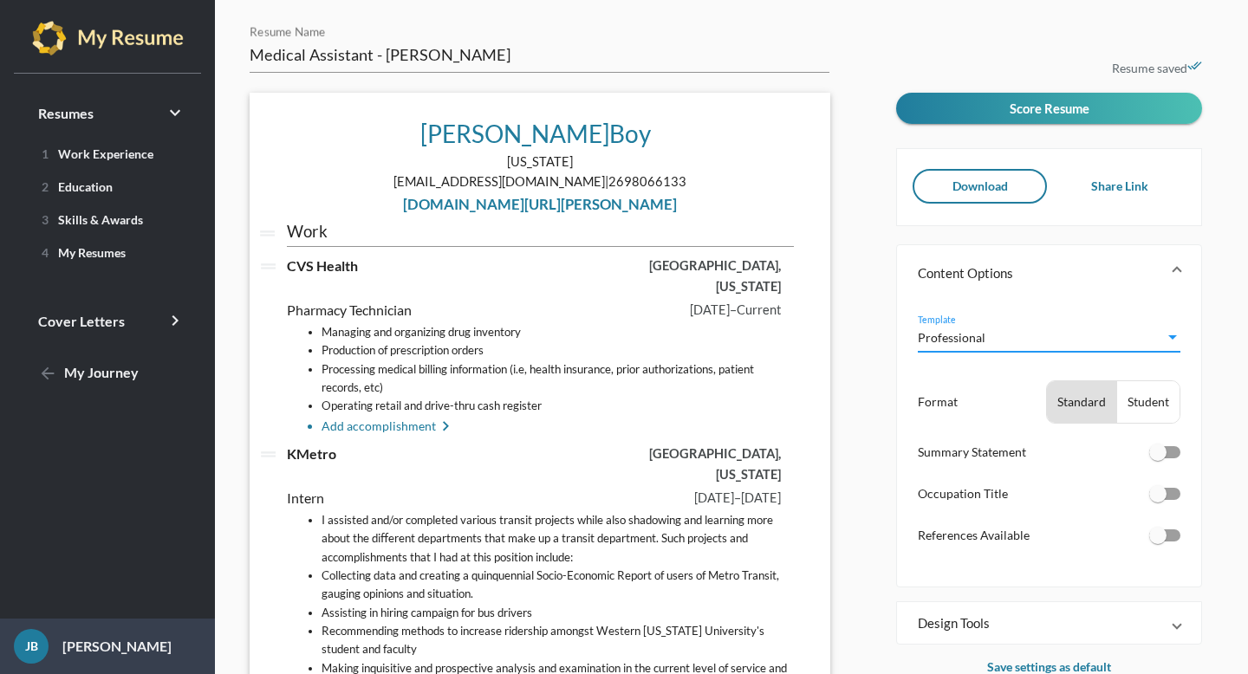
click at [937, 335] on span "Professional" at bounding box center [952, 337] width 68 height 15
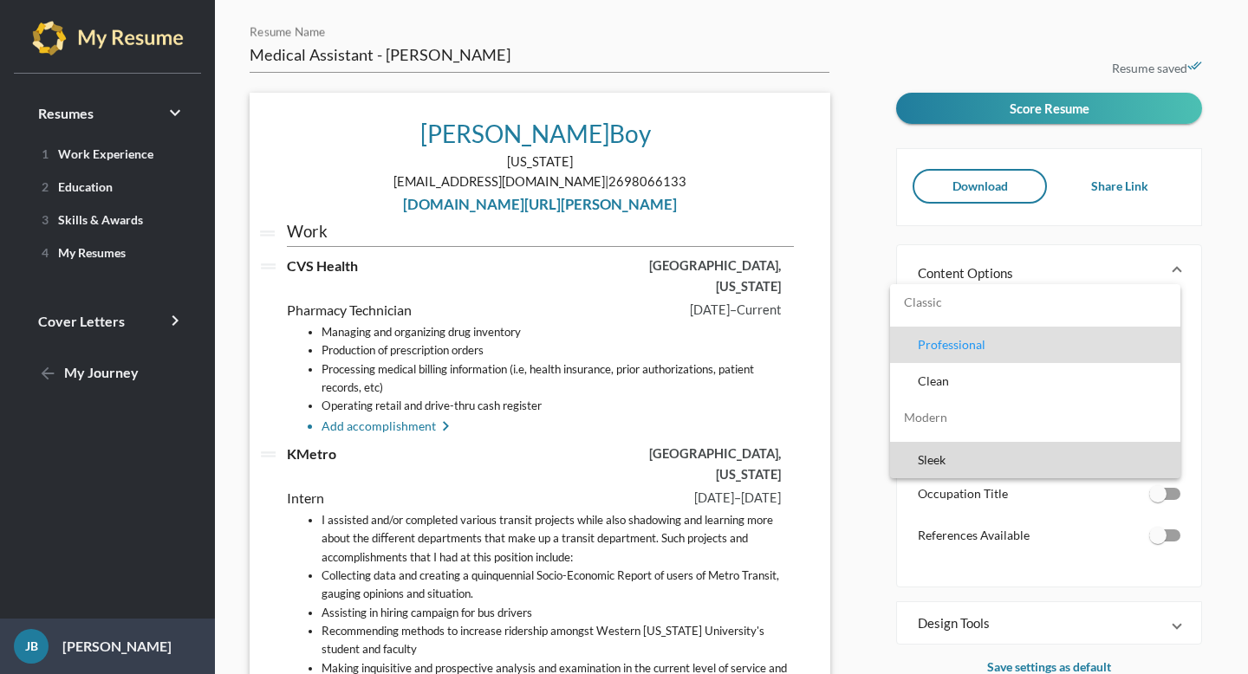
click at [948, 449] on span "Sleek" at bounding box center [1042, 460] width 249 height 36
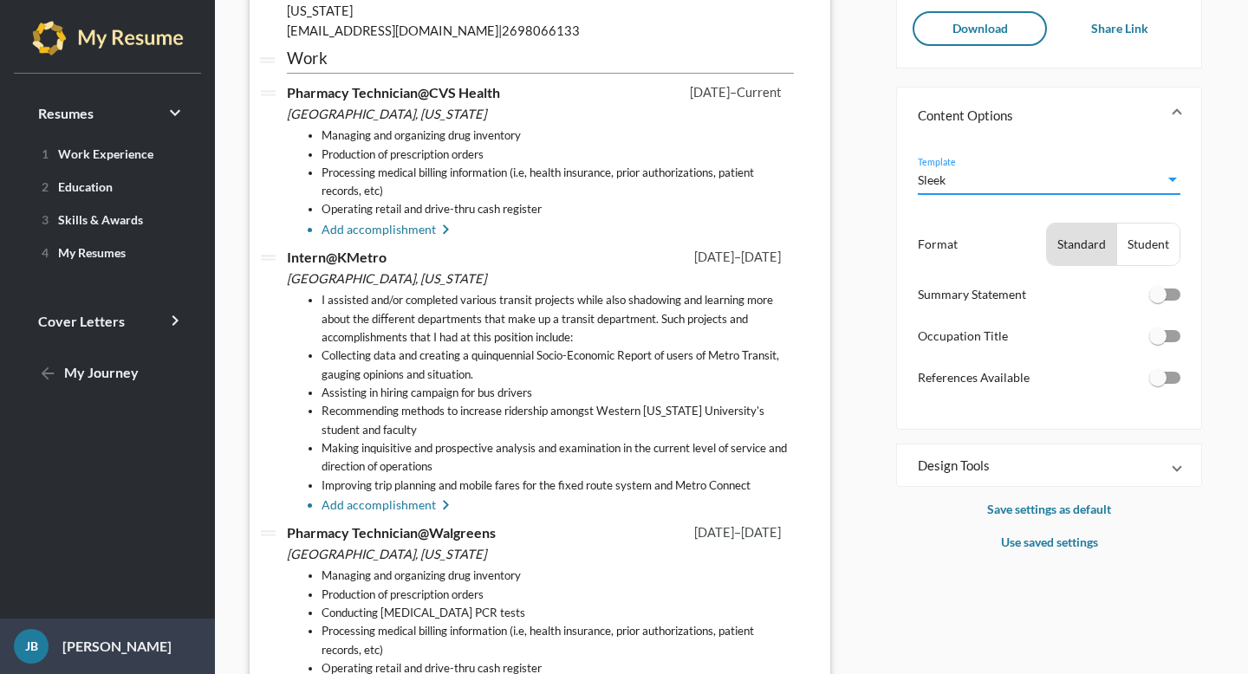
scroll to position [161, 0]
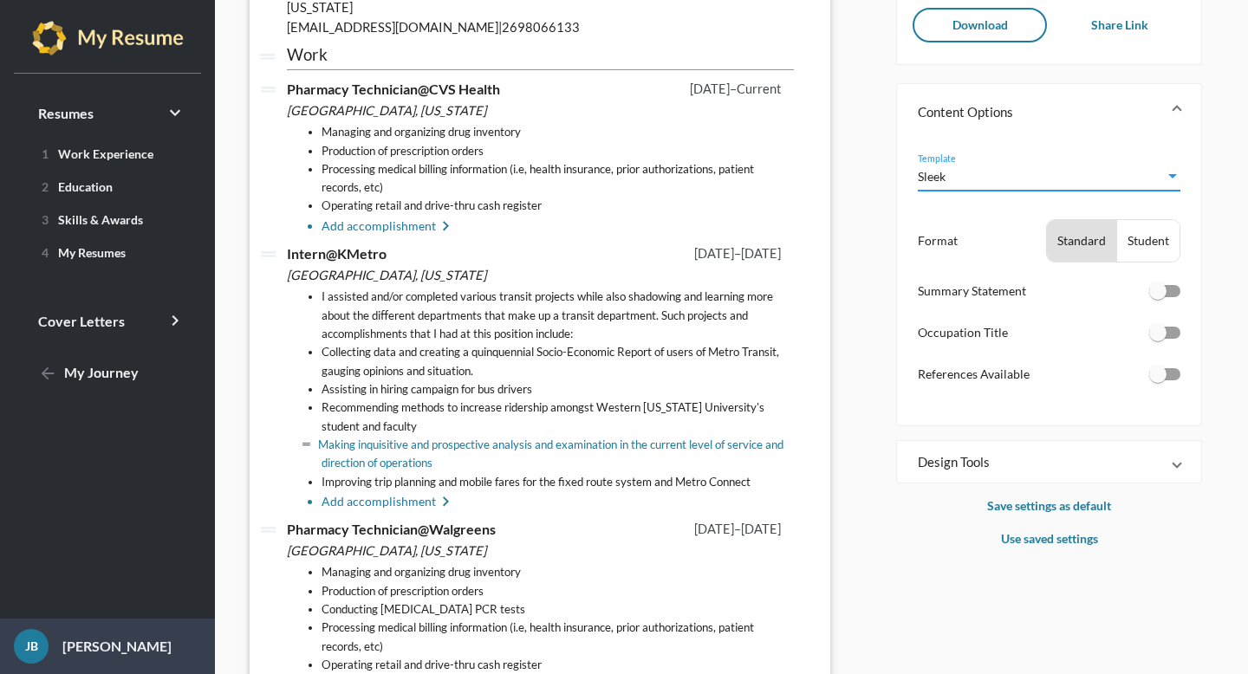
click at [648, 440] on li "Making inquisitive and prospective analysis and examination in the current leve…" at bounding box center [558, 454] width 472 height 37
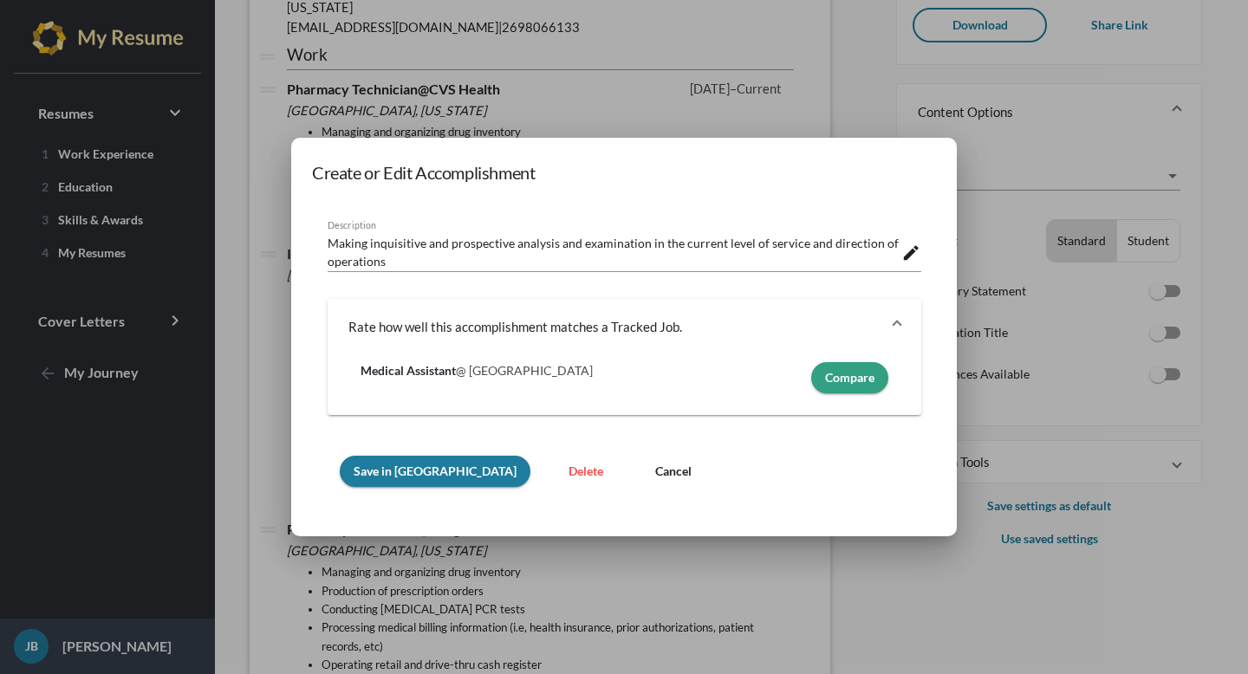
scroll to position [0, 0]
click at [405, 246] on textarea "Making inquisitive and prospective analysis and examination in the current leve…" at bounding box center [615, 250] width 575 height 36
drag, startPoint x: 405, startPoint y: 246, endPoint x: 479, endPoint y: 238, distance: 75.1
click at [479, 238] on textarea "Making inquisitive and prospective analysis and examination in the current leve…" at bounding box center [615, 250] width 575 height 36
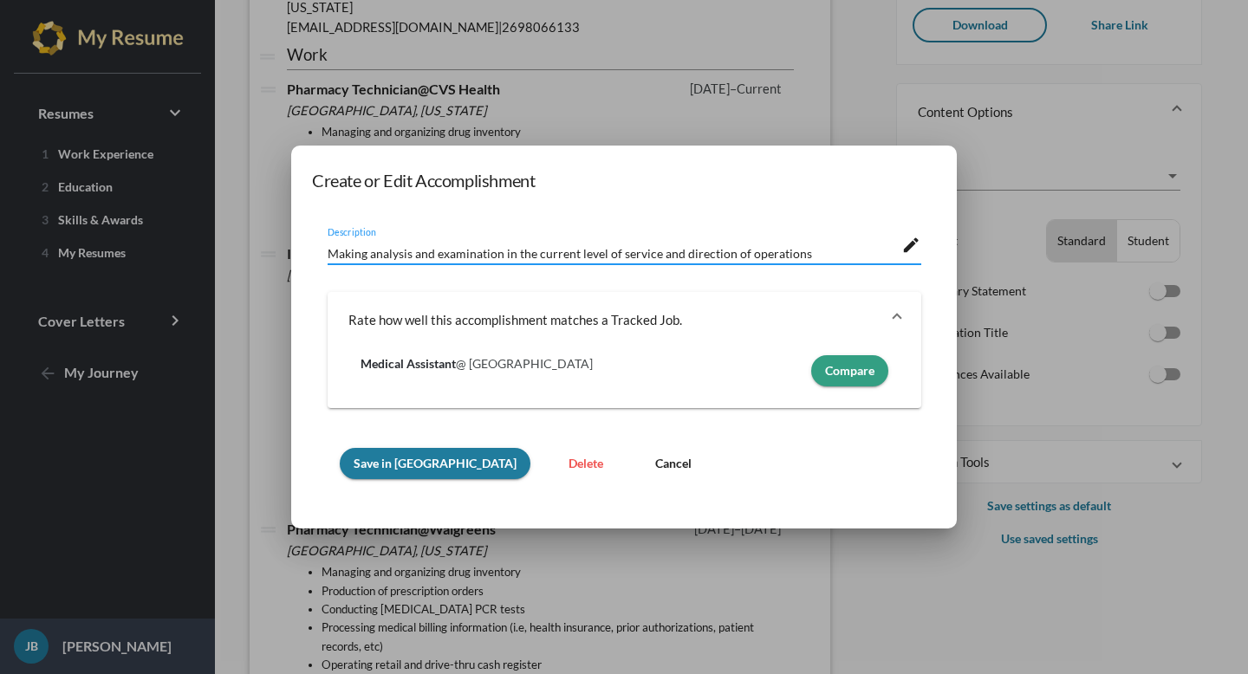
type textarea "Making analysis and examination in the current level of service and direction o…"
click at [408, 466] on span "Save in [GEOGRAPHIC_DATA]" at bounding box center [435, 463] width 163 height 15
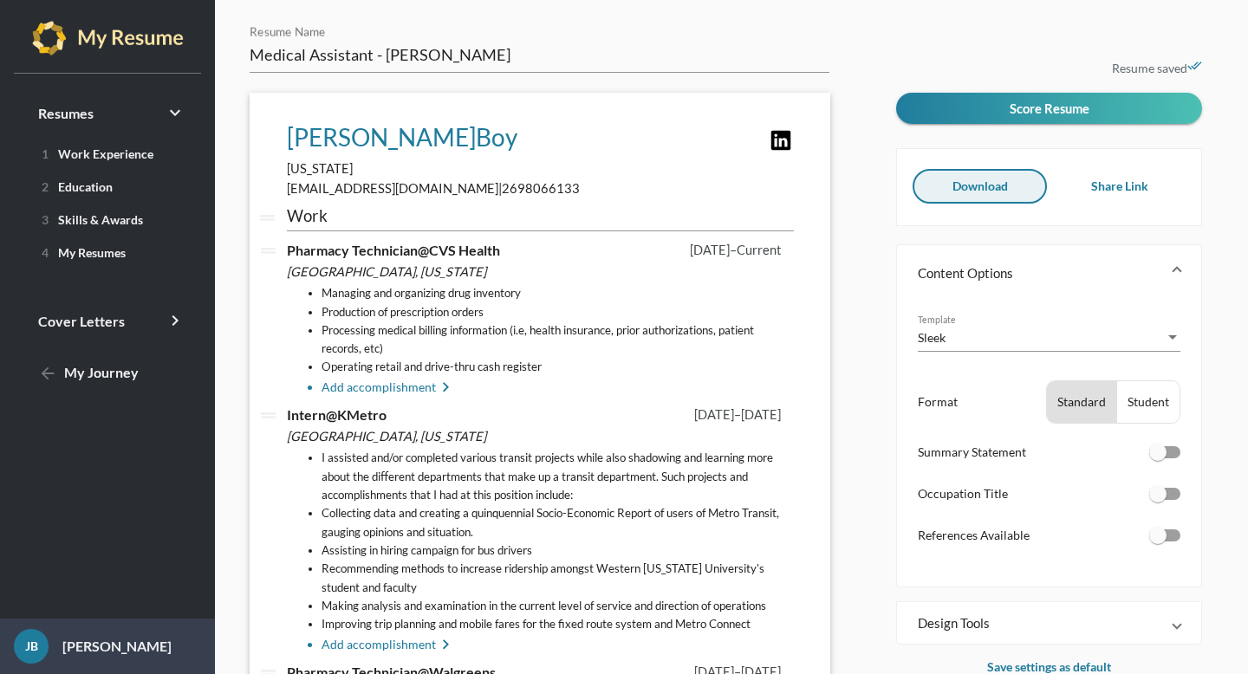
click at [930, 183] on button "Download" at bounding box center [980, 186] width 135 height 35
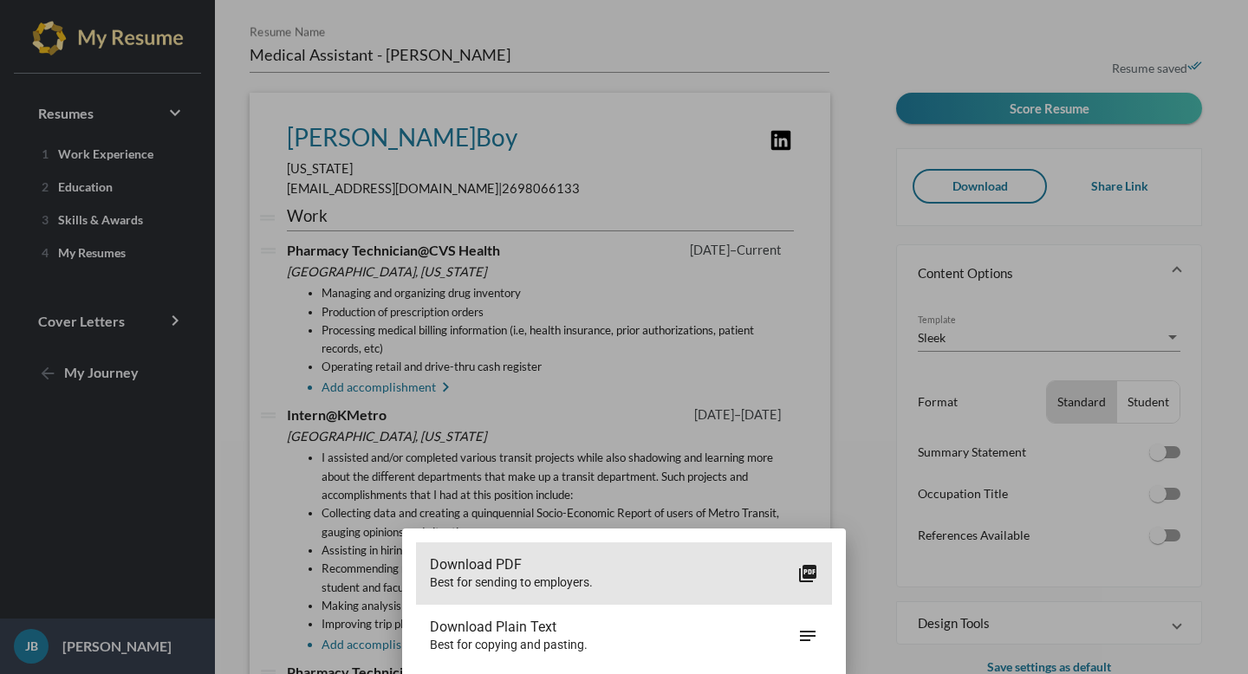
click at [672, 570] on span "Download PDF" at bounding box center [614, 565] width 368 height 17
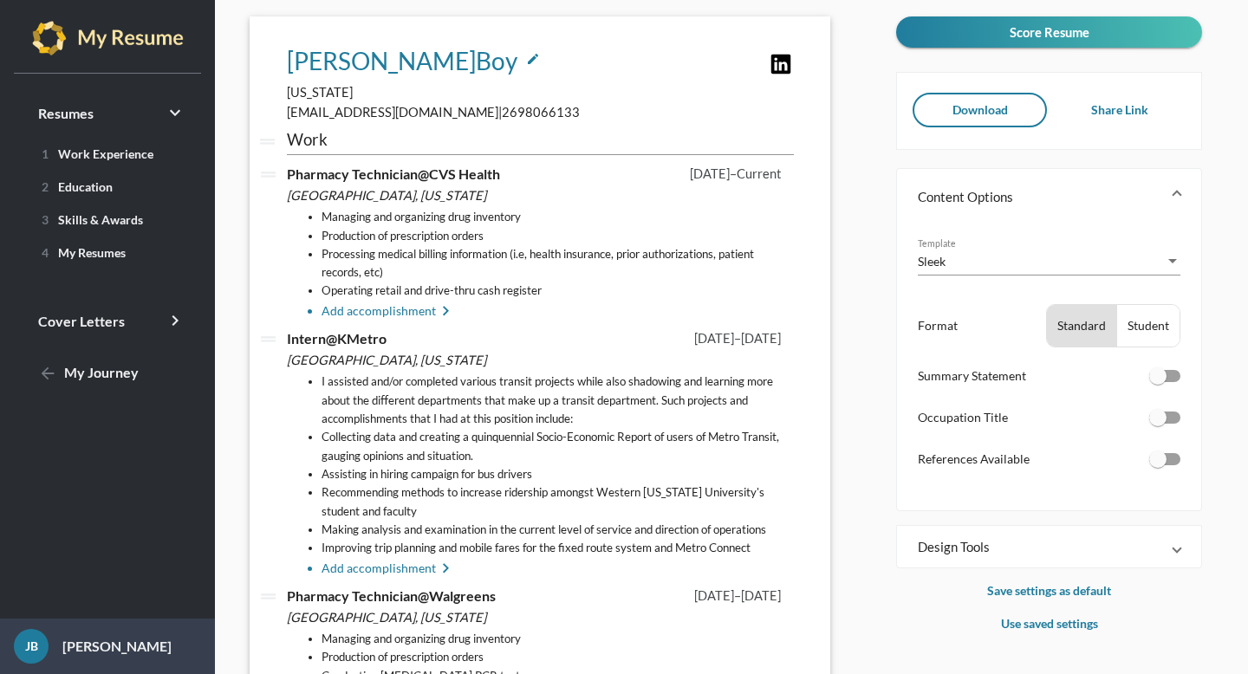
scroll to position [78, 0]
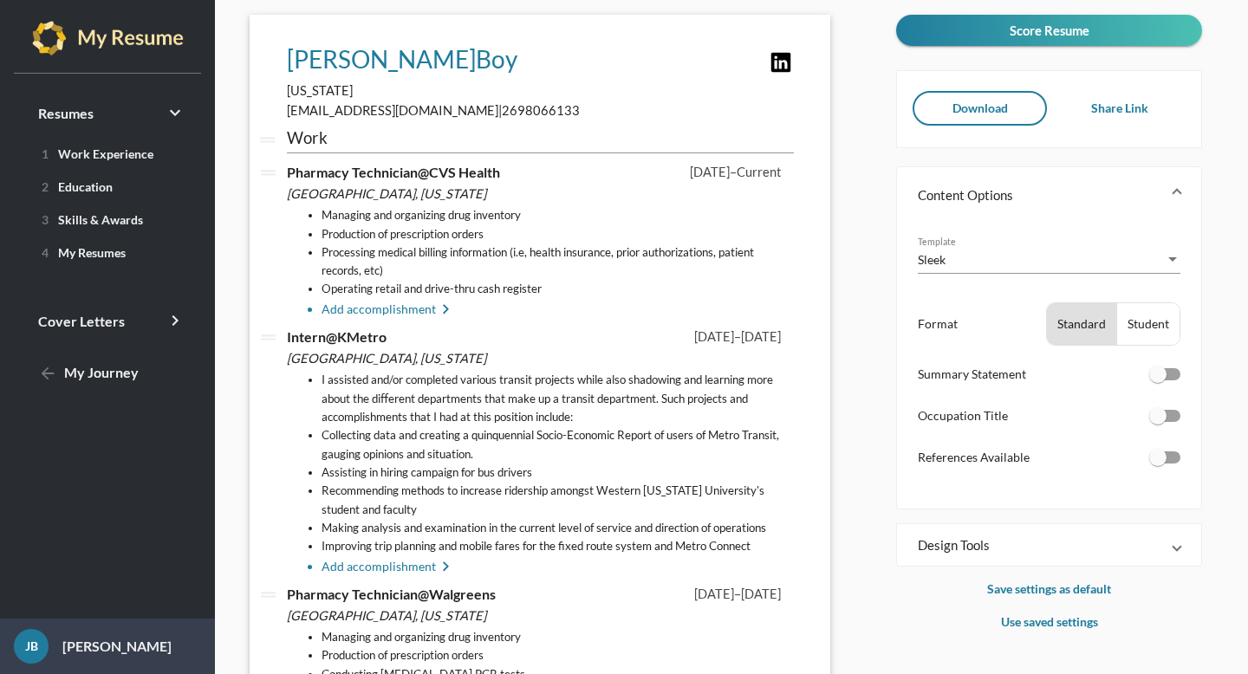
click at [933, 255] on span "Sleek" at bounding box center [932, 259] width 28 height 15
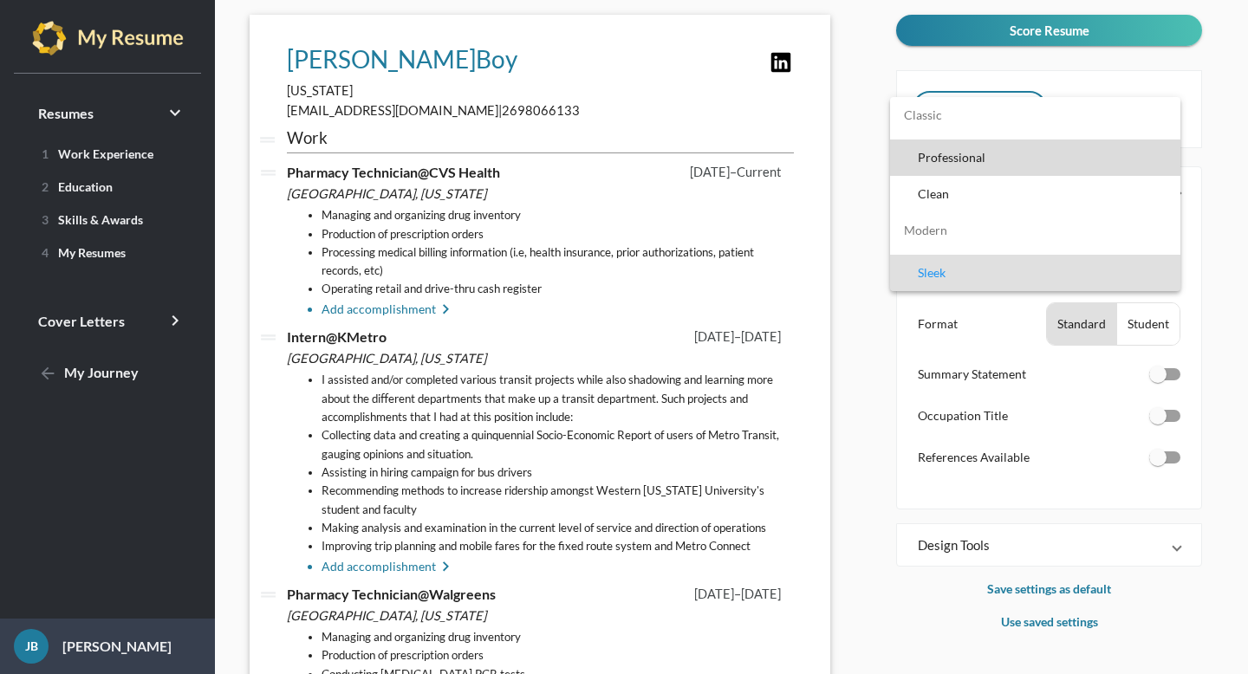
click at [954, 166] on span "Professional" at bounding box center [1042, 158] width 249 height 36
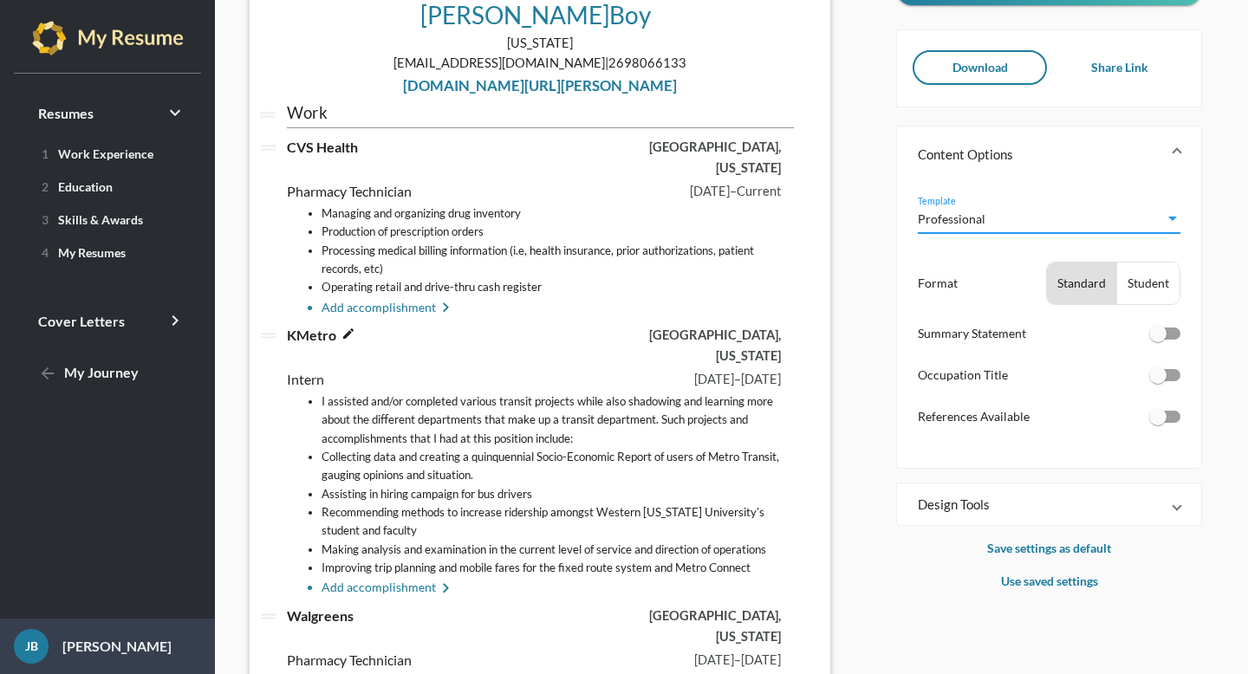
scroll to position [88, 0]
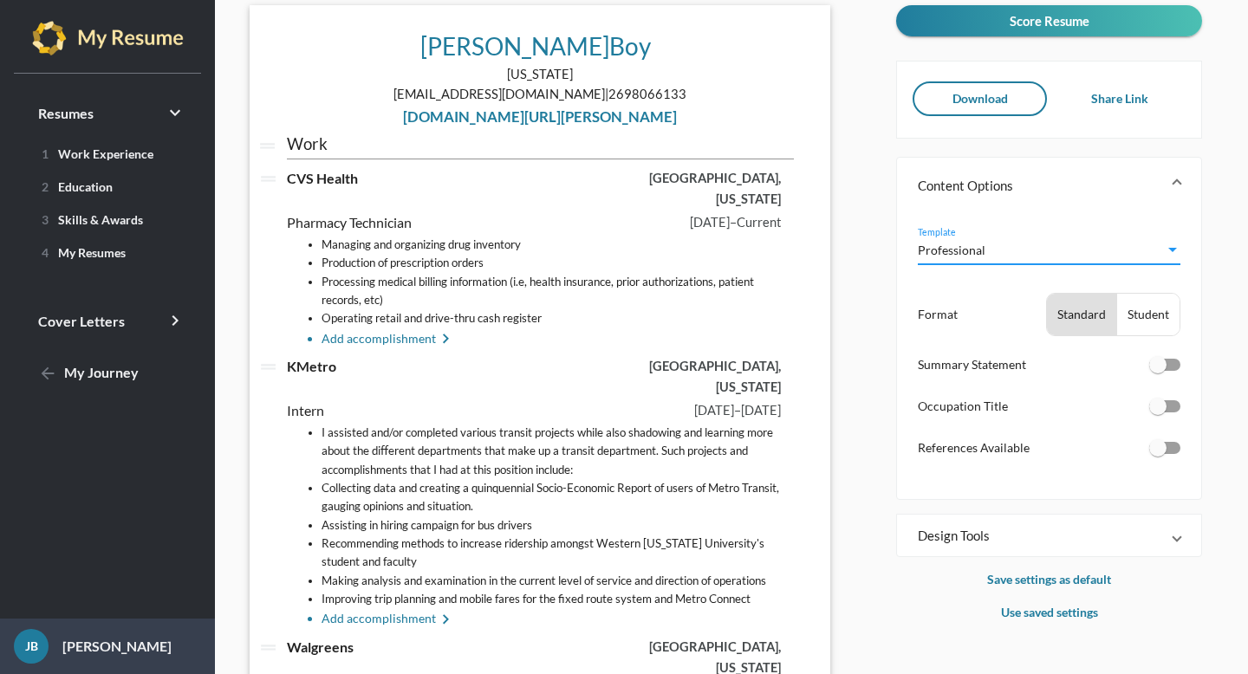
click at [919, 251] on span "Professional" at bounding box center [952, 250] width 68 height 15
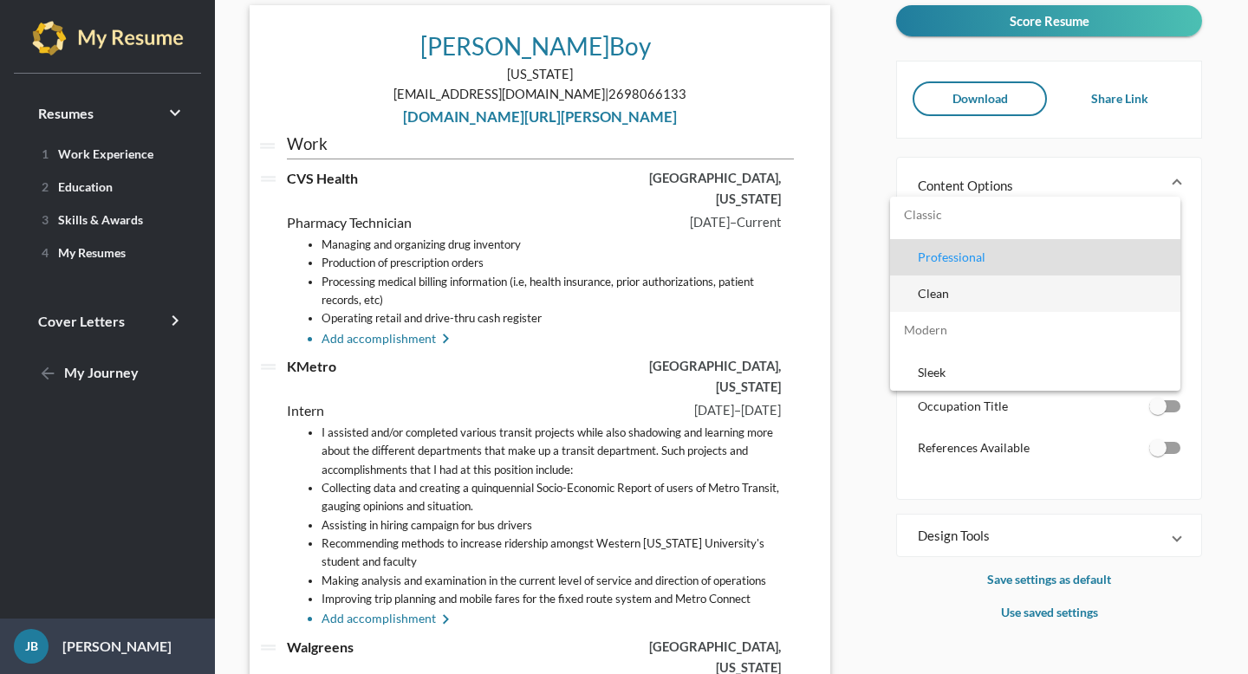
click at [951, 303] on span "Clean" at bounding box center [1042, 294] width 249 height 36
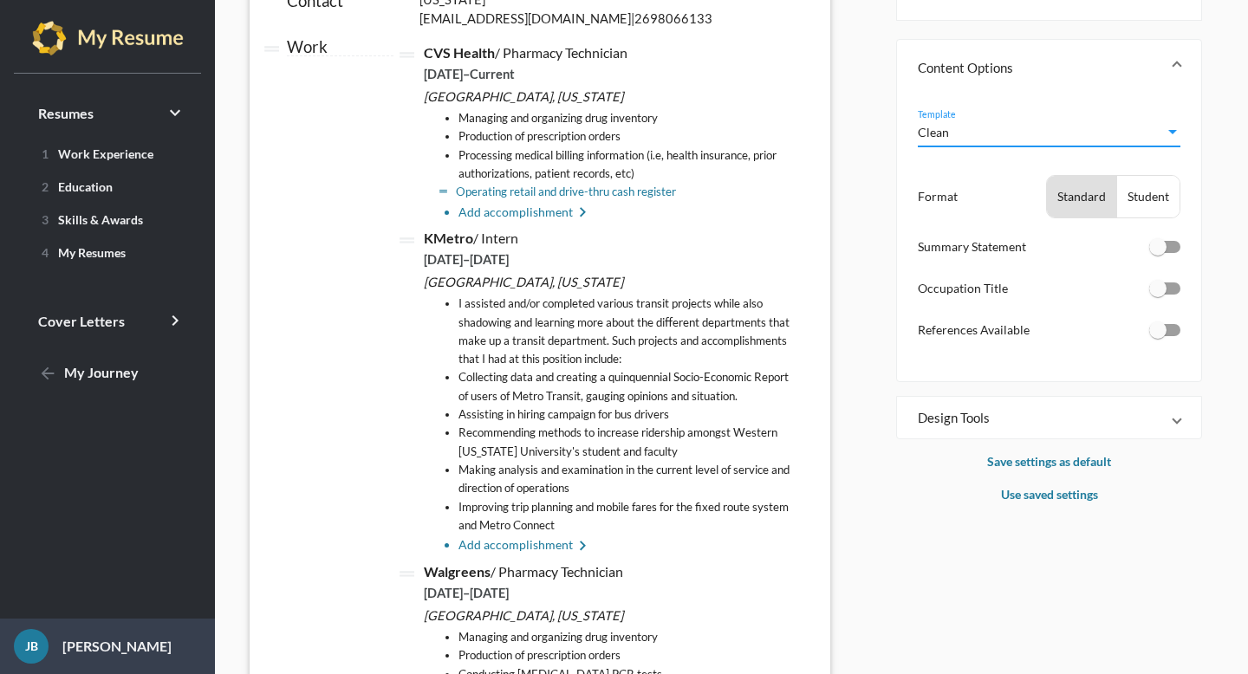
scroll to position [206, 0]
click at [567, 175] on li "Processing medical billing information (i.e, health insurance, prior authorizat…" at bounding box center [626, 164] width 335 height 37
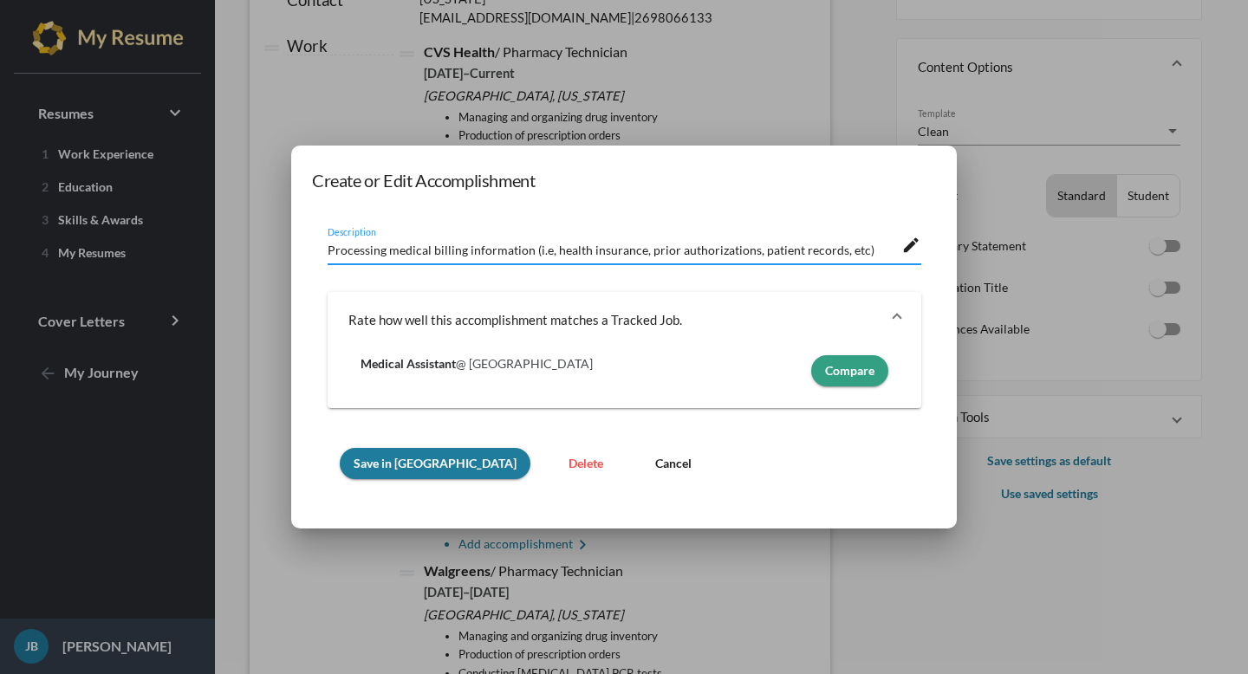
scroll to position [0, 0]
drag, startPoint x: 531, startPoint y: 254, endPoint x: 874, endPoint y: 251, distance: 343.3
click at [874, 251] on textarea "Processing medical billing information (i.e, health insurance, prior authorizat…" at bounding box center [615, 252] width 575 height 18
type textarea "Processing medical billing information"
click at [434, 459] on span "Save in [GEOGRAPHIC_DATA]" at bounding box center [435, 463] width 163 height 15
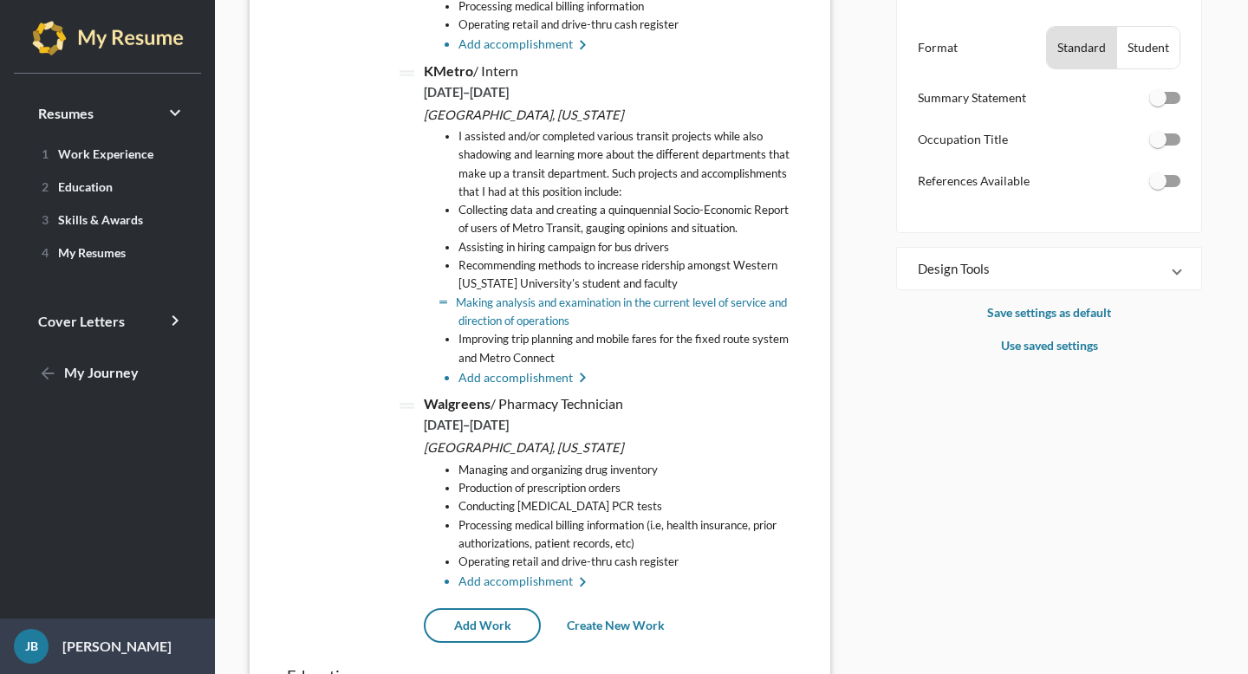
scroll to position [358, 0]
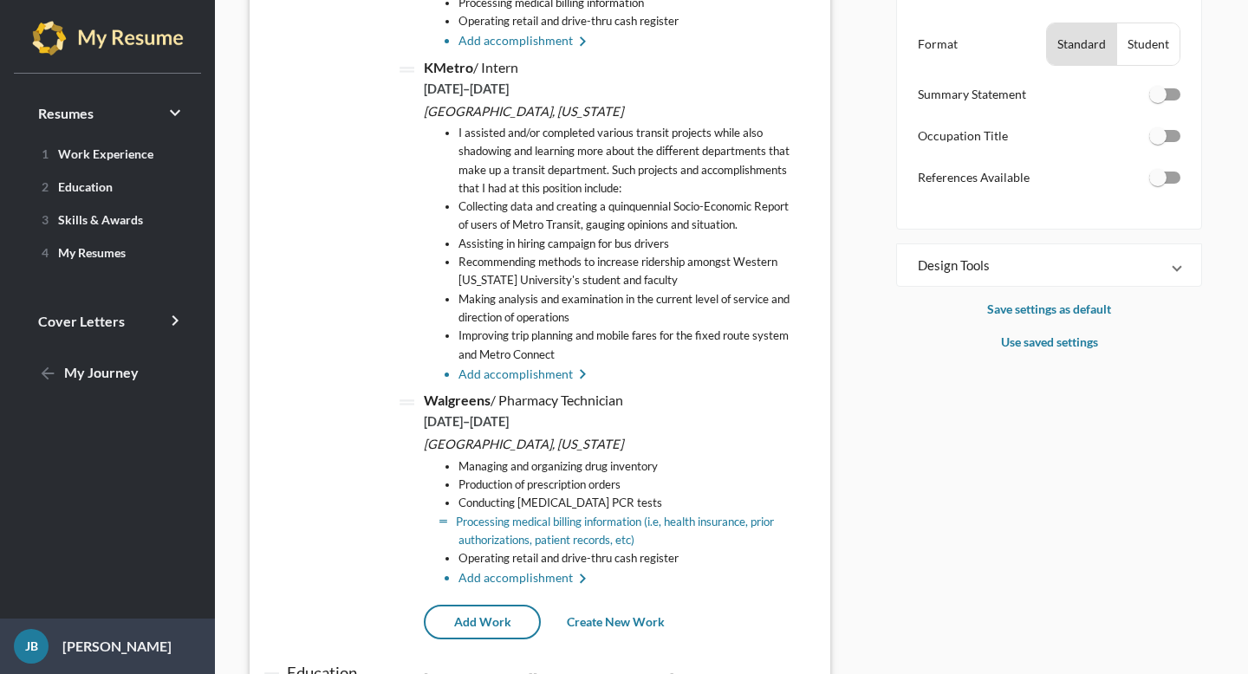
click at [609, 520] on li "Processing medical billing information (i.e, health insurance, prior authorizat…" at bounding box center [626, 531] width 335 height 37
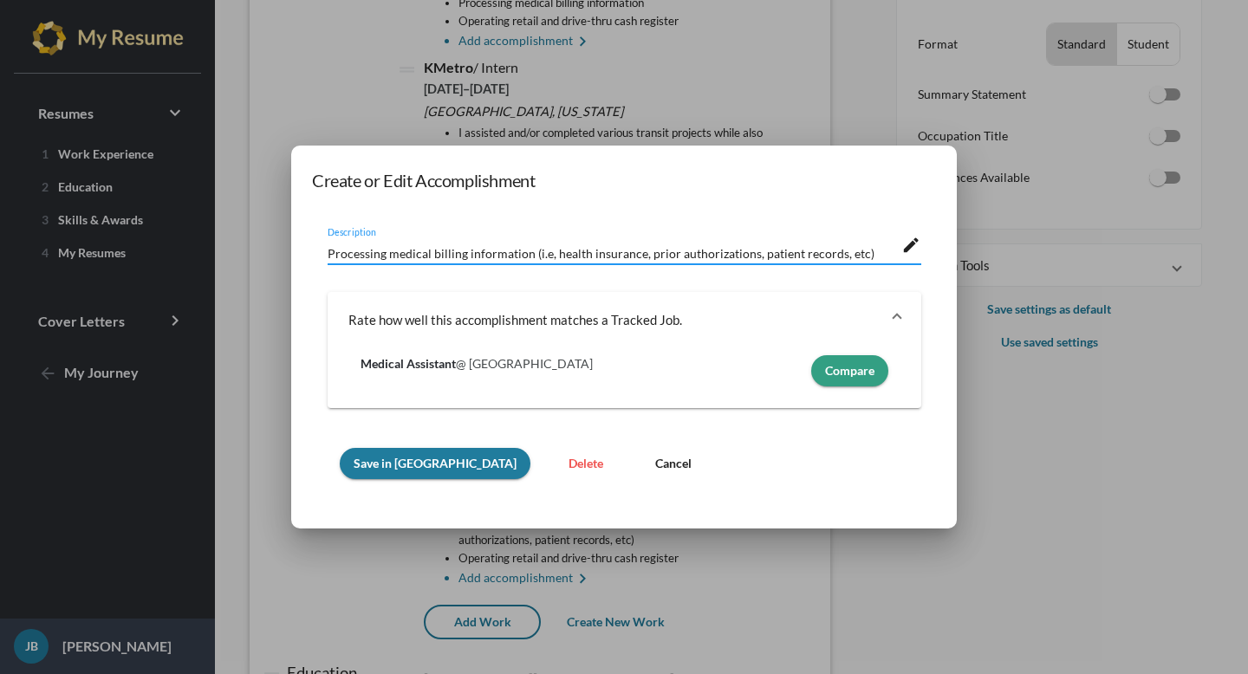
scroll to position [3, 0]
drag, startPoint x: 531, startPoint y: 250, endPoint x: 875, endPoint y: 255, distance: 344.2
click at [875, 255] on textarea "Processing medical billing information (i.e, health insurance, prior authorizat…" at bounding box center [615, 252] width 575 height 18
type textarea "Processing medical billing information"
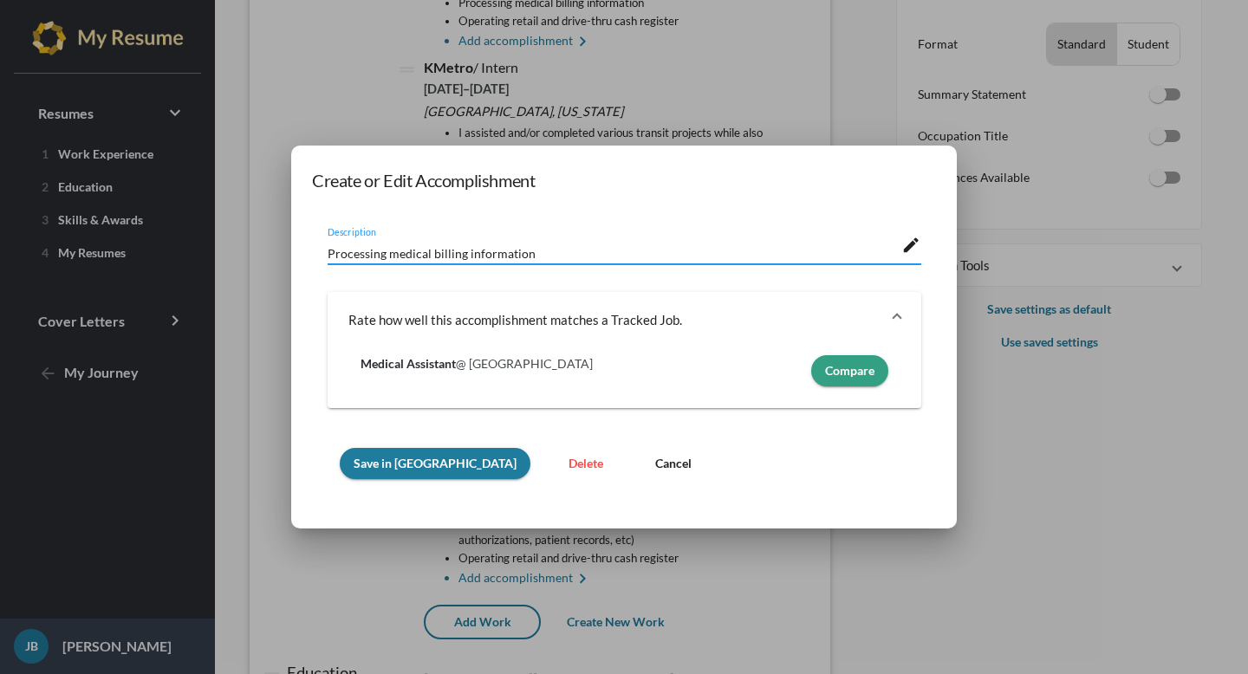
click at [424, 459] on span "Save in [GEOGRAPHIC_DATA]" at bounding box center [435, 463] width 163 height 15
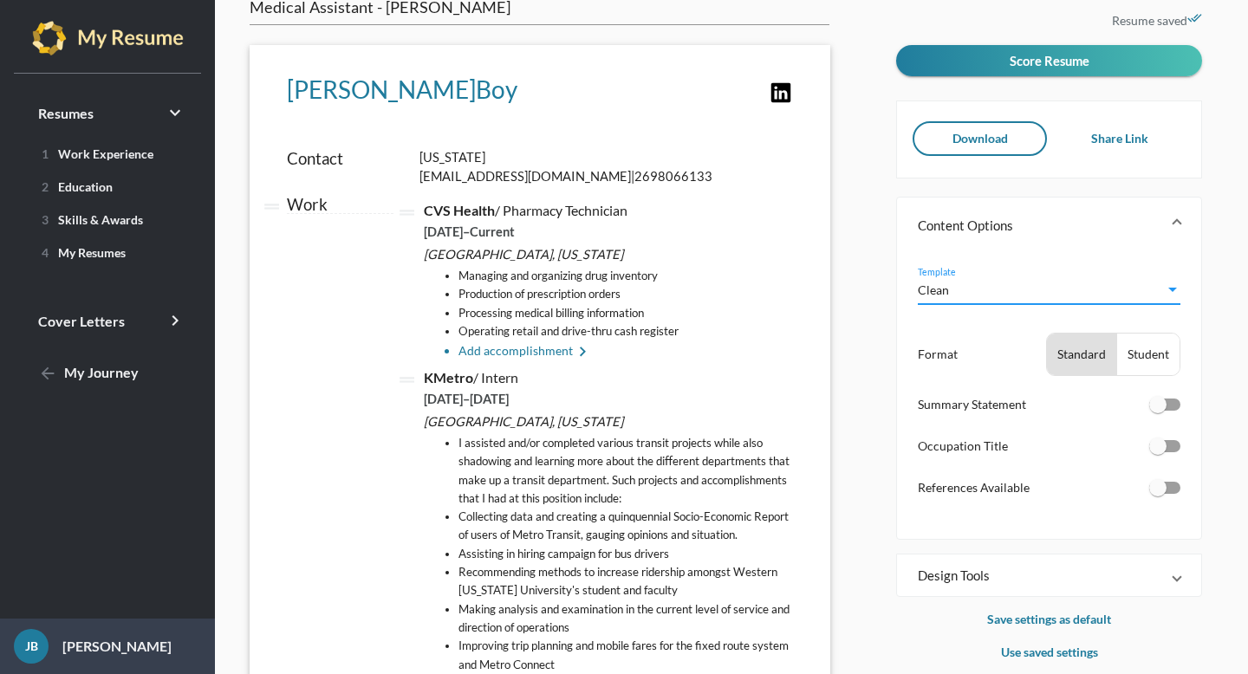
scroll to position [47, 0]
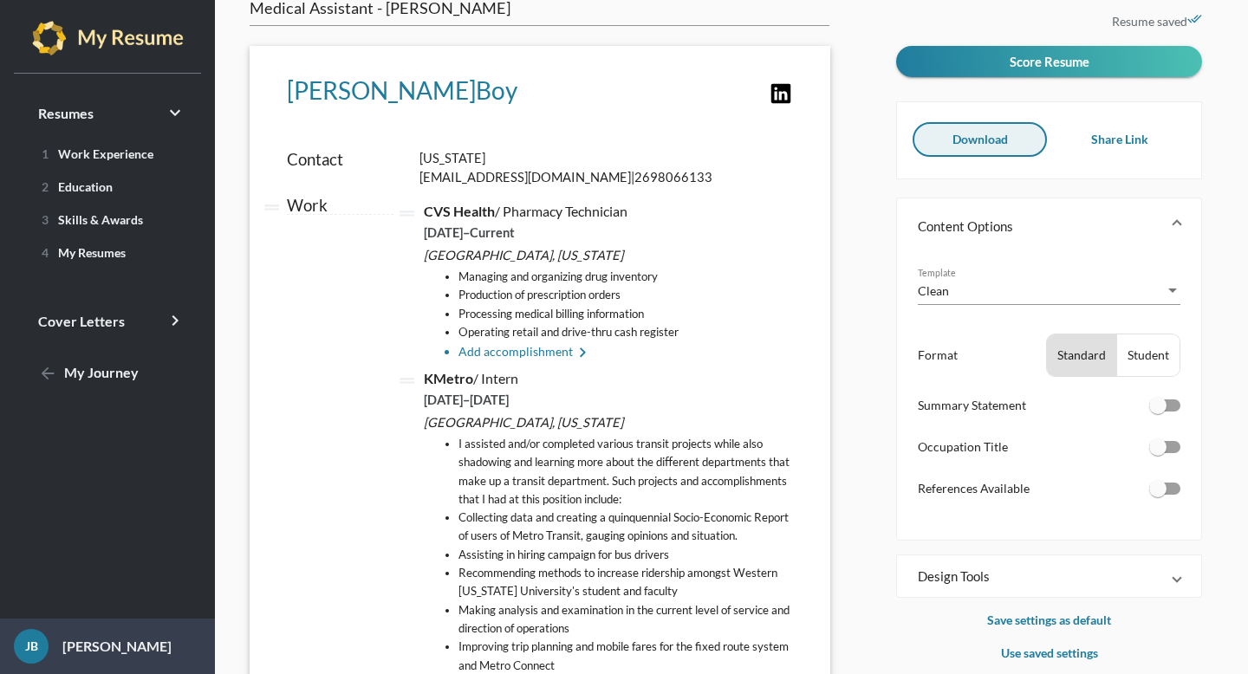
click at [967, 149] on button "Download" at bounding box center [980, 139] width 135 height 35
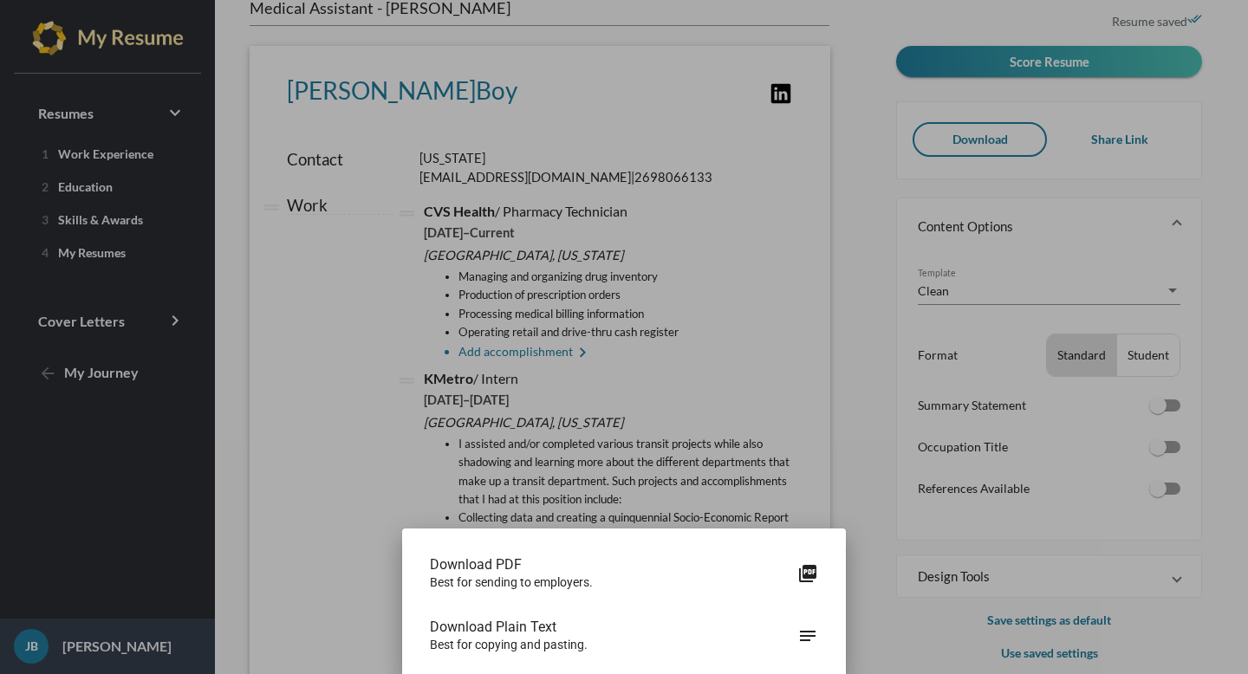
click at [689, 565] on span "Download PDF" at bounding box center [614, 565] width 368 height 17
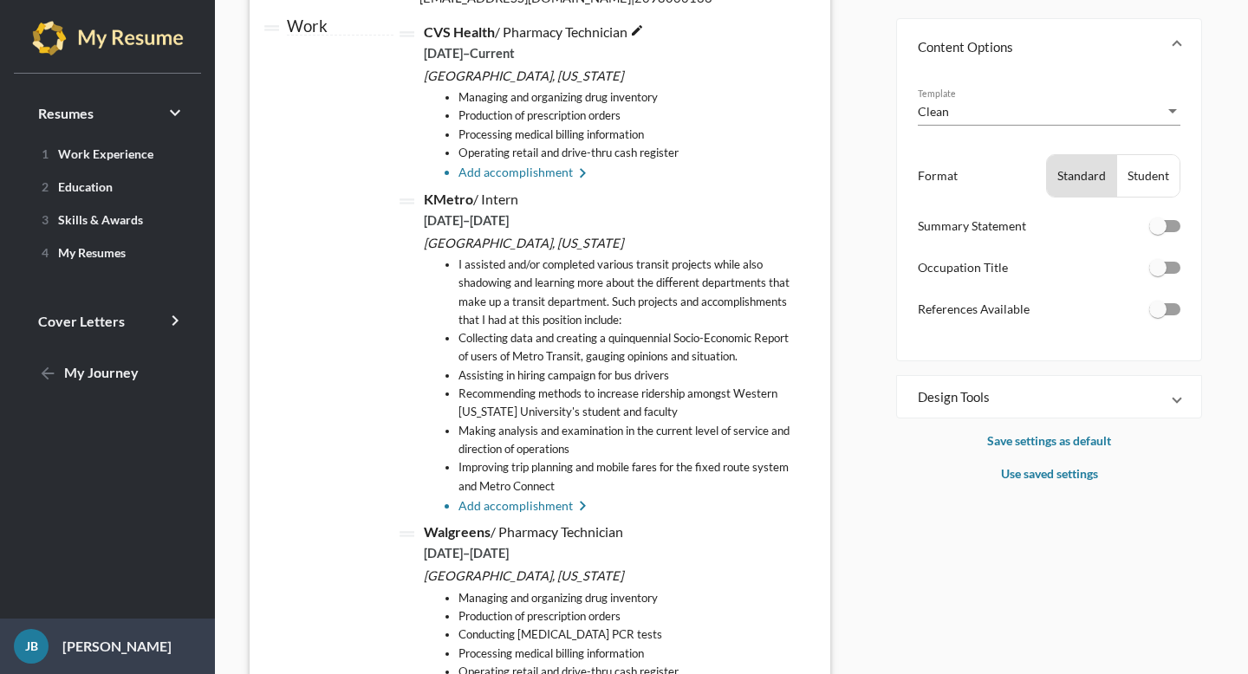
scroll to position [228, 0]
click at [1071, 407] on mat-expansion-panel-header "Design Tools" at bounding box center [1049, 395] width 304 height 42
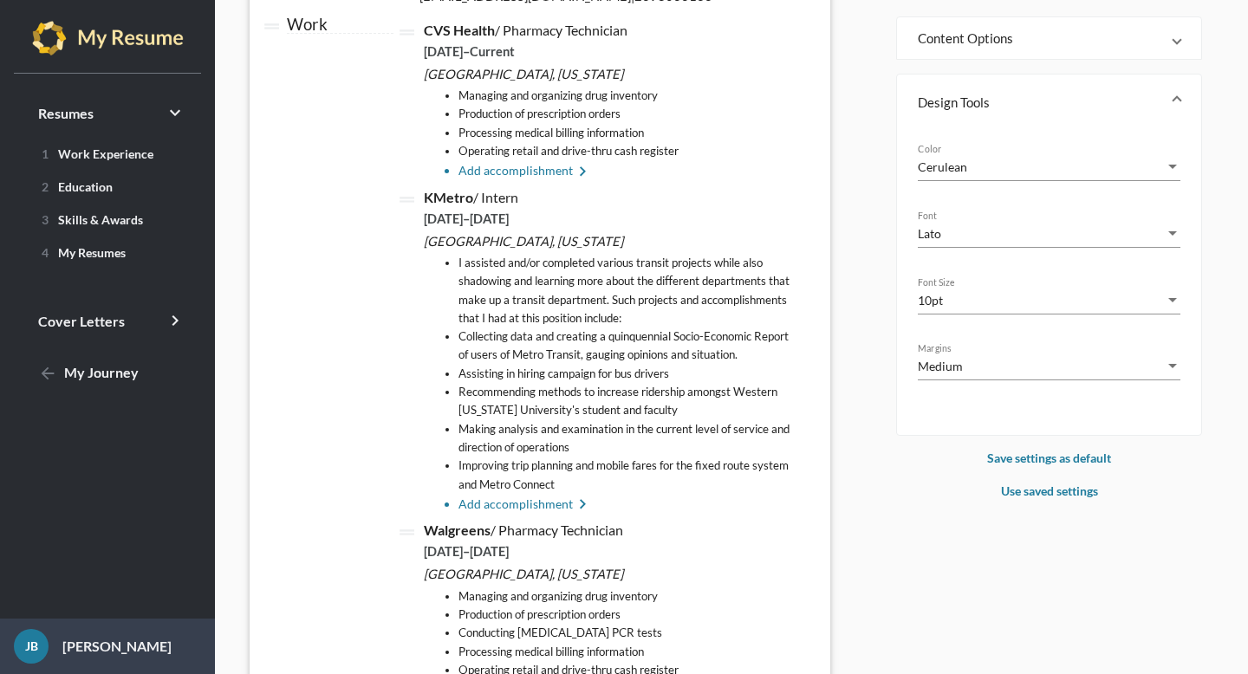
click at [985, 368] on div "Medium" at bounding box center [1041, 366] width 247 height 18
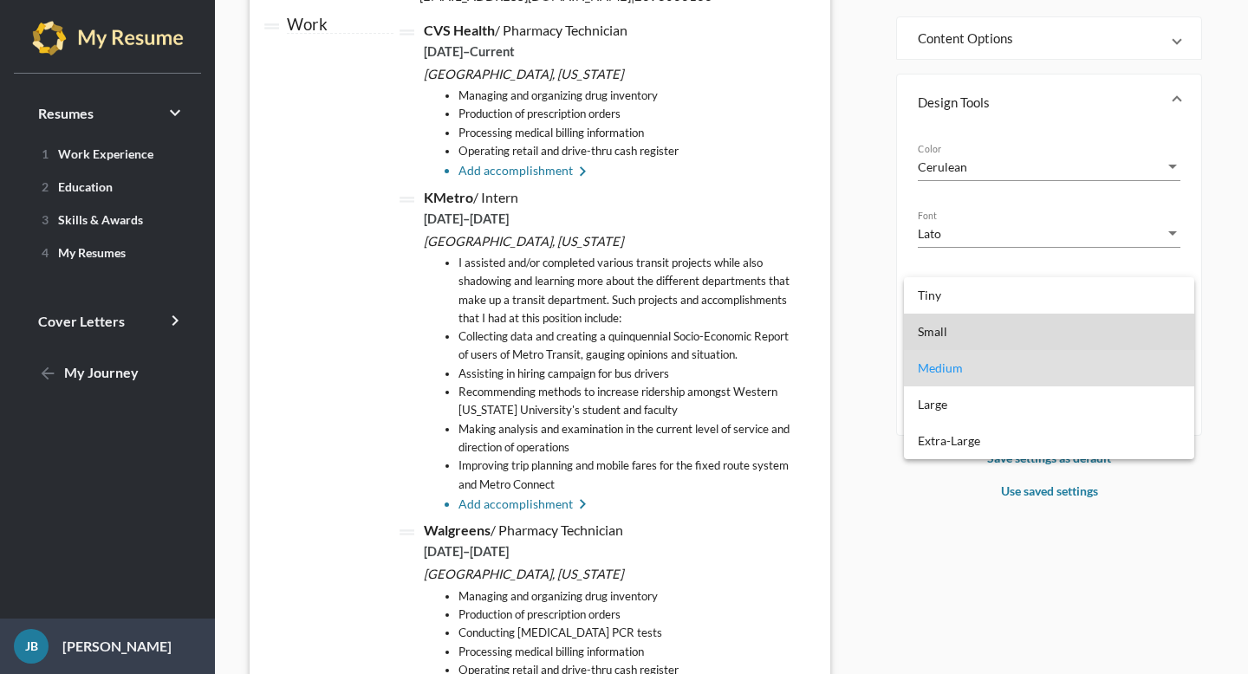
click at [995, 345] on span "Small" at bounding box center [1049, 332] width 263 height 36
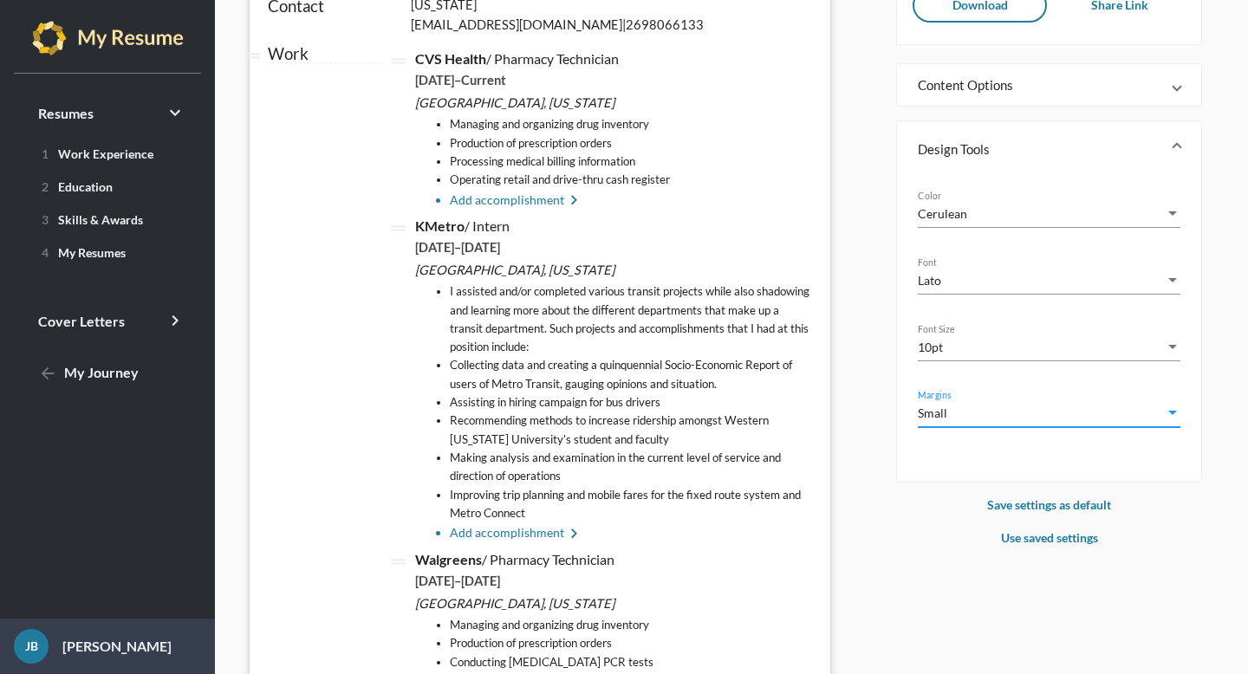
scroll to position [167, 0]
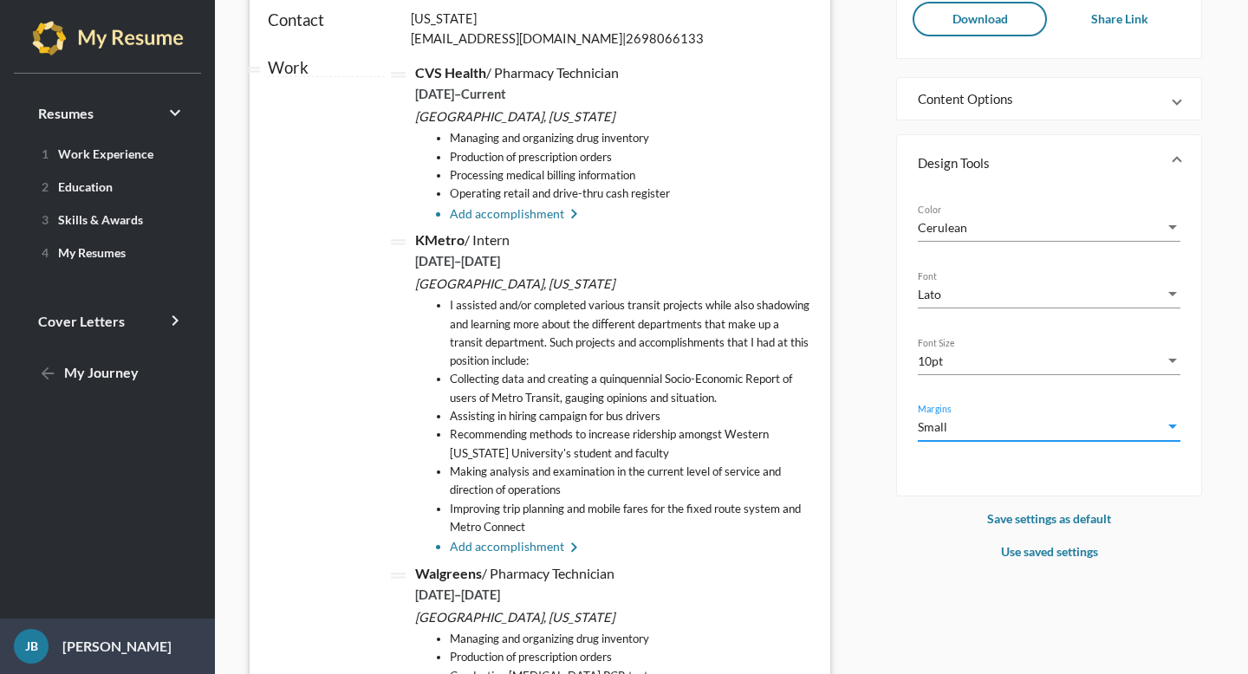
click at [947, 435] on div "Small" at bounding box center [1041, 427] width 247 height 18
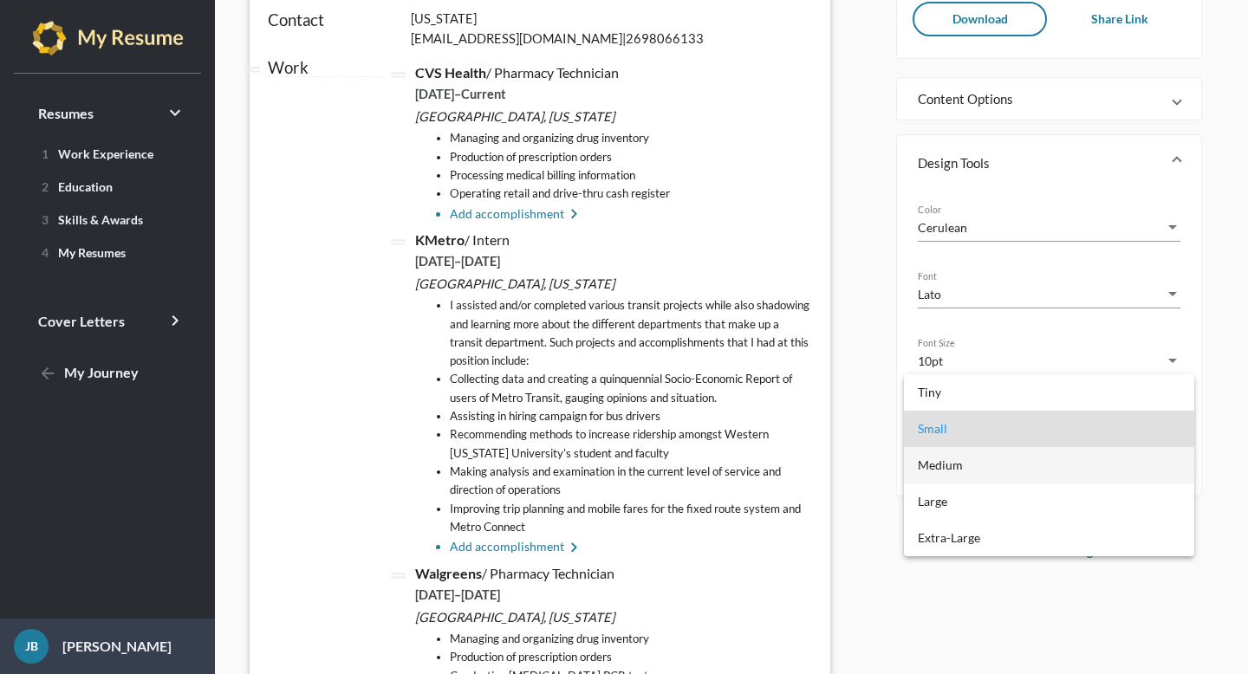
click at [947, 459] on span "Medium" at bounding box center [1049, 465] width 263 height 36
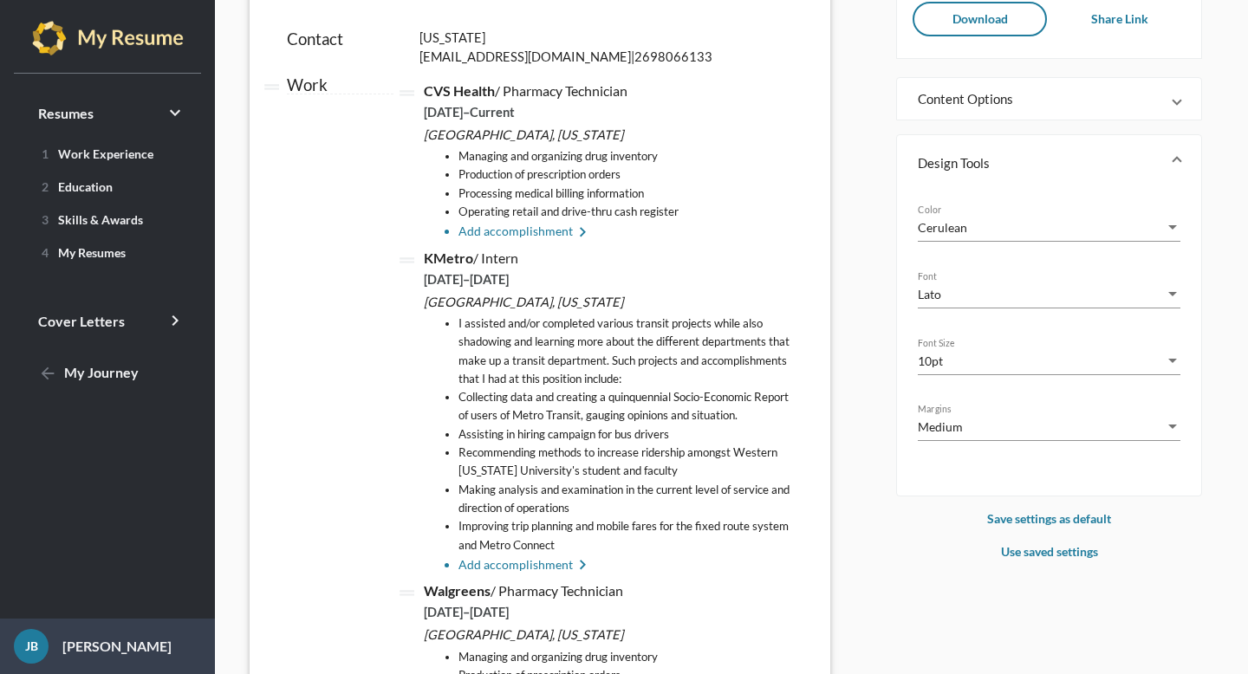
click at [941, 374] on div "10pt Font Size" at bounding box center [1049, 355] width 263 height 38
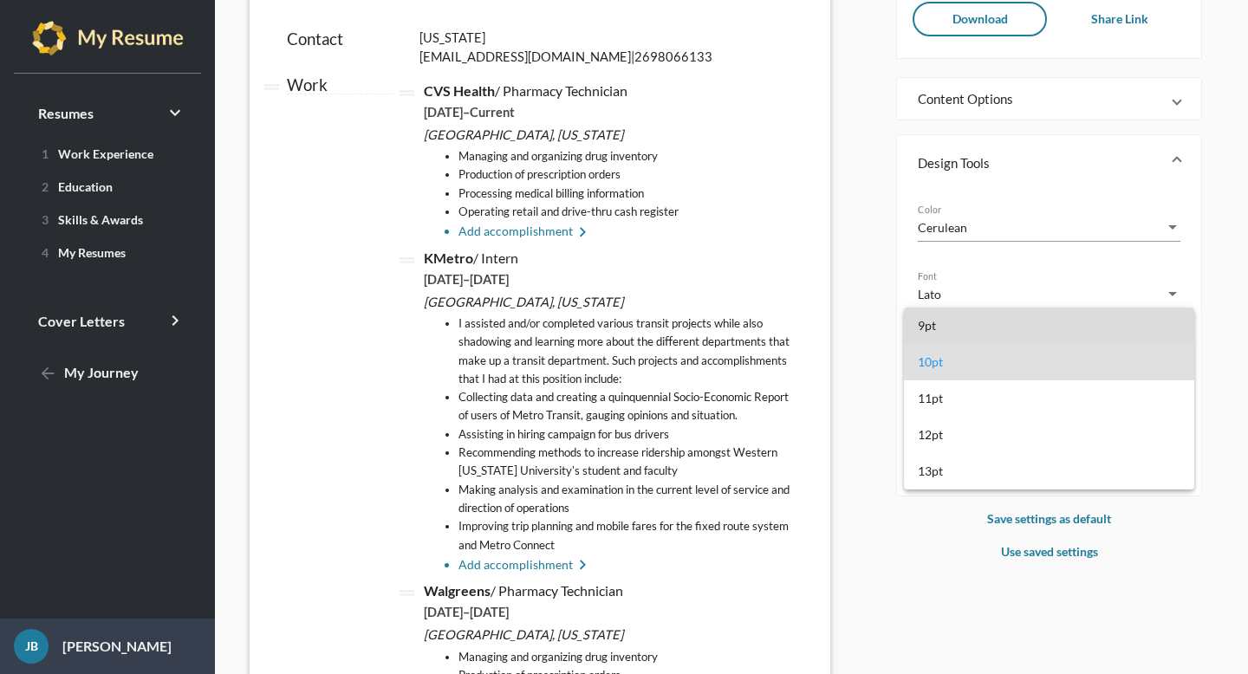
click at [947, 325] on span "9pt" at bounding box center [1049, 326] width 263 height 36
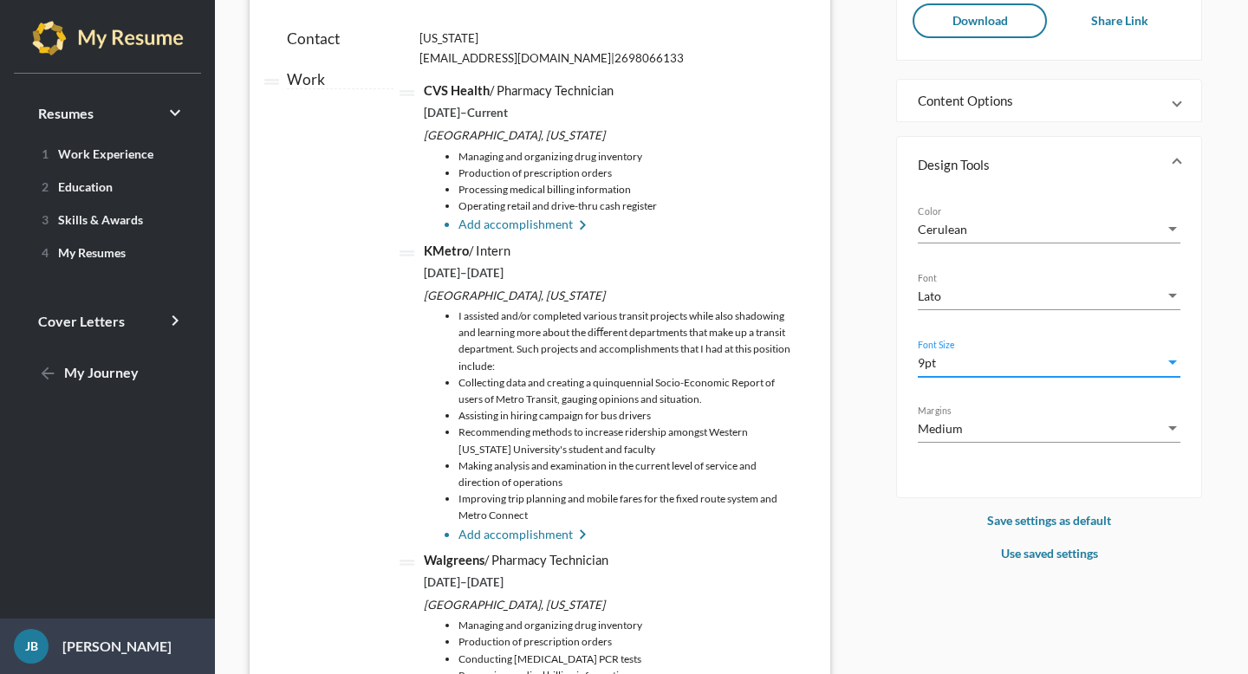
click at [954, 364] on div "9pt" at bounding box center [1041, 363] width 247 height 18
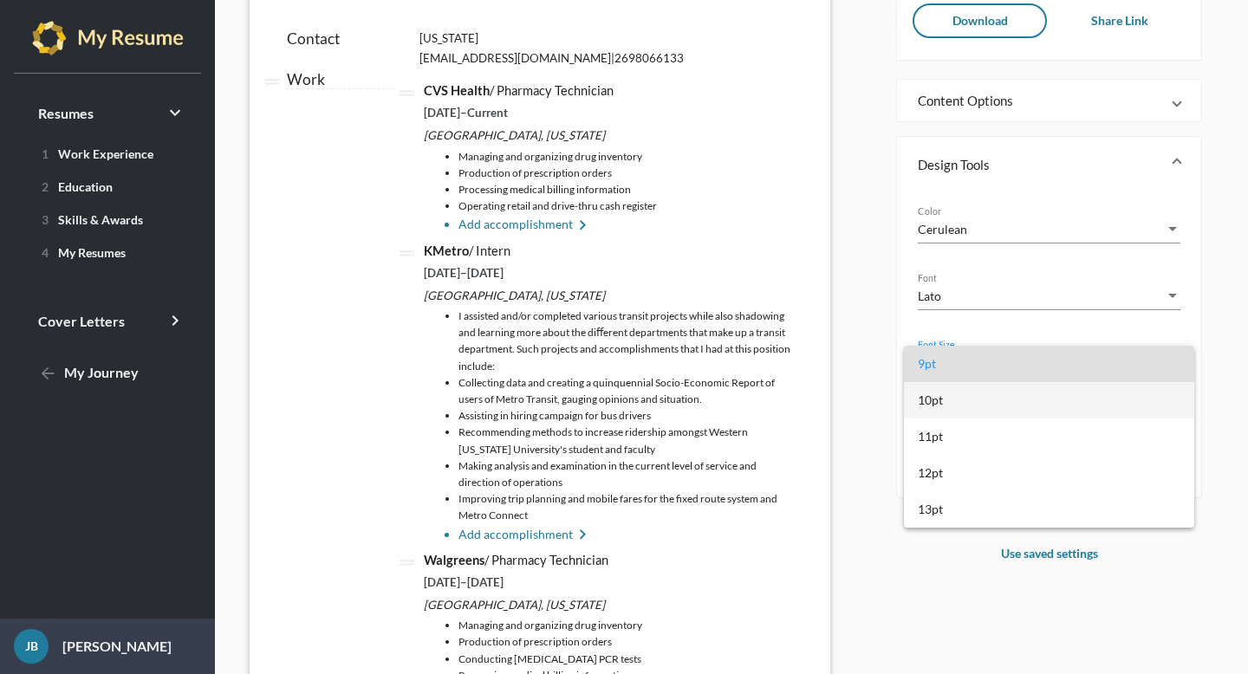
click at [947, 390] on span "10pt" at bounding box center [1049, 400] width 263 height 36
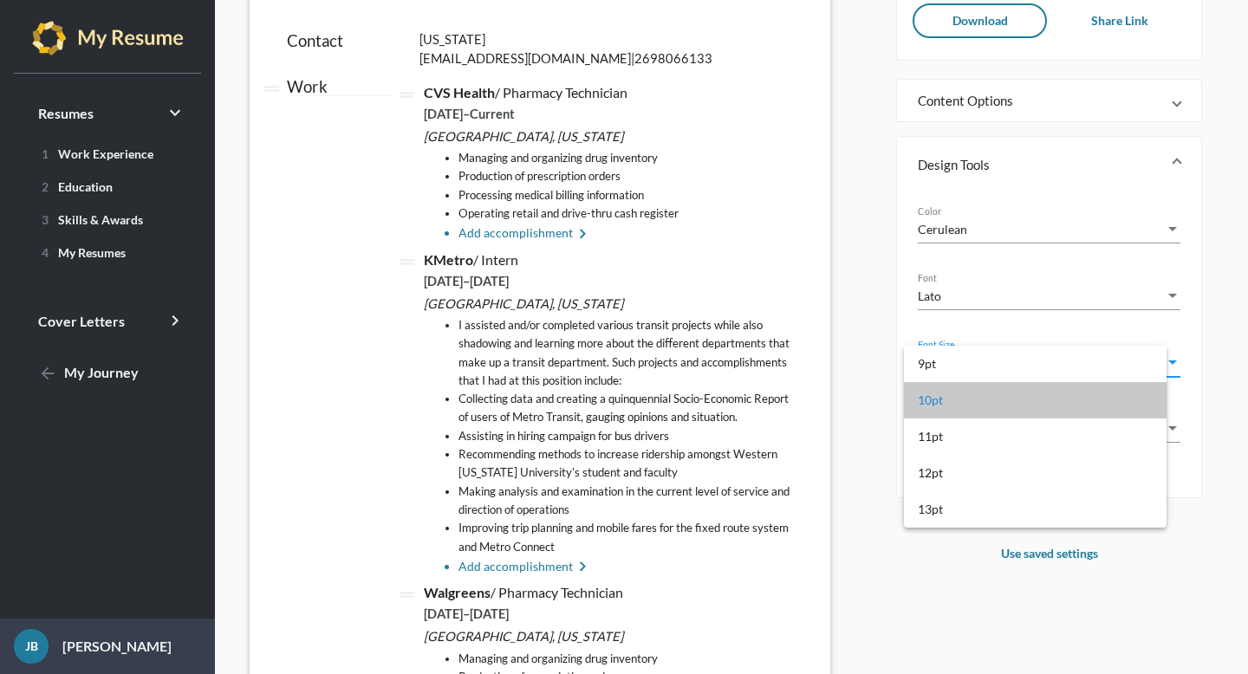
scroll to position [167, 0]
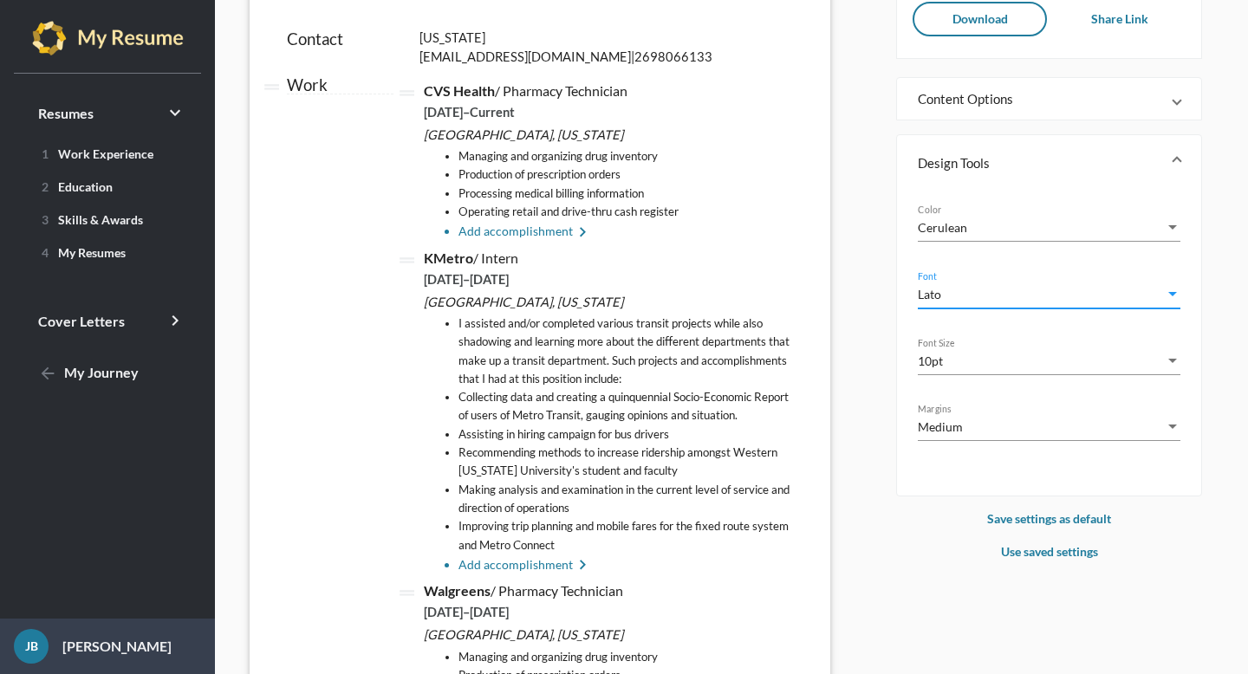
click at [937, 301] on span "Lato" at bounding box center [929, 294] width 23 height 15
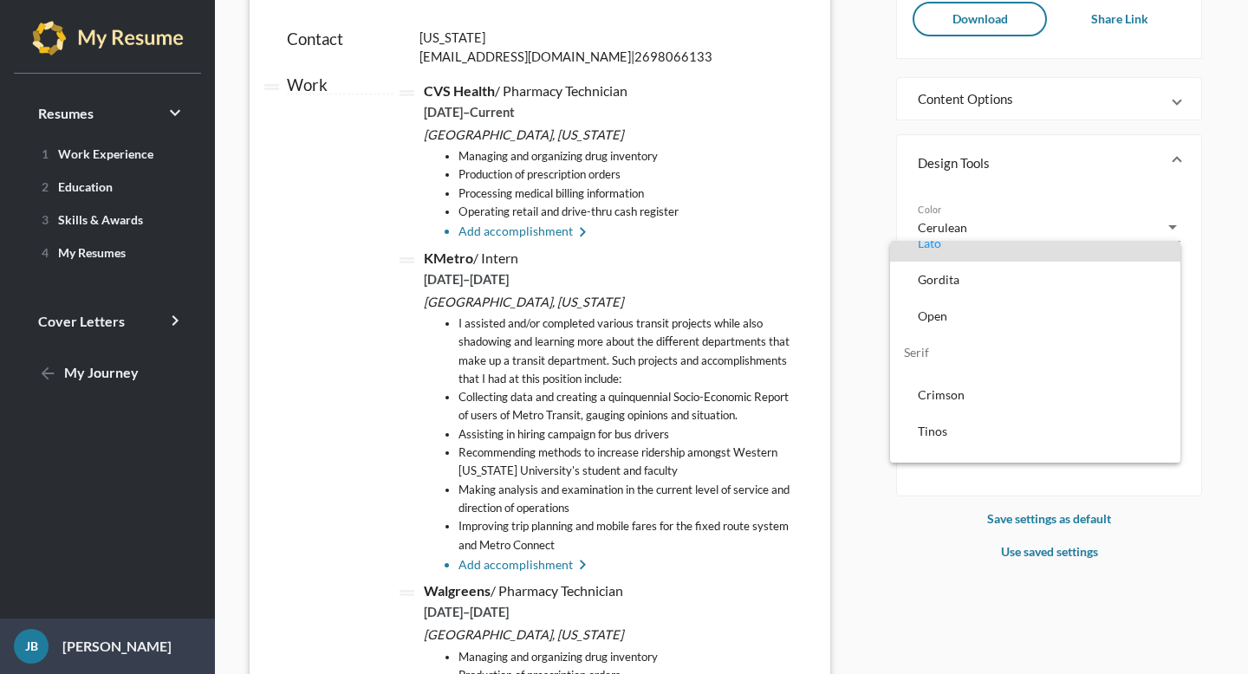
scroll to position [50, 0]
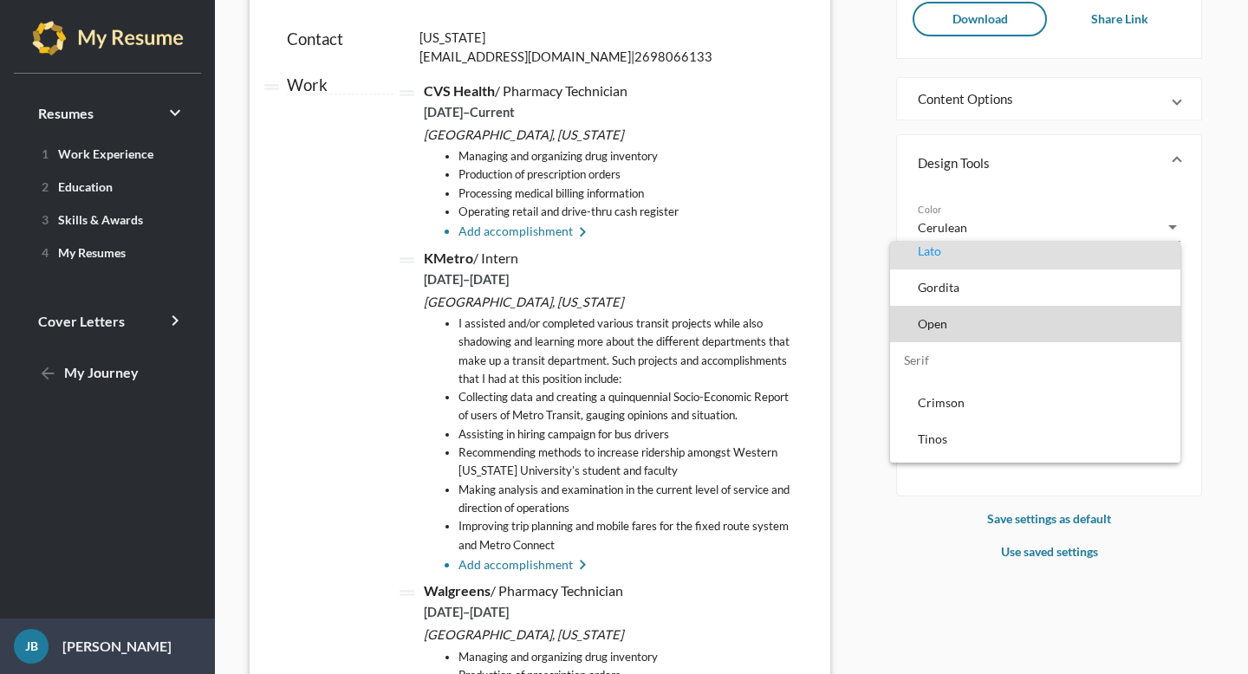
click at [934, 308] on span "Open" at bounding box center [1042, 324] width 249 height 36
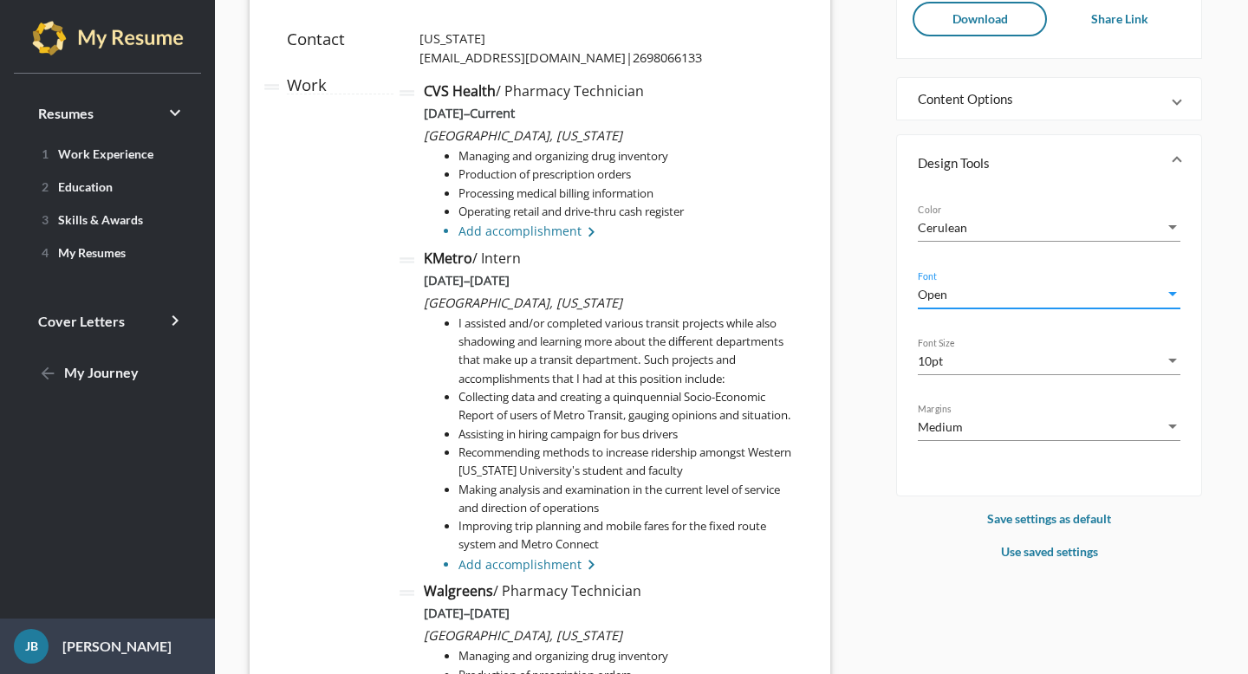
click at [932, 287] on div "Open" at bounding box center [1041, 294] width 247 height 18
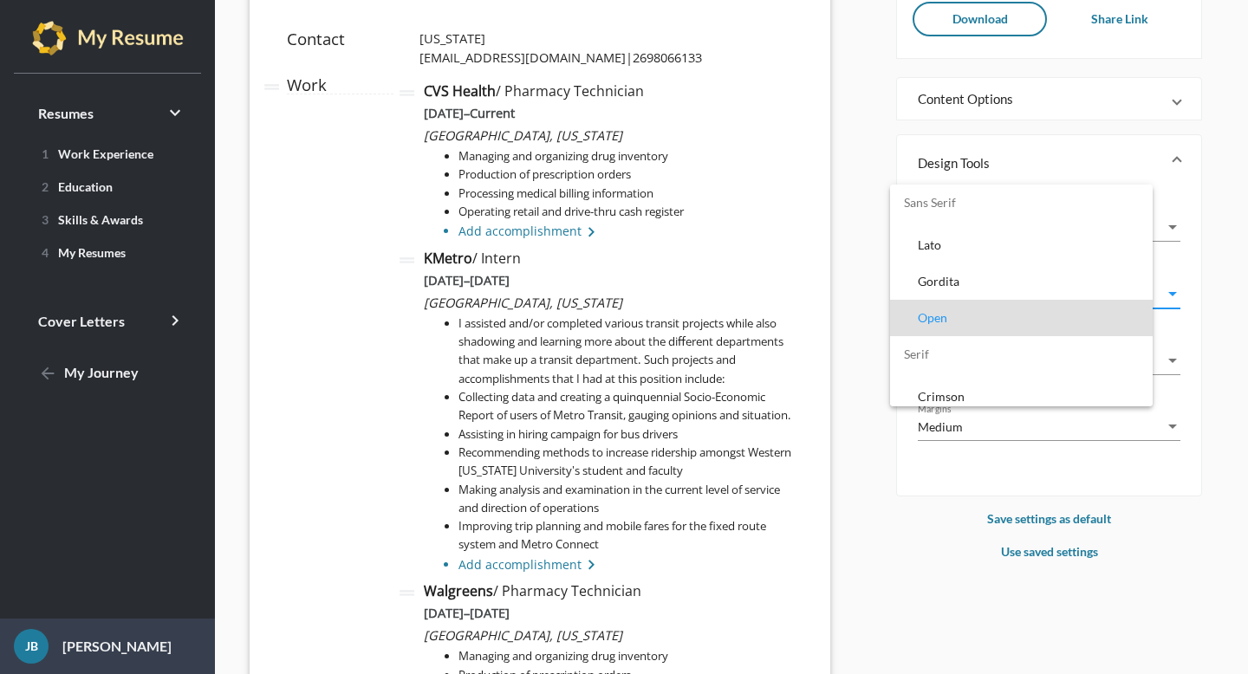
scroll to position [16, 0]
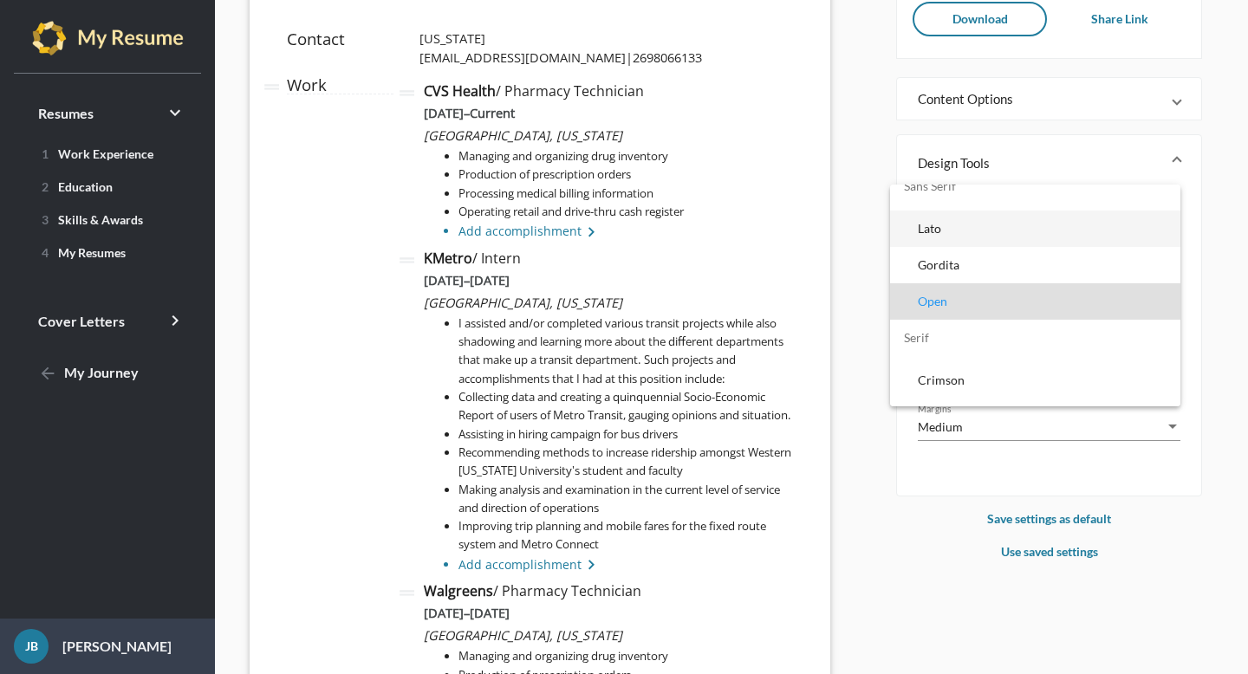
click at [946, 231] on span "Lato" at bounding box center [1042, 229] width 249 height 36
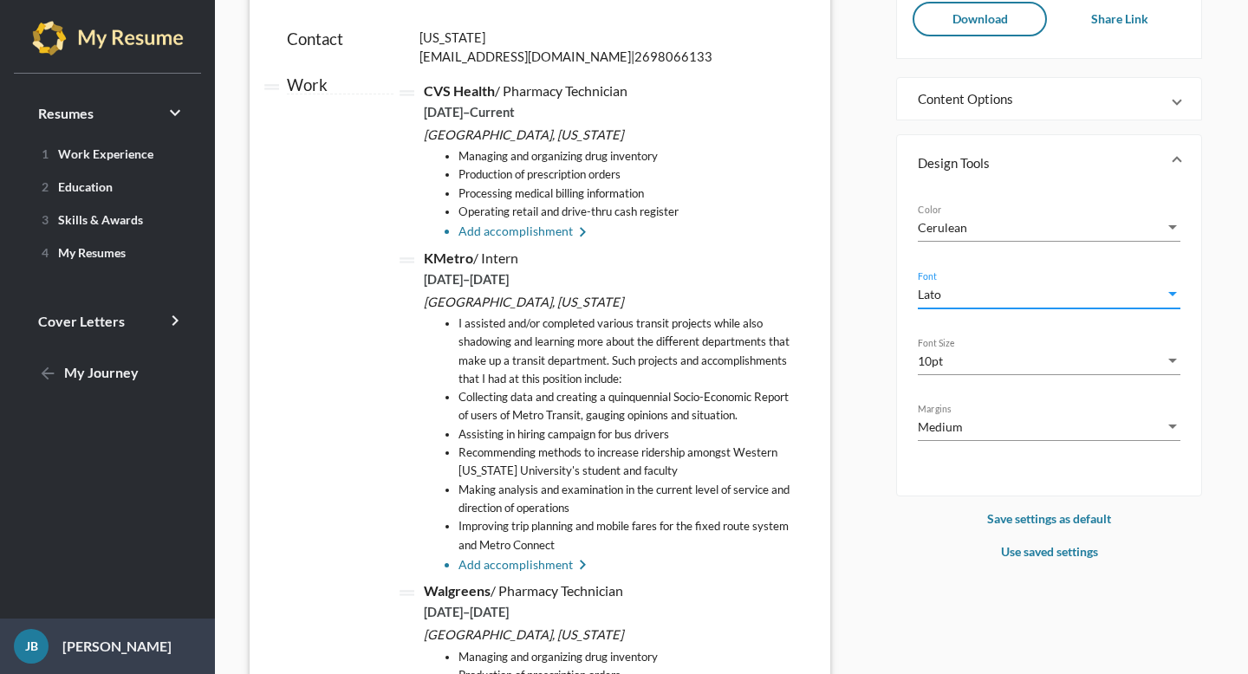
scroll to position [159, 0]
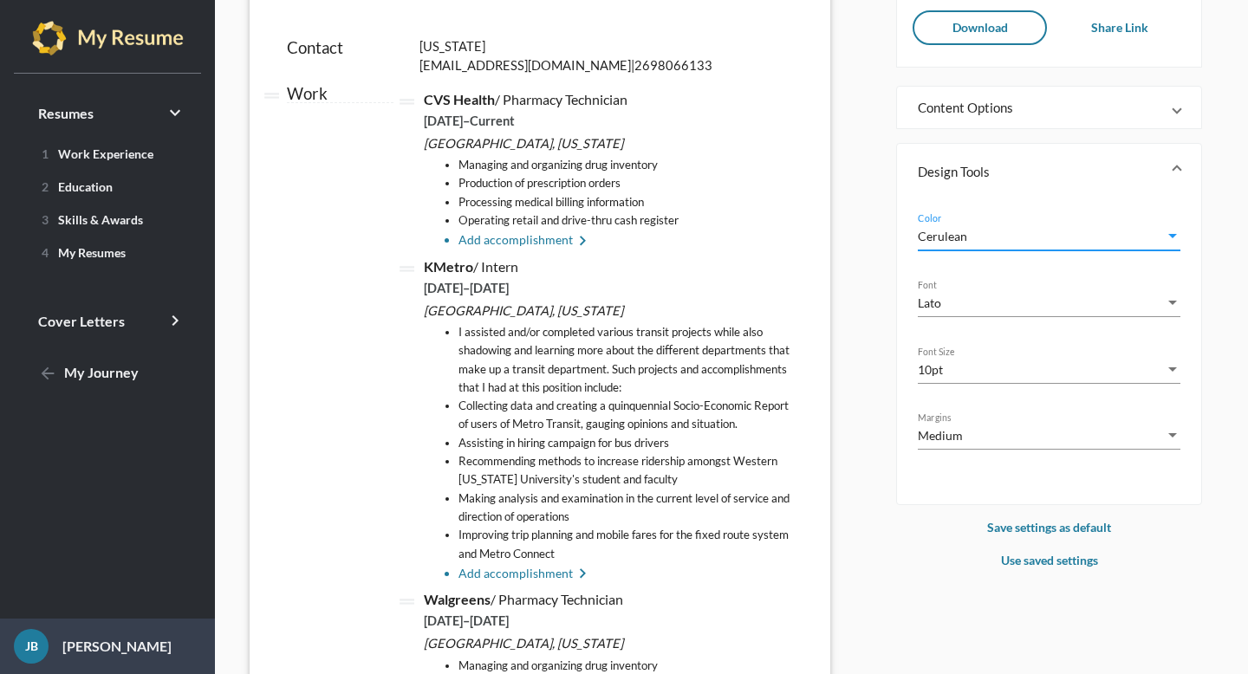
click at [946, 234] on span "Cerulean" at bounding box center [942, 236] width 49 height 15
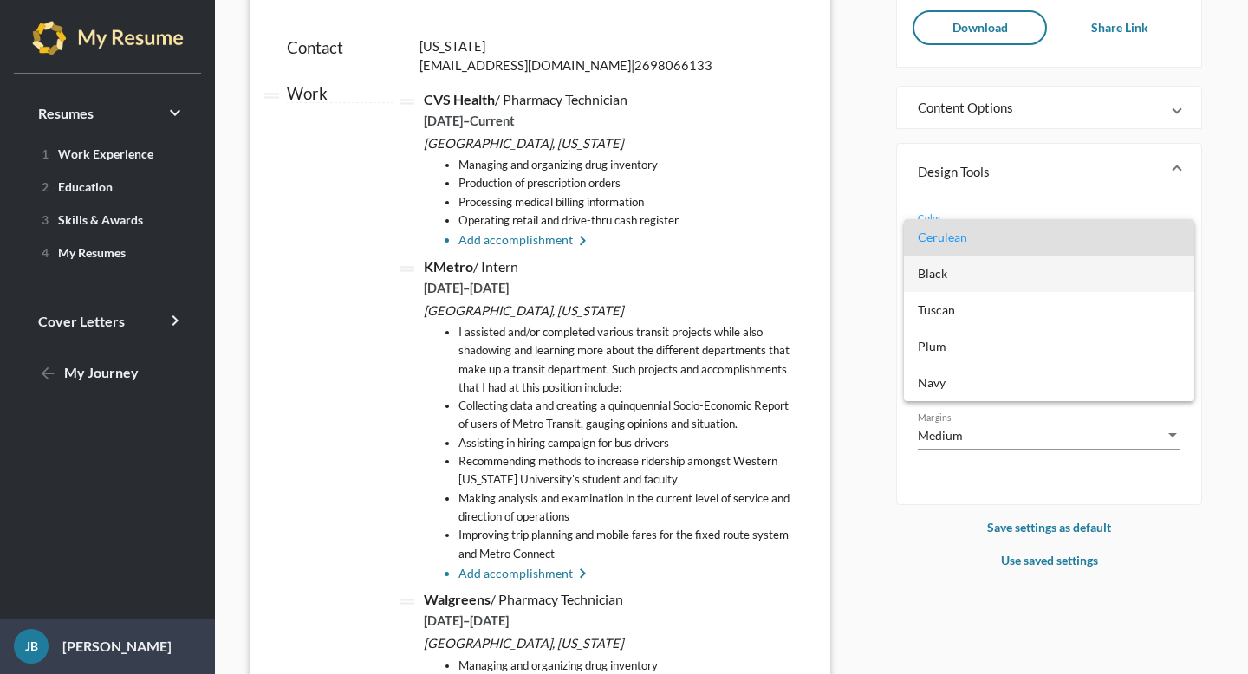
click at [941, 280] on span "Black" at bounding box center [1049, 274] width 263 height 36
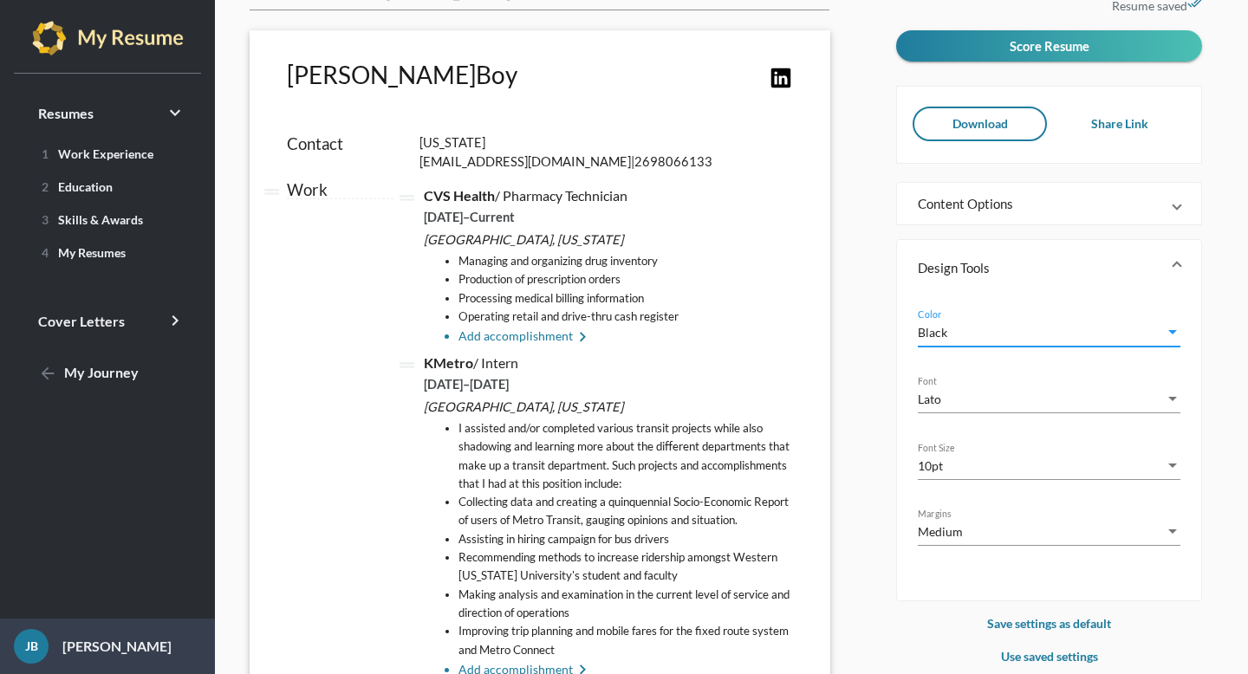
scroll to position [61, 0]
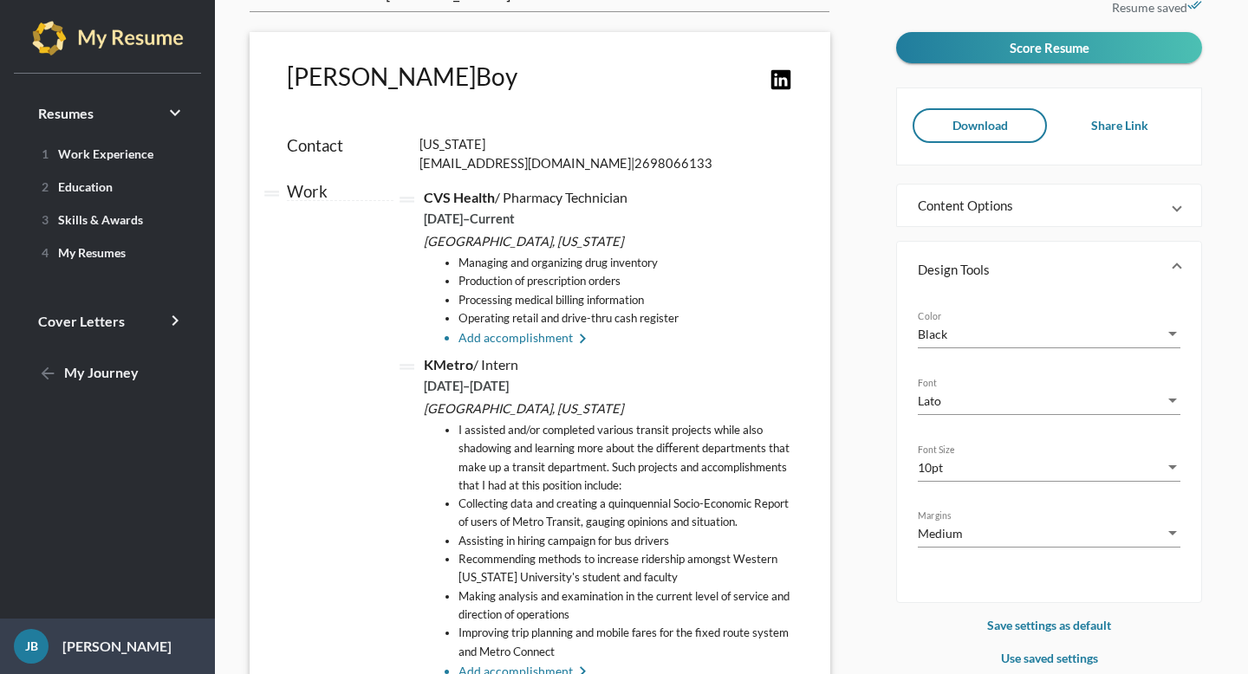
click at [942, 276] on mat-panel-title "Design Tools" at bounding box center [1039, 269] width 242 height 17
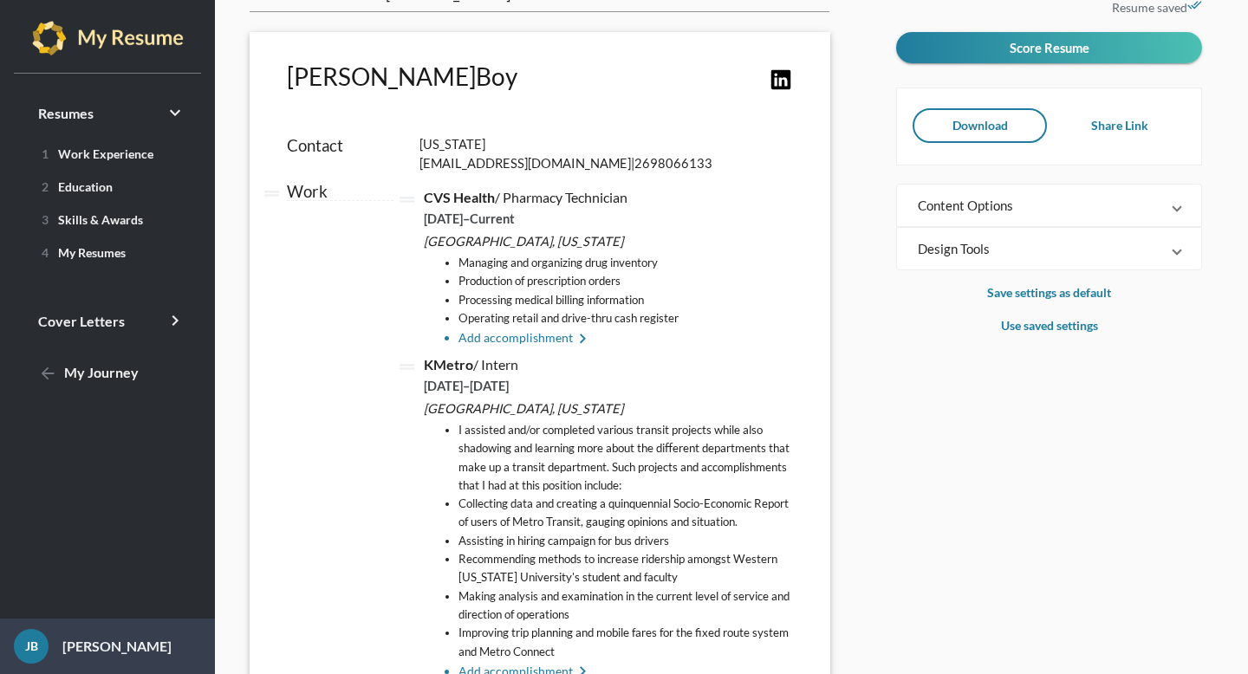
click at [954, 225] on mat-expansion-panel-header "Content Options" at bounding box center [1049, 206] width 304 height 42
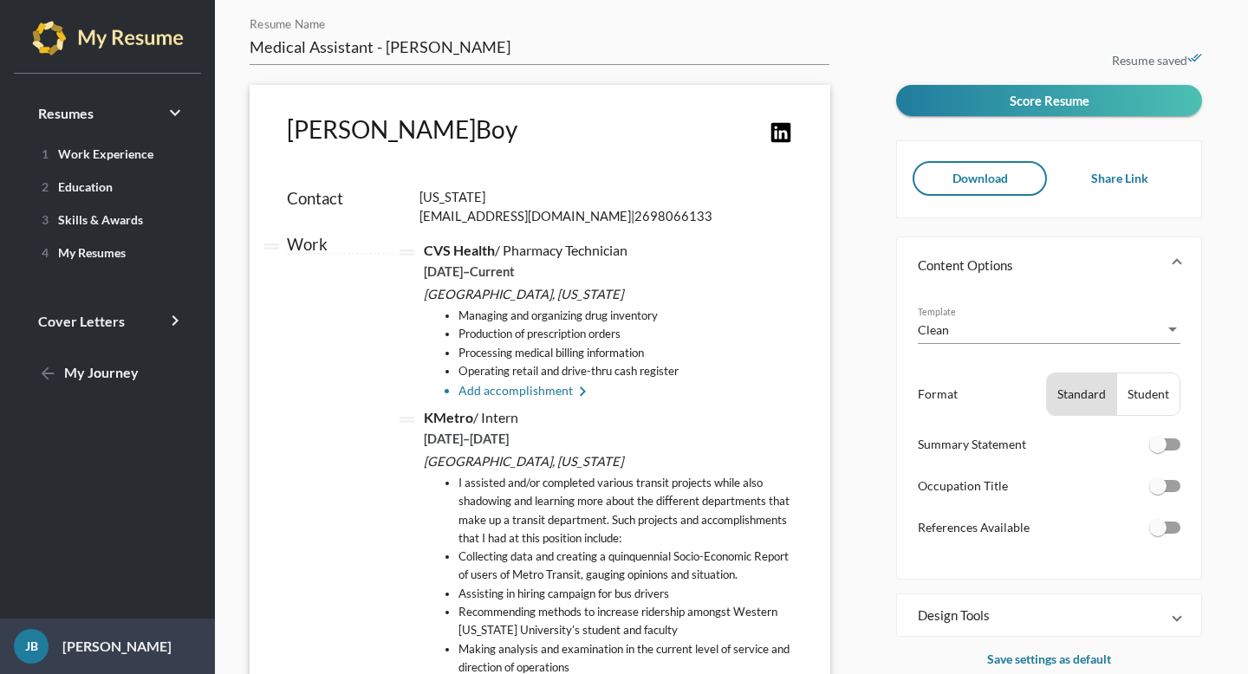
scroll to position [0, 0]
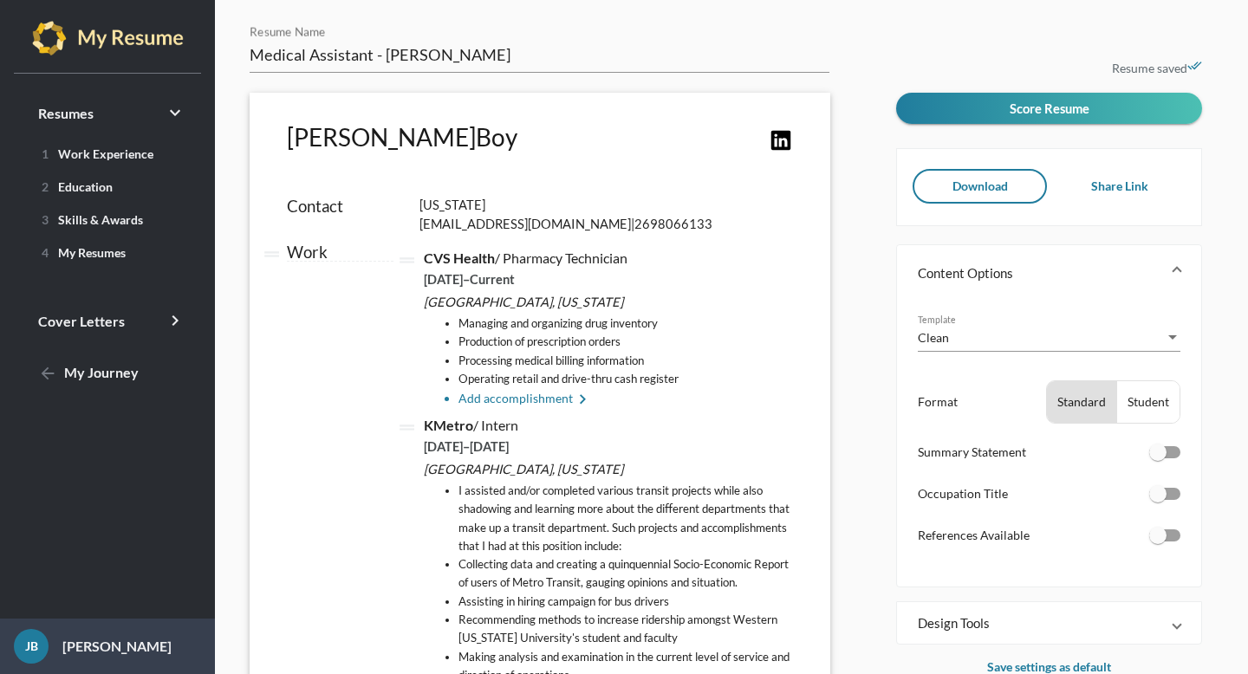
click at [1016, 274] on mat-panel-title "Content Options" at bounding box center [1039, 272] width 242 height 17
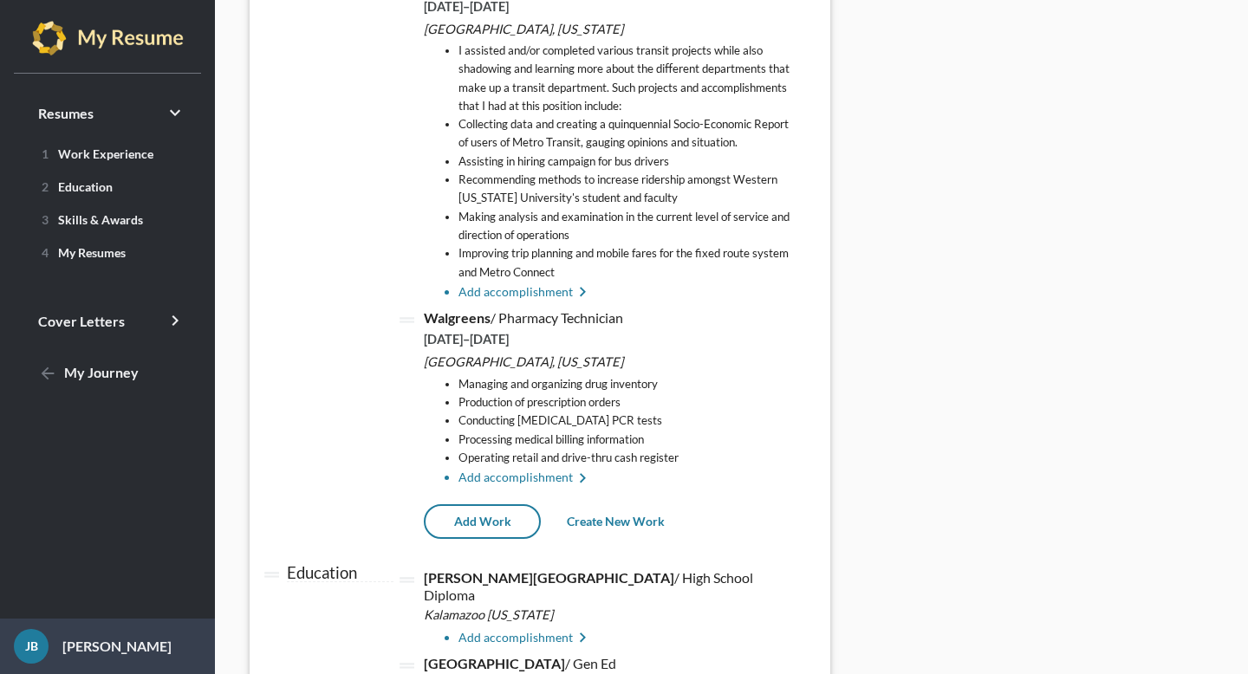
scroll to position [441, 0]
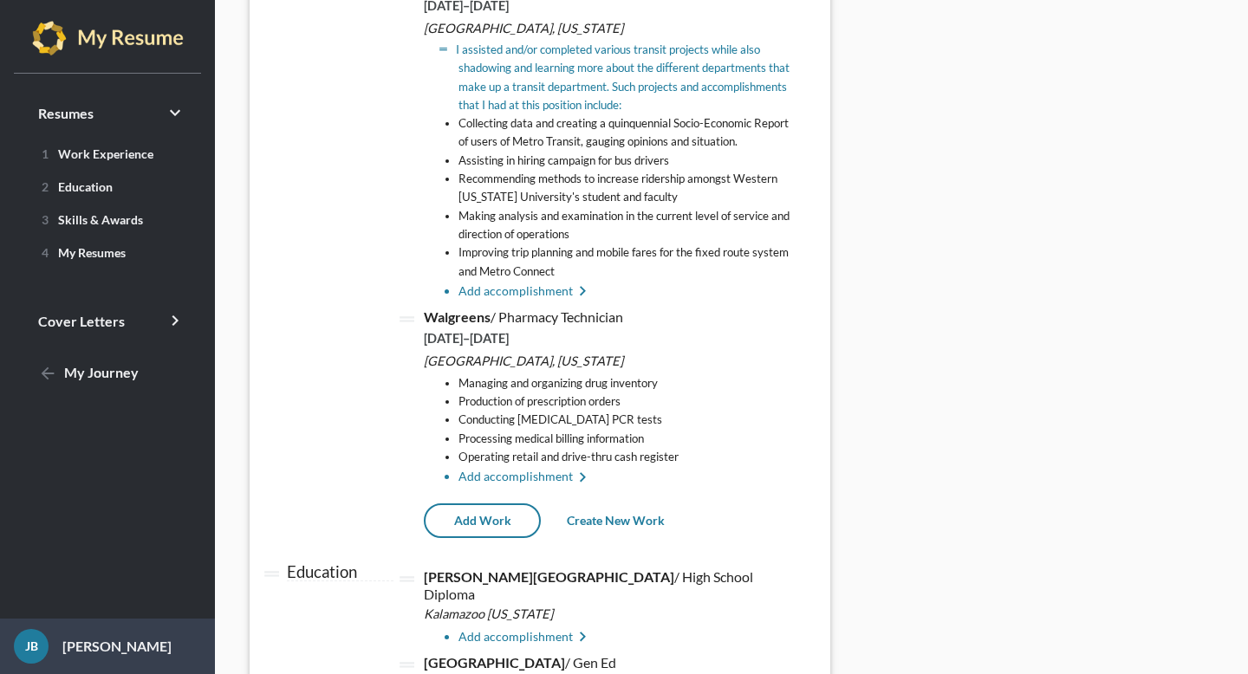
click at [582, 66] on li "I assisted and/or completed various transit projects while also shadowing and l…" at bounding box center [626, 78] width 335 height 74
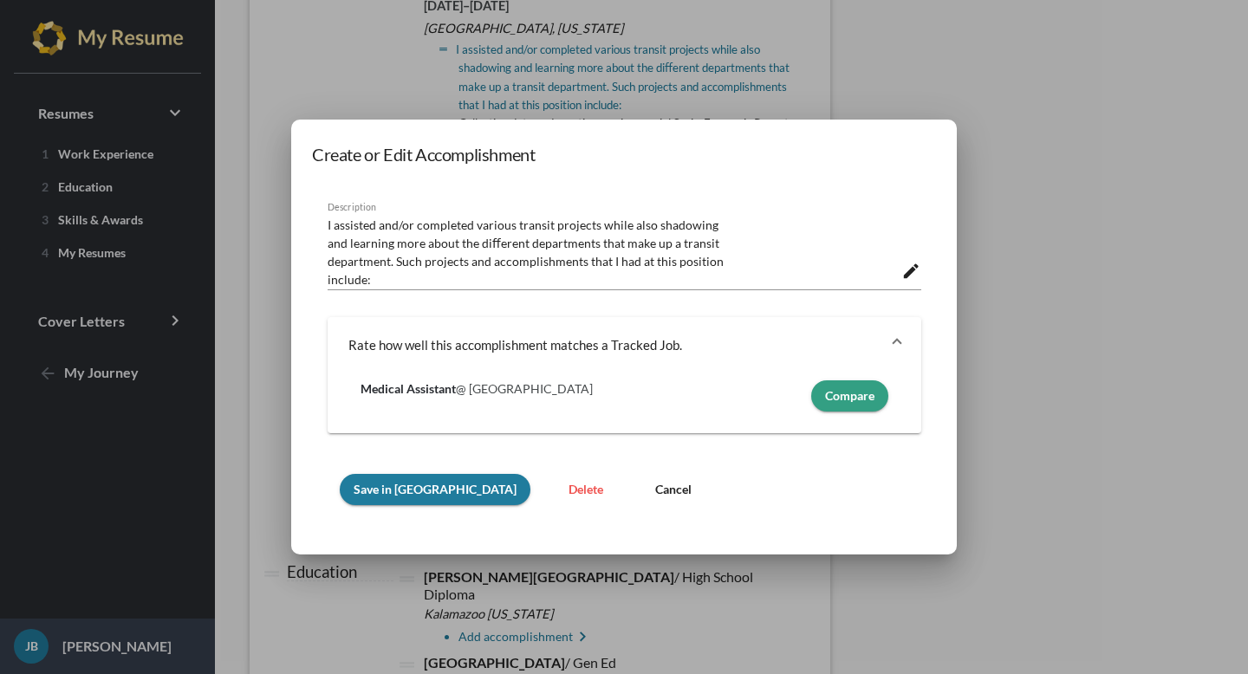
scroll to position [0, 0]
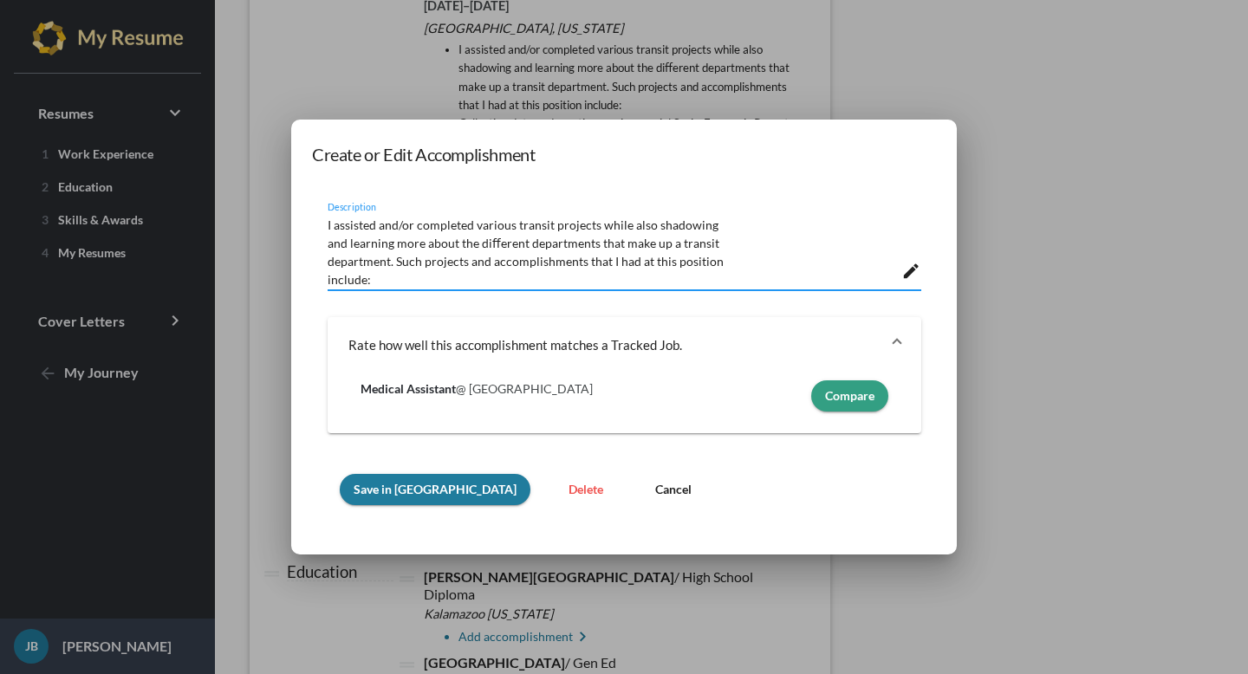
click at [569, 488] on span "Delete" at bounding box center [586, 489] width 35 height 15
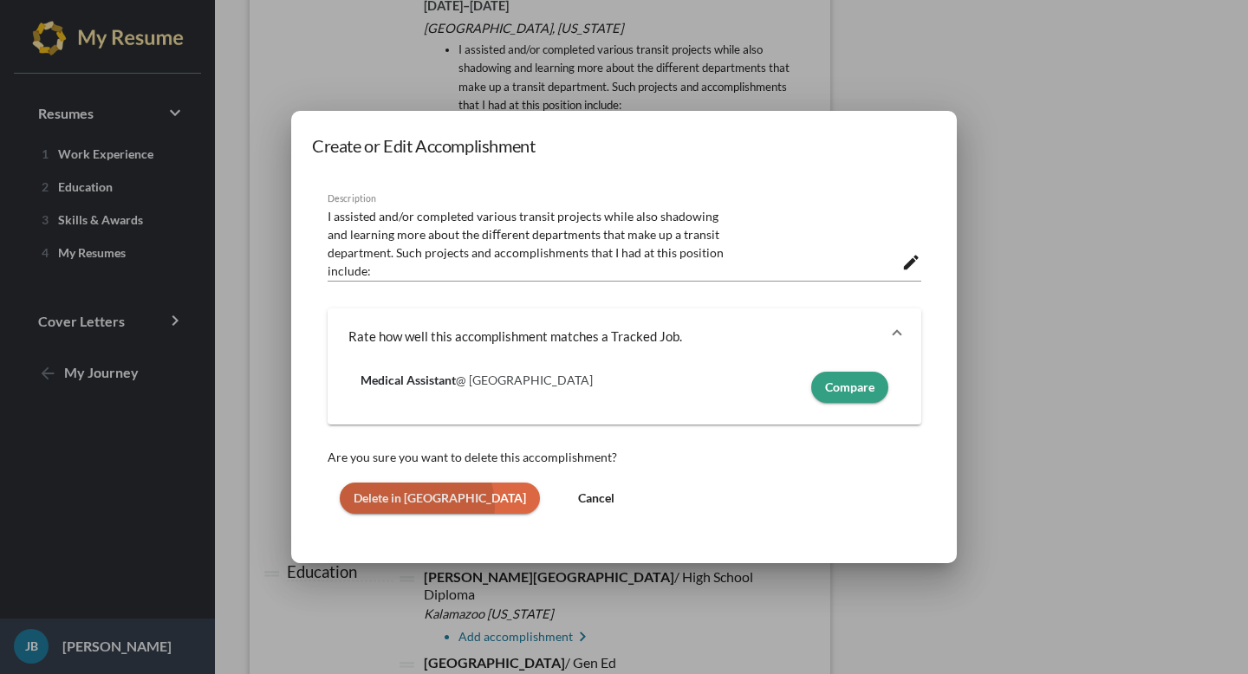
click at [415, 506] on button "Delete in [GEOGRAPHIC_DATA]" at bounding box center [440, 498] width 200 height 31
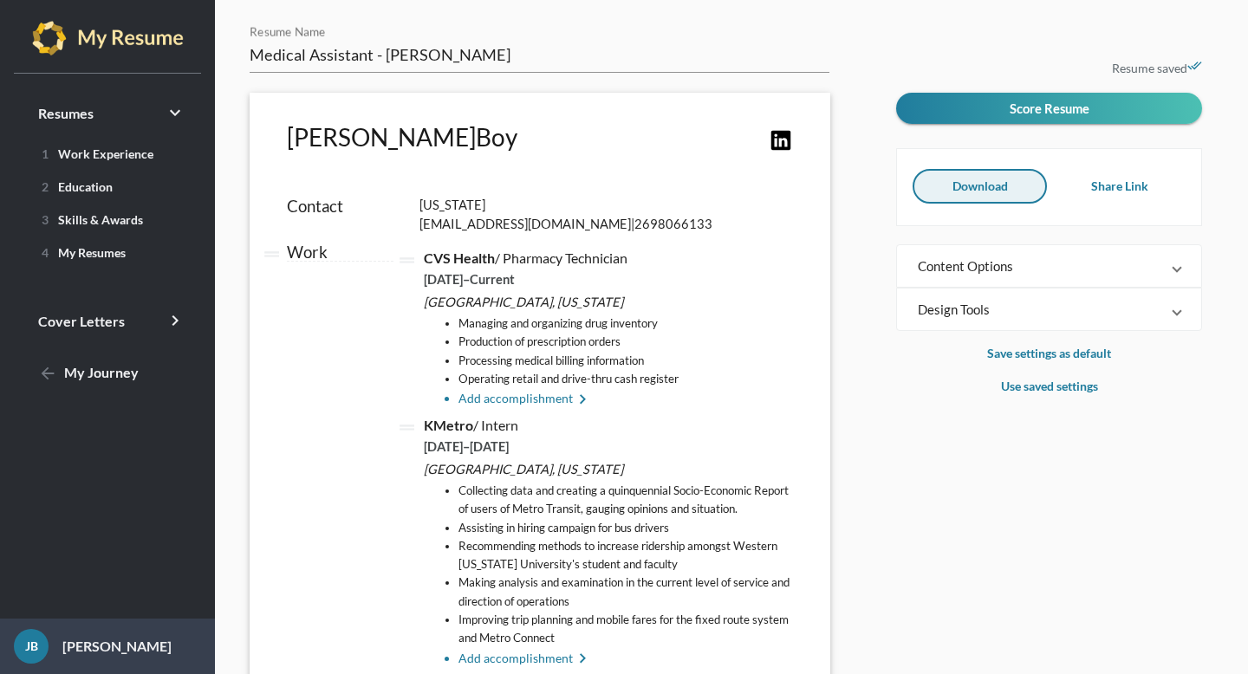
click at [973, 173] on button "Download" at bounding box center [980, 186] width 135 height 35
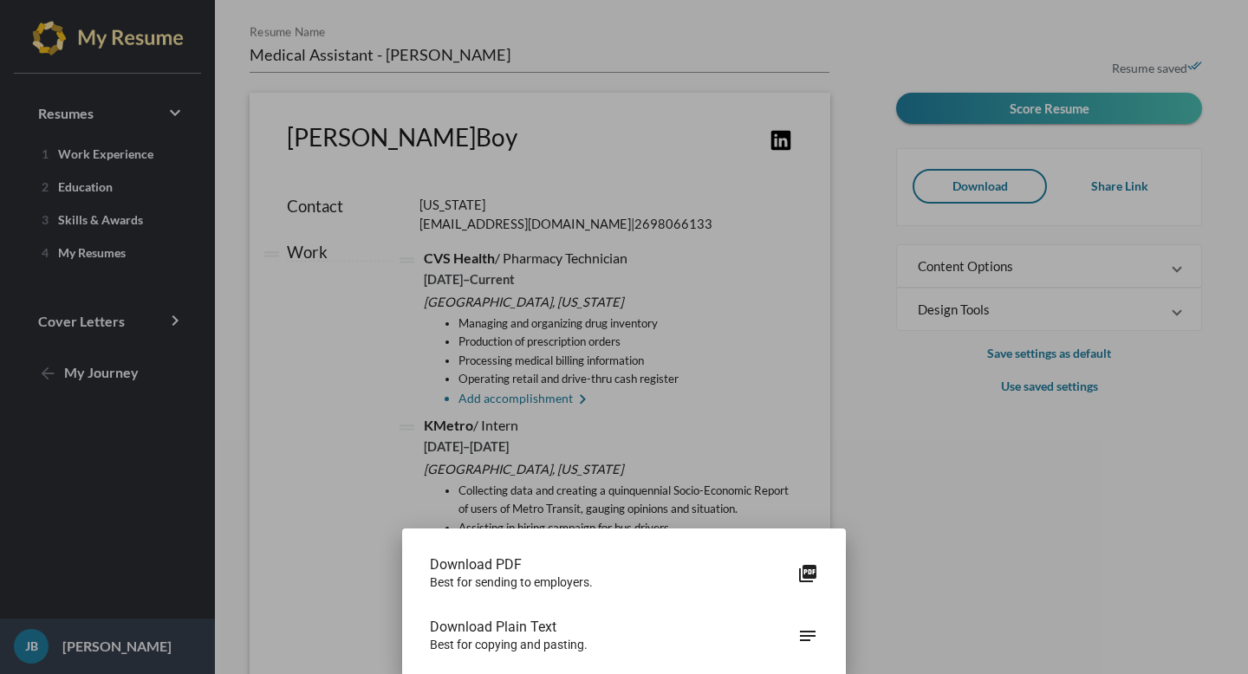
click at [819, 574] on div "Download PDF Best for sending to employers. picture_as_pdf" at bounding box center [624, 574] width 416 height 62
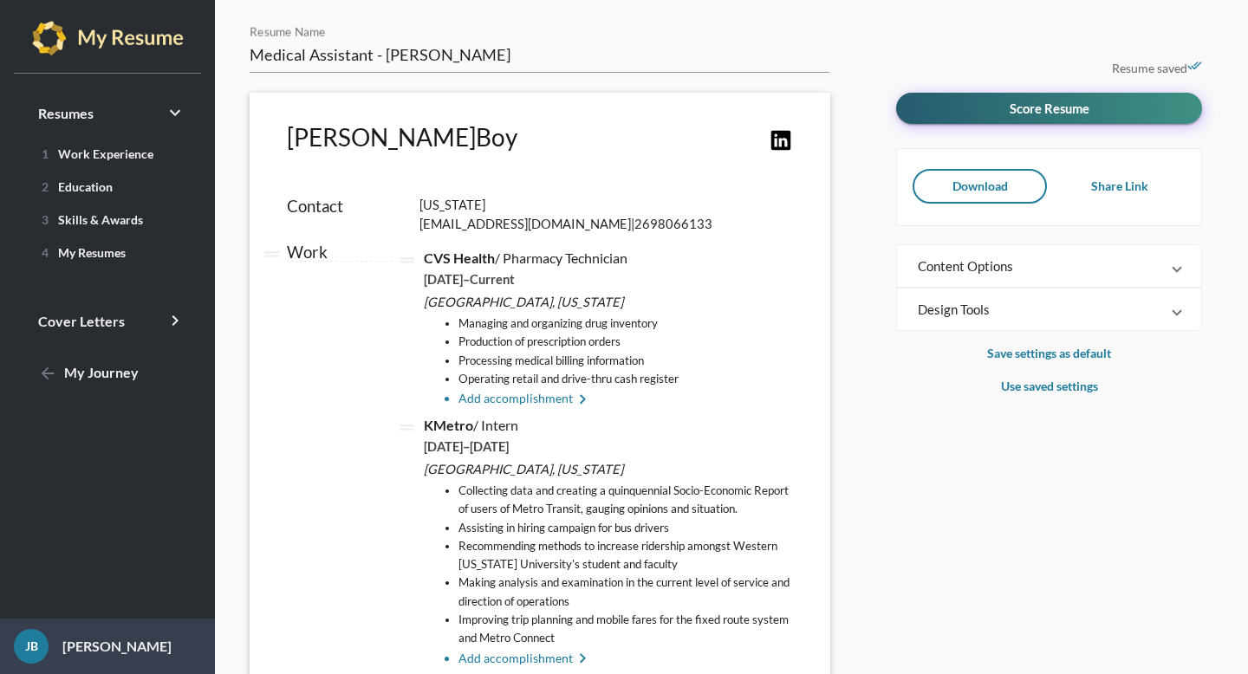
click at [948, 98] on button "Score Resume" at bounding box center [1049, 108] width 306 height 31
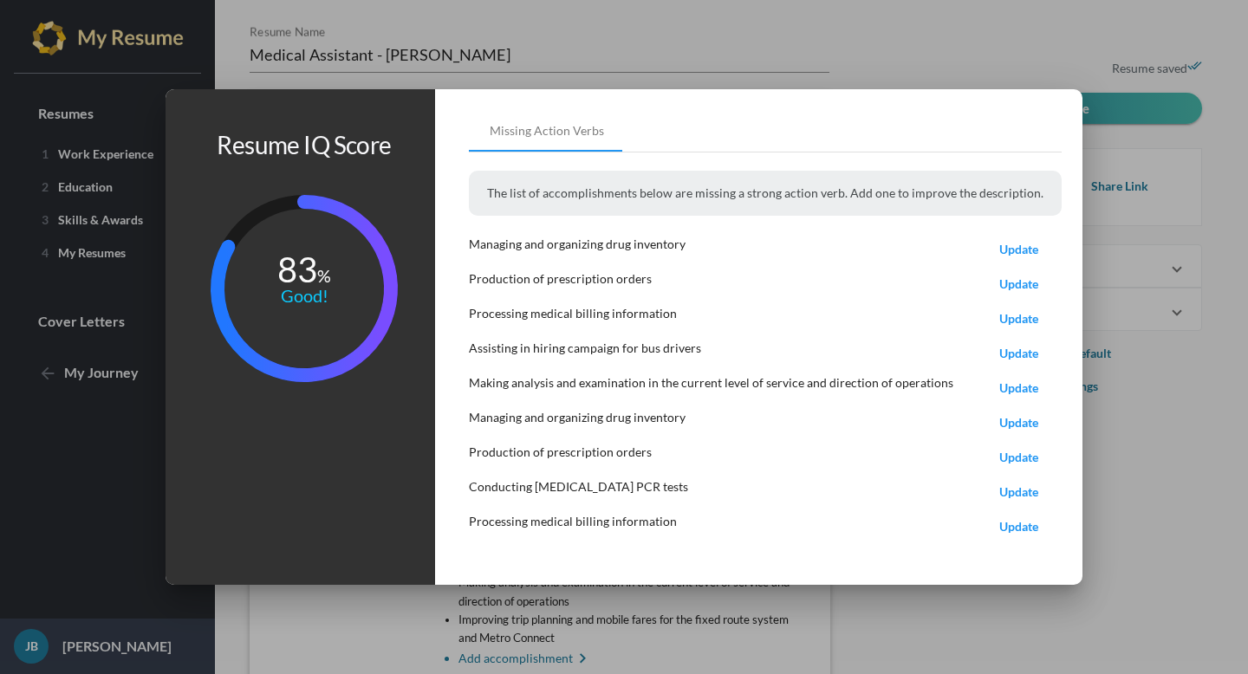
click at [1006, 248] on span "Update" at bounding box center [1018, 249] width 39 height 15
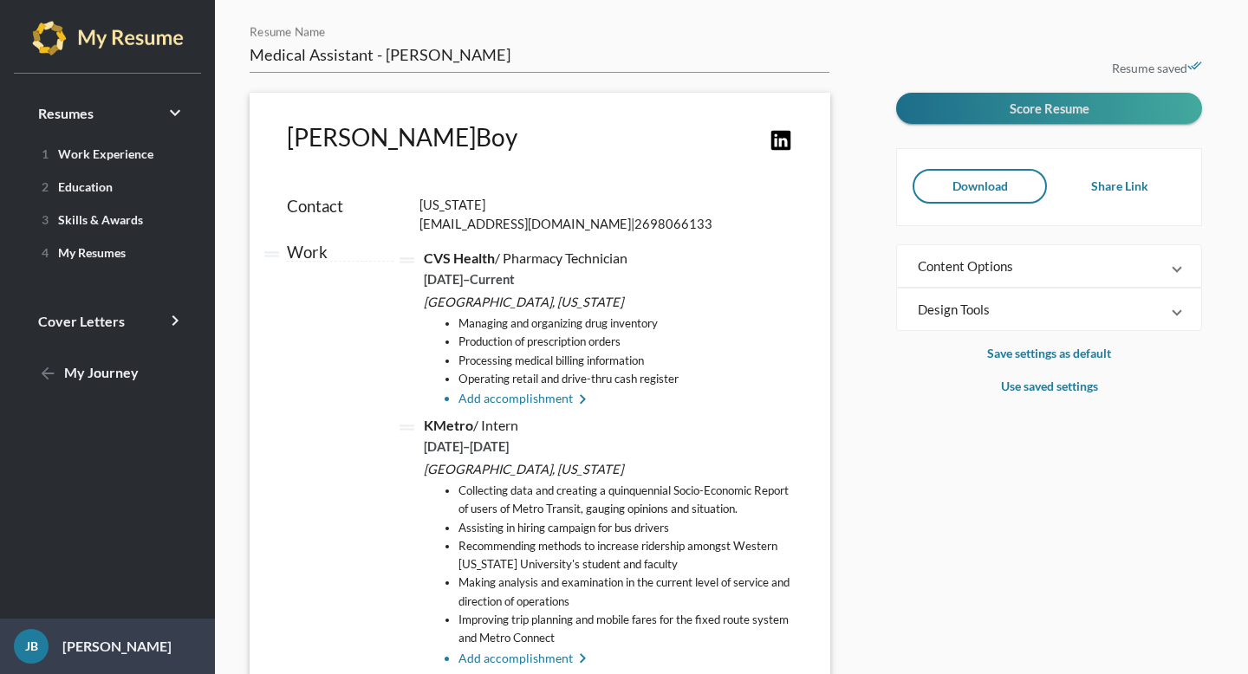
click at [958, 192] on span "Download" at bounding box center [980, 186] width 55 height 15
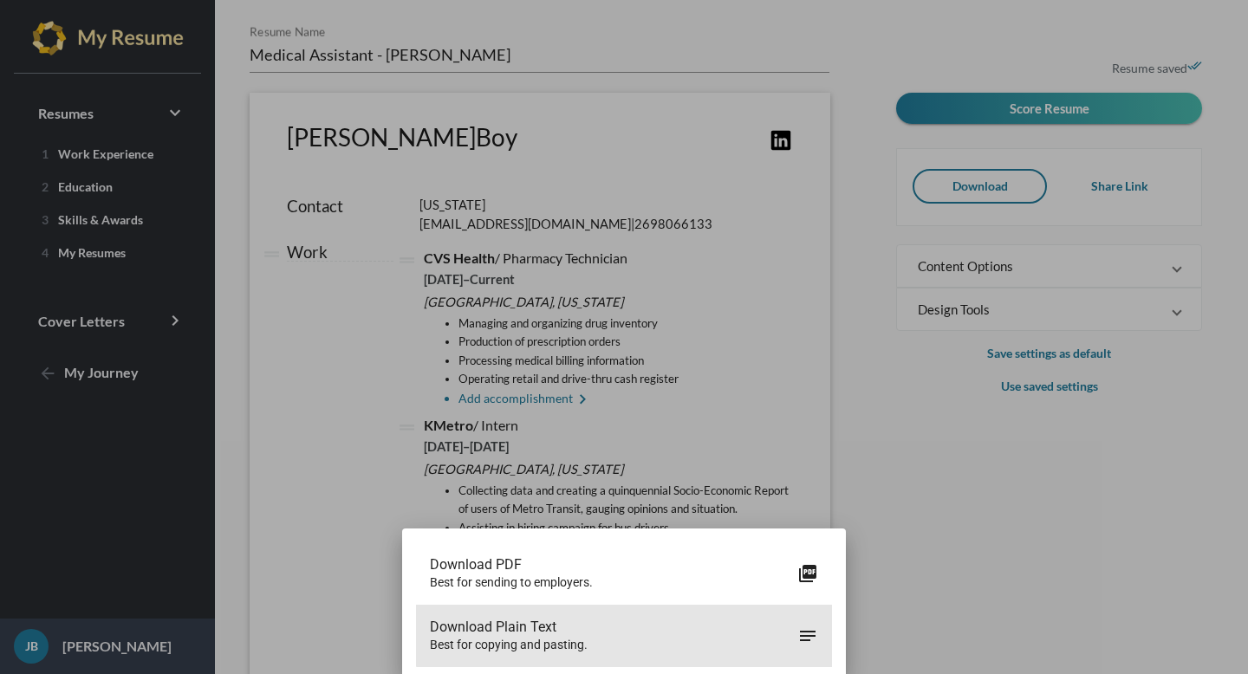
click at [656, 625] on span "Download Plain Text" at bounding box center [614, 627] width 368 height 17
